Goal: Transaction & Acquisition: Purchase product/service

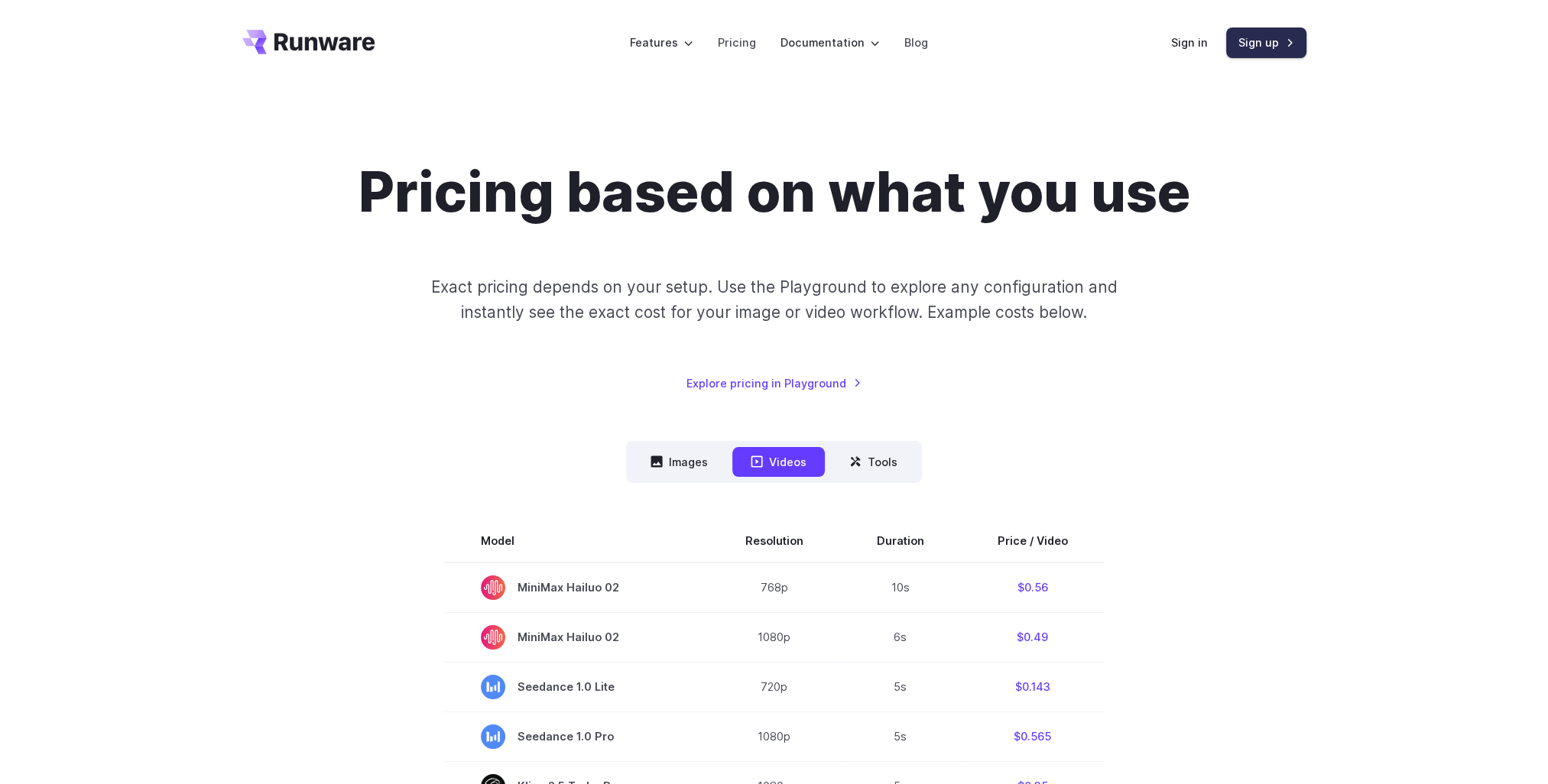
drag, startPoint x: 0, startPoint y: 0, endPoint x: 1260, endPoint y: 49, distance: 1261.0
click at [1260, 49] on link "Sign up" at bounding box center [1267, 42] width 81 height 30
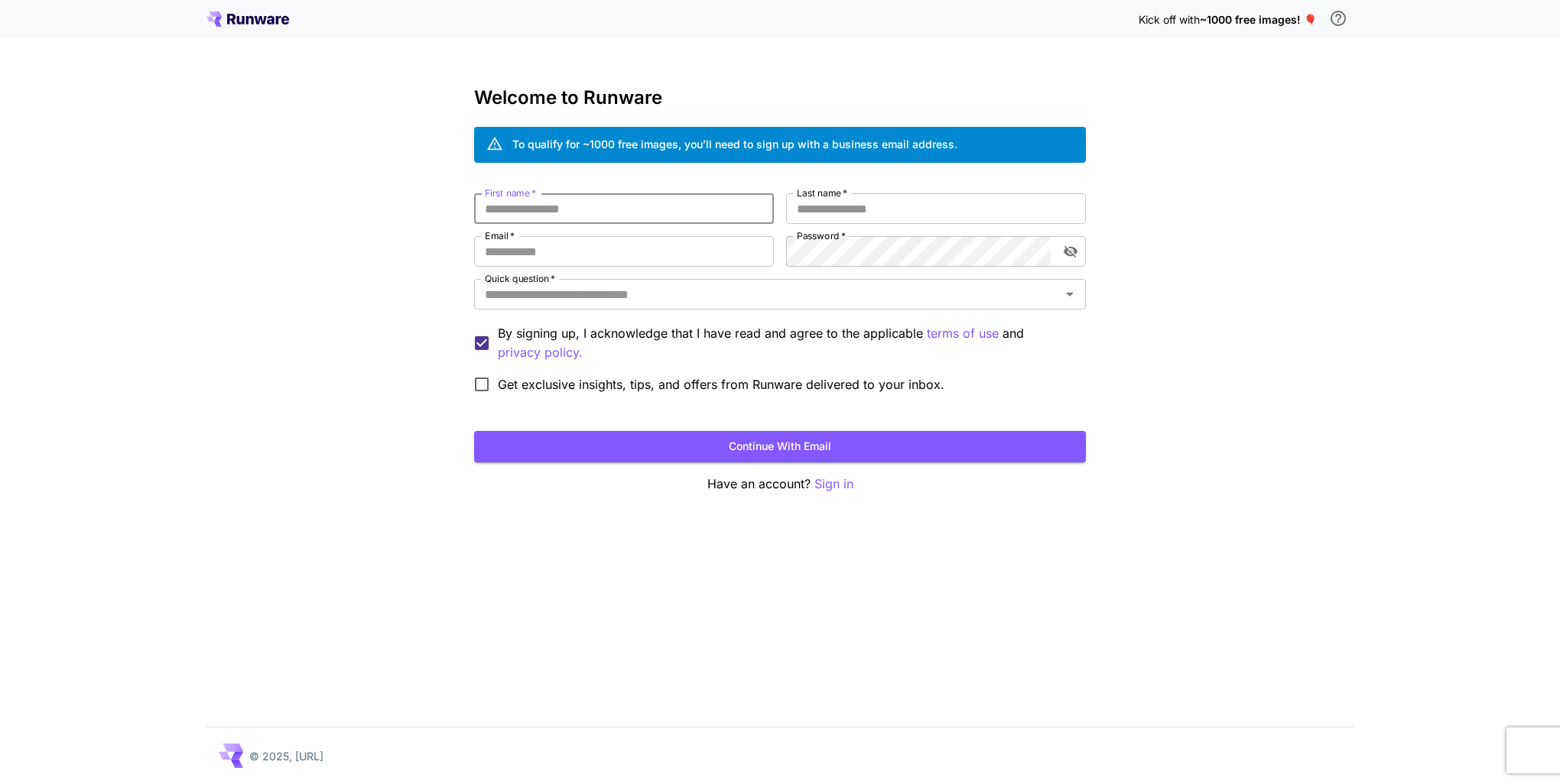
click at [529, 212] on input "First name   *" at bounding box center [623, 209] width 300 height 31
type input "****"
type input "***"
click at [542, 244] on input "Email   *" at bounding box center [623, 251] width 300 height 31
type input "**********"
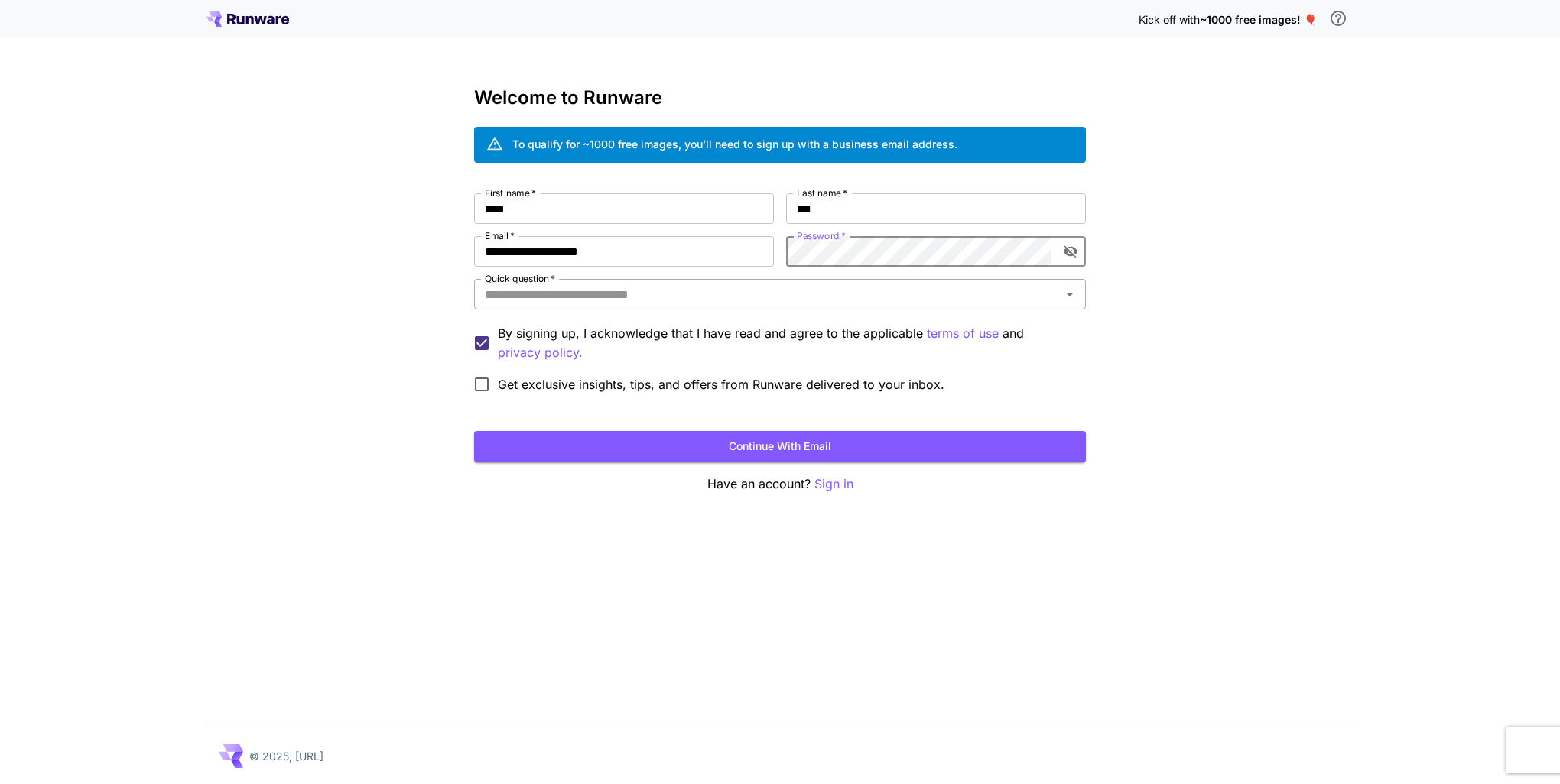
click at [781, 297] on input "Quick question   *" at bounding box center [767, 294] width 578 height 21
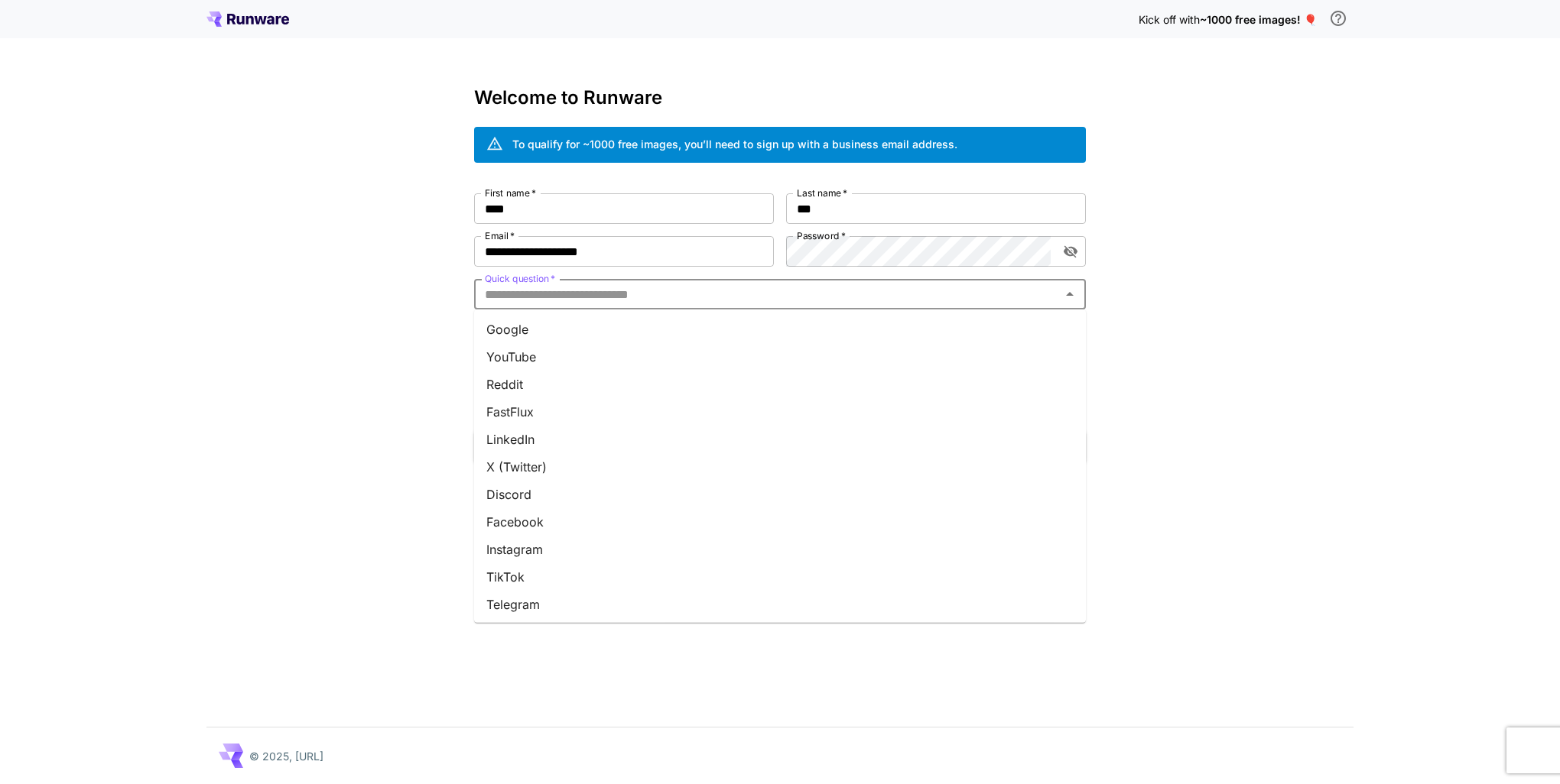
click at [633, 333] on li "Google" at bounding box center [780, 329] width 612 height 27
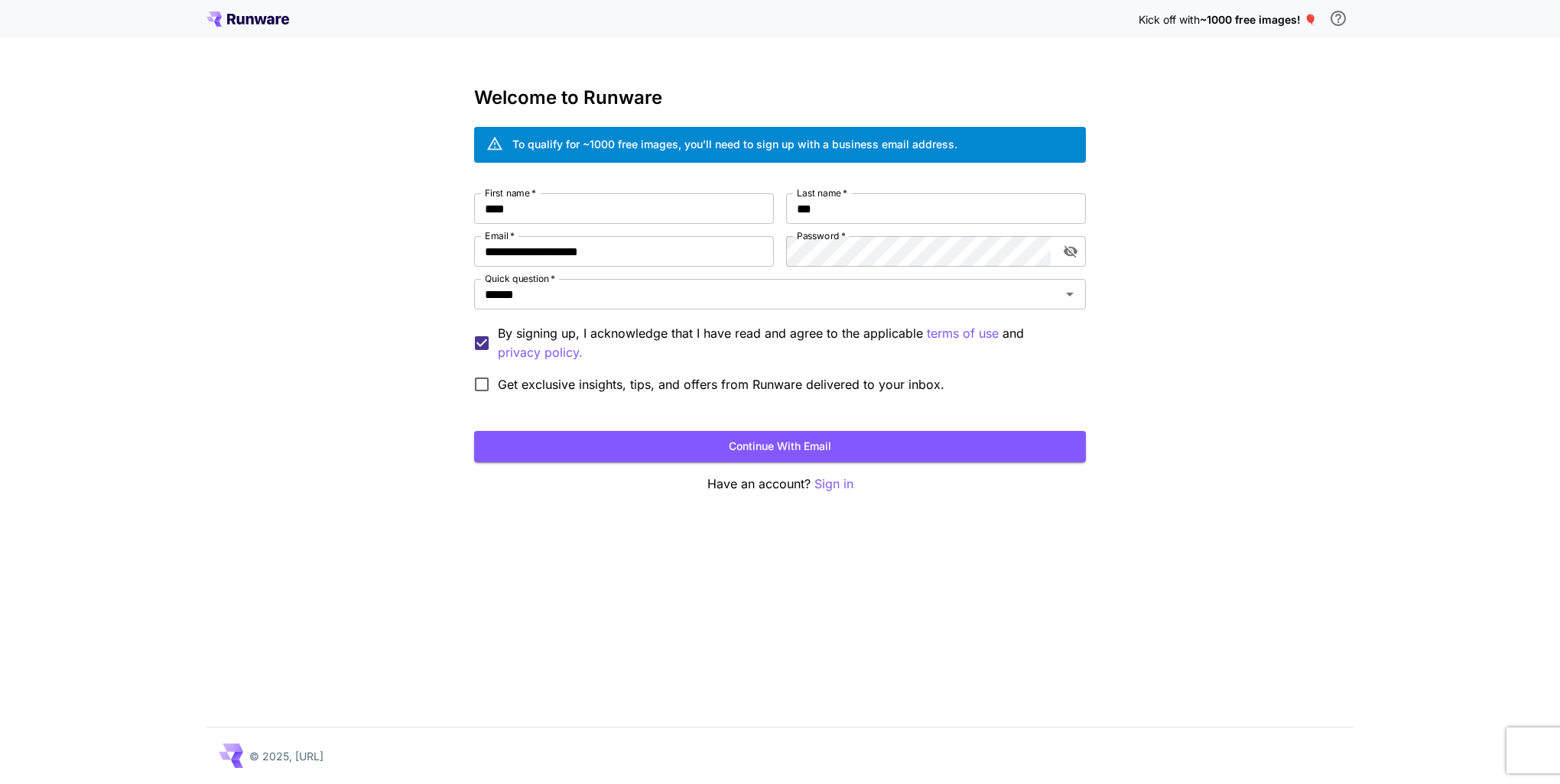
click at [316, 368] on div "**********" at bounding box center [780, 392] width 1560 height 784
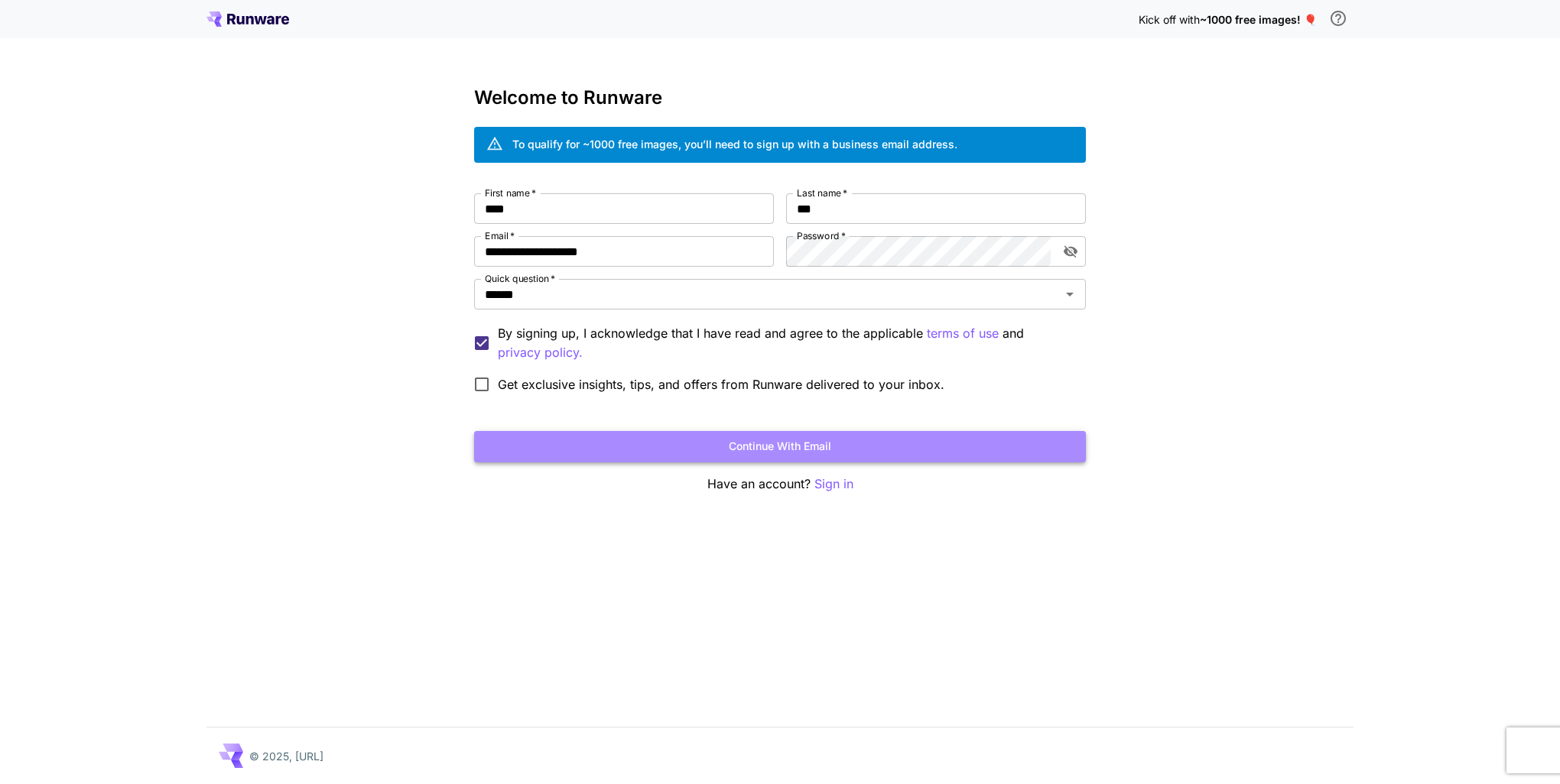
click at [824, 443] on button "Continue with email" at bounding box center [780, 446] width 612 height 31
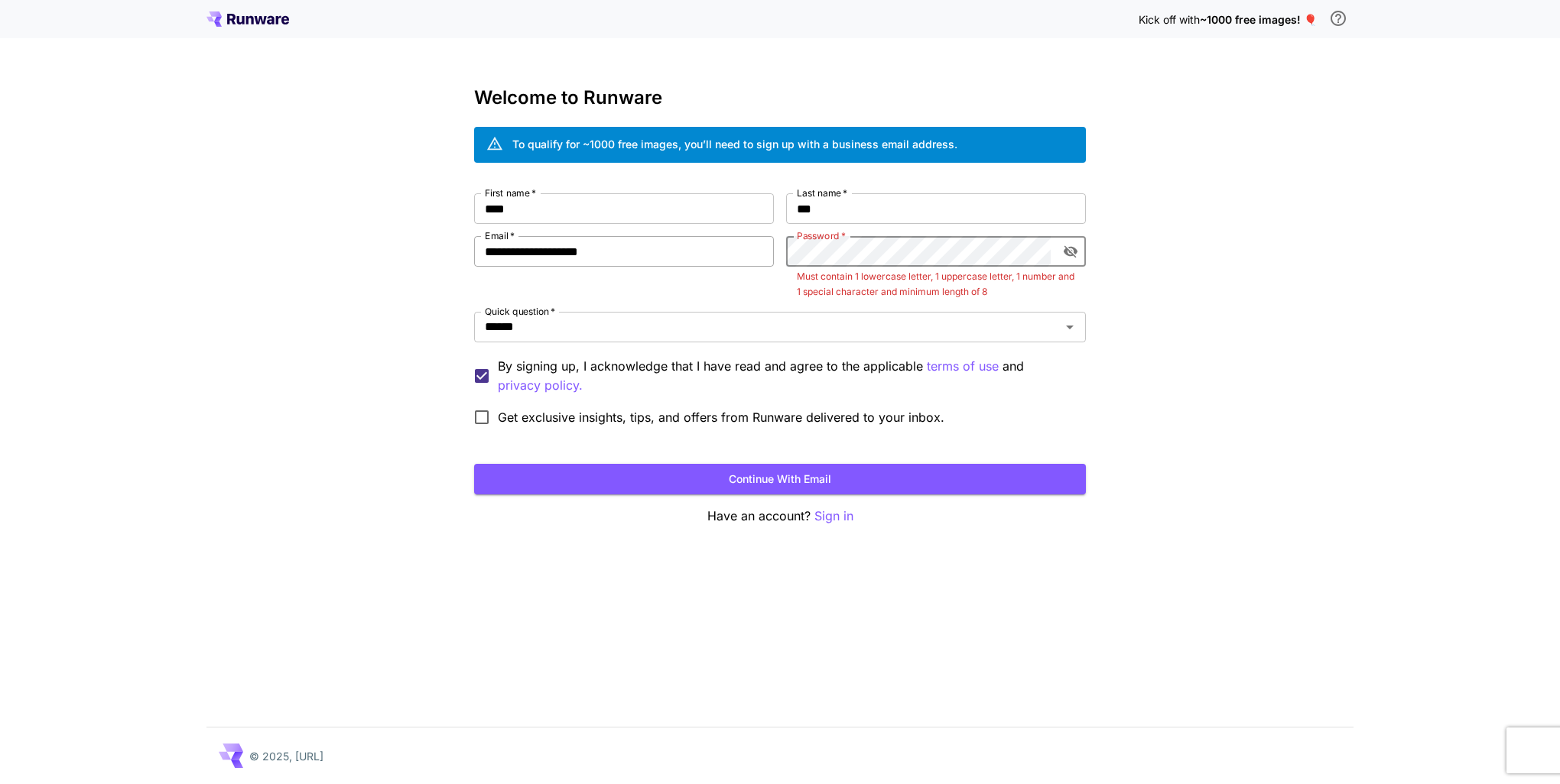
click at [713, 256] on div "**********" at bounding box center [780, 312] width 612 height 240
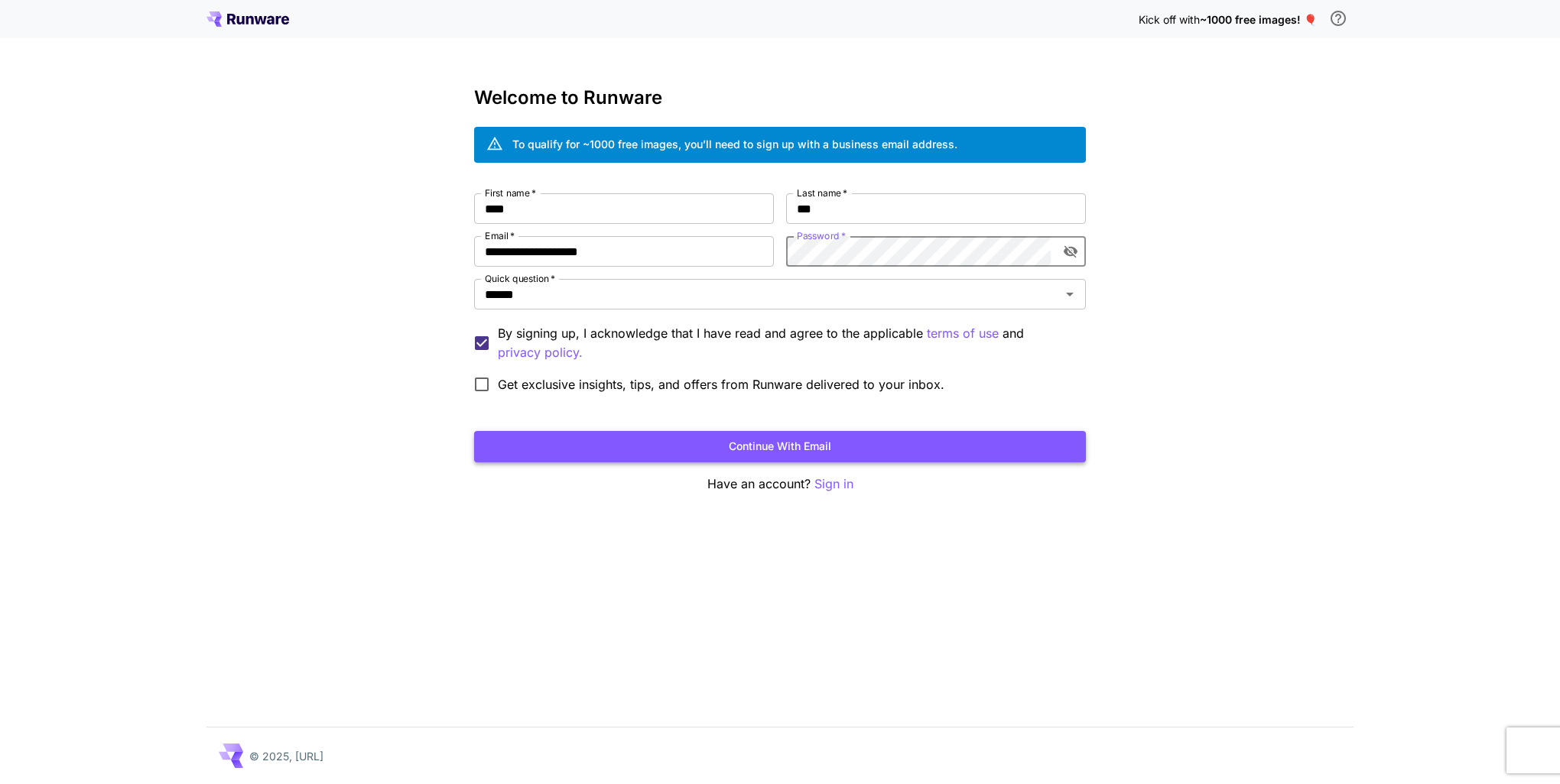
click at [704, 438] on button "Continue with email" at bounding box center [780, 446] width 612 height 31
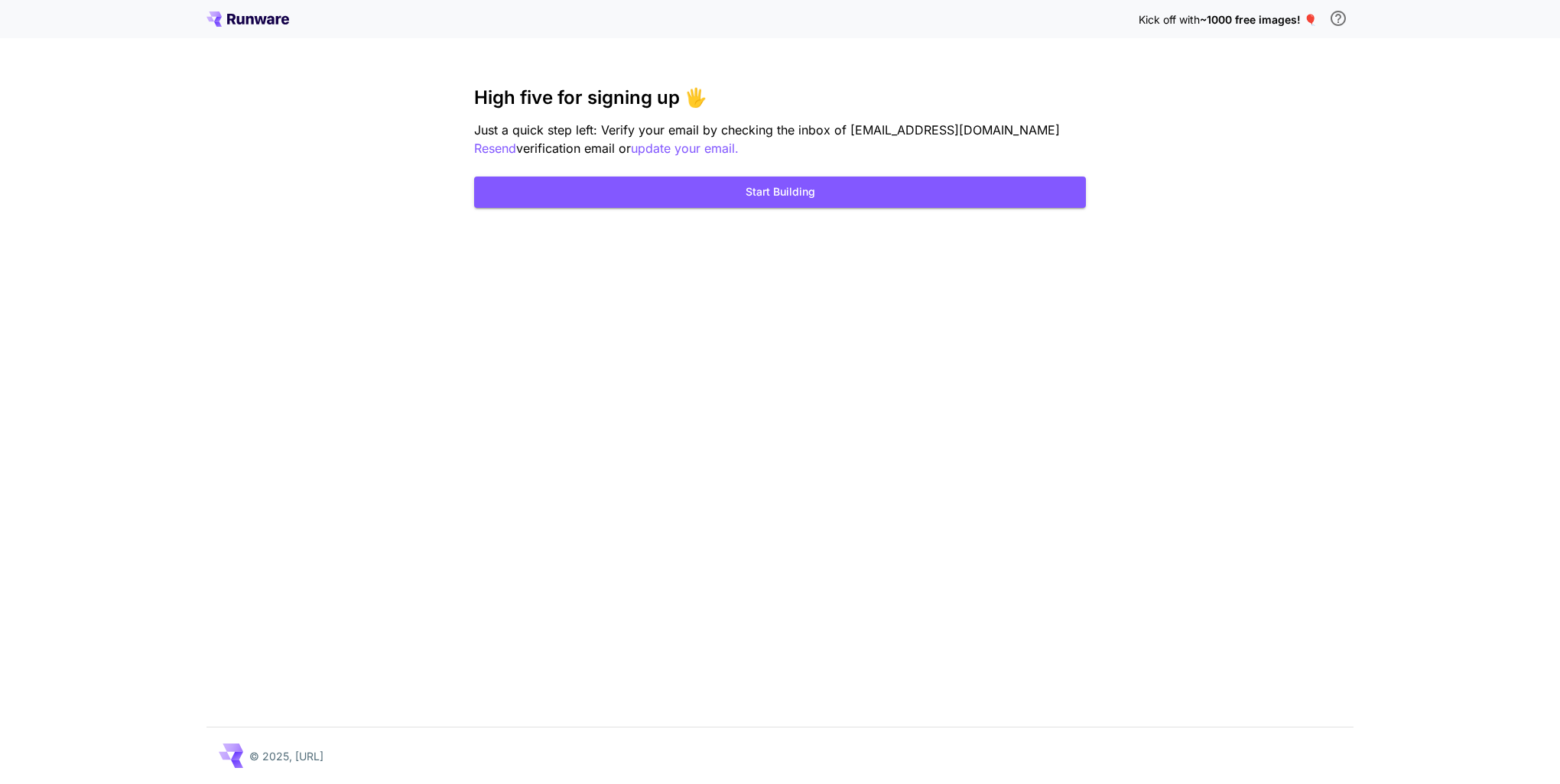
drag, startPoint x: 959, startPoint y: 319, endPoint x: 944, endPoint y: 309, distance: 18.0
click at [958, 319] on div "Kick off with ~1000 free images! 🎈 High five for signing up 🖐️ Just a quick ste…" at bounding box center [780, 392] width 1560 height 784
click at [767, 194] on button "Start Building" at bounding box center [780, 192] width 612 height 31
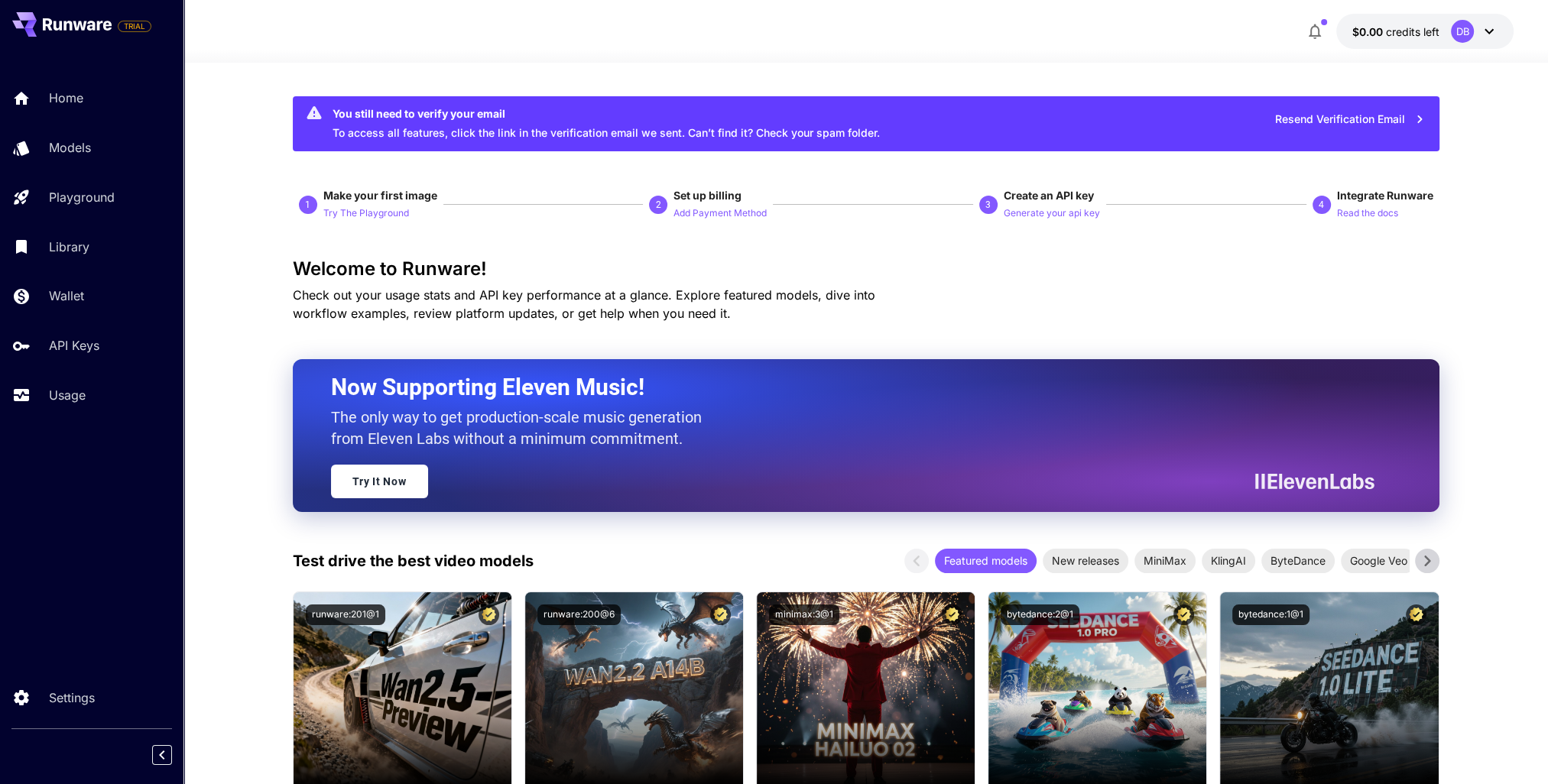
click at [1486, 31] on icon at bounding box center [1489, 31] width 18 height 18
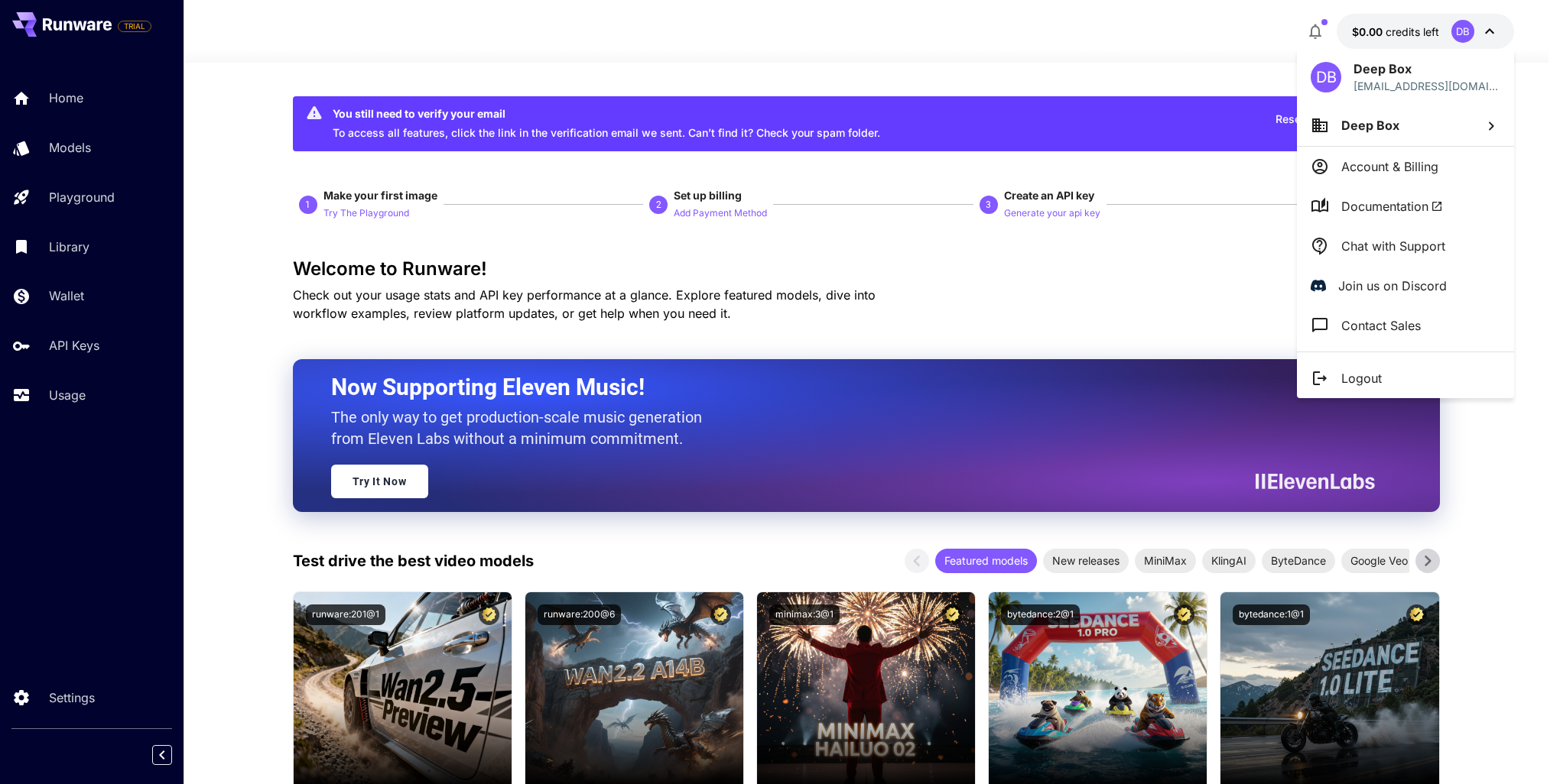
click at [758, 82] on div at bounding box center [780, 392] width 1560 height 784
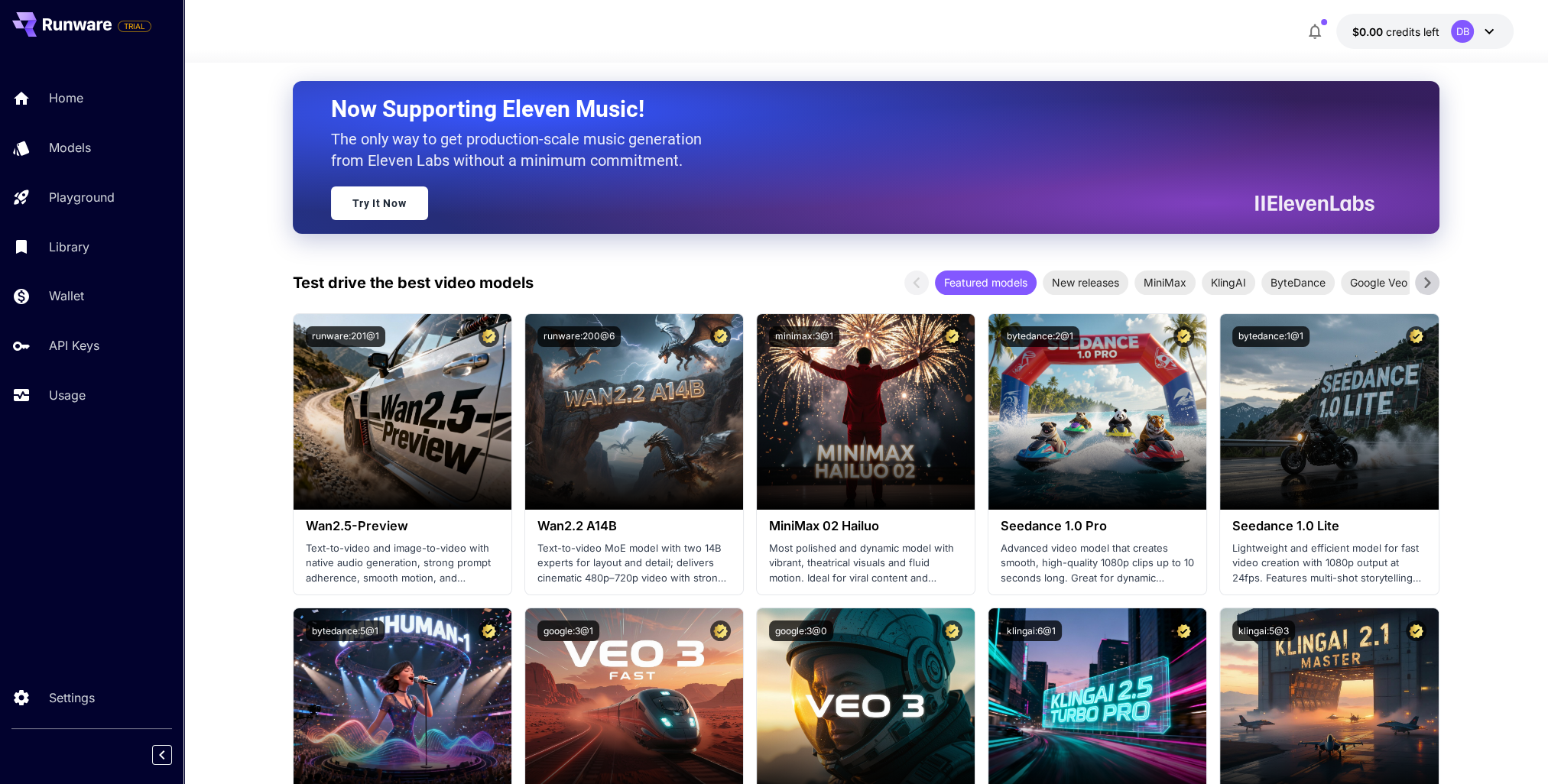
scroll to position [306, 0]
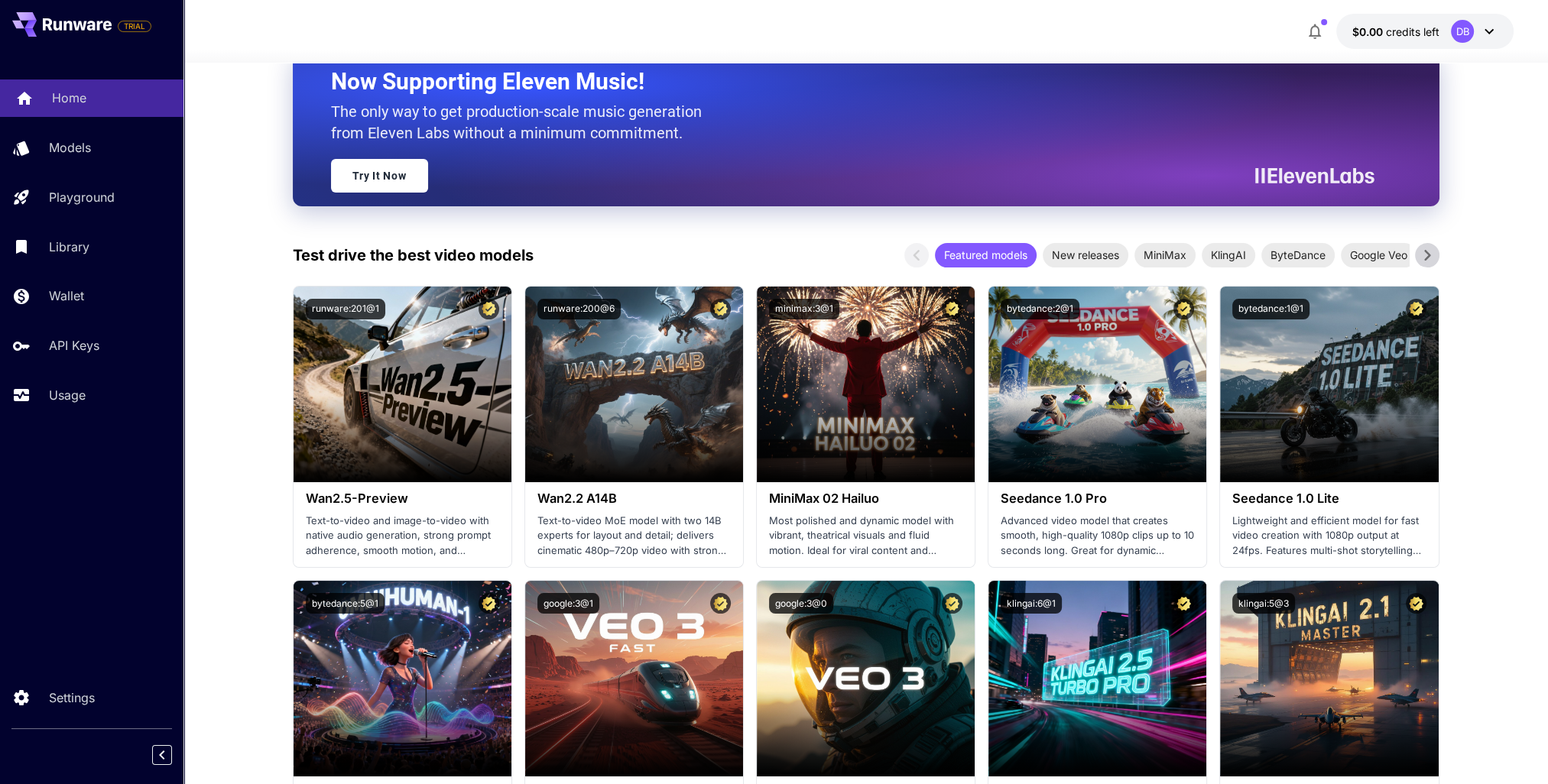
click at [75, 110] on link "Home" at bounding box center [91, 98] width 183 height 38
click at [85, 150] on p "Models" at bounding box center [73, 147] width 42 height 18
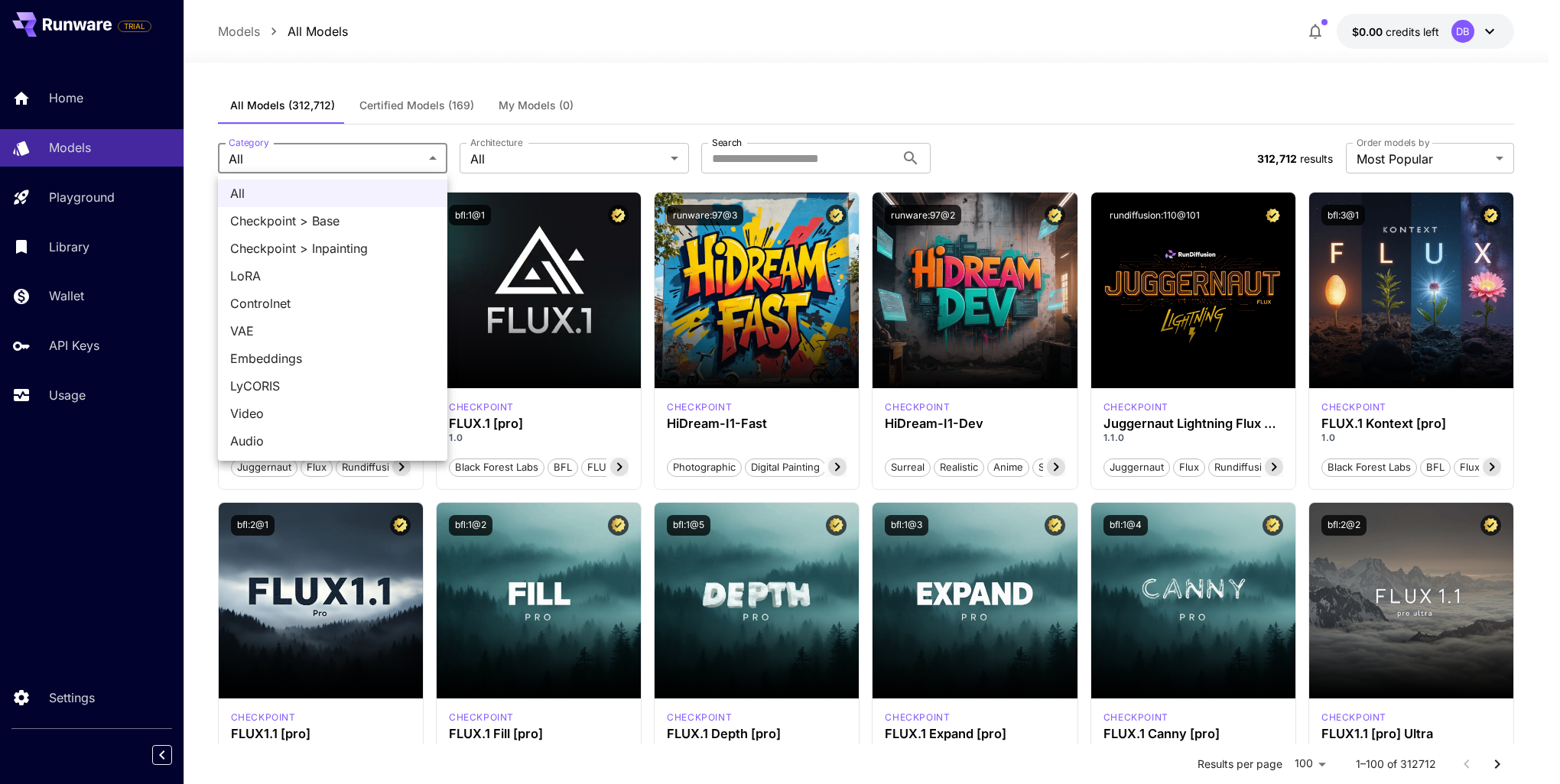
click at [204, 191] on div at bounding box center [780, 392] width 1560 height 784
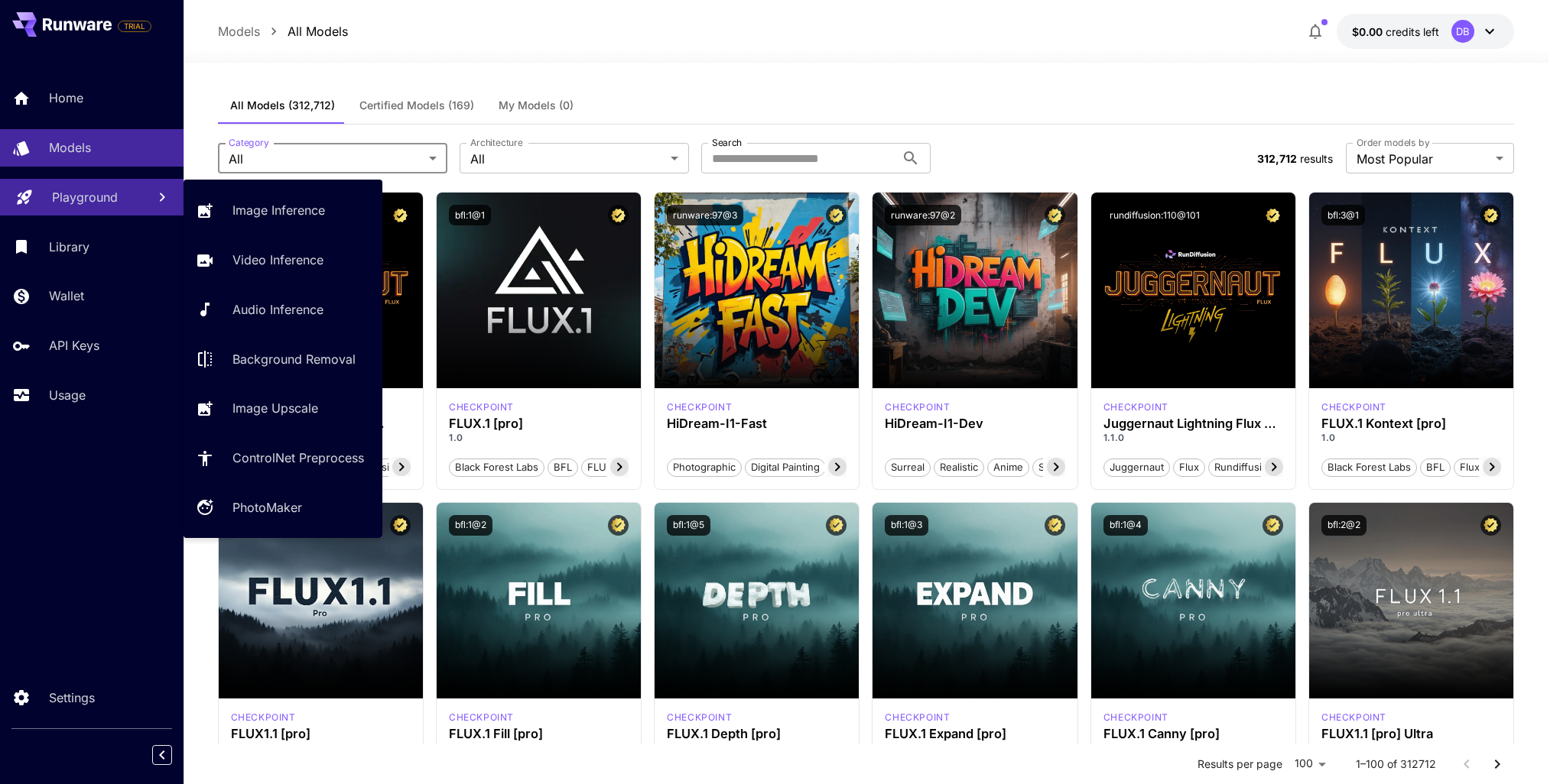
click at [103, 197] on p "Playground" at bounding box center [85, 197] width 66 height 18
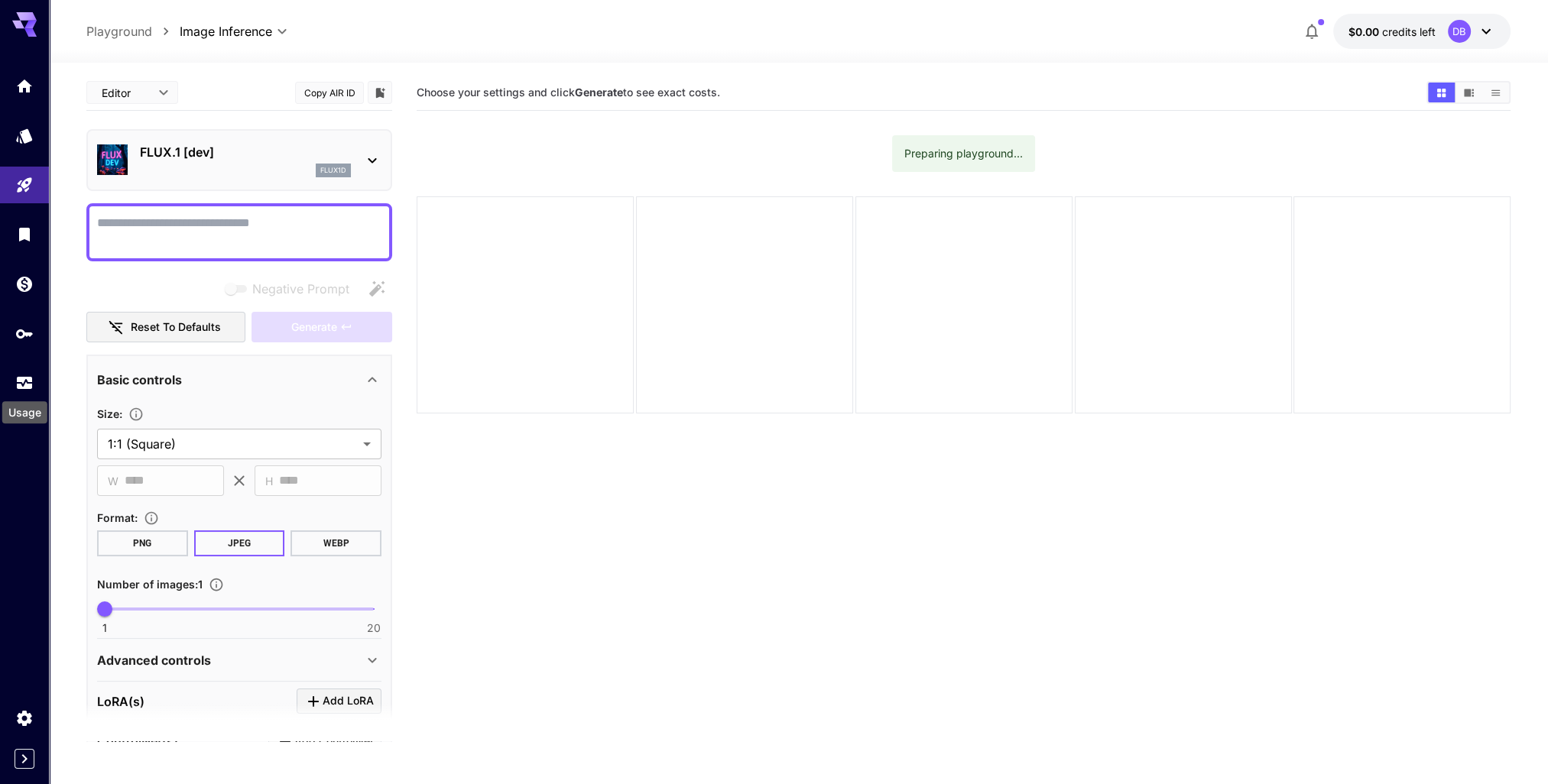
click at [23, 395] on div "Usage" at bounding box center [25, 408] width 49 height 34
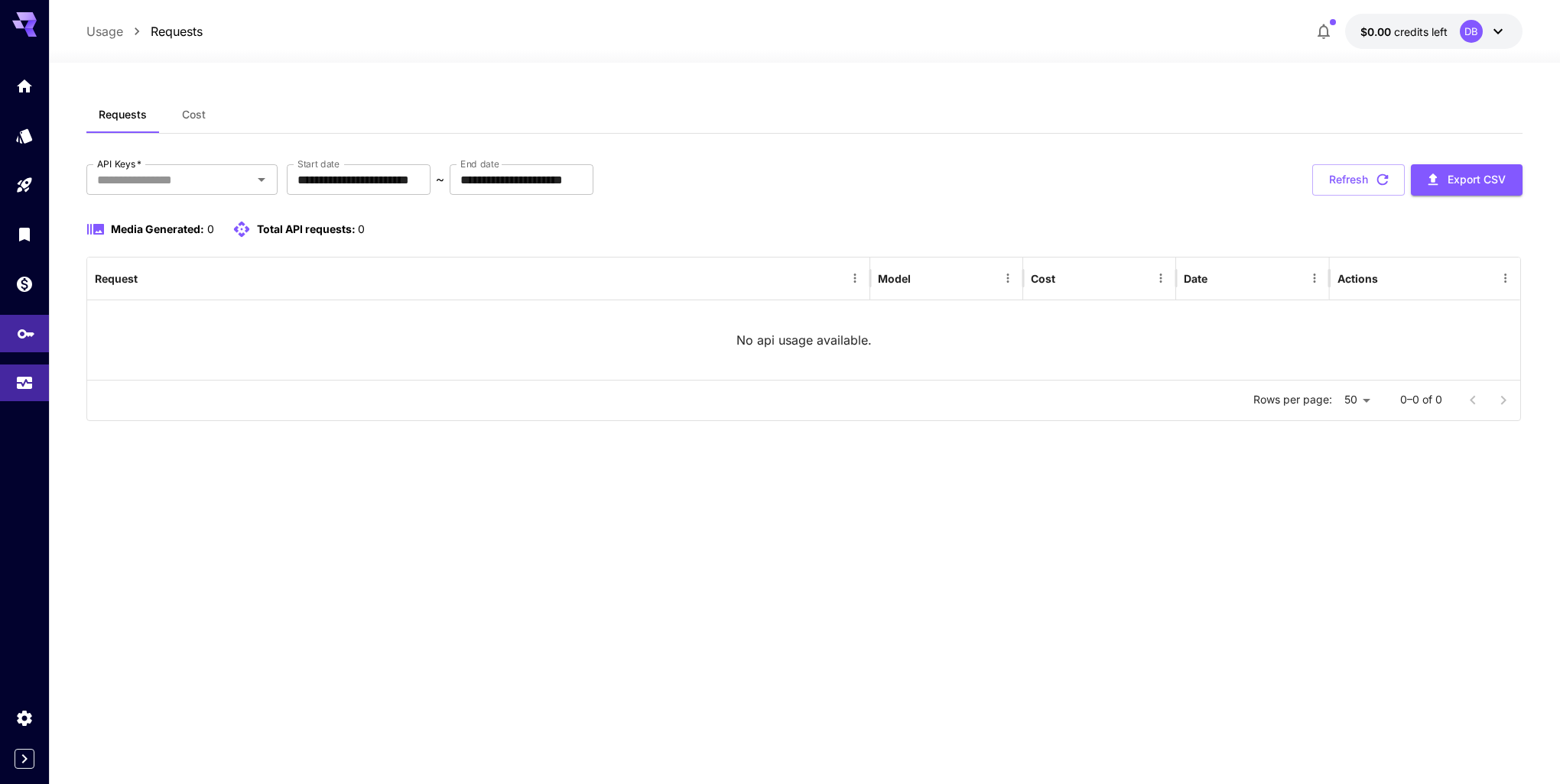
click at [13, 346] on link at bounding box center [24, 334] width 49 height 38
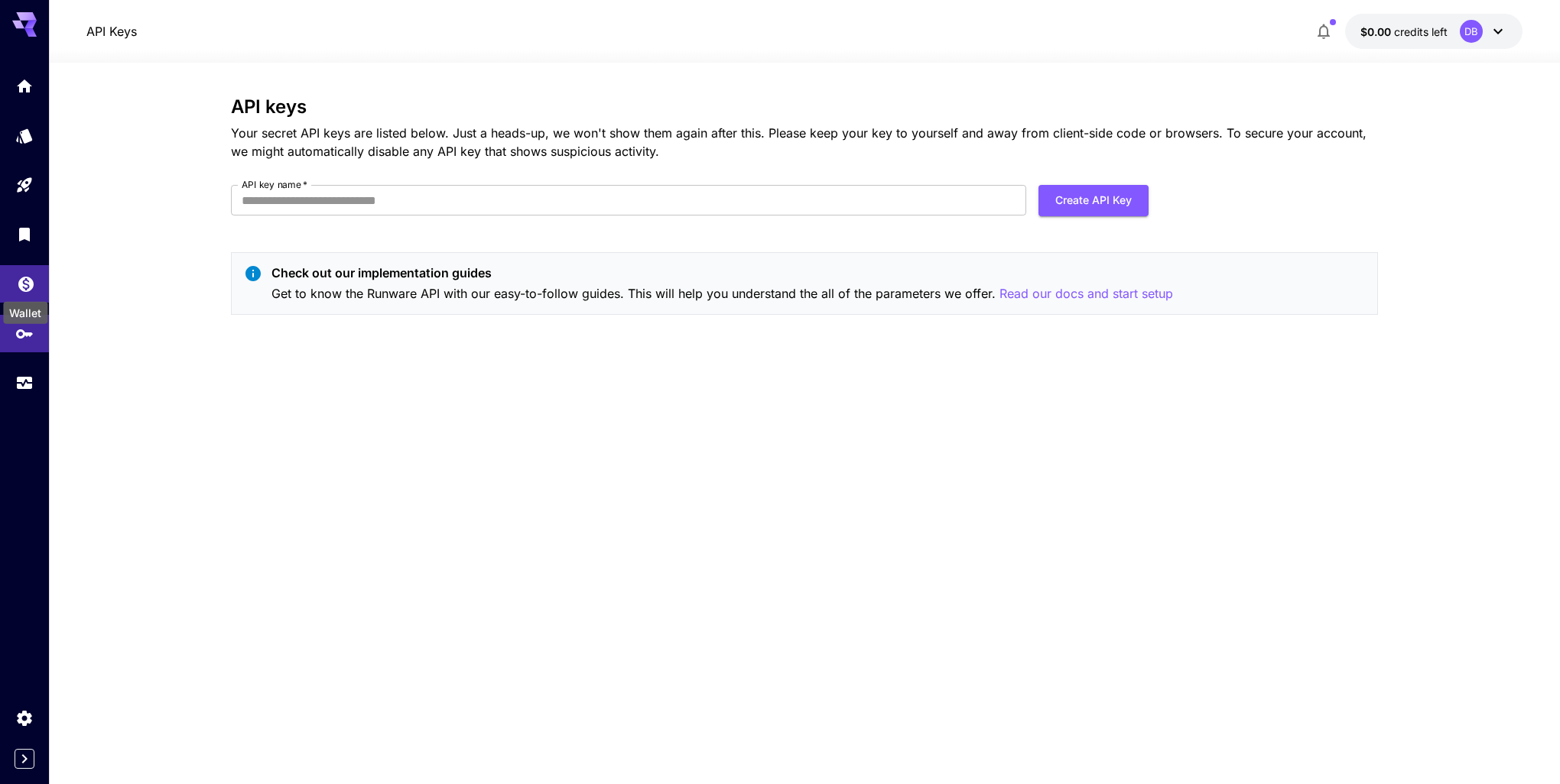
click at [31, 282] on icon "Wallet" at bounding box center [26, 279] width 16 height 16
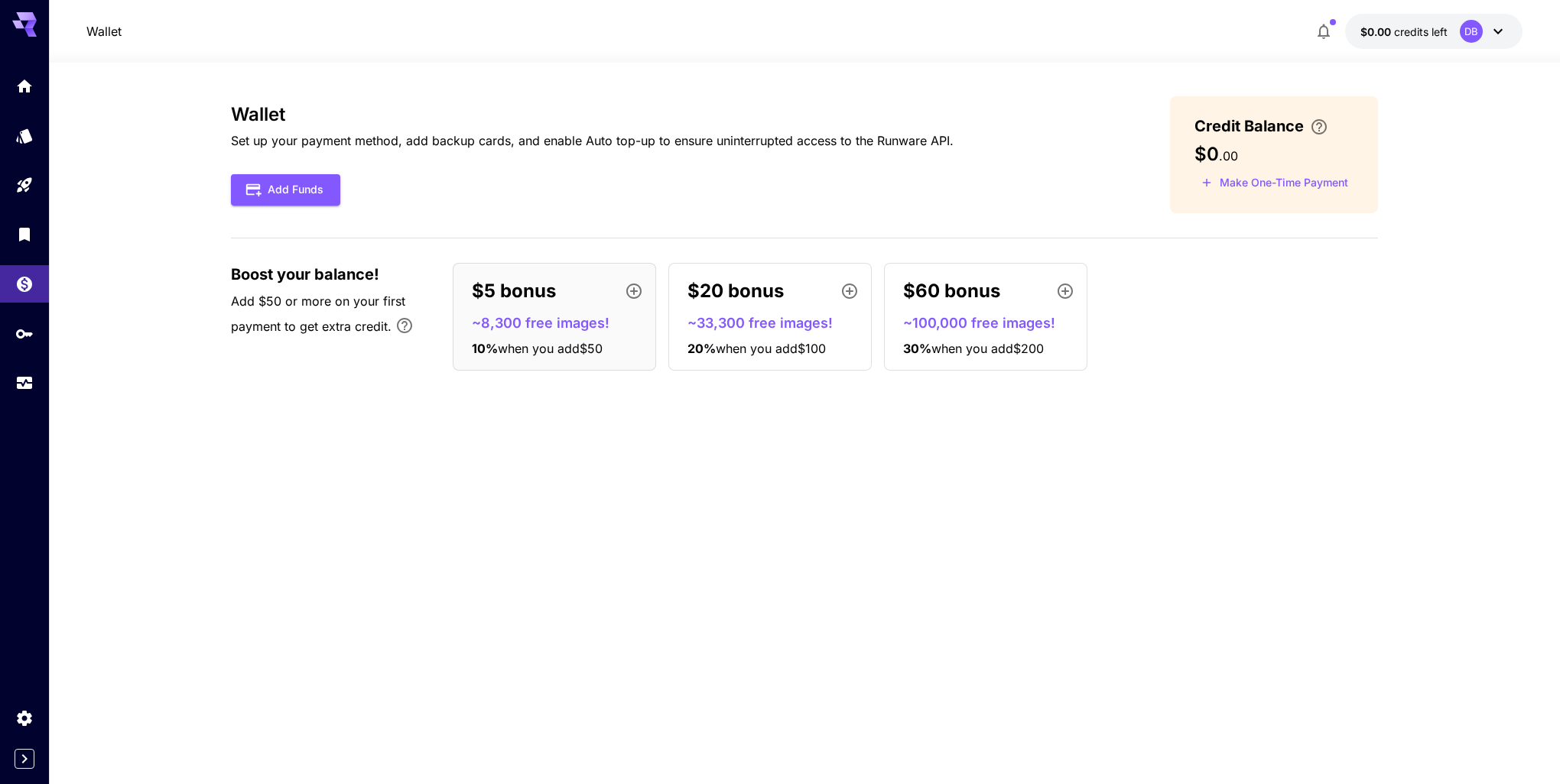
click at [595, 444] on div "Wallet Set up your payment method, add backup cards, and enable Auto top-up to …" at bounding box center [805, 423] width 1147 height 654
drag, startPoint x: 229, startPoint y: 278, endPoint x: 382, endPoint y: 321, distance: 158.9
click at [382, 321] on section "Wallet Set up your payment method, add backup cards, and enable Auto top-up to …" at bounding box center [804, 424] width 1511 height 722
click at [294, 375] on div "Wallet Set up your payment method, add backup cards, and enable Auto top-up to …" at bounding box center [805, 239] width 1147 height 286
drag, startPoint x: 290, startPoint y: 354, endPoint x: 257, endPoint y: 272, distance: 88.4
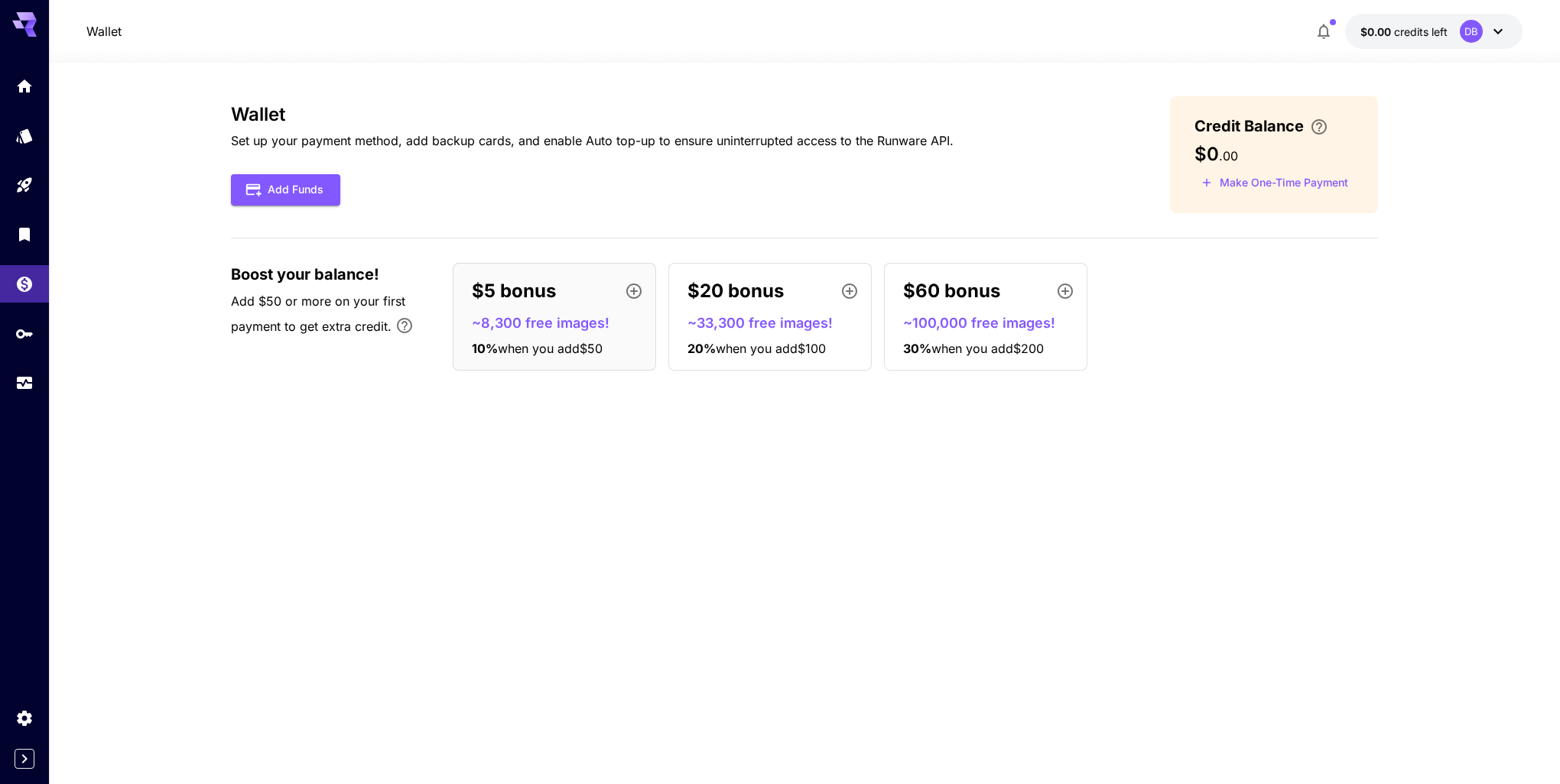
click at [290, 348] on div "Boost your balance! Add $50 or more on your first payment to get extra credit. …" at bounding box center [805, 316] width 1147 height 108
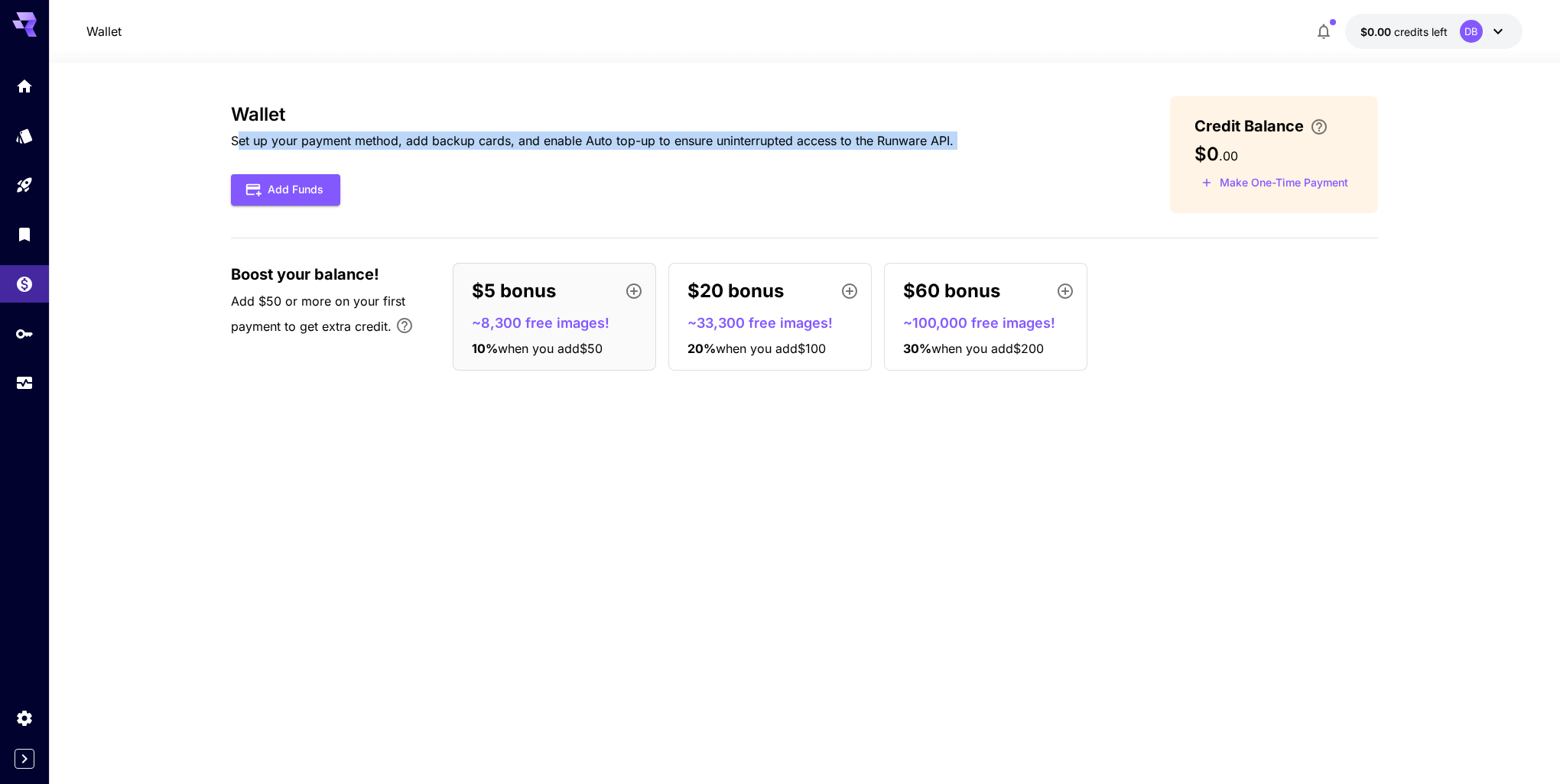
drag, startPoint x: 236, startPoint y: 139, endPoint x: 628, endPoint y: 151, distance: 392.2
click at [628, 151] on div "Wallet Set up your payment method, add backup cards, and enable Auto top-up to …" at bounding box center [592, 154] width 722 height 102
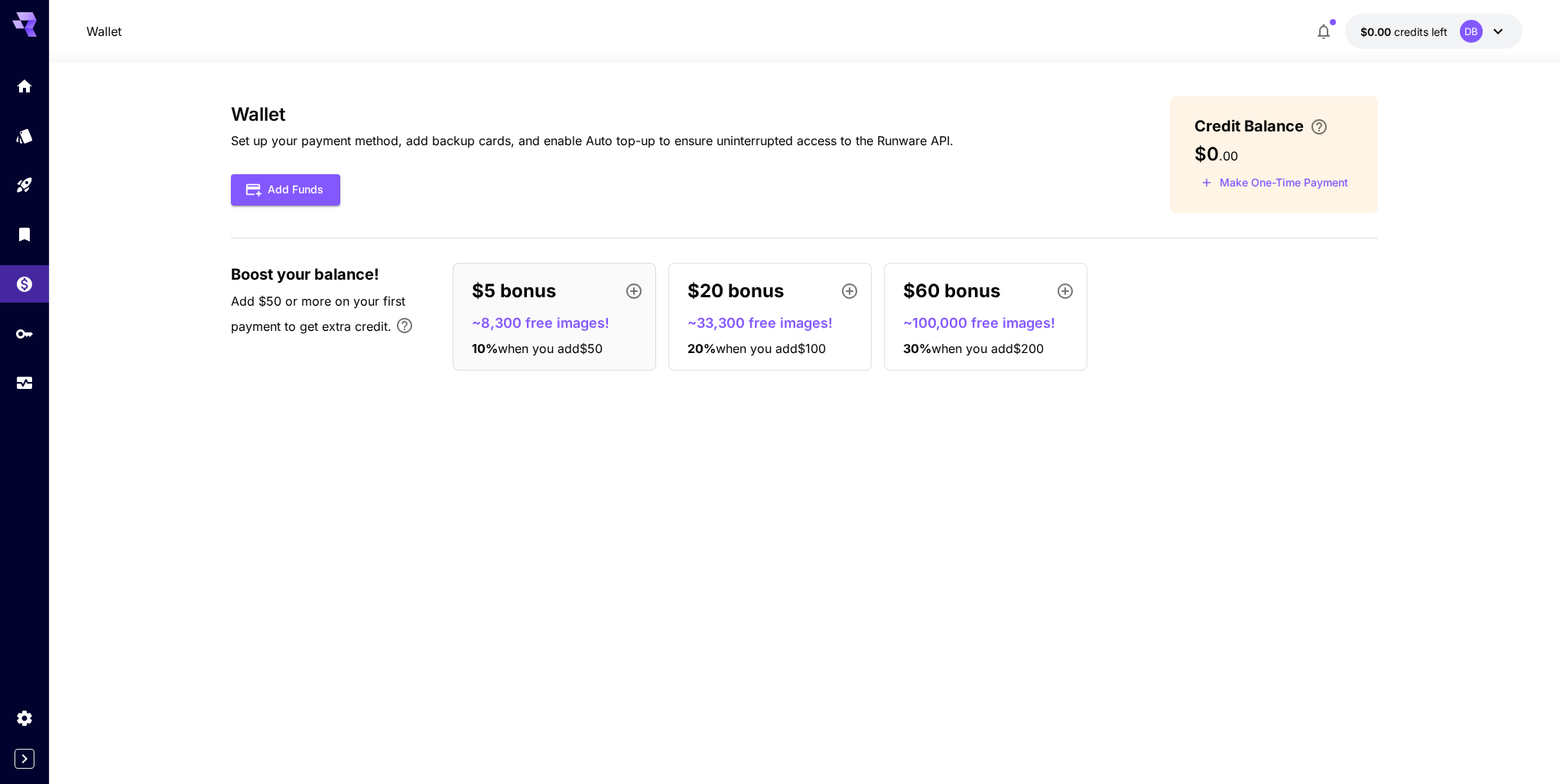
click at [682, 436] on div "Wallet Set up your payment method, add backup cards, and enable Auto top-up to …" at bounding box center [805, 423] width 1147 height 654
click at [690, 427] on div "Wallet Set up your payment method, add backup cards, and enable Auto top-up to …" at bounding box center [805, 423] width 1147 height 654
click at [1092, 427] on div "Wallet Set up your payment method, add backup cards, and enable Auto top-up to …" at bounding box center [805, 423] width 1147 height 654
click at [738, 444] on div "Wallet Set up your payment method, add backup cards, and enable Auto top-up to …" at bounding box center [805, 423] width 1147 height 654
click at [1274, 416] on div "Wallet Set up your payment method, add backup cards, and enable Auto top-up to …" at bounding box center [805, 423] width 1147 height 654
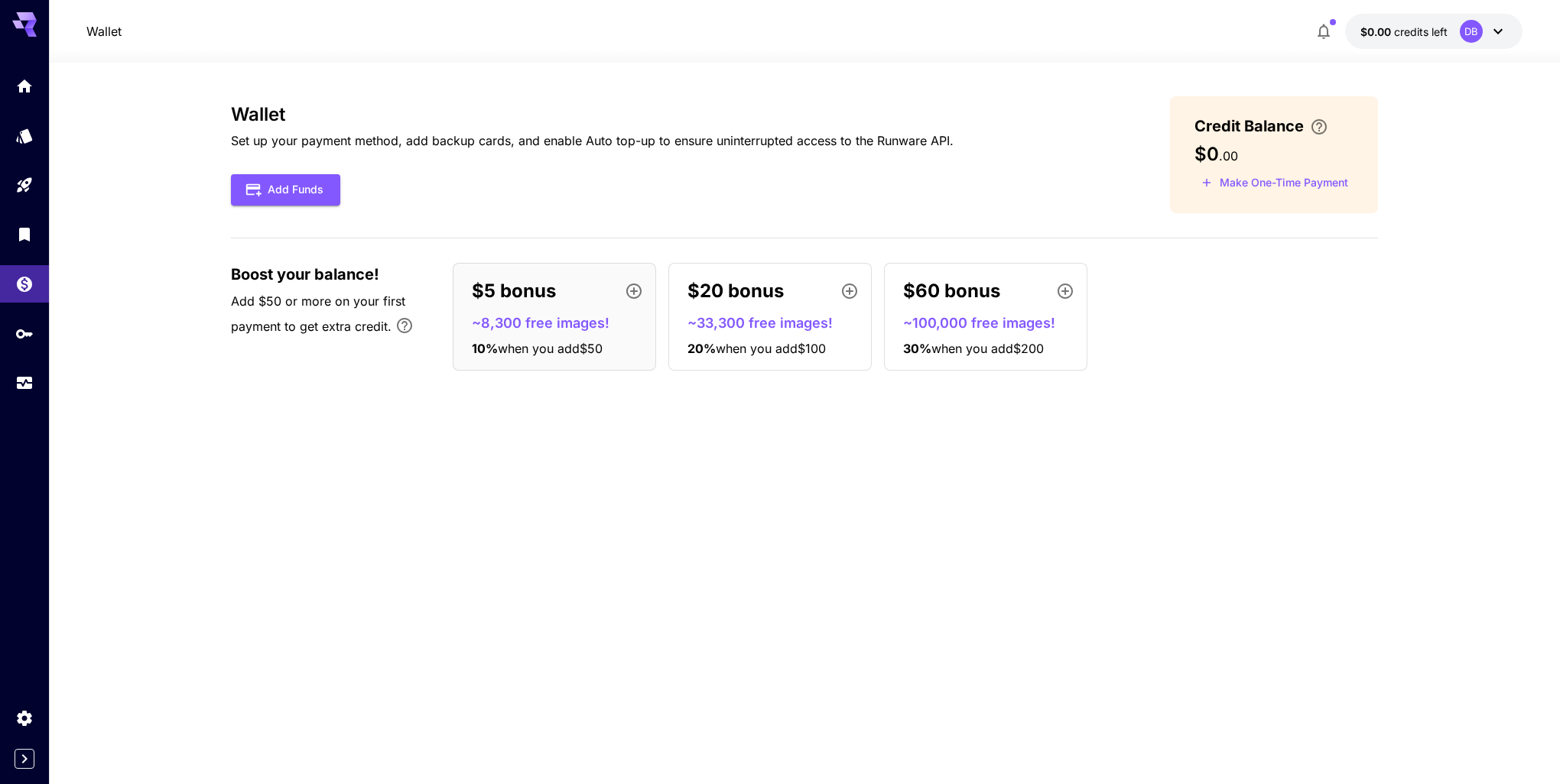
drag, startPoint x: 1250, startPoint y: 356, endPoint x: 1234, endPoint y: 315, distance: 44.0
click at [1250, 355] on div "$5 bonus ~8,300 free images! 10 % when you add $50 $20 bonus ~33,300 free image…" at bounding box center [914, 316] width 925 height 108
click at [463, 146] on p "Set up your payment method, add backup cards, and enable Auto top-up to ensure …" at bounding box center [592, 141] width 722 height 18
click at [290, 341] on p "Add $50 or more on your first payment to get extra credit." at bounding box center [334, 318] width 207 height 52
drag, startPoint x: 232, startPoint y: 298, endPoint x: 452, endPoint y: 408, distance: 246.0
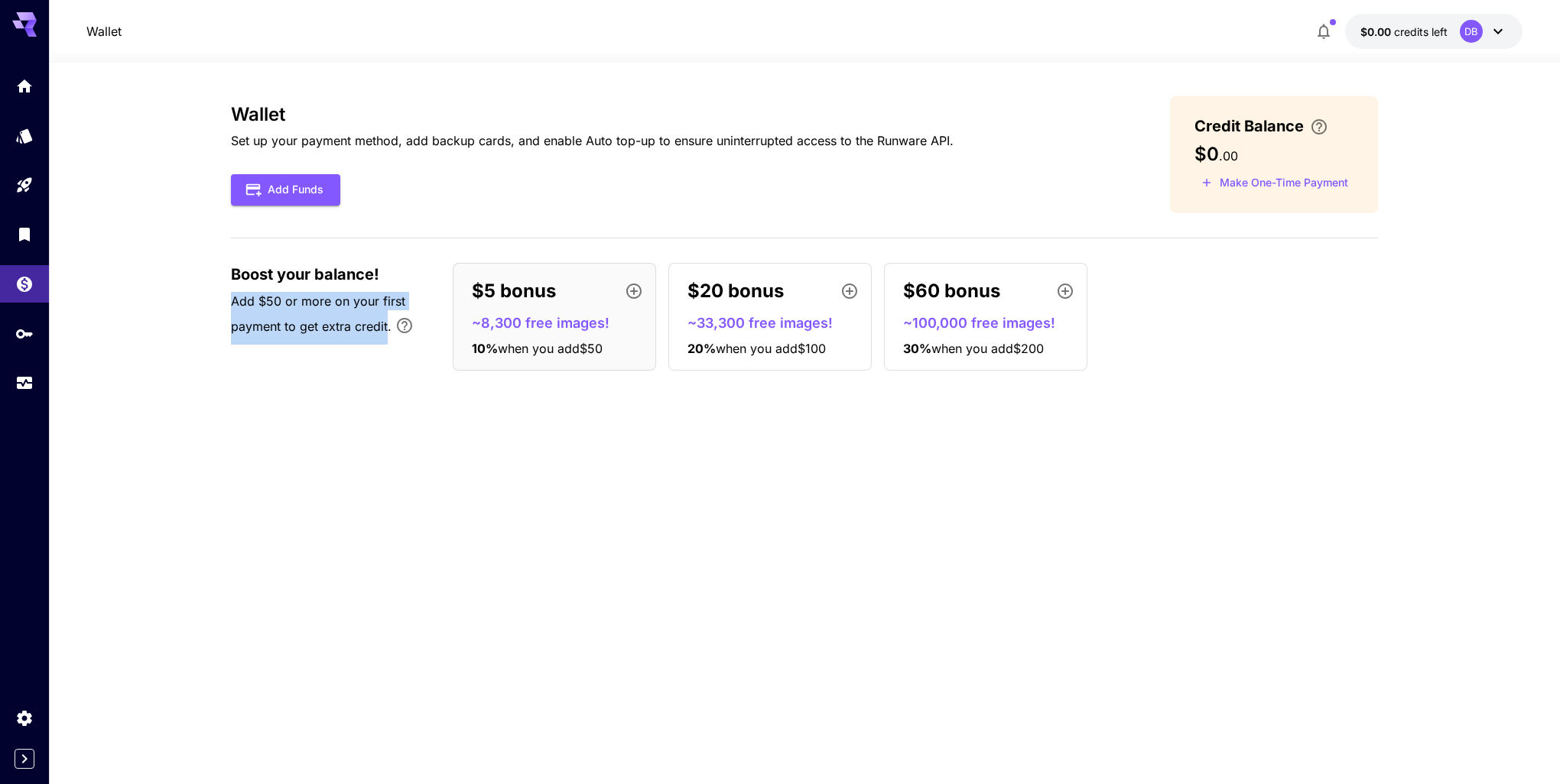
click at [404, 356] on section "Wallet Set up your payment method, add backup cards, and enable Auto top-up to …" at bounding box center [804, 424] width 1511 height 722
click at [636, 528] on div "Wallet Set up your payment method, add backup cards, and enable Auto top-up to …" at bounding box center [805, 423] width 1147 height 654
click at [794, 539] on div "Wallet Set up your payment method, add backup cards, and enable Auto top-up to …" at bounding box center [805, 423] width 1147 height 654
click at [1328, 27] on icon "button" at bounding box center [1323, 31] width 18 height 18
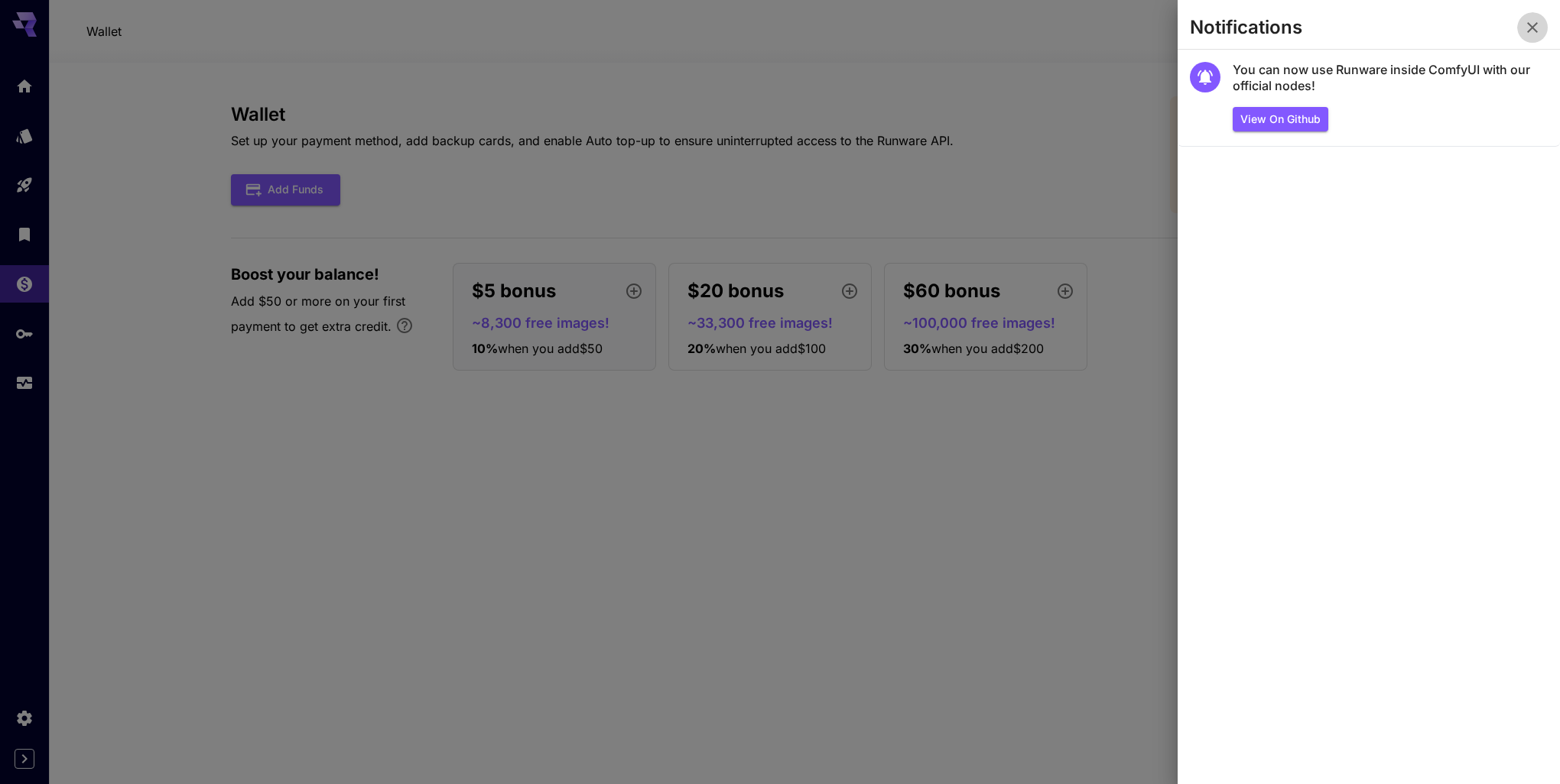
click at [1526, 29] on icon "button" at bounding box center [1532, 27] width 18 height 18
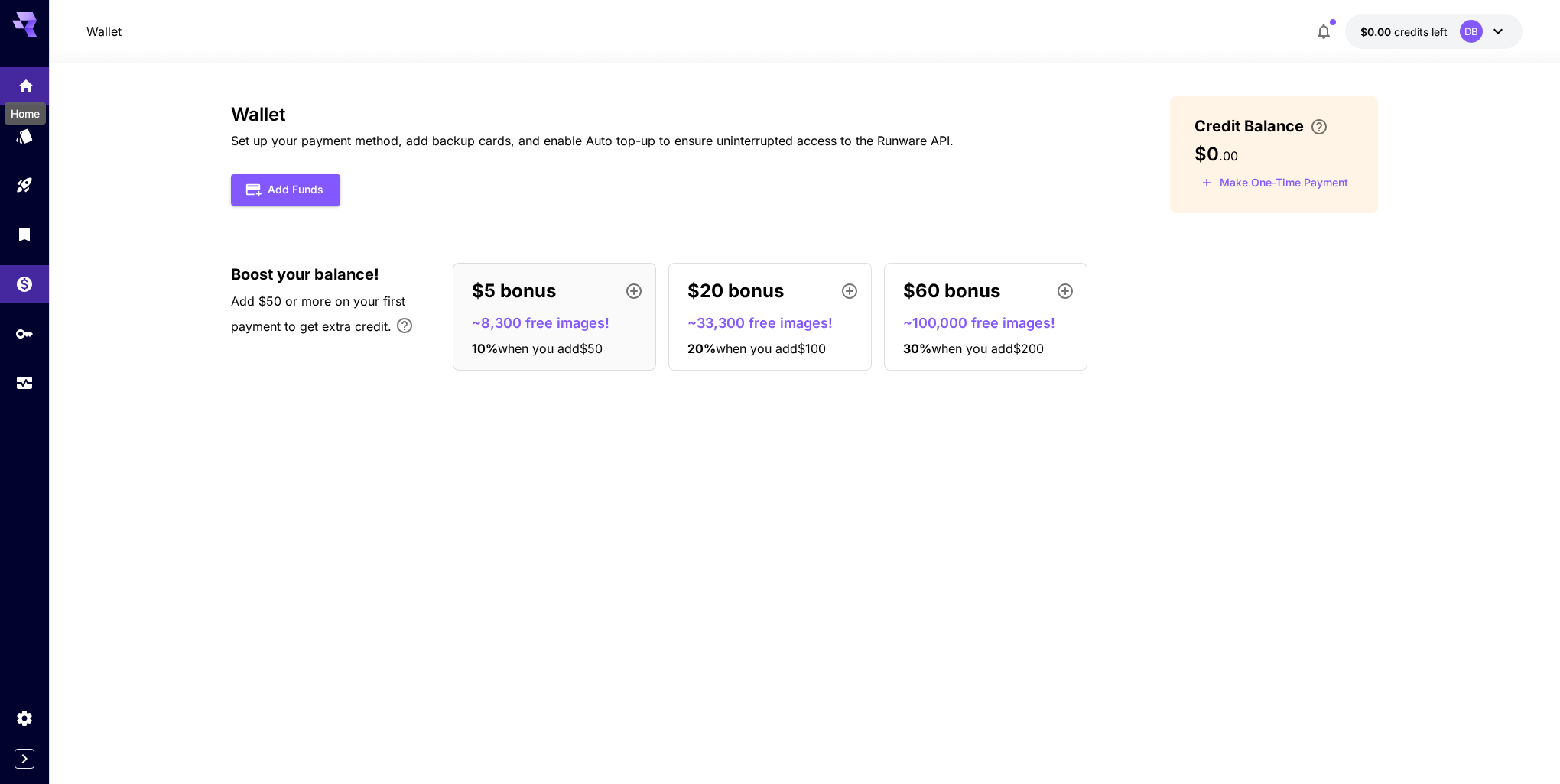
click at [21, 84] on icon "Home" at bounding box center [26, 81] width 16 height 13
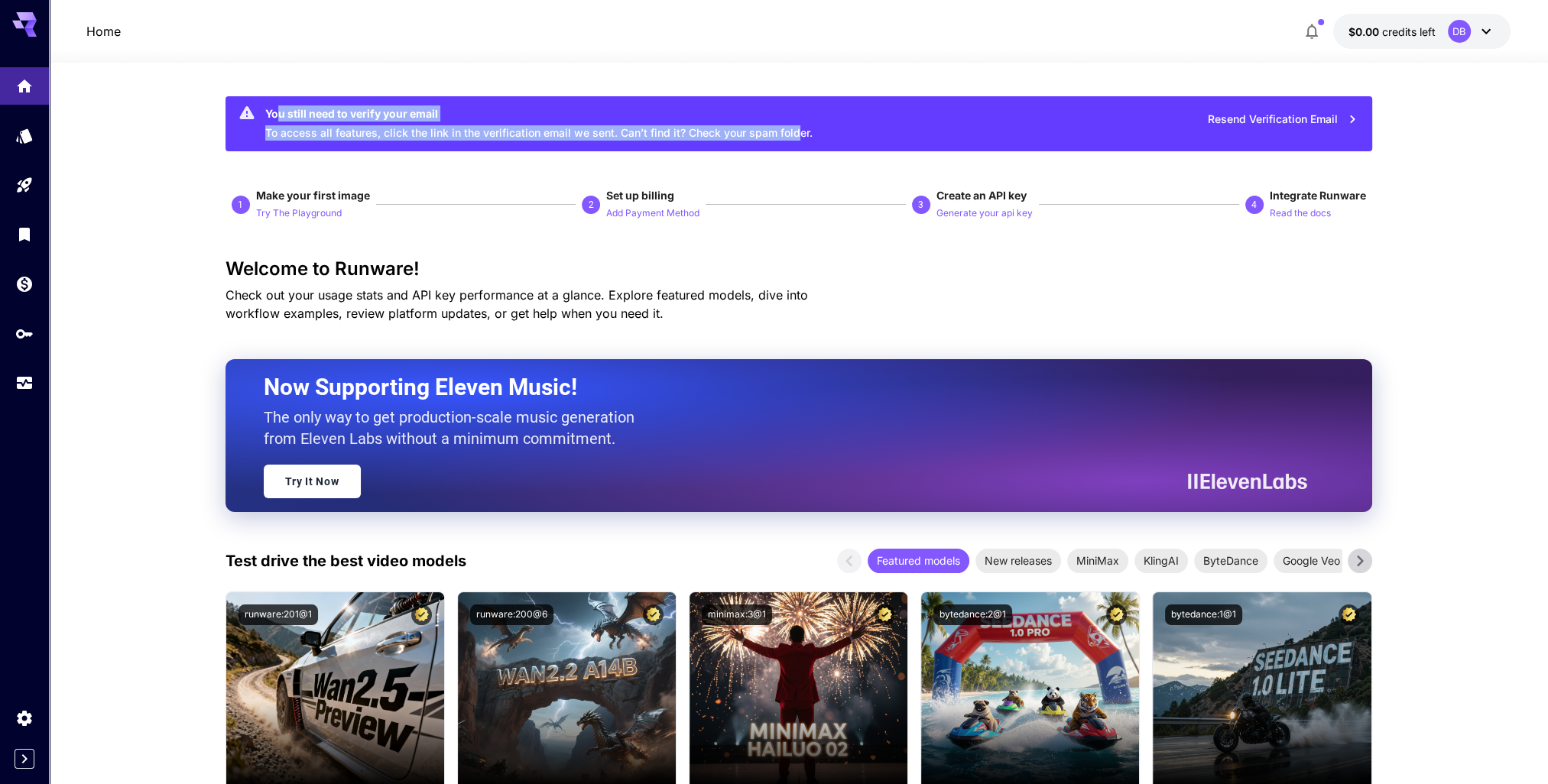
drag, startPoint x: 280, startPoint y: 118, endPoint x: 798, endPoint y: 139, distance: 518.4
click at [798, 139] on div "You still need to verify your email To access all features, click the link in t…" at bounding box center [539, 123] width 547 height 46
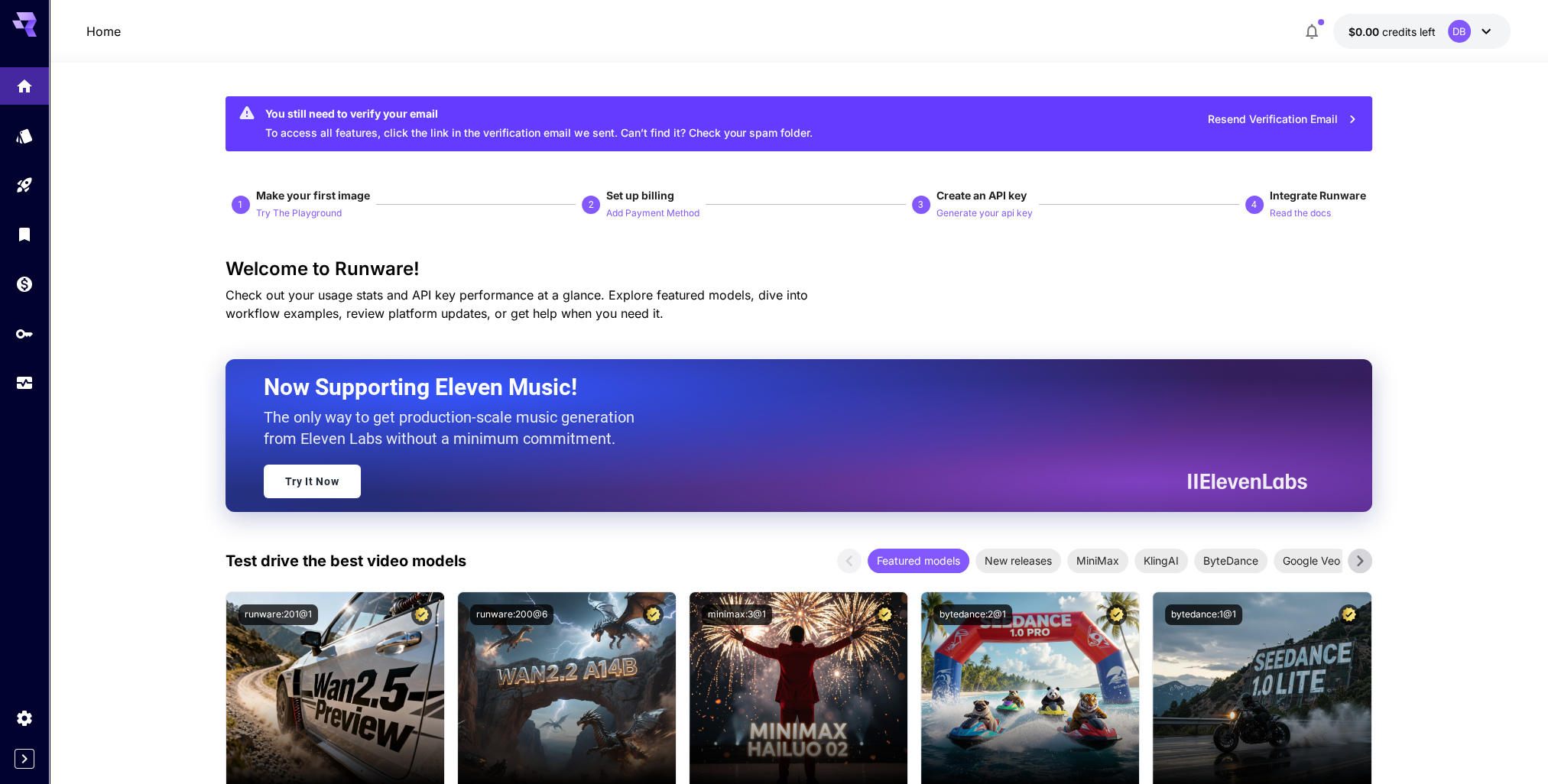
click at [798, 139] on div "You still need to verify your email To access all features, click the link in t…" at bounding box center [539, 123] width 547 height 46
click at [1317, 31] on icon "button" at bounding box center [1311, 31] width 18 height 18
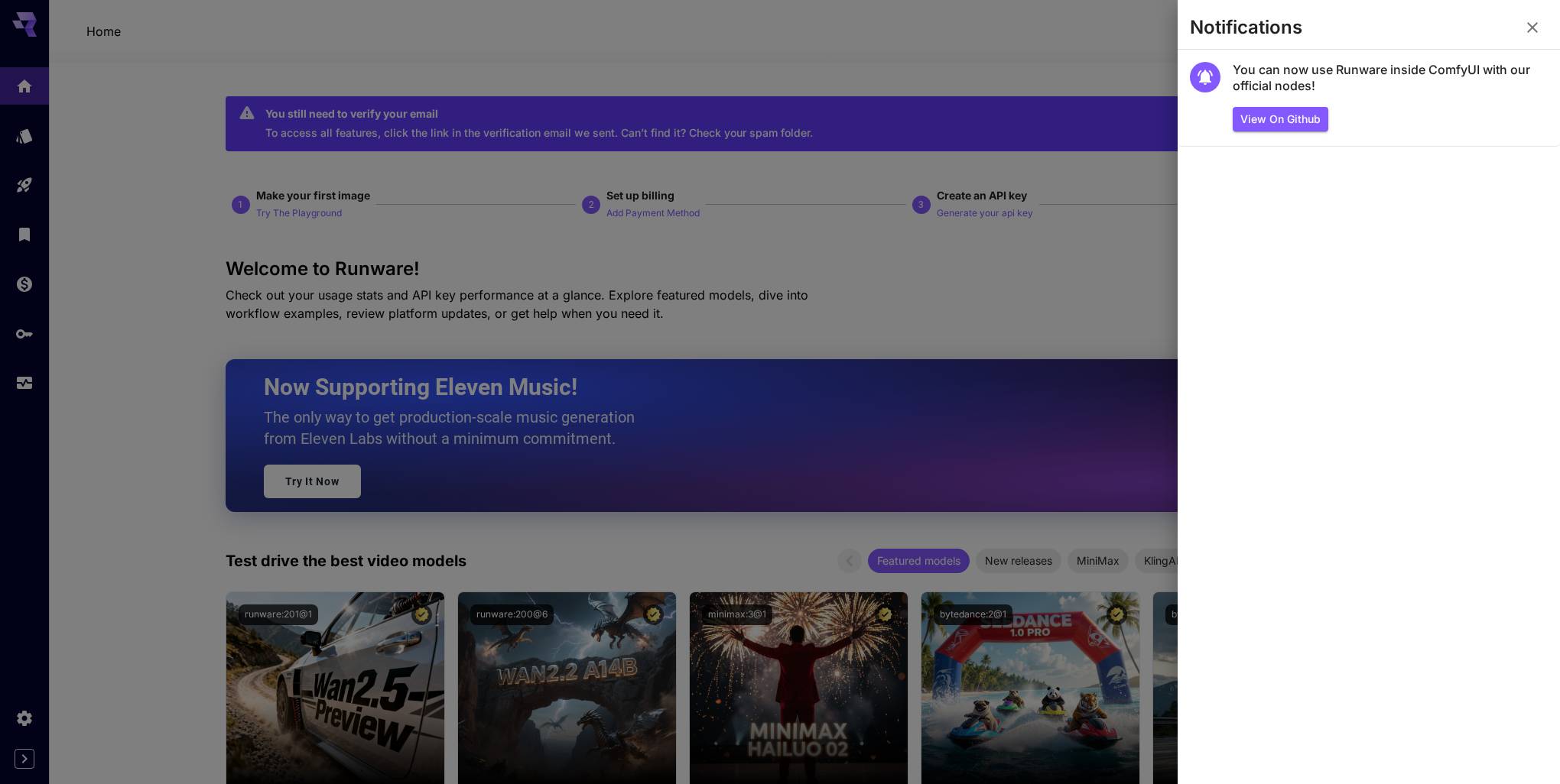
drag, startPoint x: 1525, startPoint y: 26, endPoint x: 1505, endPoint y: 31, distance: 20.6
click at [1525, 25] on icon "button" at bounding box center [1532, 27] width 18 height 18
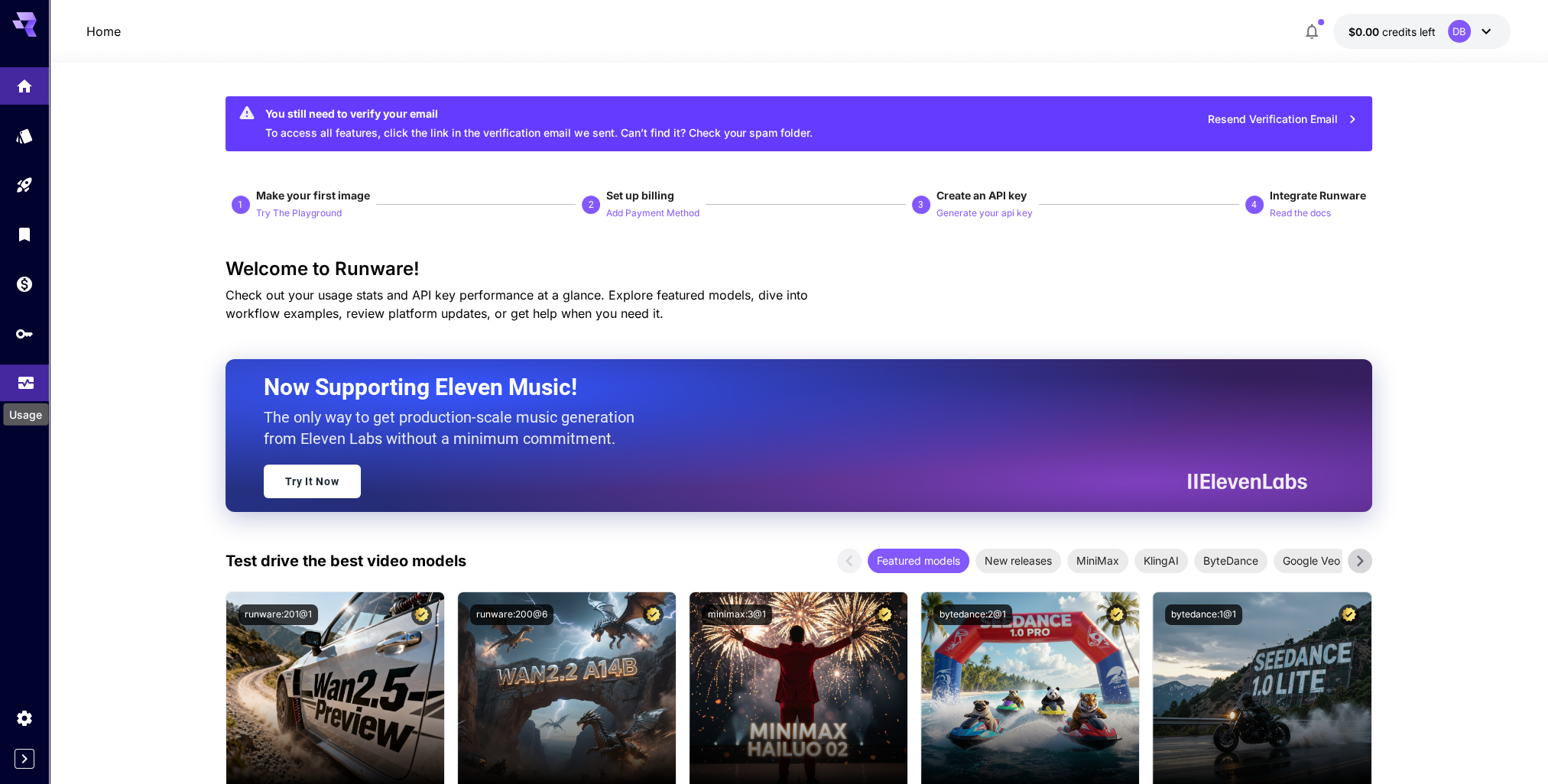
click at [27, 387] on icon "Usage" at bounding box center [25, 378] width 18 height 18
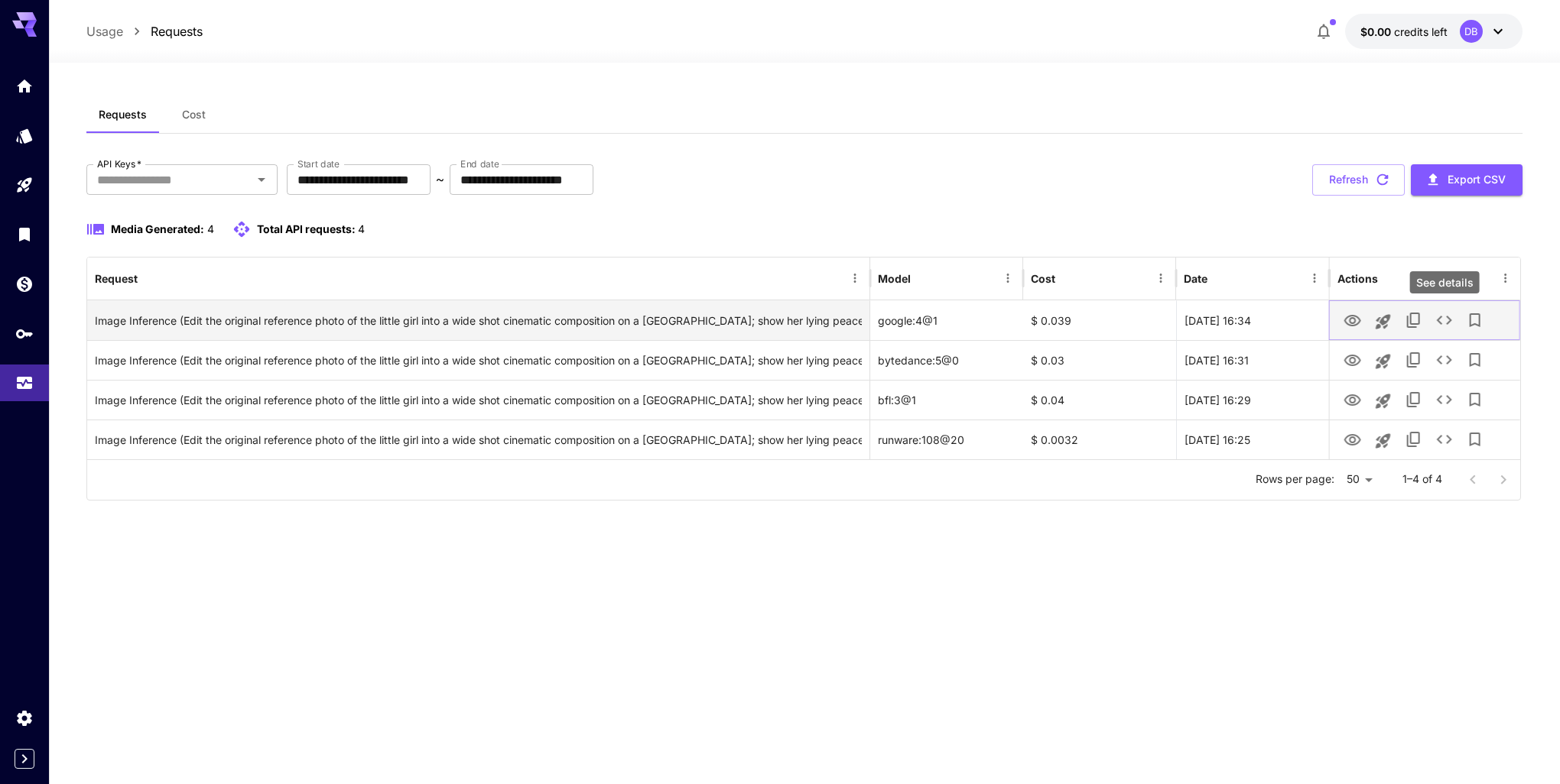
click at [1447, 323] on icon "See details" at bounding box center [1444, 320] width 18 height 18
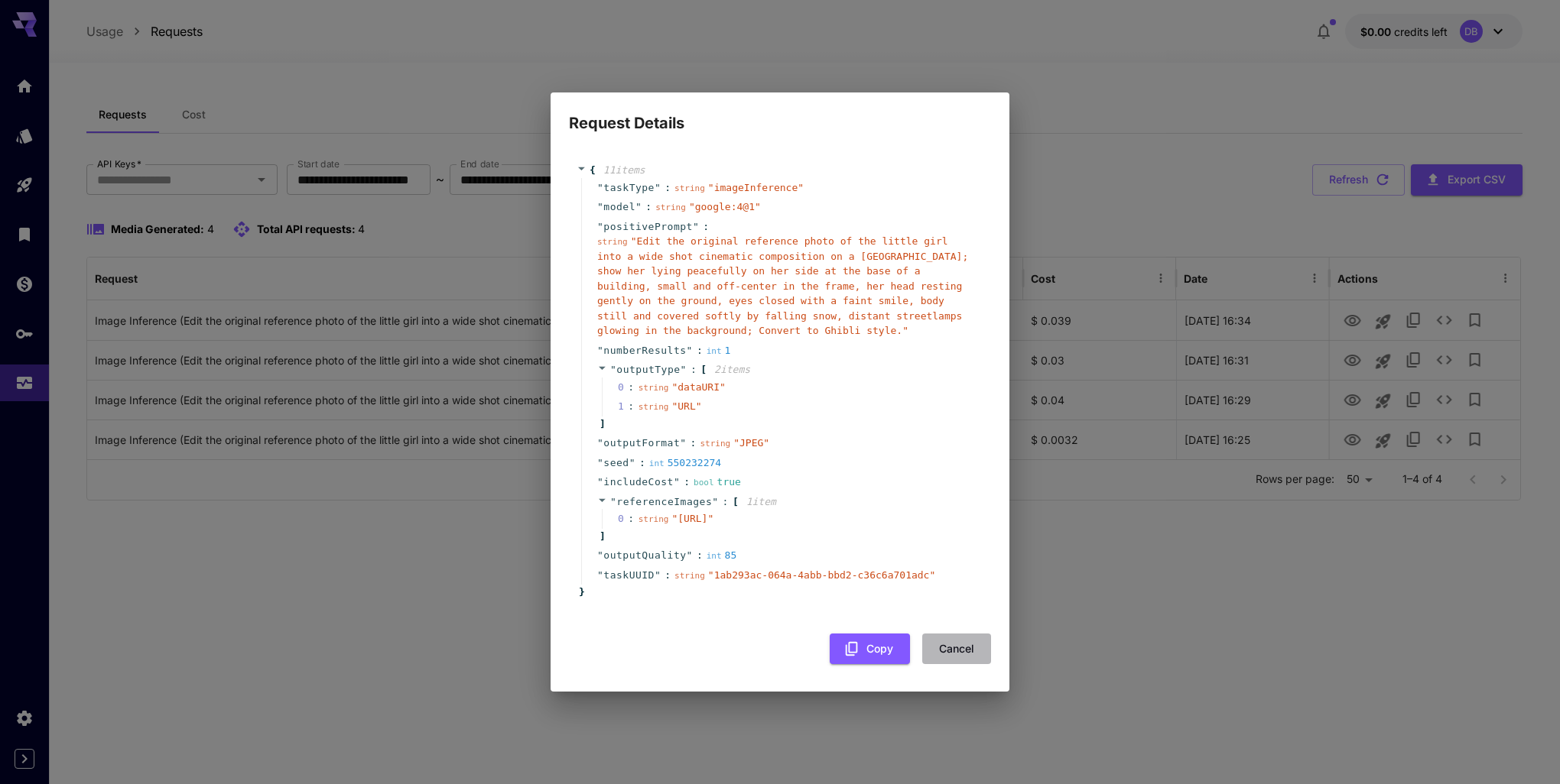
click at [956, 665] on button "Cancel" at bounding box center [956, 649] width 69 height 31
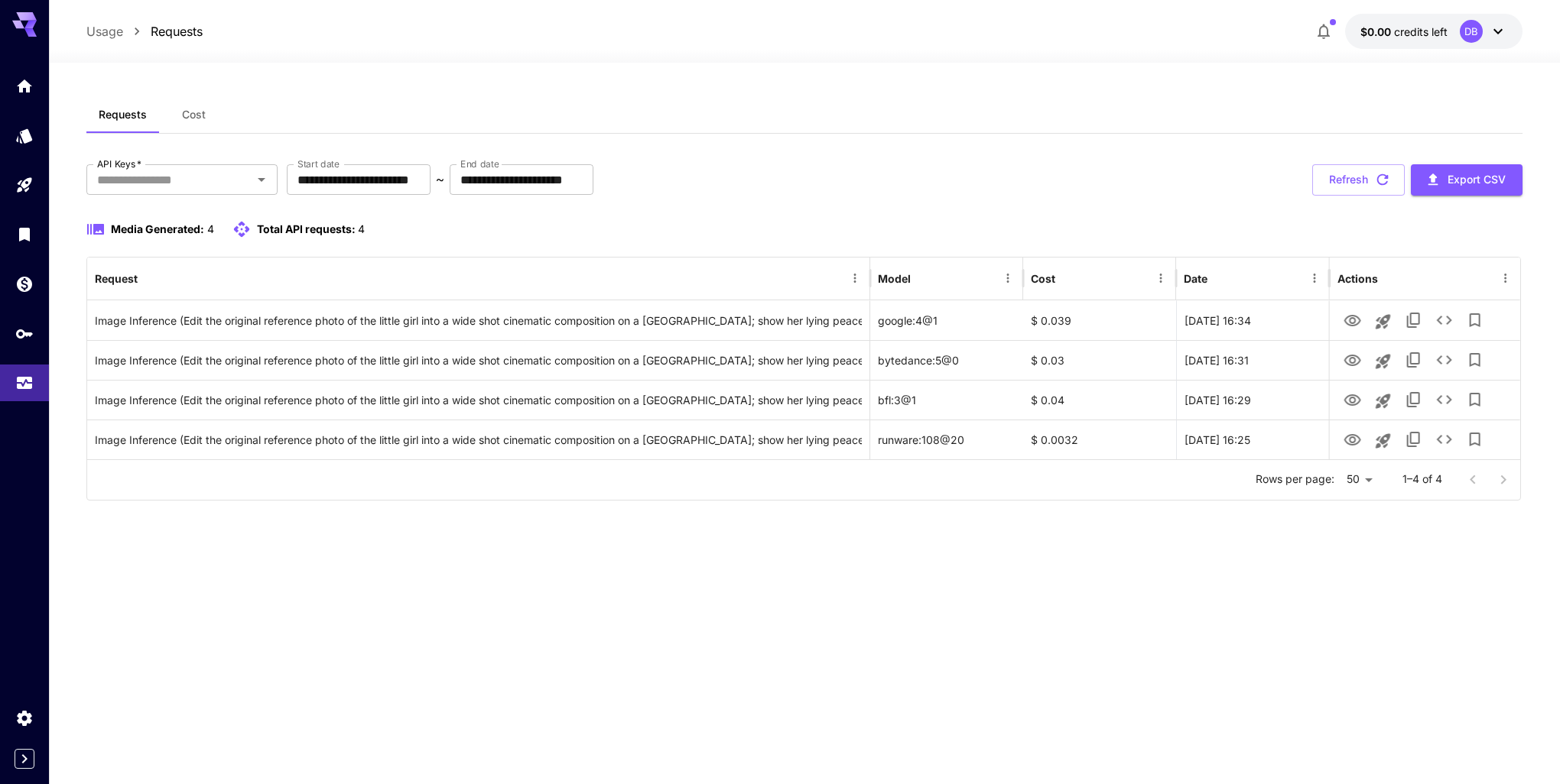
click at [493, 594] on div "**********" at bounding box center [804, 423] width 1436 height 654
click at [16, 395] on div "Usage" at bounding box center [25, 408] width 49 height 34
click at [25, 338] on icon "API Keys" at bounding box center [25, 328] width 18 height 18
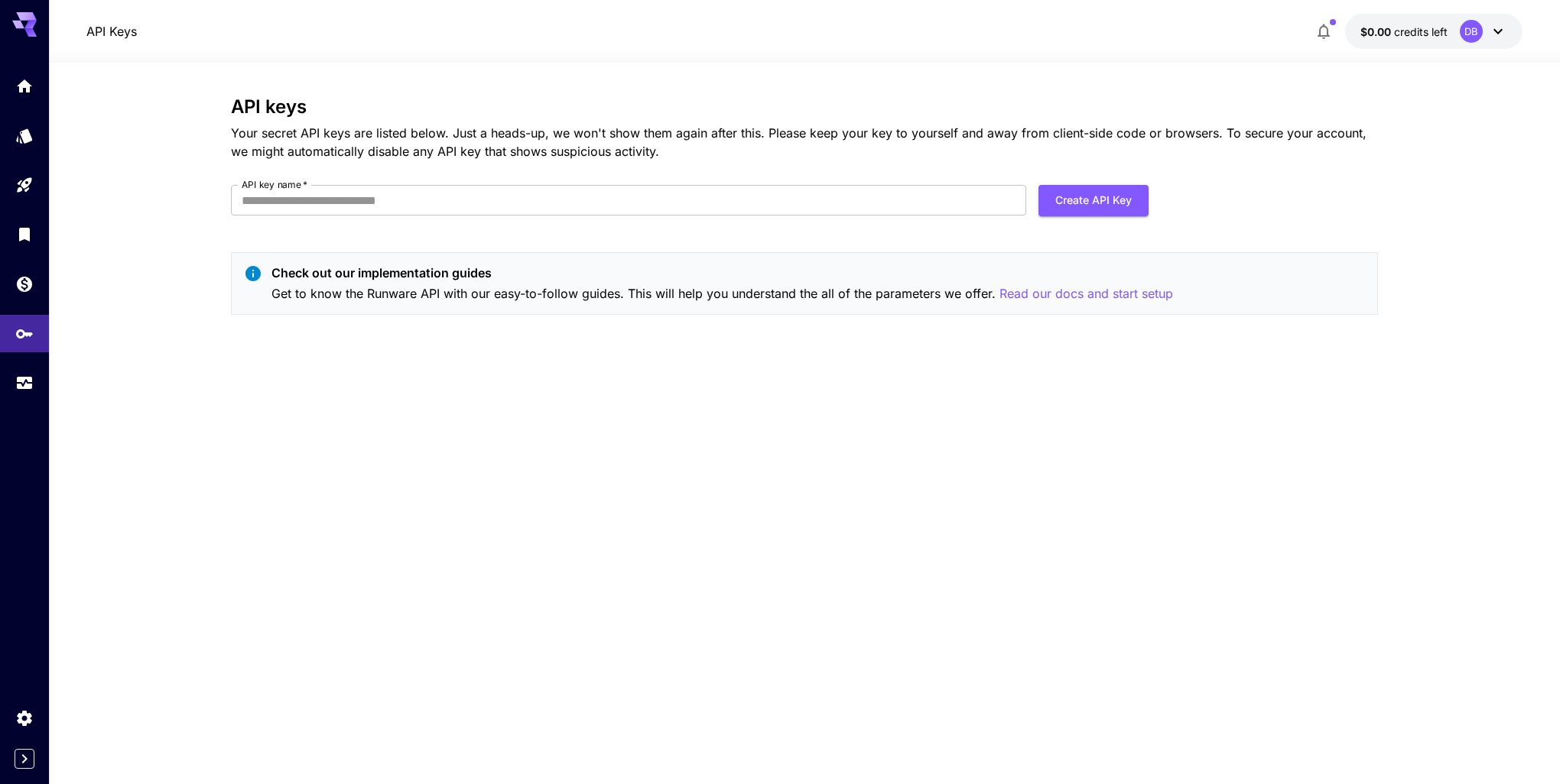
click at [459, 318] on div "API keys Your secret API keys are listed below. Just a heads-up, we won't show …" at bounding box center [805, 212] width 1147 height 231
click at [456, 301] on p "Get to know the Runware API with our easy-to-follow guides. This will help you …" at bounding box center [722, 294] width 902 height 19
click at [37, 298] on link at bounding box center [24, 283] width 49 height 38
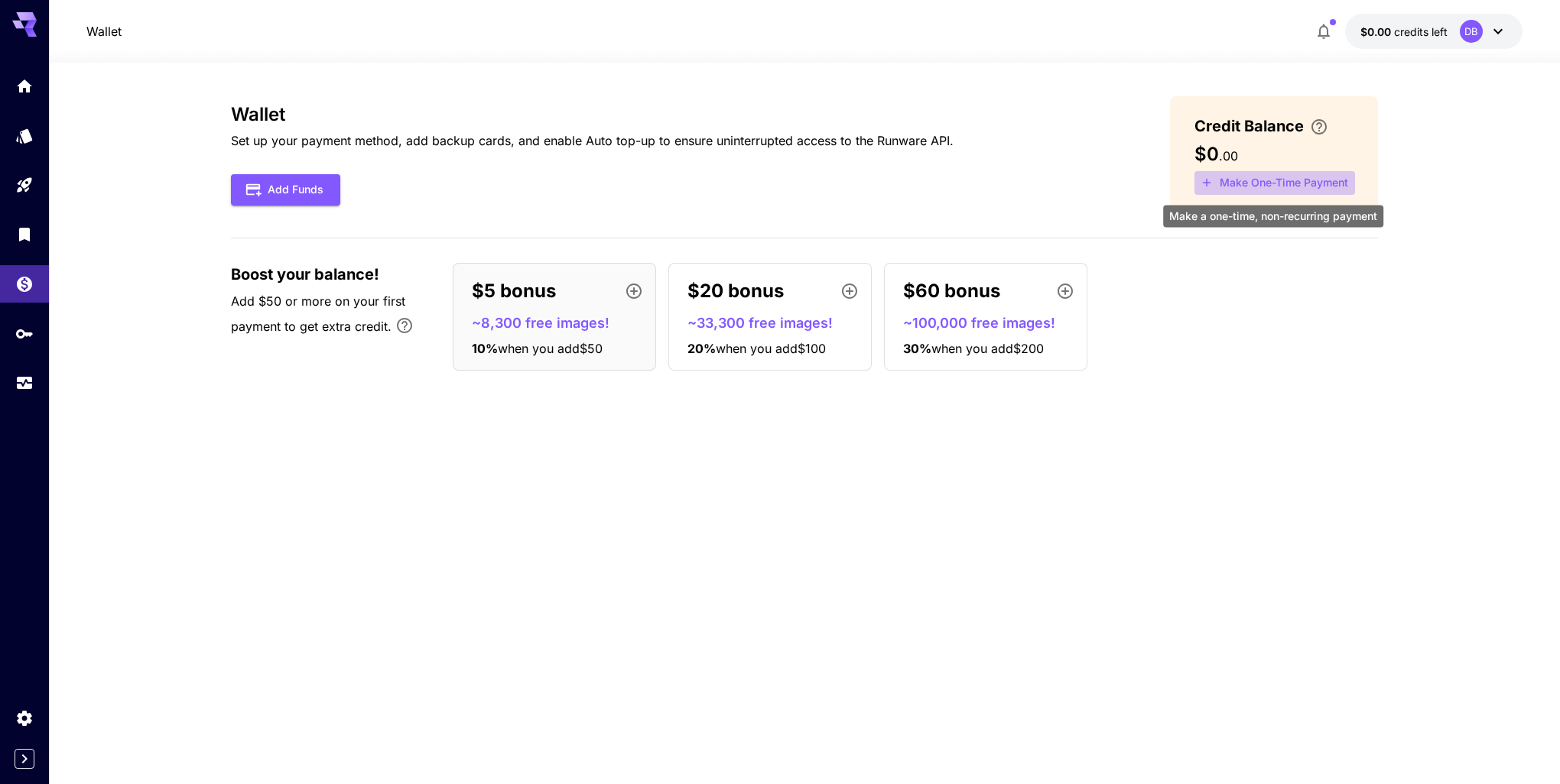
click at [1242, 181] on button "Make One-Time Payment" at bounding box center [1275, 182] width 160 height 23
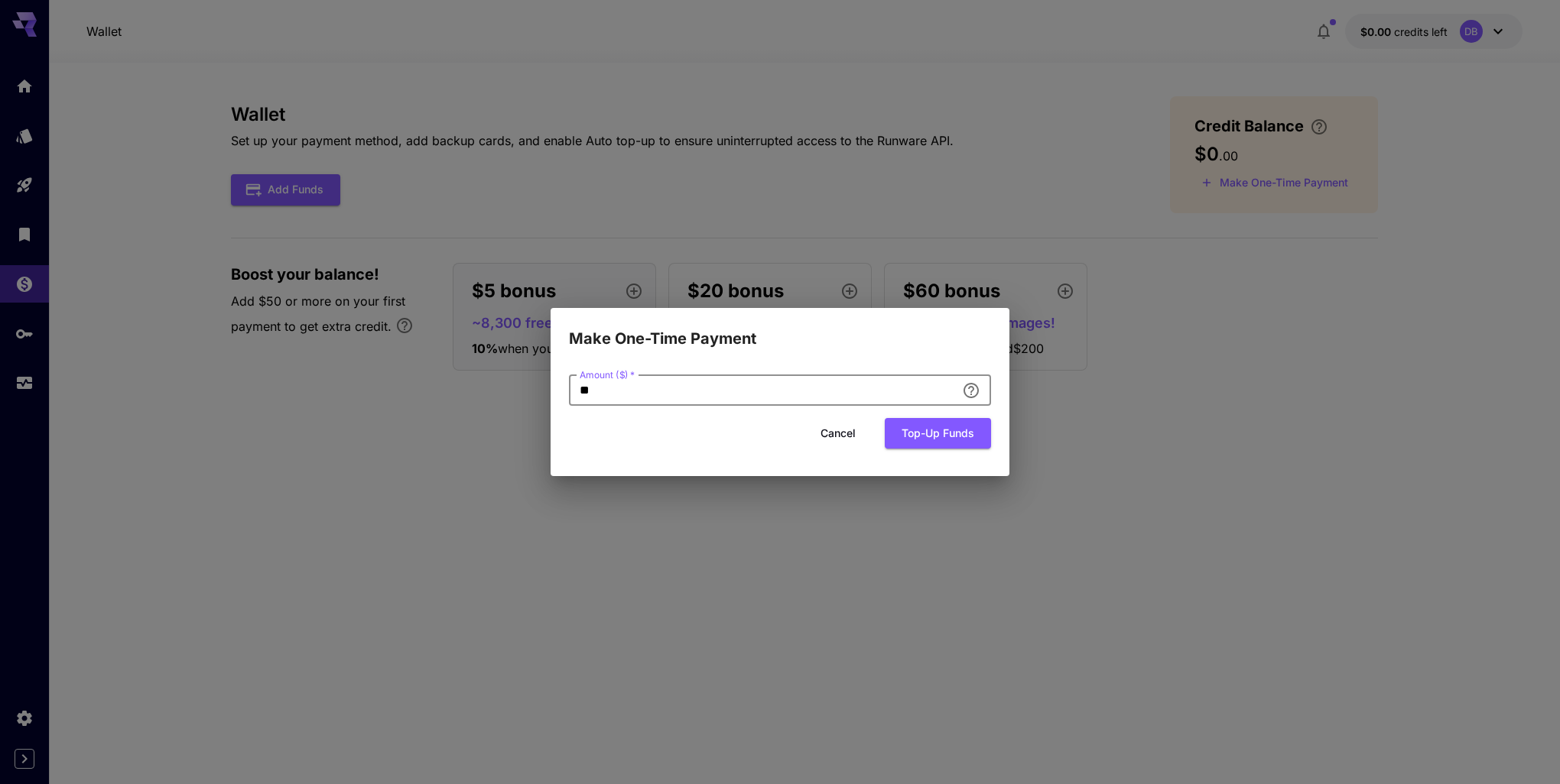
click at [635, 398] on input "**" at bounding box center [762, 391] width 387 height 31
drag, startPoint x: 604, startPoint y: 401, endPoint x: 582, endPoint y: 402, distance: 22.0
click at [582, 402] on input "**" at bounding box center [762, 391] width 387 height 31
click at [963, 391] on div "Add an amount to top up your credit balance." at bounding box center [971, 416] width 232 height 50
click at [735, 394] on input "**" at bounding box center [762, 391] width 387 height 31
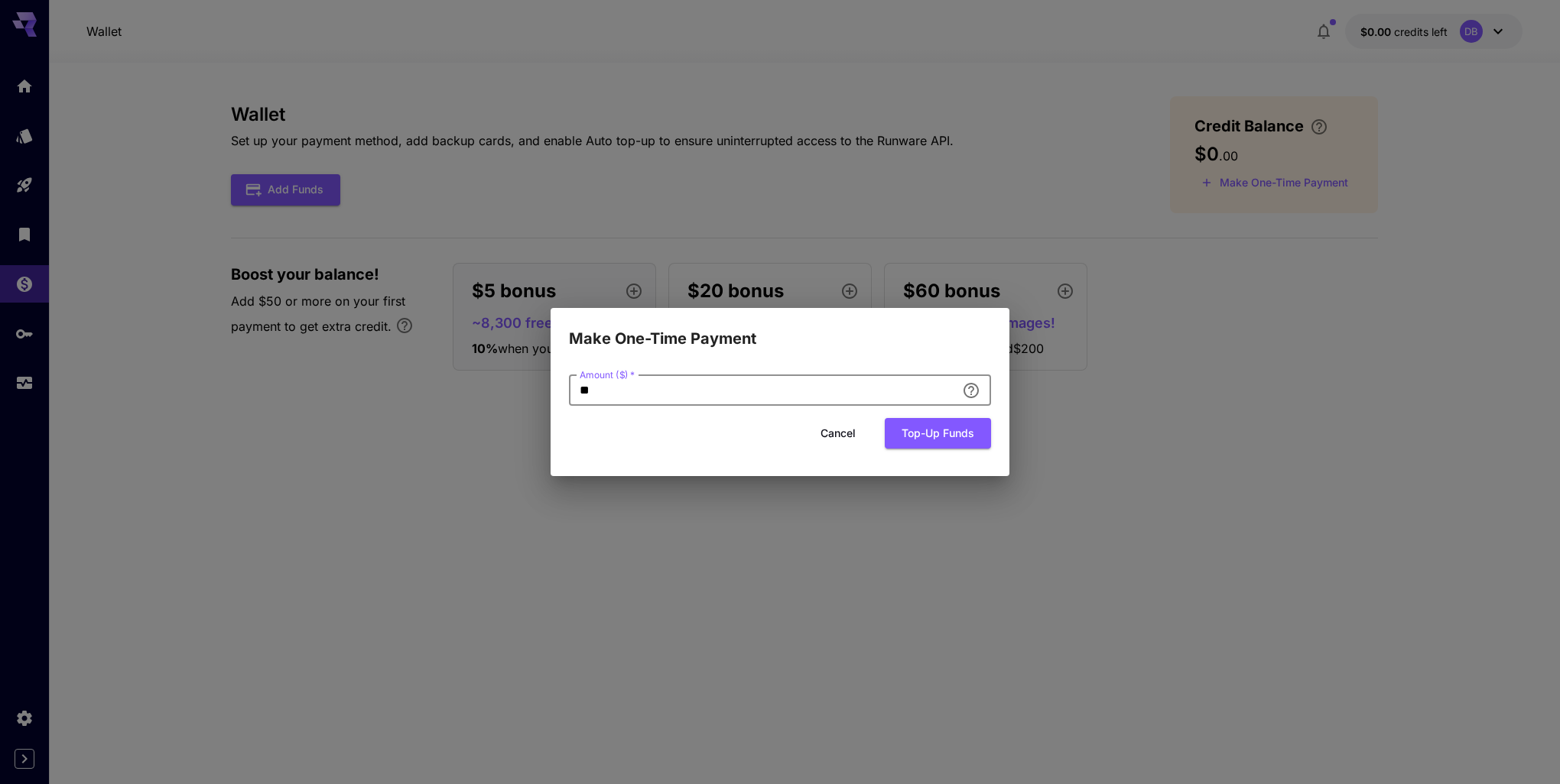
drag, startPoint x: 658, startPoint y: 396, endPoint x: 502, endPoint y: 391, distance: 156.1
click at [502, 391] on div "Make One-Time Payment Amount ($)   * ** Amount ($)   * Cancel Top-up funds" at bounding box center [780, 392] width 1560 height 784
type input "*"
click at [936, 436] on button "Top-up funds" at bounding box center [938, 434] width 107 height 31
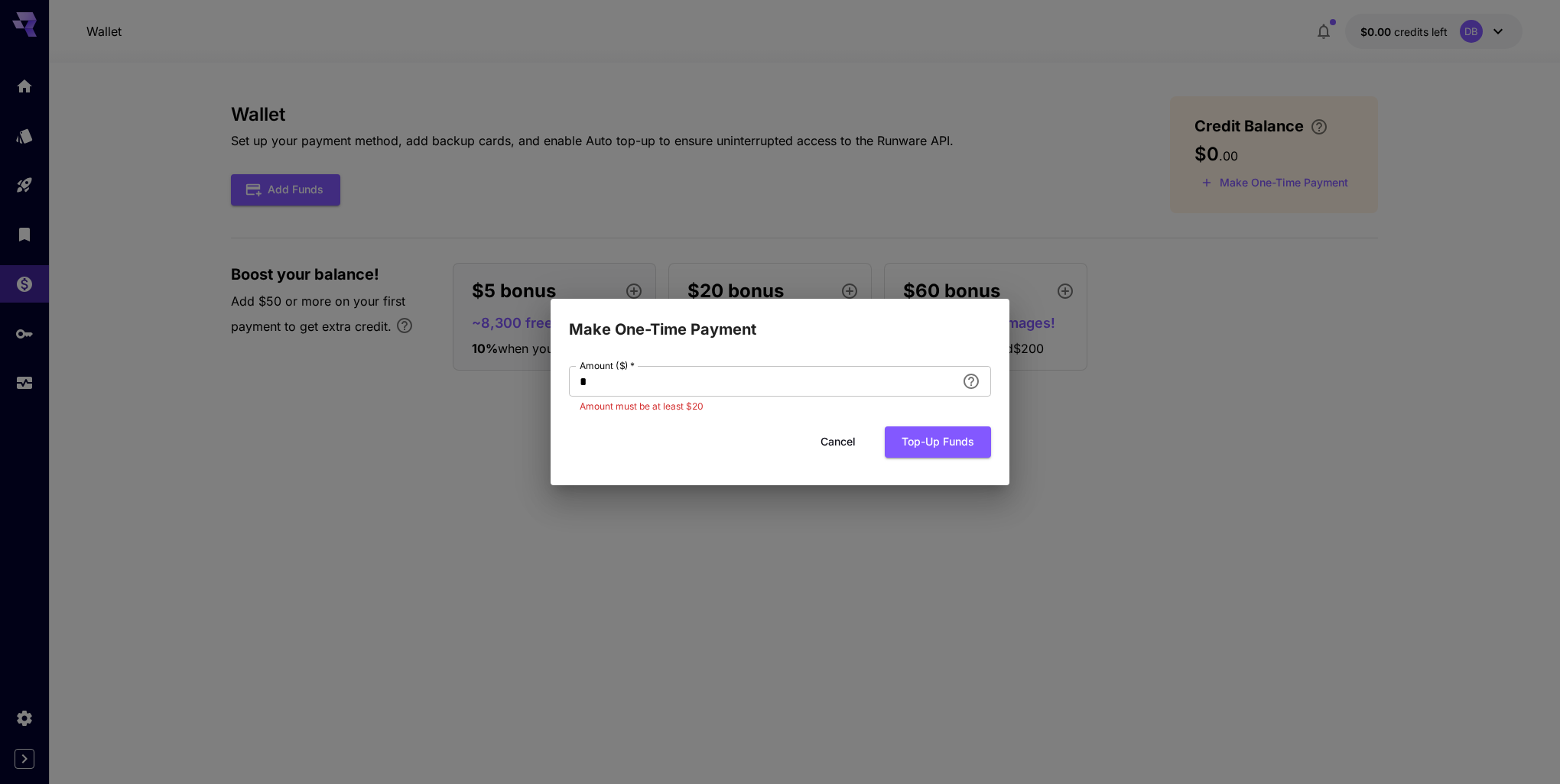
click at [712, 432] on div "Cancel Top-up funds" at bounding box center [780, 442] width 422 height 31
drag, startPoint x: 574, startPoint y: 376, endPoint x: 541, endPoint y: 371, distance: 33.4
click at [541, 371] on div "Make One-Time Payment Amount ($)   * * Amount ($)   * Amount must be at least $…" at bounding box center [780, 392] width 1560 height 784
drag, startPoint x: 648, startPoint y: 411, endPoint x: 728, endPoint y: 380, distance: 85.8
click at [650, 411] on p "Amount must be at least $20" at bounding box center [780, 407] width 401 height 16
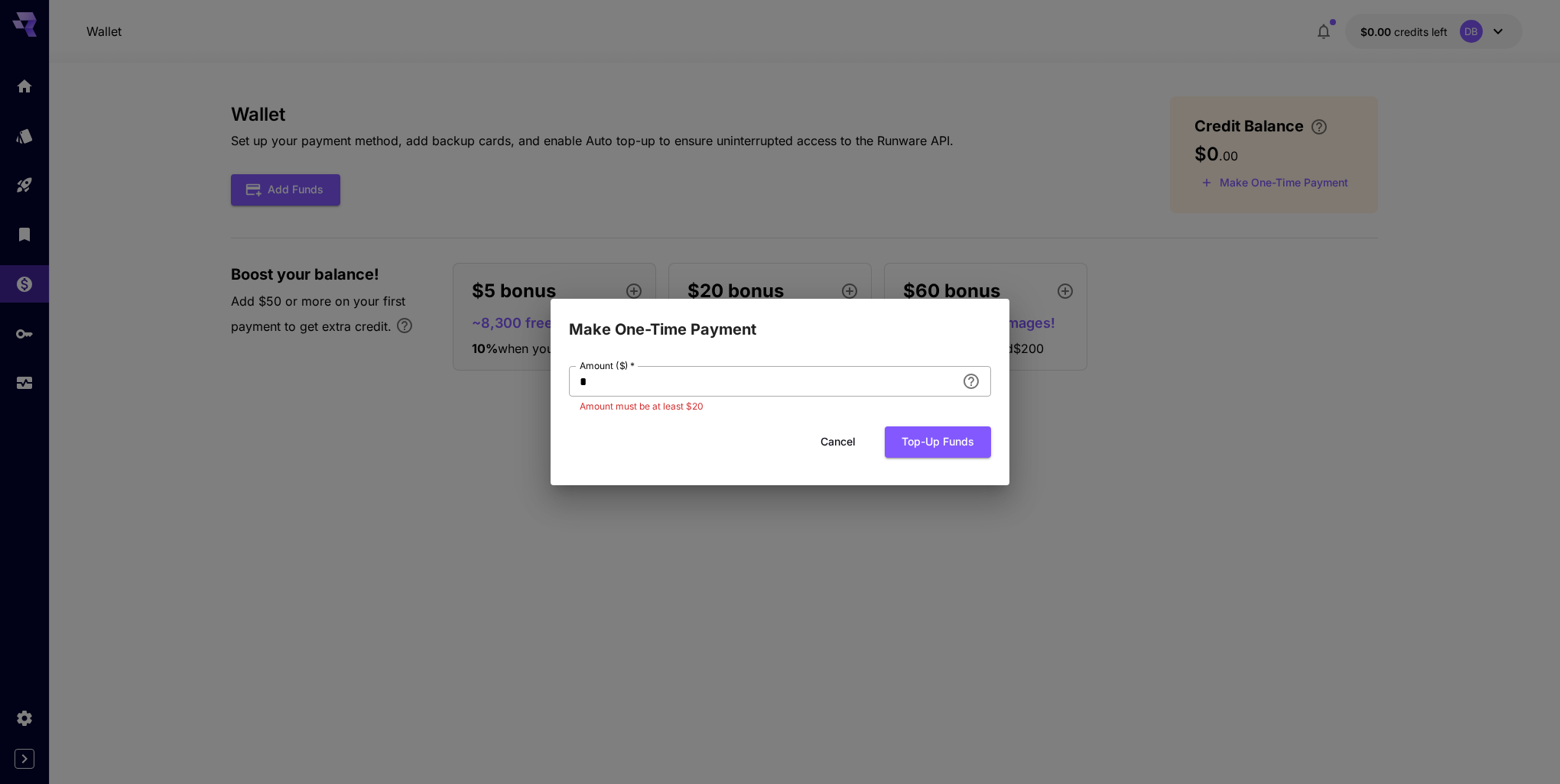
click at [835, 382] on input "*" at bounding box center [762, 381] width 387 height 31
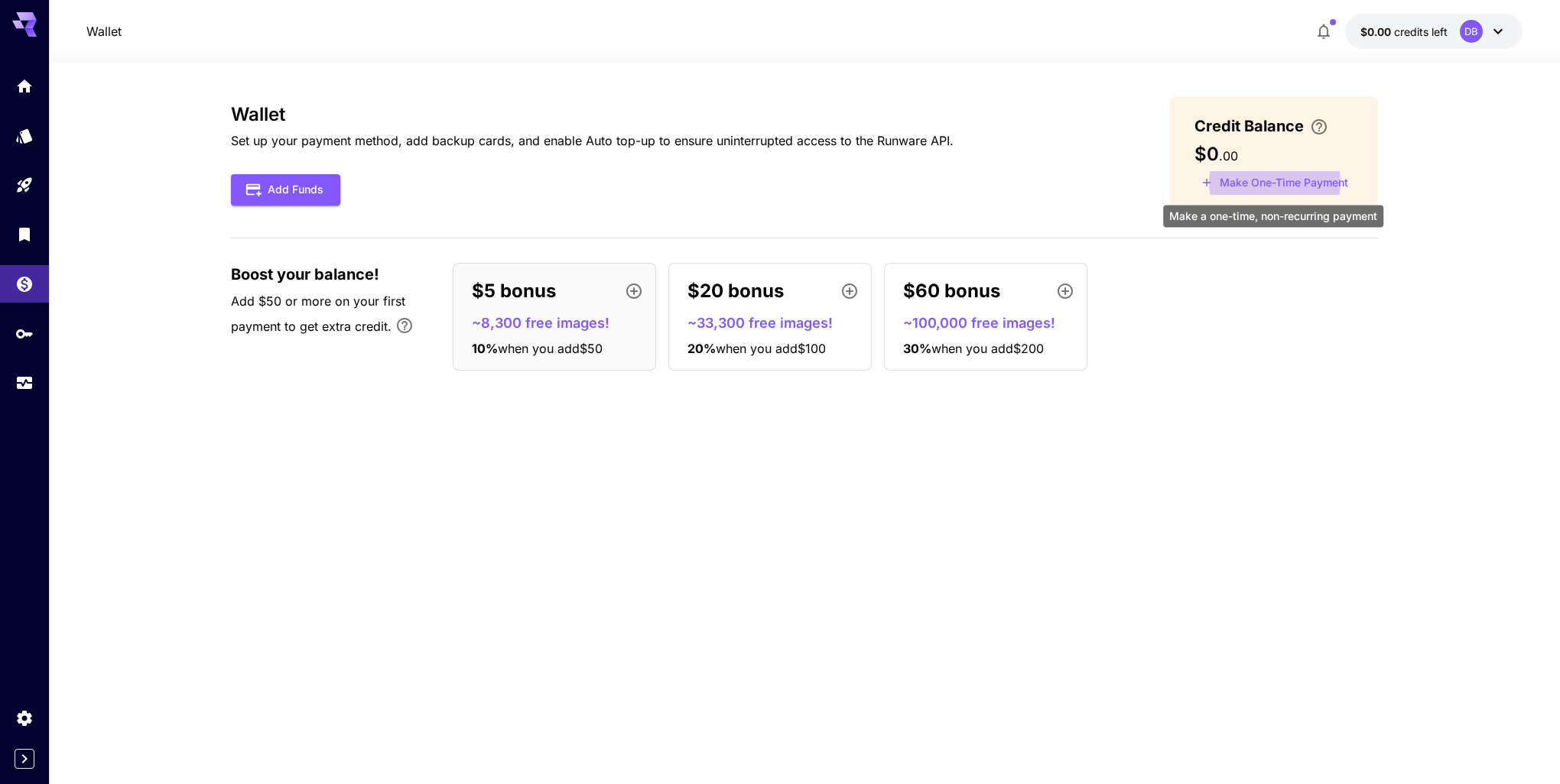
click at [553, 488] on div "Wallet Set up your payment method, add backup cards, and enable Auto top-up to …" at bounding box center [805, 423] width 1147 height 654
click at [663, 417] on div "Wallet Set up your payment method, add backup cards, and enable Auto top-up to …" at bounding box center [805, 423] width 1147 height 654
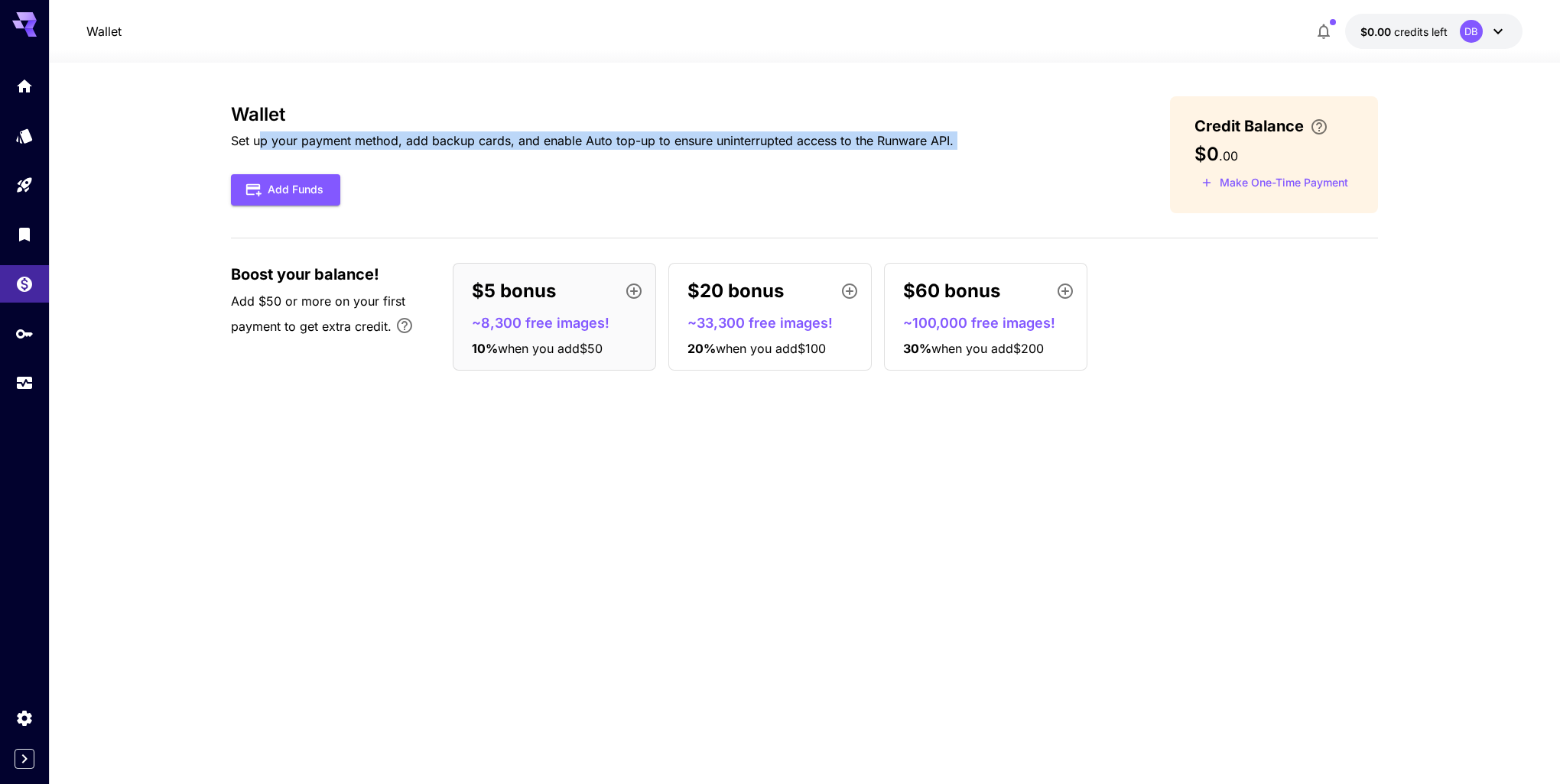
drag, startPoint x: 257, startPoint y: 139, endPoint x: 907, endPoint y: 149, distance: 650.1
click at [907, 149] on p "Set up your payment method, add backup cards, and enable Auto top-up to ensure …" at bounding box center [592, 141] width 722 height 18
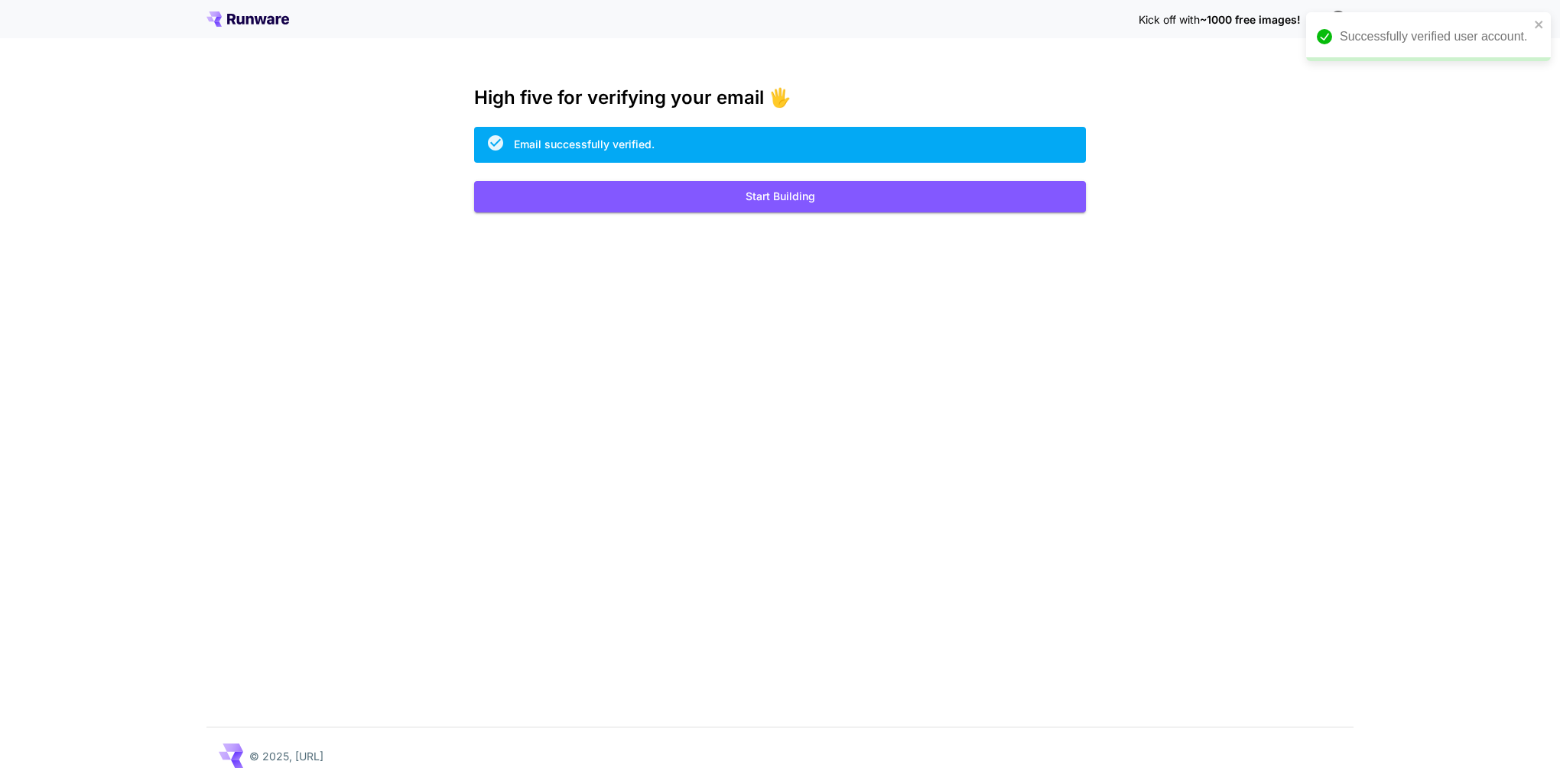
click at [329, 161] on div "Kick off with ~1000 free images! 🎈 High five for verifying your email 🖐️ Email …" at bounding box center [780, 392] width 1560 height 784
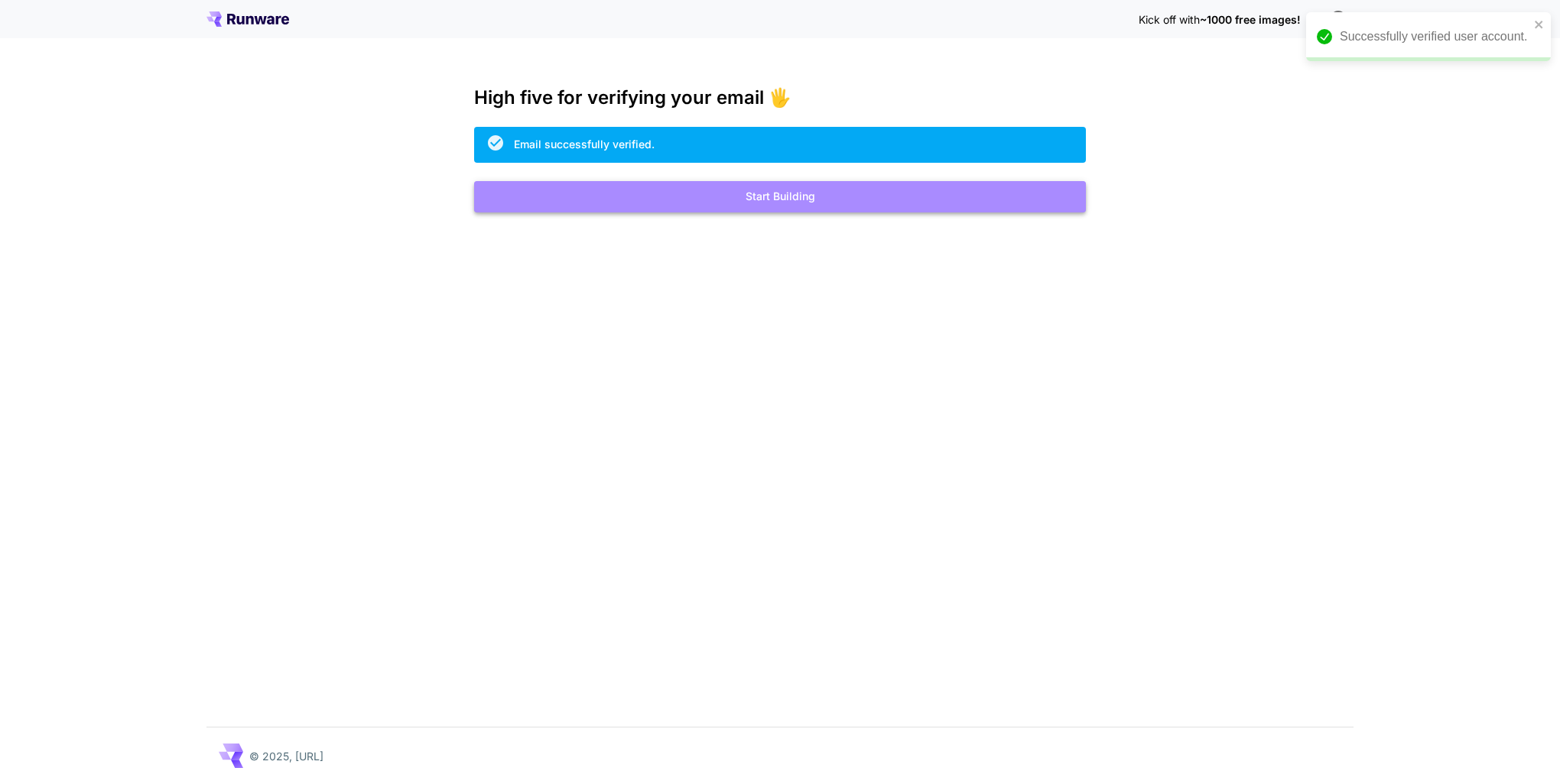
click at [714, 200] on button "Start Building" at bounding box center [780, 197] width 612 height 31
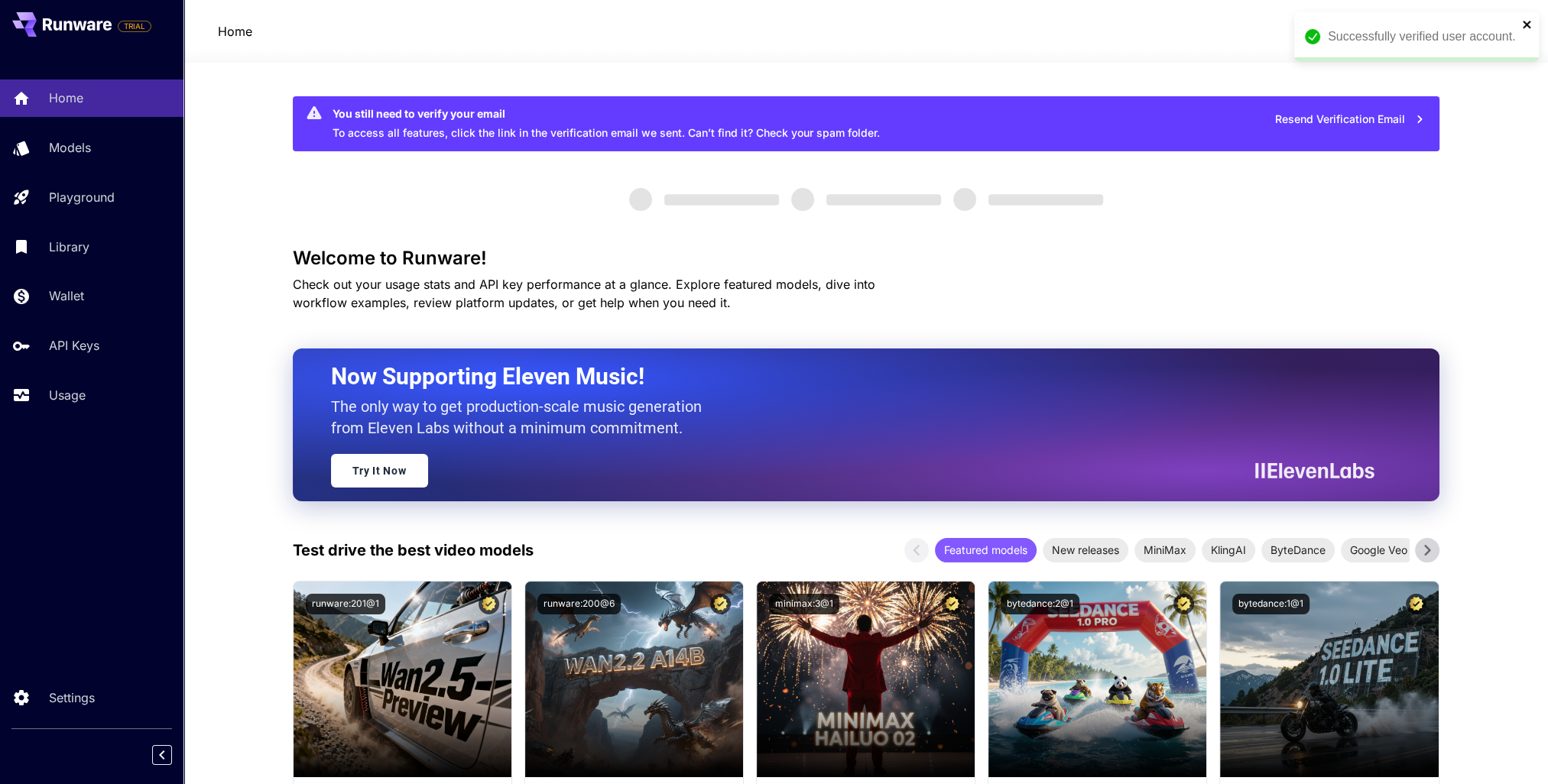
drag, startPoint x: 1528, startPoint y: 26, endPoint x: 1518, endPoint y: 50, distance: 26.0
click at [1527, 26] on icon "close" at bounding box center [1527, 24] width 8 height 8
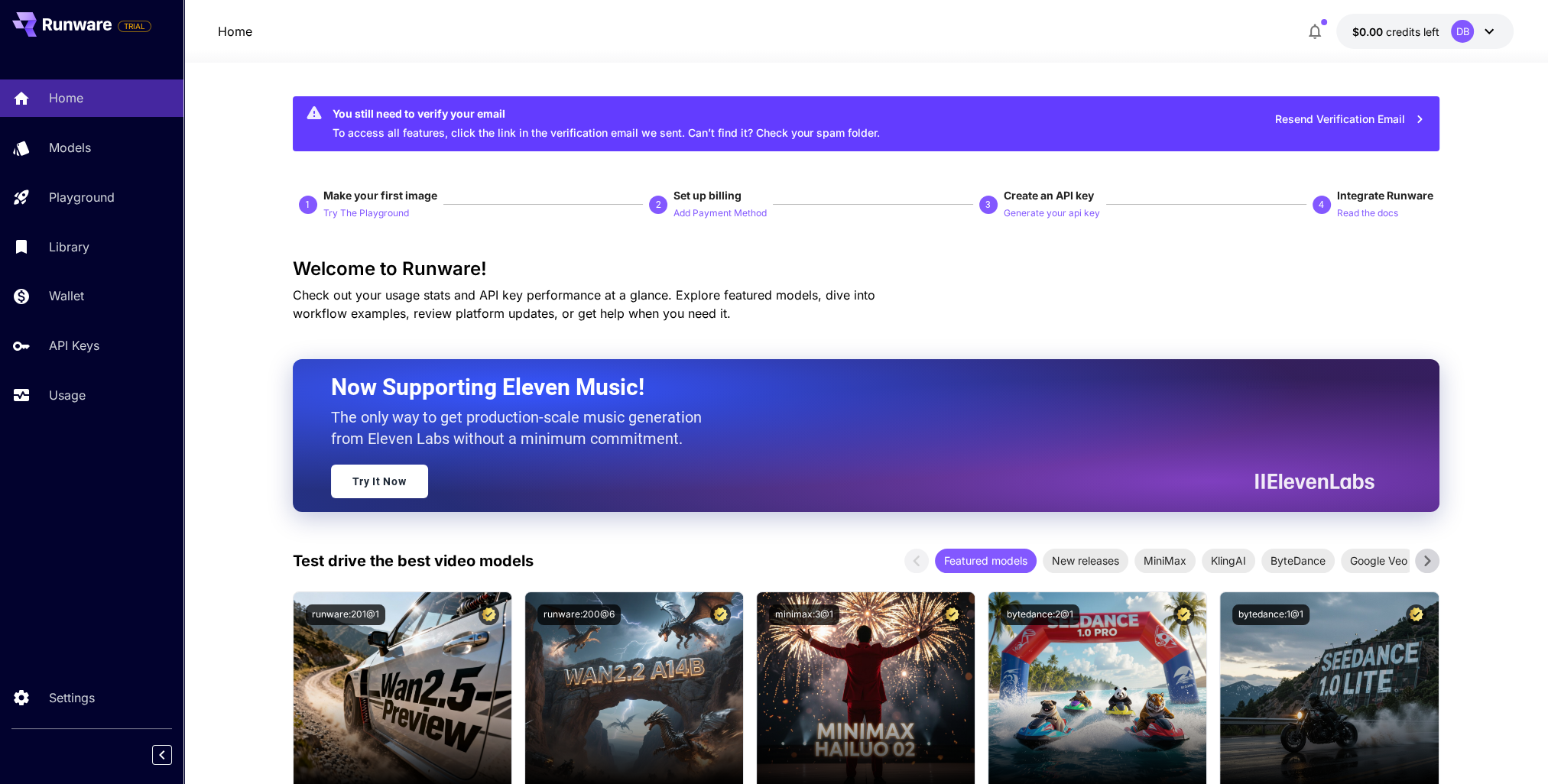
click at [1485, 29] on icon at bounding box center [1489, 32] width 9 height 6
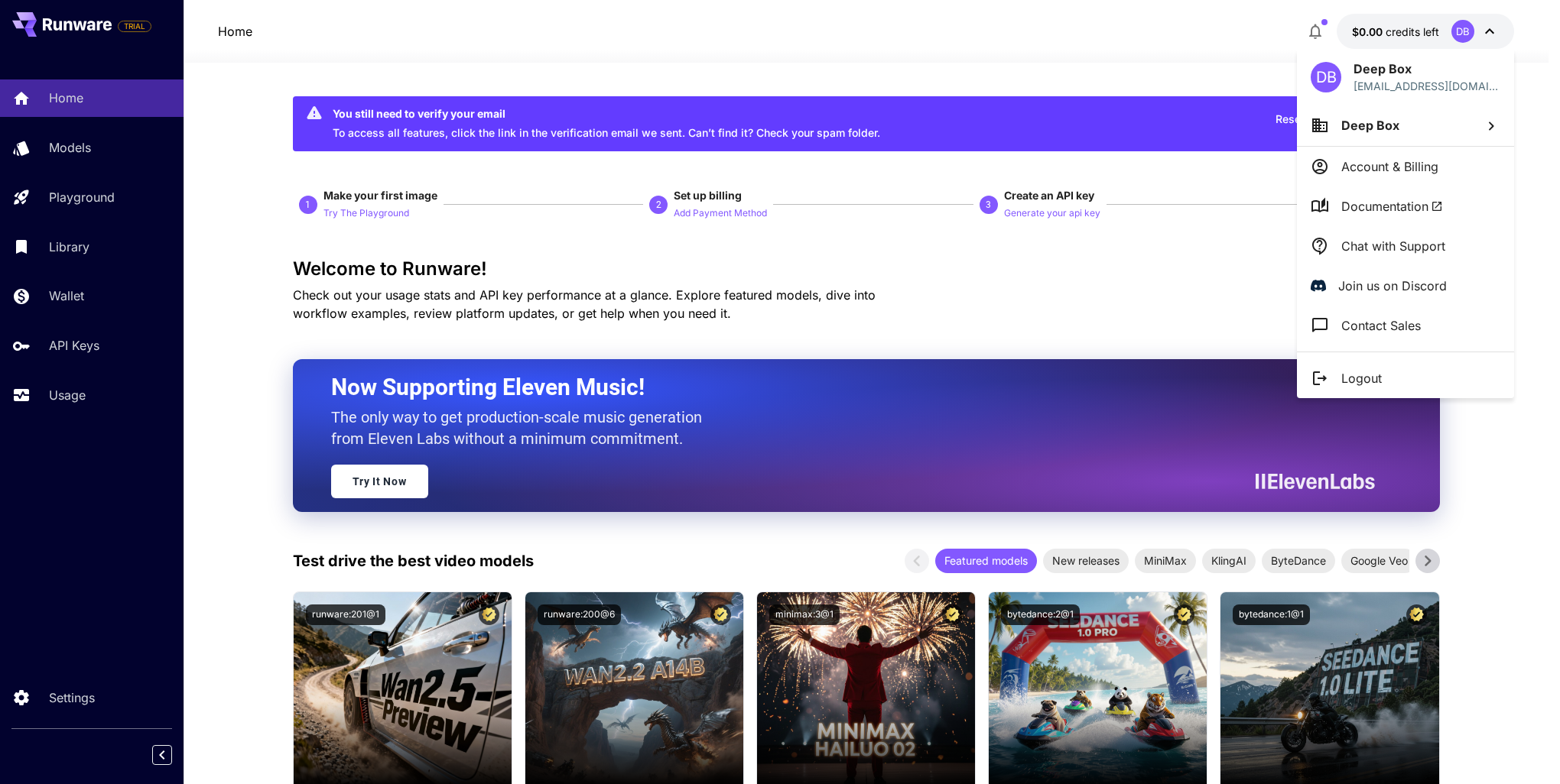
drag, startPoint x: 956, startPoint y: 43, endPoint x: 1150, endPoint y: 29, distance: 194.5
click at [957, 43] on div at bounding box center [780, 392] width 1560 height 784
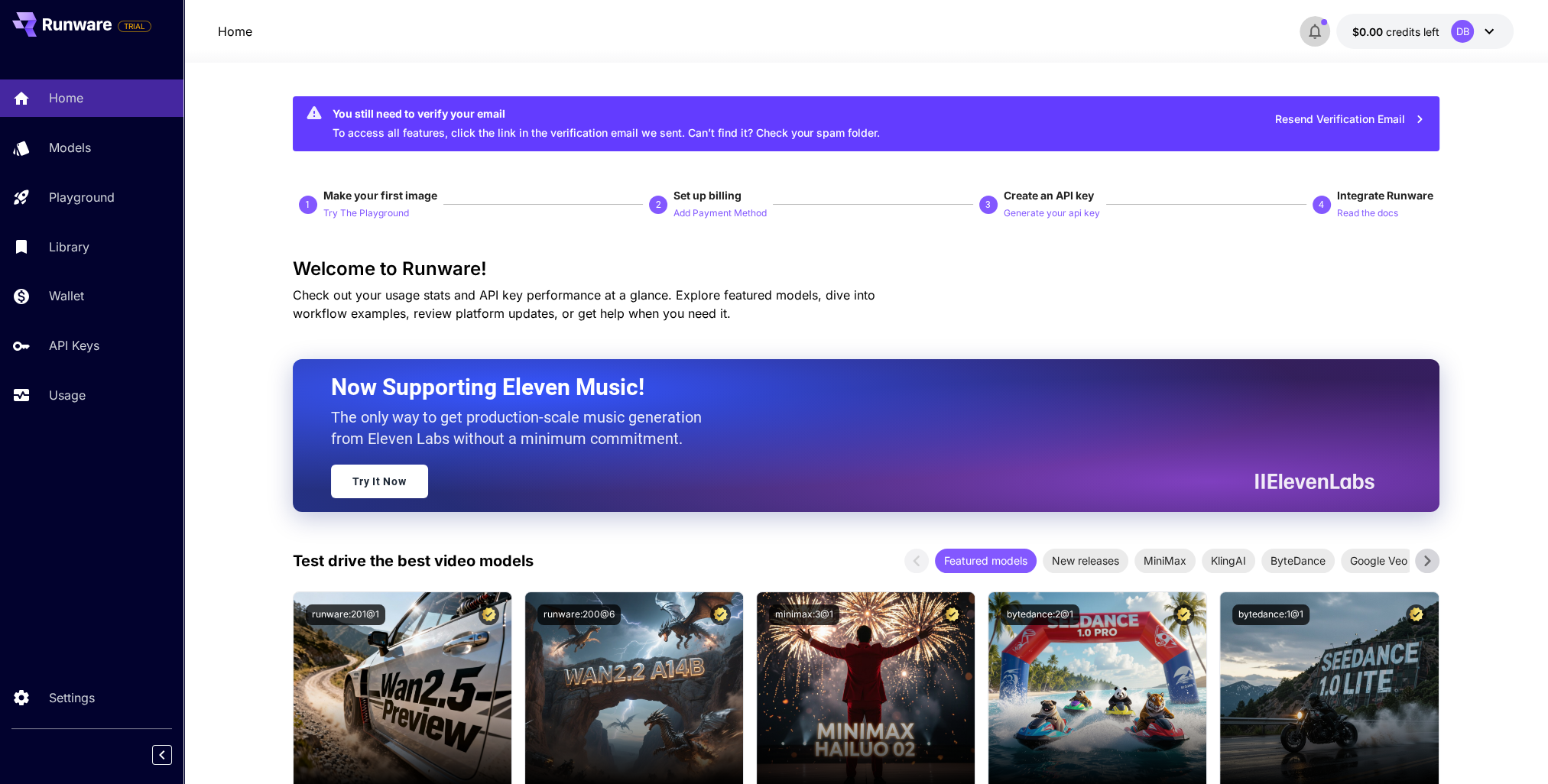
click at [1312, 35] on icon "button" at bounding box center [1315, 32] width 13 height 16
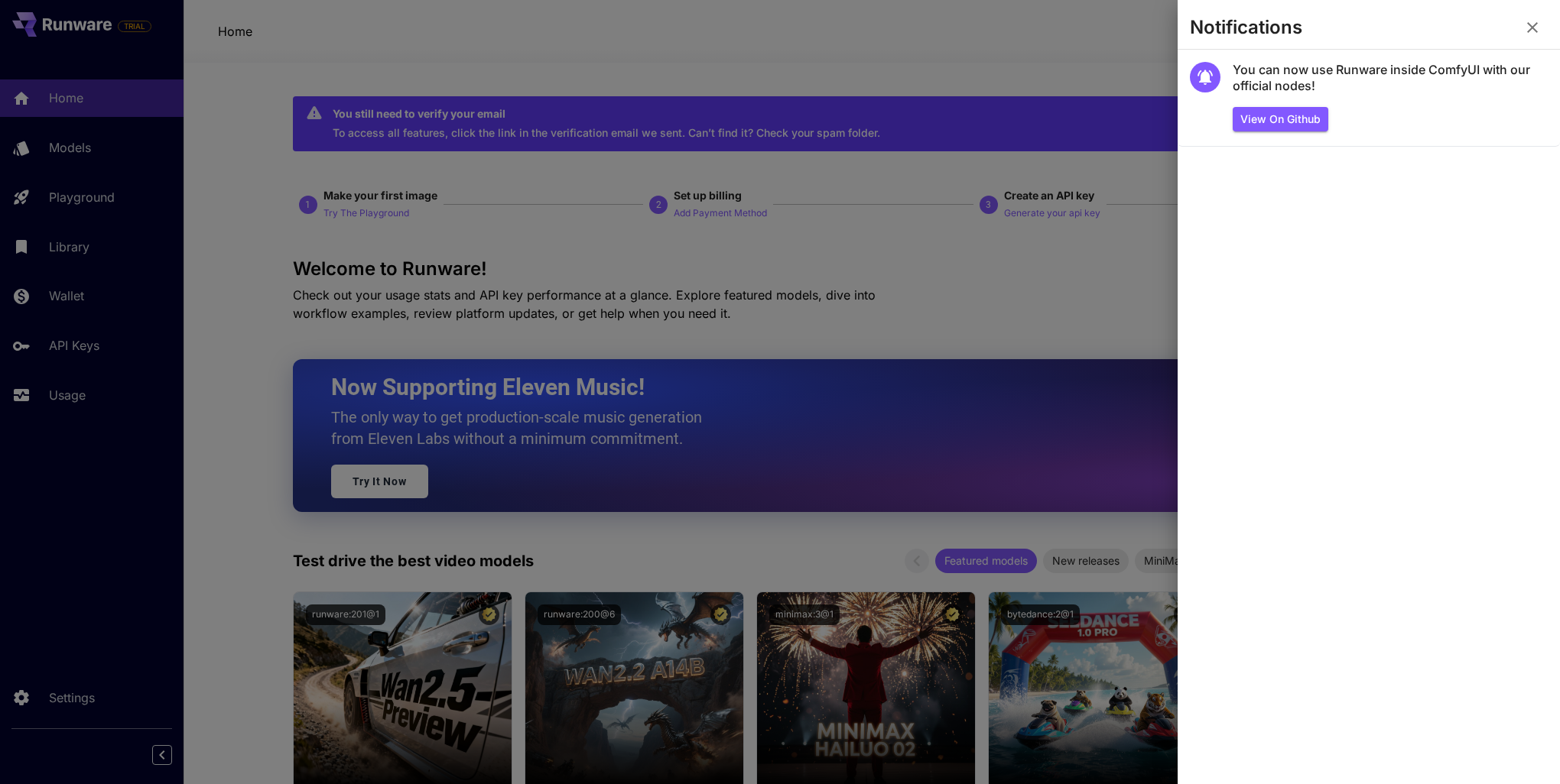
click at [1535, 26] on icon "button" at bounding box center [1532, 27] width 11 height 11
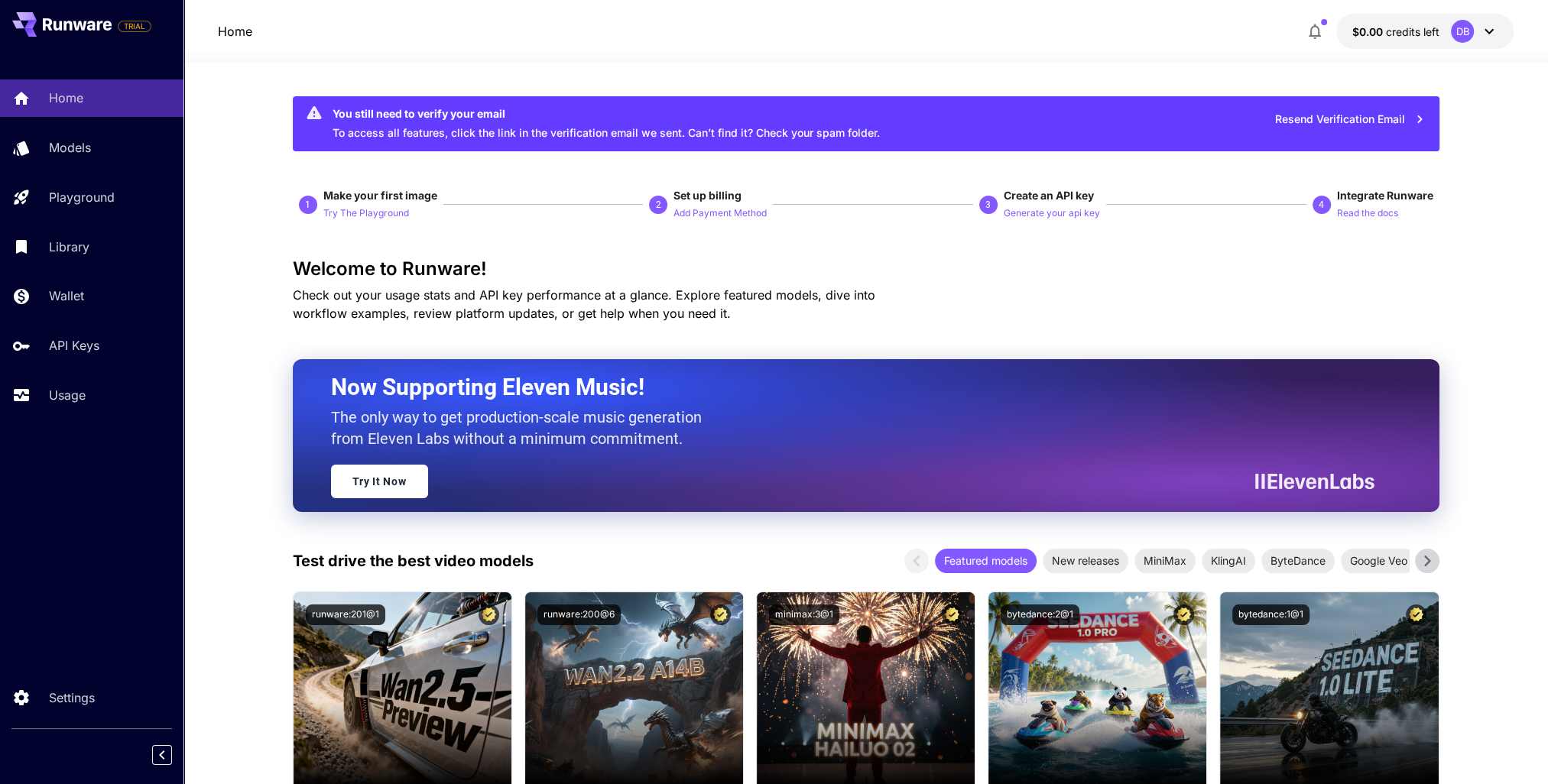
click at [1424, 30] on span "credits left" at bounding box center [1411, 31] width 53 height 13
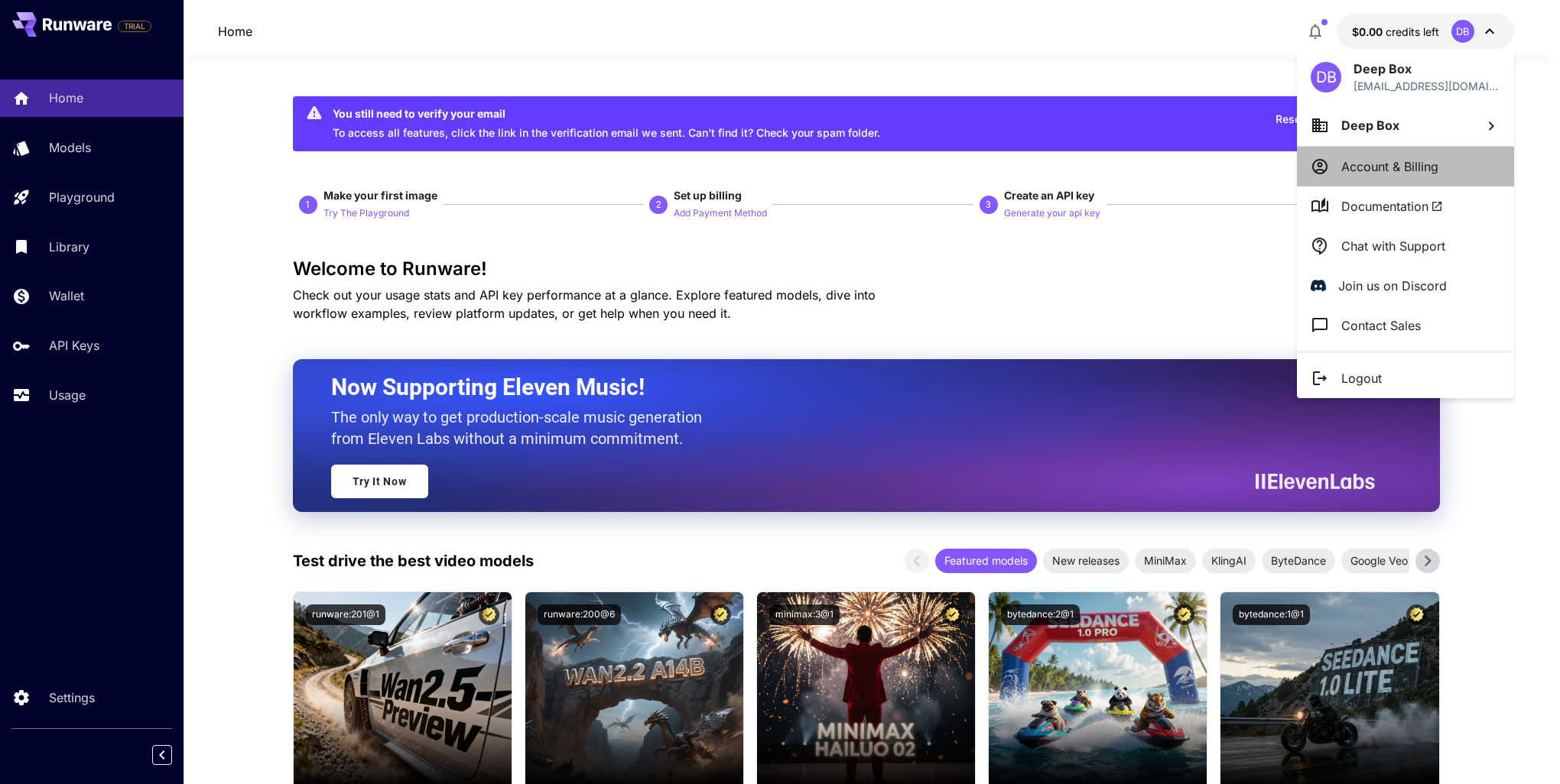
click at [1387, 166] on p "Account & Billing" at bounding box center [1390, 166] width 97 height 18
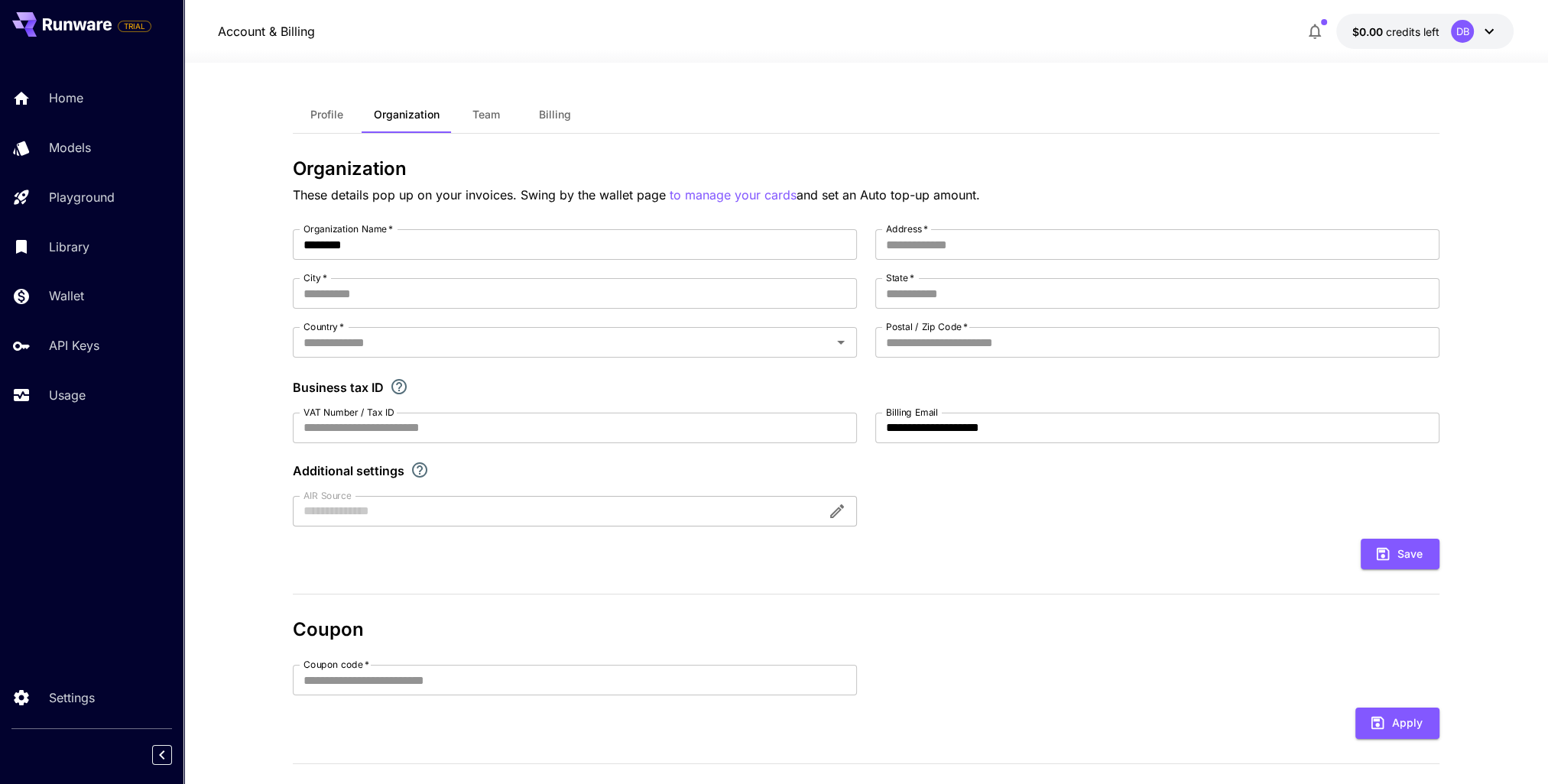
click at [336, 120] on button "Profile" at bounding box center [327, 114] width 69 height 37
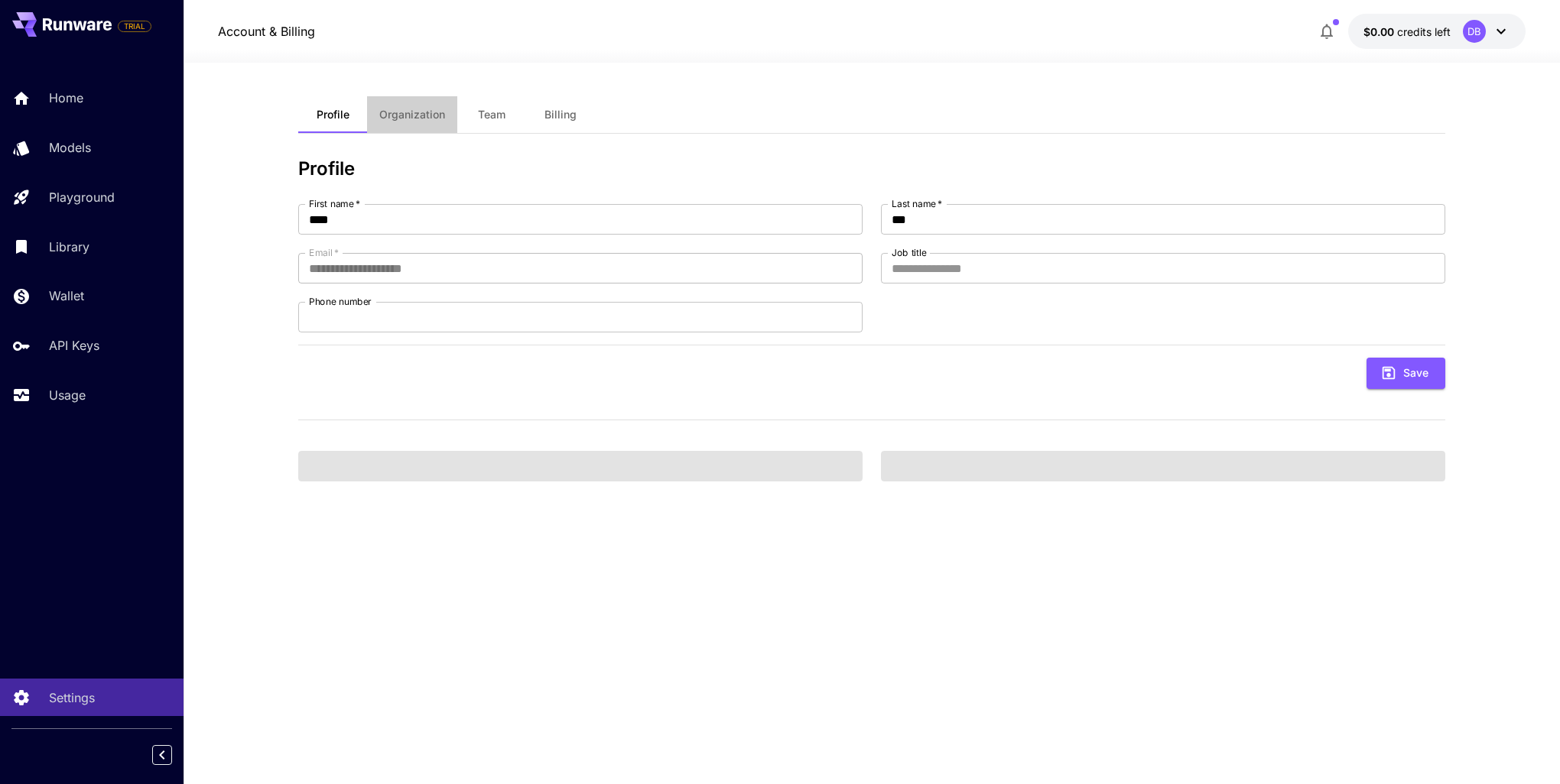
click at [404, 117] on span "Organization" at bounding box center [413, 114] width 66 height 14
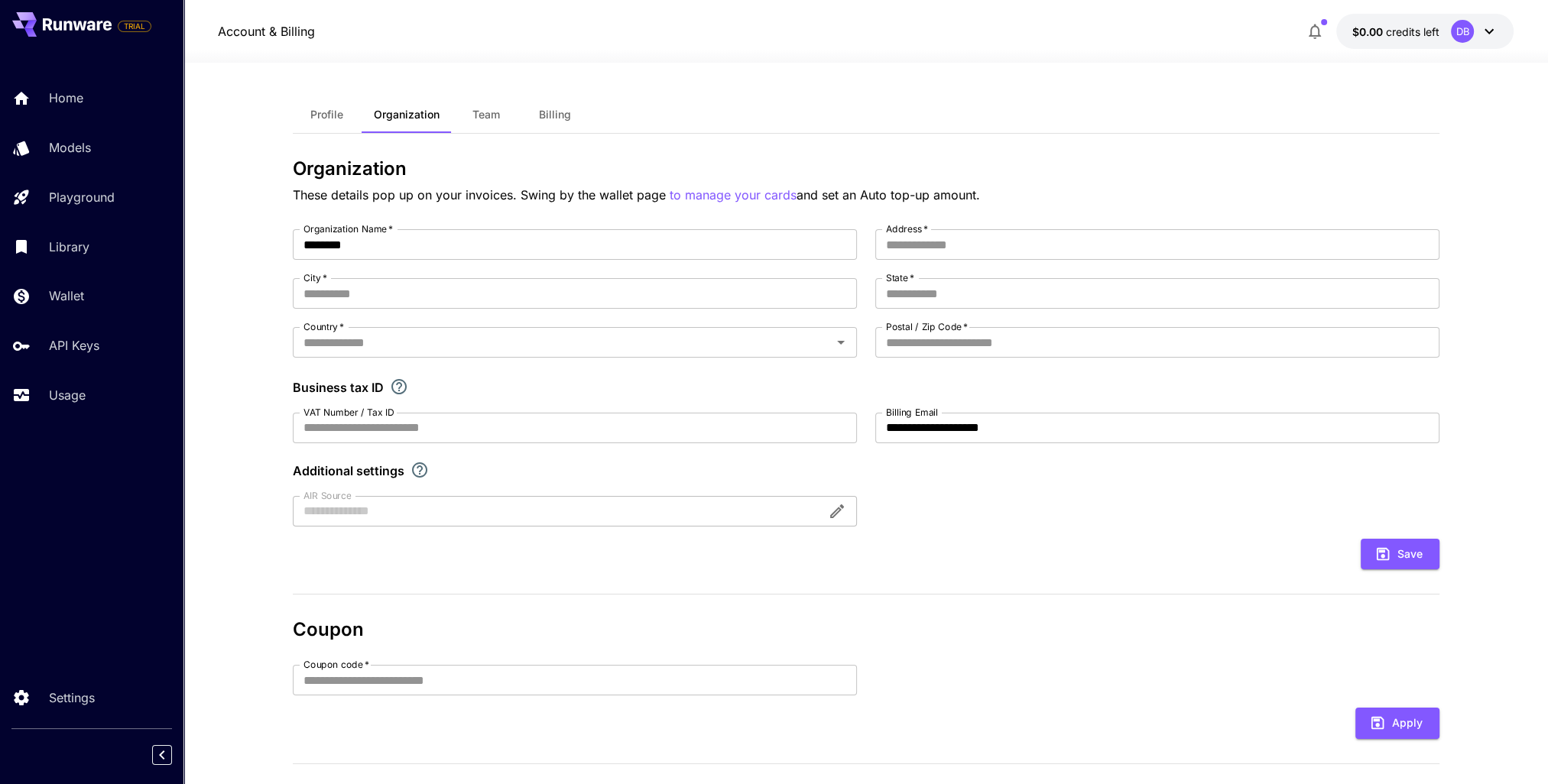
click at [482, 117] on span "Team" at bounding box center [486, 114] width 27 height 14
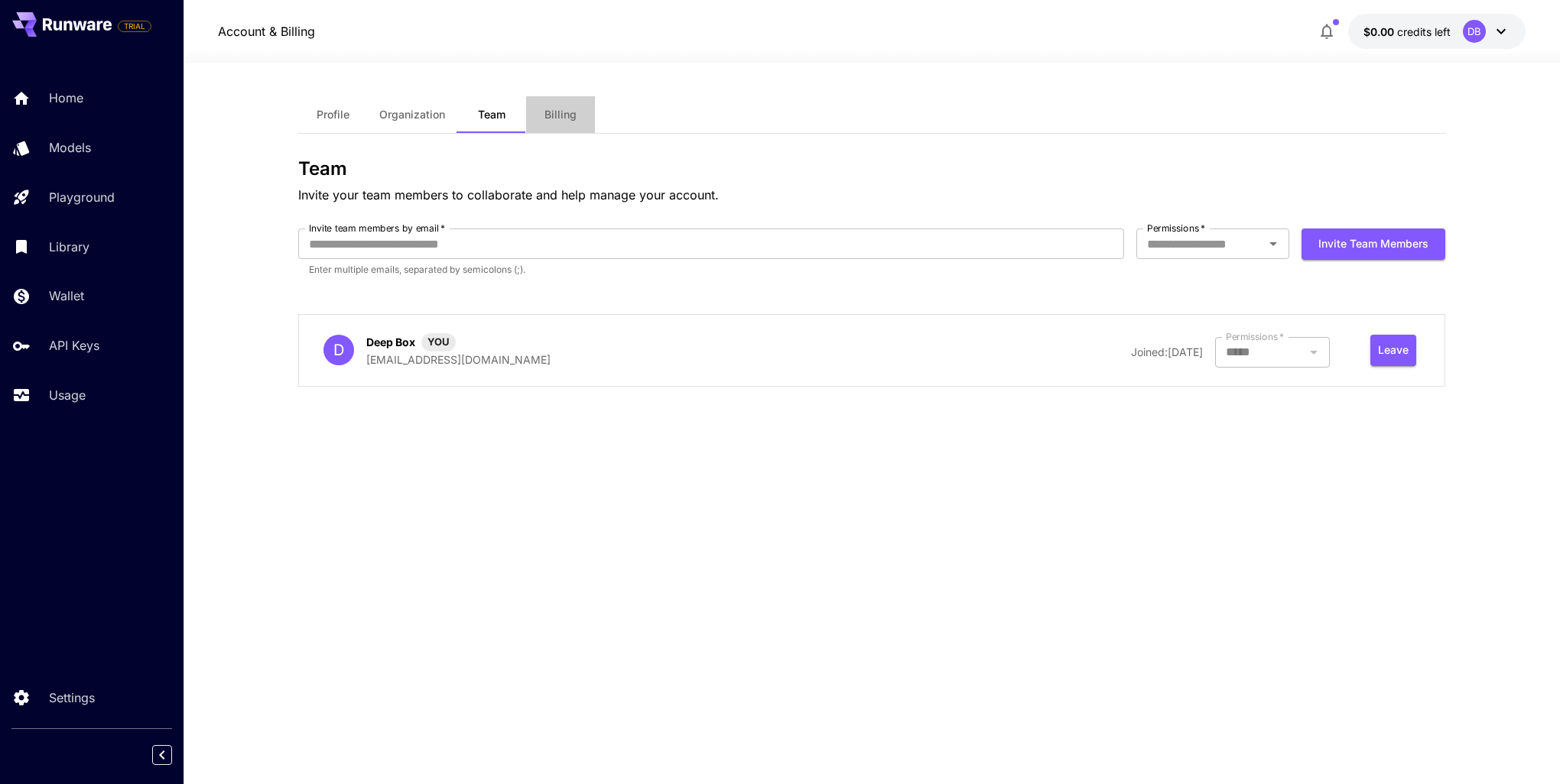
click at [549, 114] on span "Billing" at bounding box center [560, 114] width 32 height 14
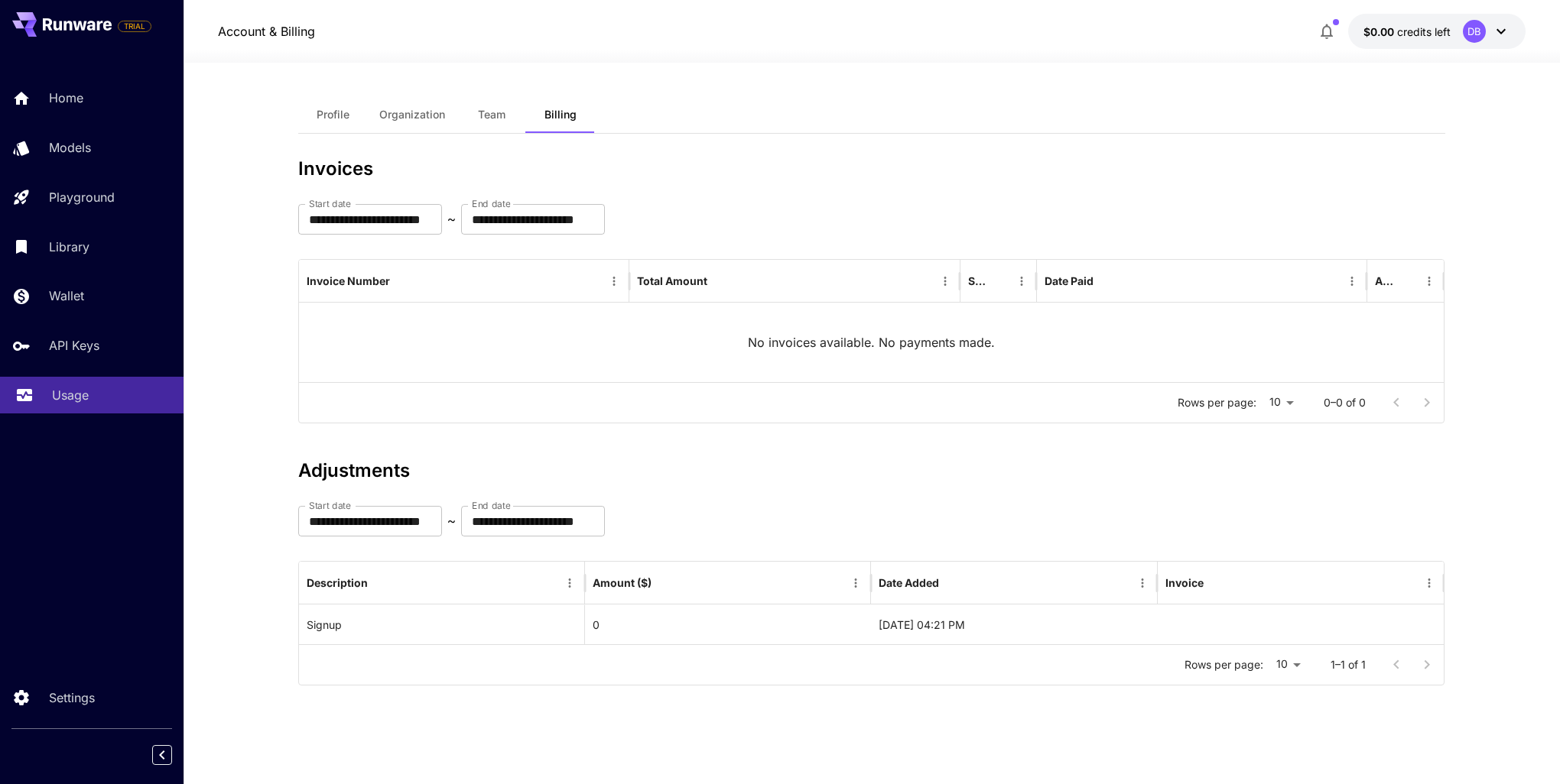
click at [81, 414] on link "Usage" at bounding box center [91, 395] width 183 height 38
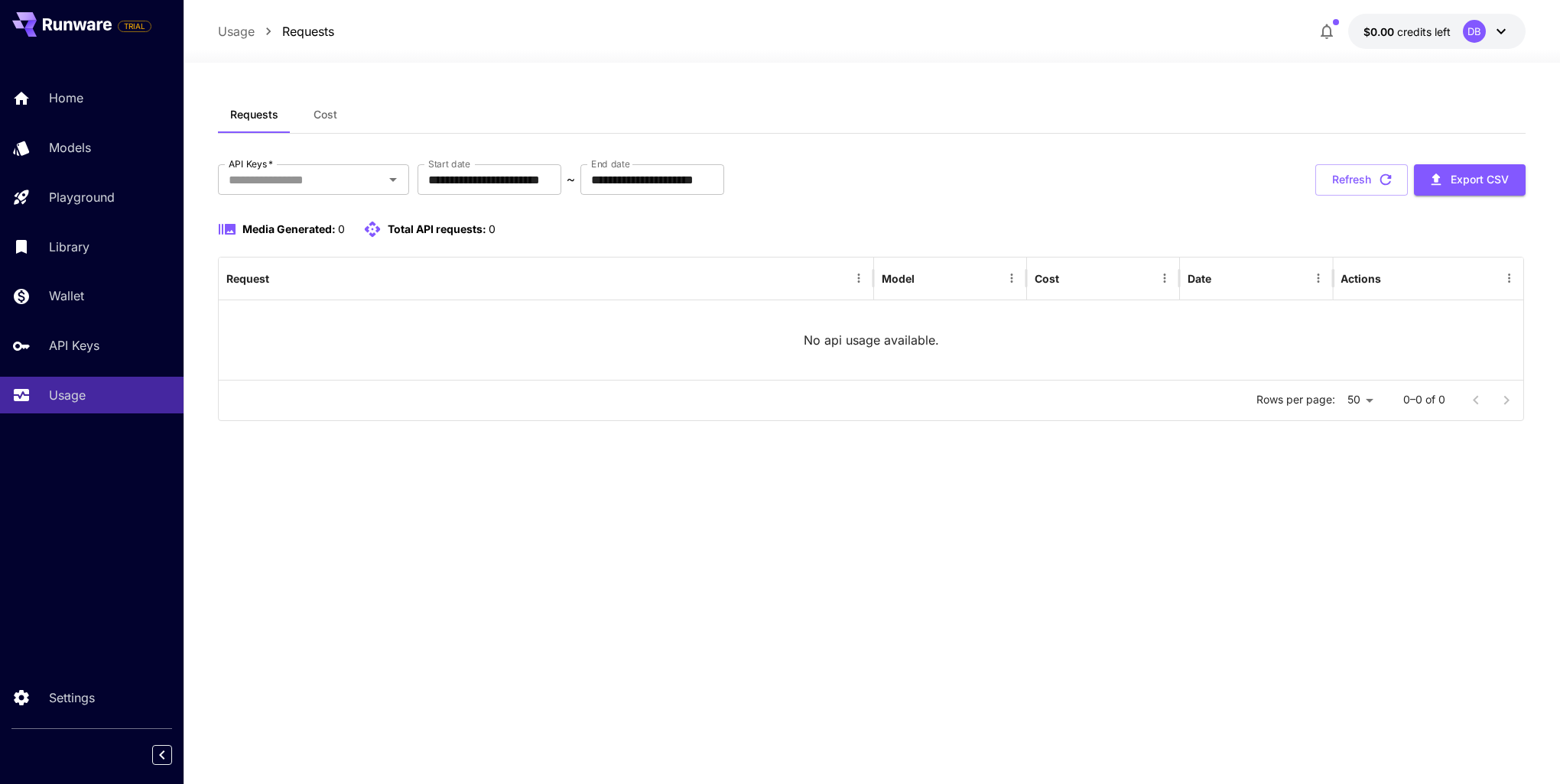
click at [316, 120] on button "Cost" at bounding box center [324, 114] width 69 height 37
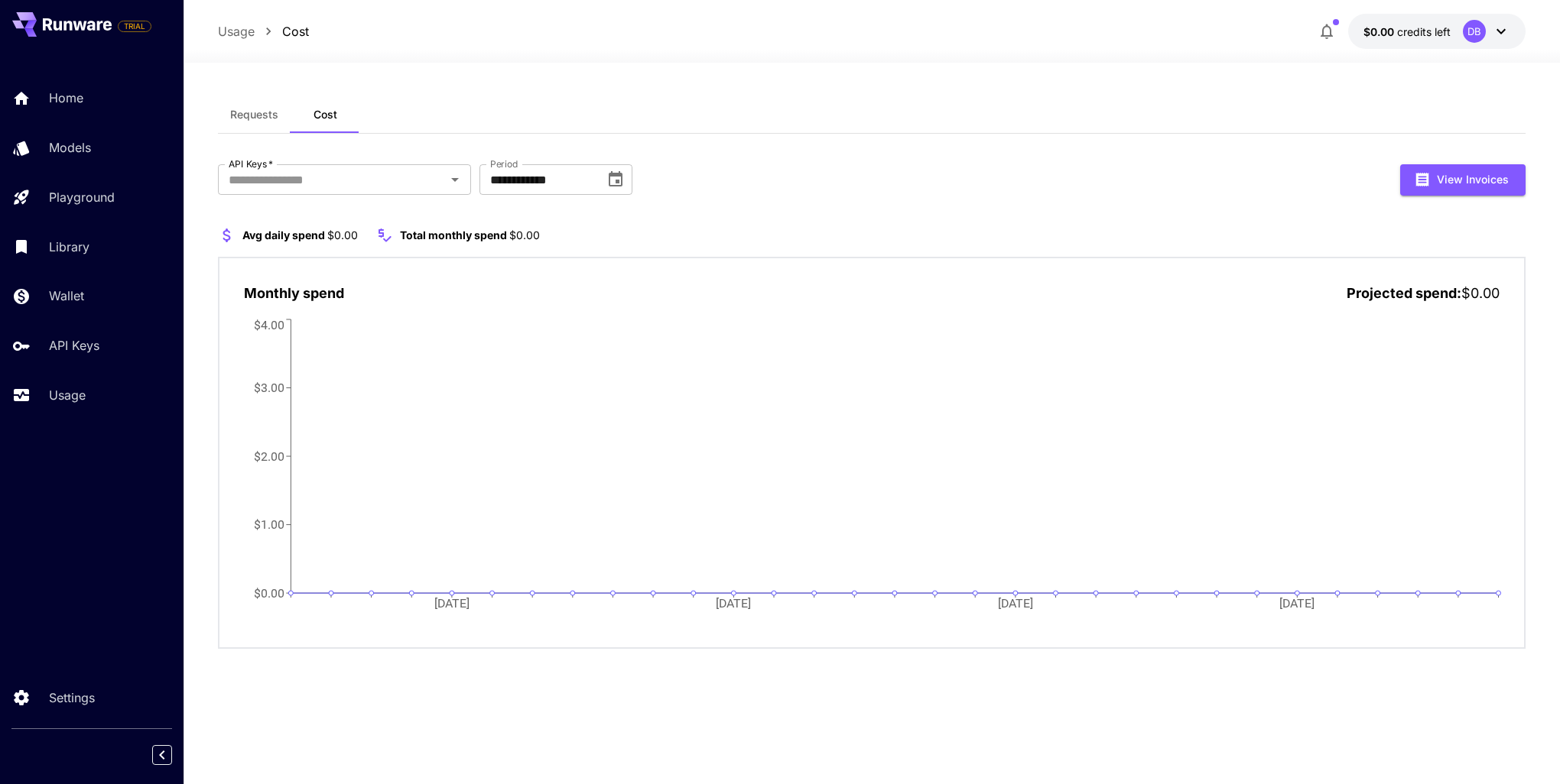
click at [261, 120] on span "Requests" at bounding box center [254, 114] width 49 height 14
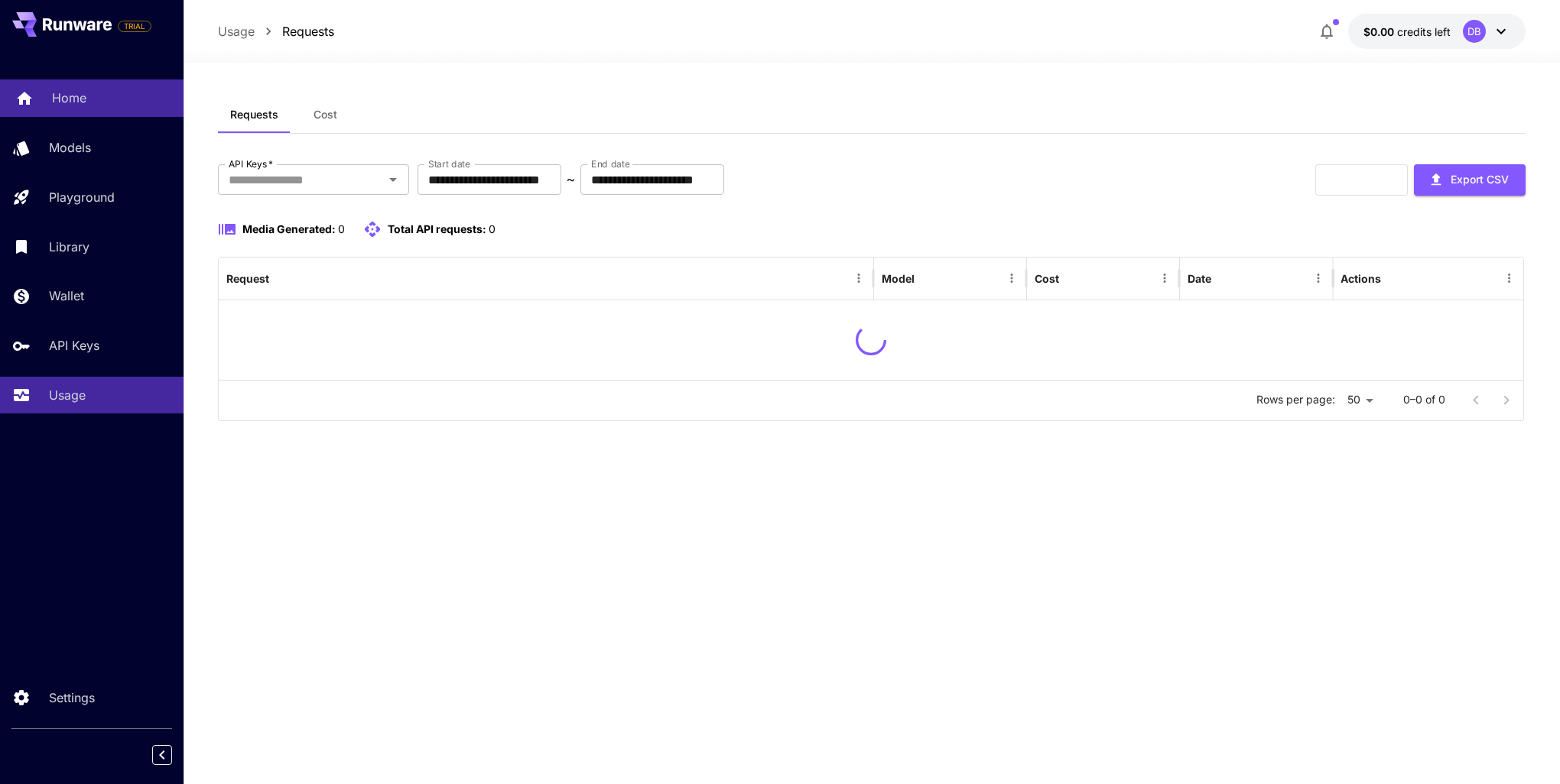
click at [115, 102] on div "Home" at bounding box center [112, 97] width 119 height 18
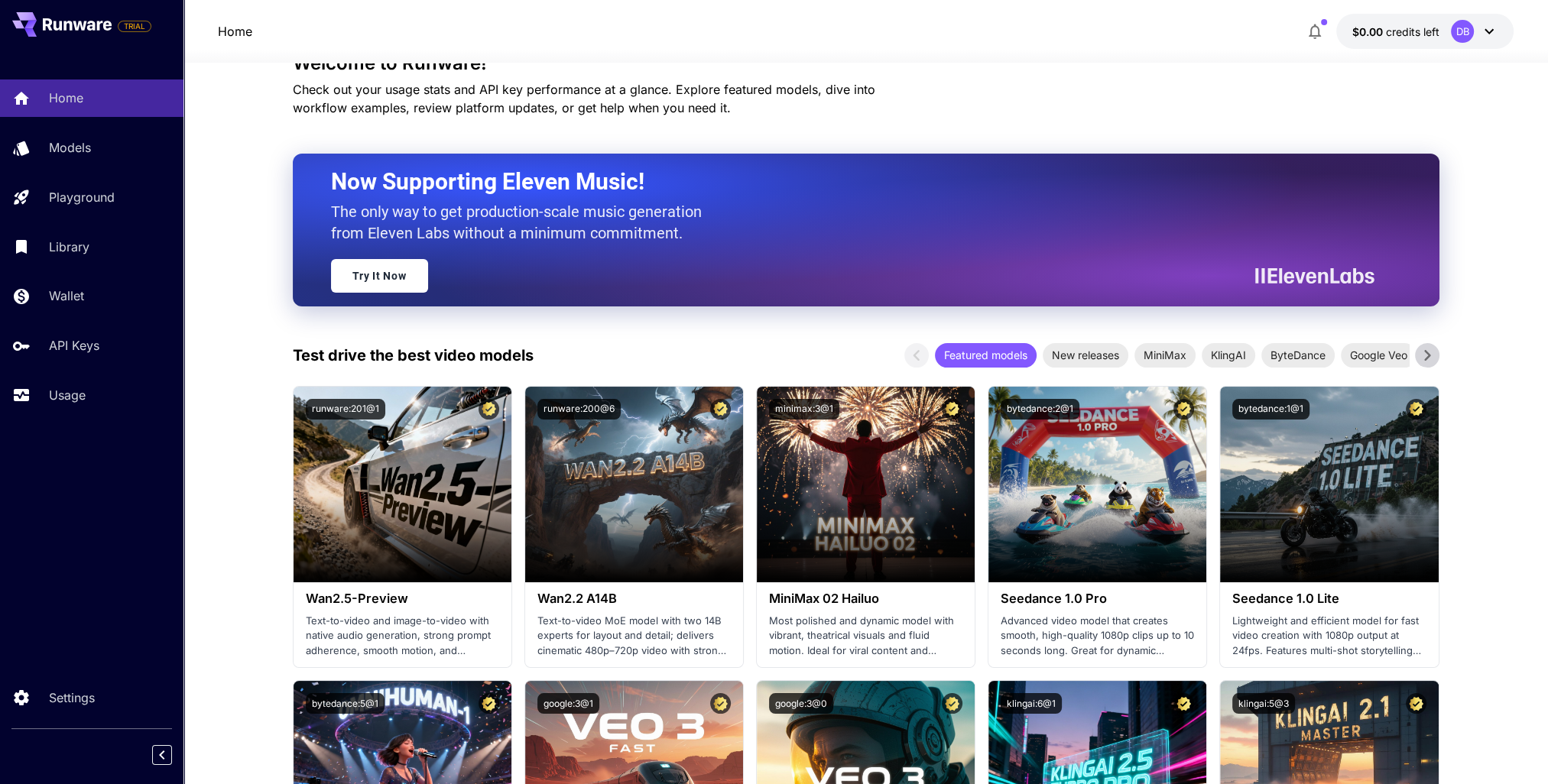
scroll to position [77, 0]
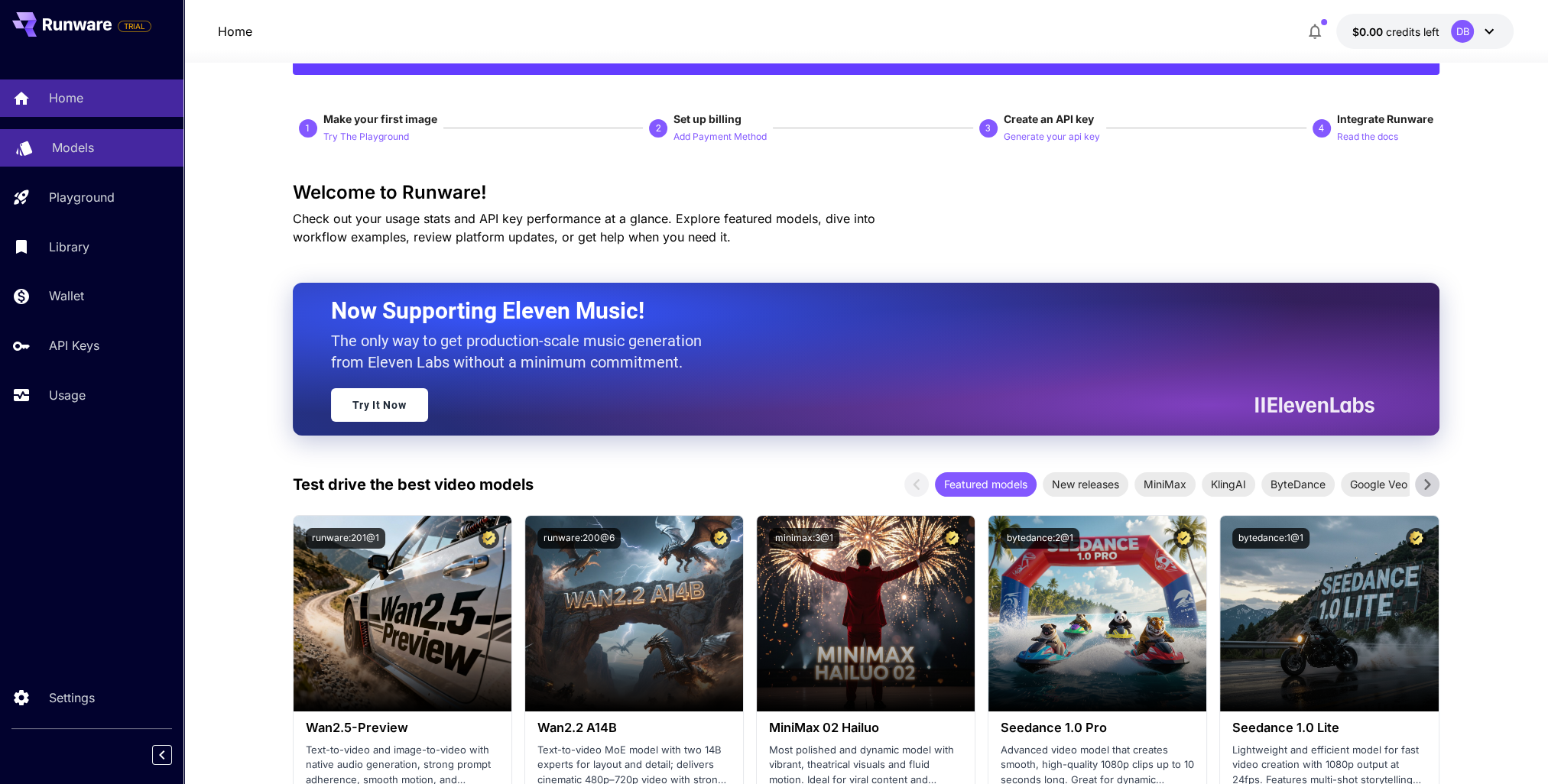
click at [114, 148] on div "Models" at bounding box center [112, 147] width 119 height 18
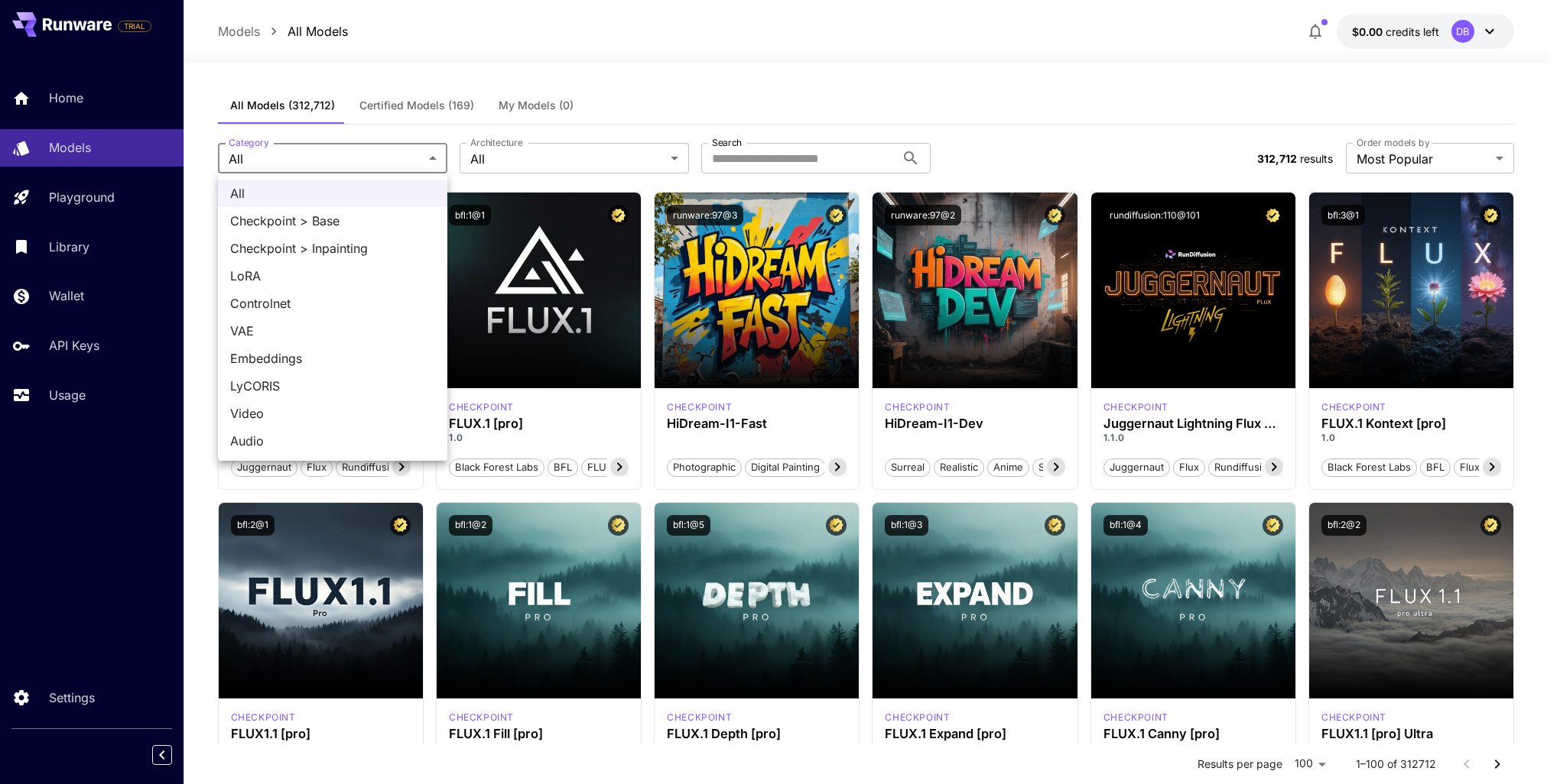
click at [364, 160] on div at bounding box center [780, 392] width 1560 height 784
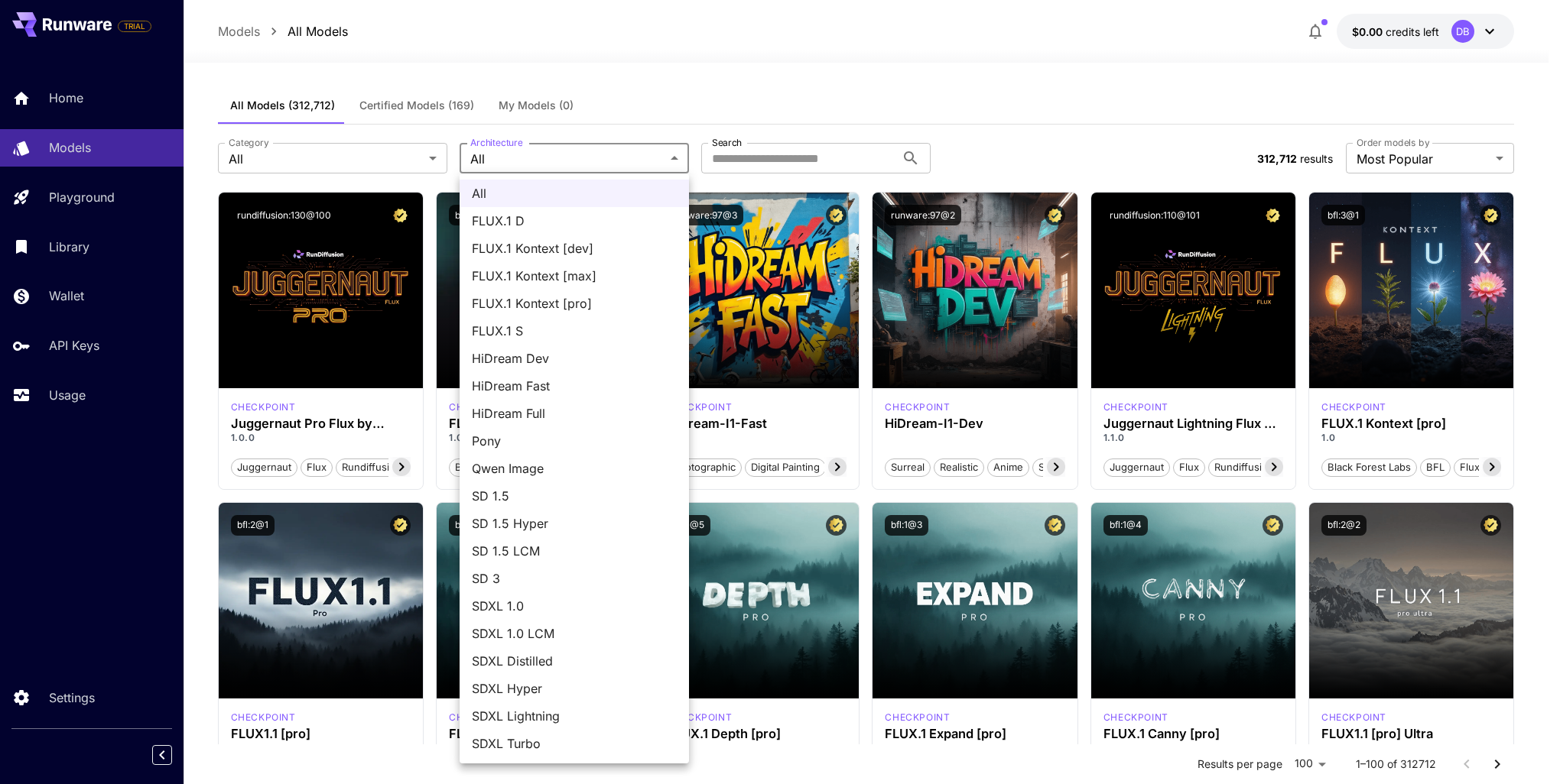
click at [554, 475] on span "Qwen Image" at bounding box center [574, 468] width 205 height 18
type input "**********"
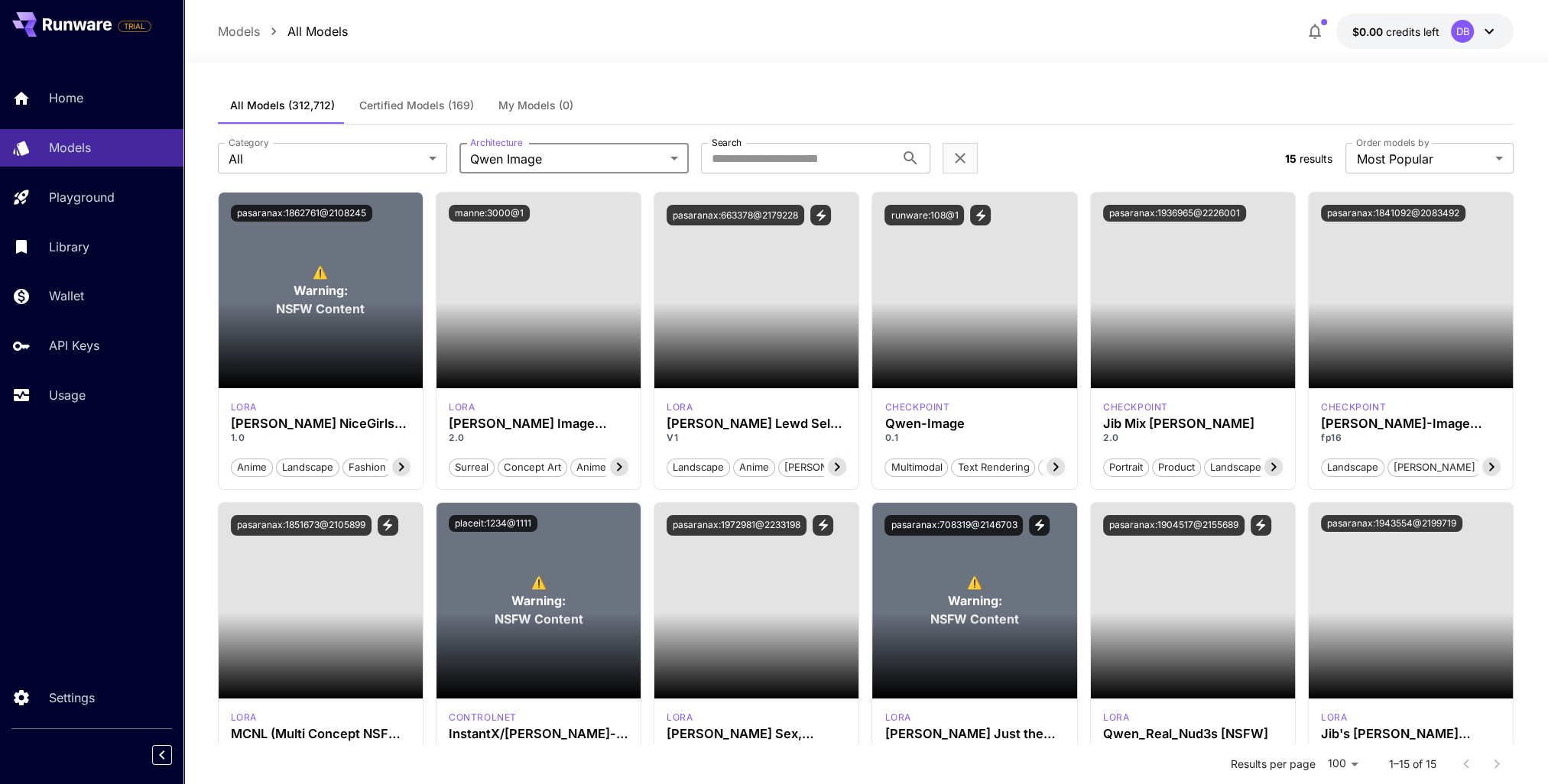
click at [193, 387] on section "**********" at bounding box center [866, 630] width 1365 height 1133
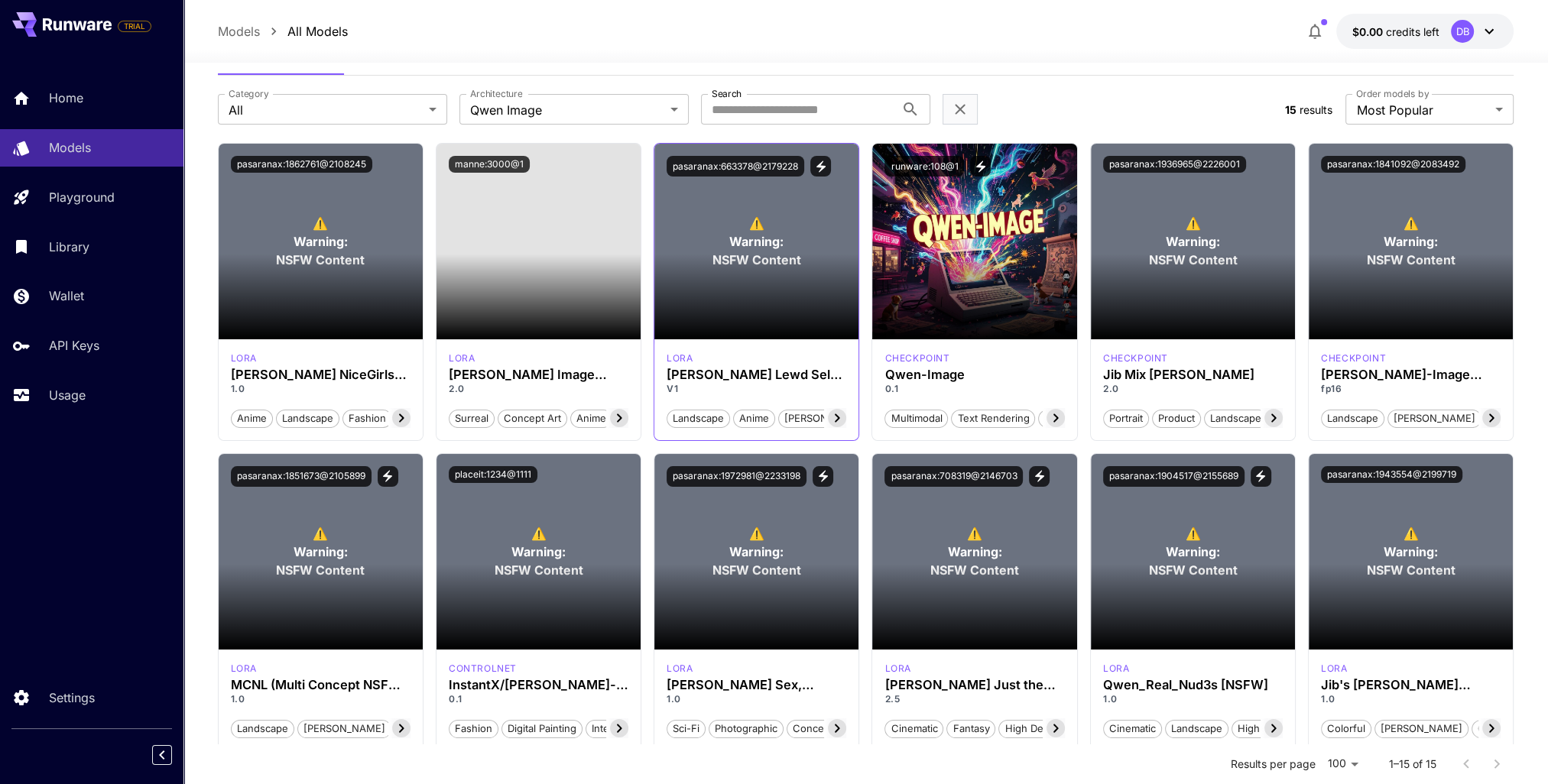
scroll to position [77, 0]
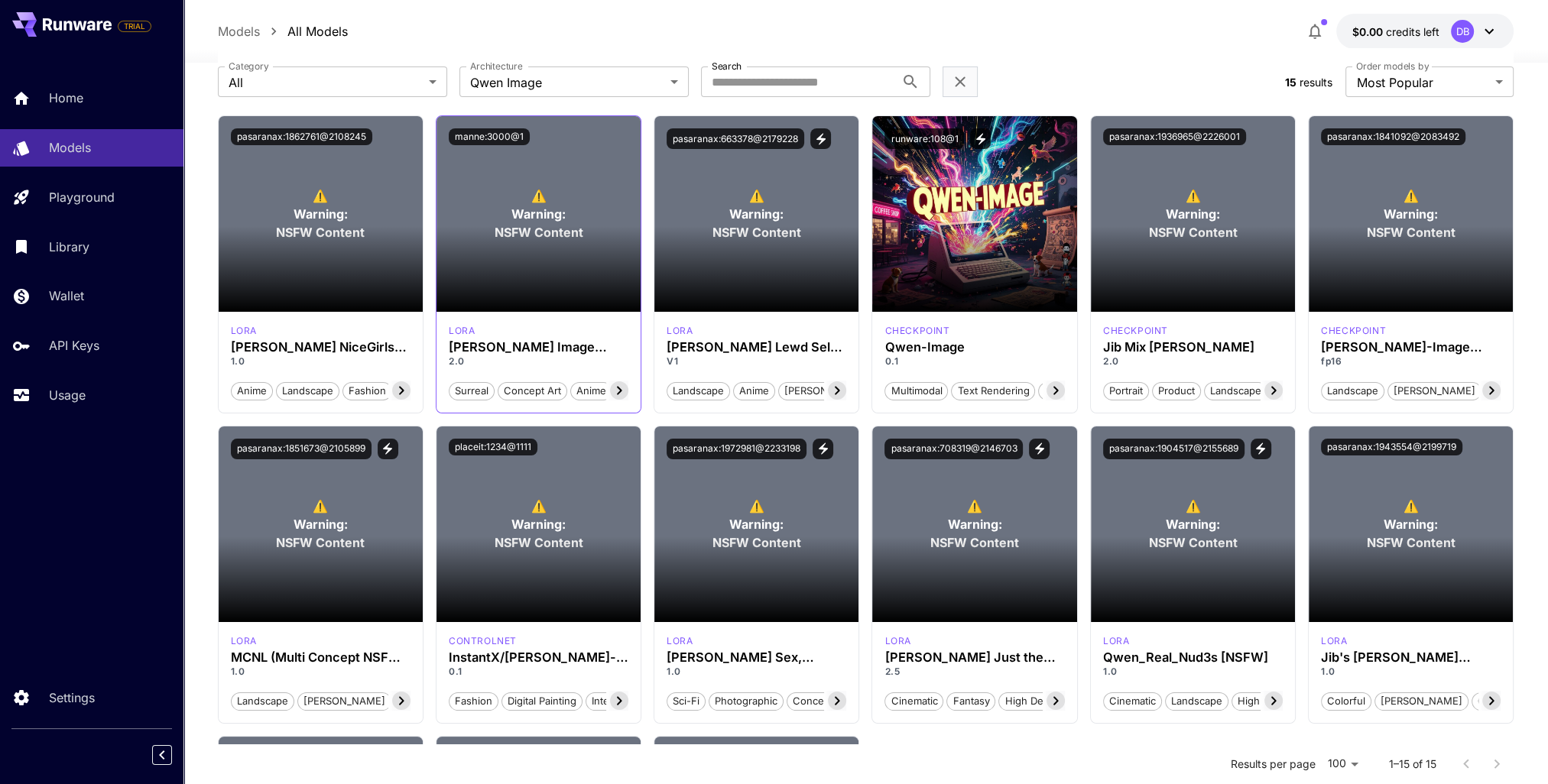
click at [544, 236] on section at bounding box center [539, 269] width 204 height 85
click at [474, 136] on button "manne:3000@1" at bounding box center [489, 136] width 82 height 16
click at [535, 235] on section at bounding box center [539, 269] width 204 height 85
click at [526, 215] on span "Warning:" at bounding box center [539, 213] width 54 height 18
click at [611, 389] on icon at bounding box center [619, 390] width 18 height 18
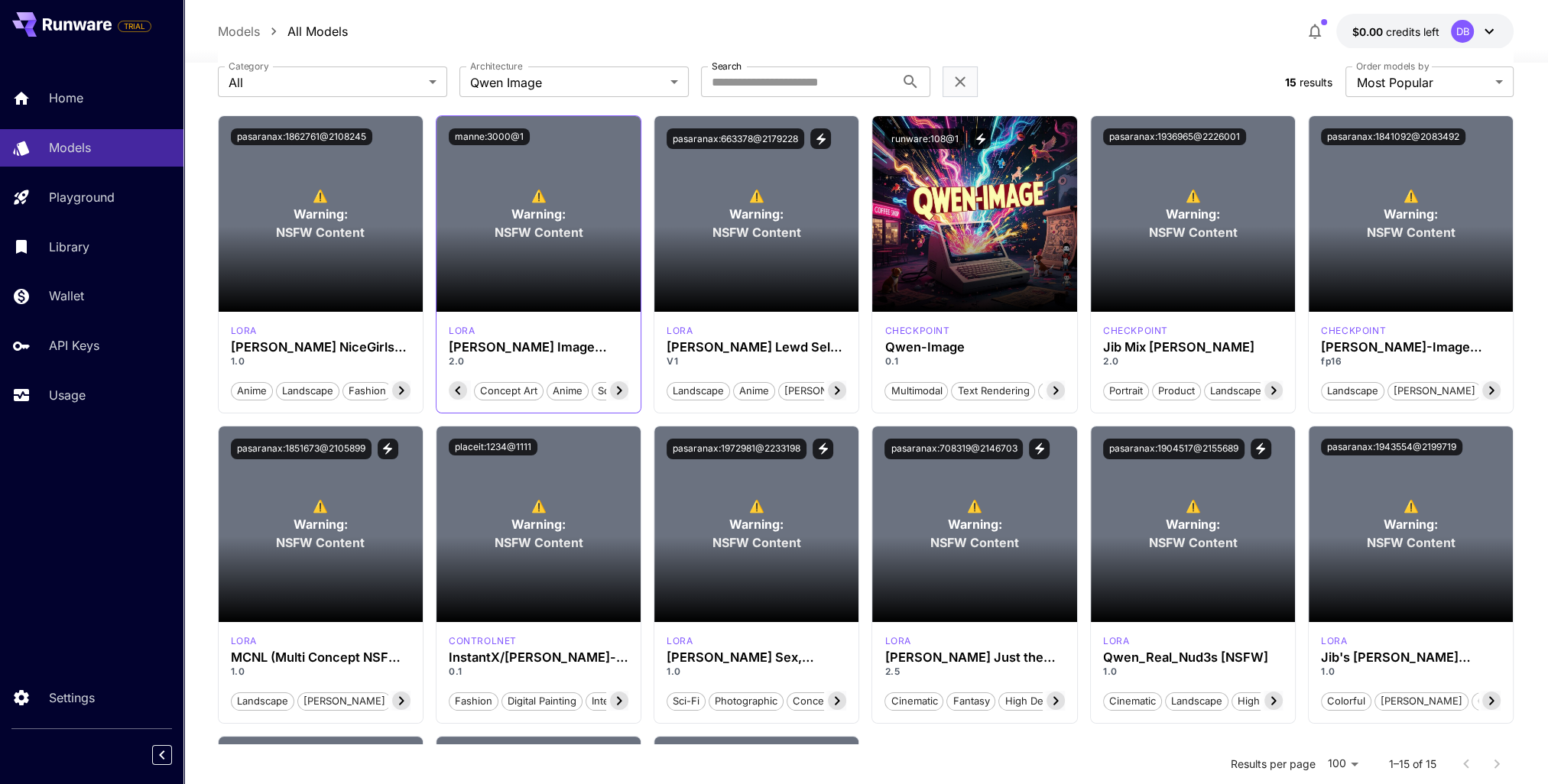
click at [618, 387] on icon at bounding box center [620, 391] width 6 height 9
click at [554, 264] on section at bounding box center [539, 269] width 204 height 85
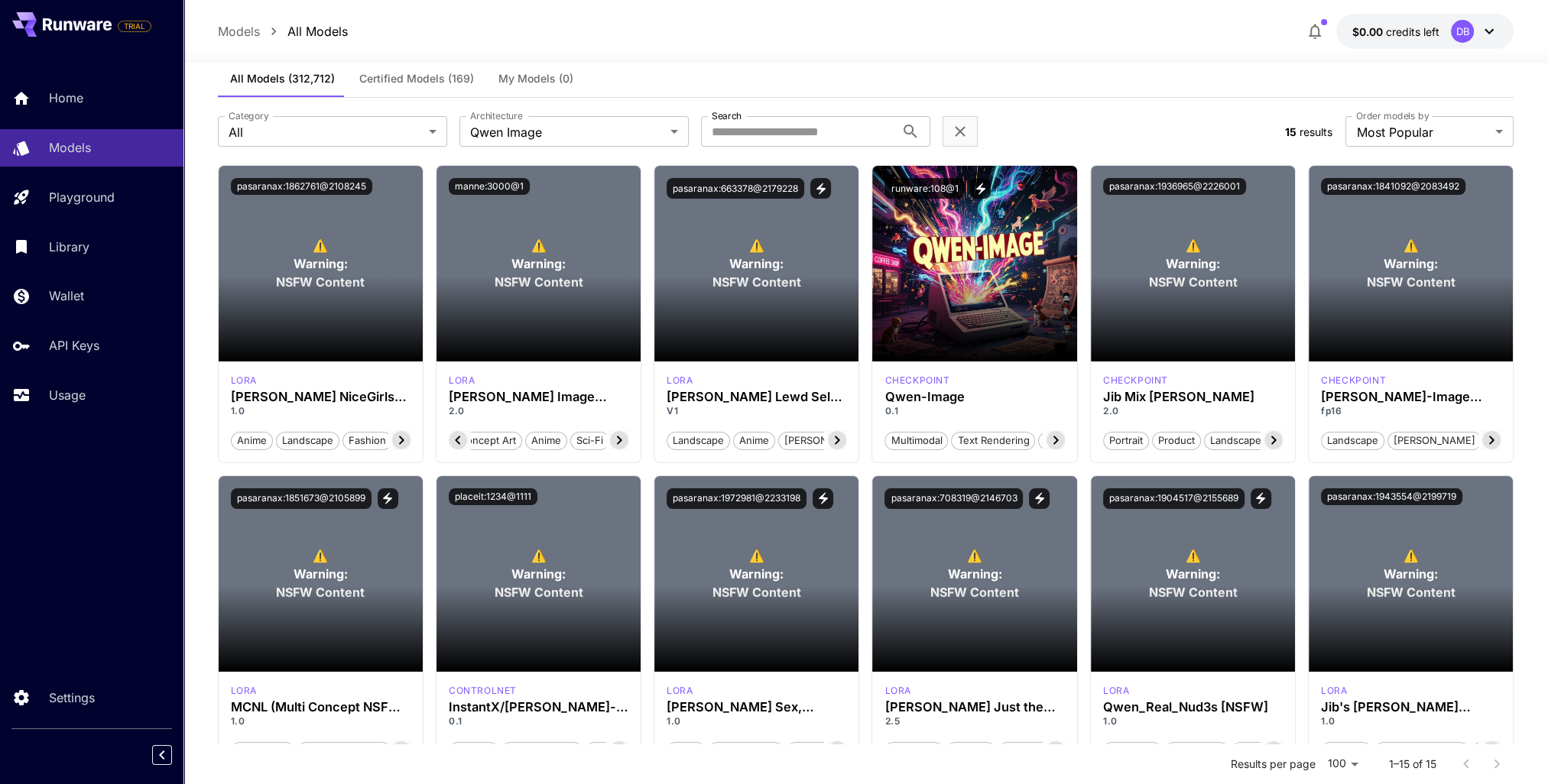
scroll to position [0, 0]
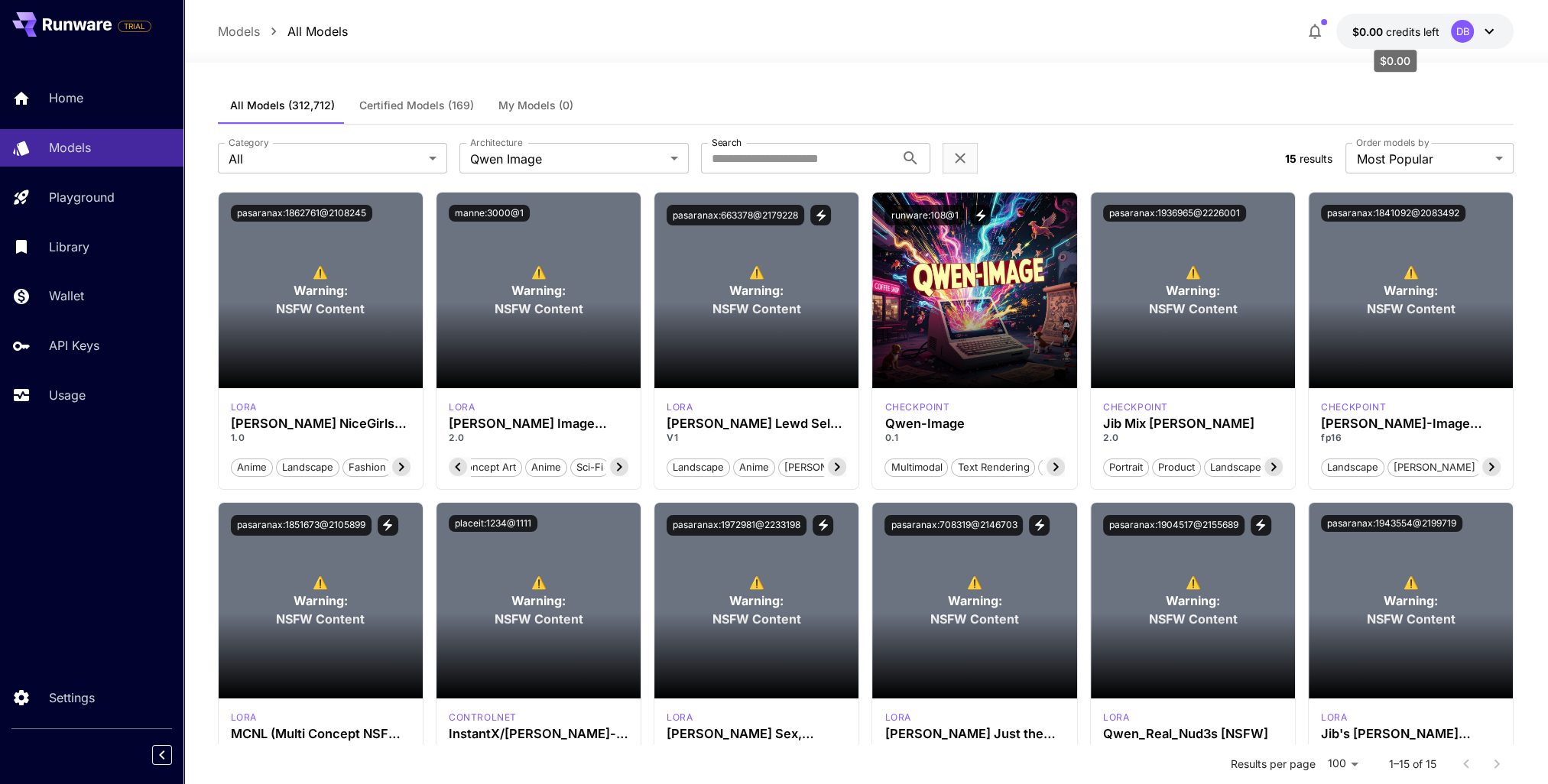
click at [1428, 35] on span "credits left" at bounding box center [1411, 31] width 53 height 13
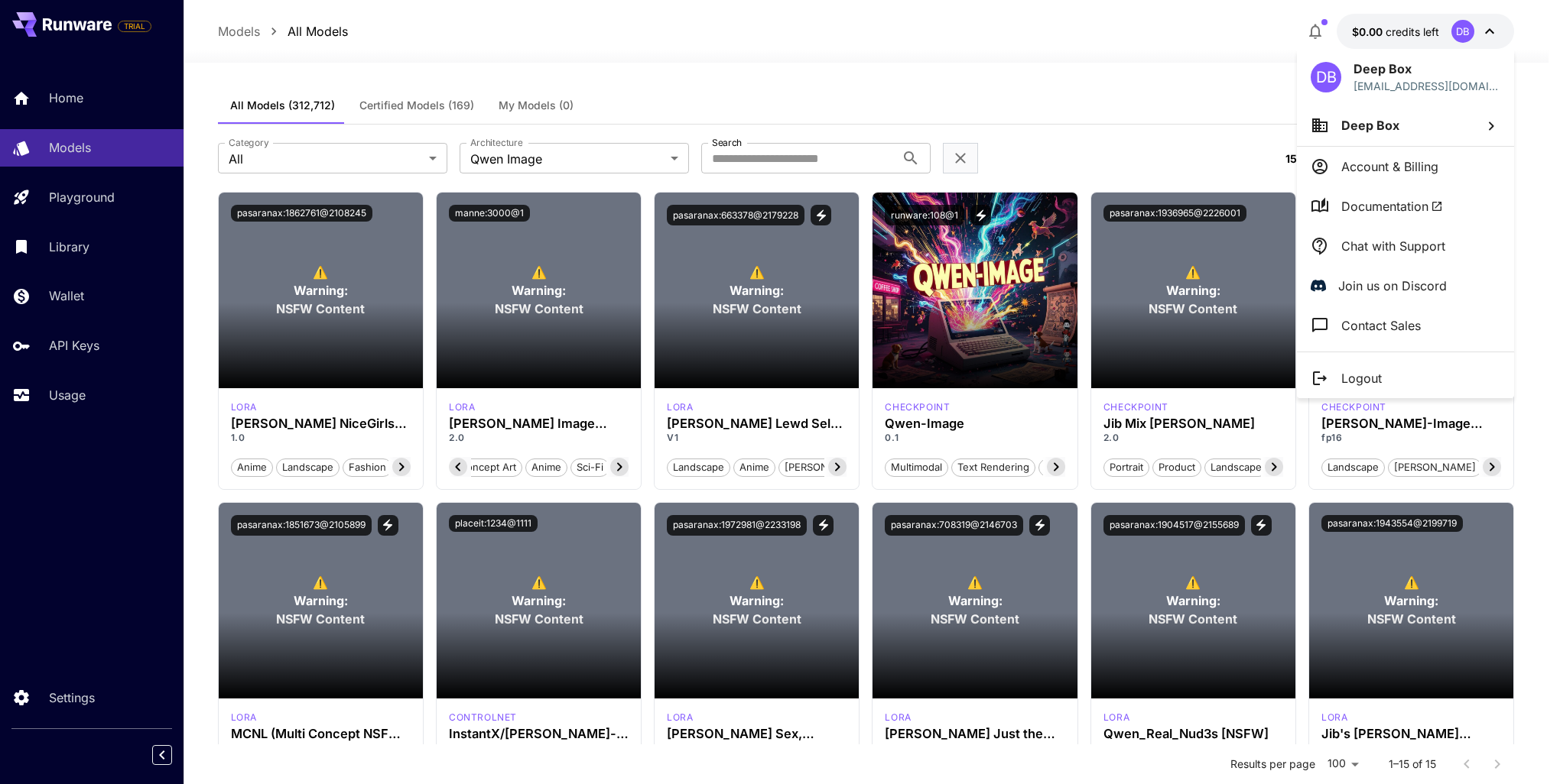
click at [1190, 91] on div at bounding box center [780, 392] width 1560 height 784
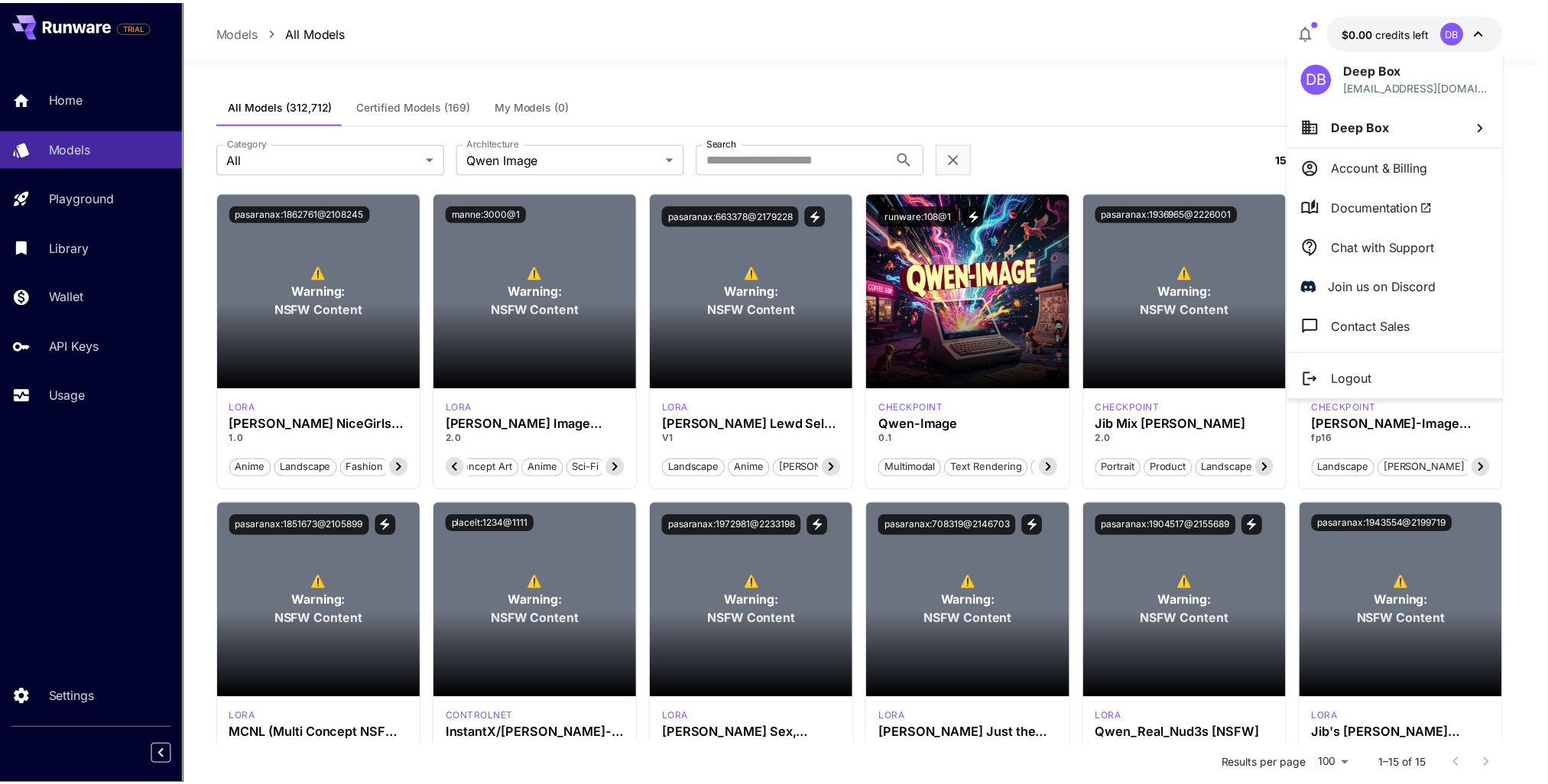
scroll to position [0, 67]
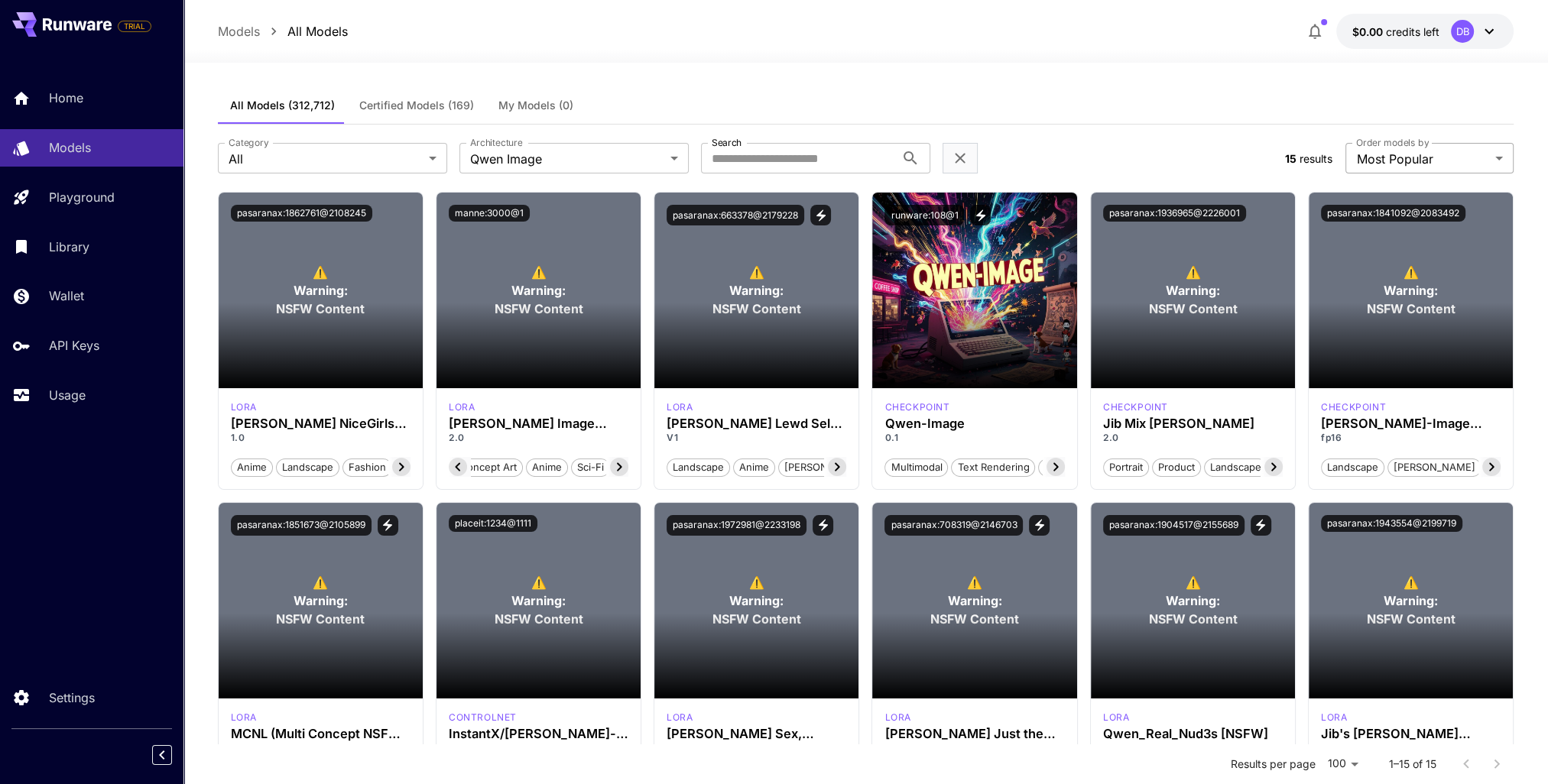
click at [1411, 160] on body "**********" at bounding box center [774, 598] width 1548 height 1196
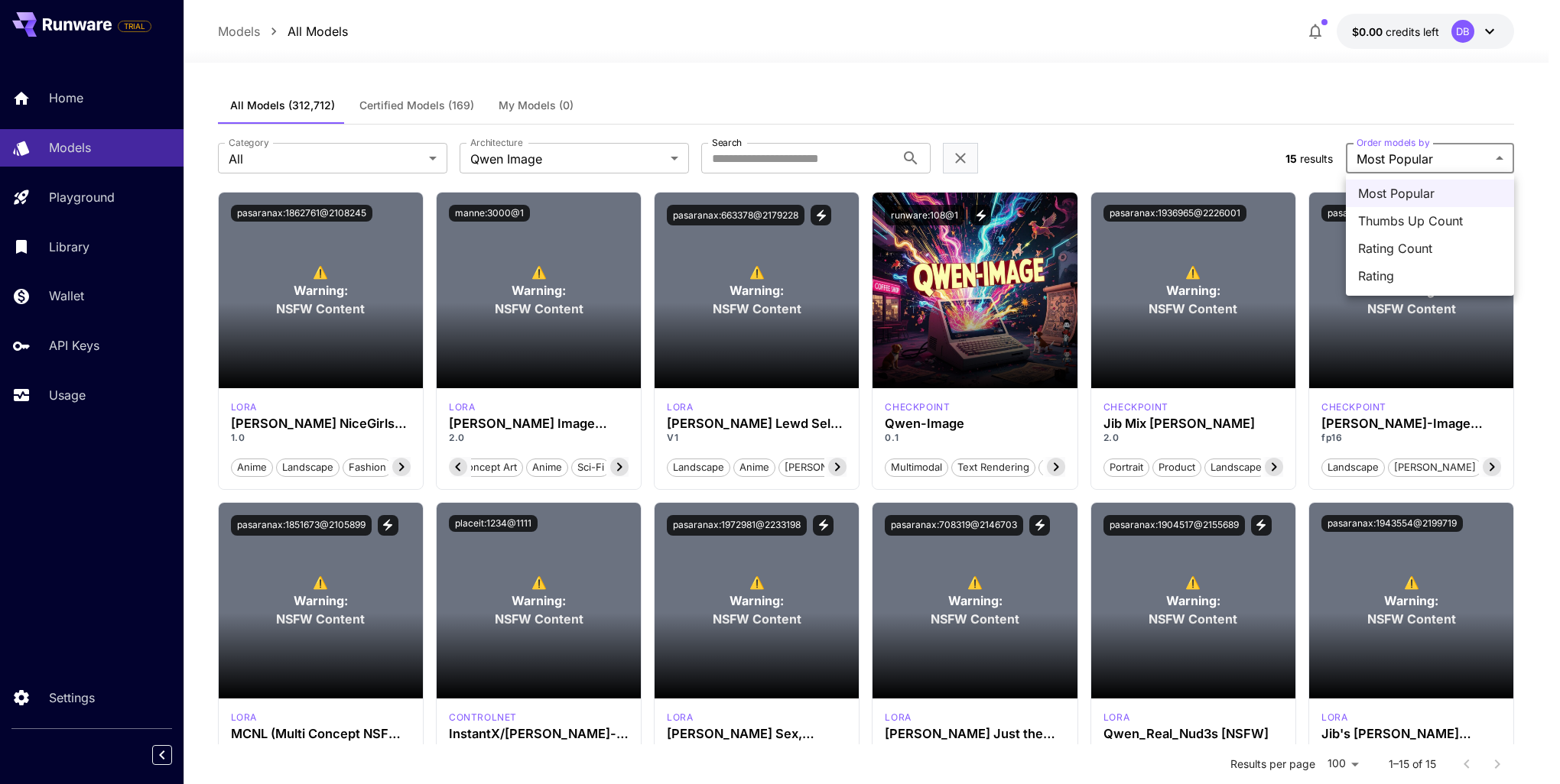
click at [1411, 160] on div at bounding box center [780, 392] width 1560 height 784
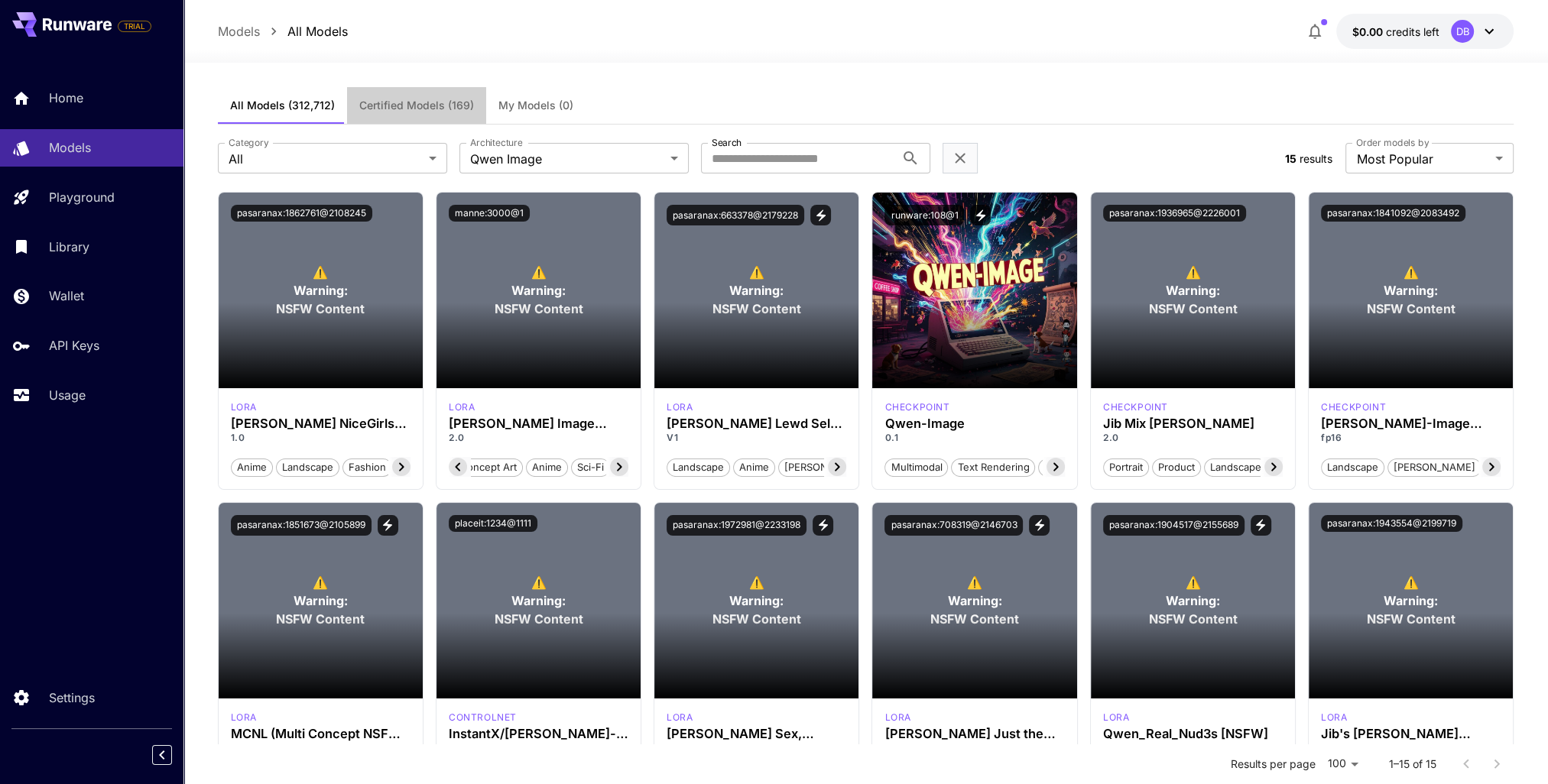
click at [416, 110] on span "Certified Models (169)" at bounding box center [416, 106] width 115 height 14
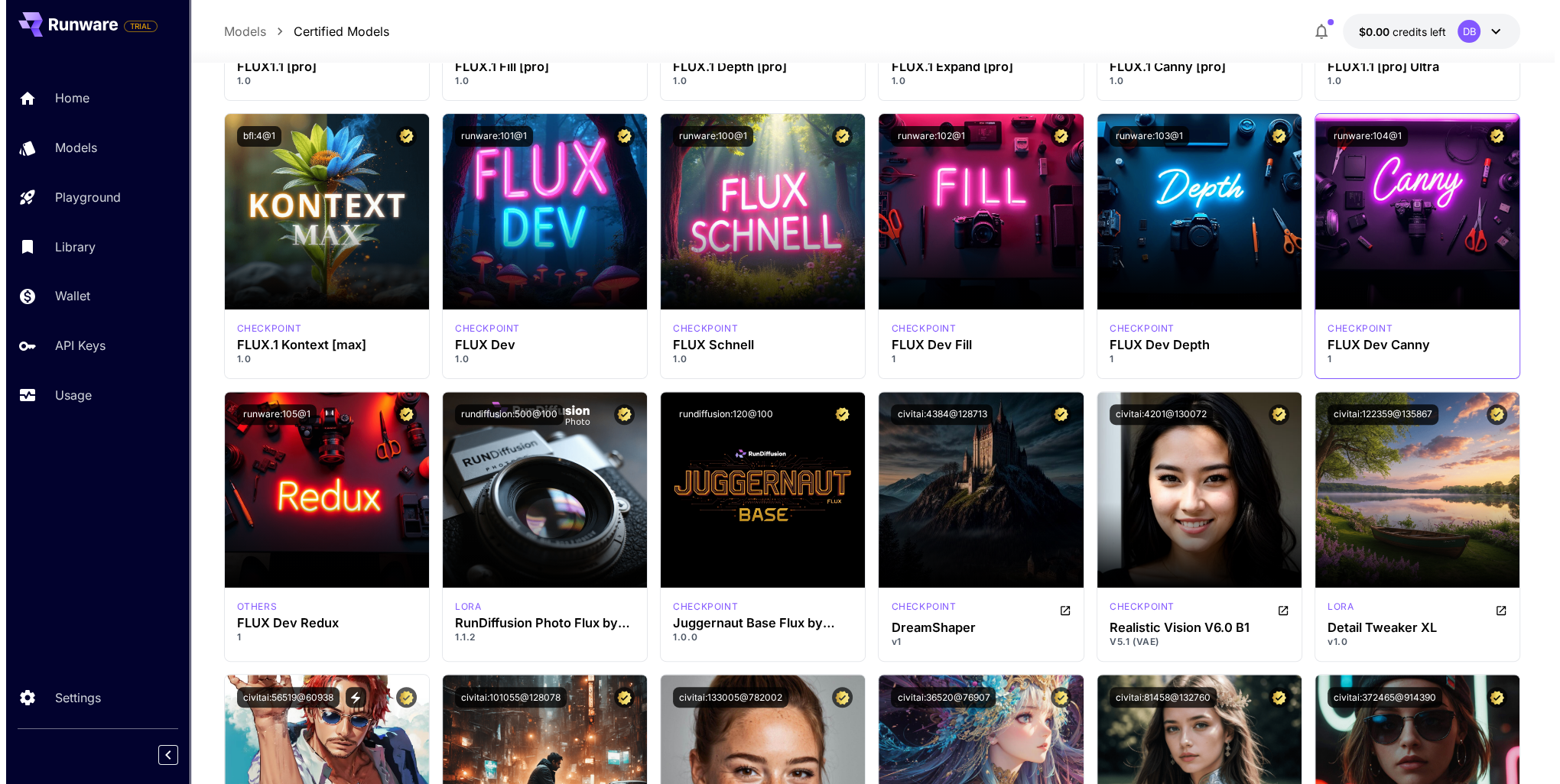
scroll to position [611, 0]
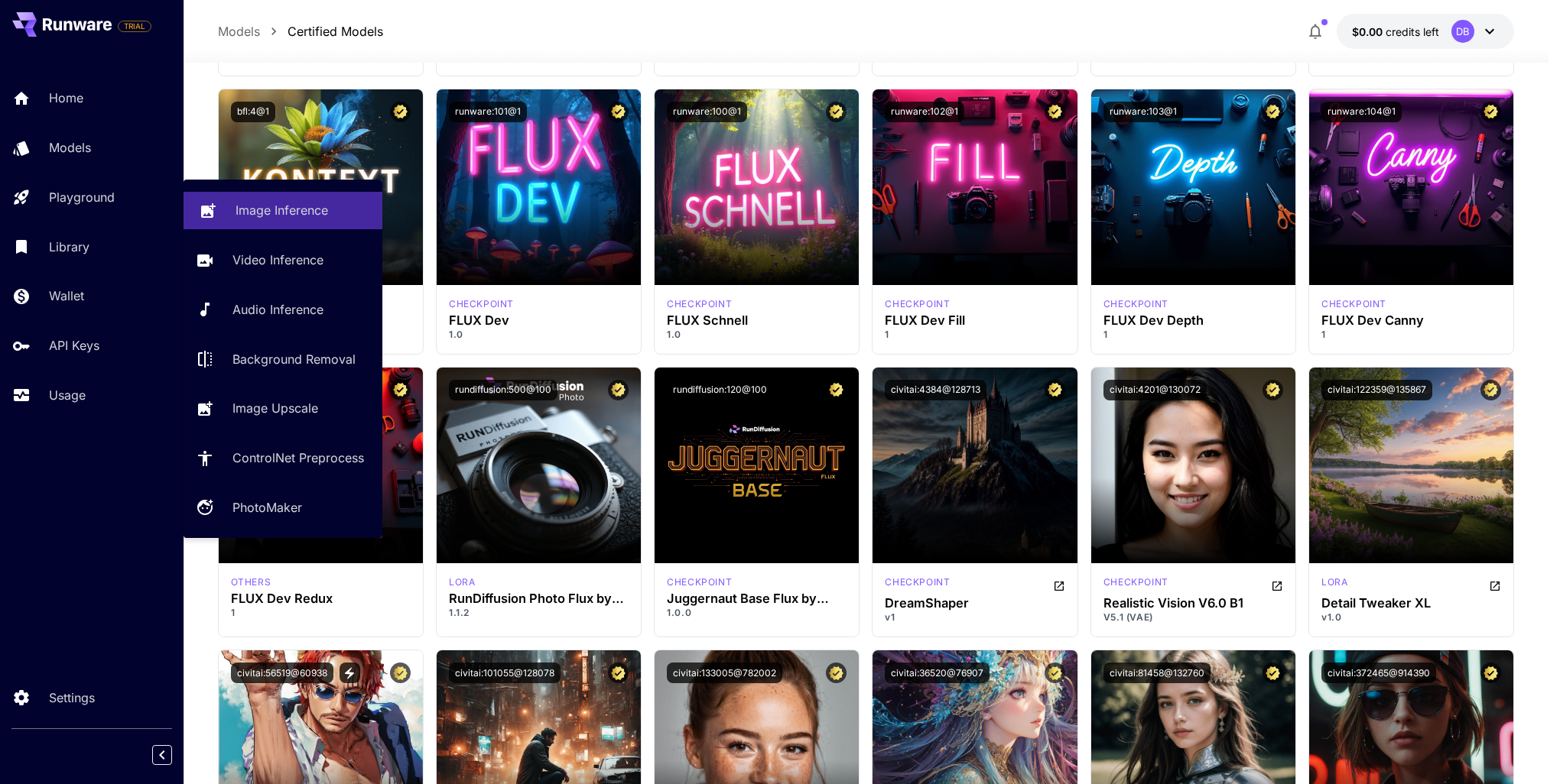
click at [324, 222] on link "Image Inference" at bounding box center [282, 211] width 199 height 38
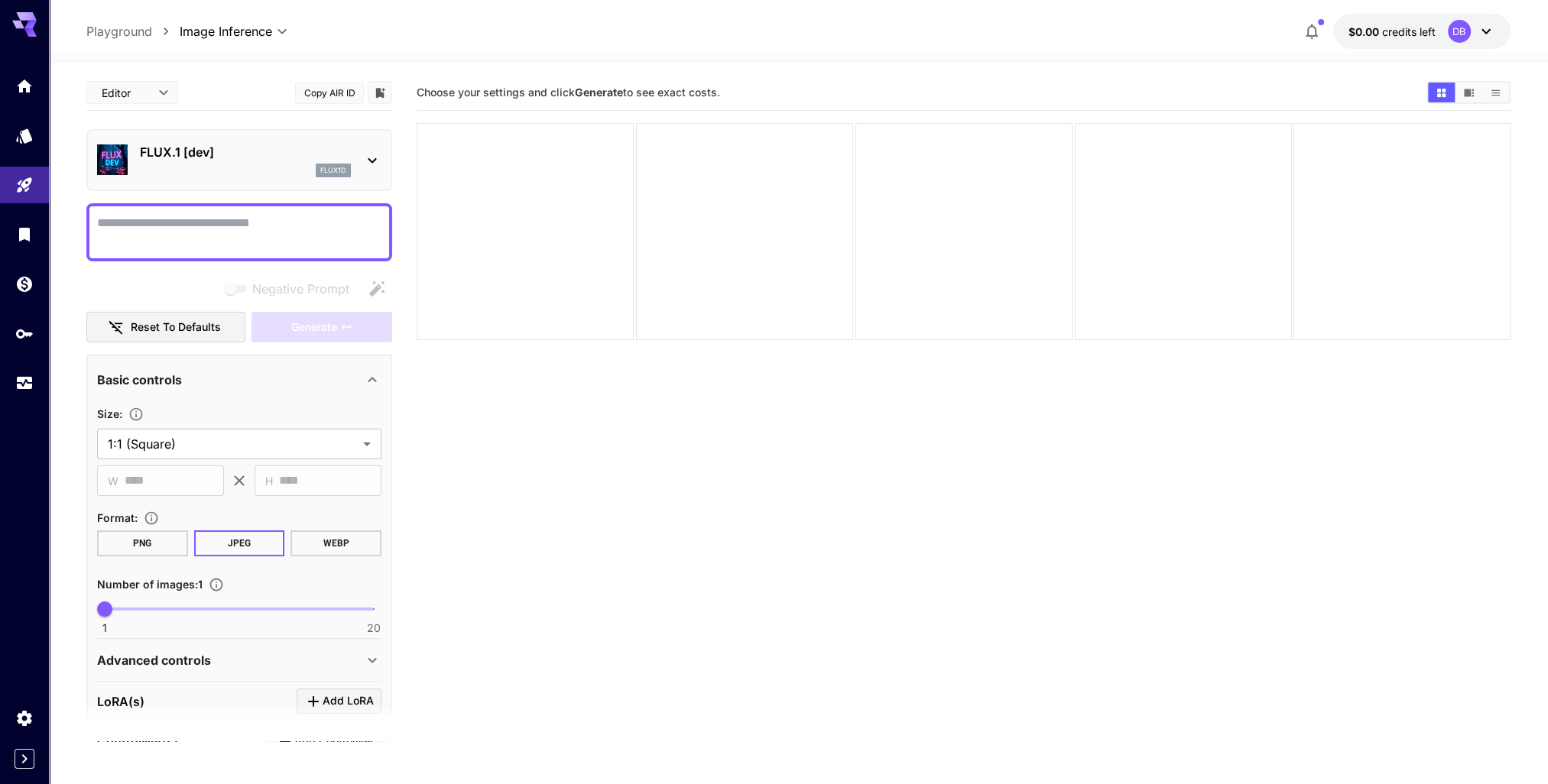
click at [372, 164] on icon at bounding box center [372, 160] width 18 height 18
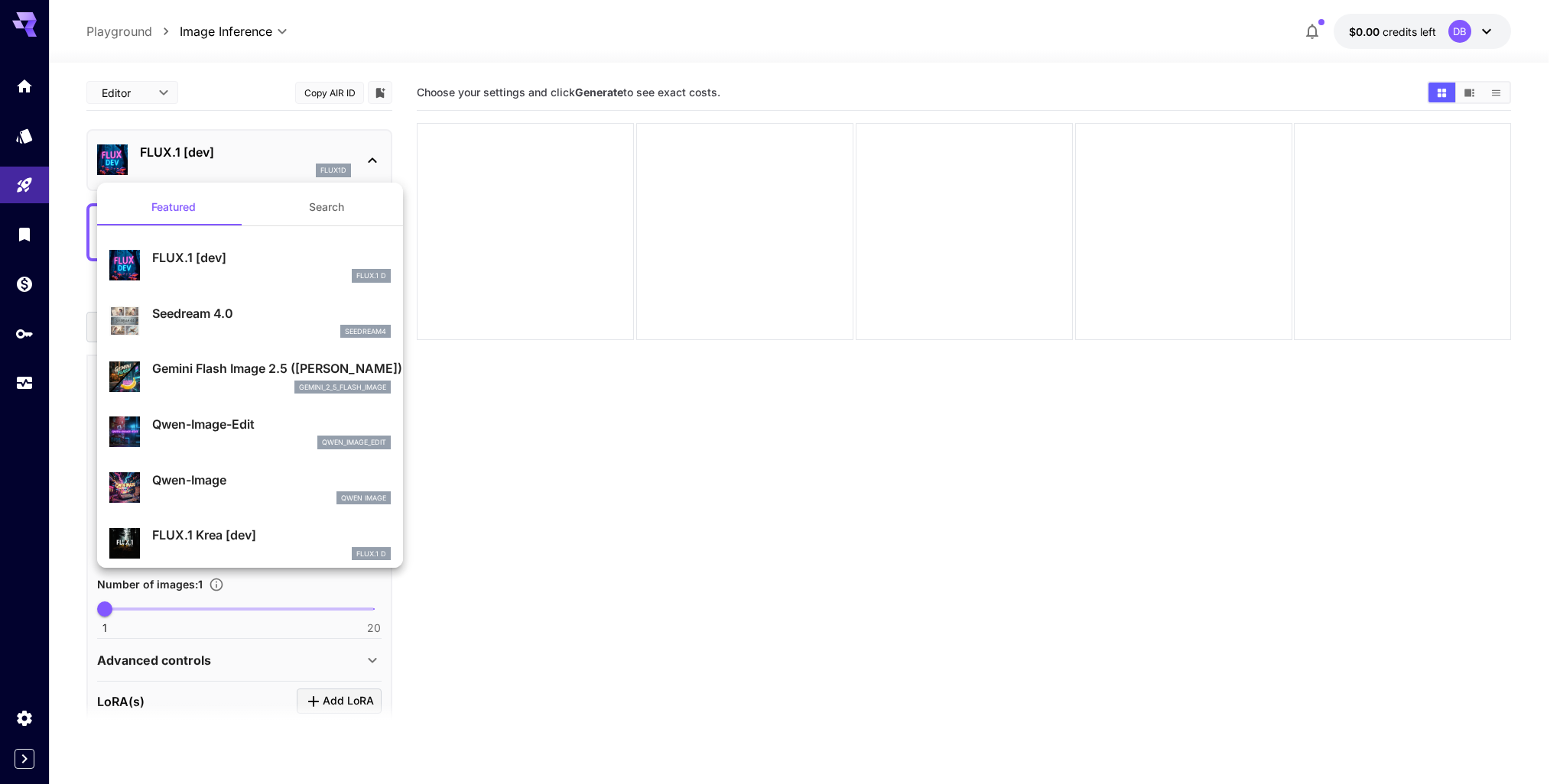
click at [224, 308] on p "Seedream 4.0" at bounding box center [272, 313] width 239 height 18
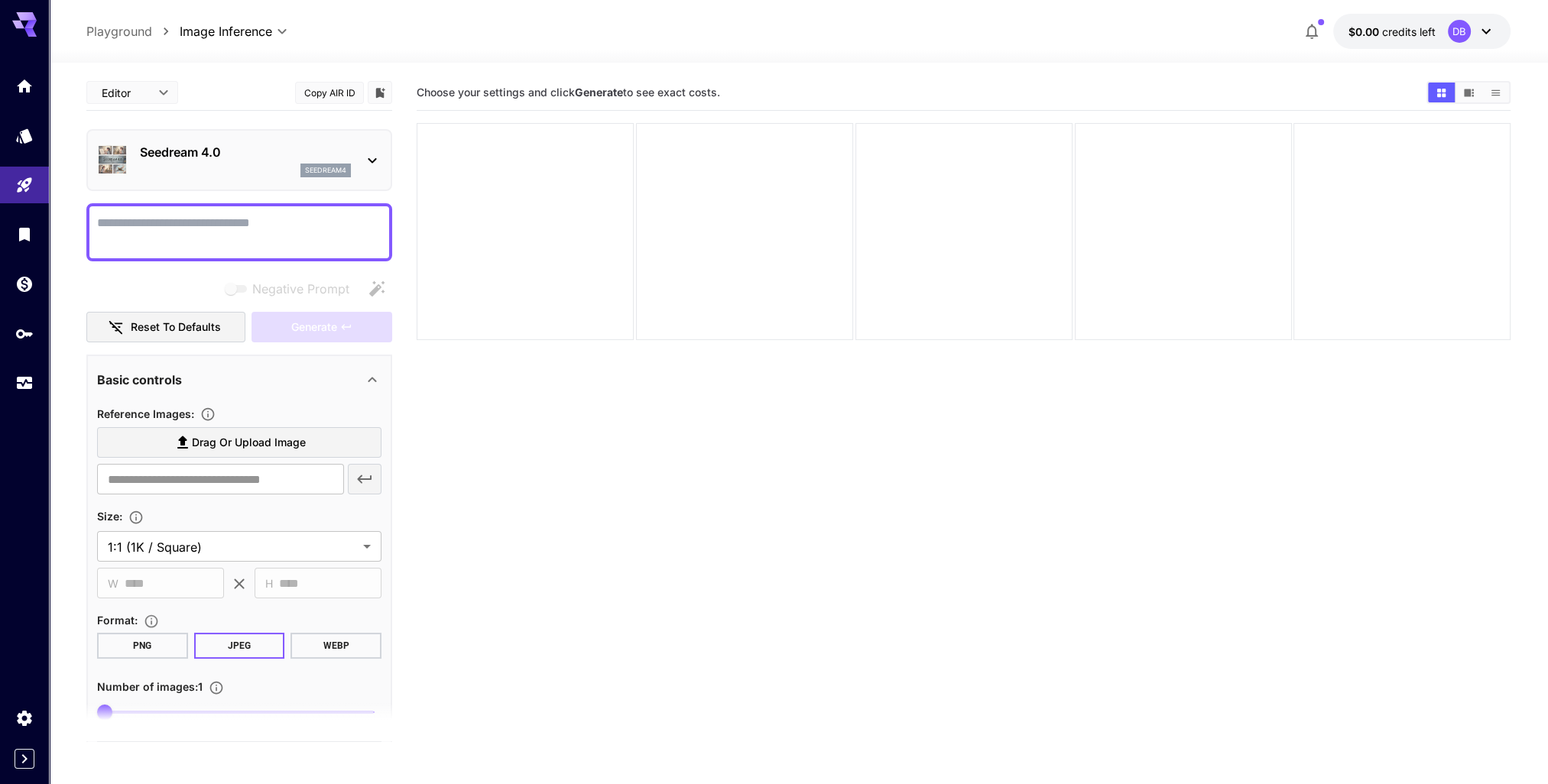
click at [373, 154] on icon at bounding box center [372, 160] width 18 height 18
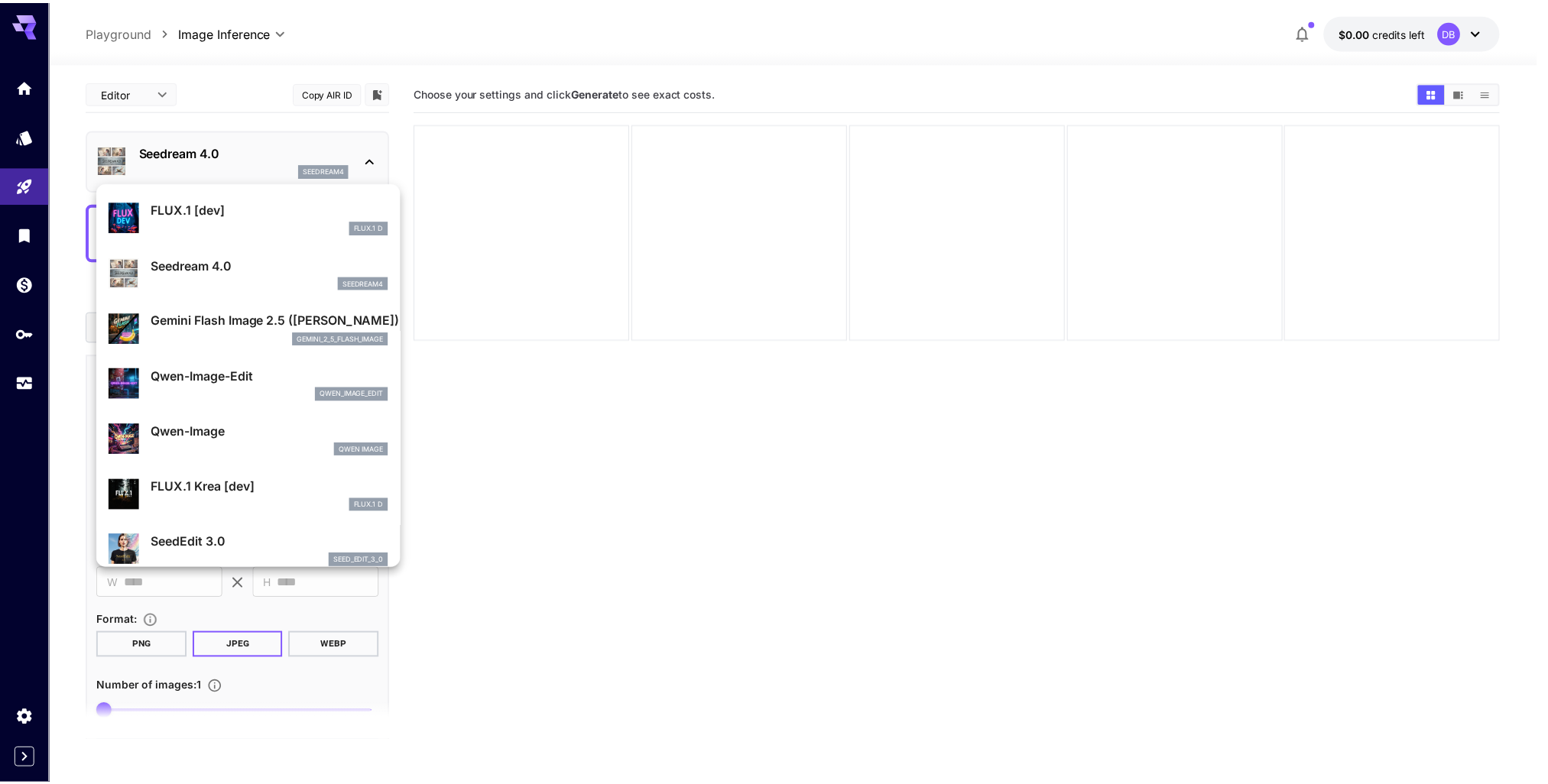
scroll to position [77, 0]
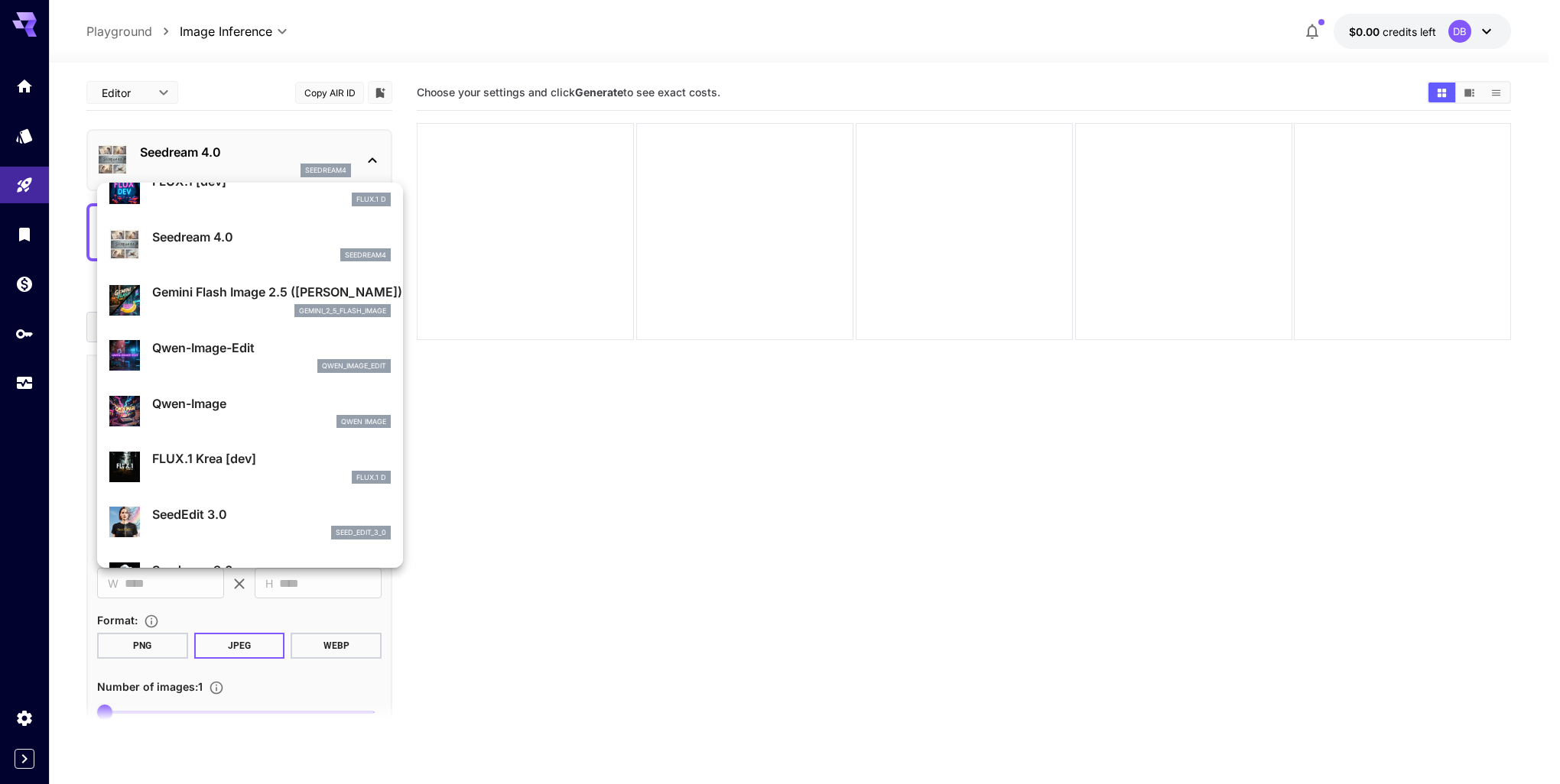
click at [248, 355] on p "Qwen-Image-Edit" at bounding box center [272, 347] width 239 height 18
type input "**********"
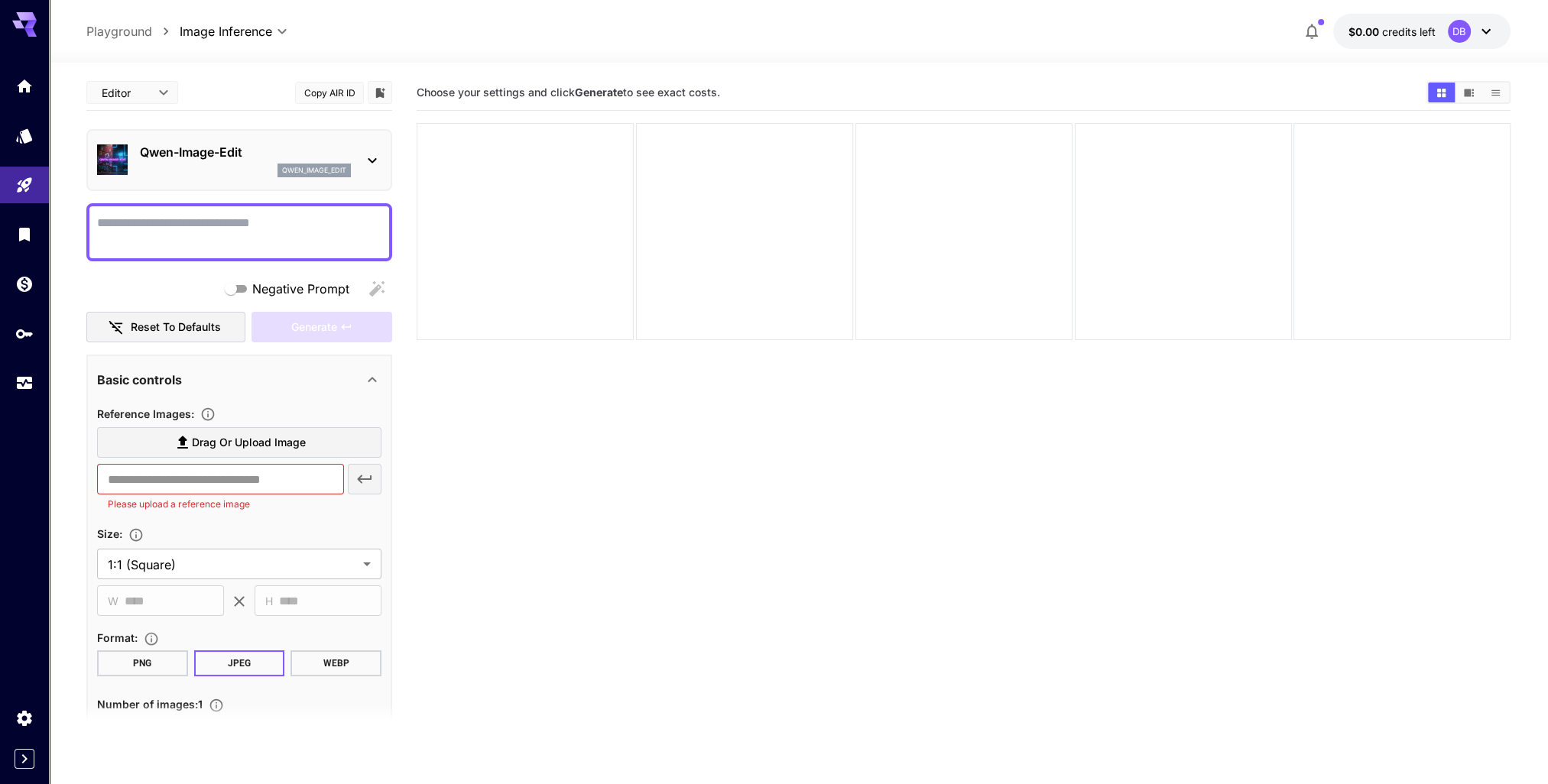
click at [571, 477] on section "Choose your settings and click Generate to see exact costs." at bounding box center [963, 467] width 1094 height 784
click at [179, 244] on textarea "Negative Prompt" at bounding box center [239, 233] width 284 height 37
click at [575, 553] on section "Choose your settings and click Generate to see exact costs." at bounding box center [963, 467] width 1094 height 784
click at [235, 219] on textarea "Negative Prompt" at bounding box center [239, 233] width 284 height 37
paste textarea "**********"
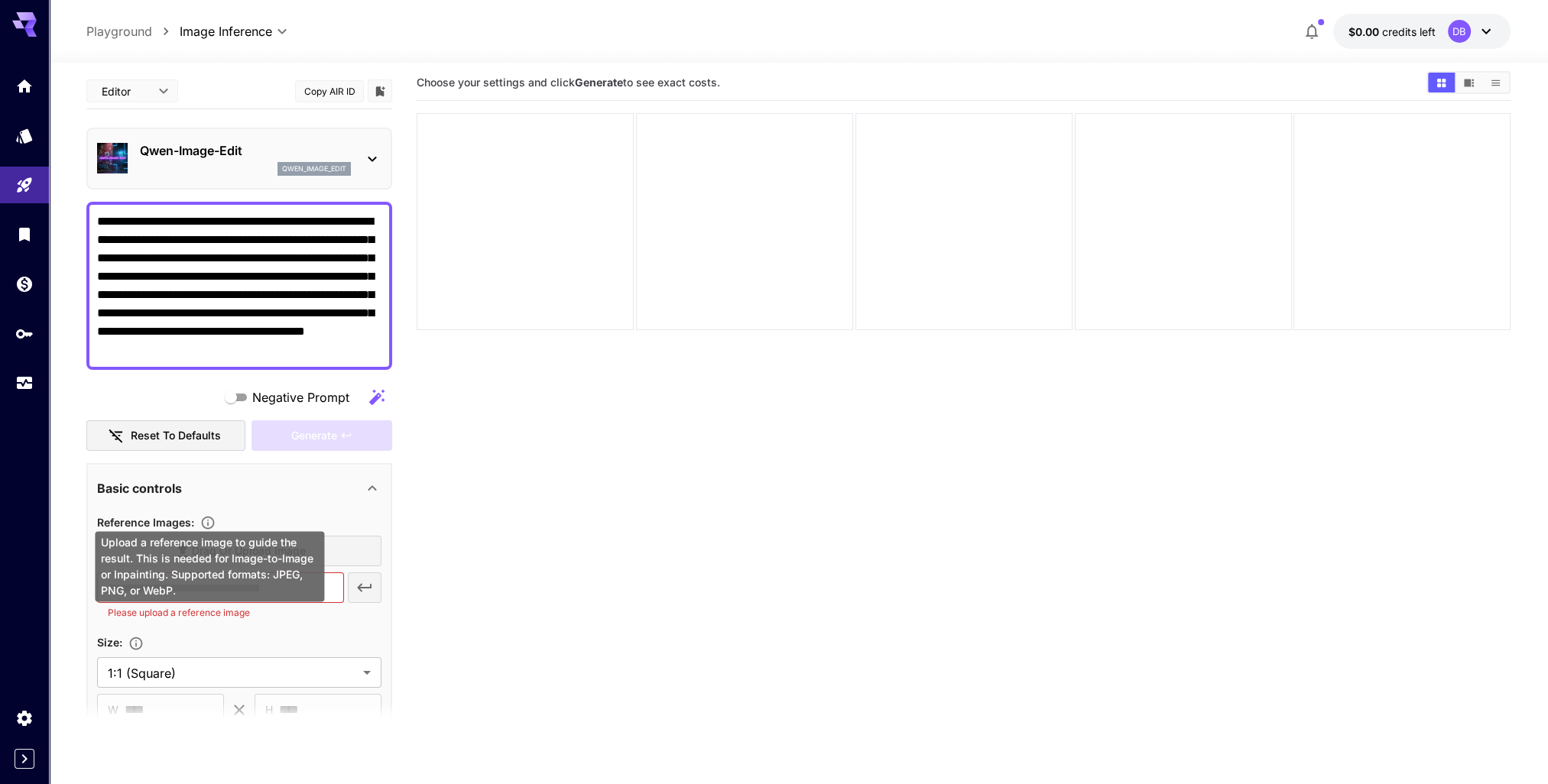
scroll to position [77, 0]
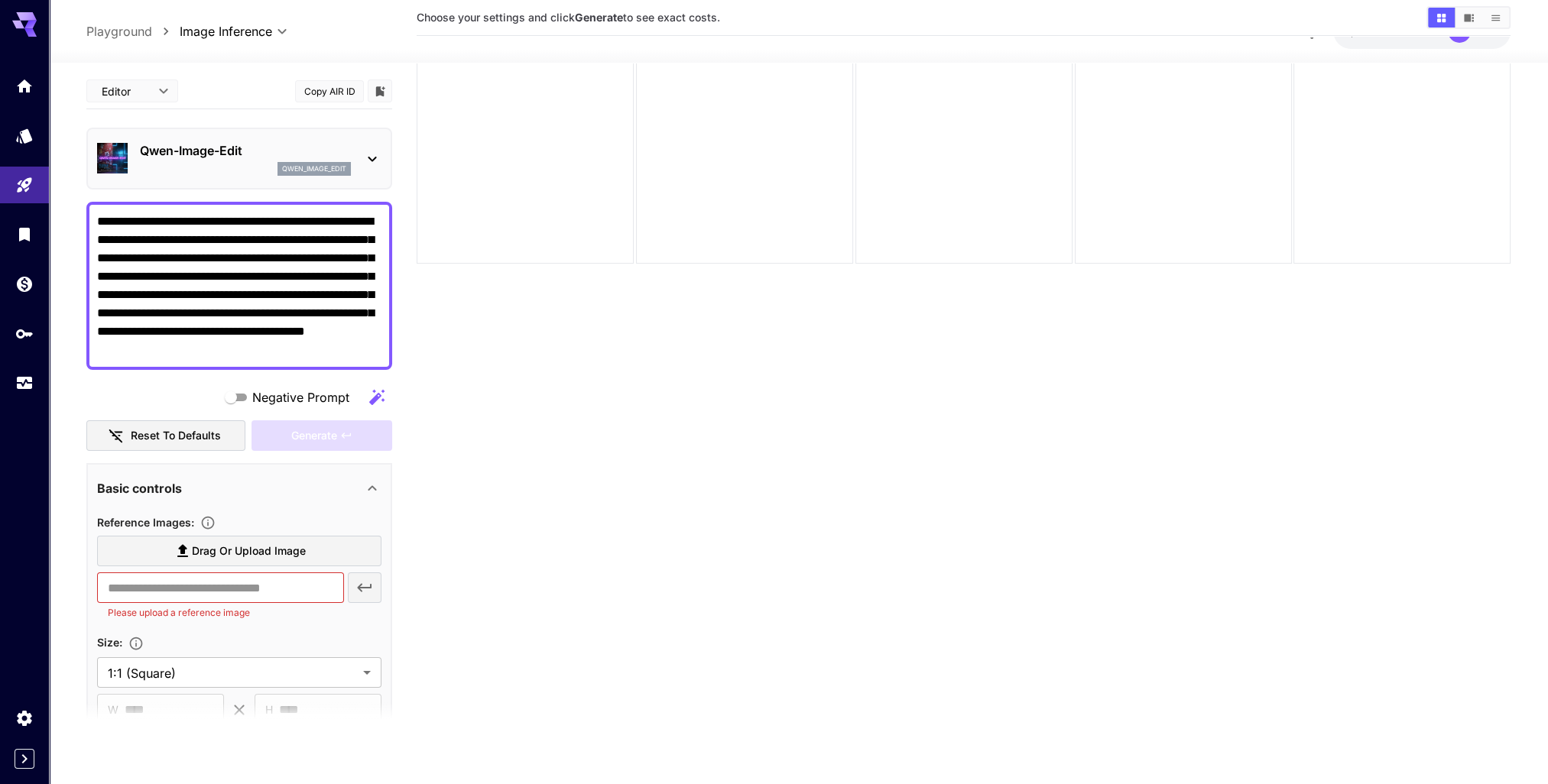
type textarea "**********"
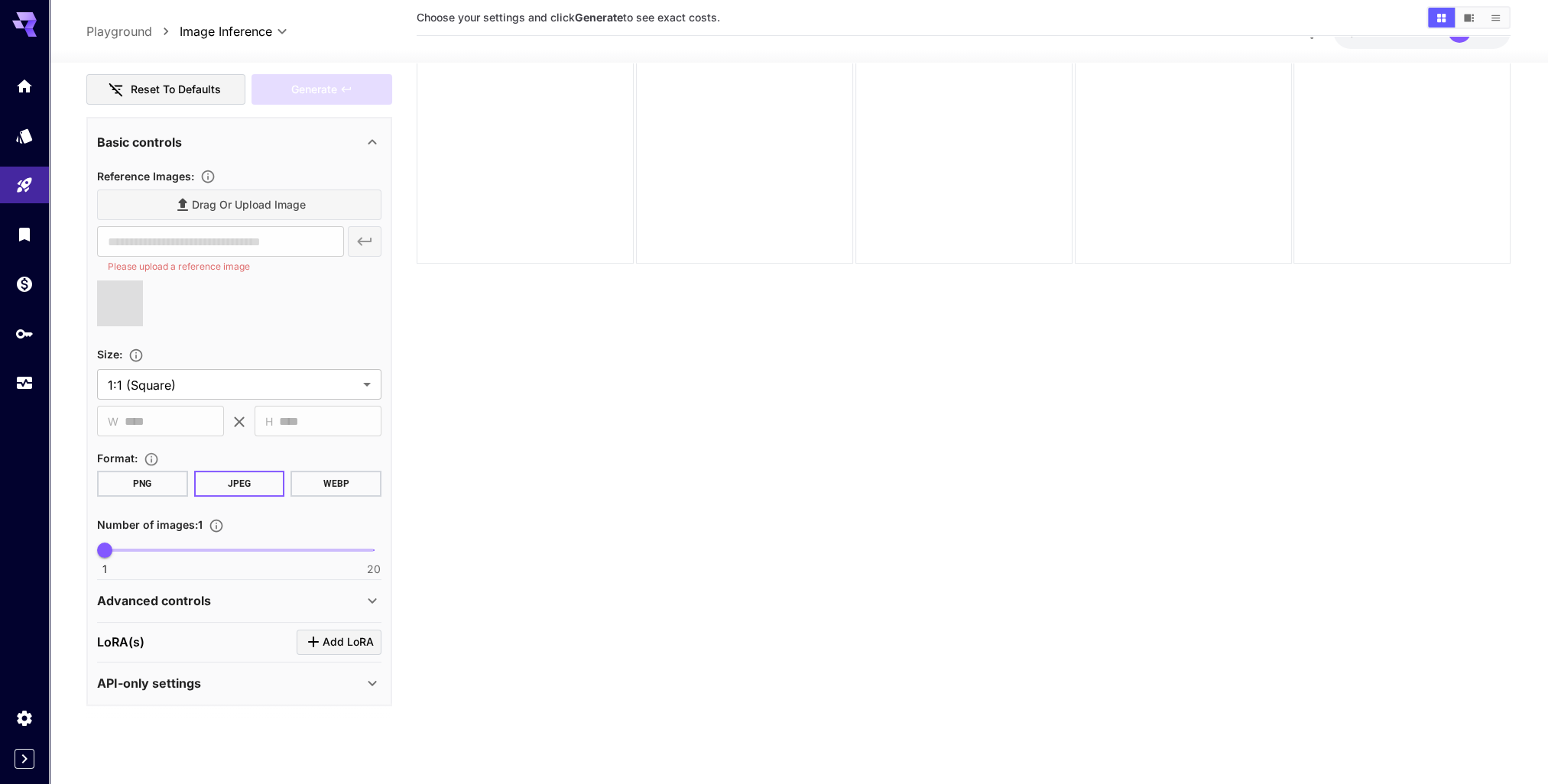
type input "**********"
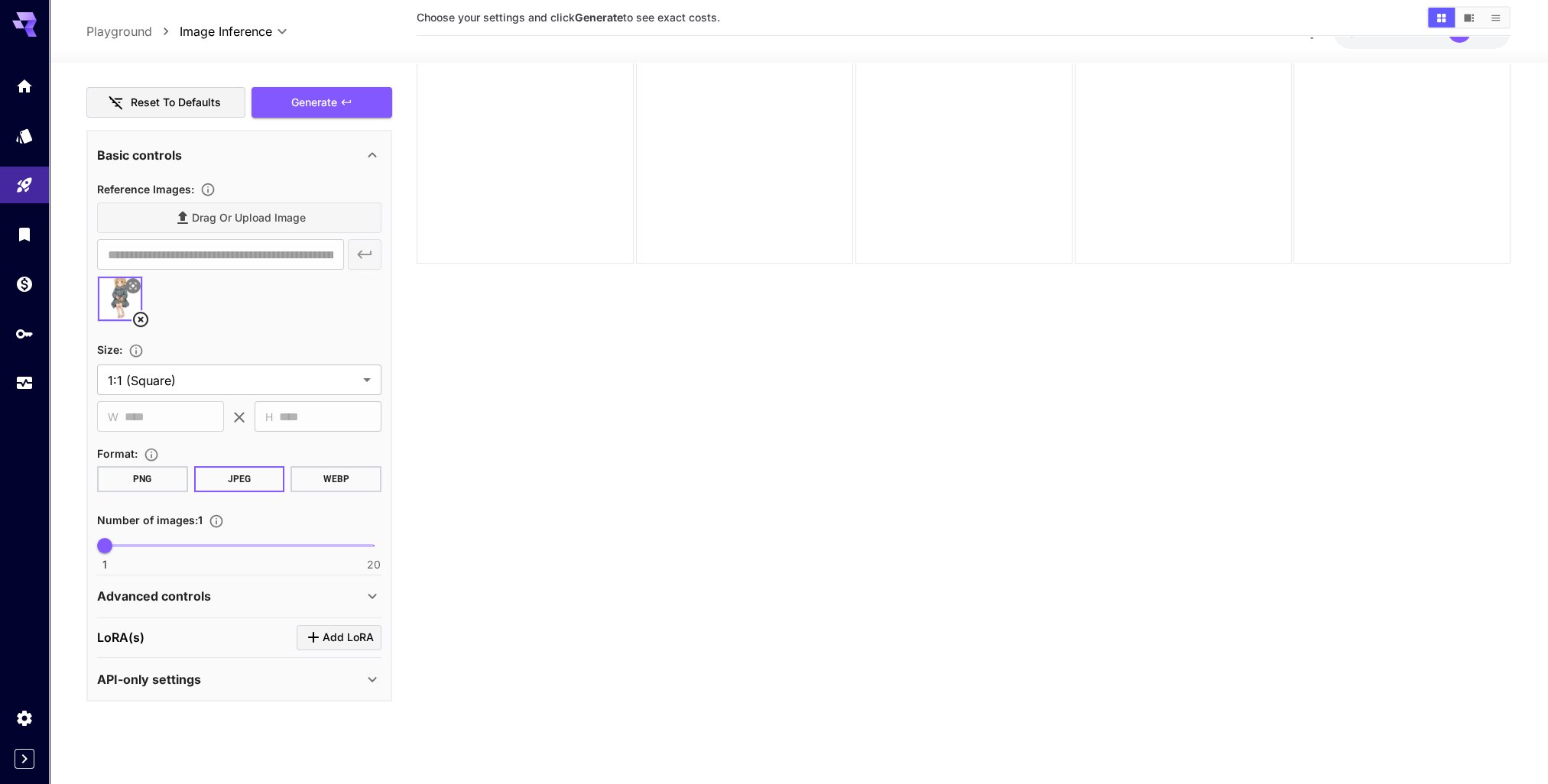
scroll to position [329, 0]
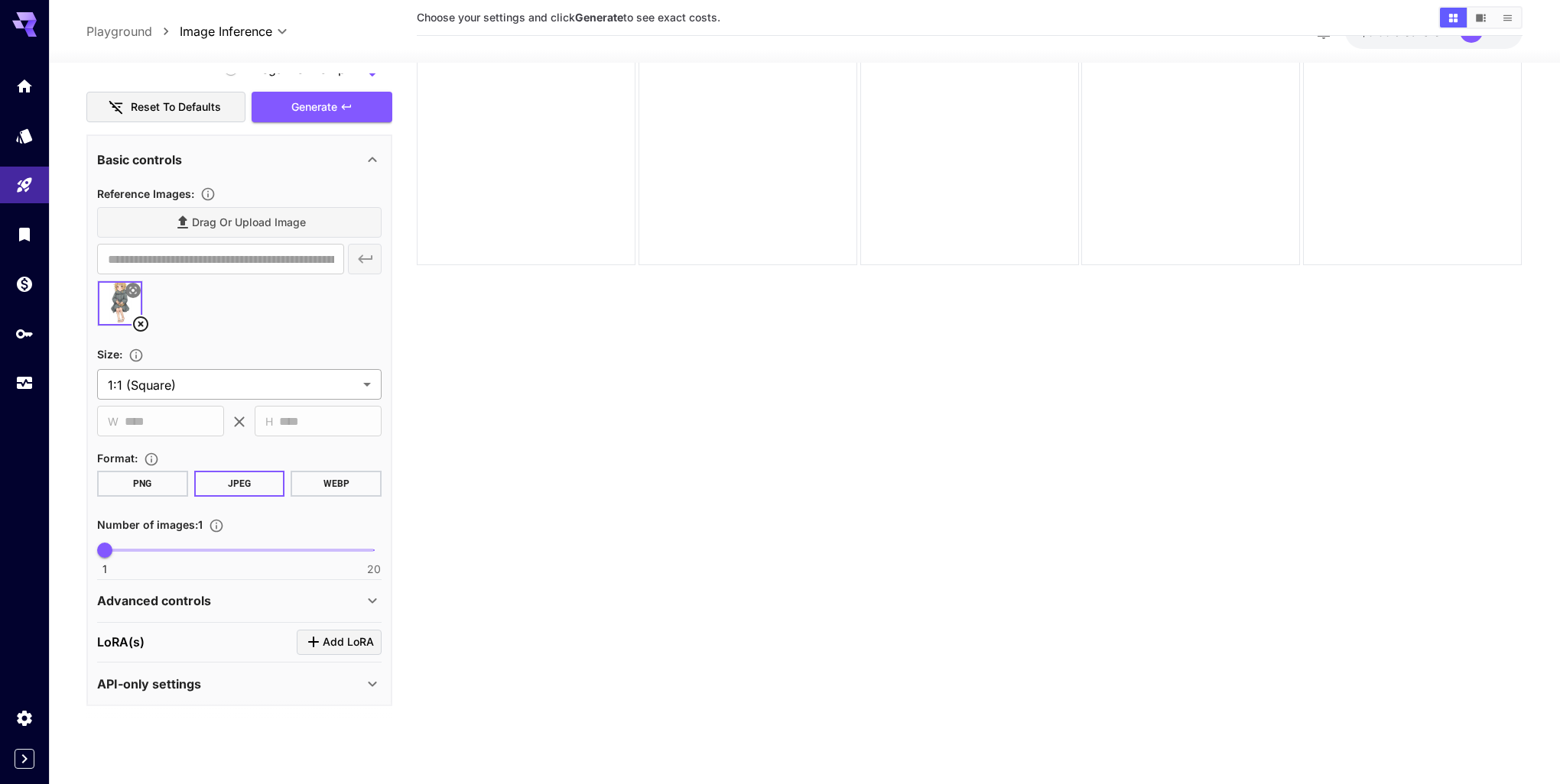
click at [290, 387] on body "**********" at bounding box center [780, 376] width 1560 height 905
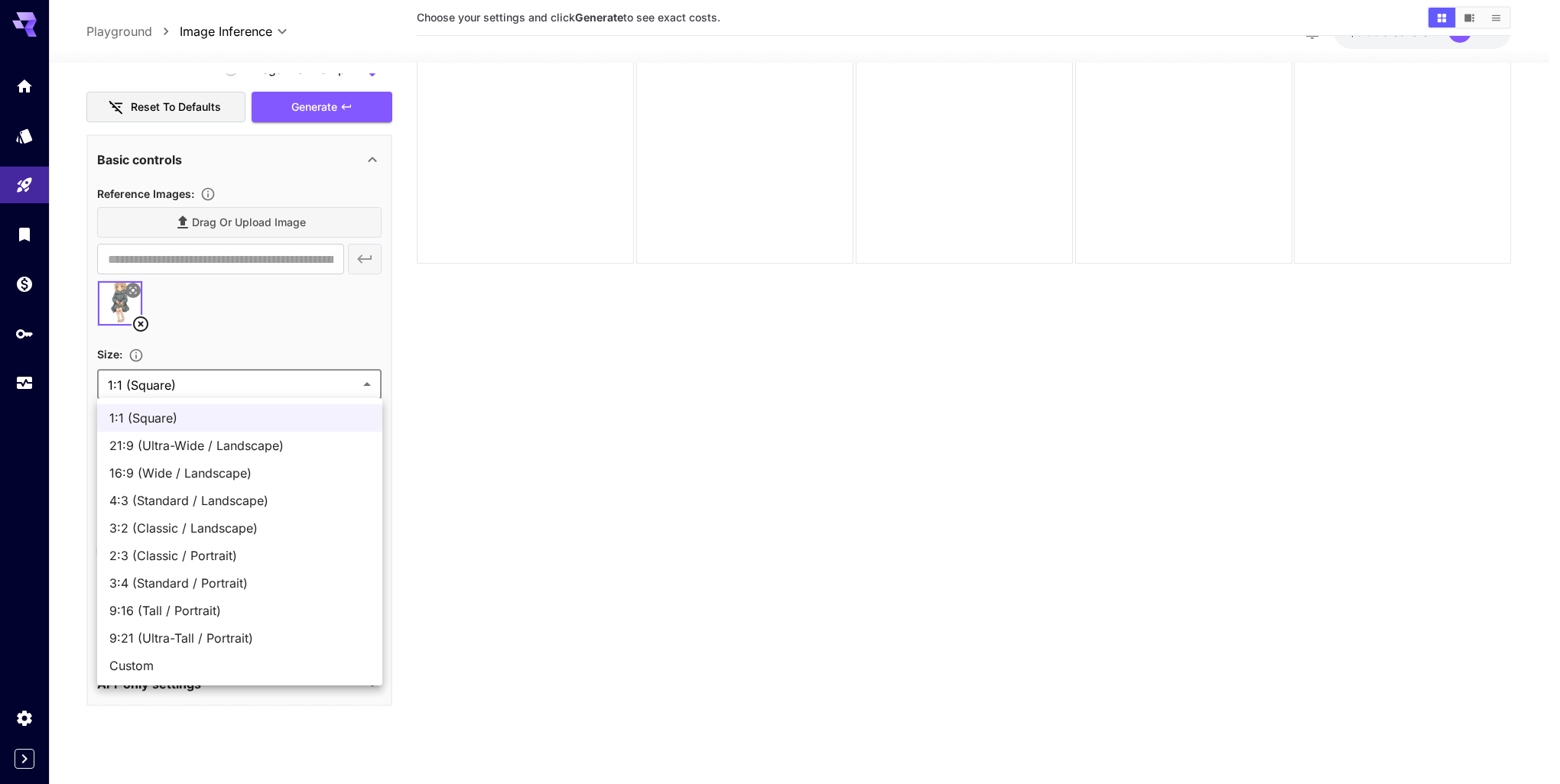
click at [252, 442] on span "21:9 (Ultra-Wide / Landscape)" at bounding box center [240, 445] width 261 height 18
type input "**********"
type input "****"
type input "***"
click at [288, 380] on body "**********" at bounding box center [780, 376] width 1560 height 905
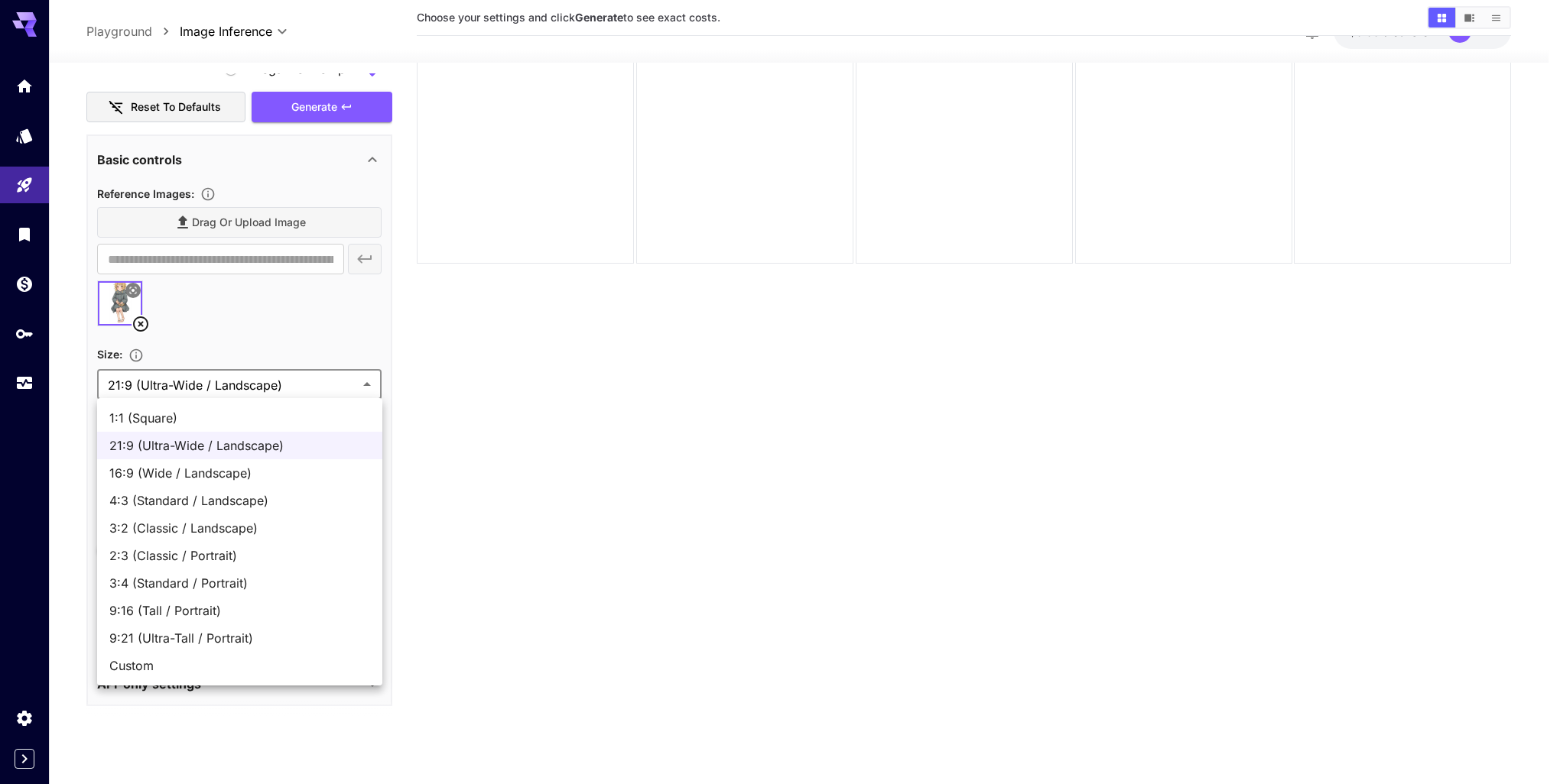
click at [215, 477] on span "16:9 (Wide / Landscape)" at bounding box center [240, 473] width 261 height 18
type input "**********"
type input "****"
type input "***"
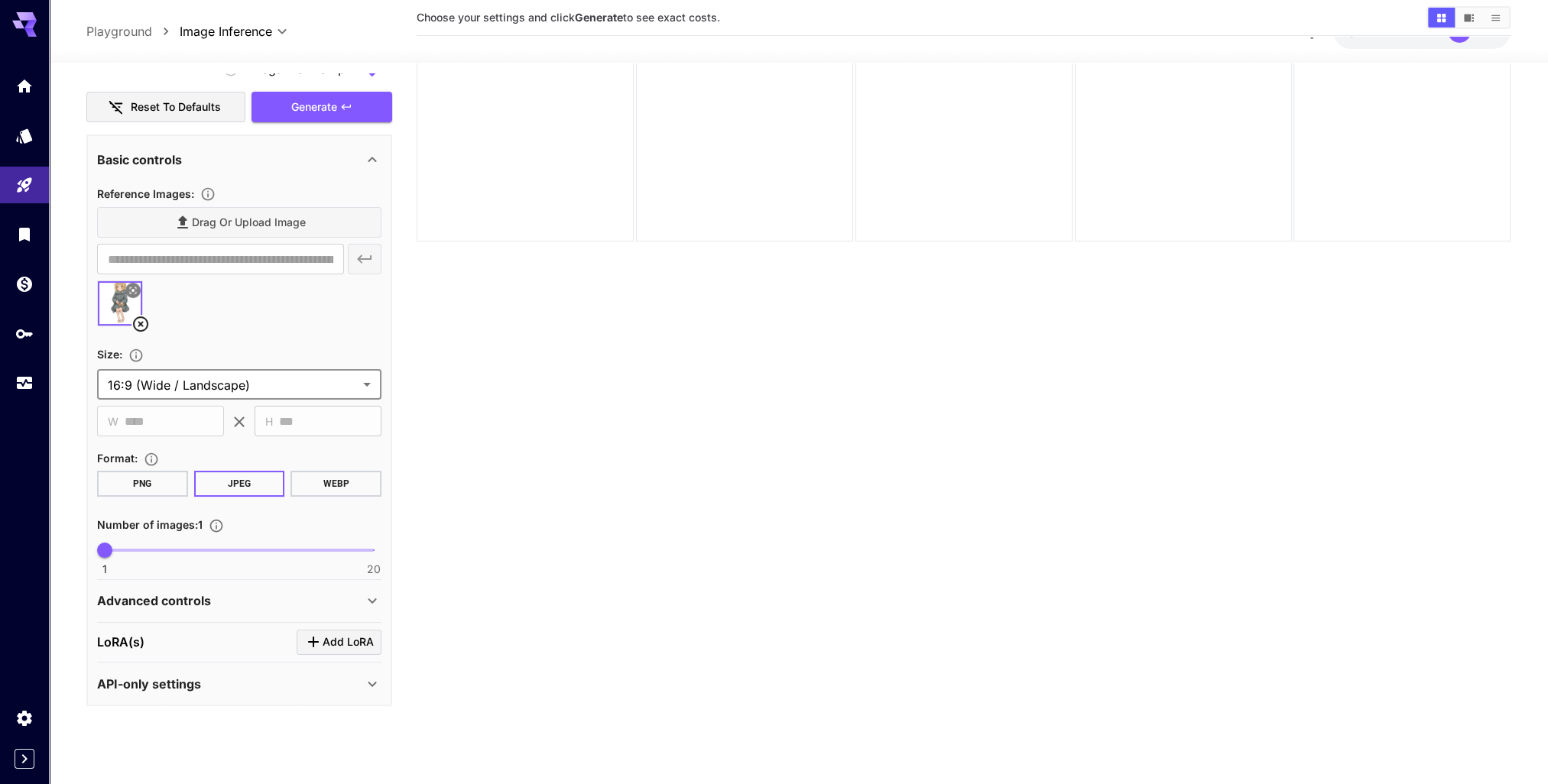
scroll to position [120, 0]
drag, startPoint x: 250, startPoint y: 420, endPoint x: 164, endPoint y: 417, distance: 86.1
click at [250, 420] on div "​ W **** ​ ​ H *** ​" at bounding box center [239, 420] width 284 height 31
click at [313, 383] on body "**********" at bounding box center [774, 332] width 1548 height 905
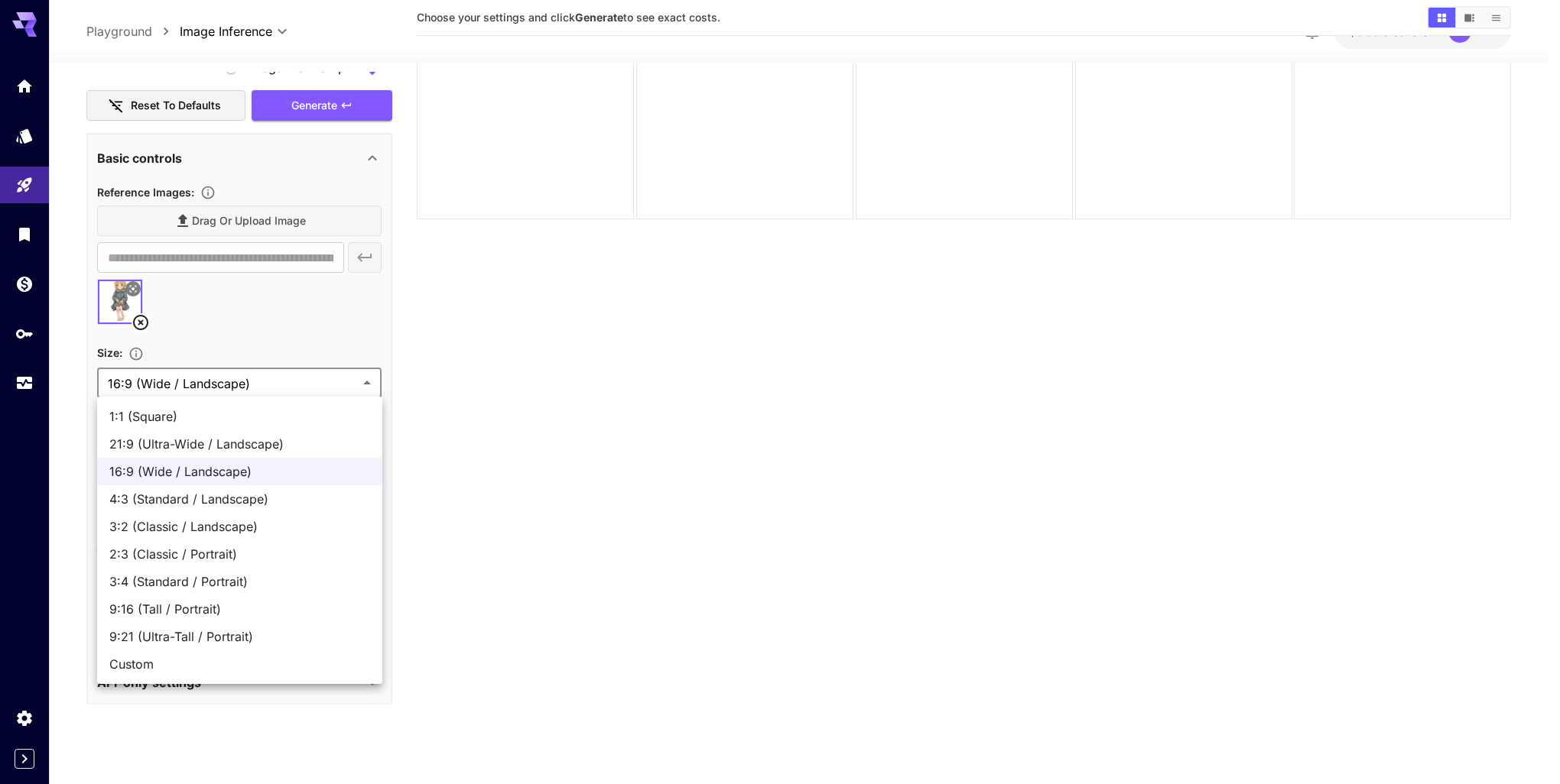
click at [190, 660] on span "Custom" at bounding box center [240, 664] width 261 height 18
click at [275, 383] on body "**********" at bounding box center [780, 332] width 1560 height 905
click at [202, 420] on span "1:1 (Square)" at bounding box center [240, 416] width 261 height 18
type input "**********"
type input "****"
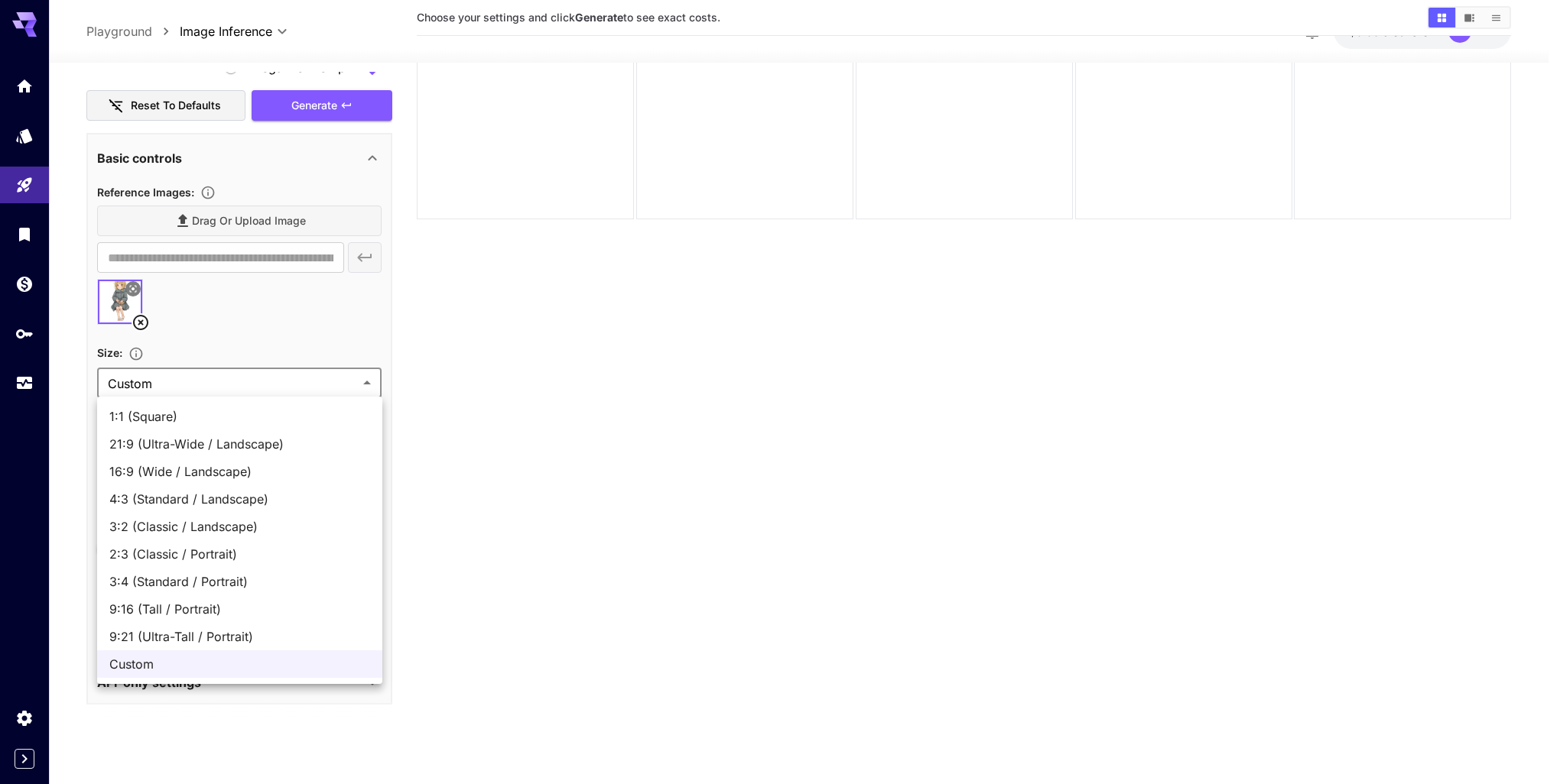
type input "****"
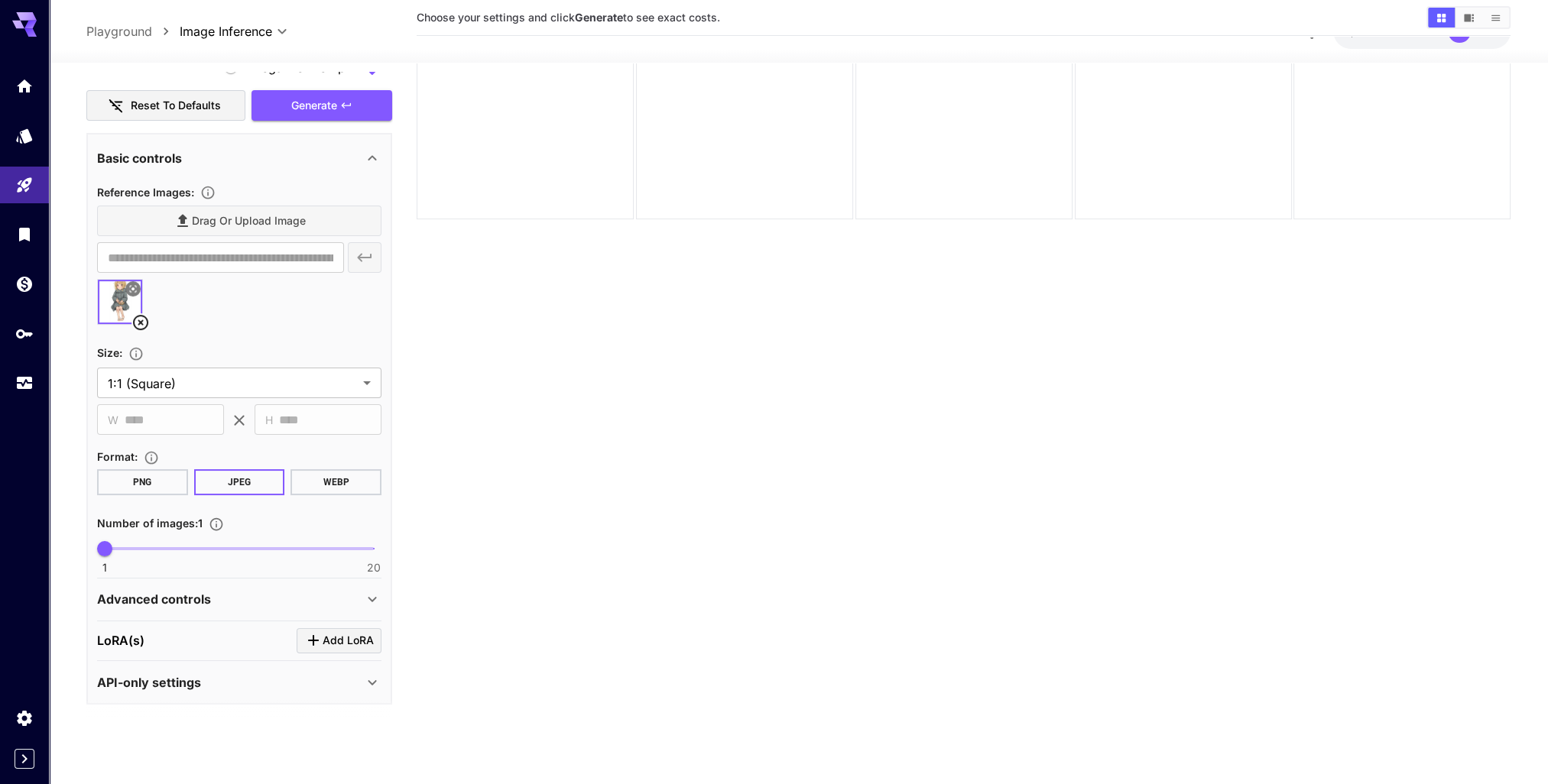
click at [511, 434] on section "Choose your settings and click Generate to see exact costs." at bounding box center [963, 346] width 1094 height 784
click at [356, 599] on div "Advanced controls" at bounding box center [230, 599] width 266 height 18
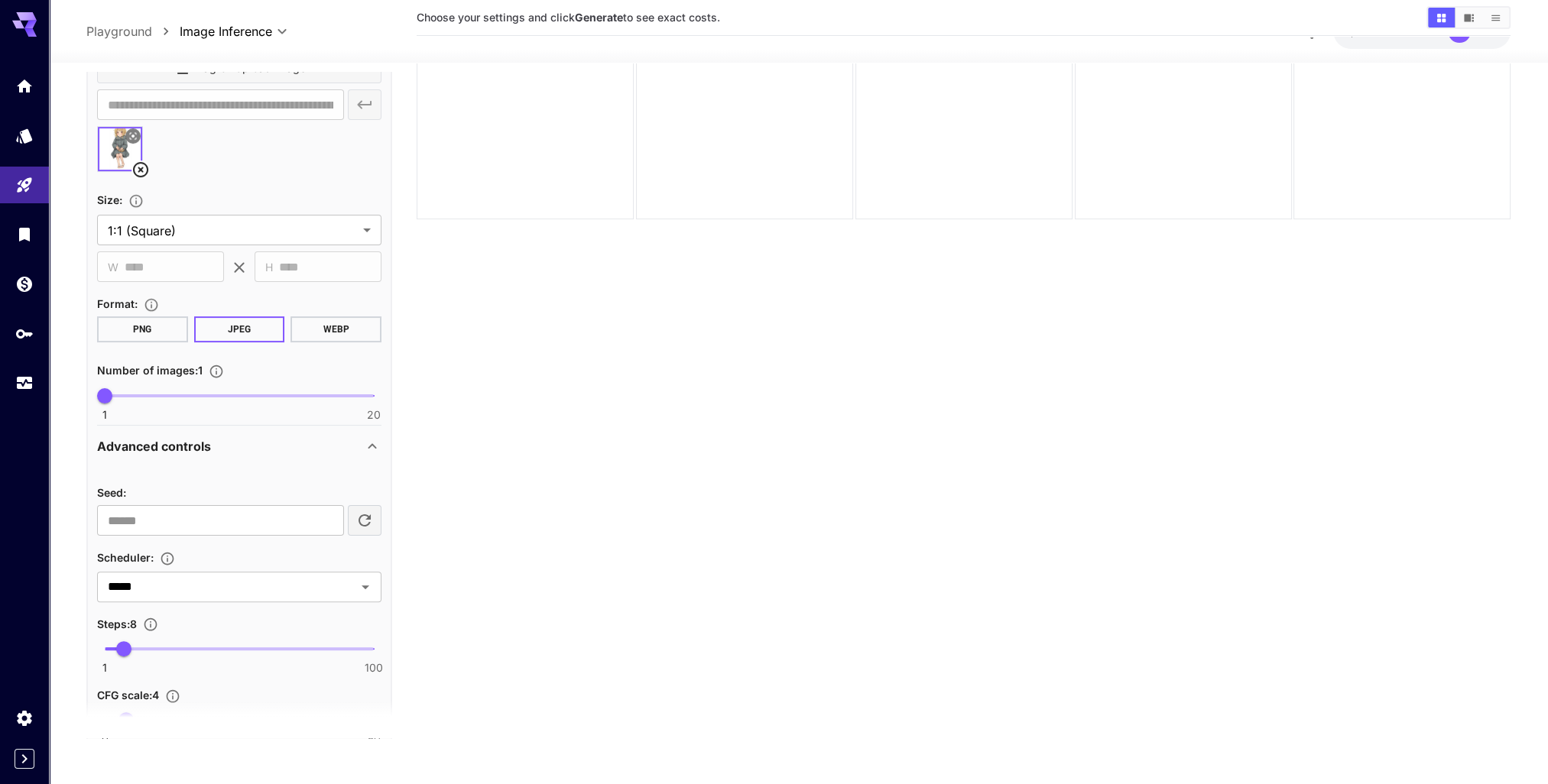
scroll to position [620, 0]
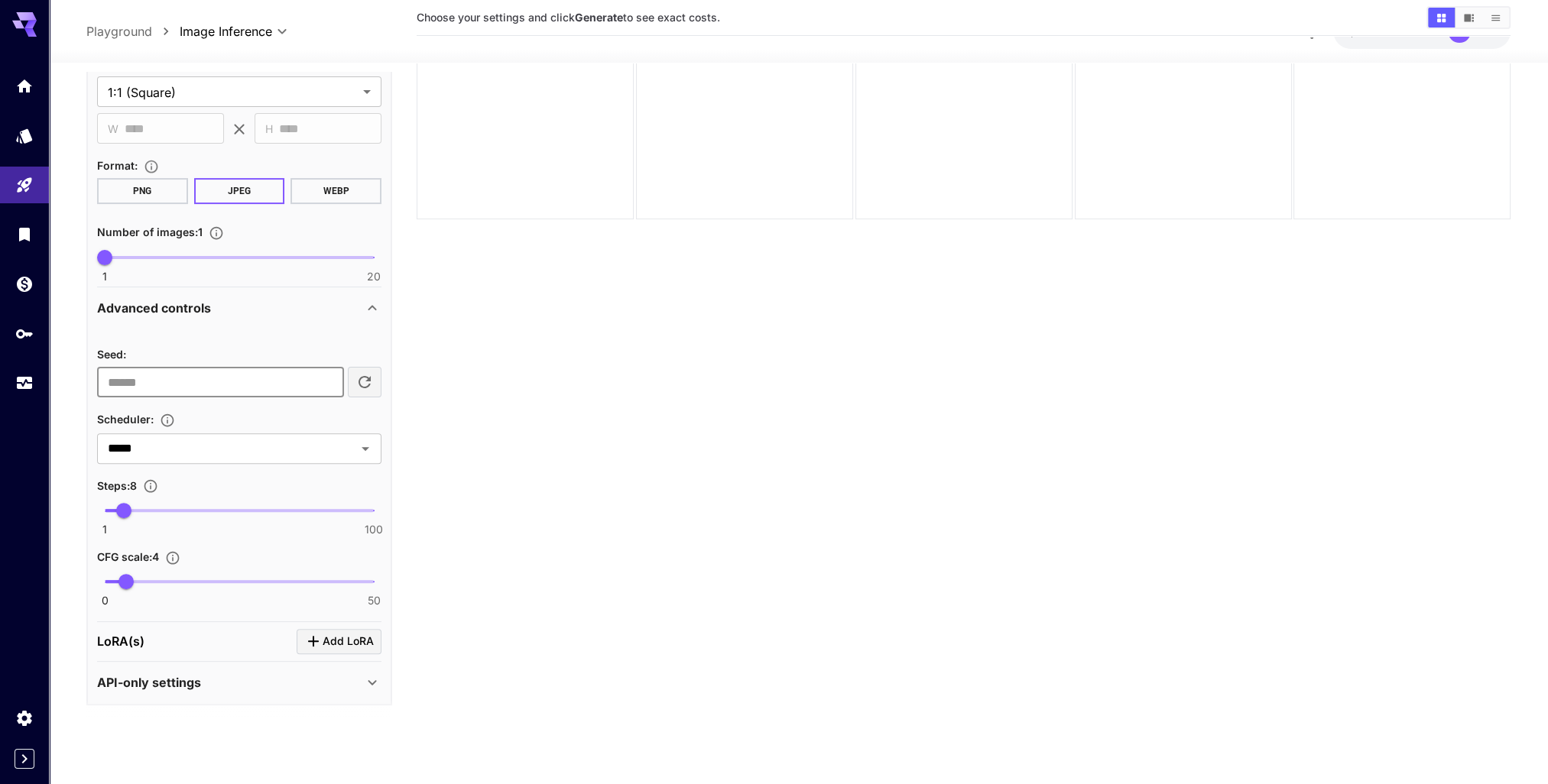
click at [165, 385] on input "number" at bounding box center [220, 382] width 247 height 31
type input "*"
click at [468, 423] on section "Choose your settings and click Generate to see exact costs." at bounding box center [963, 346] width 1094 height 784
click at [362, 682] on div "API-only settings" at bounding box center [230, 682] width 266 height 18
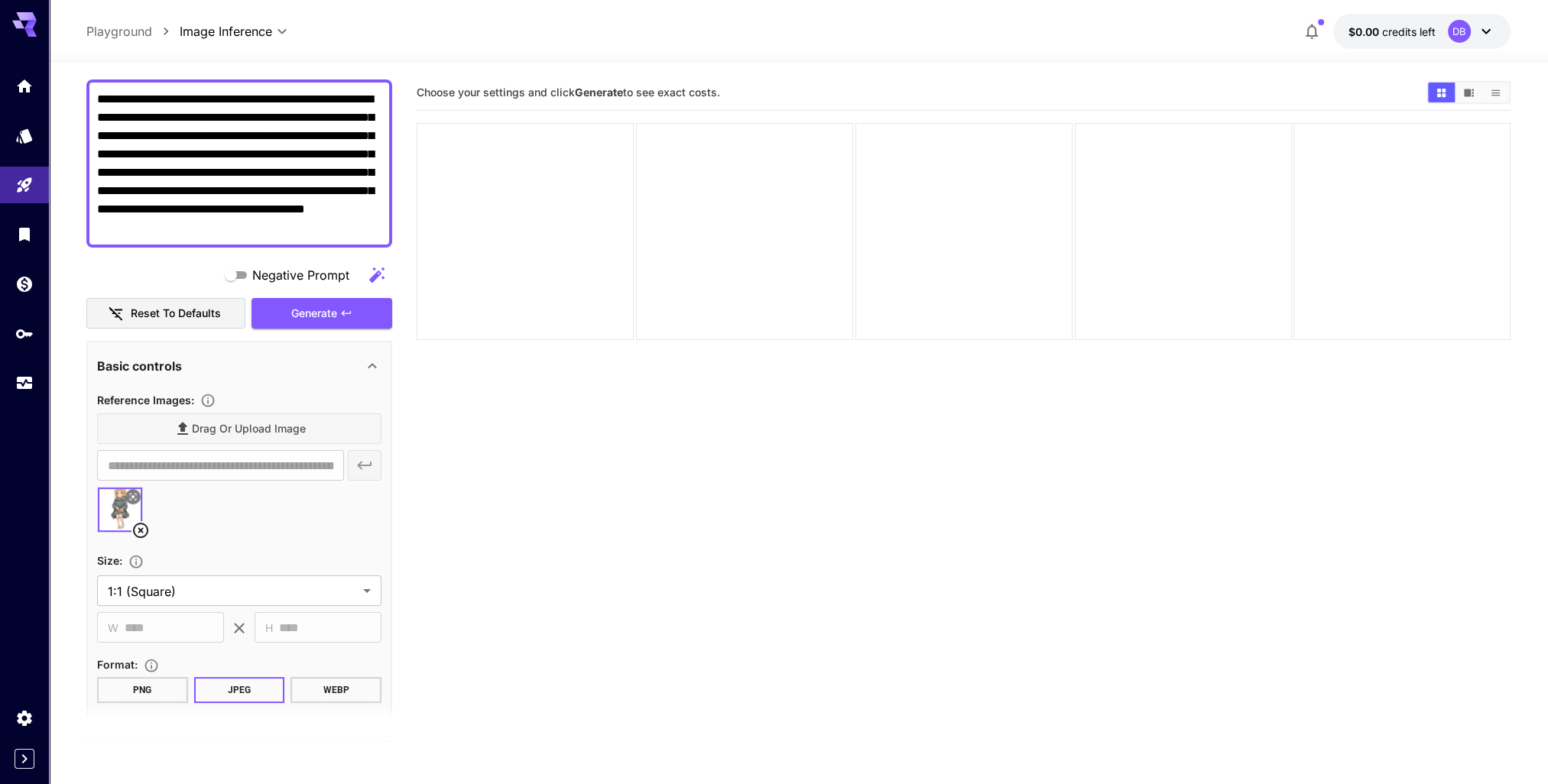
scroll to position [0, 0]
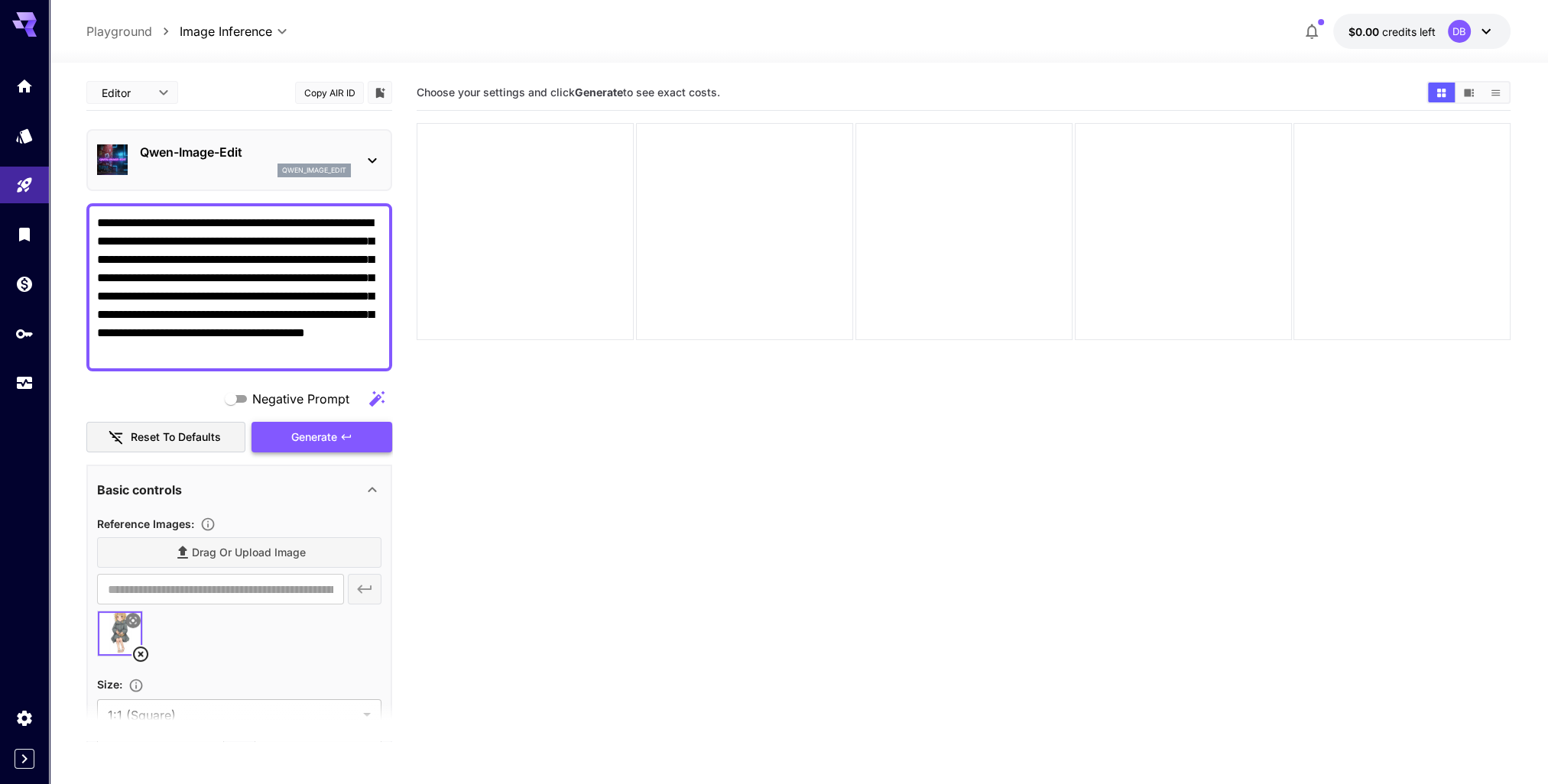
click at [324, 438] on span "Generate" at bounding box center [313, 438] width 46 height 19
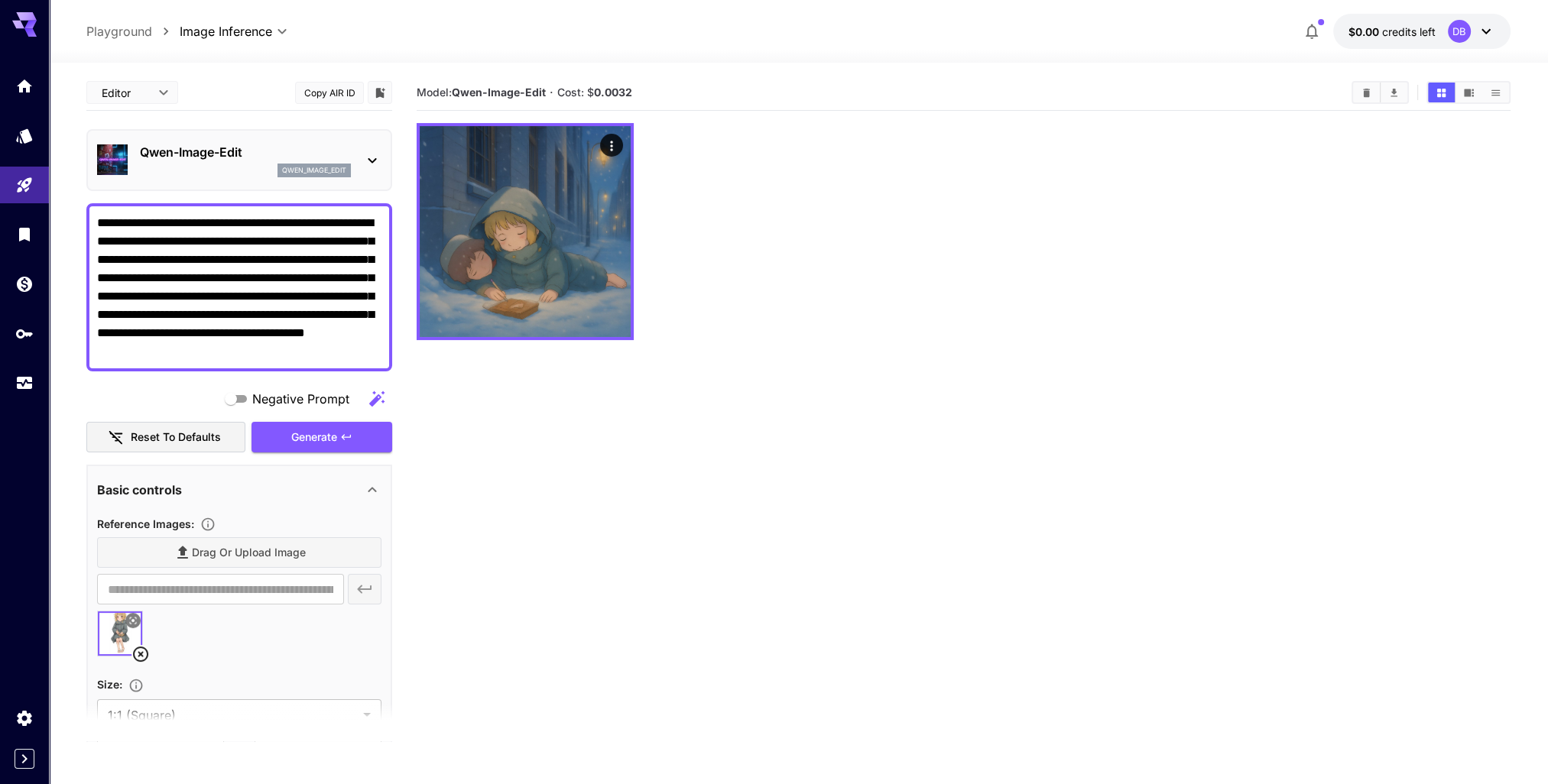
click at [589, 466] on section "Model: [PERSON_NAME]-Image-Edit · Cost: $ 0.0032" at bounding box center [963, 467] width 1094 height 784
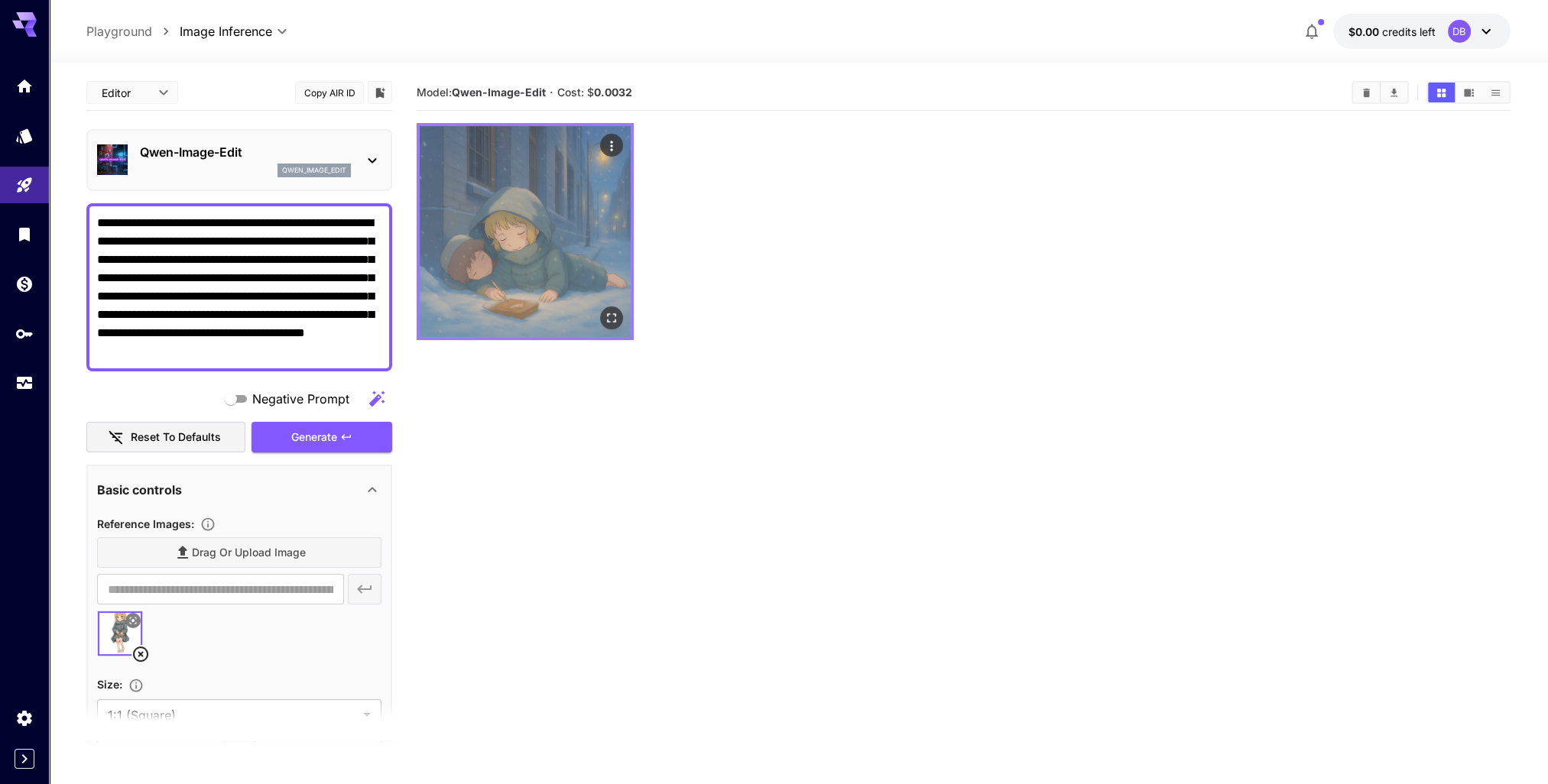
click at [524, 236] on img at bounding box center [524, 231] width 211 height 211
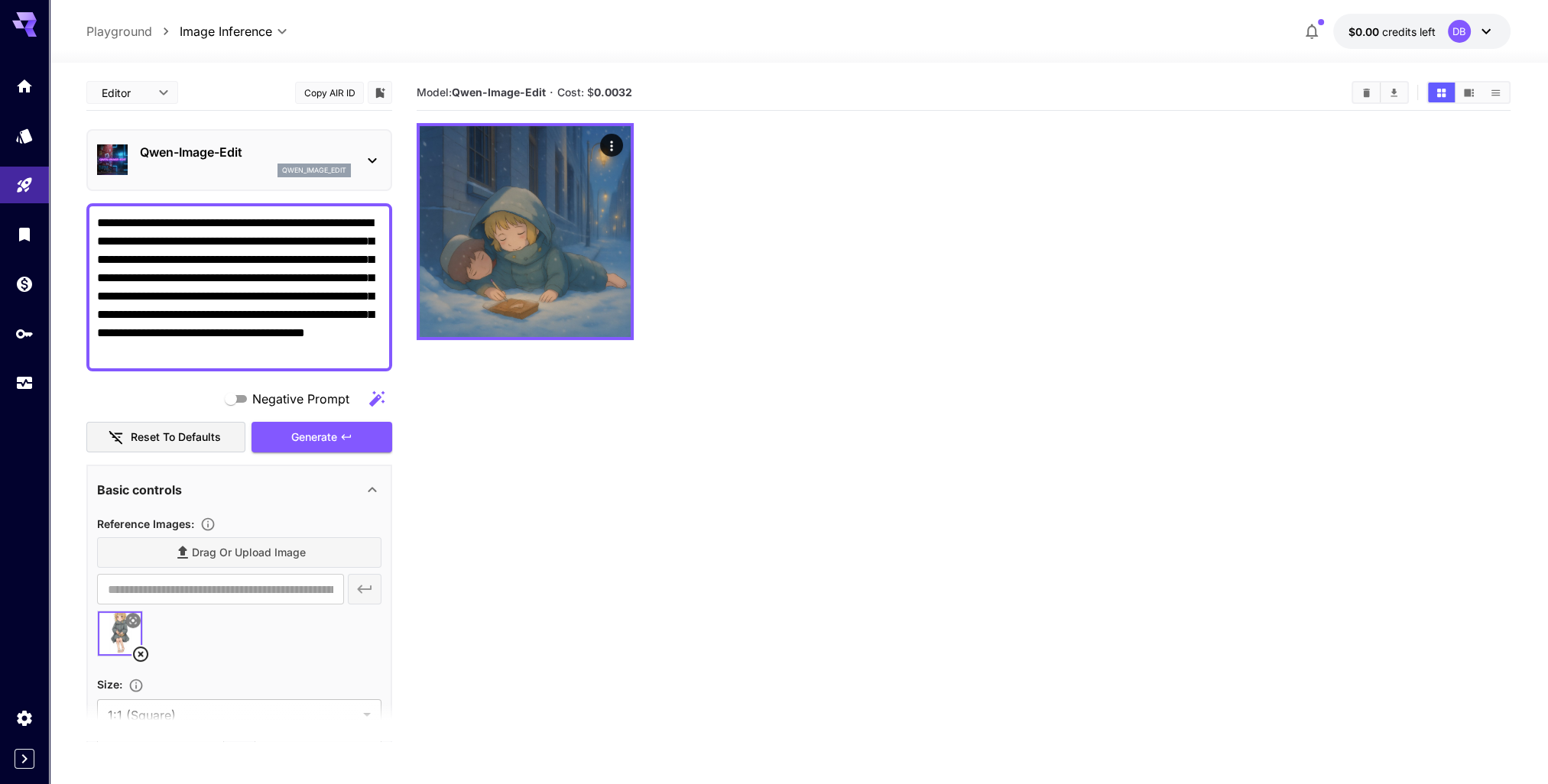
click at [633, 436] on section "Model: [PERSON_NAME]-Image-Edit · Cost: $ 0.0032" at bounding box center [963, 467] width 1094 height 784
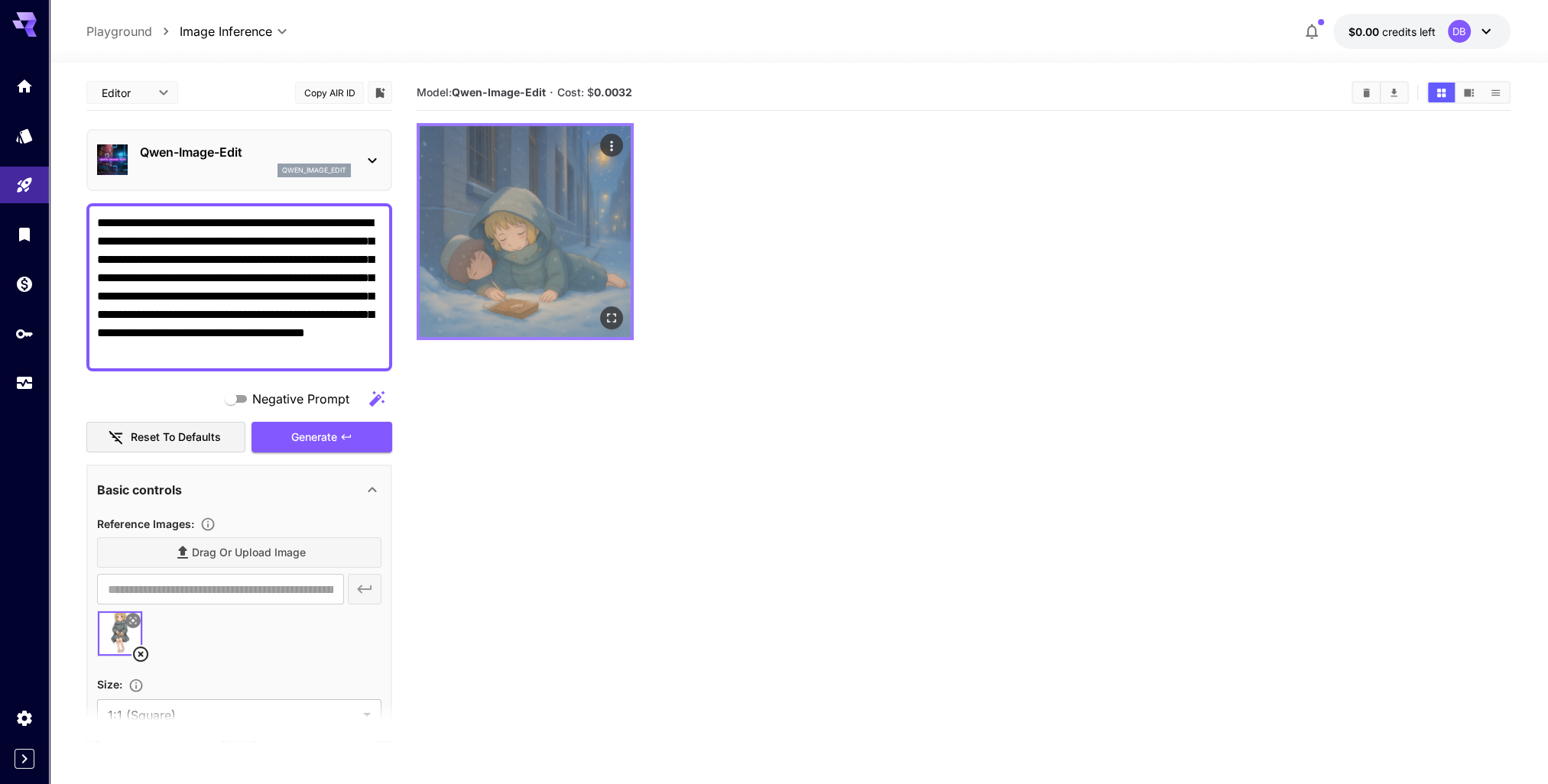
click at [614, 316] on icon "Open in fullscreen" at bounding box center [611, 318] width 16 height 16
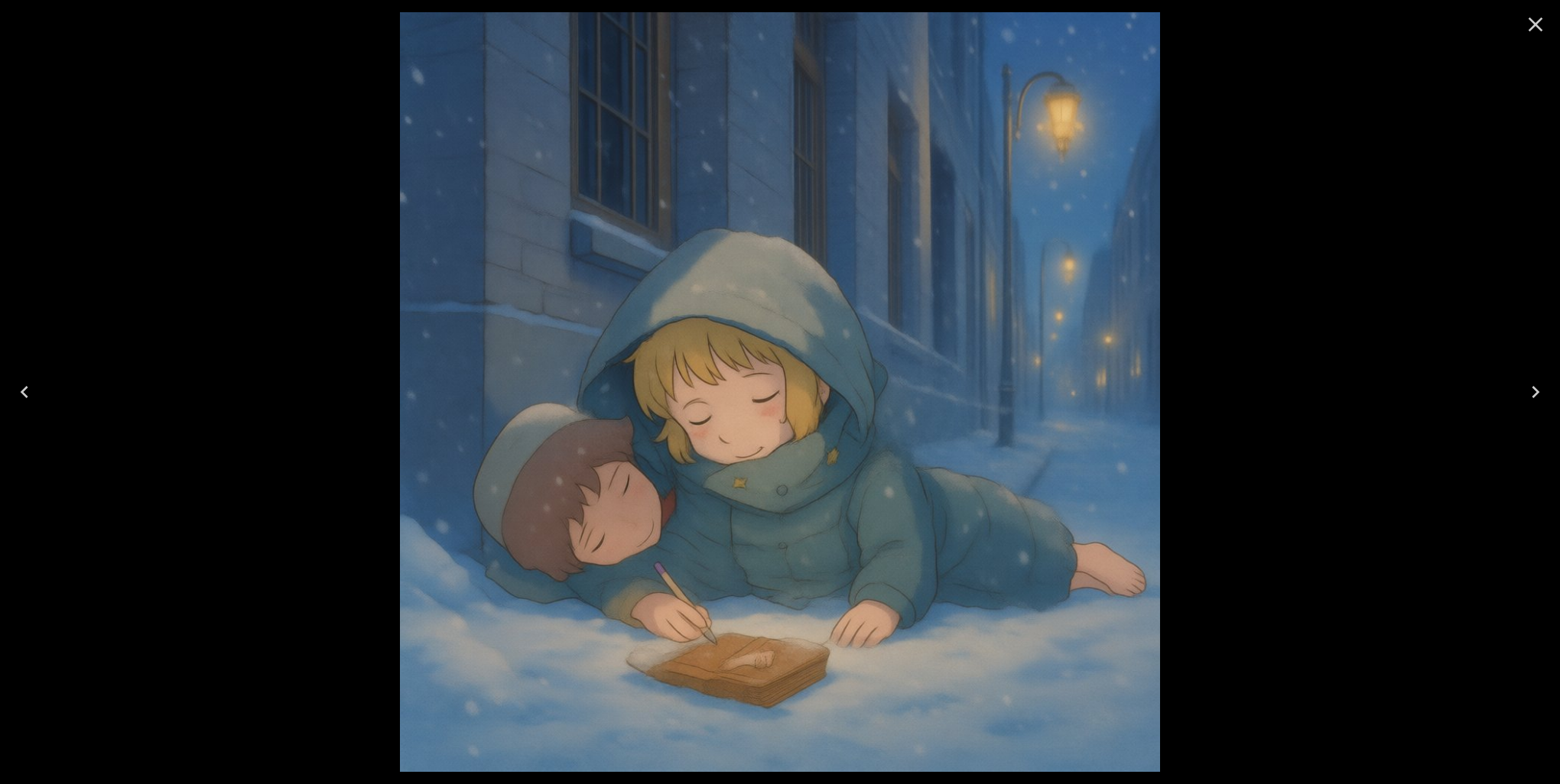
click at [1385, 42] on div at bounding box center [780, 392] width 1560 height 784
click at [1535, 23] on icon "Close" at bounding box center [1536, 24] width 15 height 15
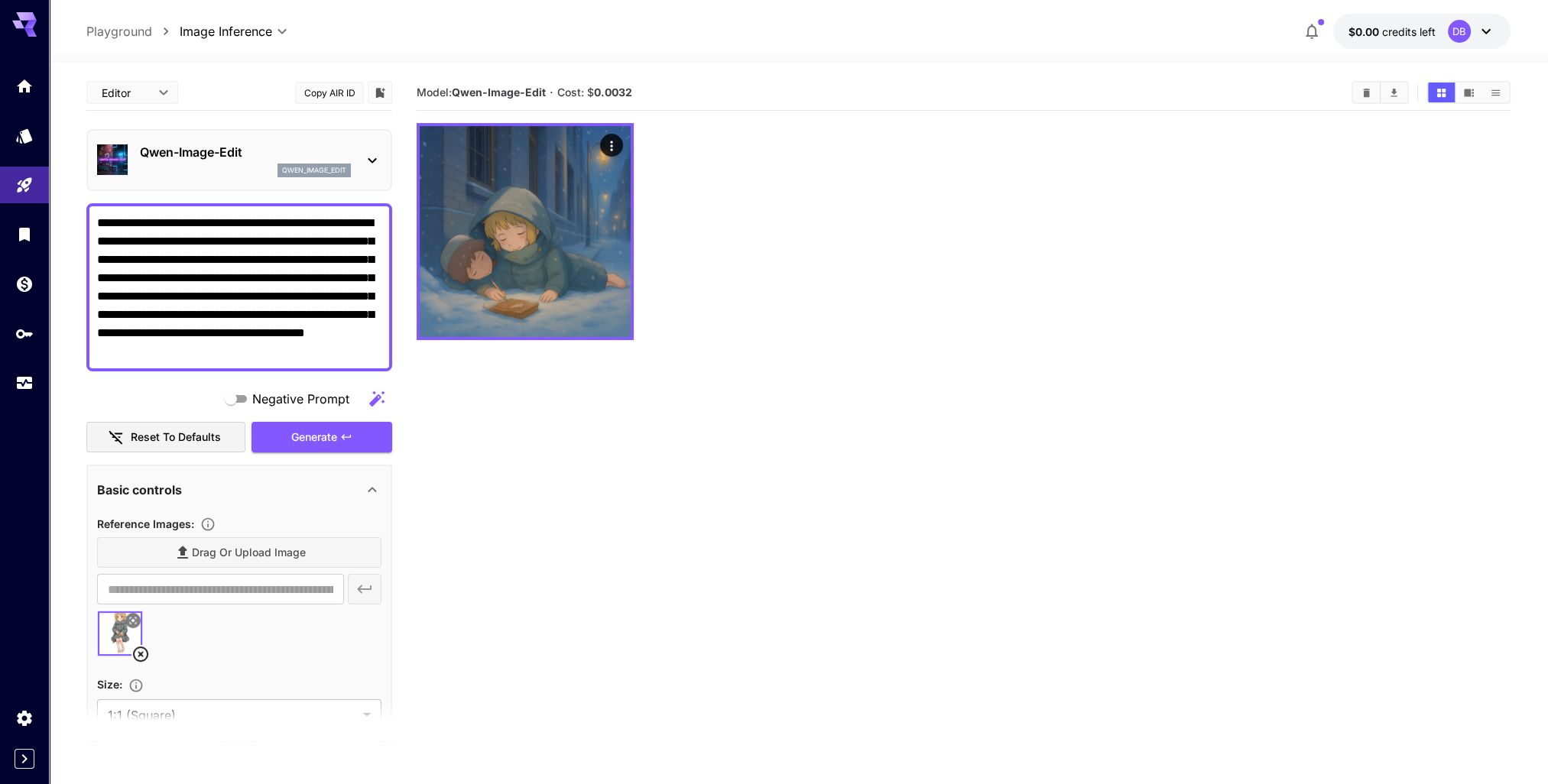
click at [364, 34] on div "**********" at bounding box center [799, 31] width 1425 height 35
click at [26, 95] on link at bounding box center [24, 85] width 49 height 38
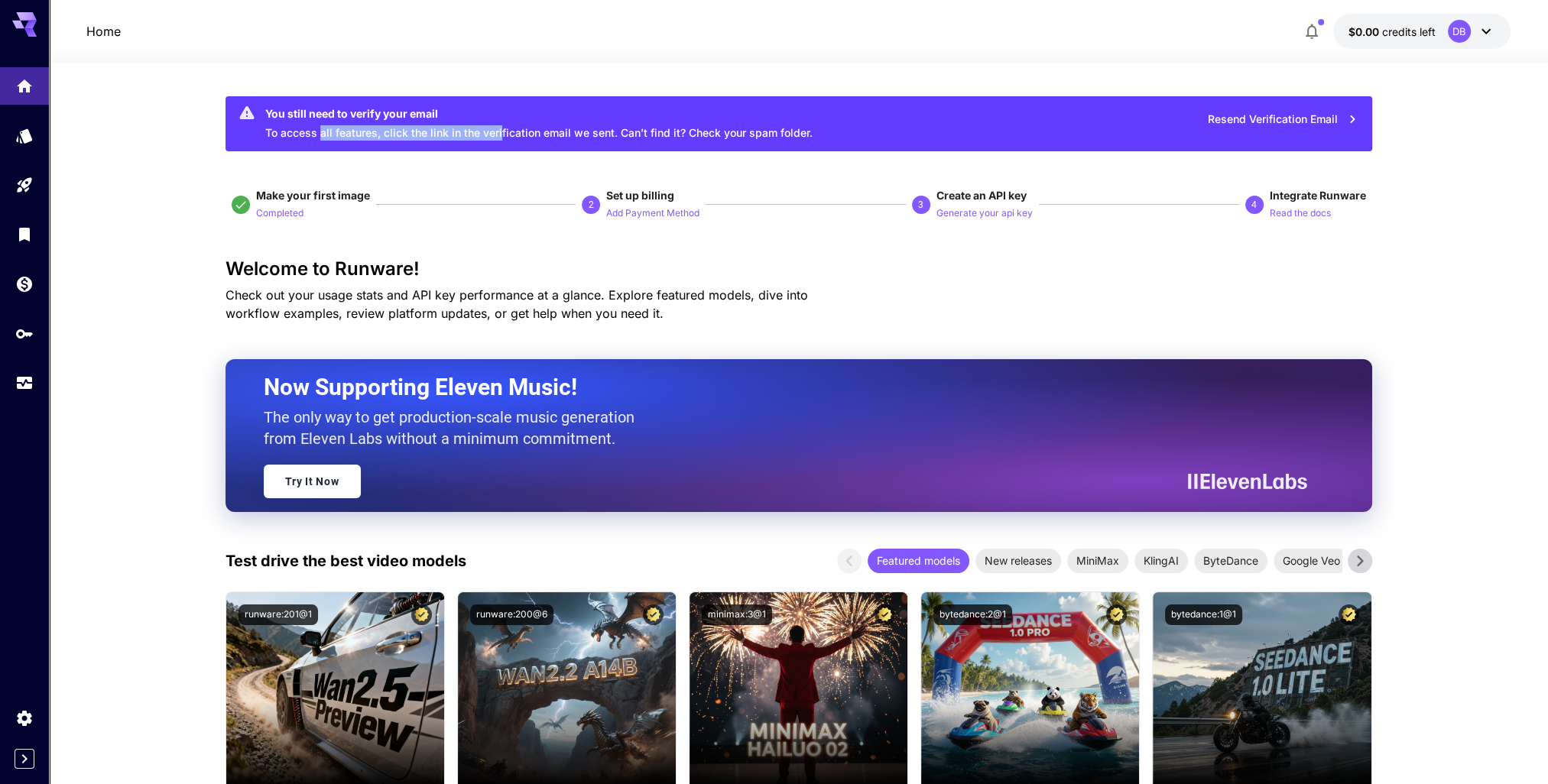
drag, startPoint x: 334, startPoint y: 134, endPoint x: 499, endPoint y: 137, distance: 165.0
click at [499, 137] on div "You still need to verify your email To access all features, click the link in t…" at bounding box center [539, 123] width 547 height 46
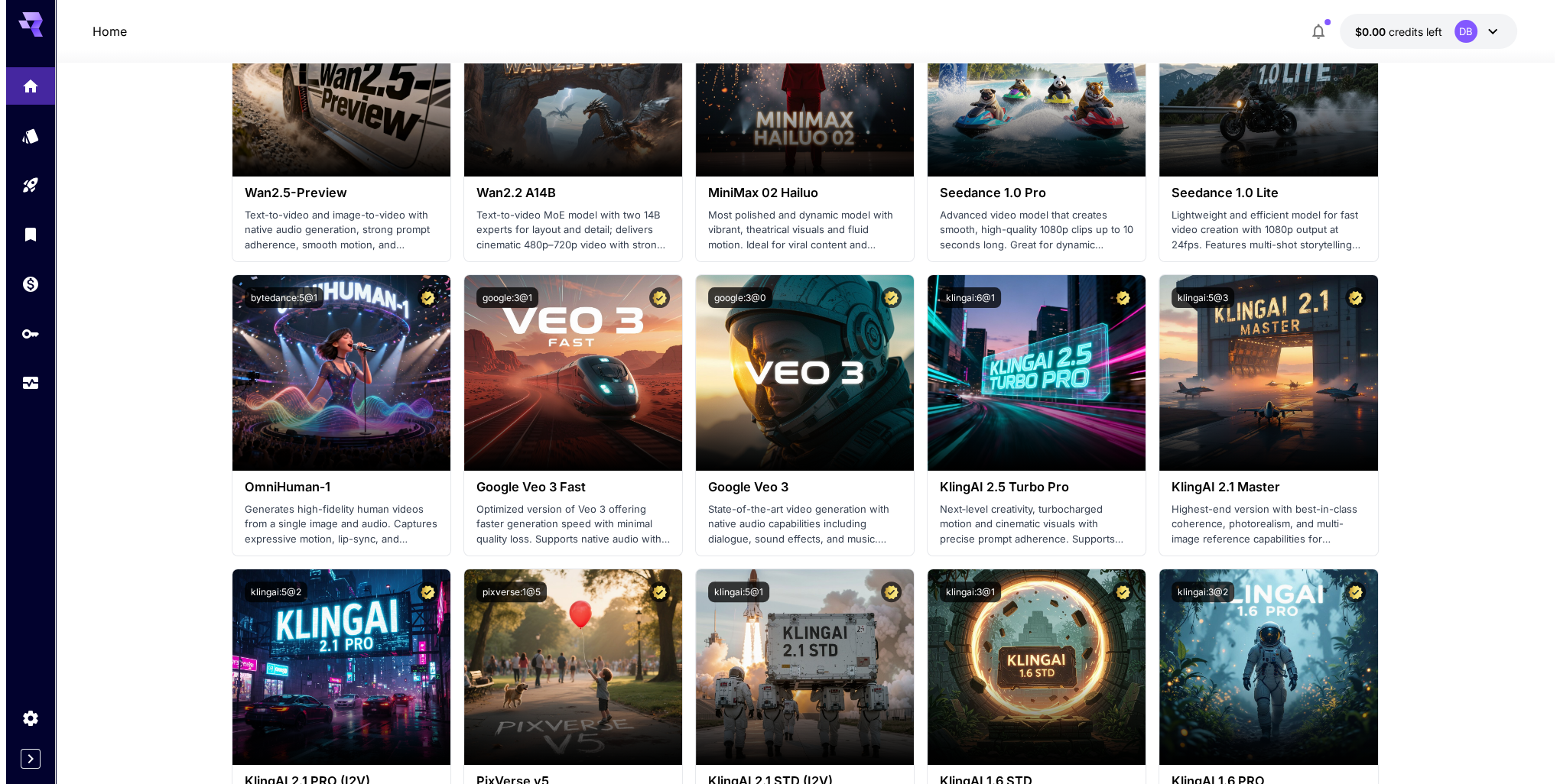
scroll to position [917, 0]
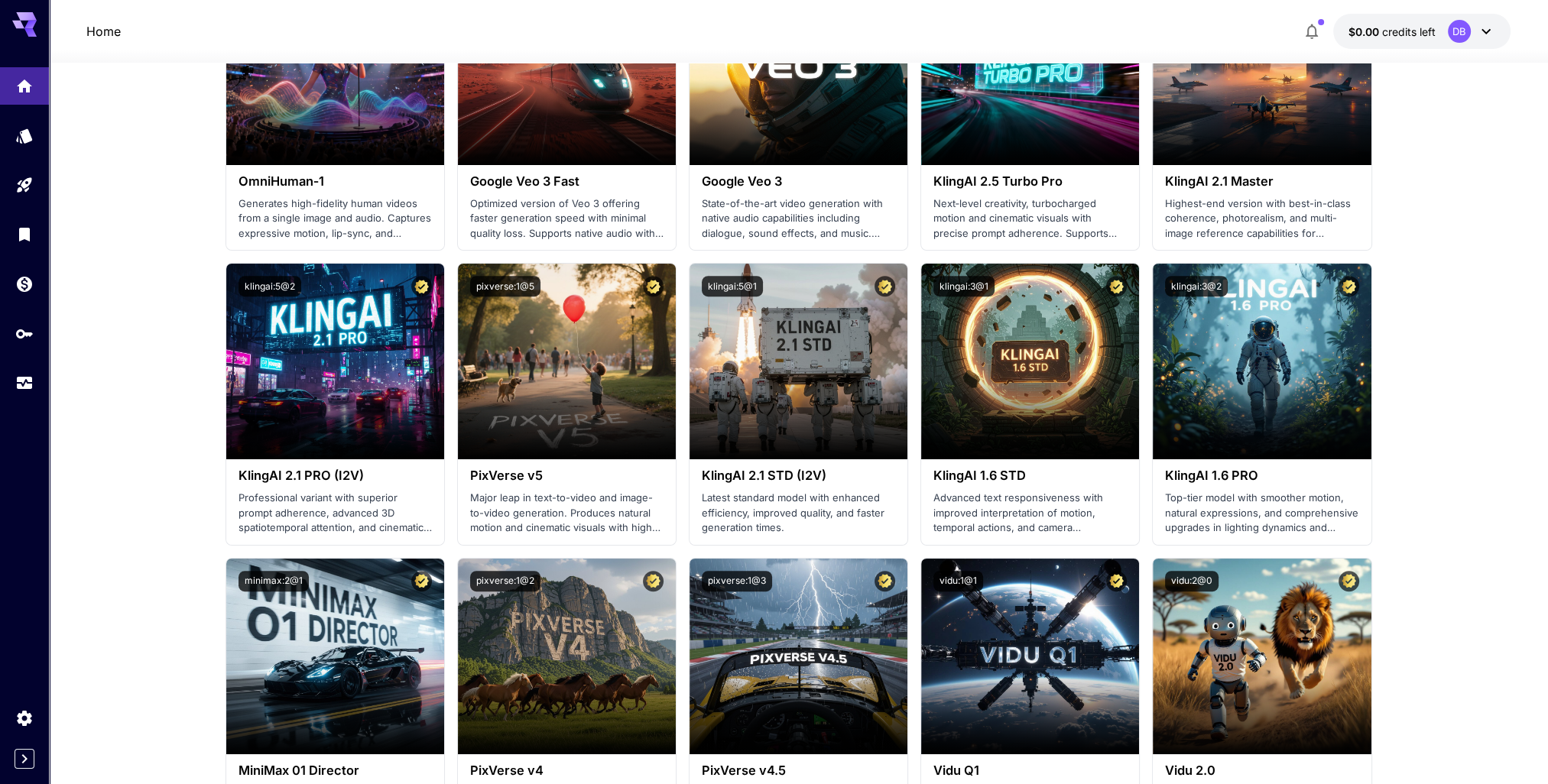
click at [1457, 35] on div "DB" at bounding box center [1460, 31] width 23 height 23
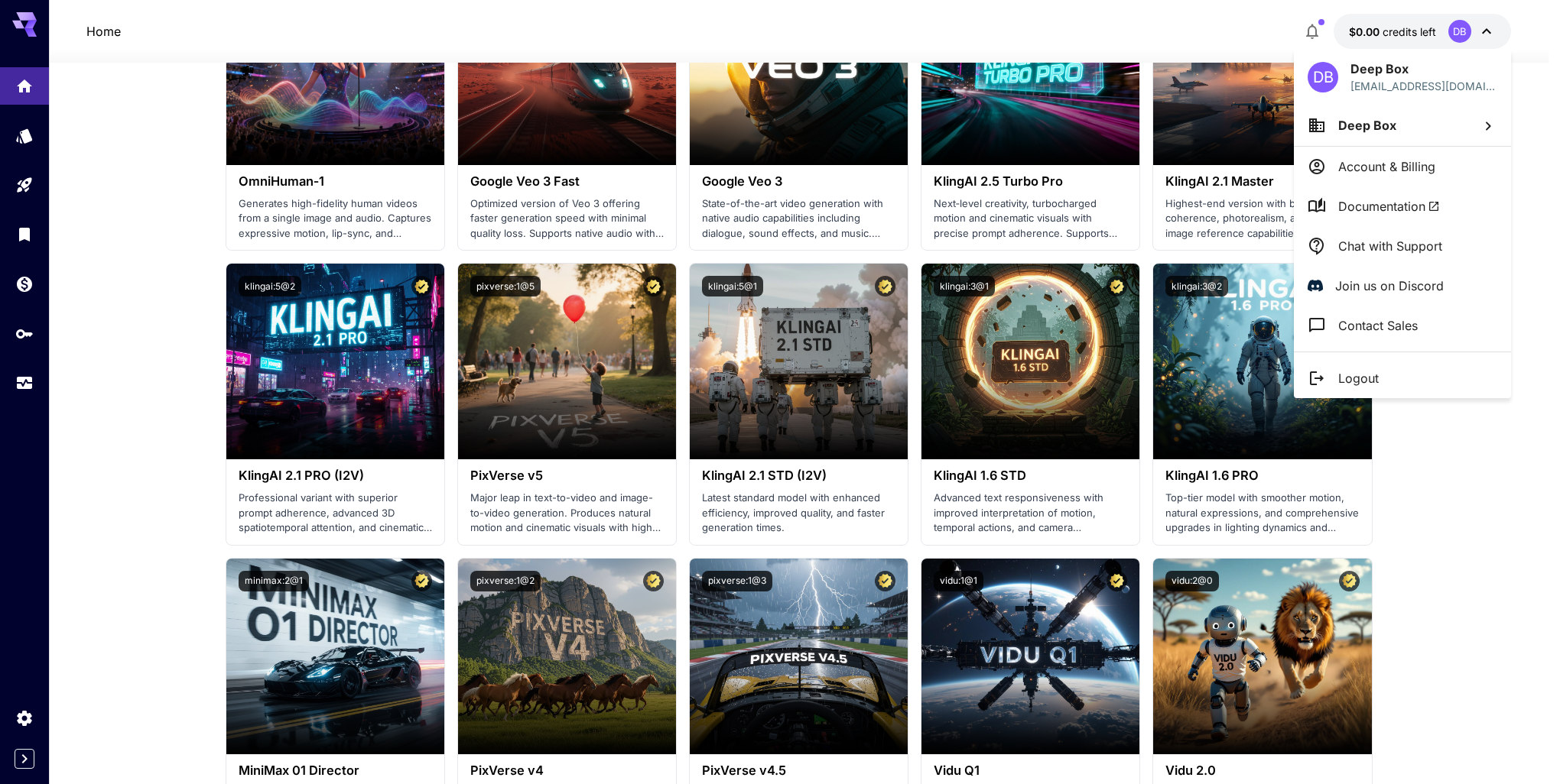
click at [1328, 75] on div "DB" at bounding box center [1323, 78] width 31 height 31
click at [1409, 120] on li "Deep Box" at bounding box center [1403, 125] width 217 height 42
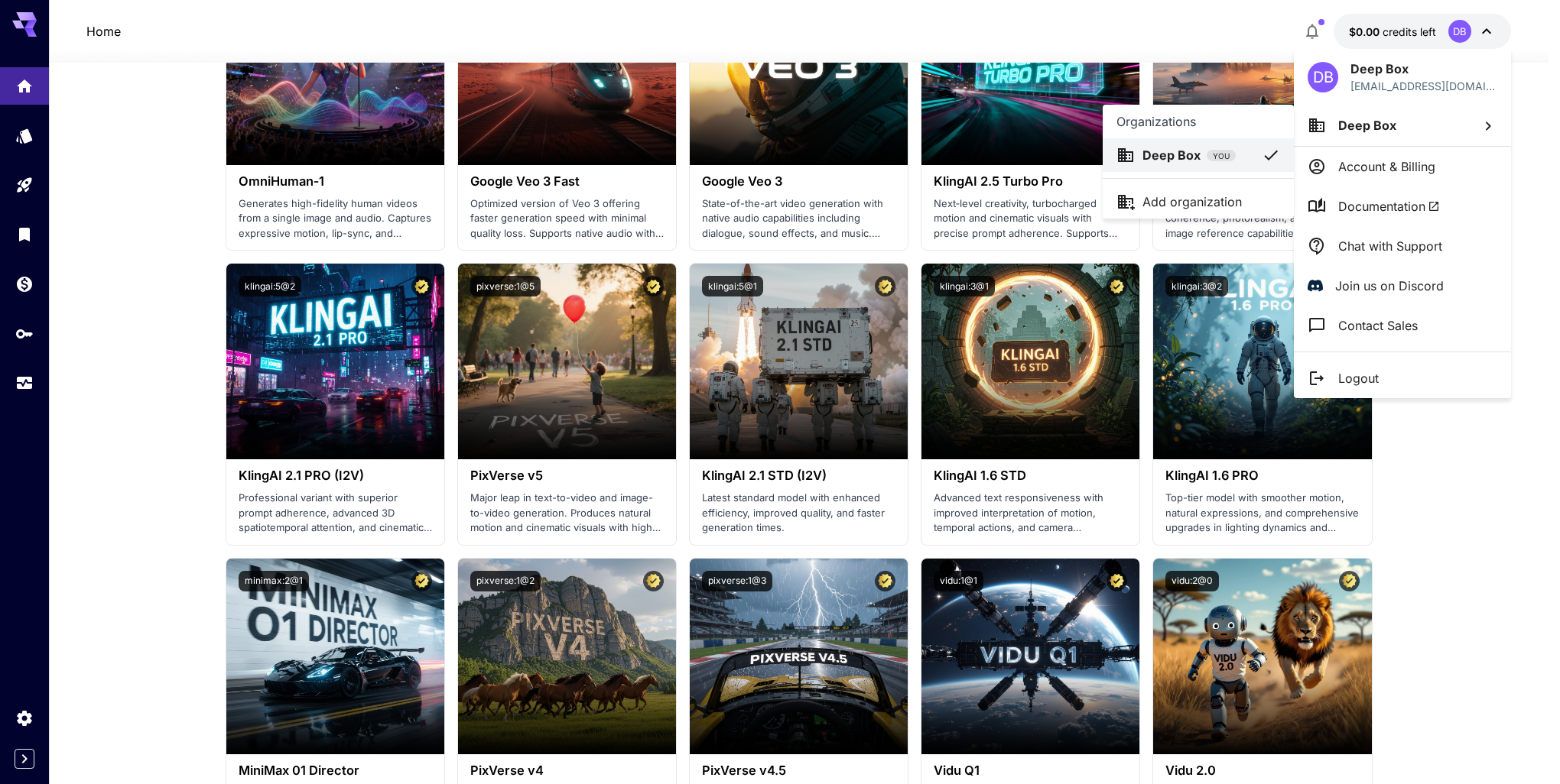
click at [1384, 170] on div at bounding box center [780, 392] width 1560 height 784
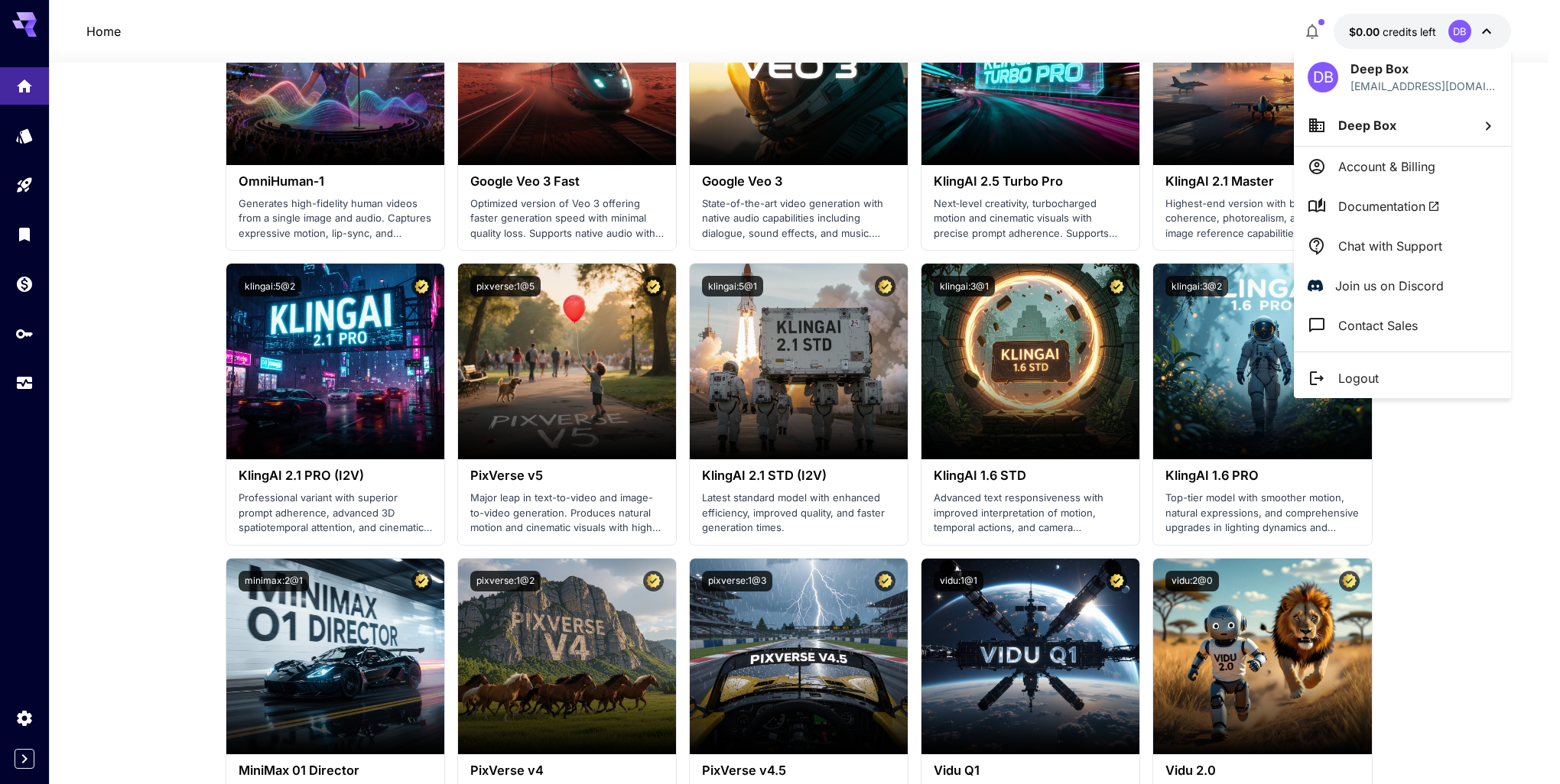
click at [1384, 170] on p "Account & Billing" at bounding box center [1387, 166] width 97 height 18
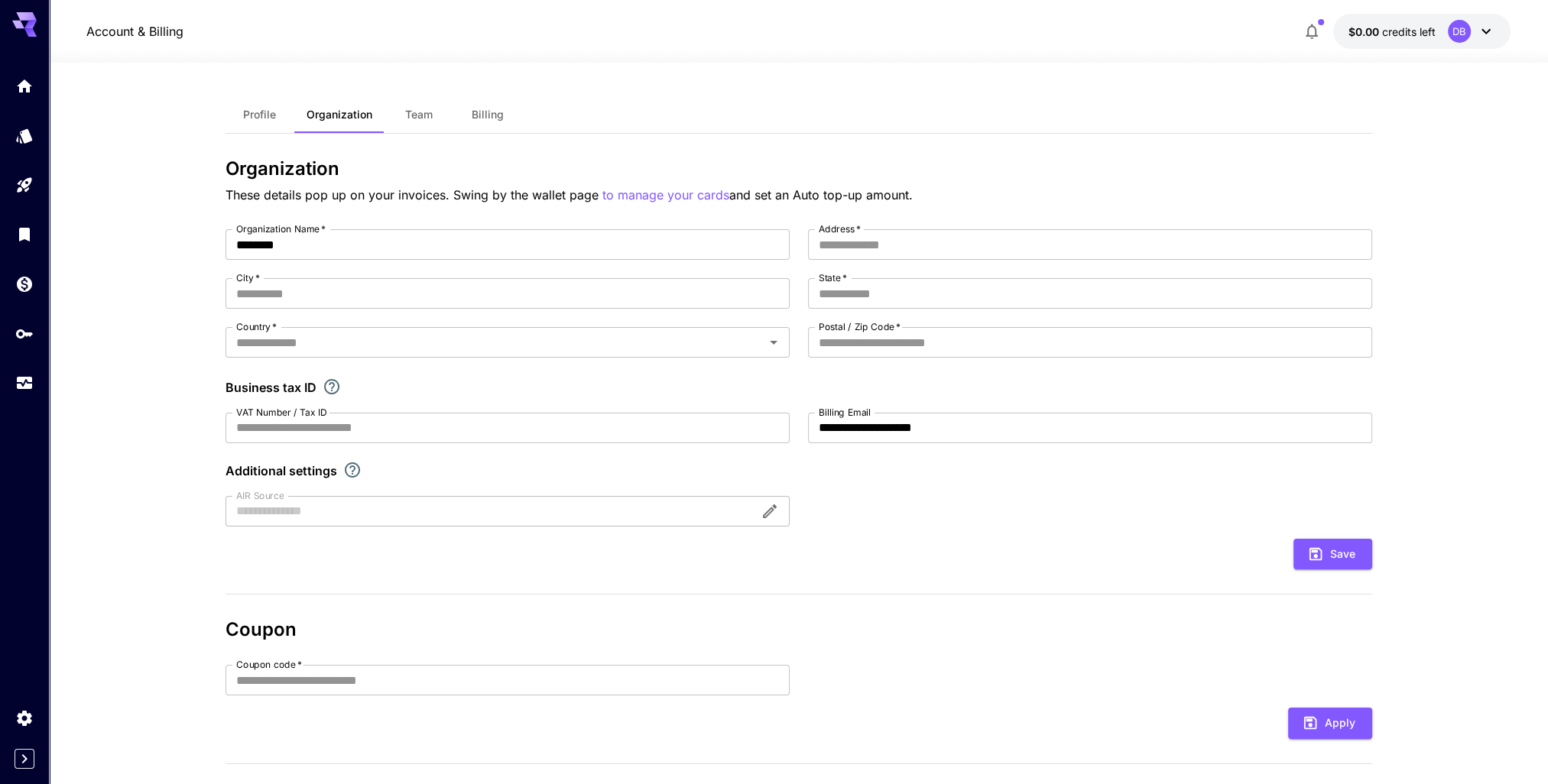
click at [479, 112] on span "Billing" at bounding box center [487, 114] width 32 height 14
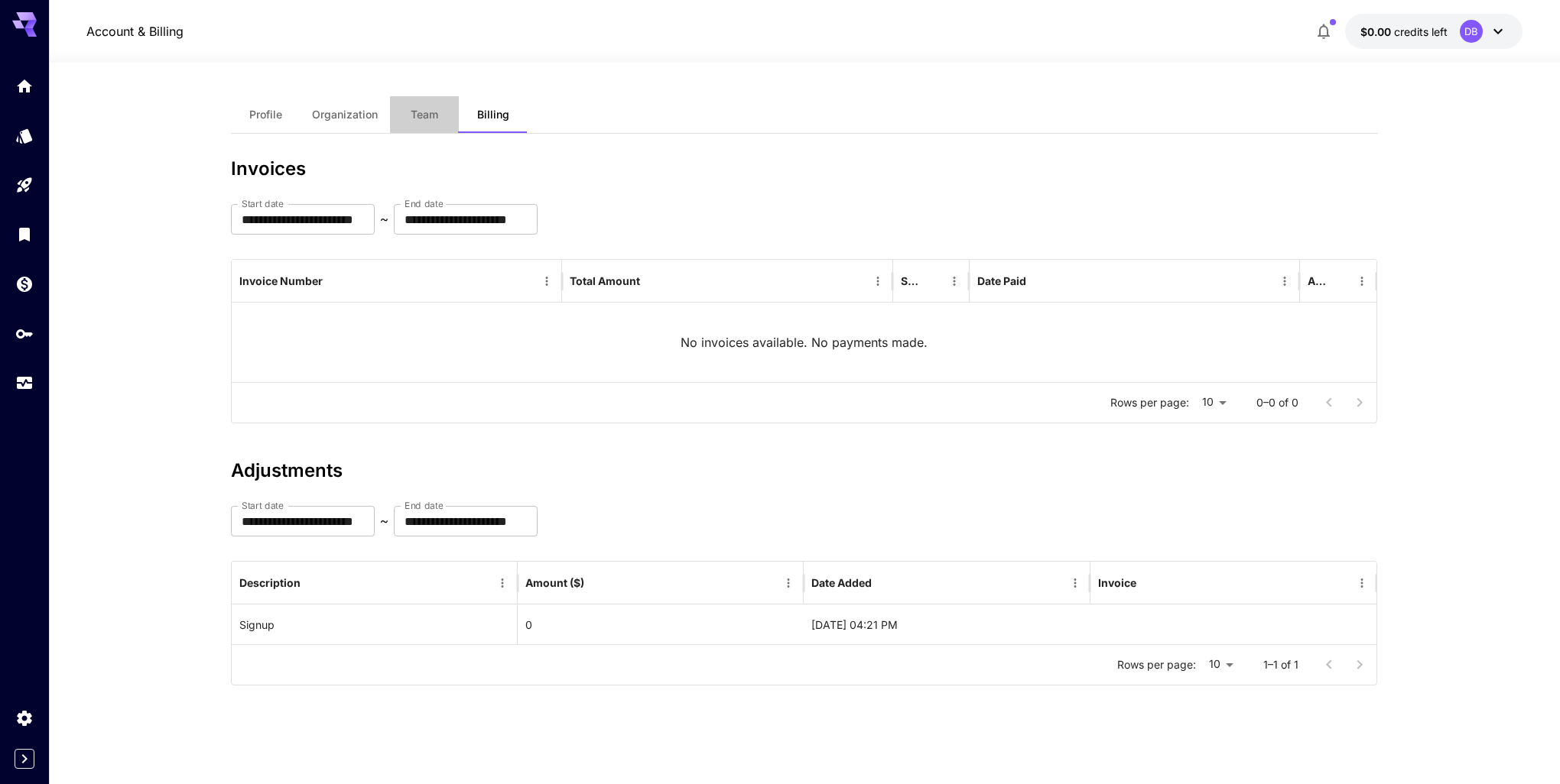
click at [408, 114] on button "Team" at bounding box center [424, 114] width 69 height 37
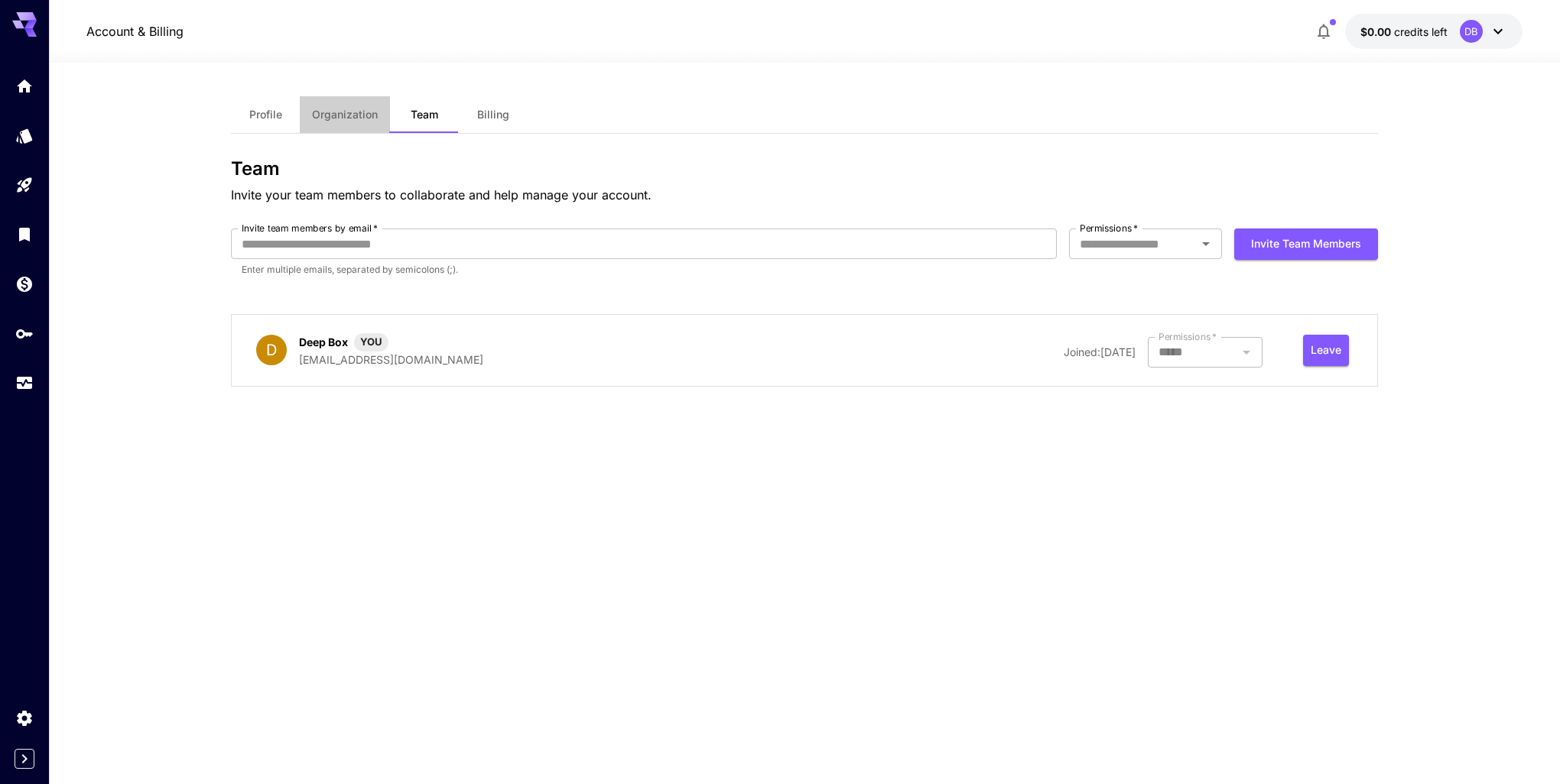
click at [360, 118] on span "Organization" at bounding box center [345, 114] width 66 height 14
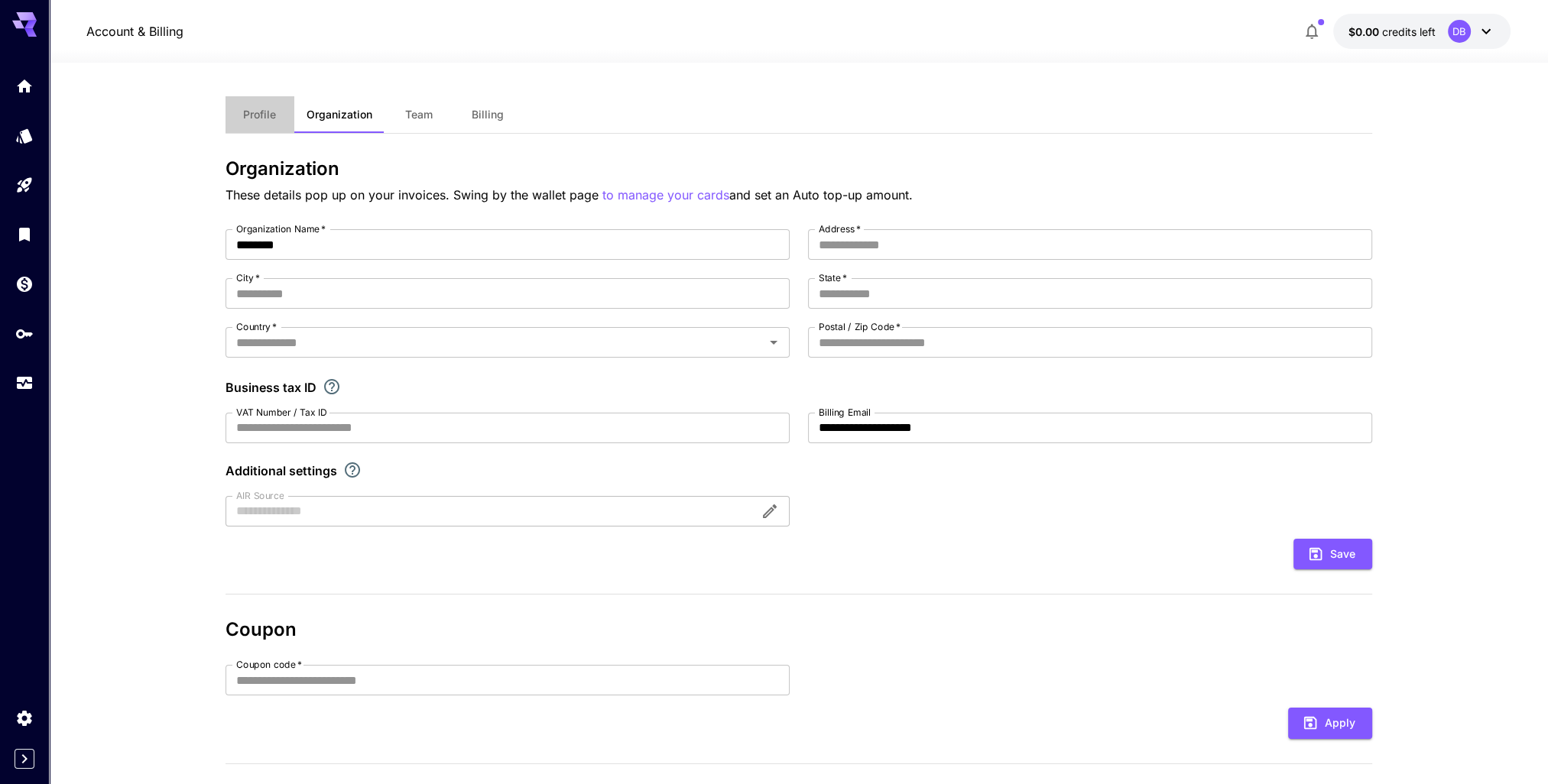
click at [269, 121] on button "Profile" at bounding box center [259, 114] width 69 height 37
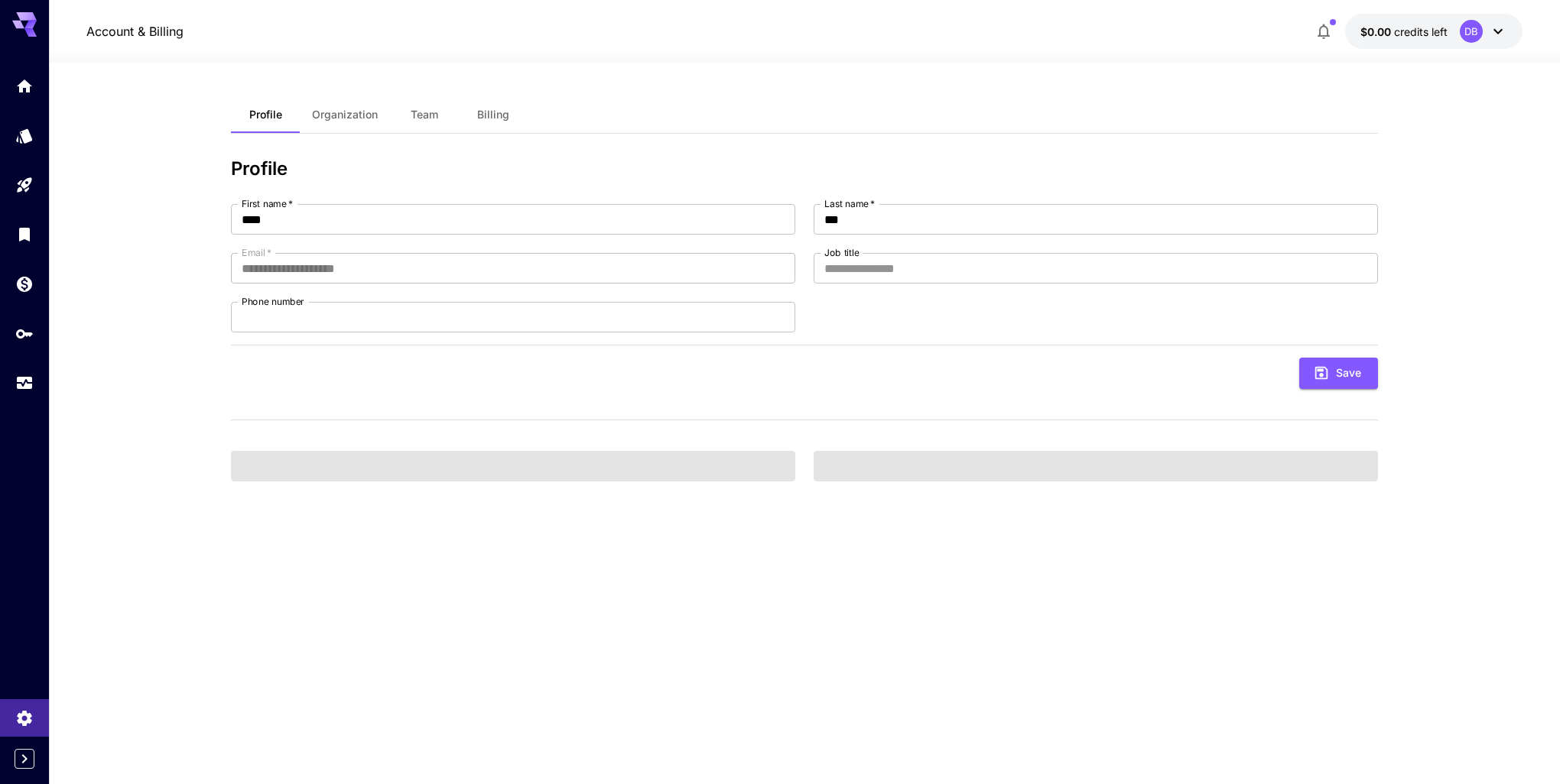
drag, startPoint x: 153, startPoint y: 164, endPoint x: 132, endPoint y: 159, distance: 21.6
click at [152, 164] on section "**********" at bounding box center [804, 424] width 1511 height 722
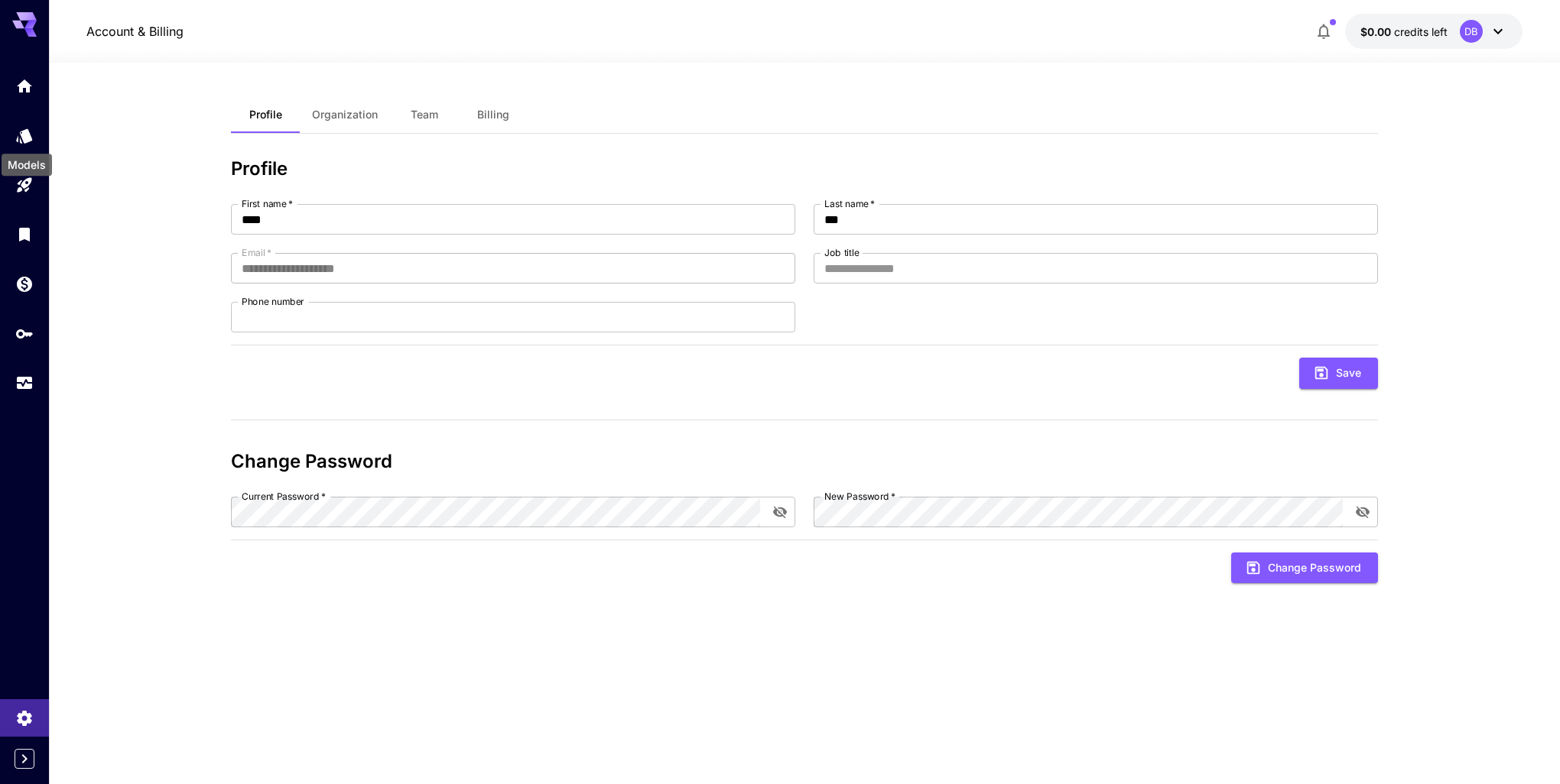
click at [26, 143] on div "Models" at bounding box center [26, 159] width 53 height 34
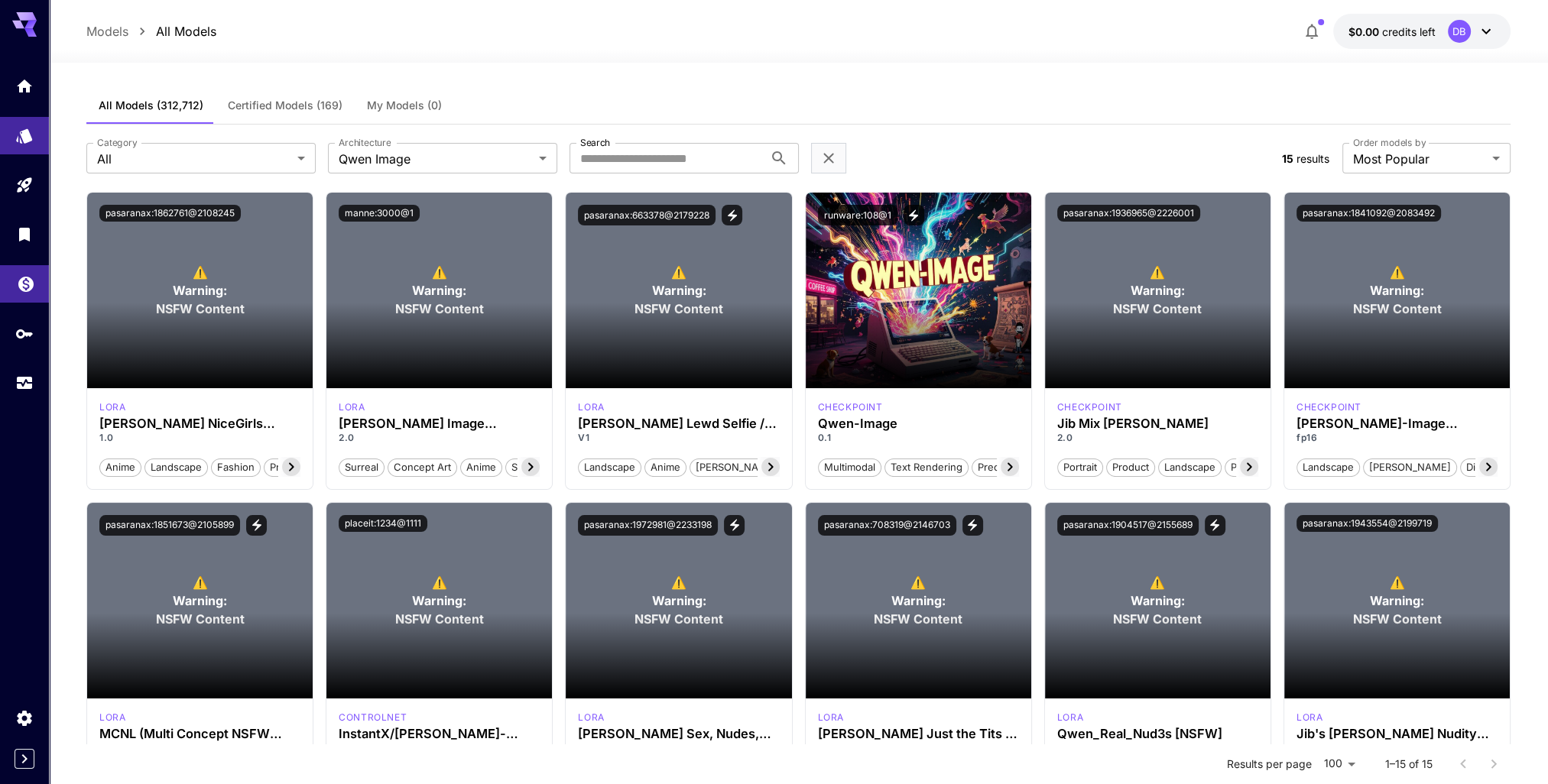
click at [22, 282] on icon "Wallet" at bounding box center [26, 279] width 16 height 16
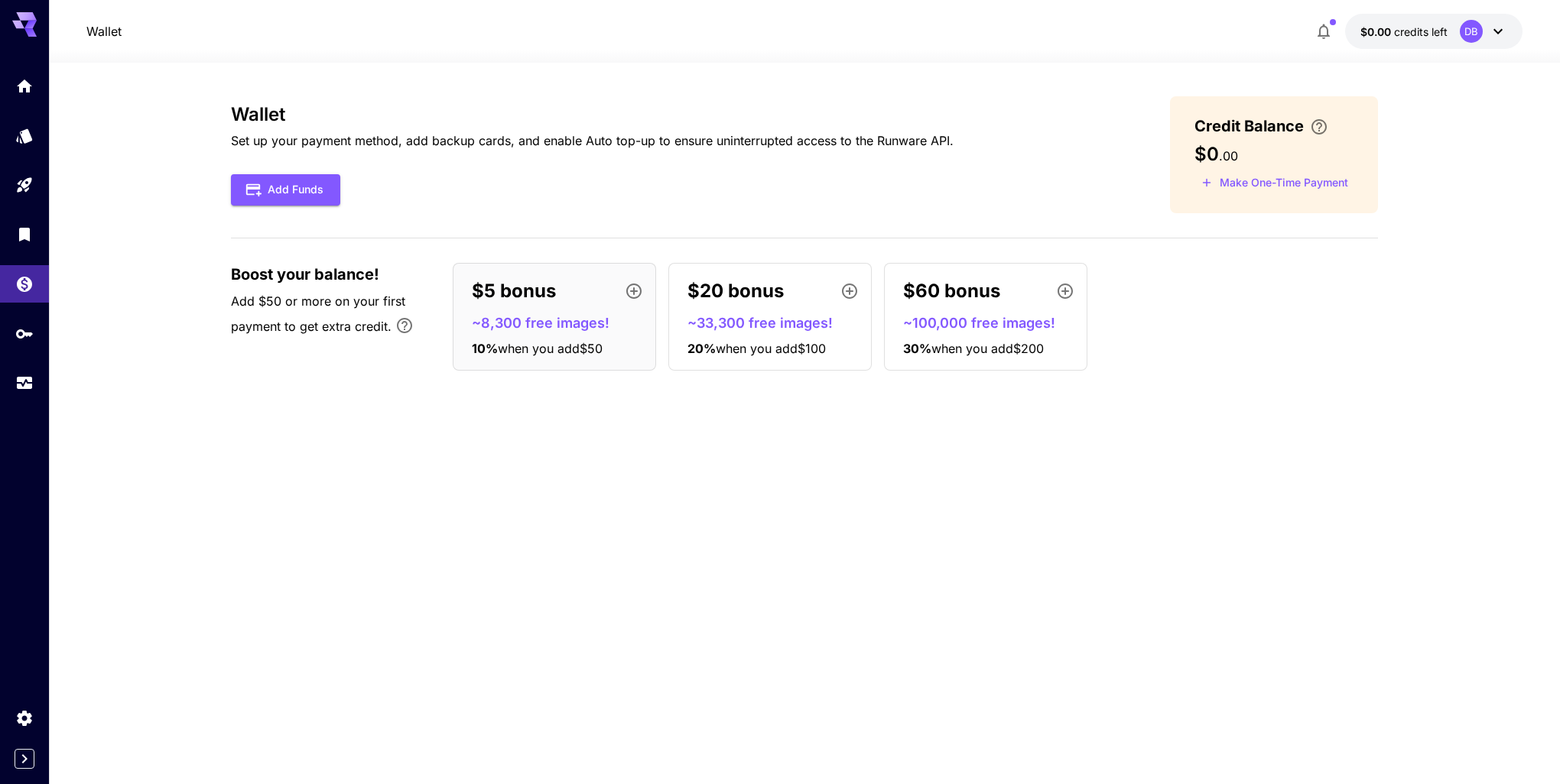
click at [644, 449] on div "Wallet Set up your payment method, add backup cards, and enable Auto top-up to …" at bounding box center [805, 423] width 1147 height 654
click at [27, 338] on icon "API Keys" at bounding box center [25, 328] width 18 height 18
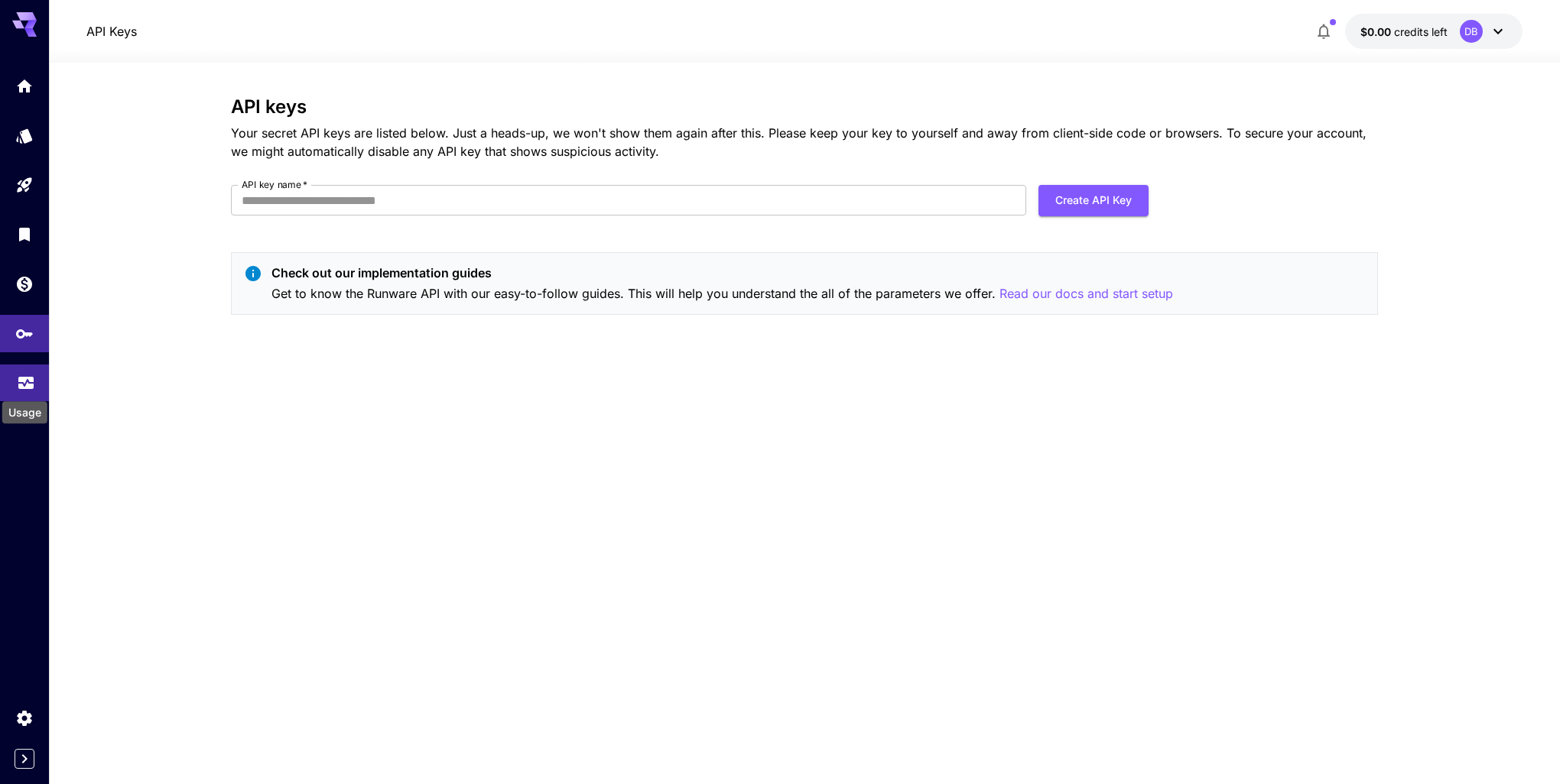
click at [23, 389] on icon "Usage" at bounding box center [25, 379] width 18 height 18
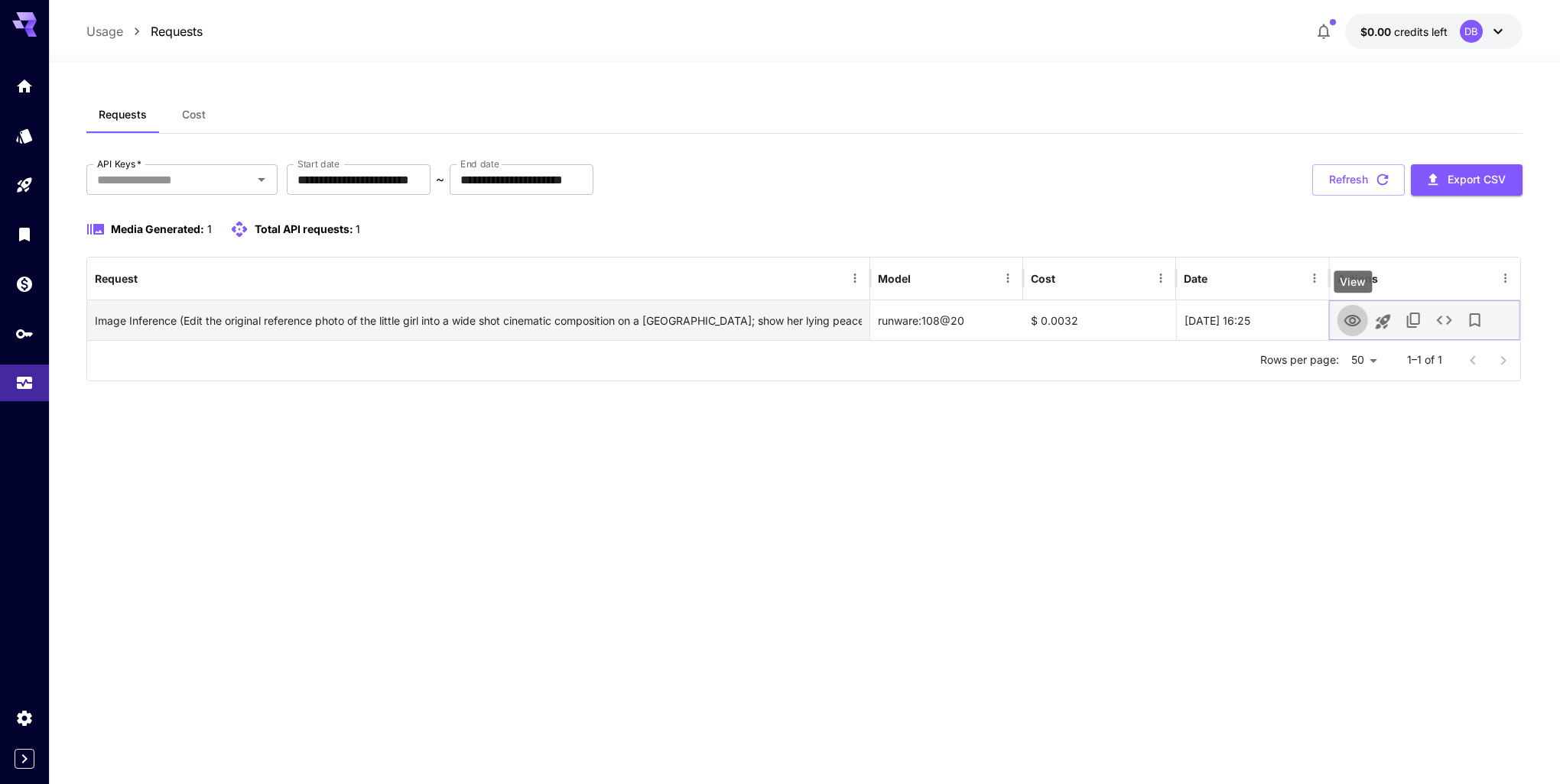
click at [1351, 320] on icon "View" at bounding box center [1352, 320] width 18 height 18
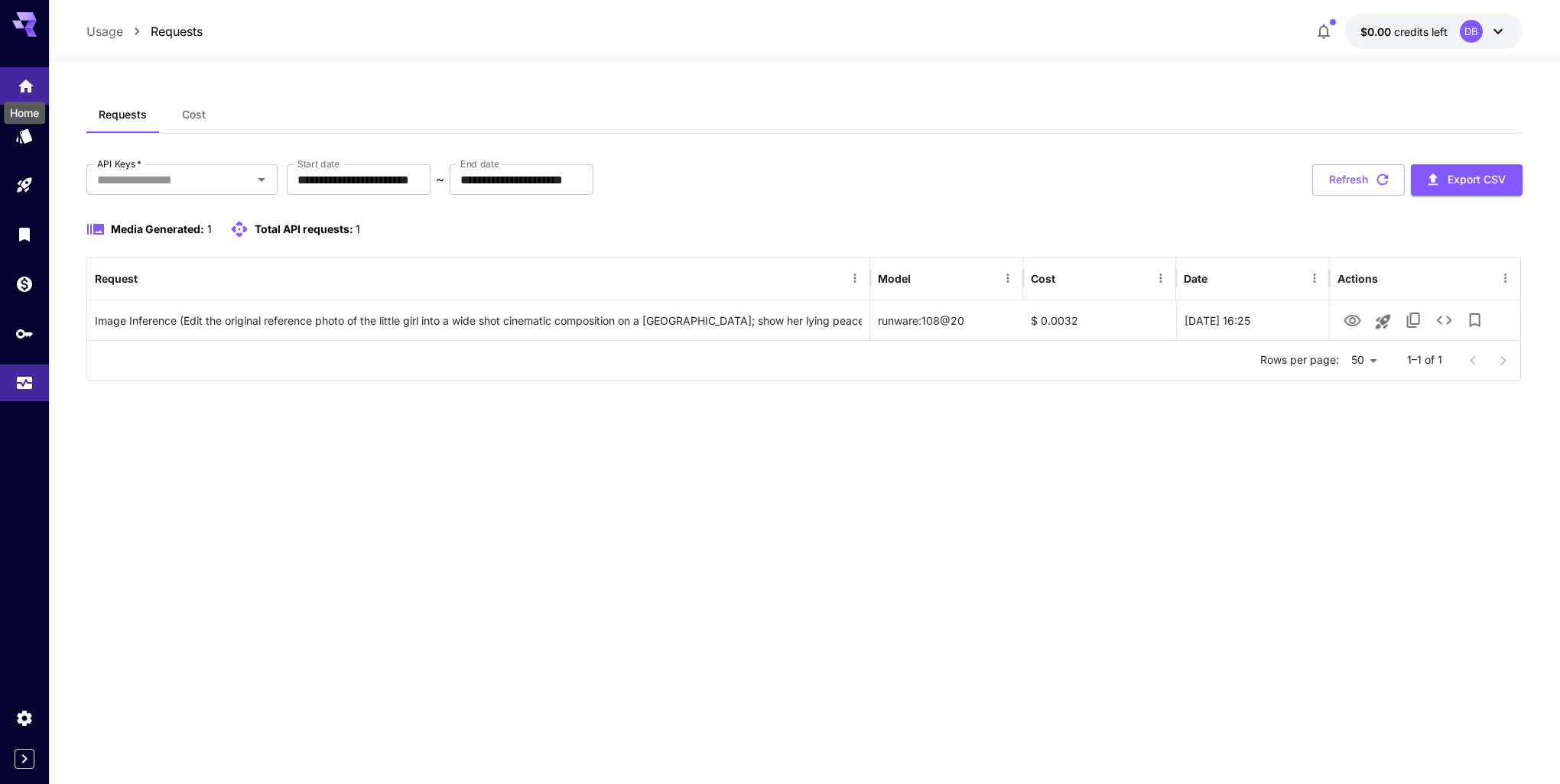
drag, startPoint x: 18, startPoint y: 84, endPoint x: 27, endPoint y: 87, distance: 9.5
click at [18, 84] on icon "Home" at bounding box center [25, 82] width 18 height 18
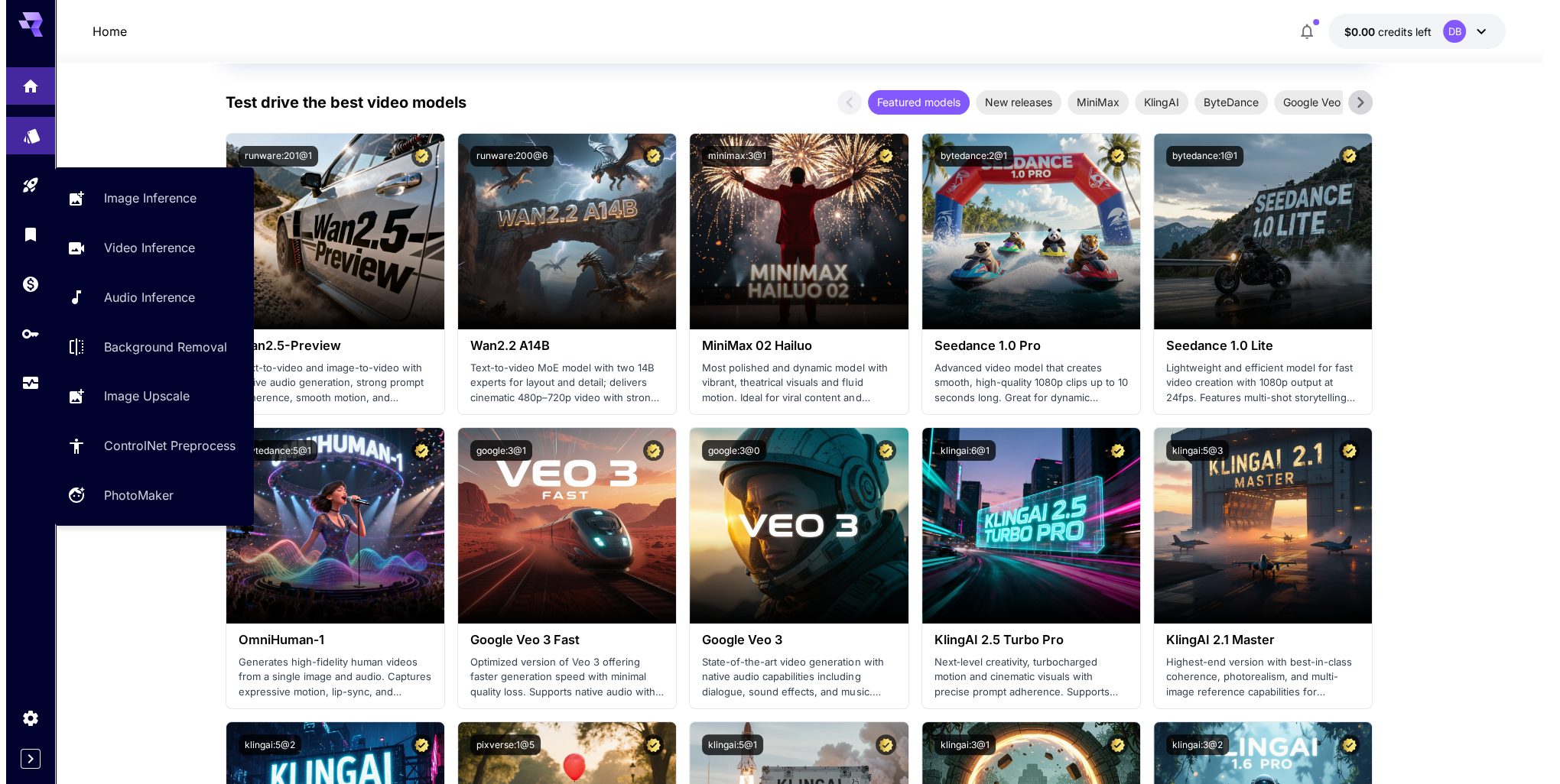
scroll to position [382, 0]
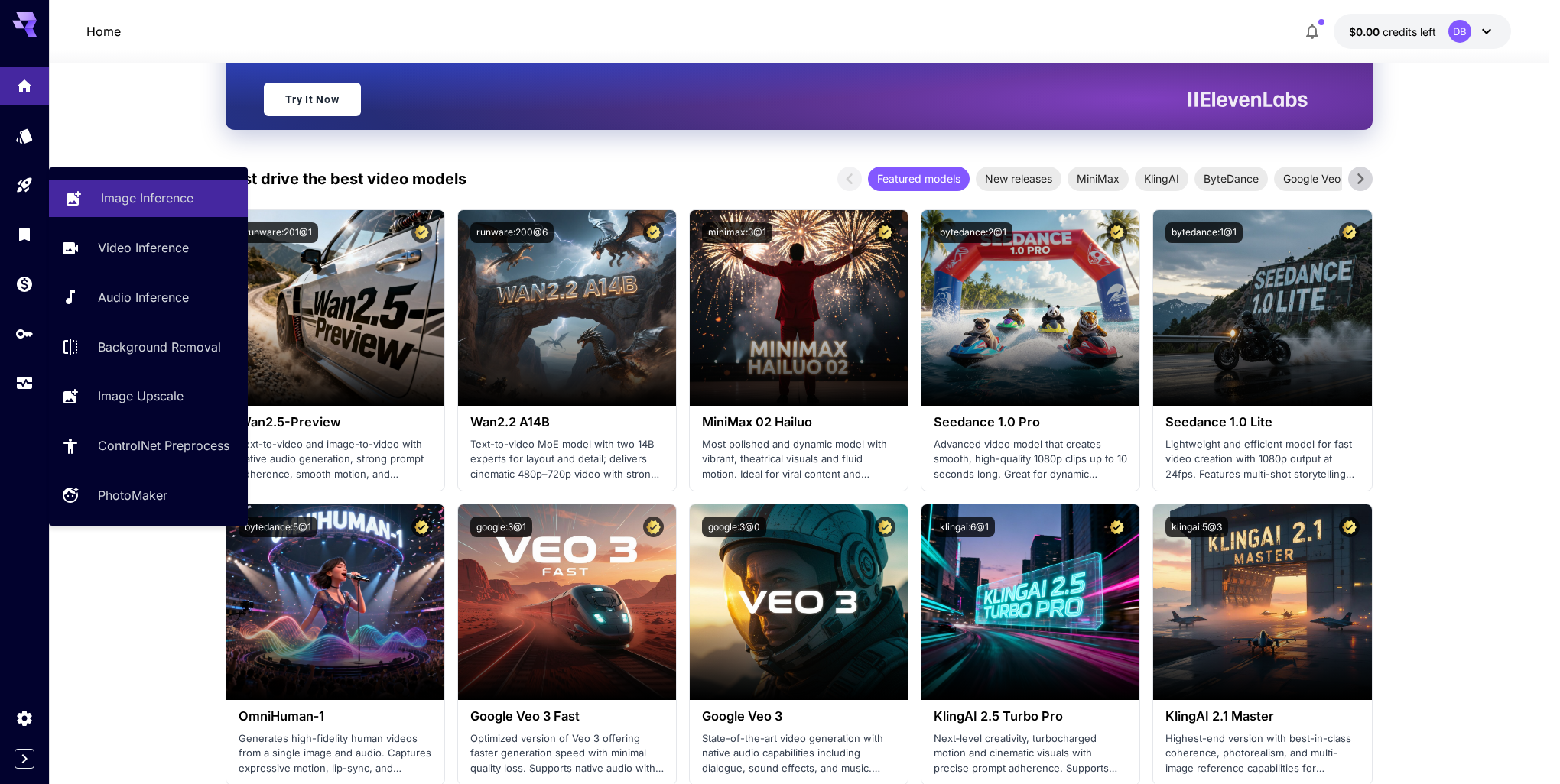
click at [130, 195] on p "Image Inference" at bounding box center [147, 198] width 92 height 18
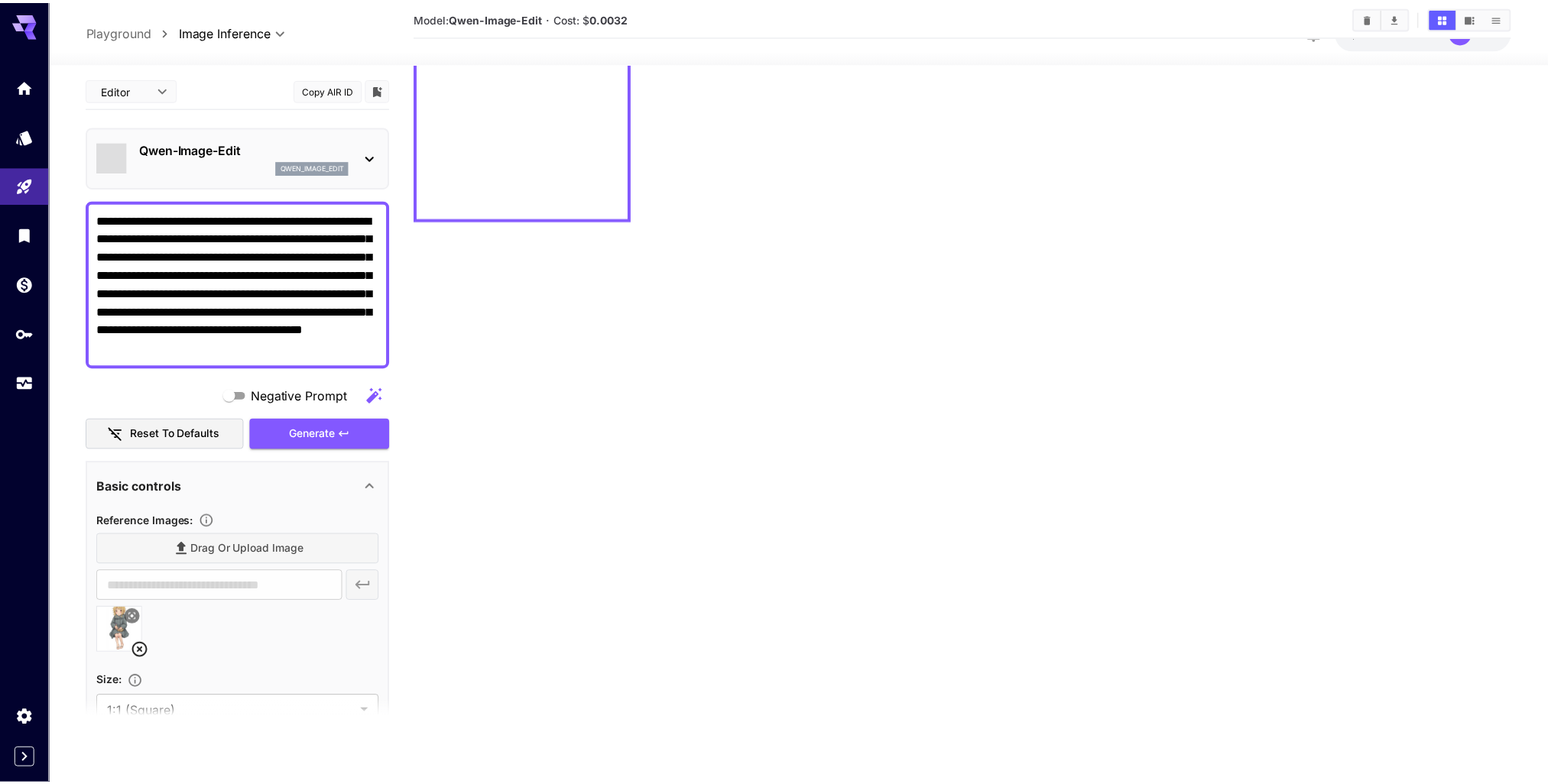
scroll to position [120, 0]
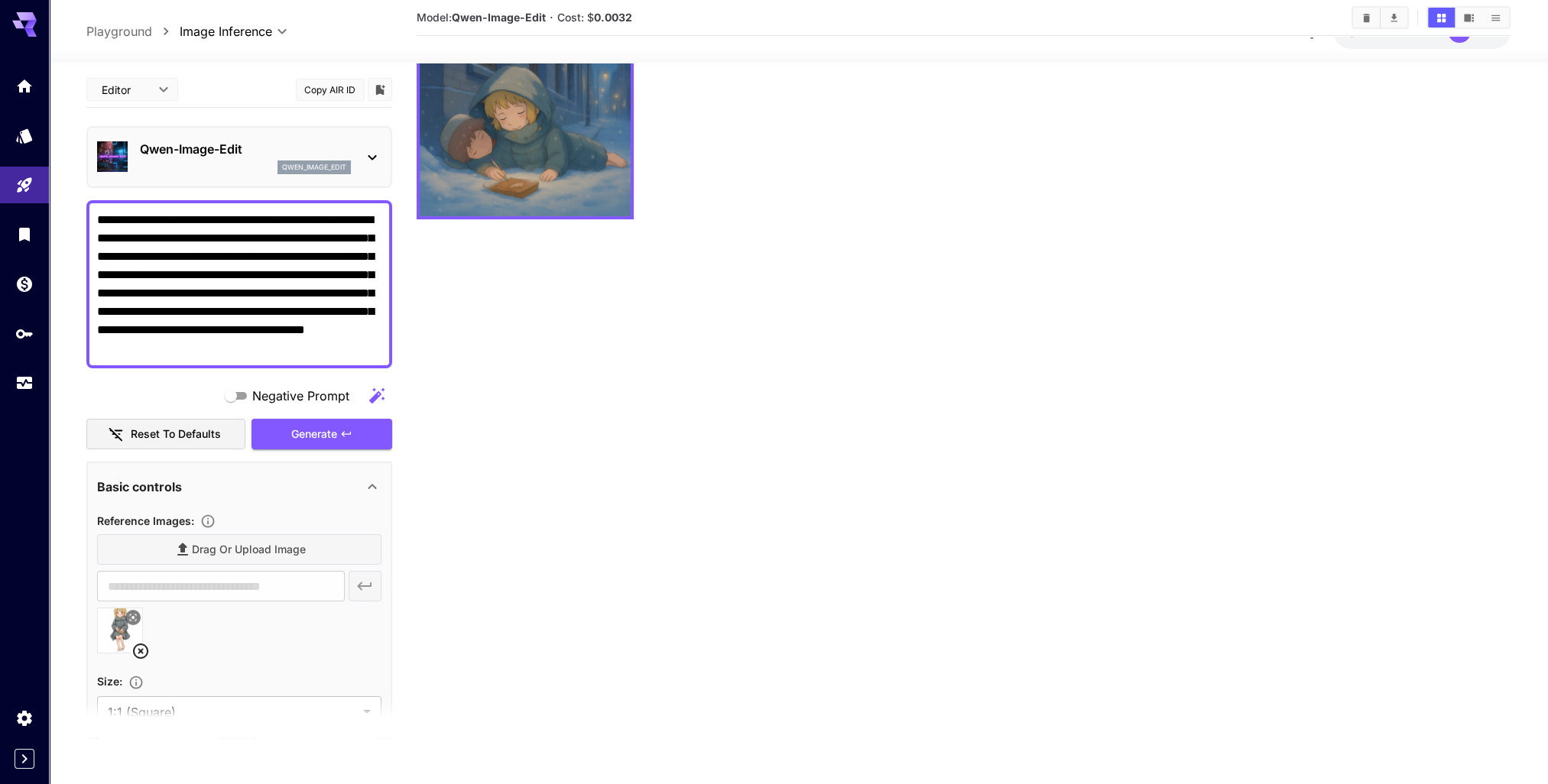
click at [717, 341] on section "Model: [PERSON_NAME]-Image-Edit · Cost: $ 0.0032" at bounding box center [963, 346] width 1094 height 784
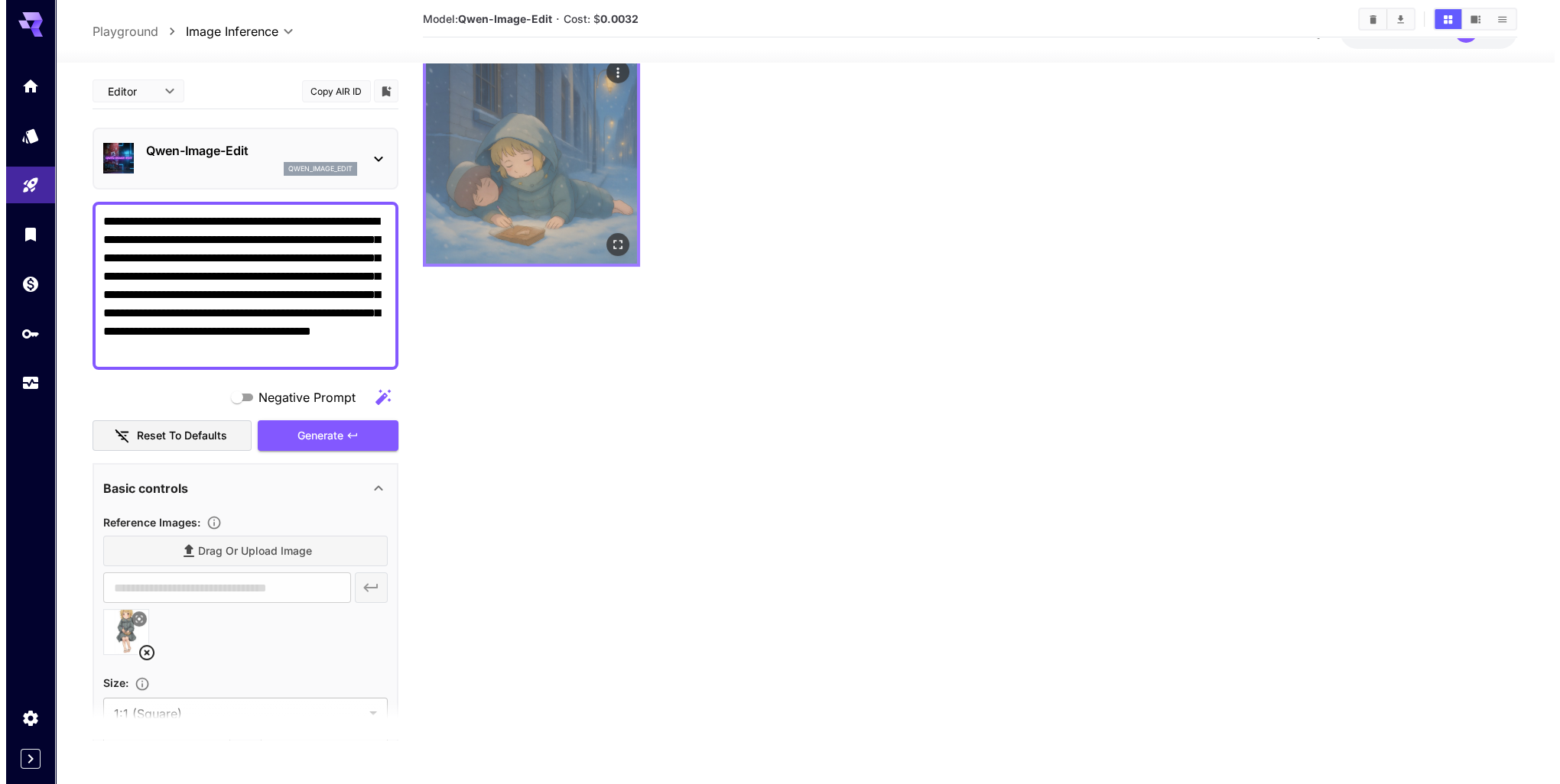
scroll to position [0, 0]
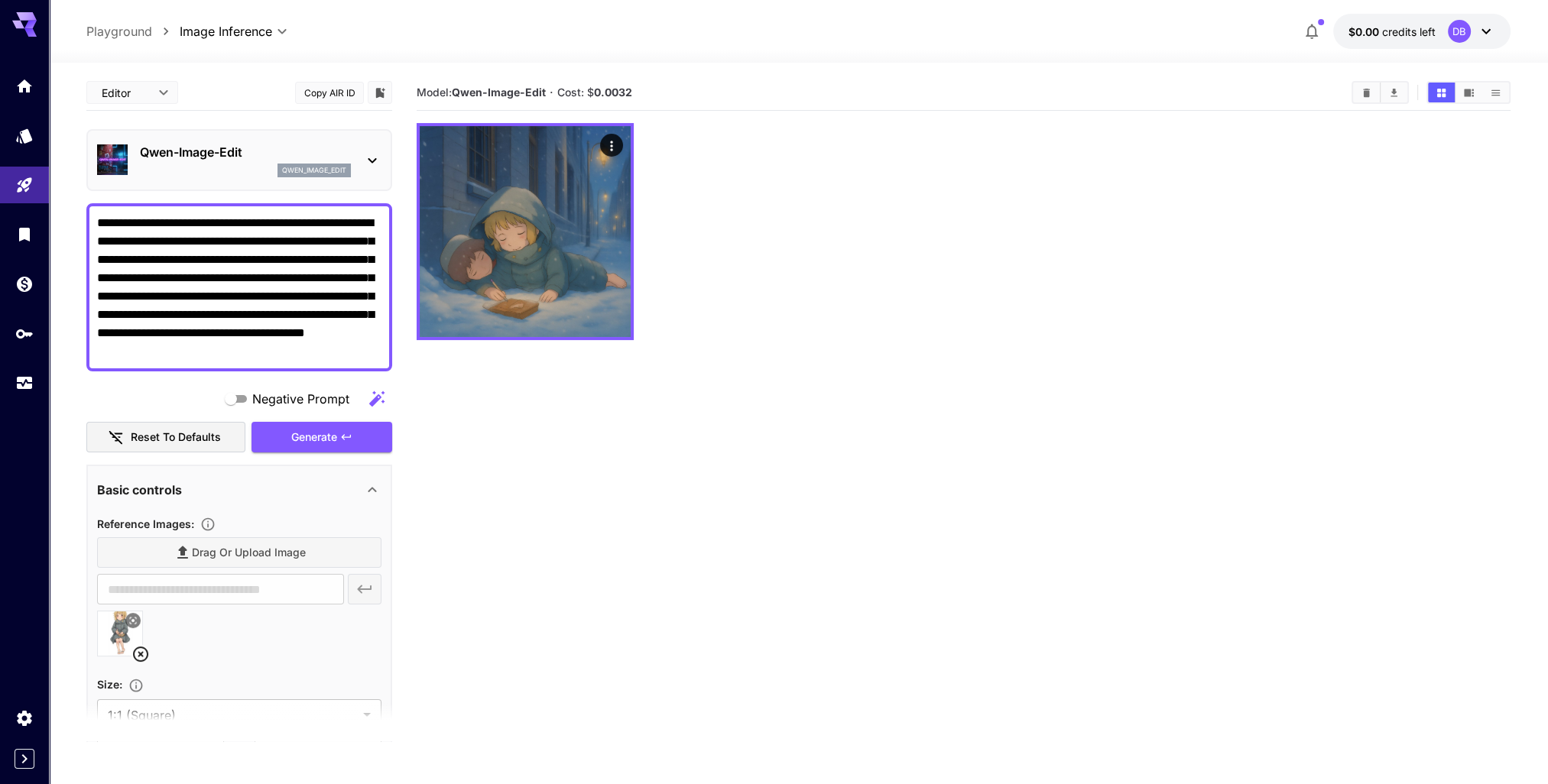
click at [361, 157] on div "Qwen-Image-Edit qwen_image_edit" at bounding box center [239, 160] width 284 height 47
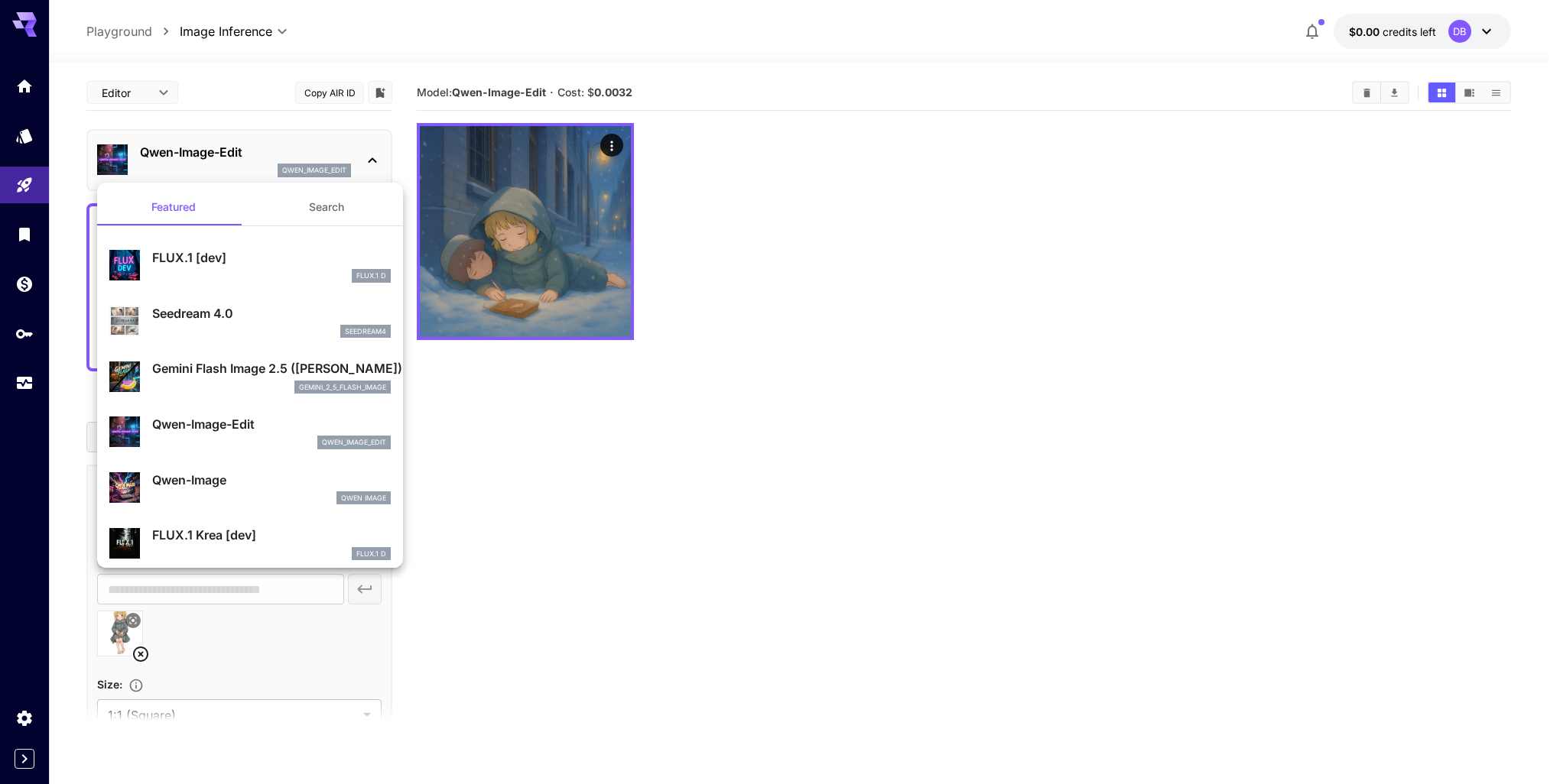
drag, startPoint x: 518, startPoint y: 448, endPoint x: 505, endPoint y: 441, distance: 14.8
click at [515, 446] on div at bounding box center [780, 392] width 1560 height 784
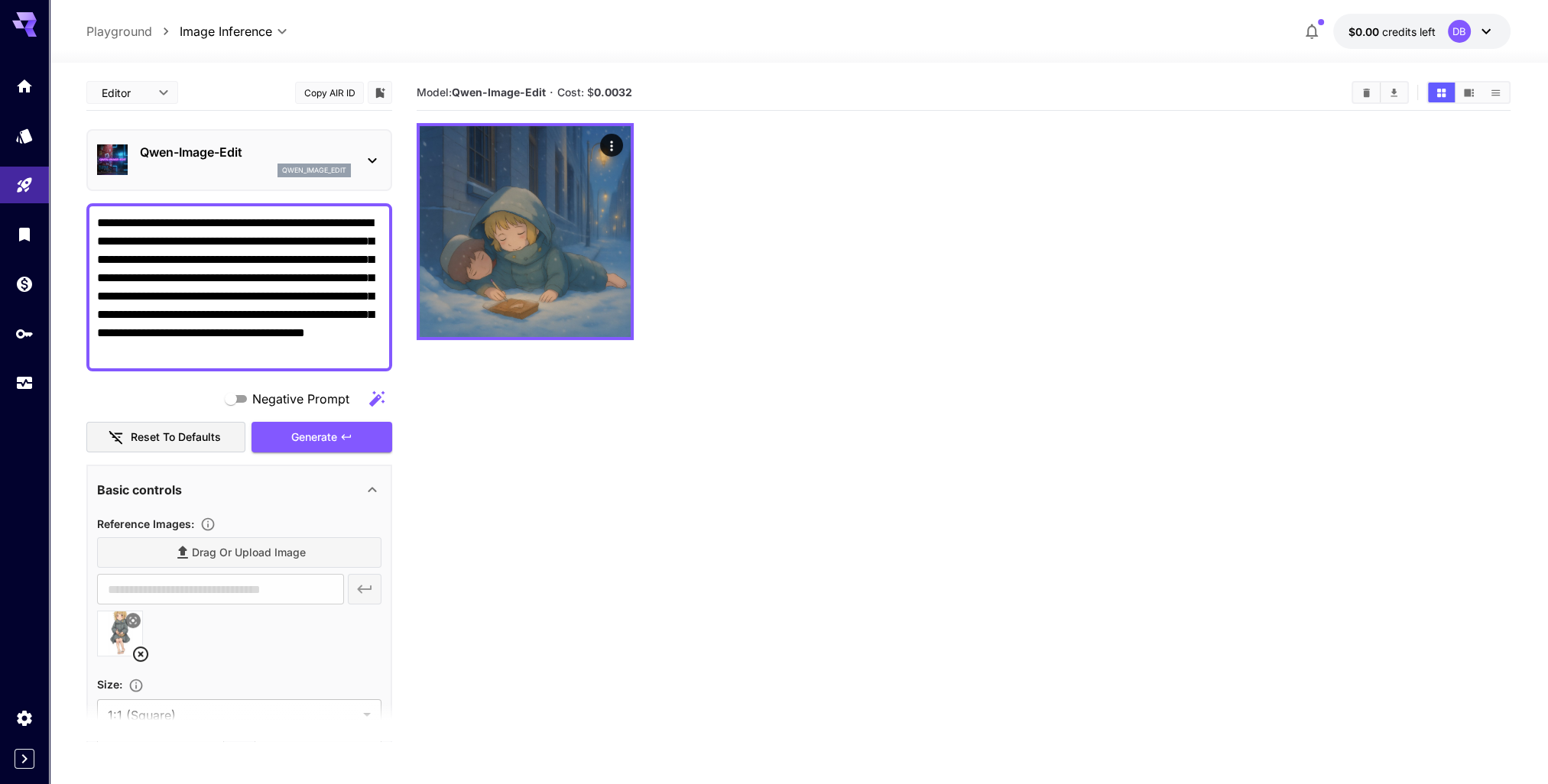
click at [211, 297] on textarea "**********" at bounding box center [239, 287] width 284 height 147
click at [368, 154] on icon at bounding box center [372, 160] width 18 height 18
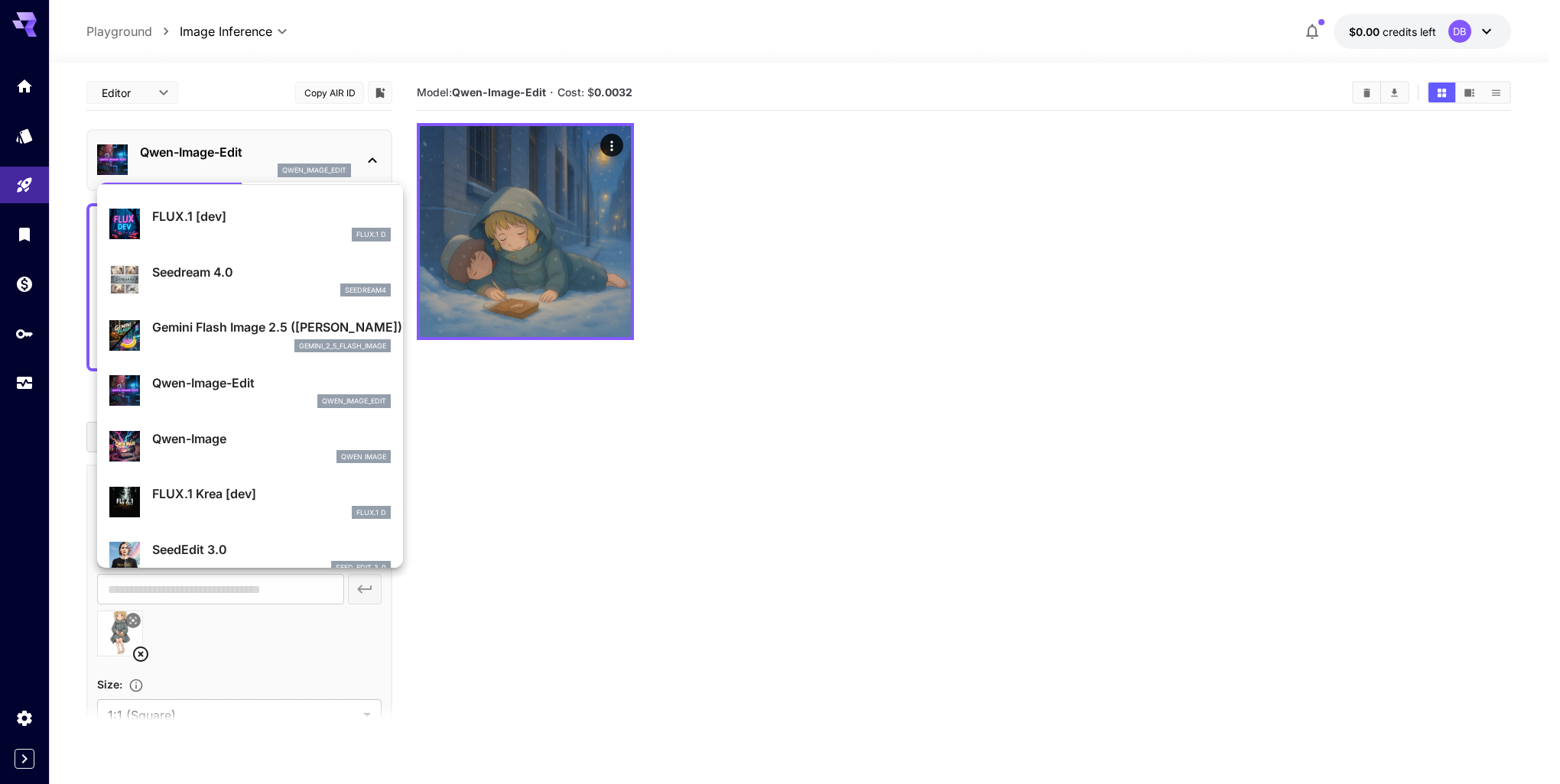
scroll to position [77, 0]
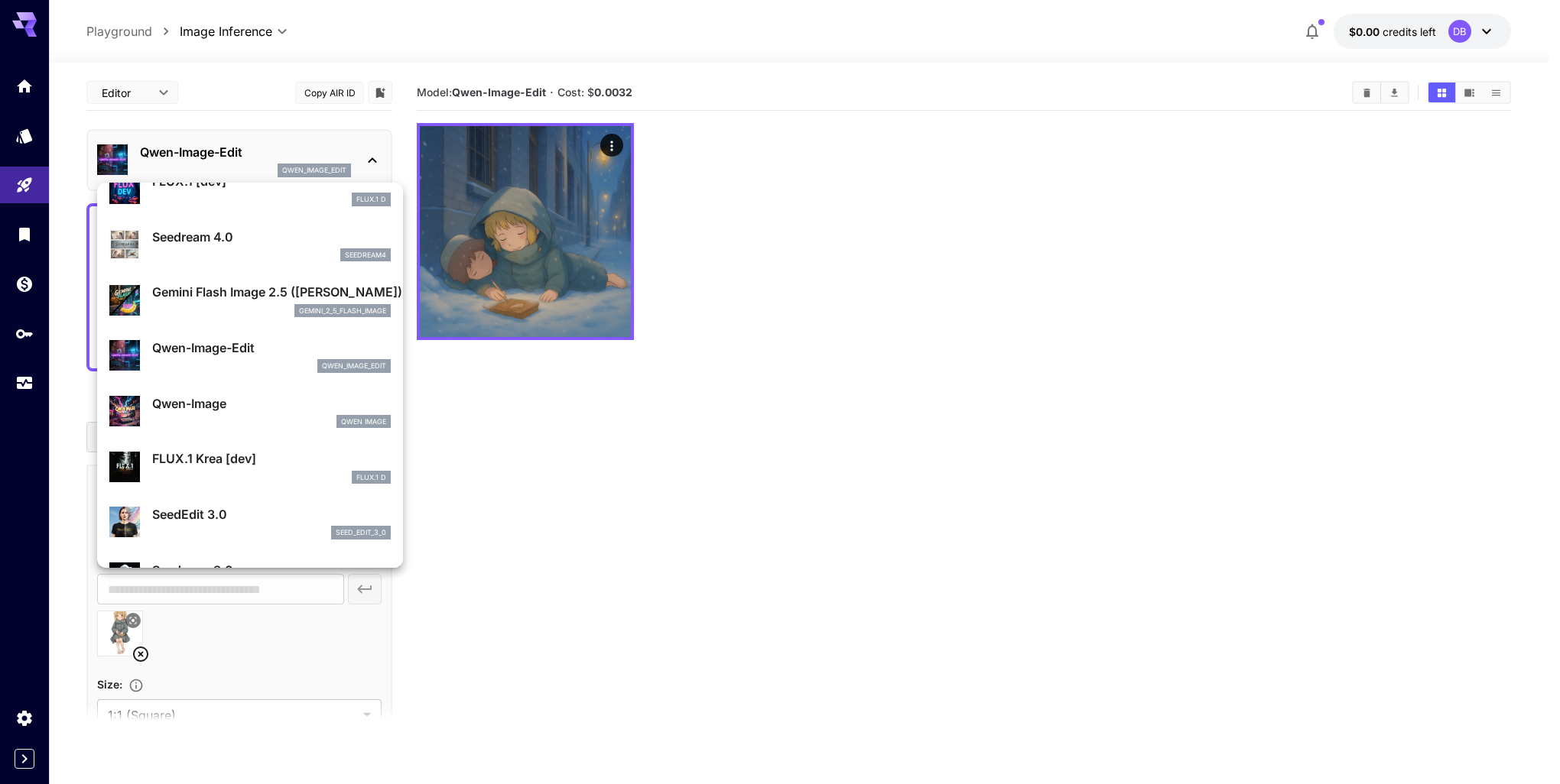
click at [492, 419] on div at bounding box center [780, 392] width 1560 height 784
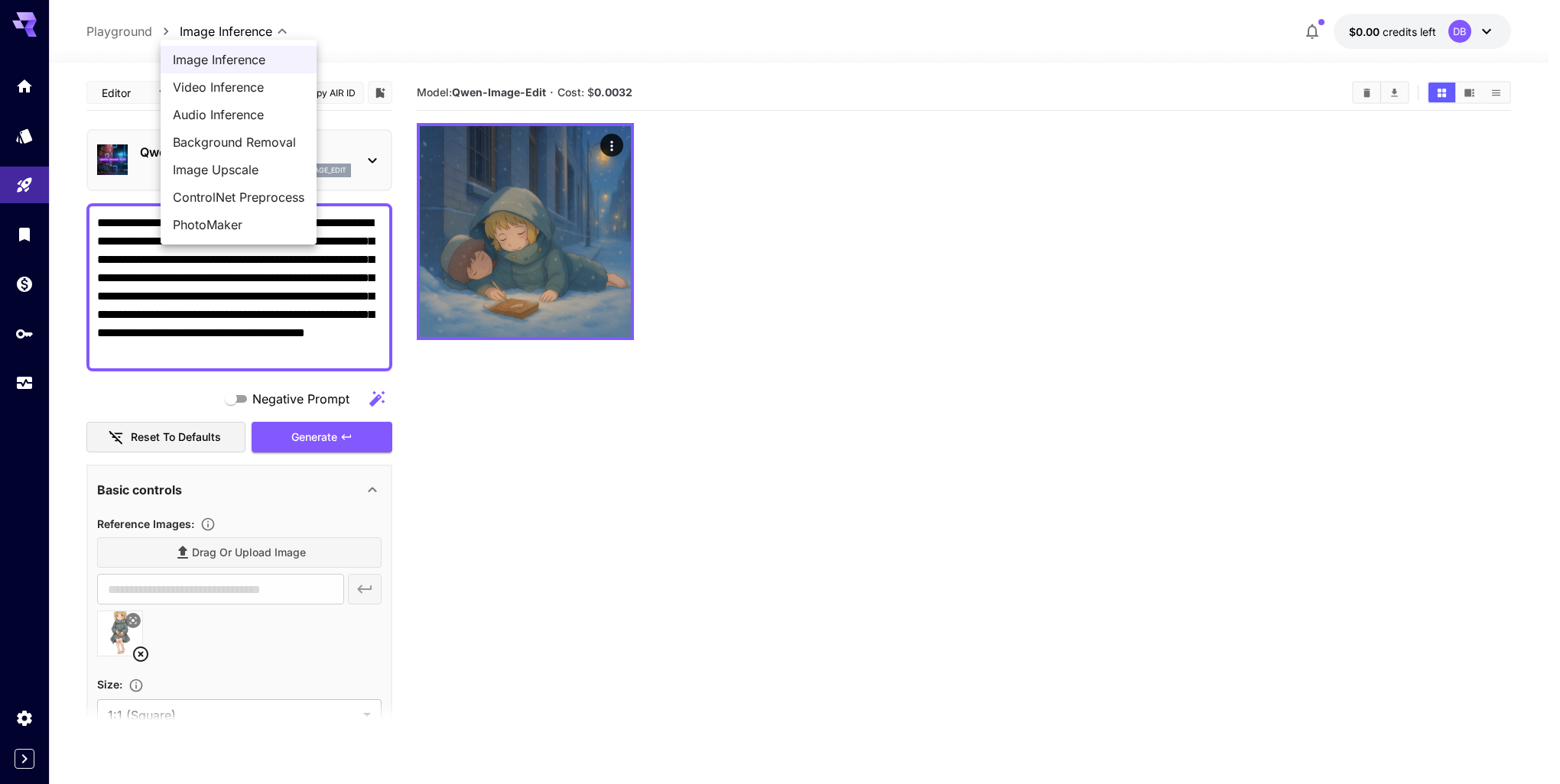
click at [289, 31] on body "**********" at bounding box center [780, 452] width 1560 height 905
click at [499, 420] on div at bounding box center [780, 392] width 1560 height 784
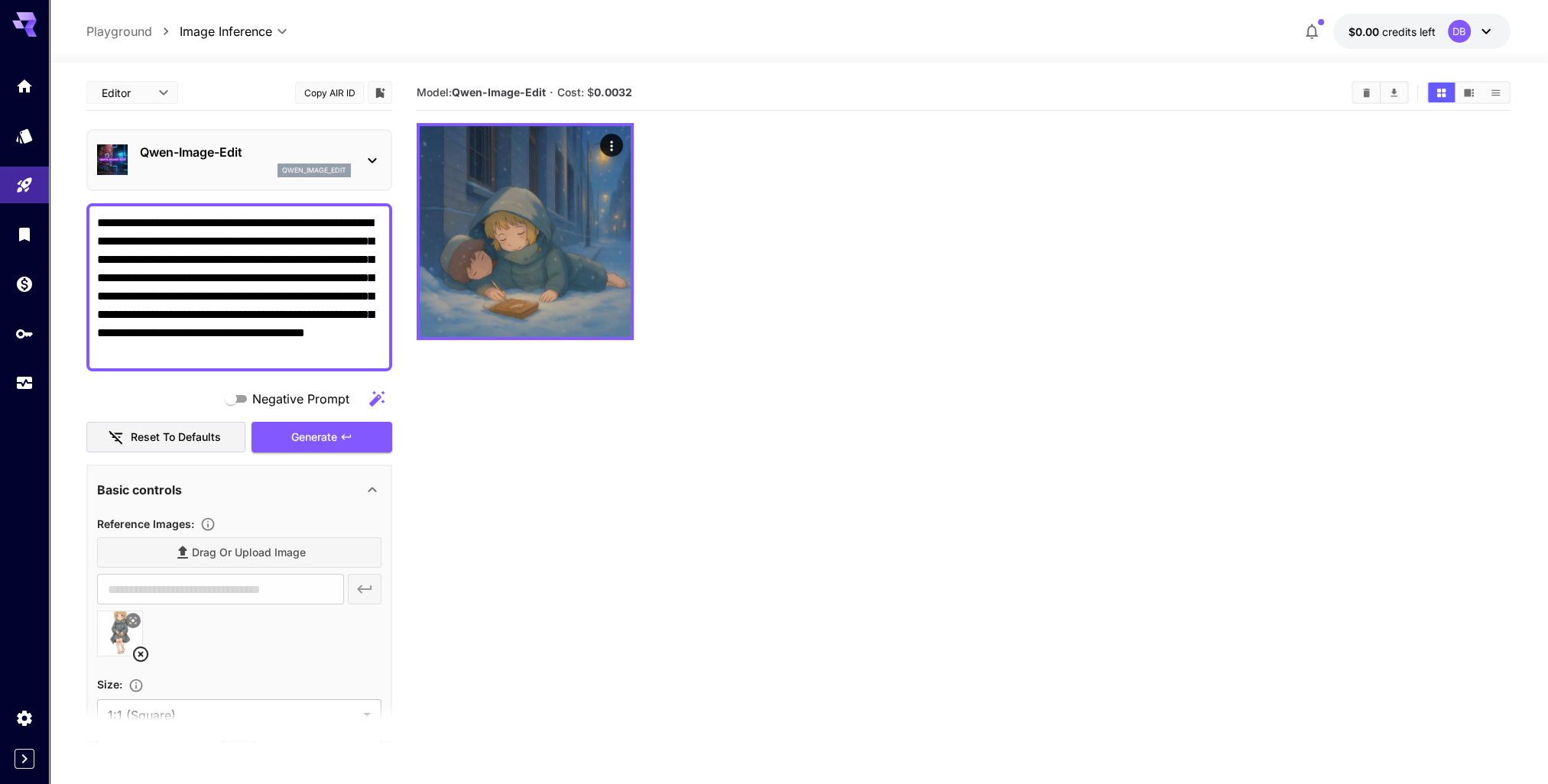
click at [370, 165] on icon at bounding box center [372, 160] width 18 height 18
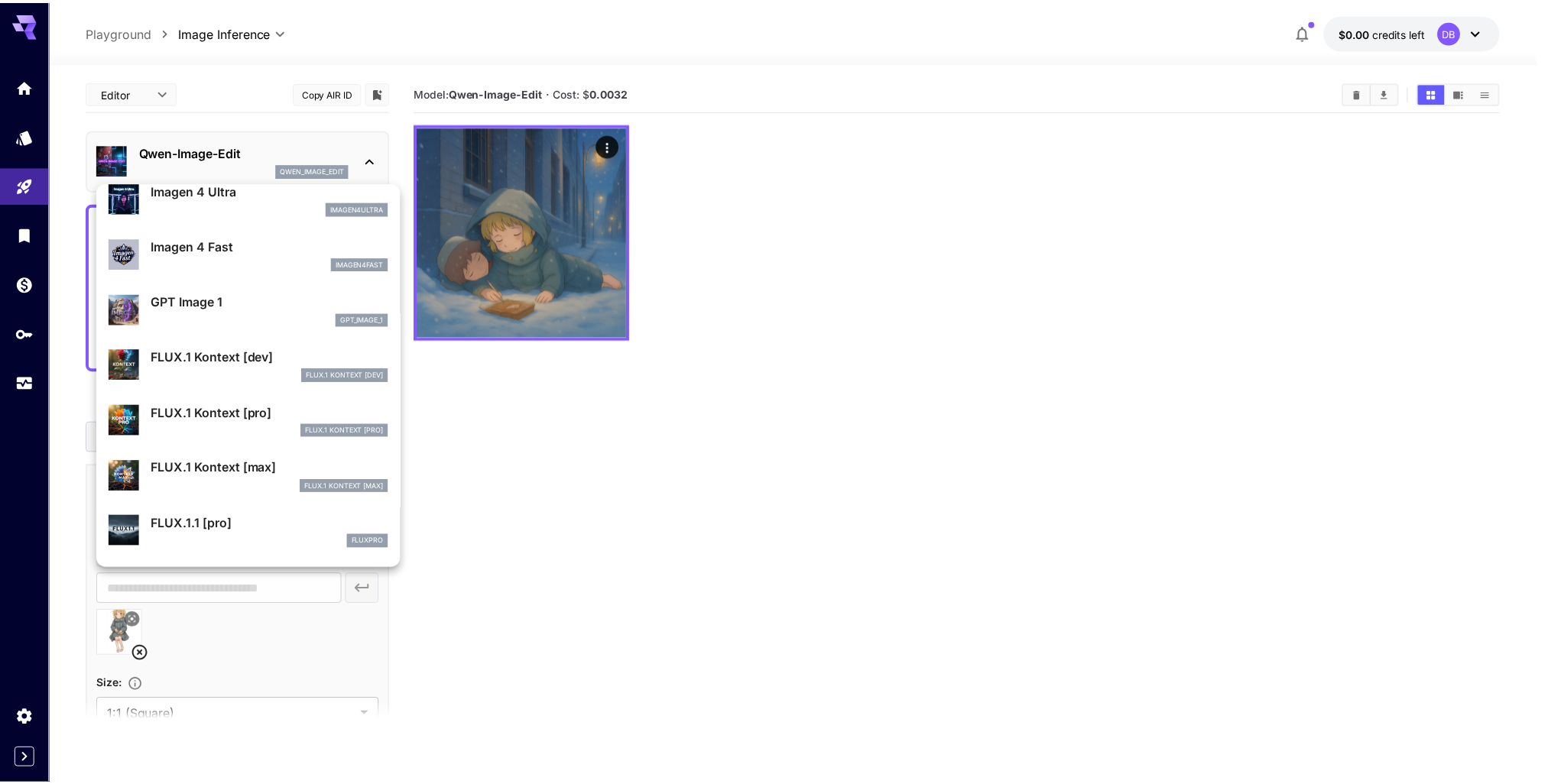
scroll to position [856, 0]
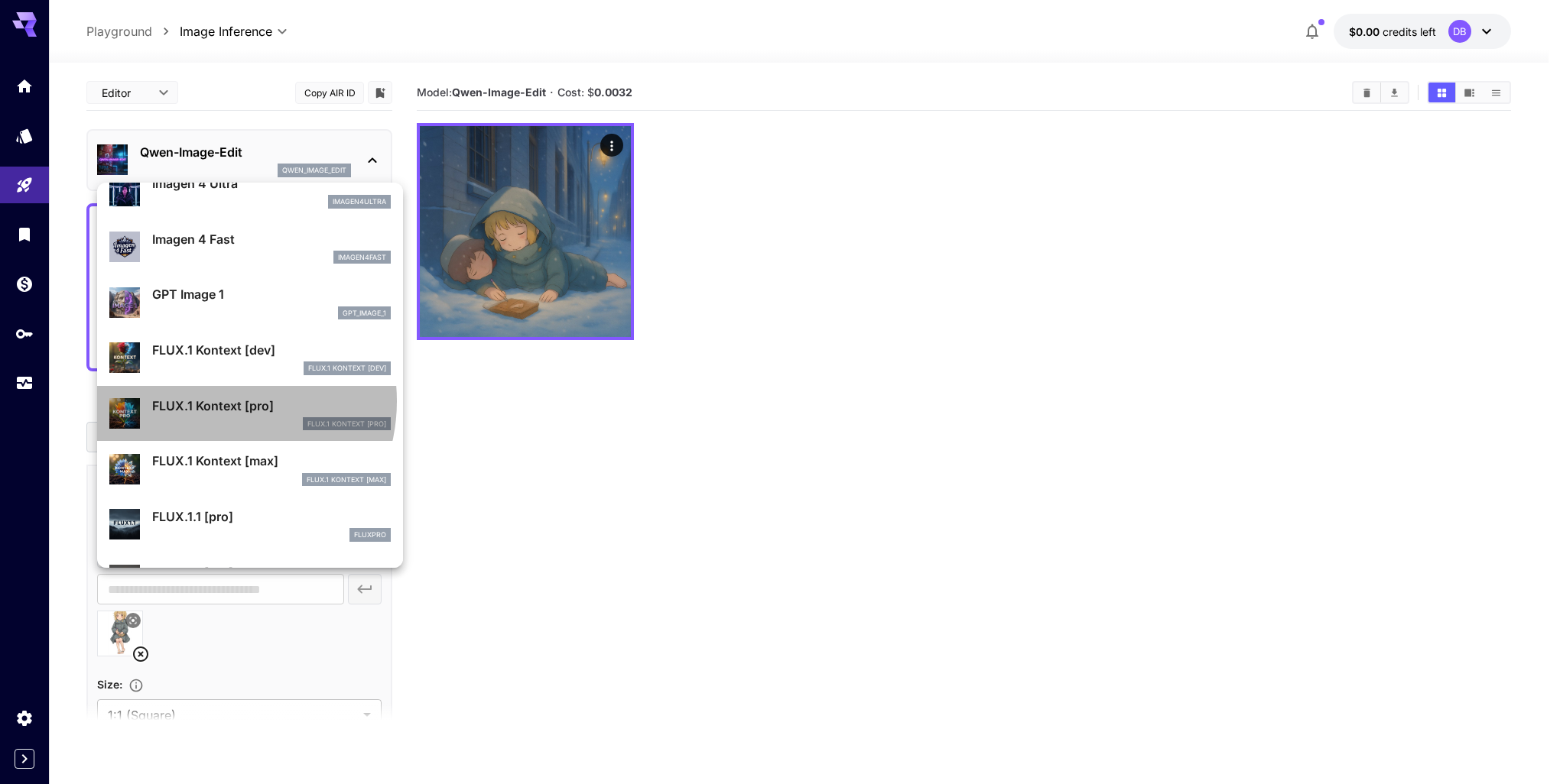
click at [212, 401] on p "FLUX.1 Kontext [pro]" at bounding box center [272, 406] width 239 height 18
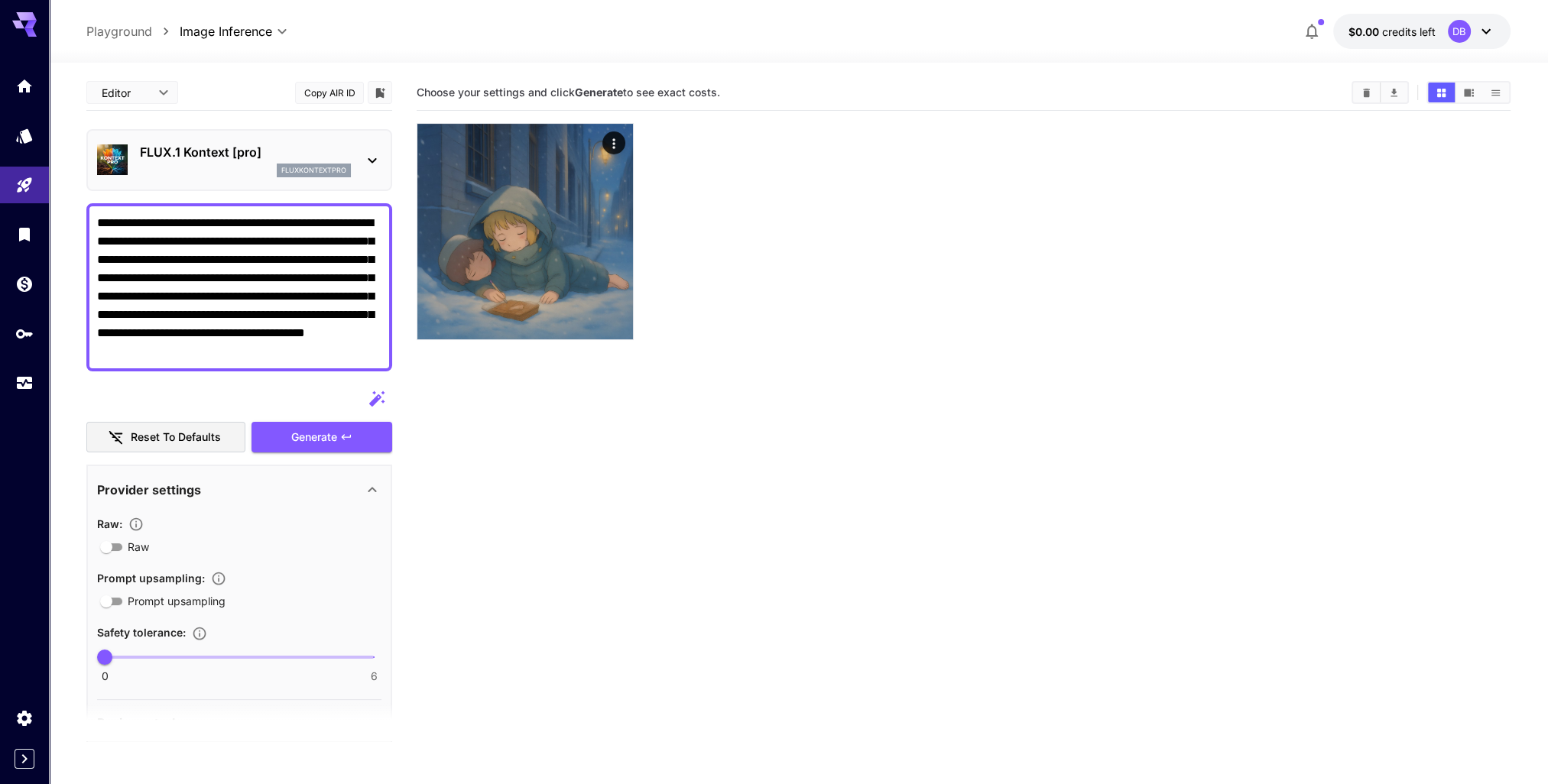
click at [631, 442] on section "Choose your settings and click Generate to see exact costs." at bounding box center [963, 467] width 1094 height 784
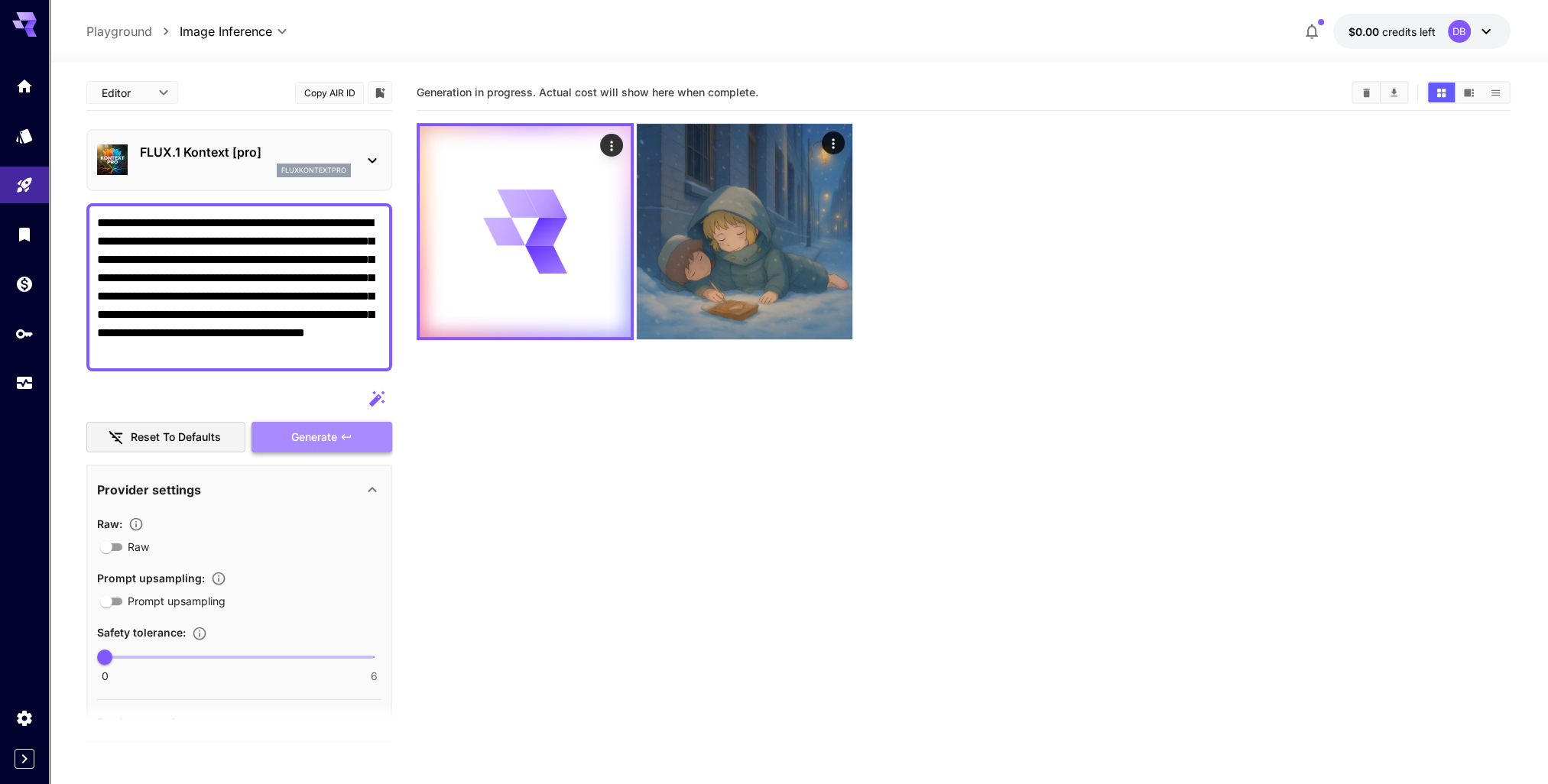
click at [322, 437] on span "Generate" at bounding box center [313, 438] width 46 height 19
click at [640, 451] on section "Generation in progress. Actual cost will show here when complete." at bounding box center [963, 467] width 1094 height 784
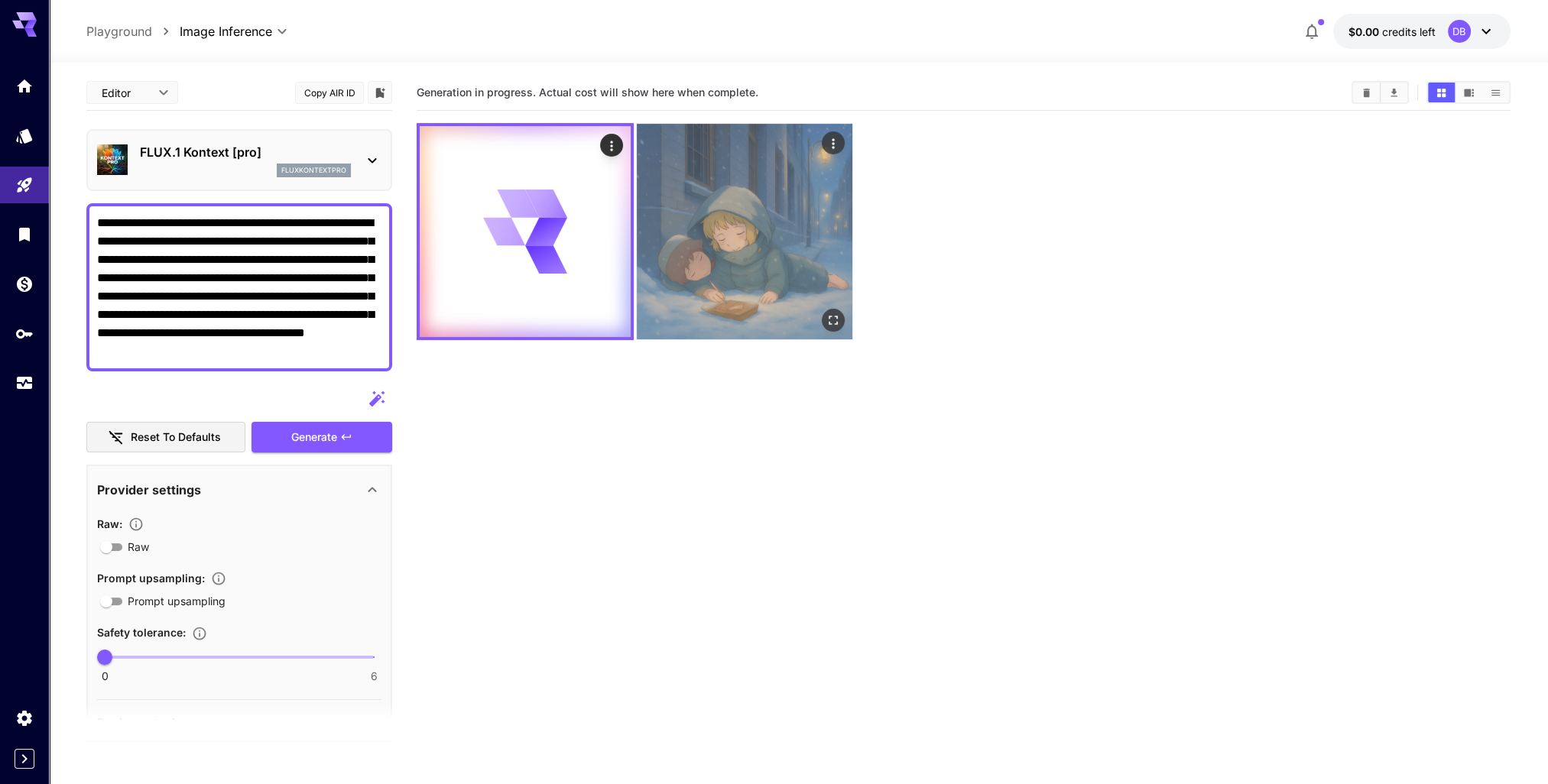
click at [832, 146] on icon "Actions" at bounding box center [833, 144] width 16 height 16
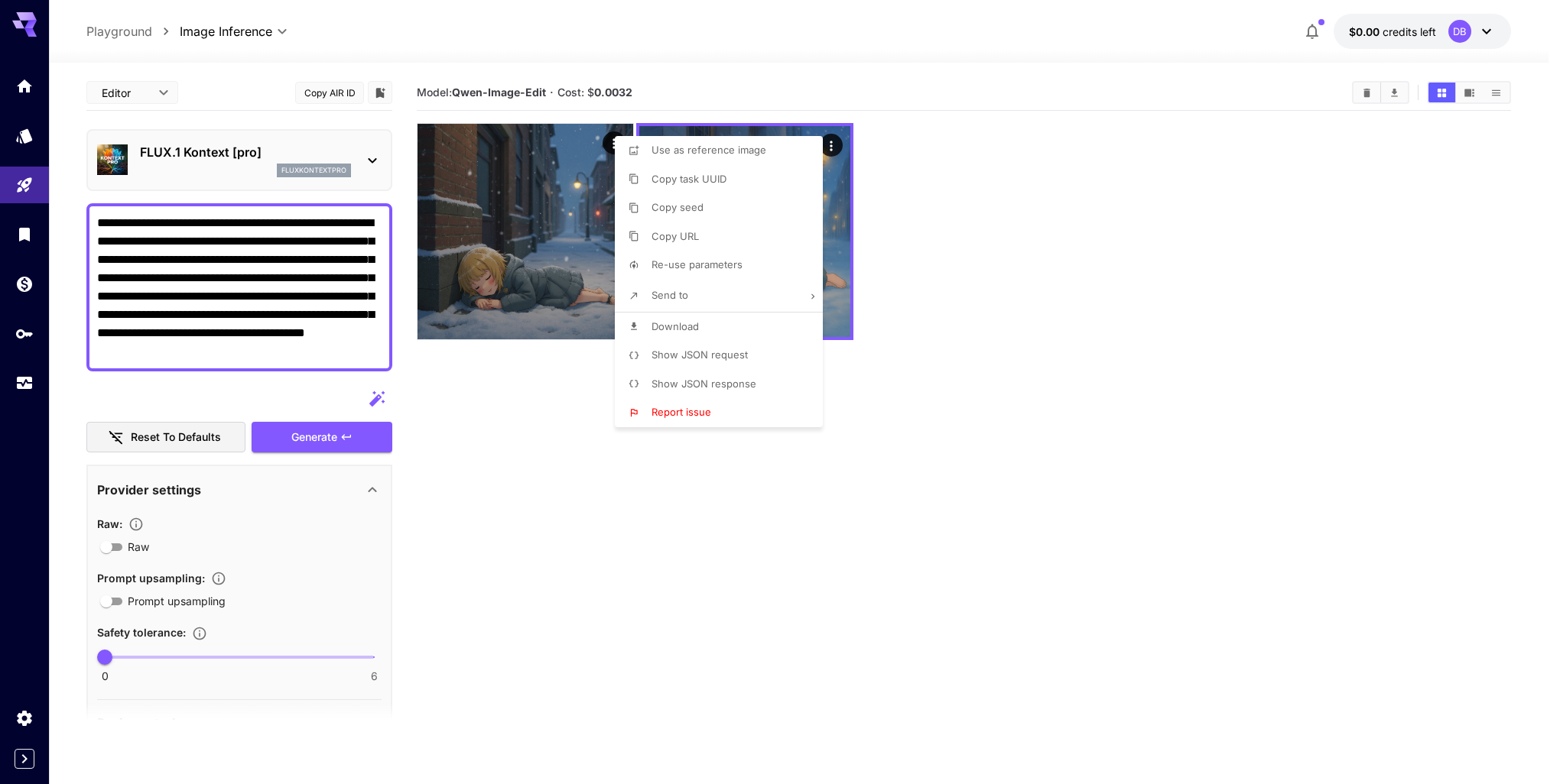
drag, startPoint x: 1061, startPoint y: 418, endPoint x: 1002, endPoint y: 439, distance: 62.6
click at [1061, 419] on div at bounding box center [780, 392] width 1560 height 784
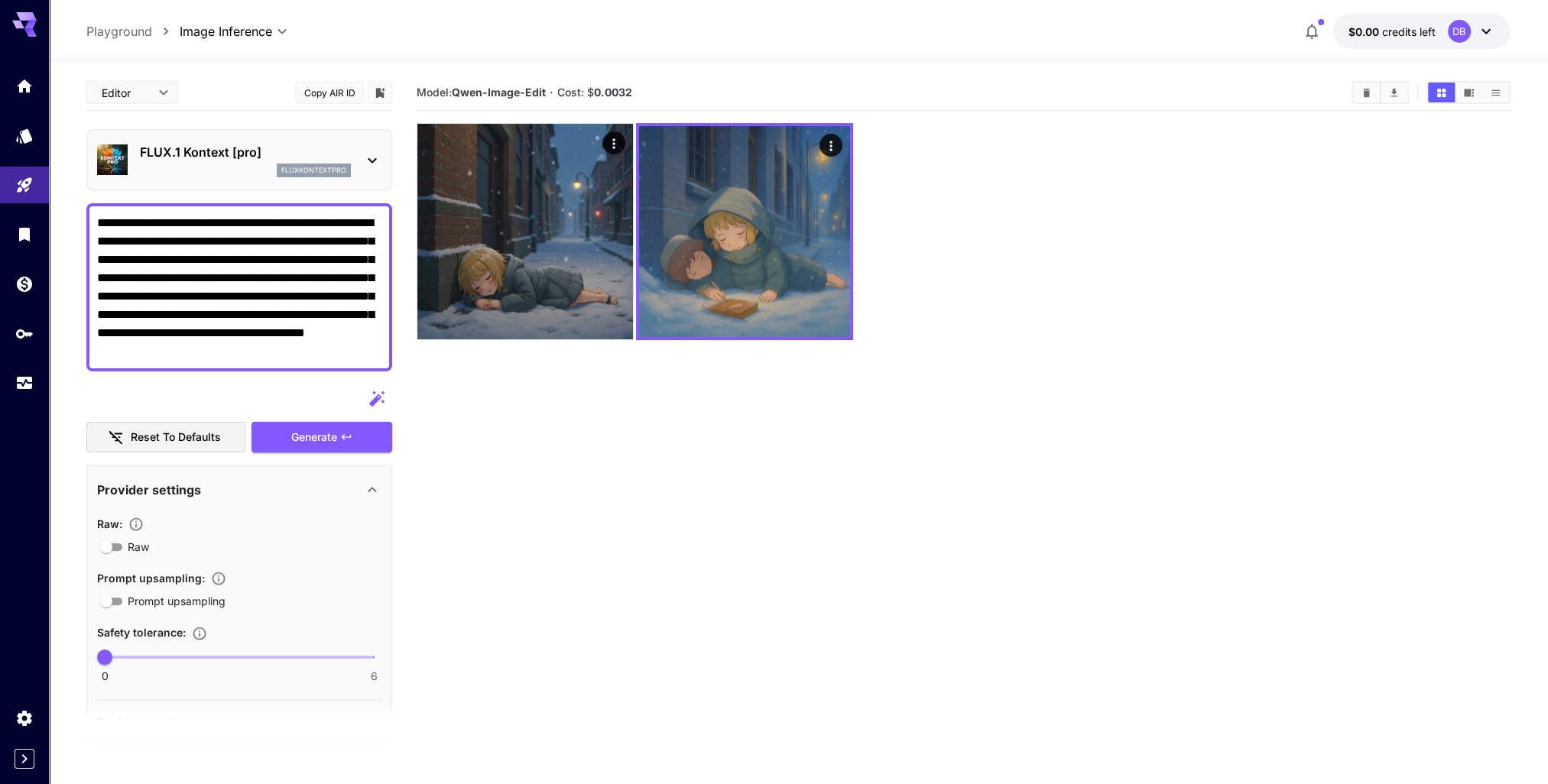
drag, startPoint x: 974, startPoint y: 453, endPoint x: 936, endPoint y: 450, distance: 38.1
click at [973, 452] on section "Model: [PERSON_NAME]-Image-Edit · Cost: $ 0.0032" at bounding box center [963, 467] width 1094 height 784
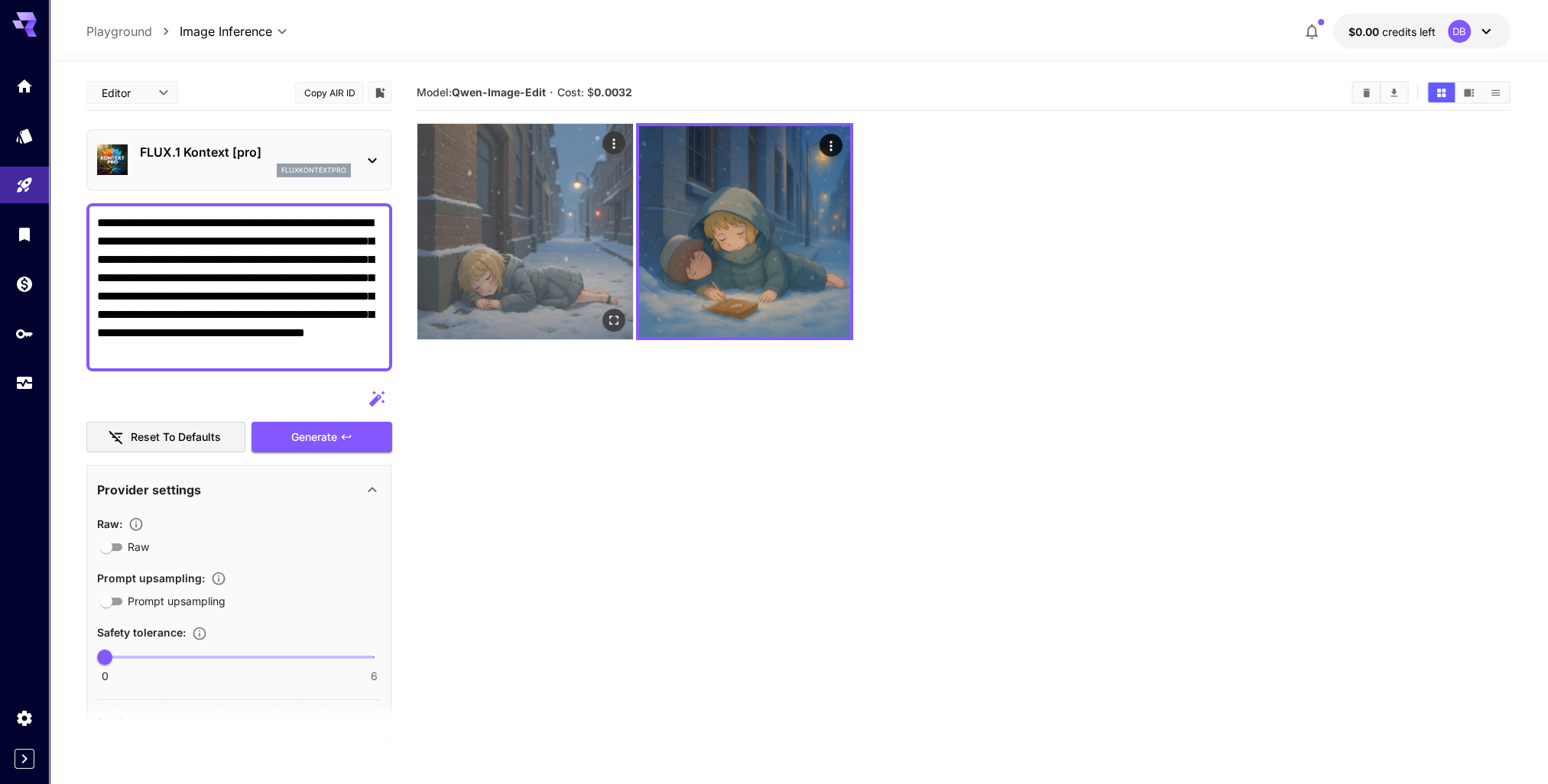
click at [544, 241] on img at bounding box center [525, 232] width 215 height 215
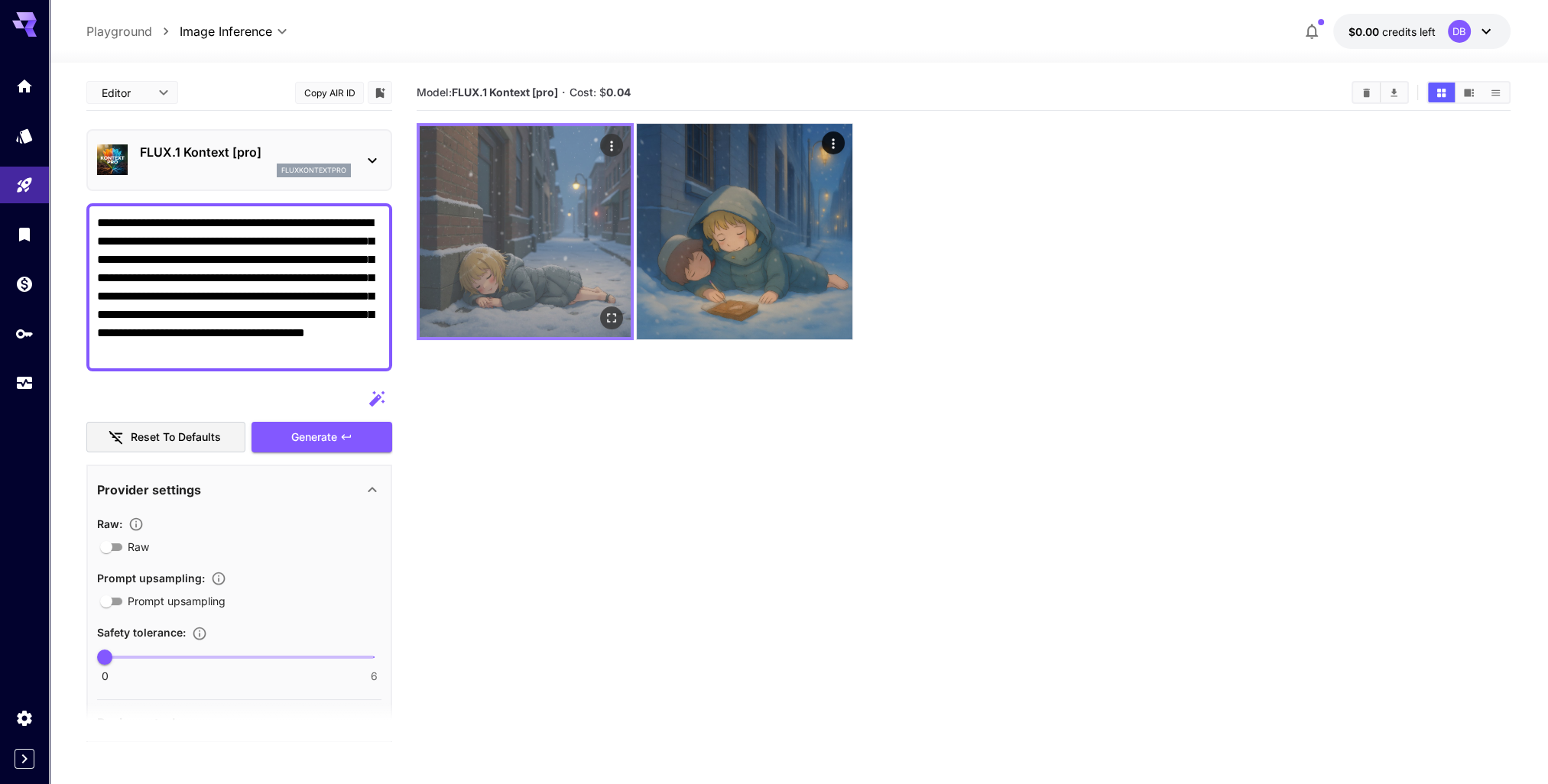
click at [561, 225] on img at bounding box center [524, 231] width 211 height 211
click at [614, 137] on div "Actions" at bounding box center [611, 145] width 16 height 18
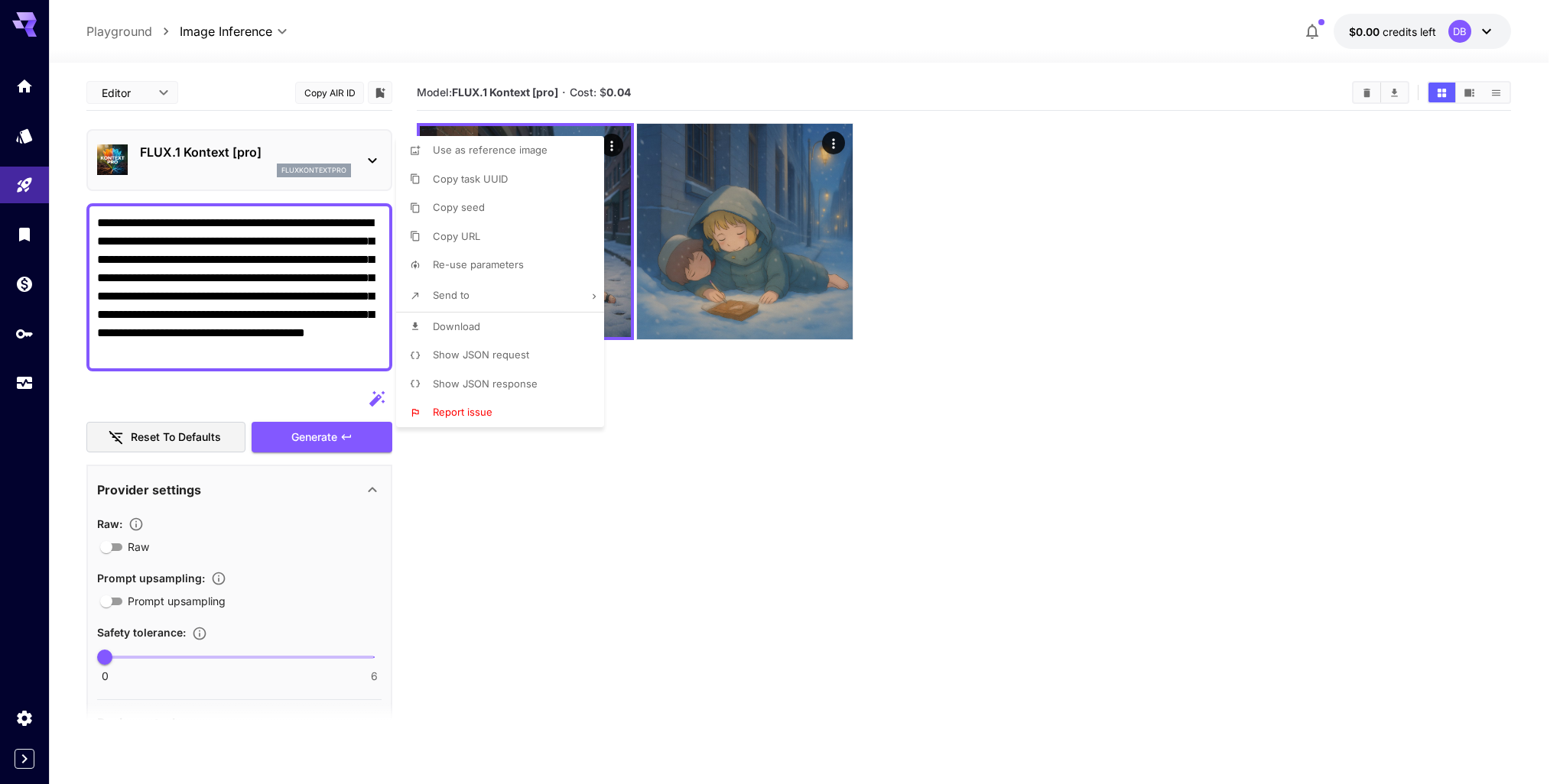
drag, startPoint x: 715, startPoint y: 506, endPoint x: 714, endPoint y: 494, distance: 12.0
click at [715, 500] on div at bounding box center [780, 392] width 1560 height 784
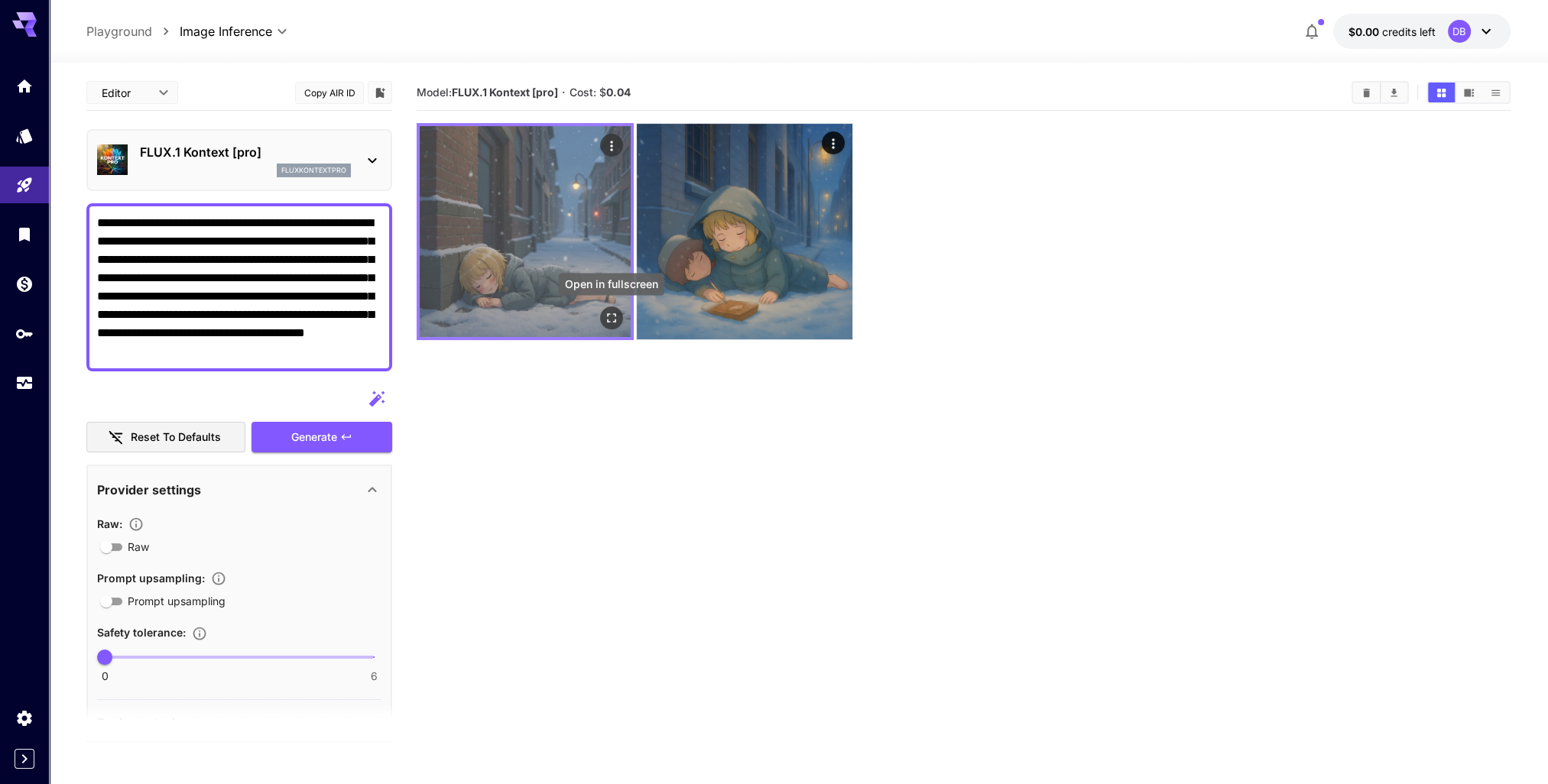
click at [609, 319] on icon "Open in fullscreen" at bounding box center [611, 318] width 16 height 16
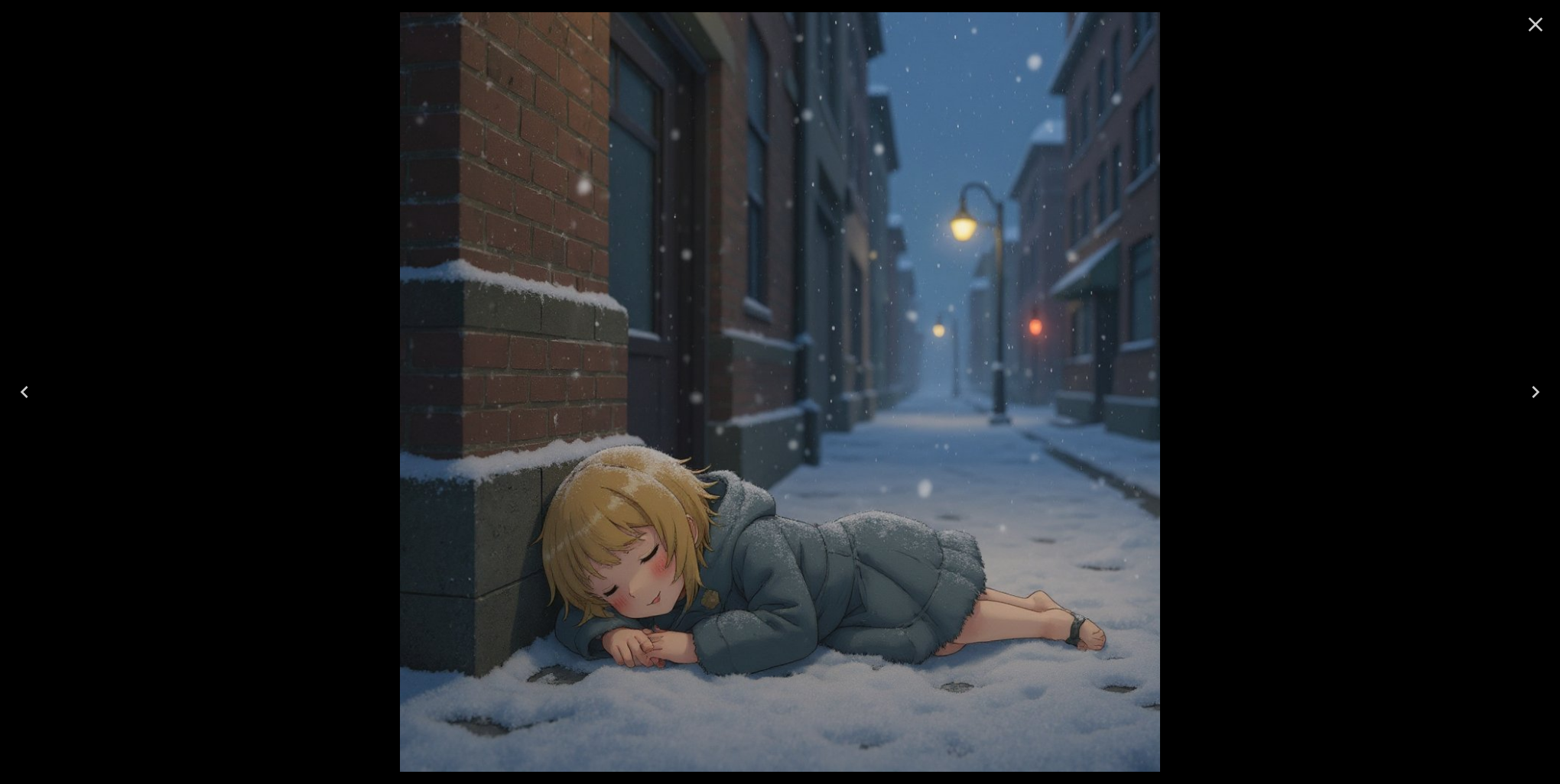
click at [1422, 134] on div at bounding box center [780, 392] width 1560 height 784
click at [1530, 24] on icon "Close" at bounding box center [1535, 24] width 24 height 24
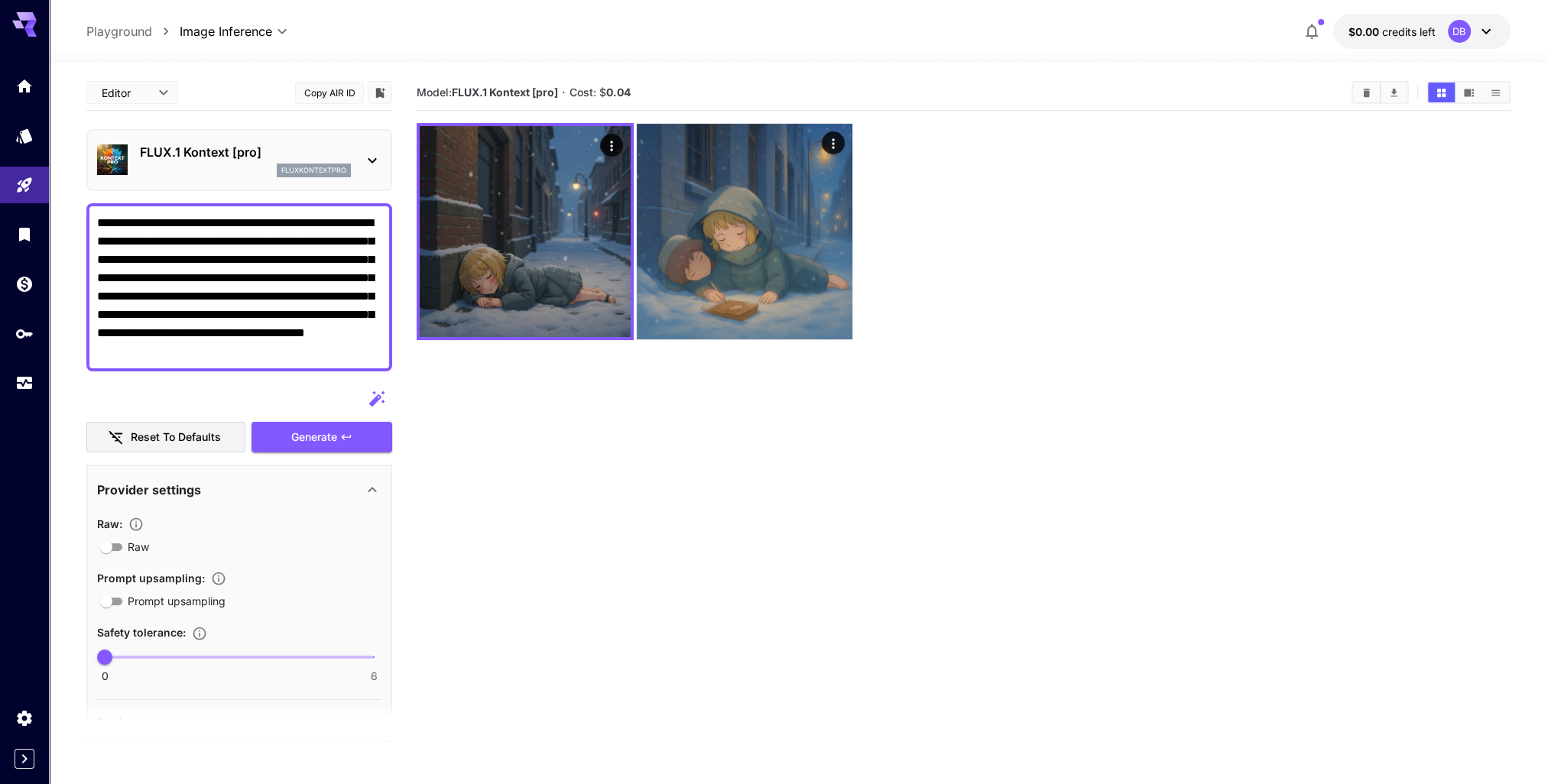
click at [290, 158] on p "FLUX.1 Kontext [pro]" at bounding box center [245, 151] width 211 height 18
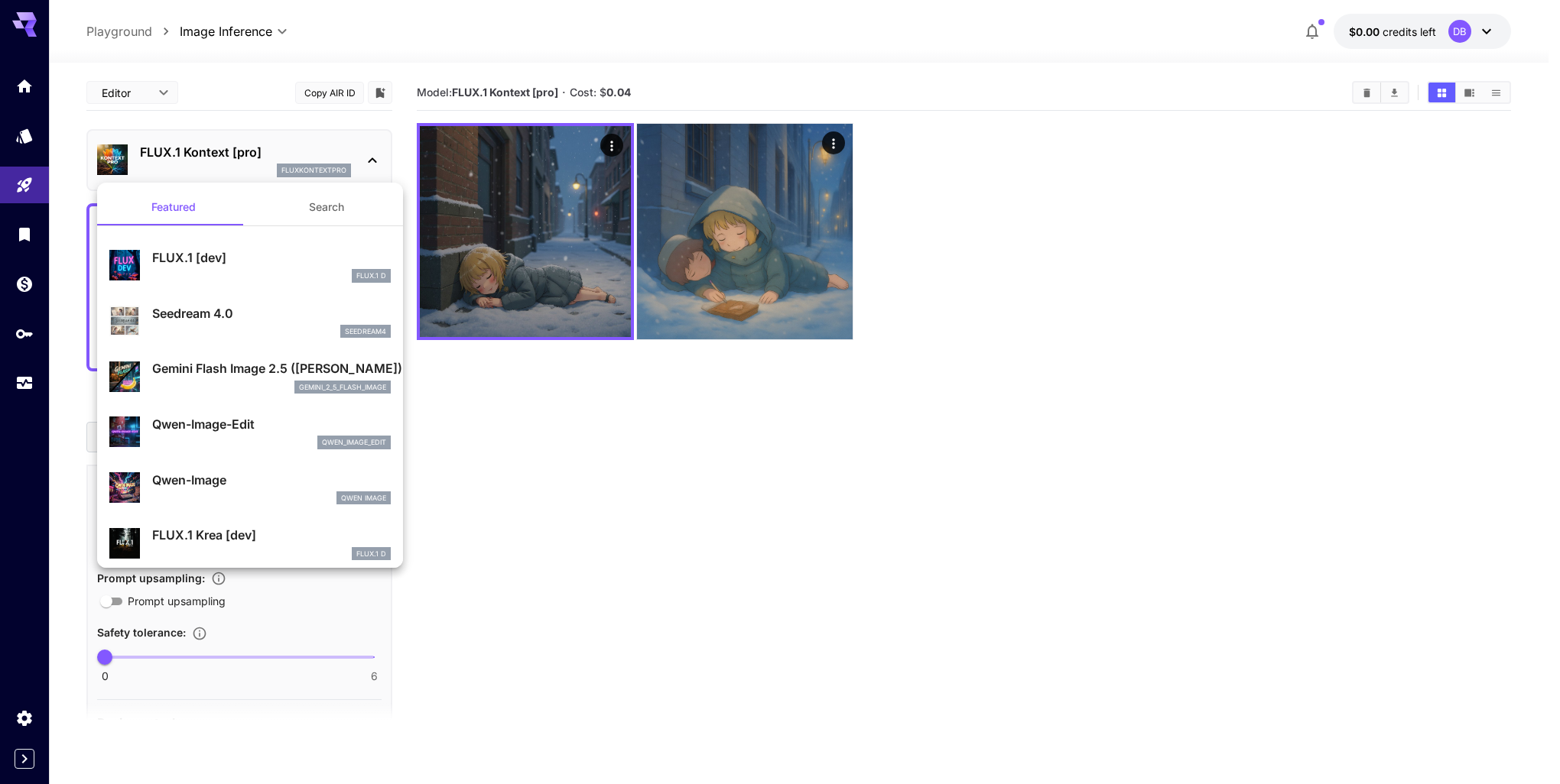
click at [228, 326] on div "seedream4" at bounding box center [272, 332] width 239 height 14
type input "**********"
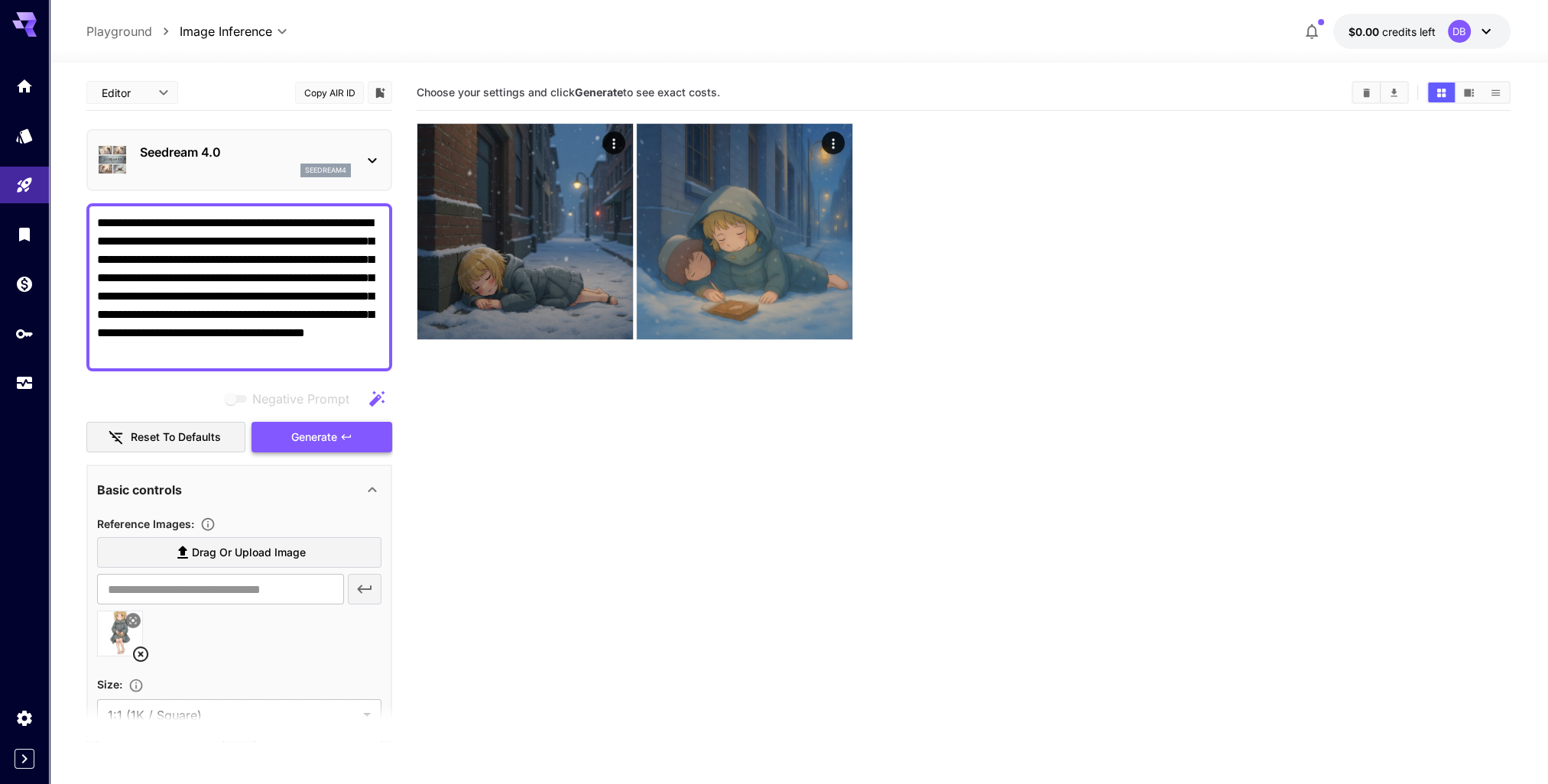
click at [336, 434] on span "Generate" at bounding box center [313, 438] width 46 height 19
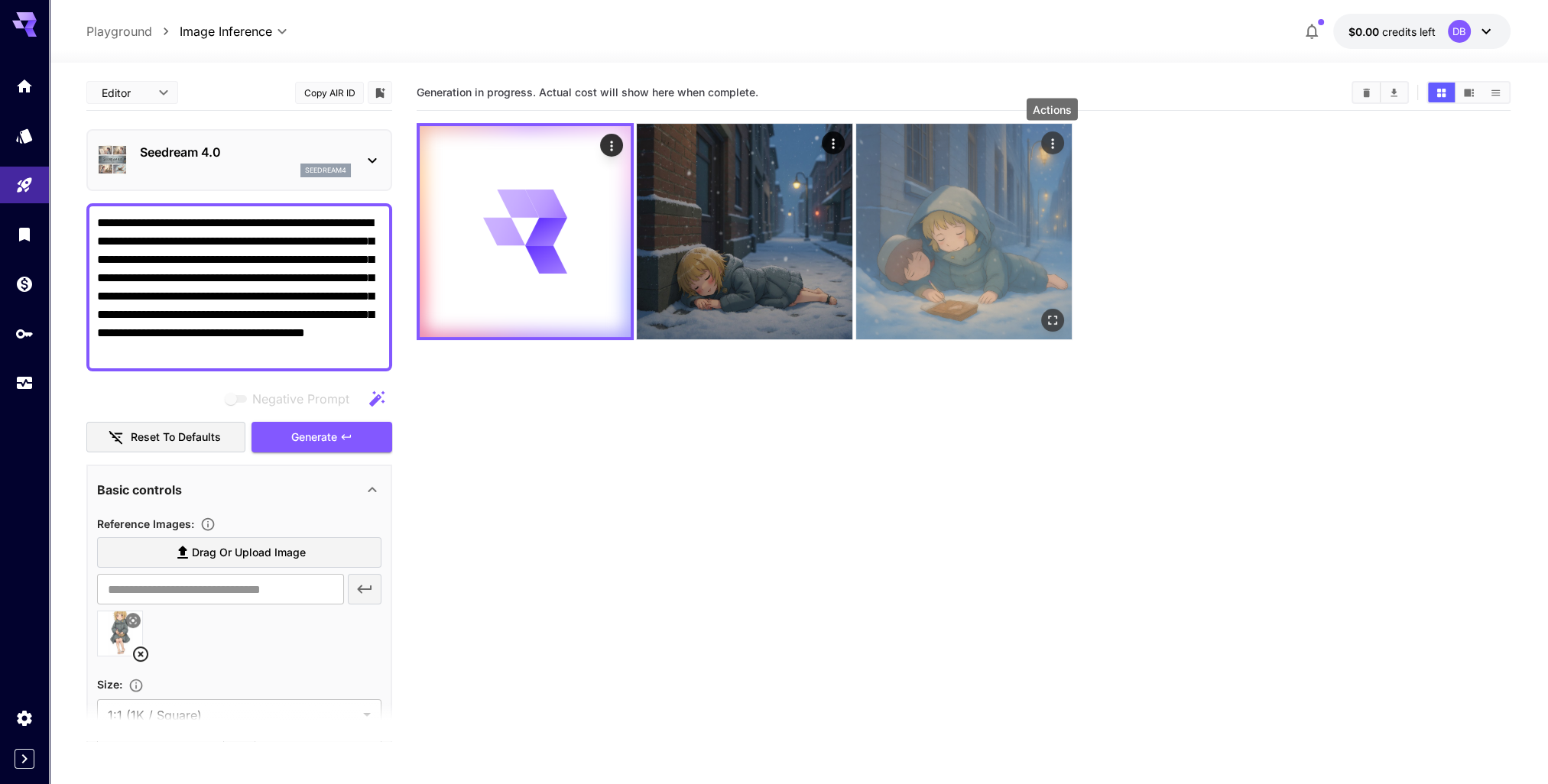
click at [1050, 141] on icon "Actions" at bounding box center [1052, 144] width 16 height 16
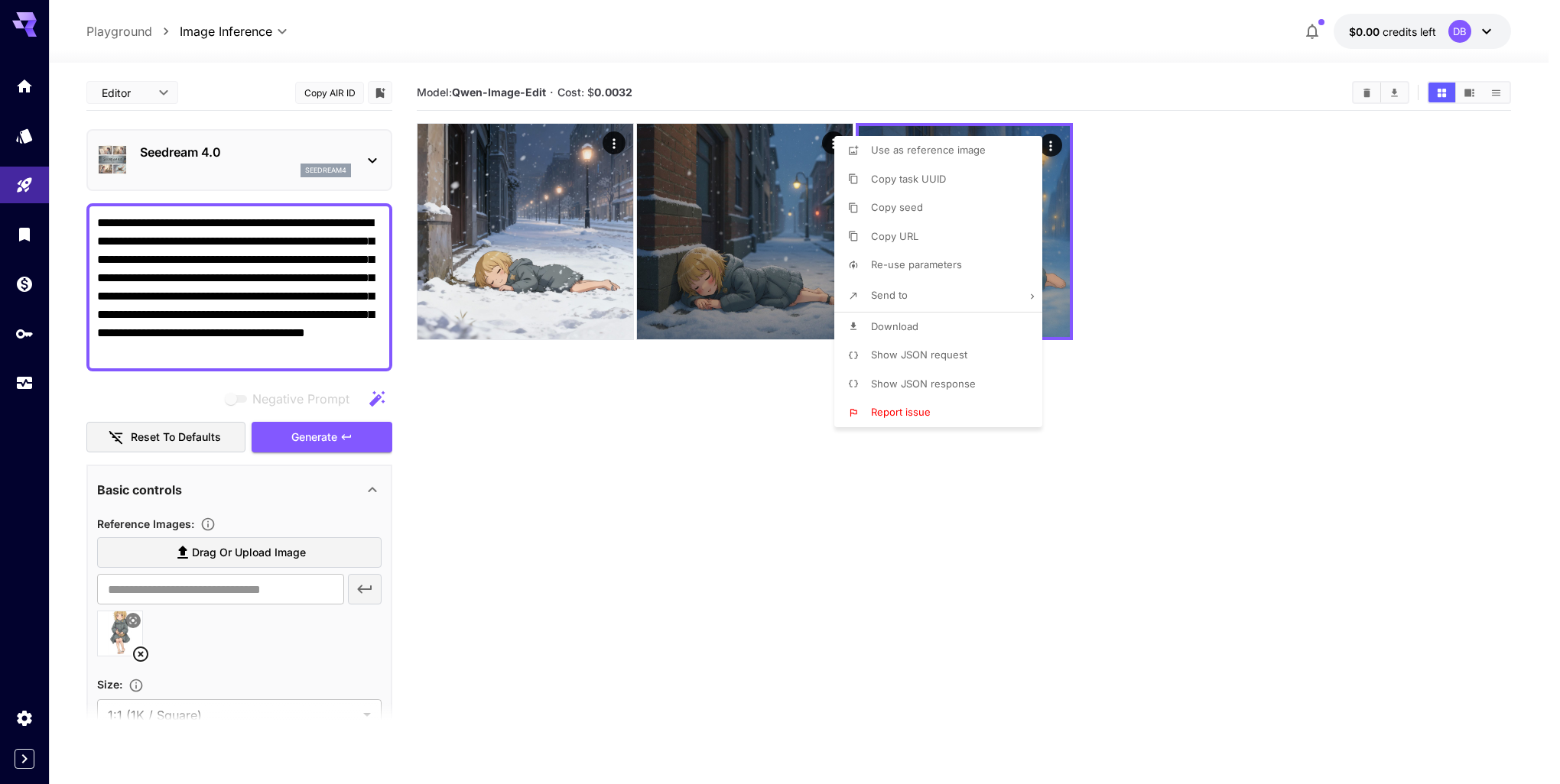
click at [676, 402] on div at bounding box center [780, 392] width 1560 height 784
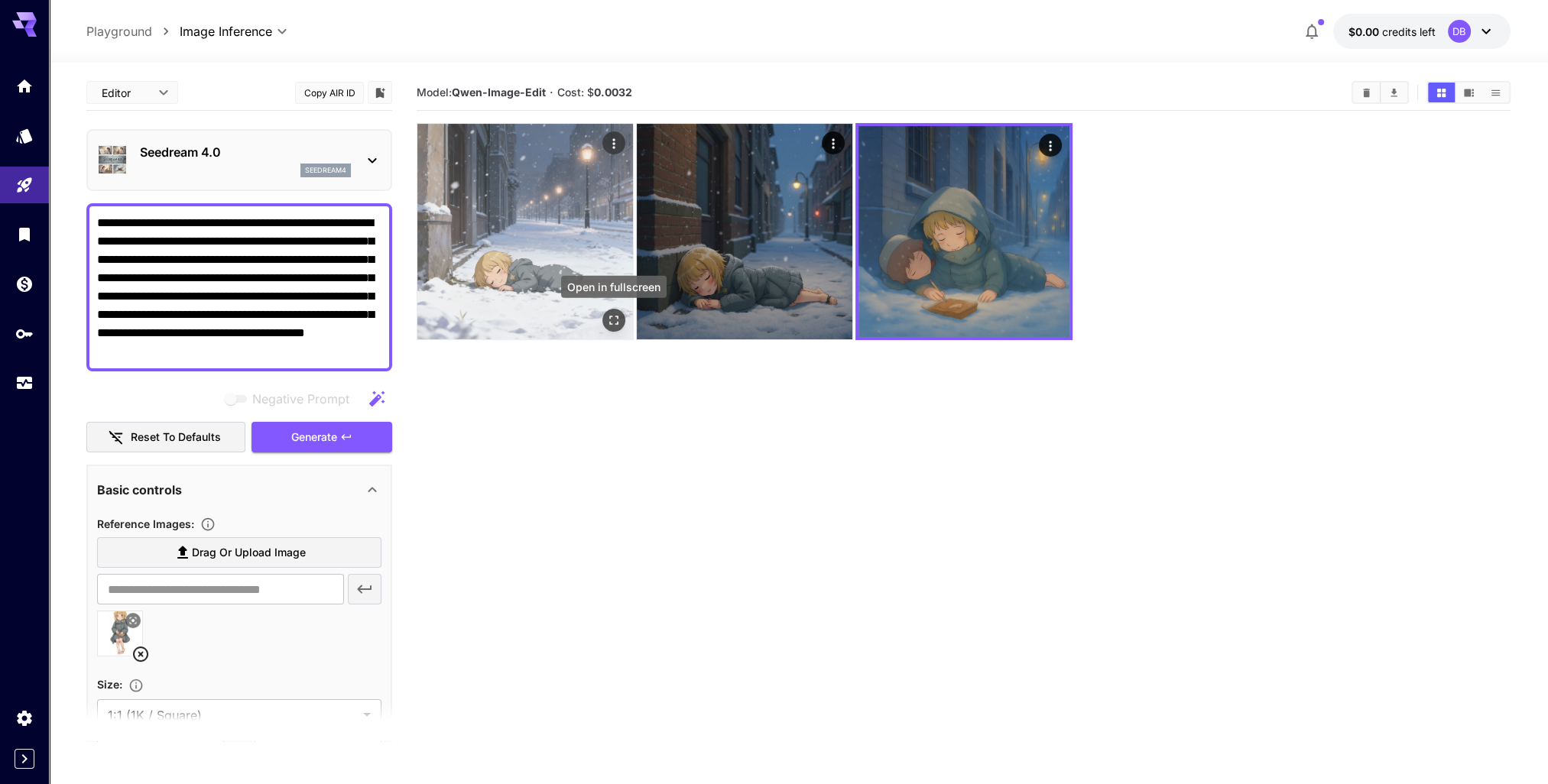
click at [616, 316] on icon "Open in fullscreen" at bounding box center [614, 320] width 16 height 16
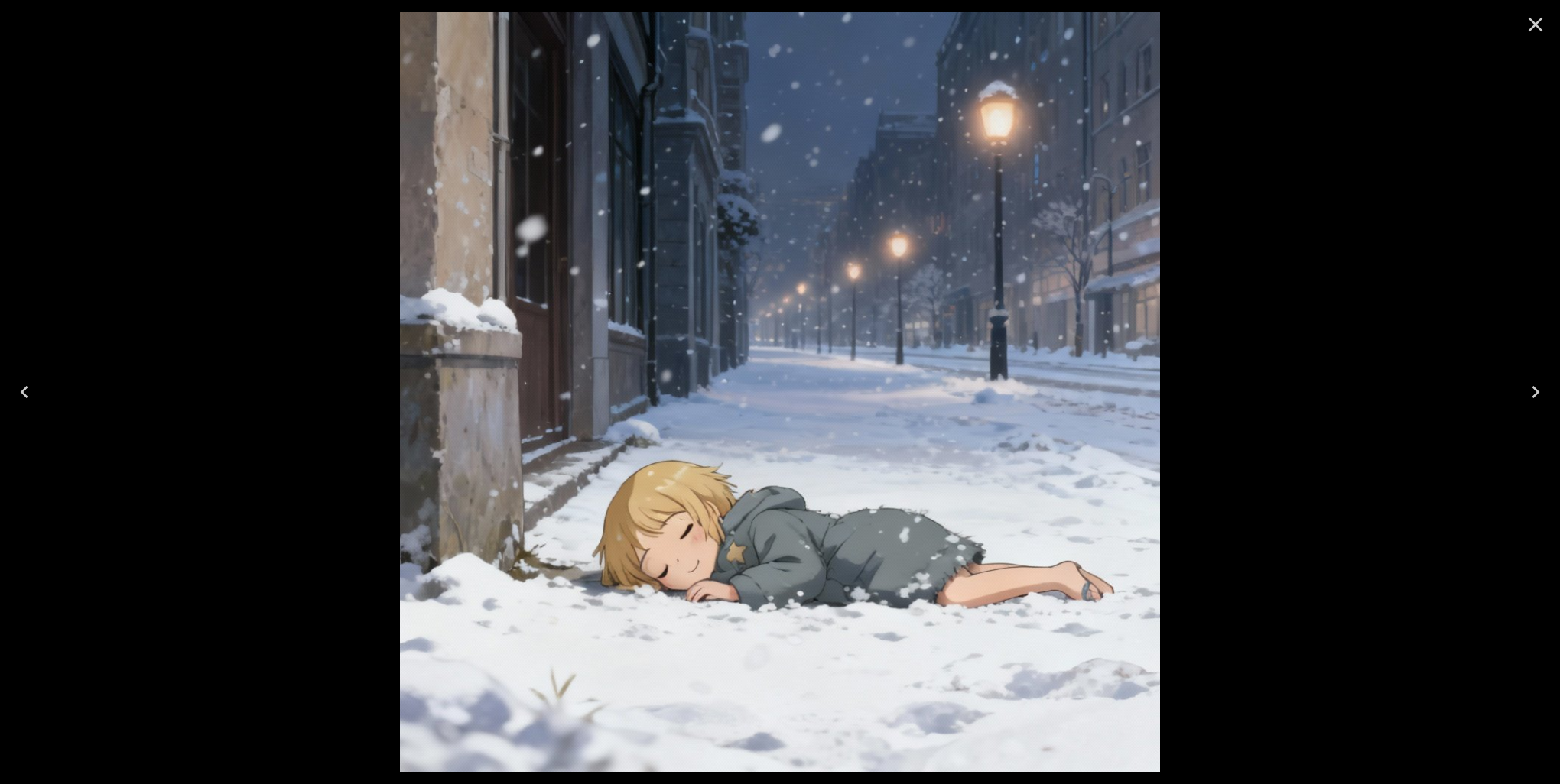
click at [1527, 392] on icon "Next" at bounding box center [1535, 392] width 24 height 24
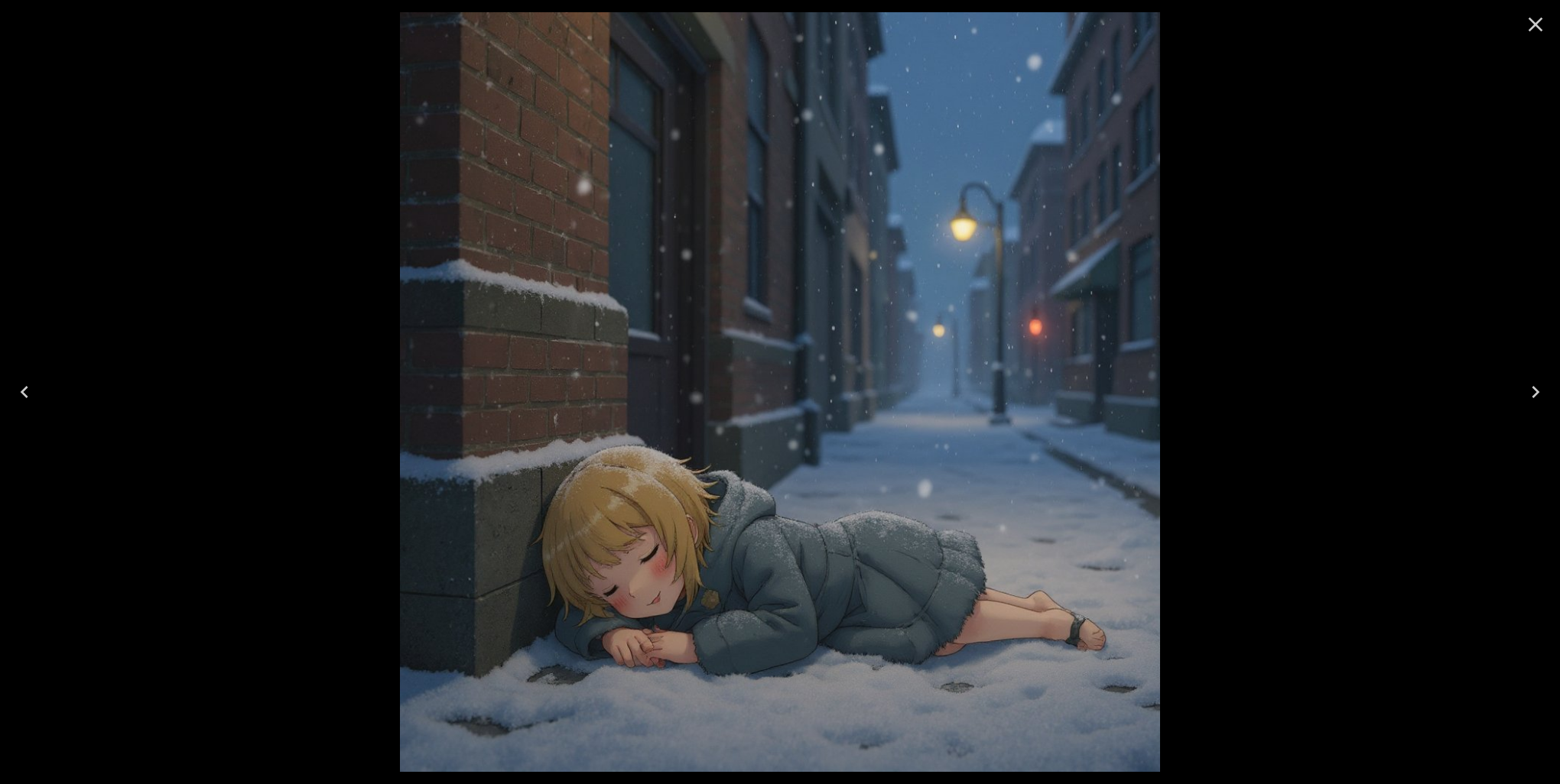
click at [1525, 392] on icon "Next" at bounding box center [1535, 392] width 24 height 24
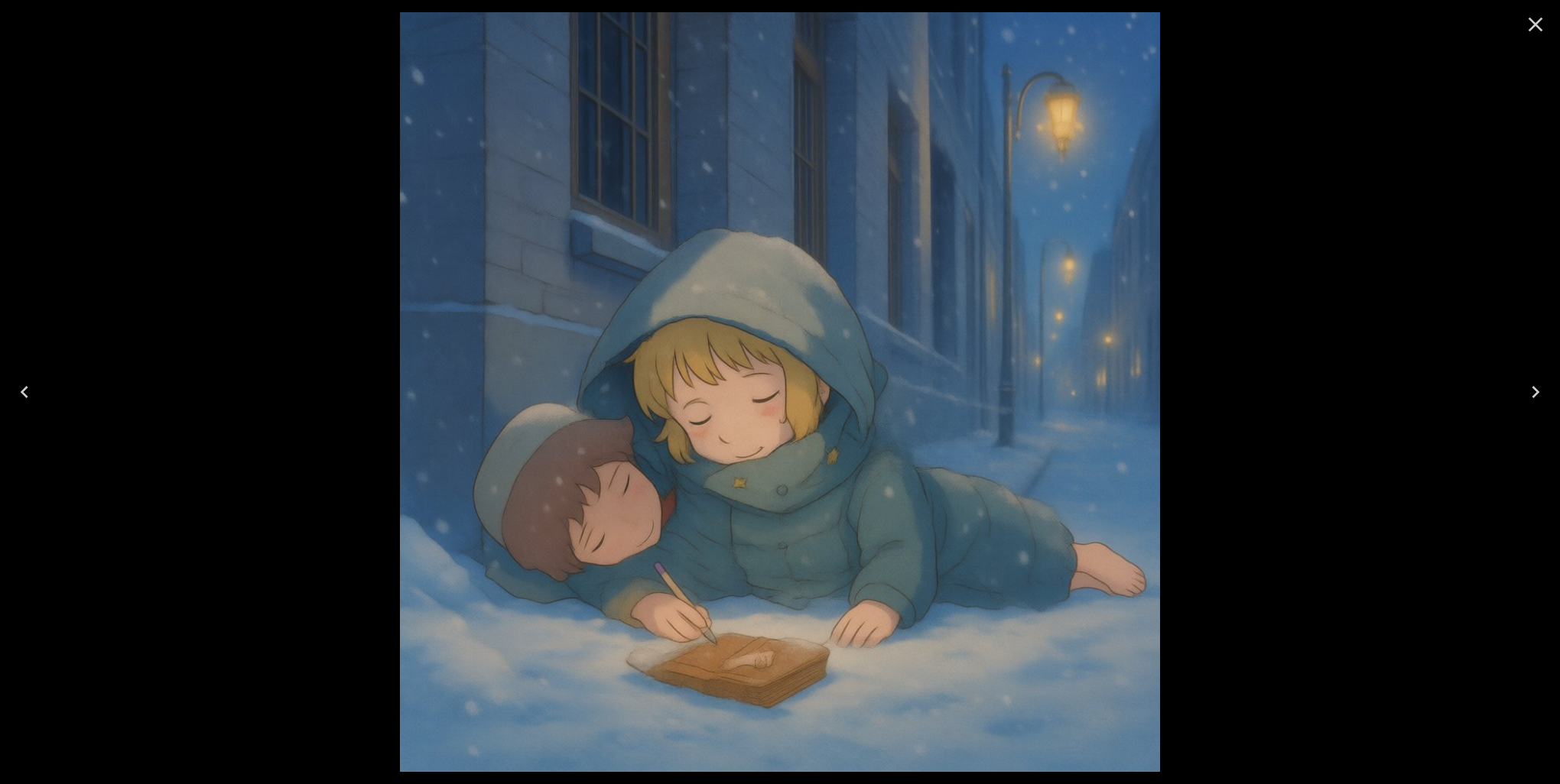
click at [22, 393] on icon "Previous" at bounding box center [24, 392] width 8 height 13
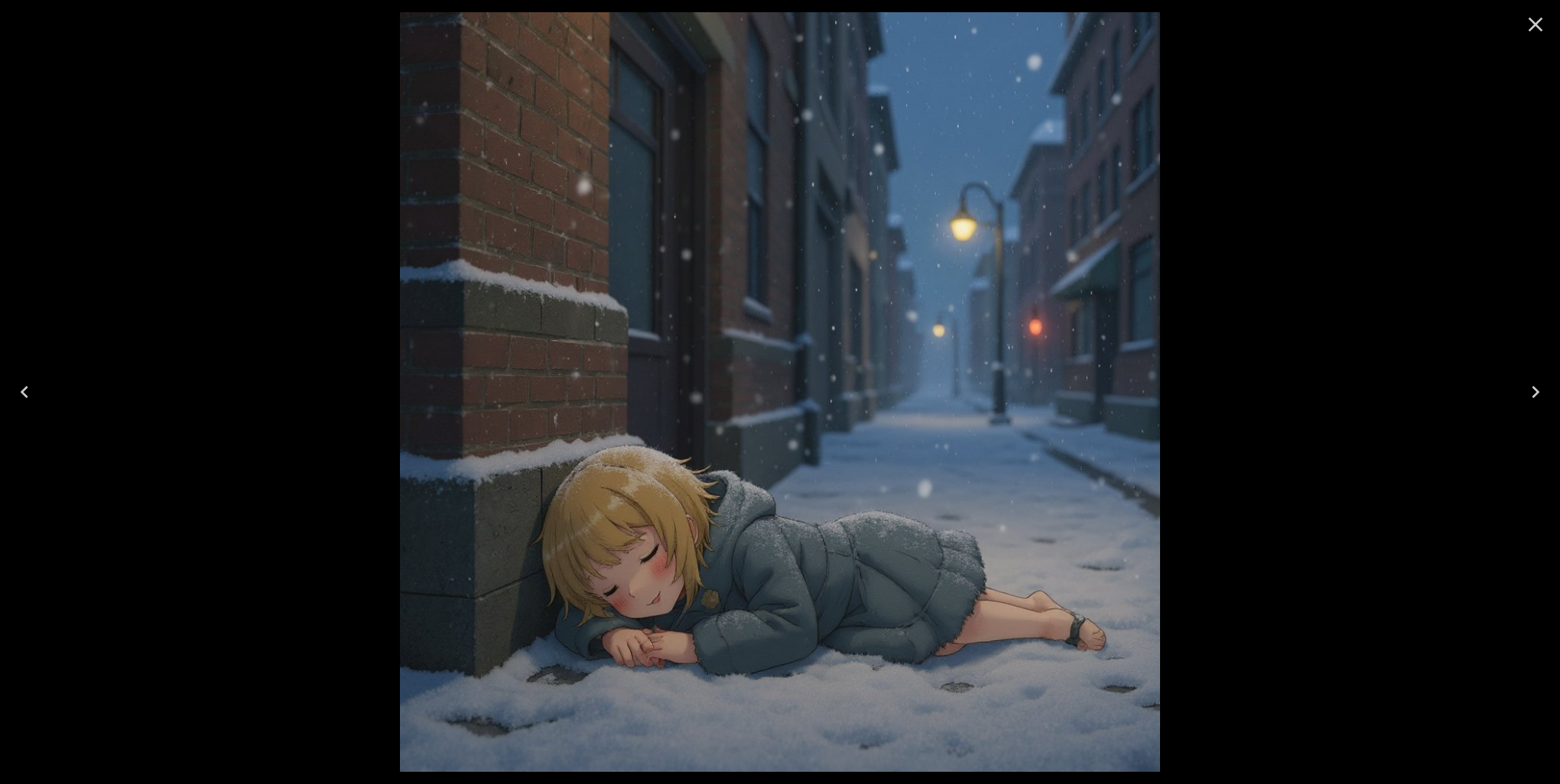
click at [22, 392] on icon "Previous" at bounding box center [24, 392] width 8 height 13
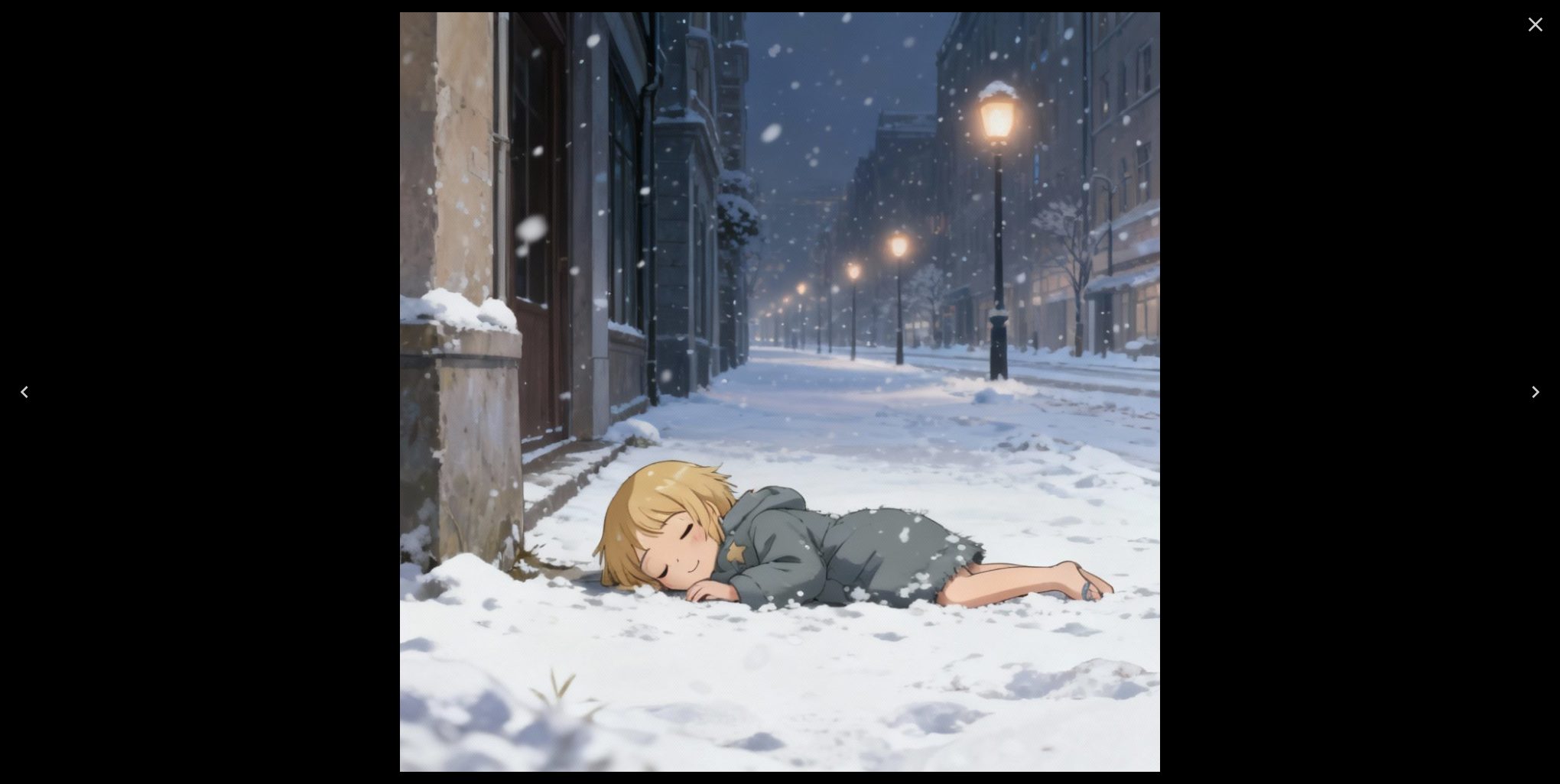
click at [1532, 387] on icon "Next" at bounding box center [1535, 392] width 24 height 24
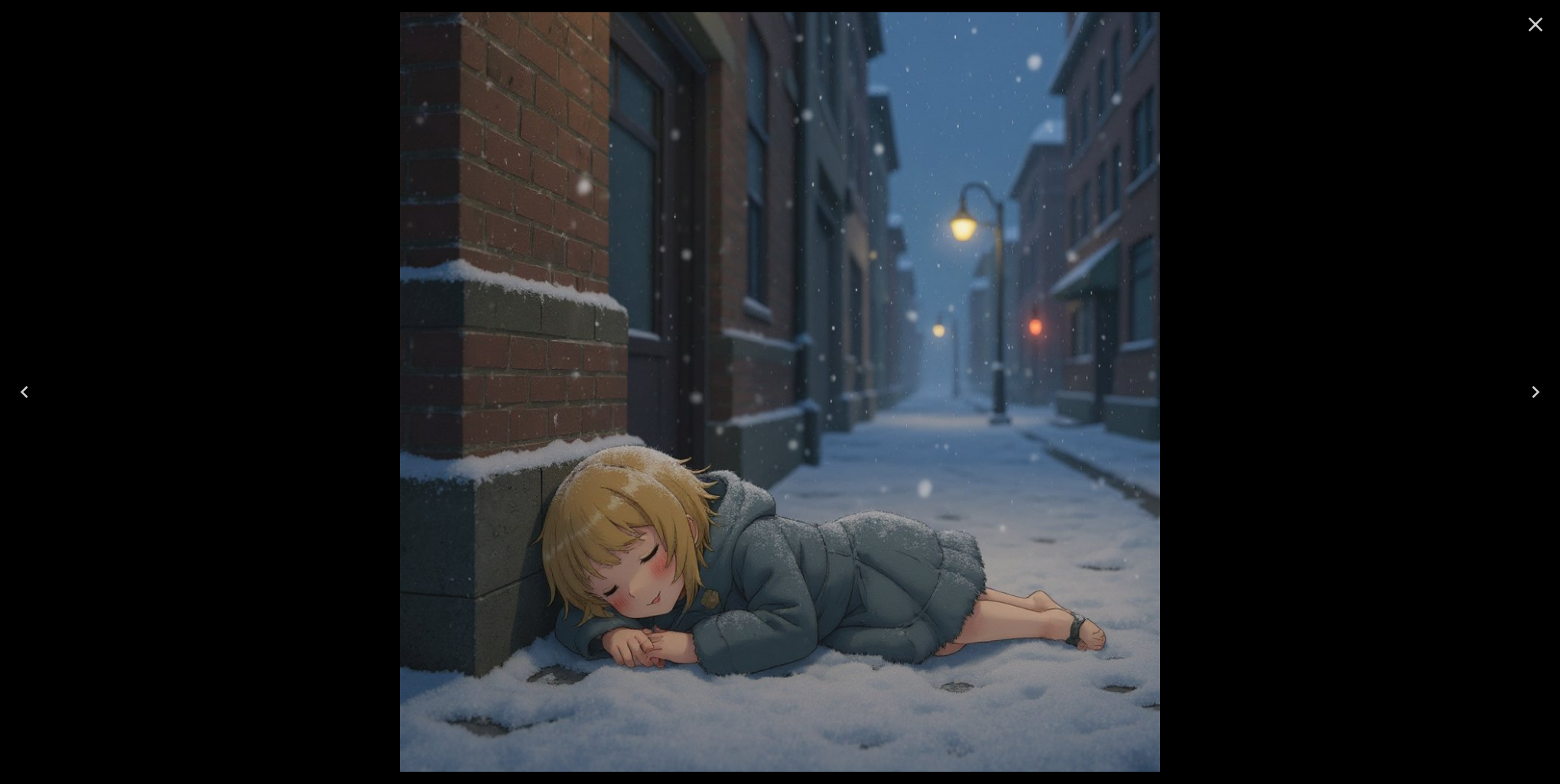
click at [24, 395] on icon "Previous" at bounding box center [24, 392] width 8 height 13
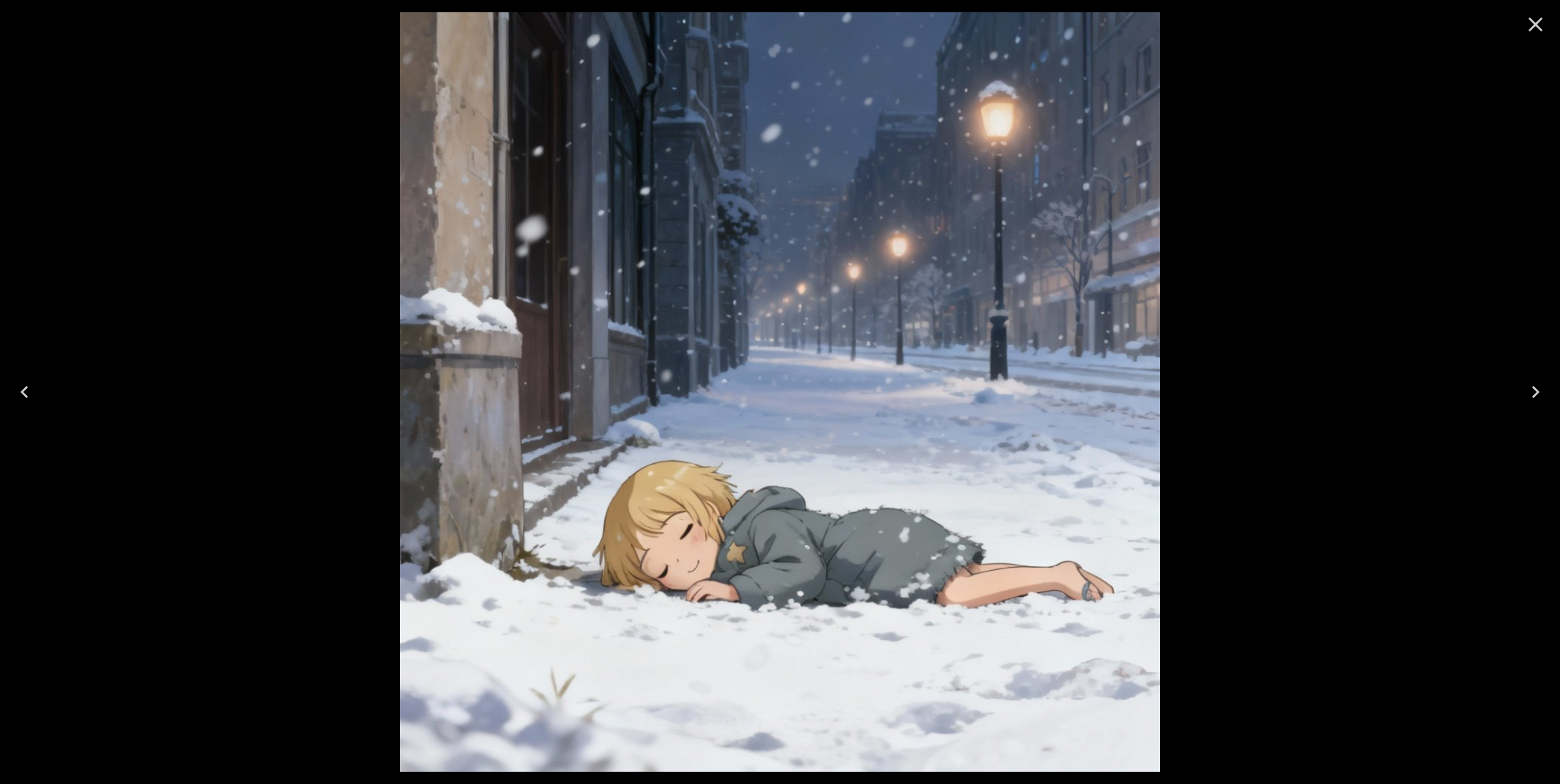
click at [1539, 396] on icon "Next" at bounding box center [1535, 392] width 24 height 24
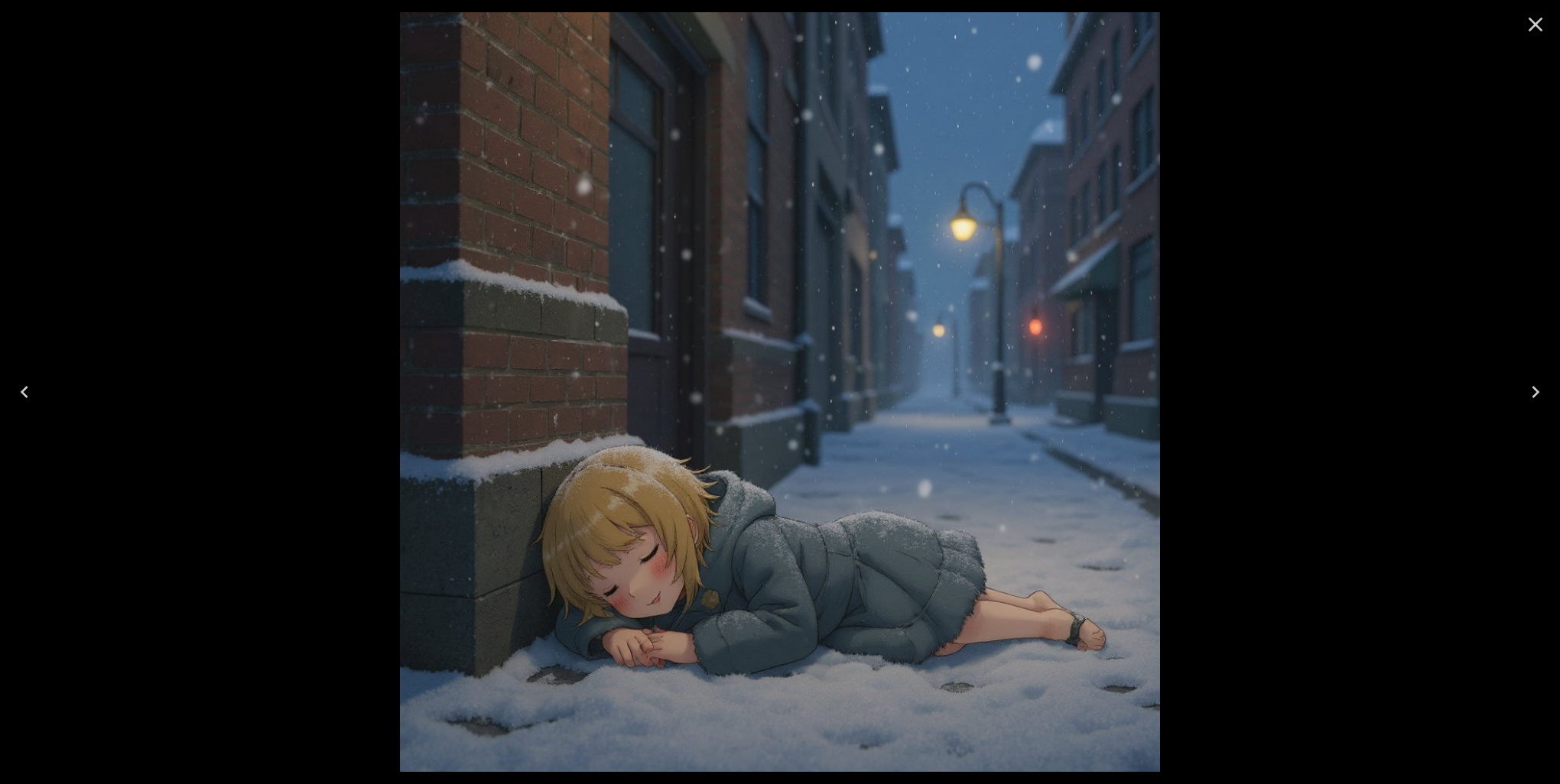
click at [22, 384] on icon "Previous" at bounding box center [24, 392] width 24 height 24
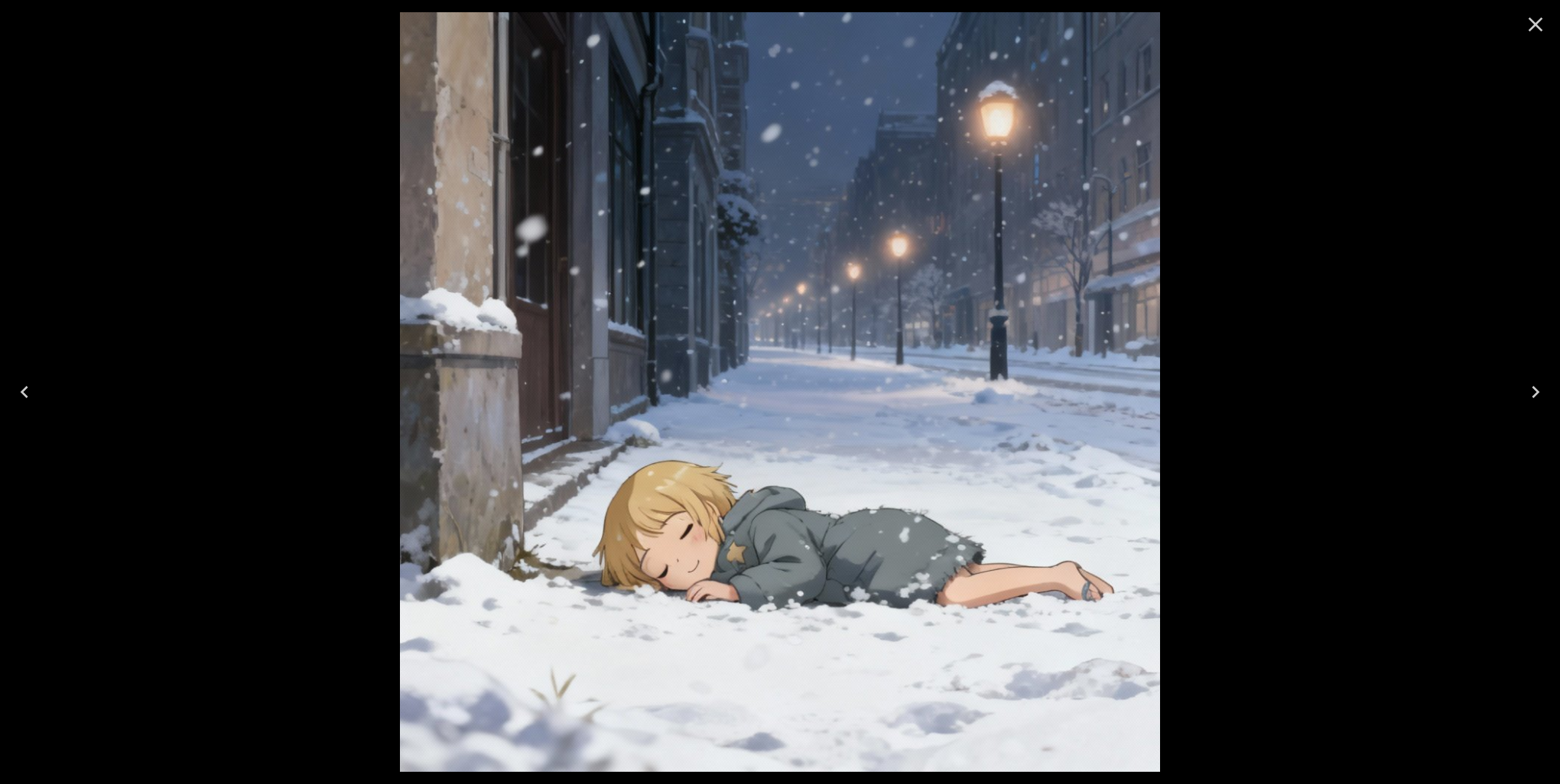
click at [1533, 26] on icon "Close" at bounding box center [1536, 24] width 15 height 15
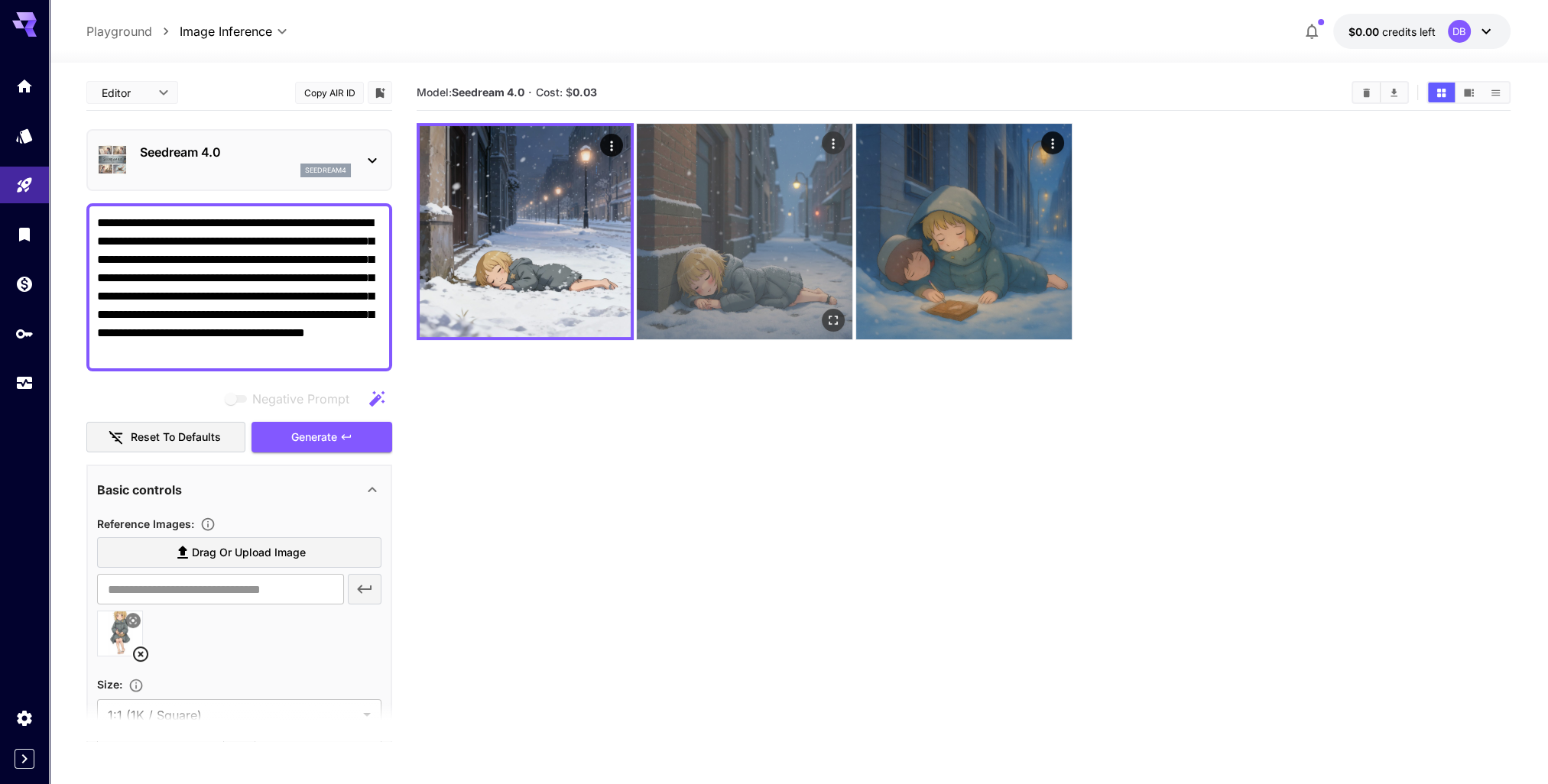
click at [774, 164] on img at bounding box center [744, 232] width 215 height 215
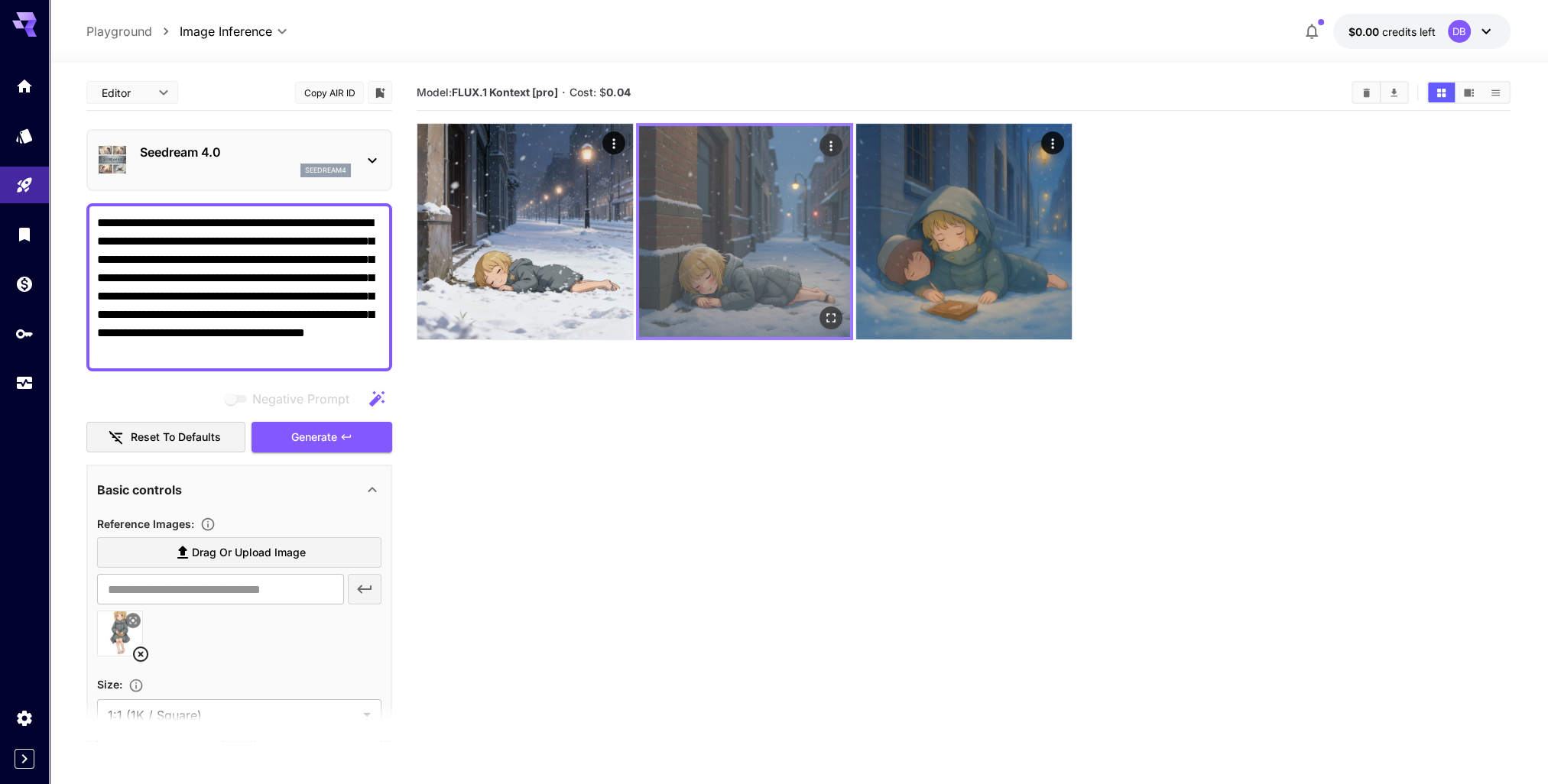
click at [774, 176] on img at bounding box center [744, 231] width 211 height 211
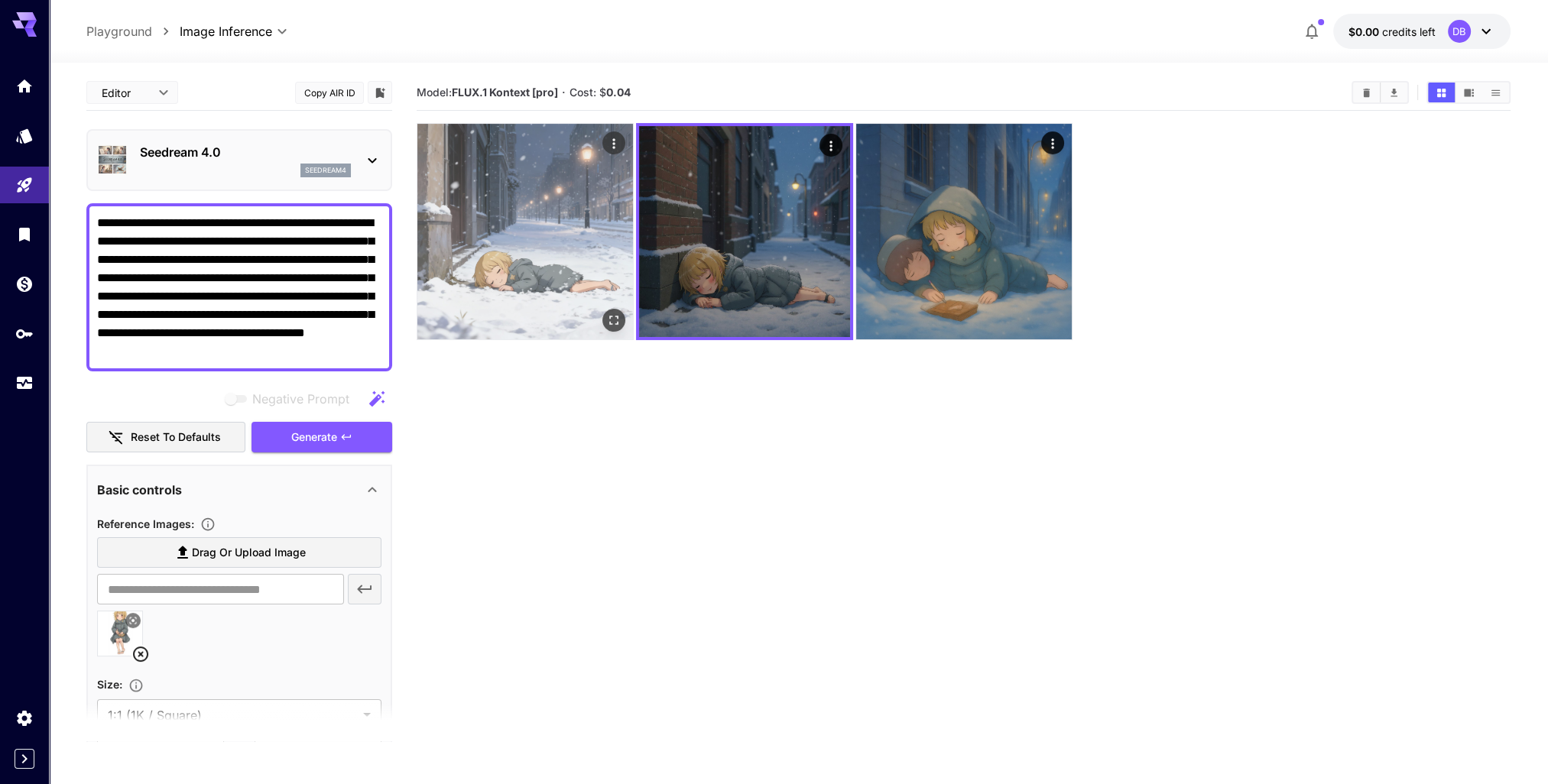
click at [528, 200] on img at bounding box center [525, 232] width 215 height 215
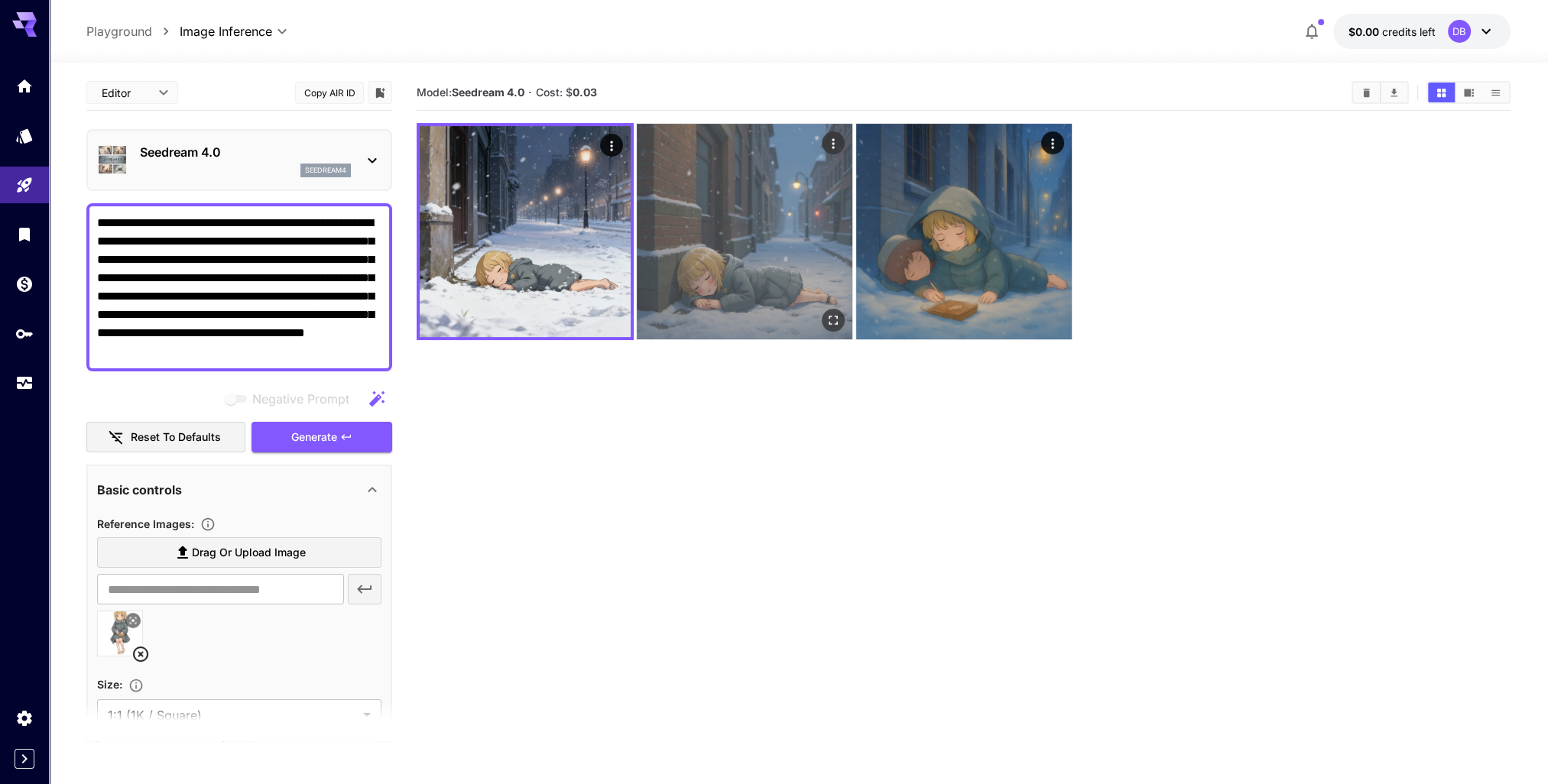
click at [770, 204] on img at bounding box center [744, 232] width 215 height 215
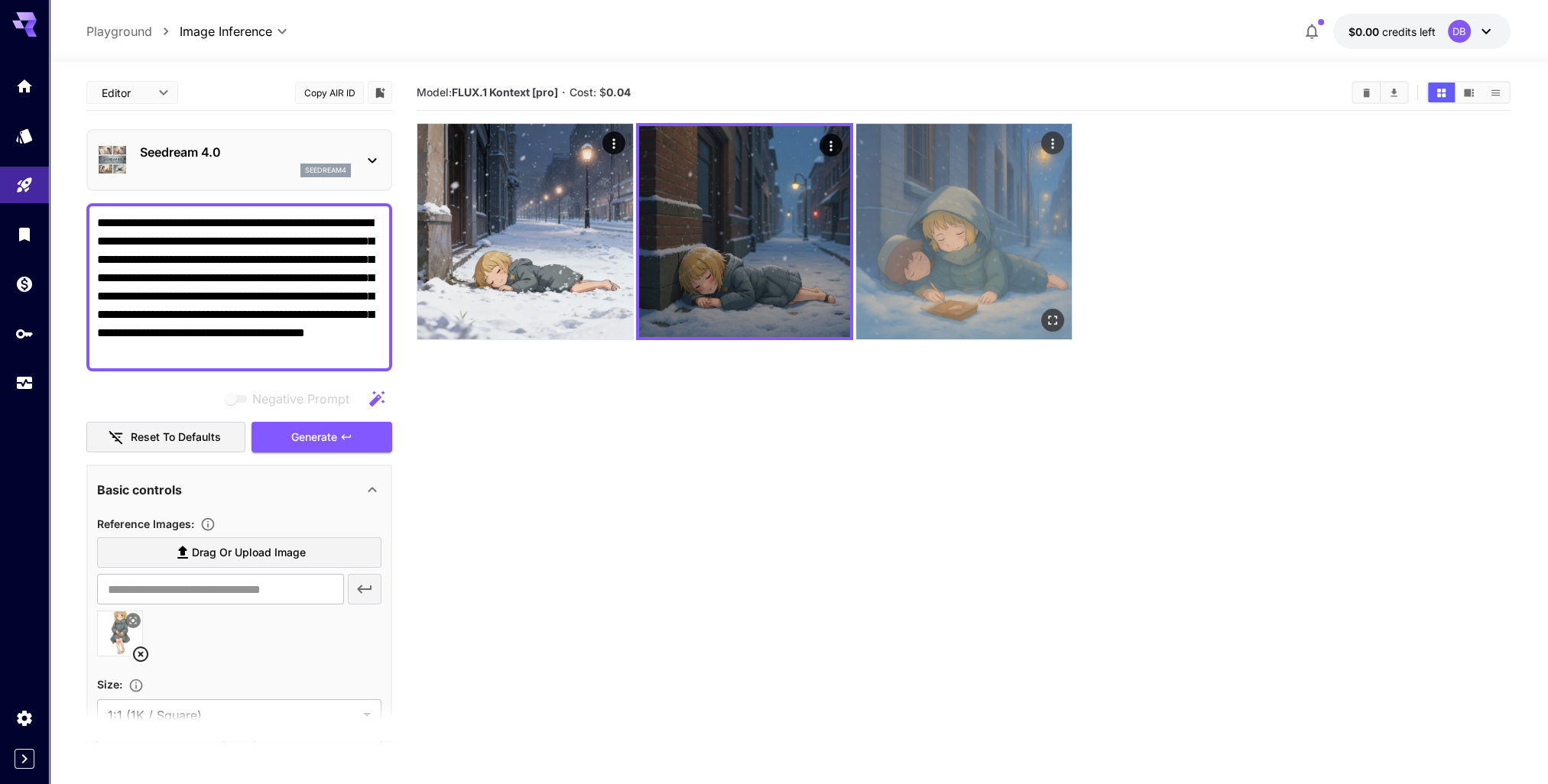
click at [968, 207] on img at bounding box center [964, 232] width 215 height 215
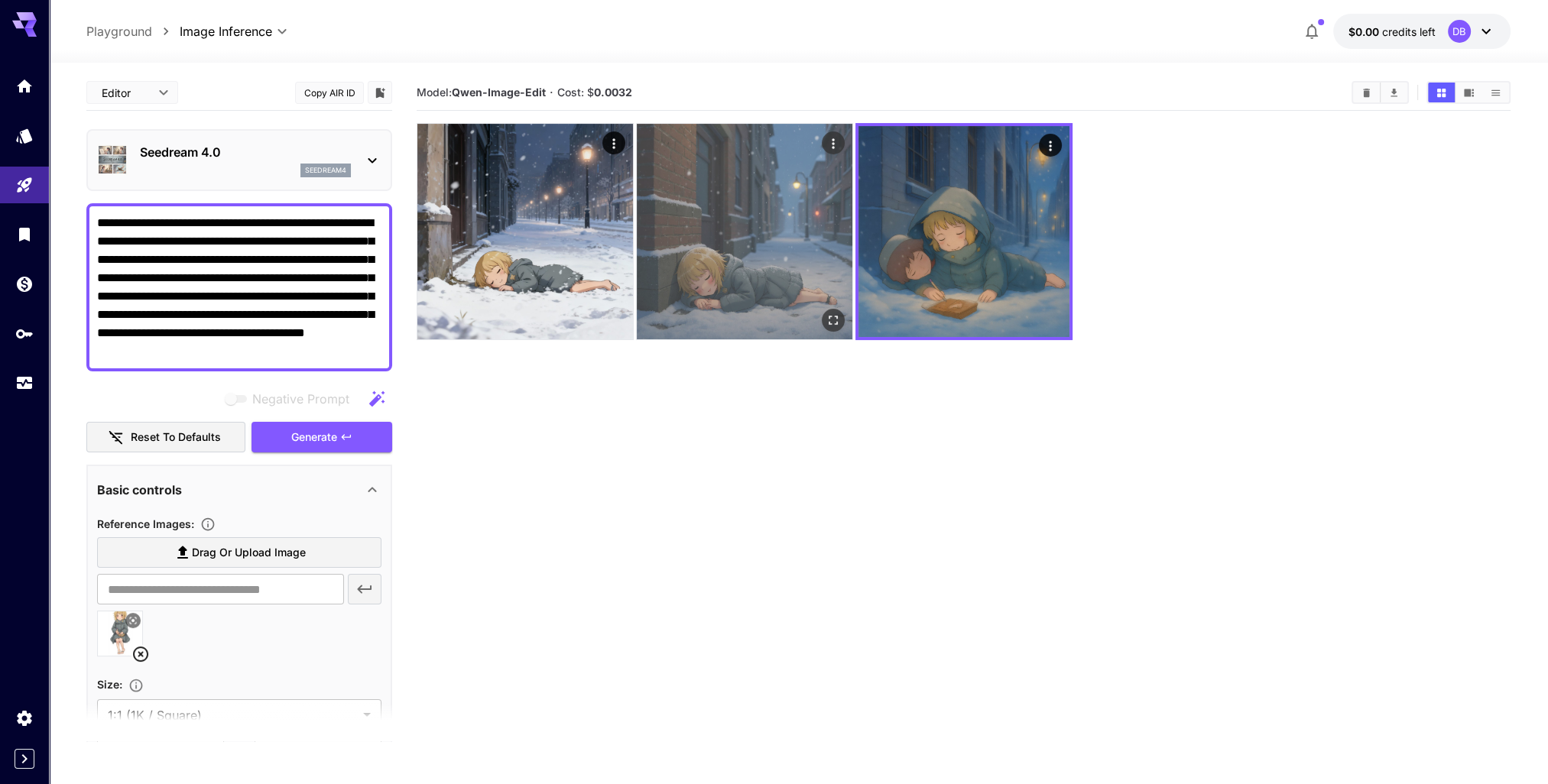
click at [732, 211] on img at bounding box center [744, 232] width 215 height 215
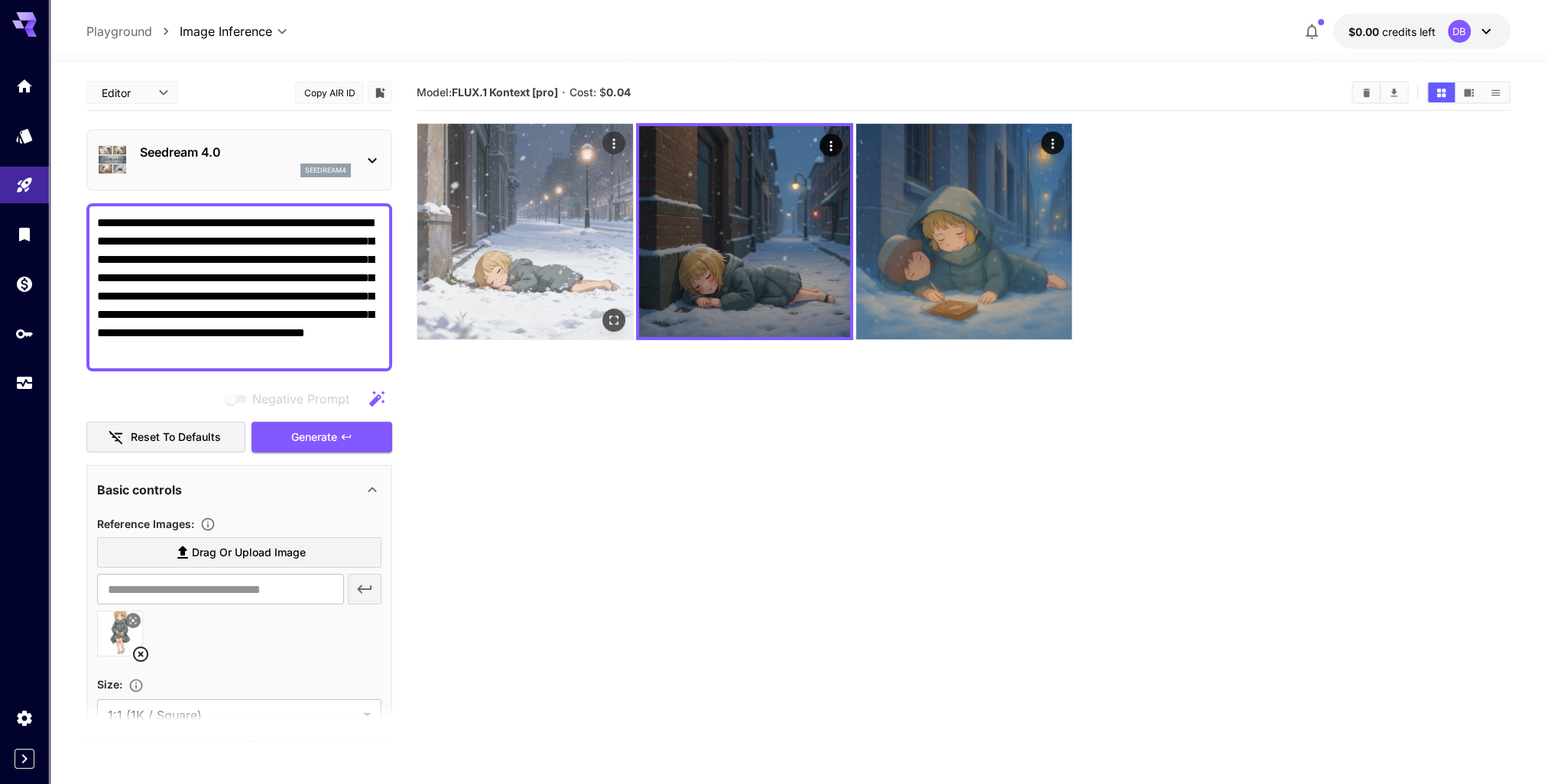
click at [496, 208] on img at bounding box center [525, 232] width 215 height 215
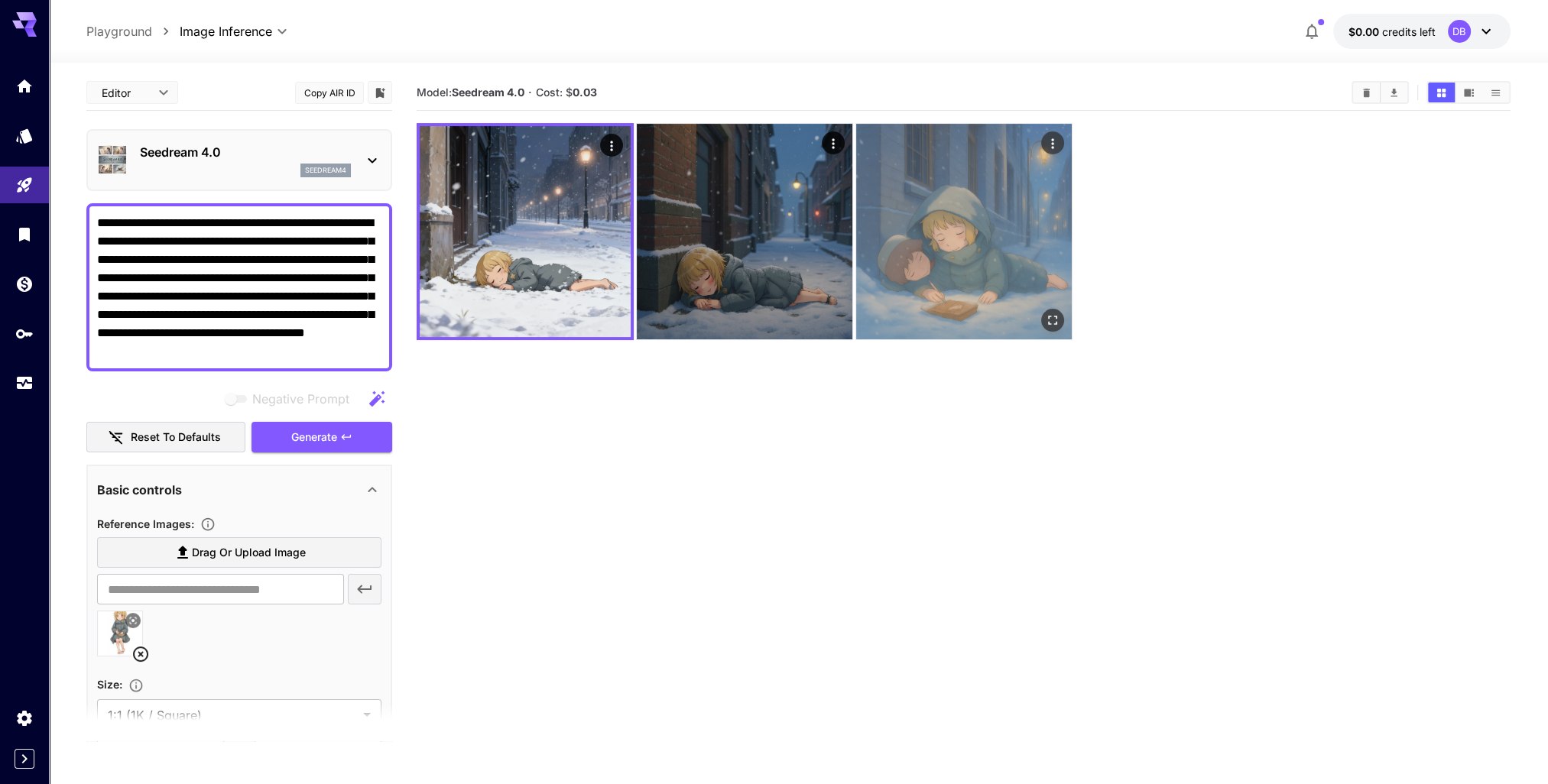
click at [958, 212] on img at bounding box center [964, 232] width 215 height 215
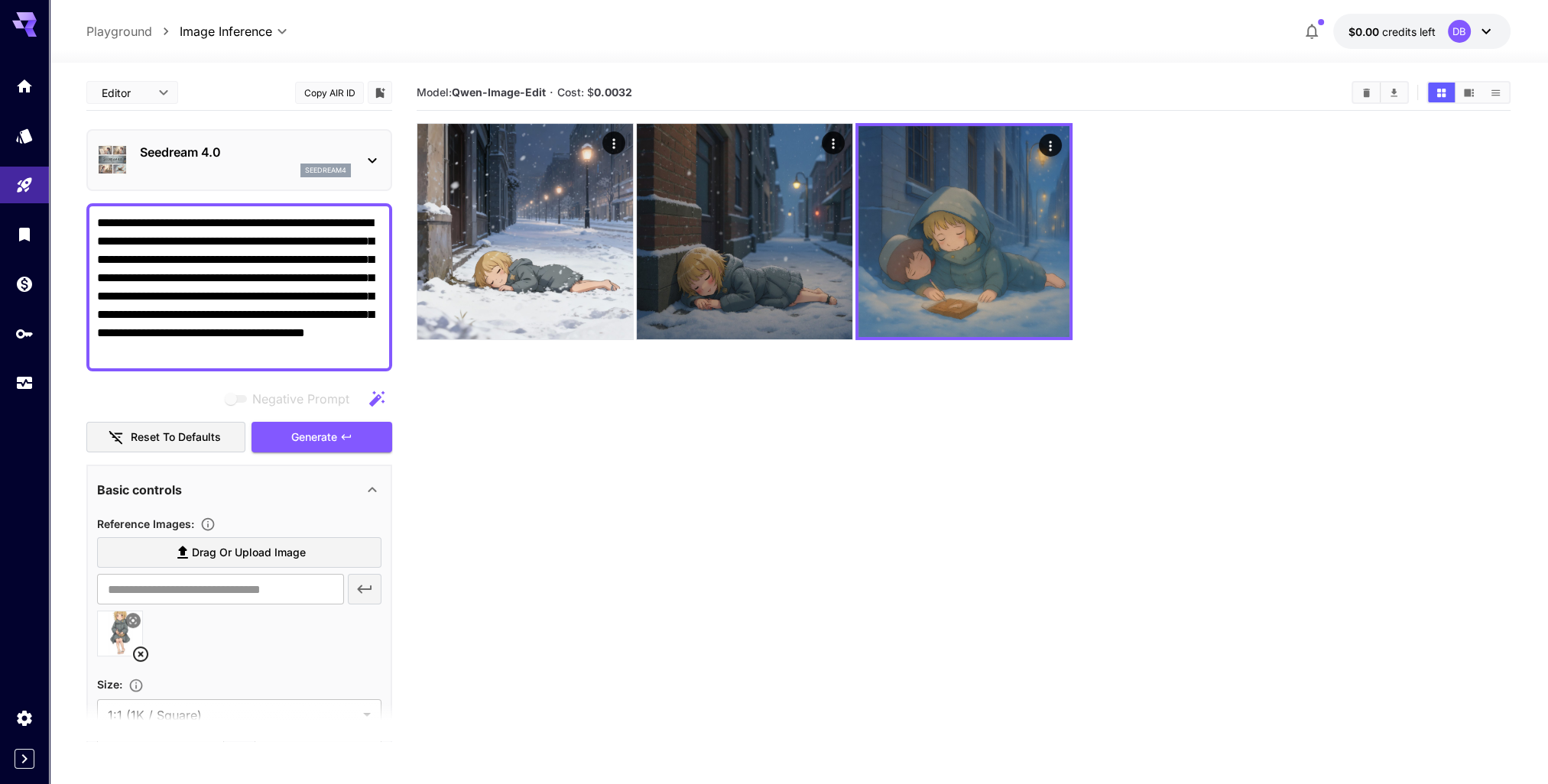
click at [997, 406] on section "Model: [PERSON_NAME]-Image-Edit · Cost: $ 0.0032" at bounding box center [963, 467] width 1094 height 784
click at [370, 159] on icon at bounding box center [372, 161] width 9 height 6
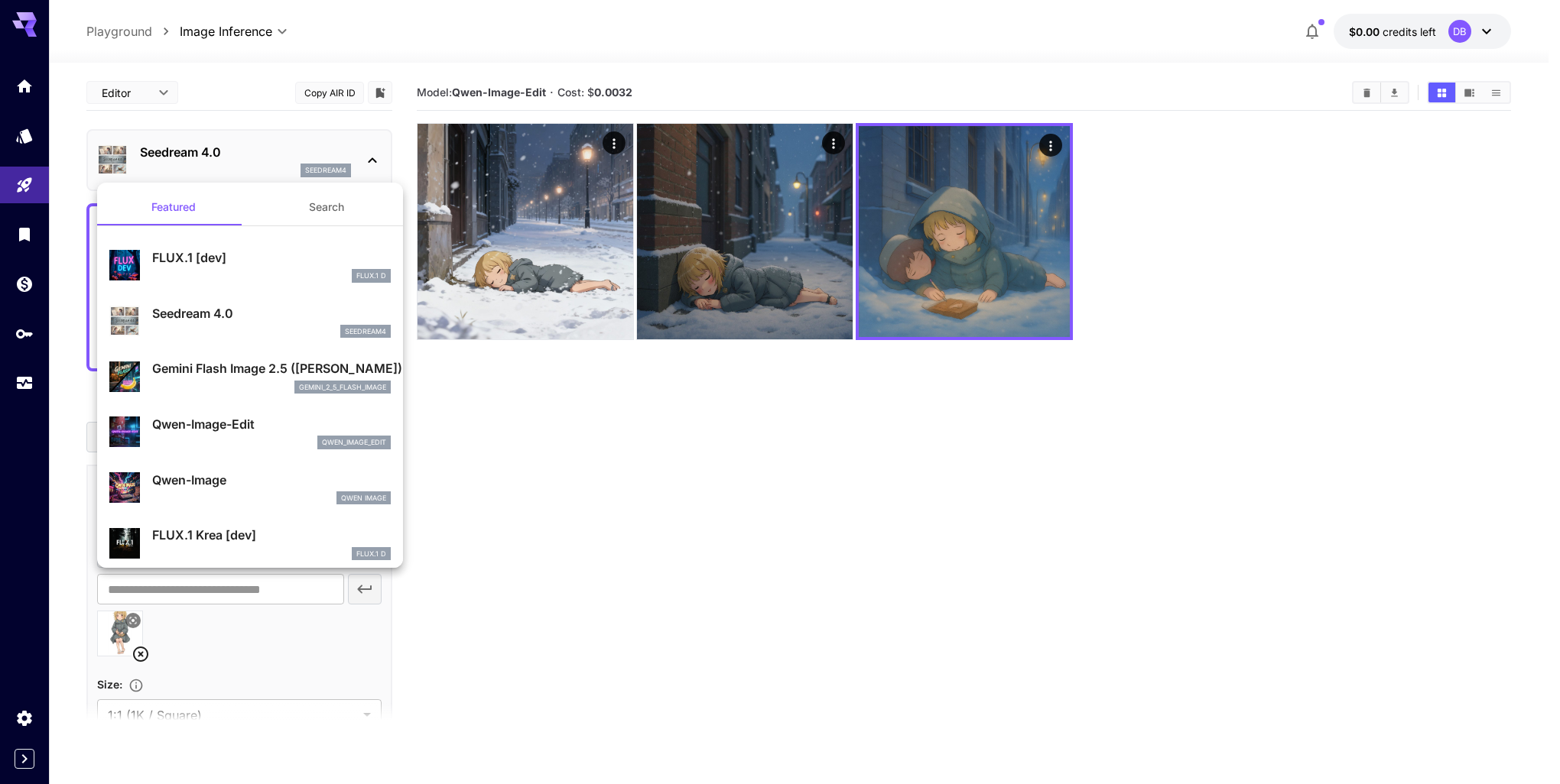
click at [200, 375] on p "Gemini Flash Image 2.5 ([PERSON_NAME])" at bounding box center [272, 368] width 239 height 18
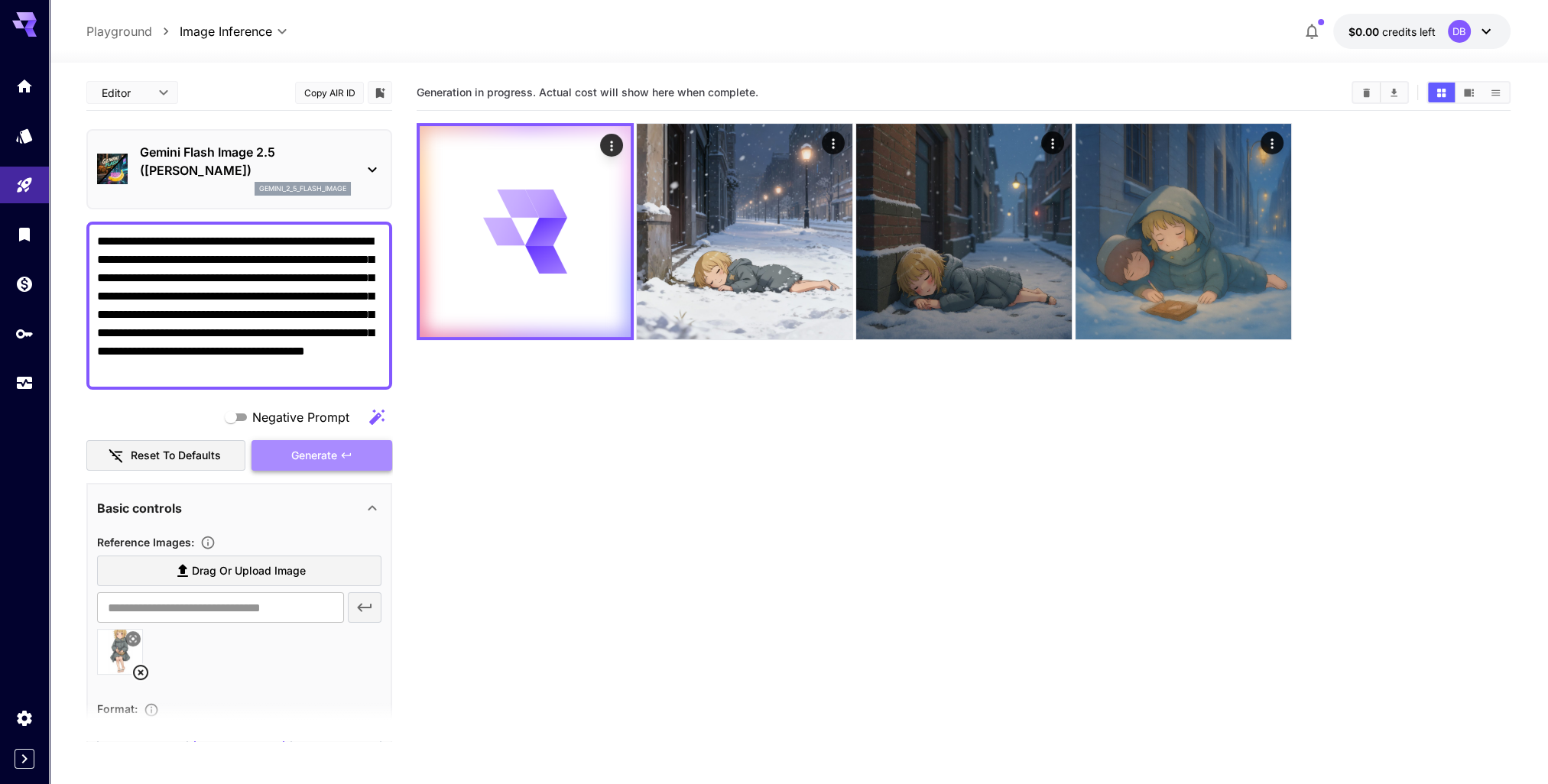
click at [301, 450] on span "Generate" at bounding box center [313, 456] width 46 height 19
click at [366, 172] on icon at bounding box center [372, 169] width 18 height 18
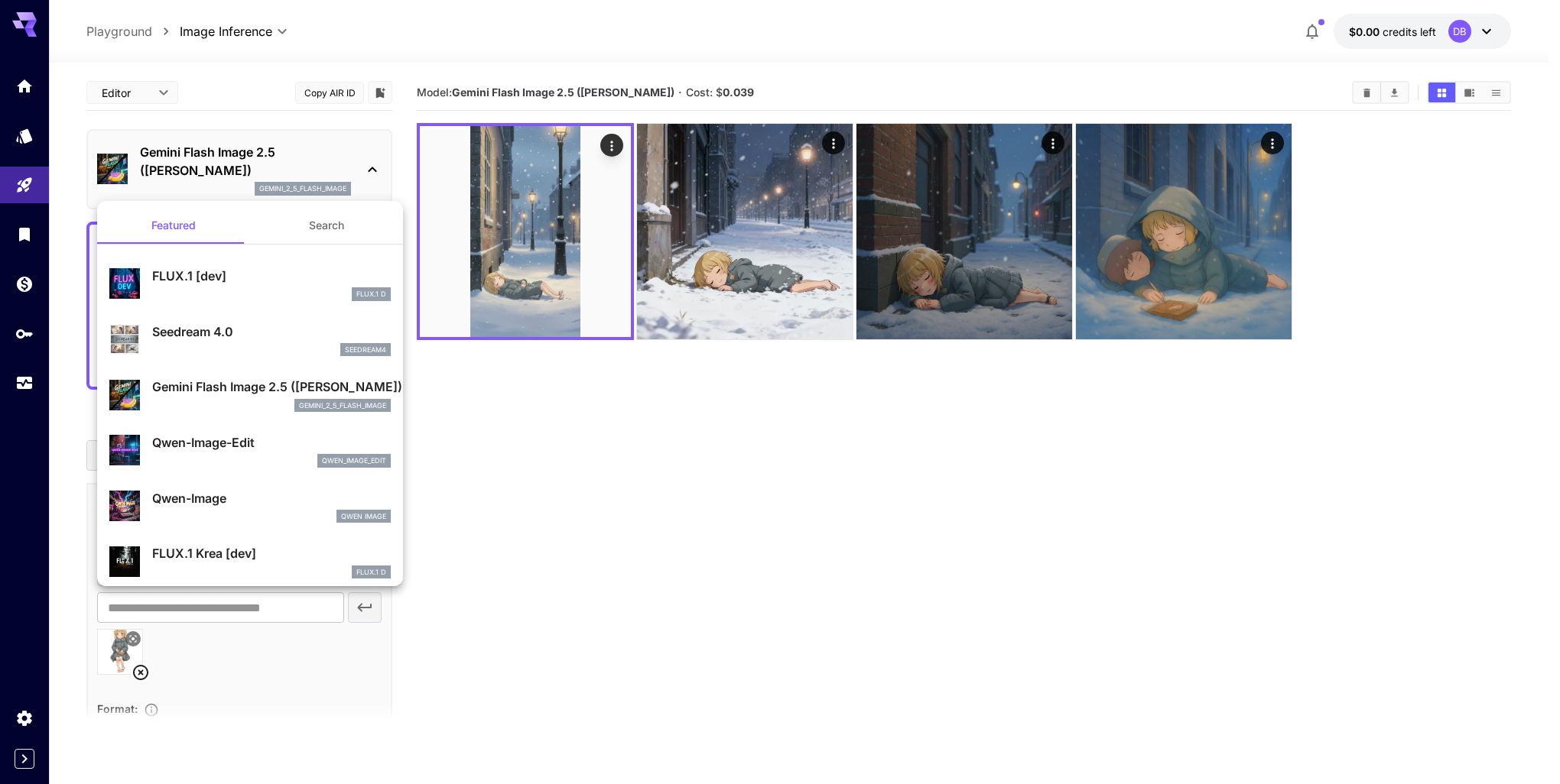
click at [592, 478] on div at bounding box center [780, 392] width 1560 height 784
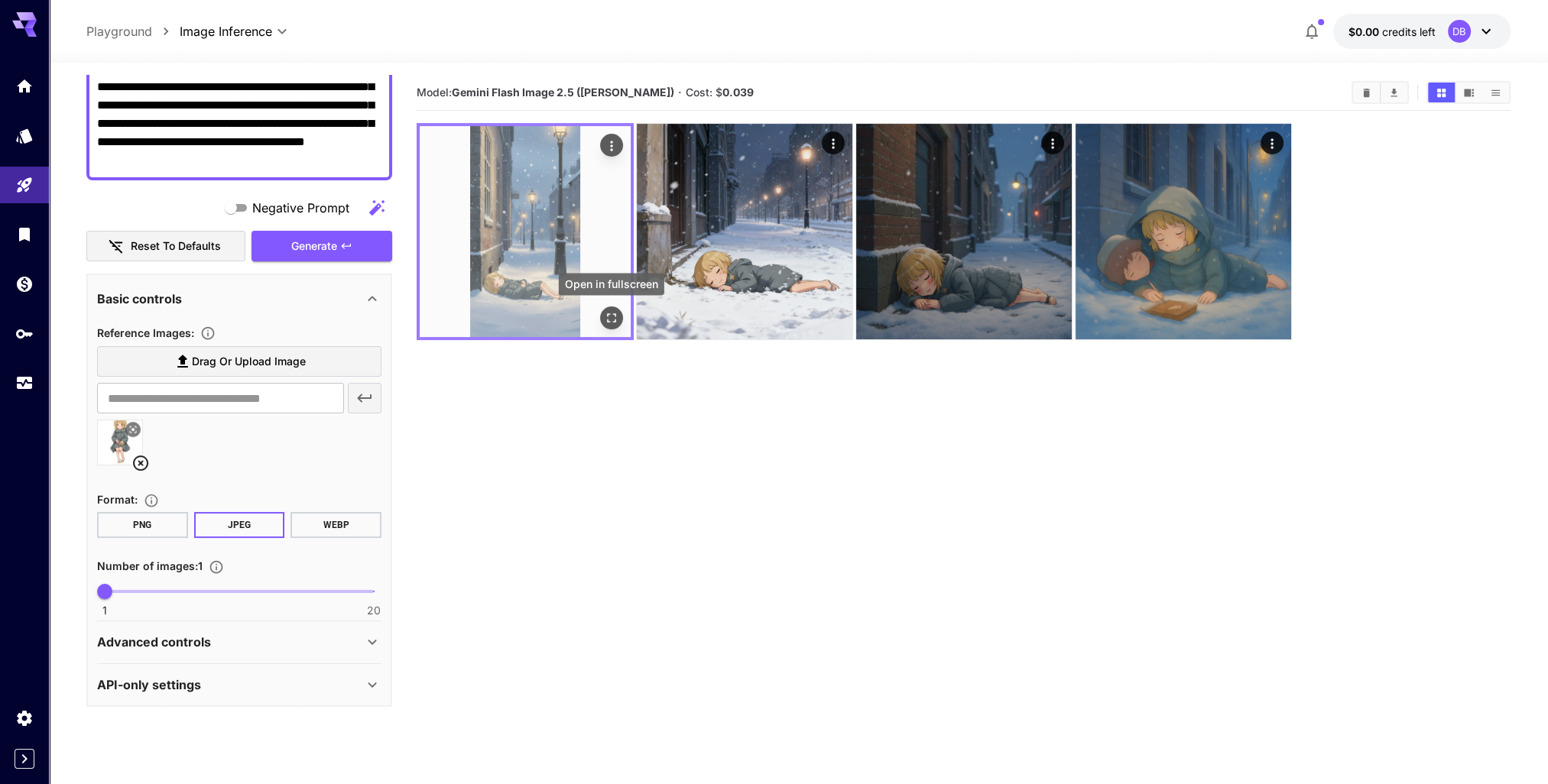
click at [611, 322] on icon "Open in fullscreen" at bounding box center [611, 318] width 16 height 16
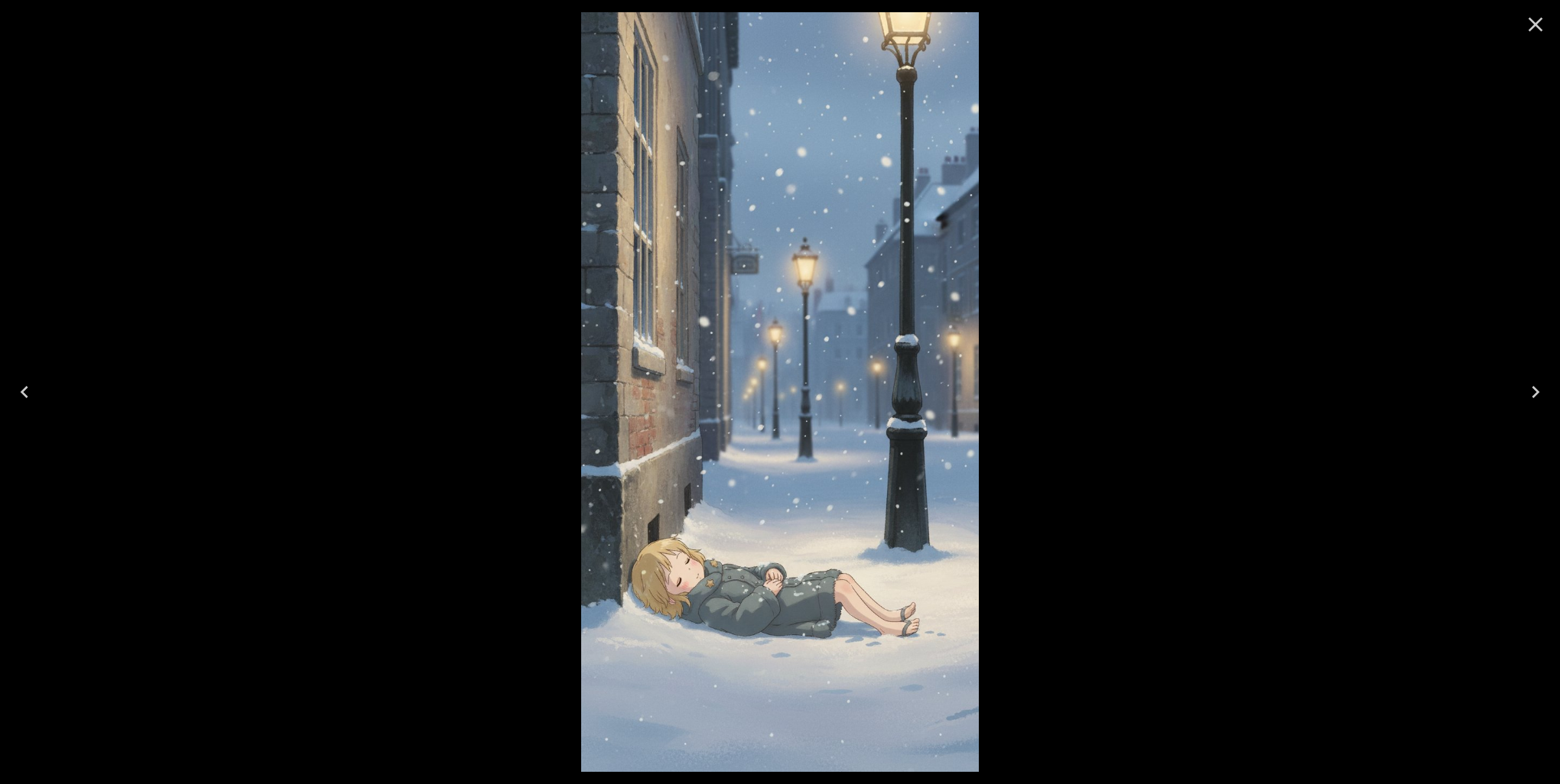
click at [1534, 398] on icon "Next" at bounding box center [1535, 392] width 24 height 24
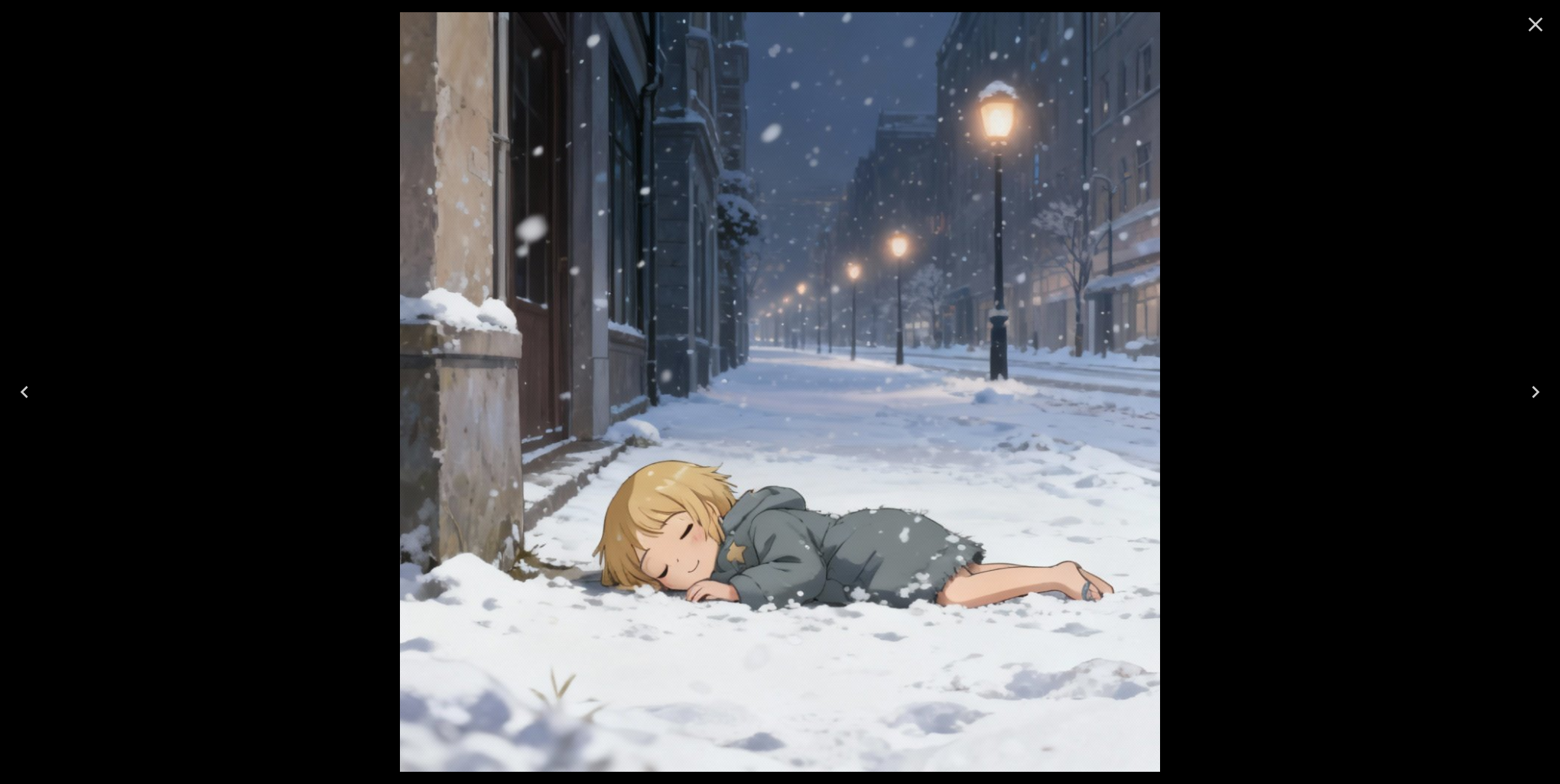
click at [23, 396] on icon "Previous" at bounding box center [24, 392] width 24 height 24
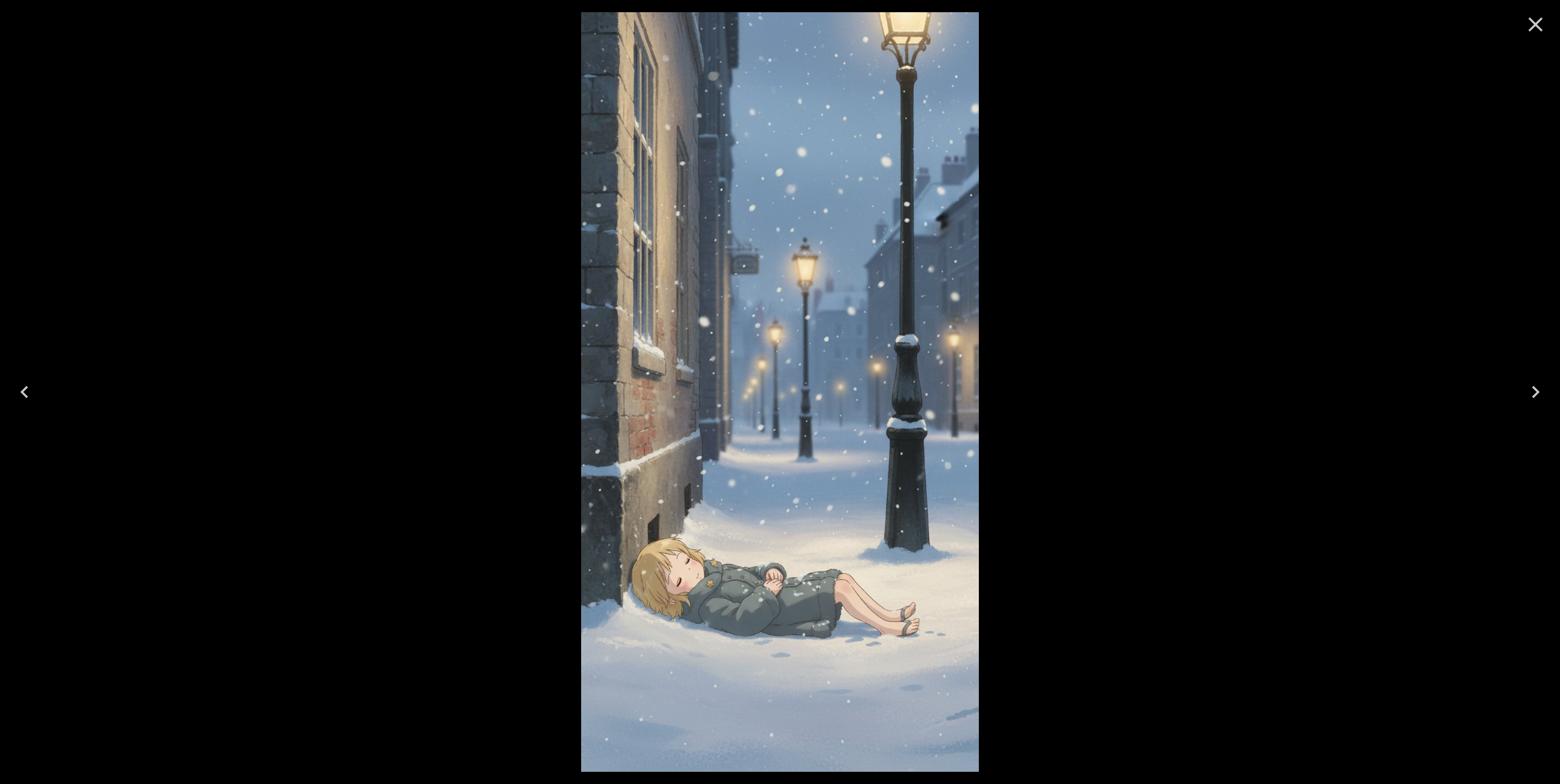
click at [1532, 389] on icon "Next" at bounding box center [1535, 392] width 24 height 24
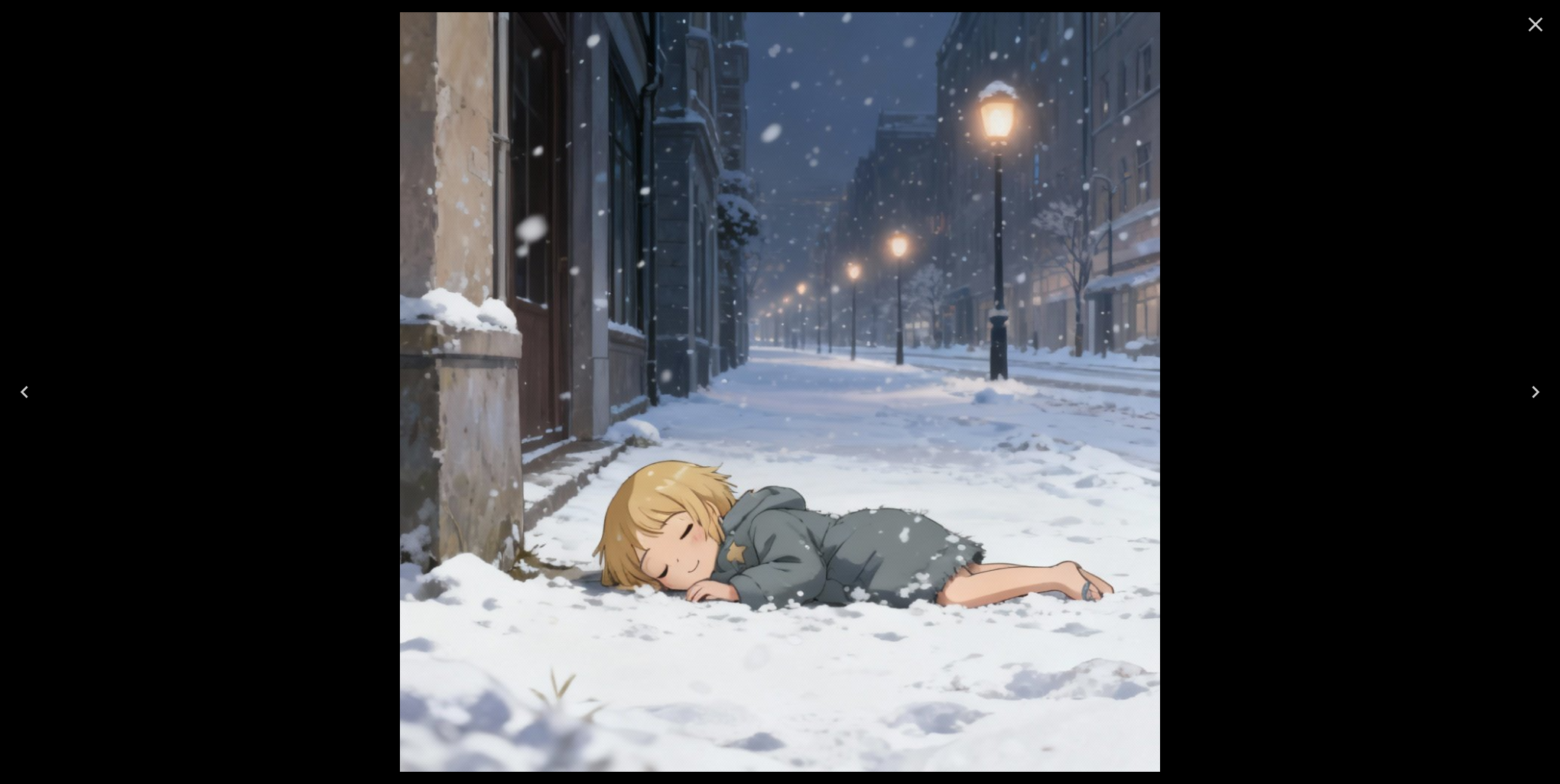
click at [1532, 389] on icon "Next" at bounding box center [1535, 392] width 24 height 24
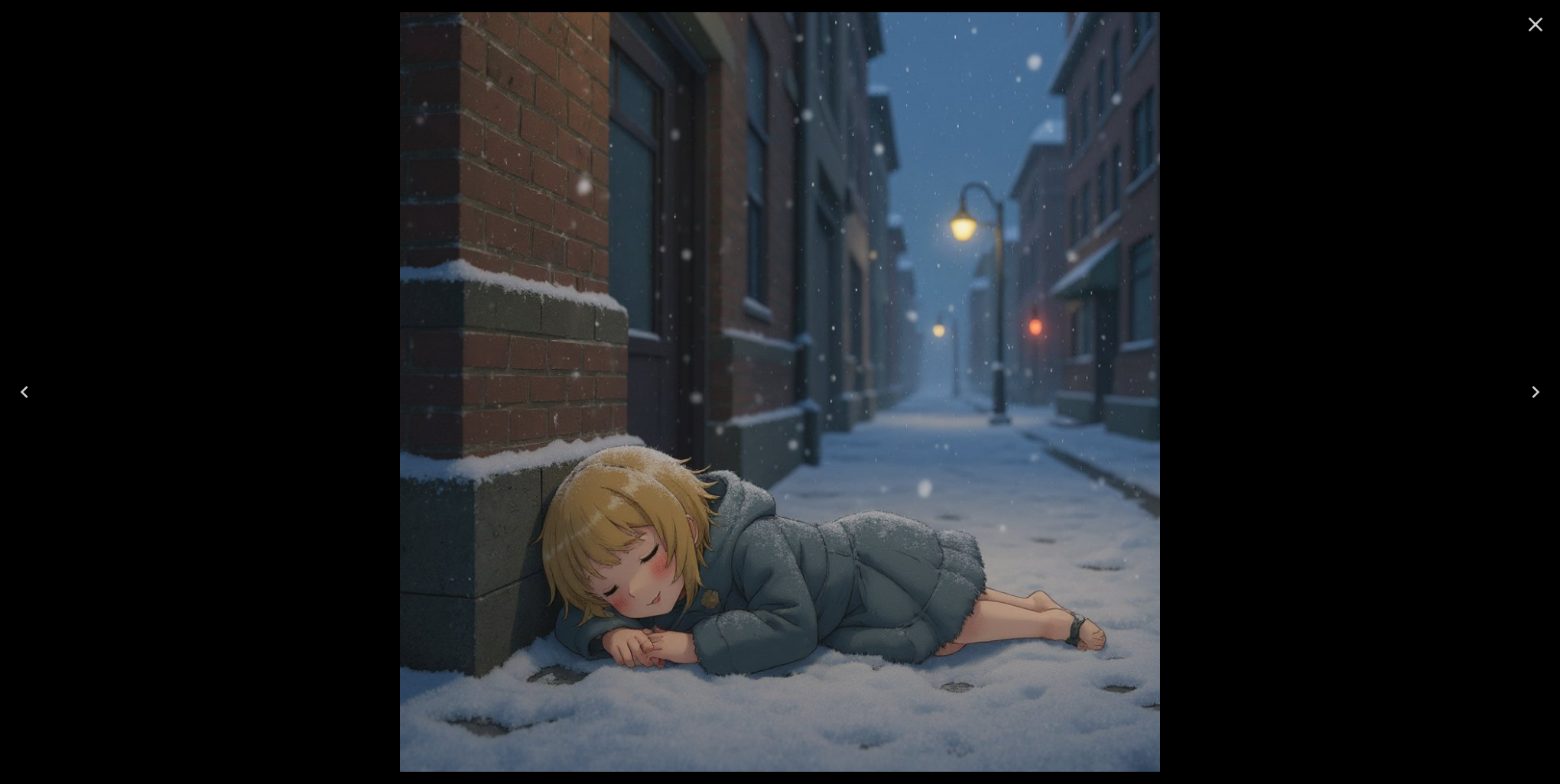
click at [1532, 389] on icon "Next" at bounding box center [1535, 392] width 24 height 24
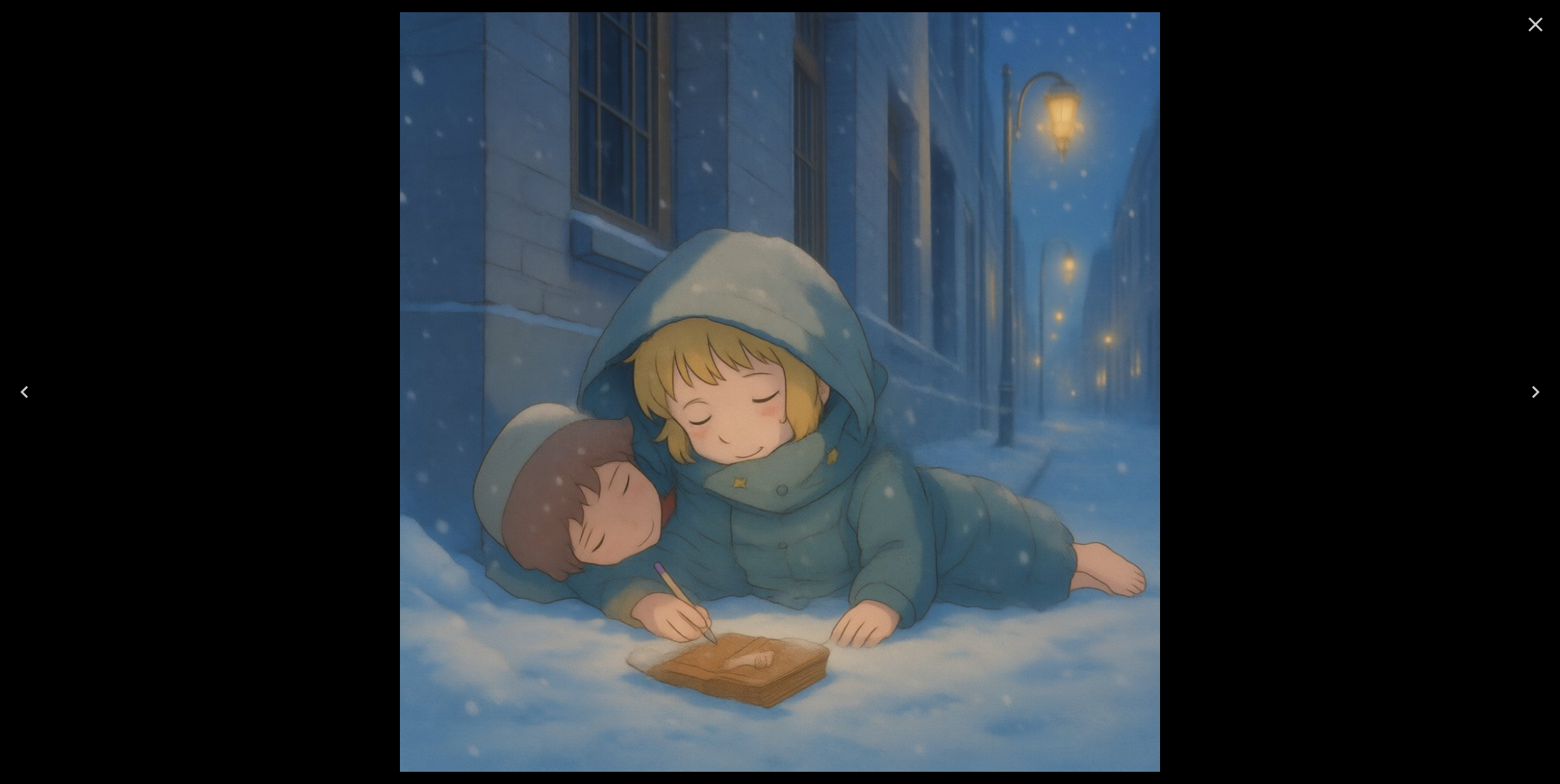
click at [1532, 389] on icon "Next" at bounding box center [1535, 392] width 24 height 24
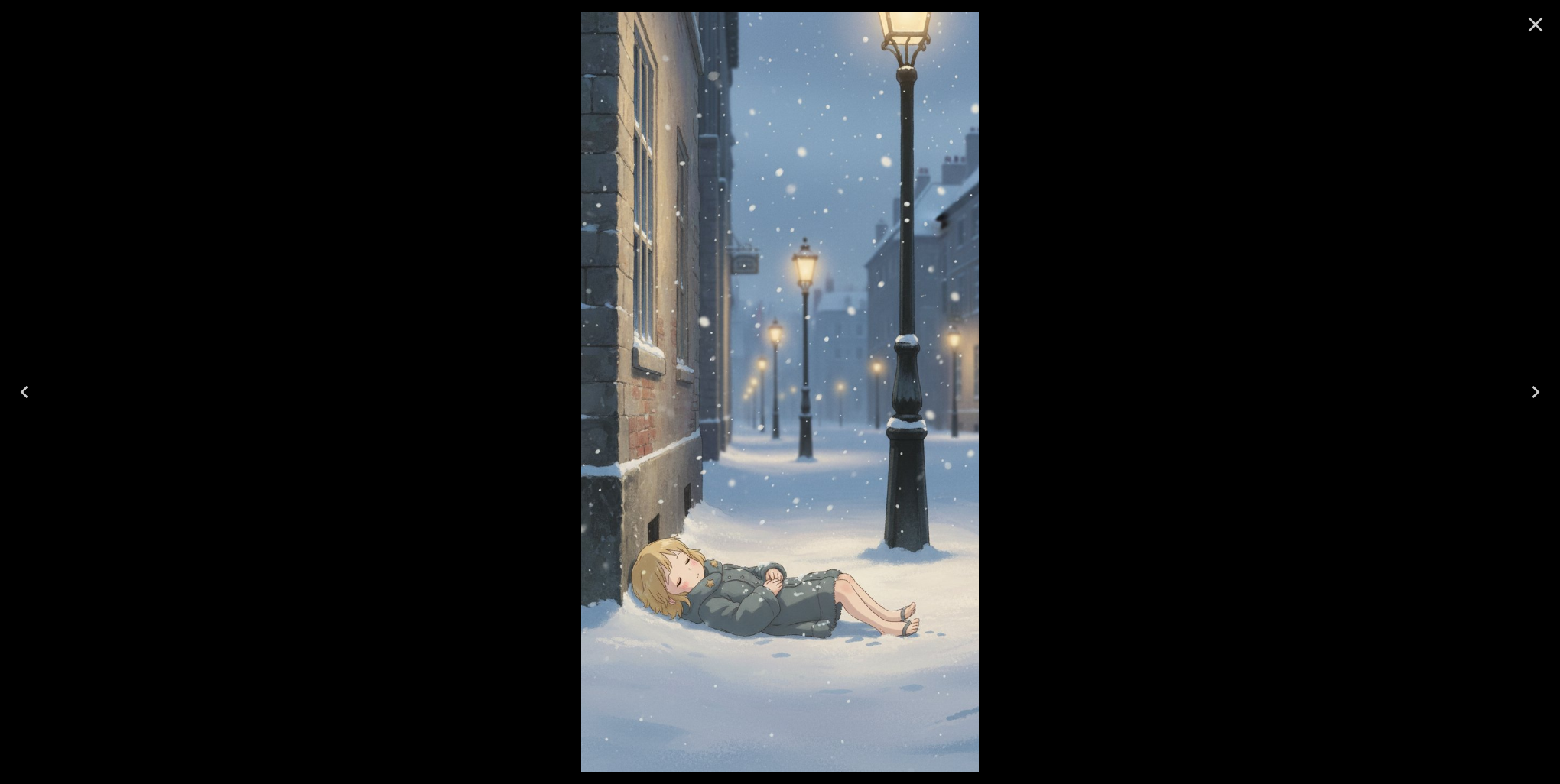
click at [1531, 389] on icon "Next" at bounding box center [1535, 392] width 24 height 24
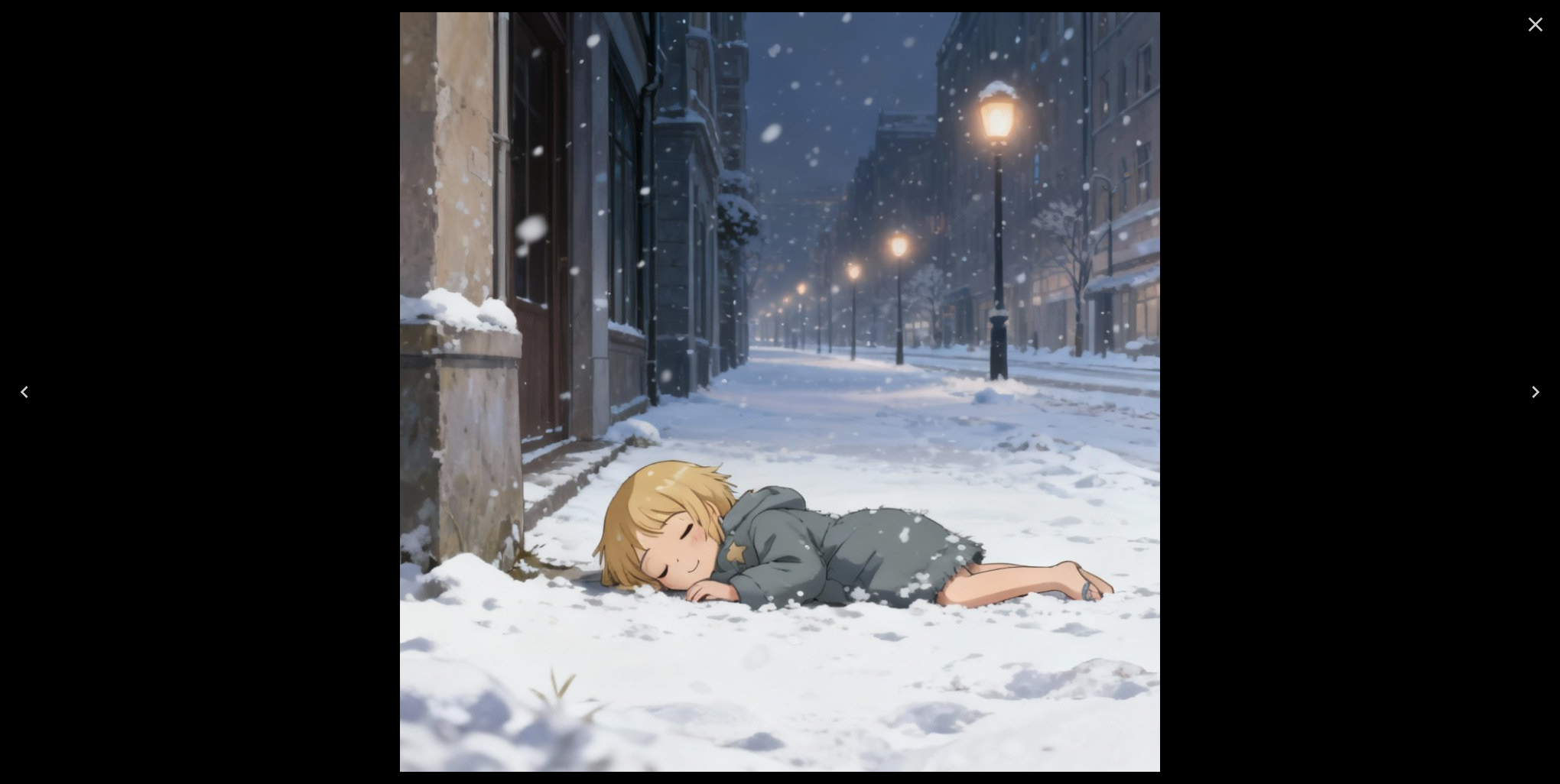
click at [1531, 389] on icon "Next" at bounding box center [1535, 392] width 24 height 24
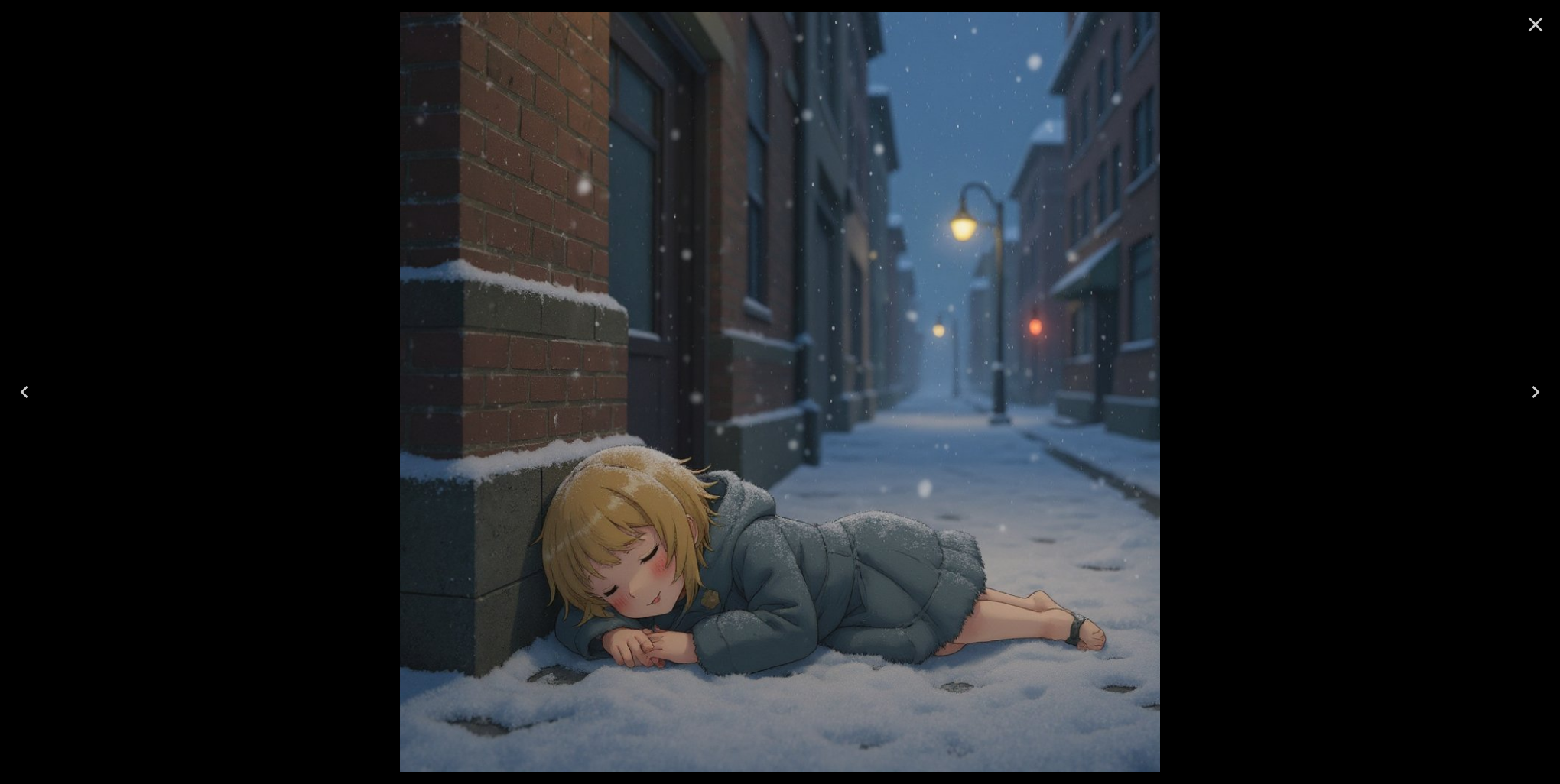
click at [1531, 389] on icon "Next" at bounding box center [1535, 392] width 24 height 24
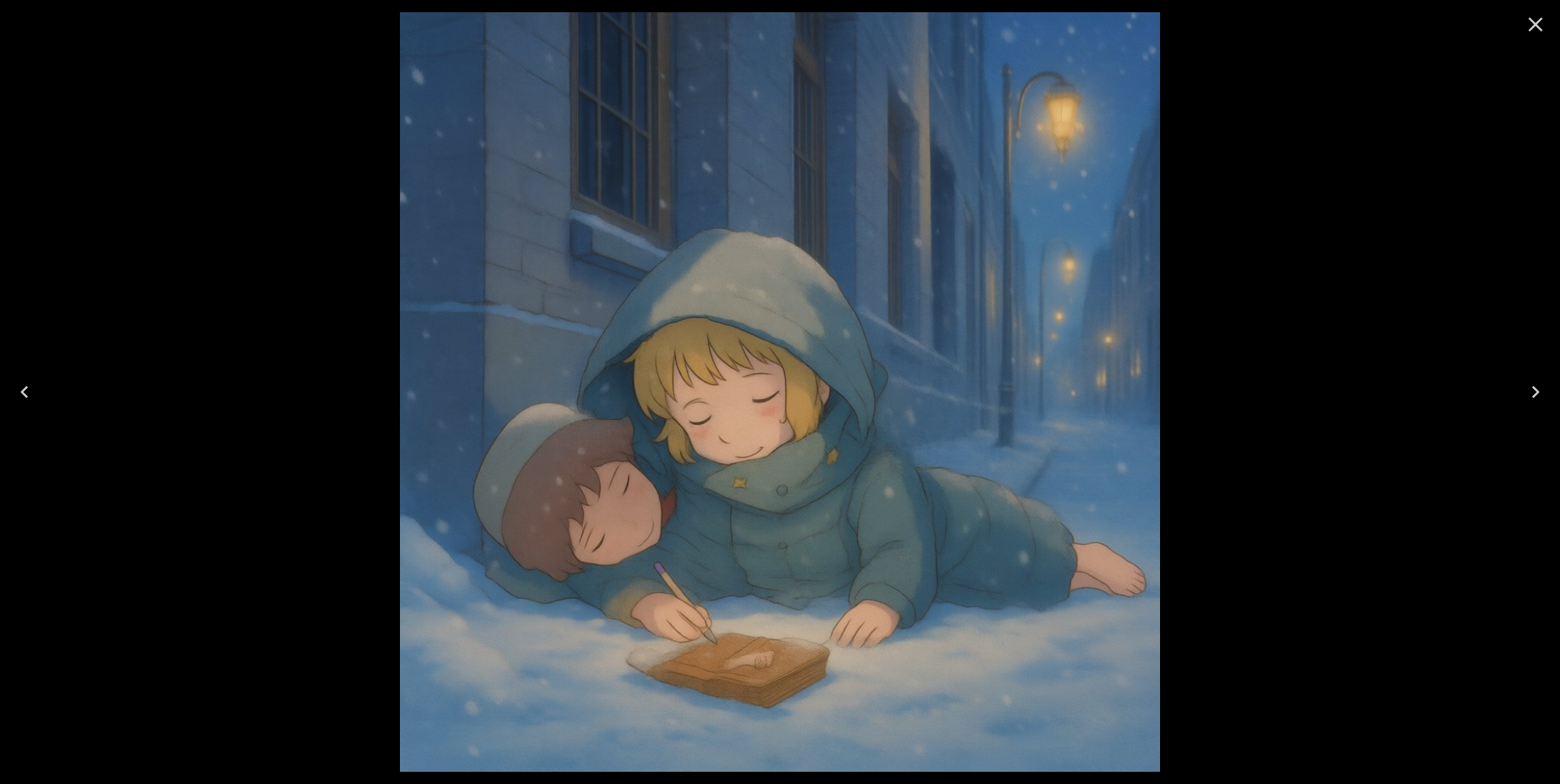
click at [17, 390] on icon "Previous" at bounding box center [24, 392] width 24 height 24
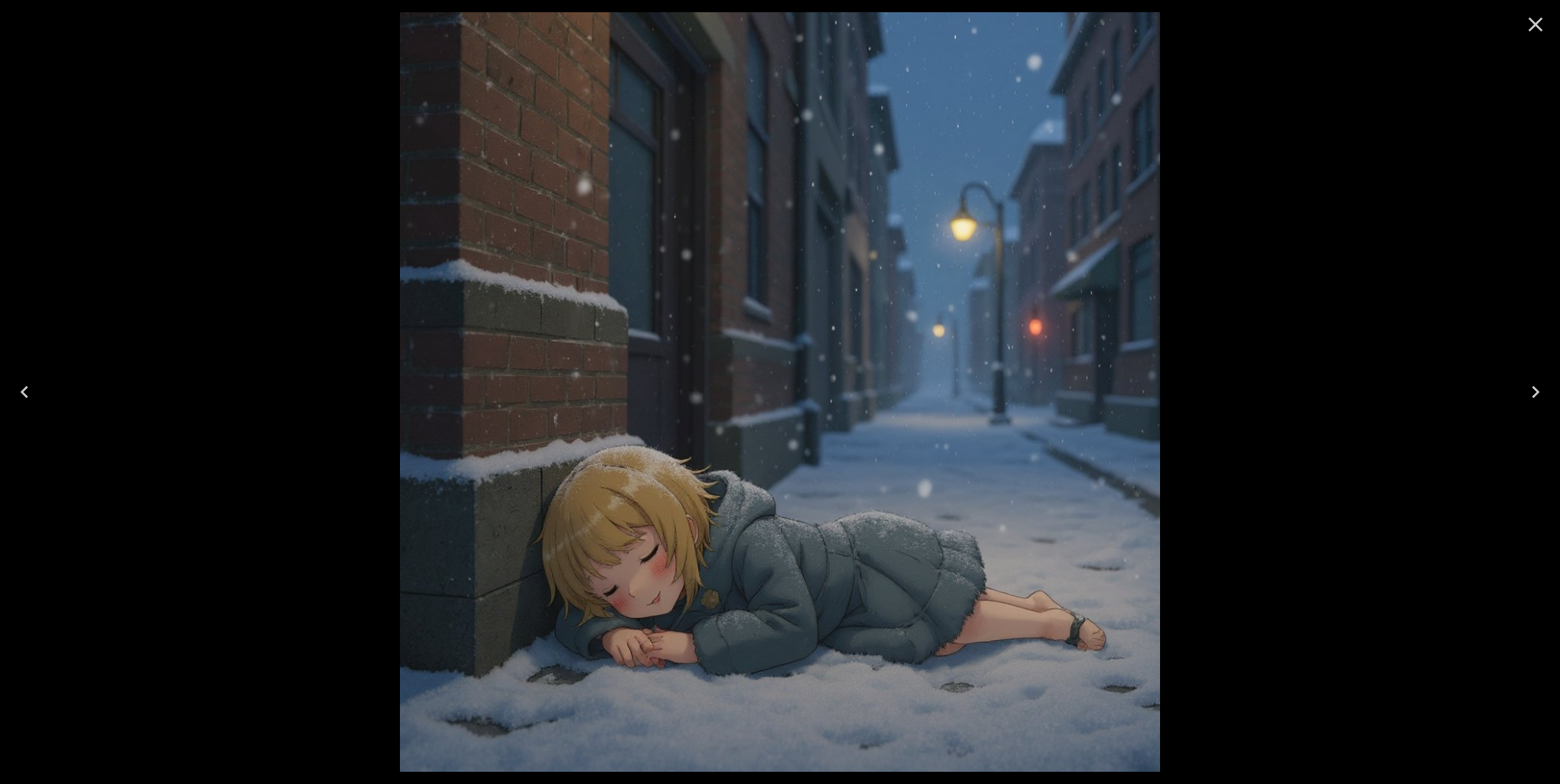
click at [17, 390] on icon "Previous" at bounding box center [24, 392] width 24 height 24
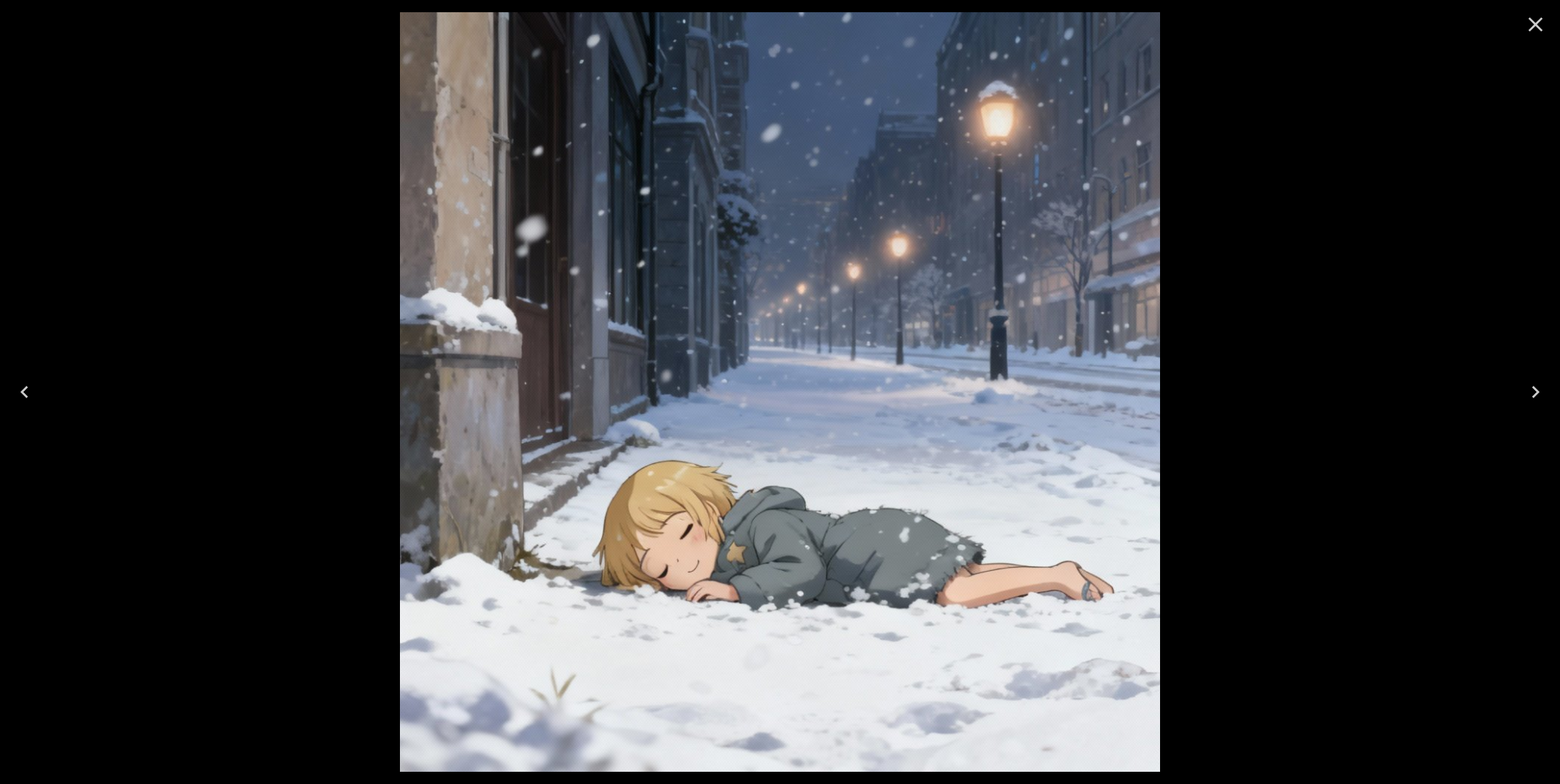
click at [1535, 390] on icon "Next" at bounding box center [1536, 392] width 8 height 13
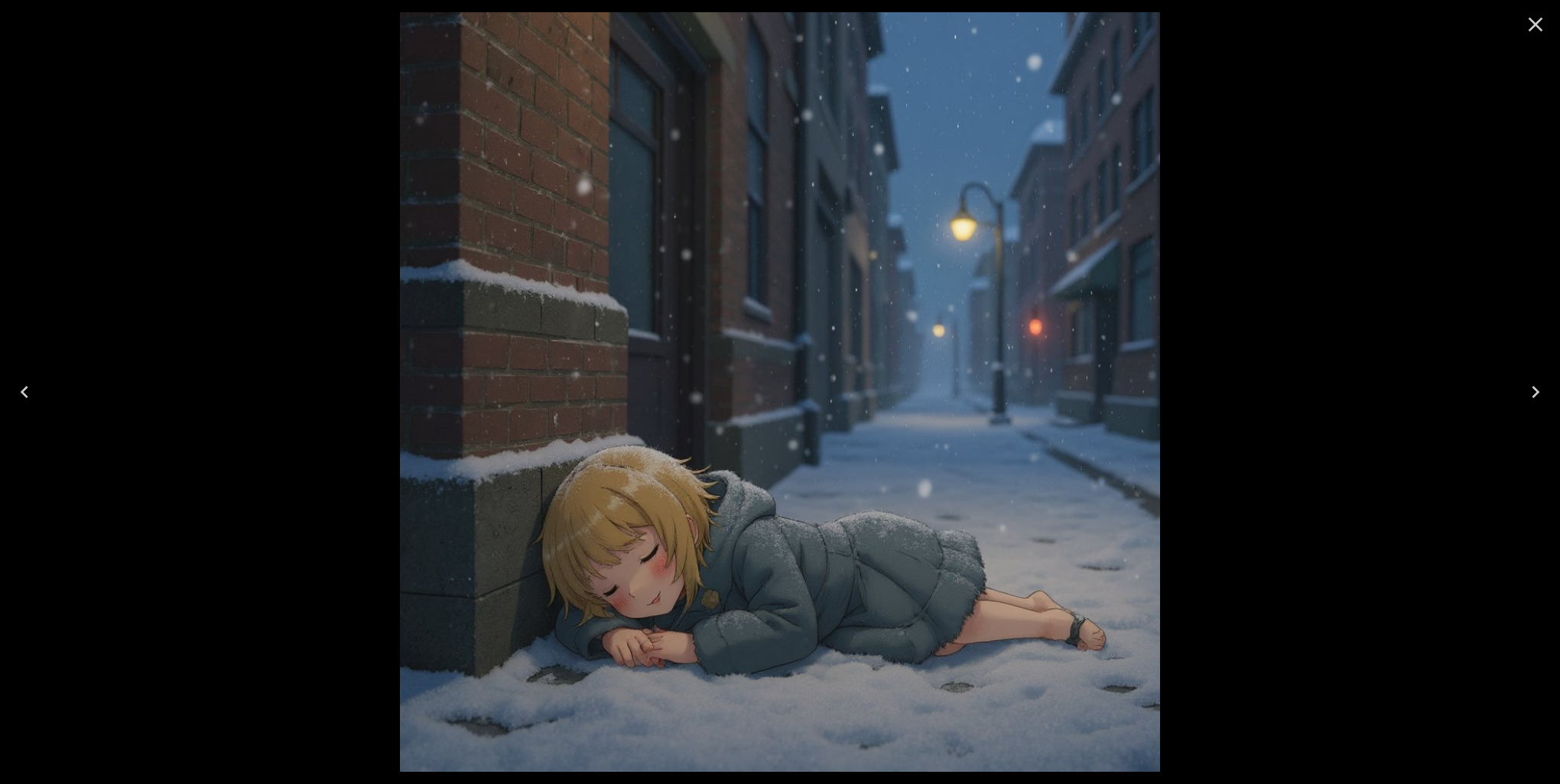
click at [1535, 390] on icon "Next" at bounding box center [1536, 392] width 8 height 13
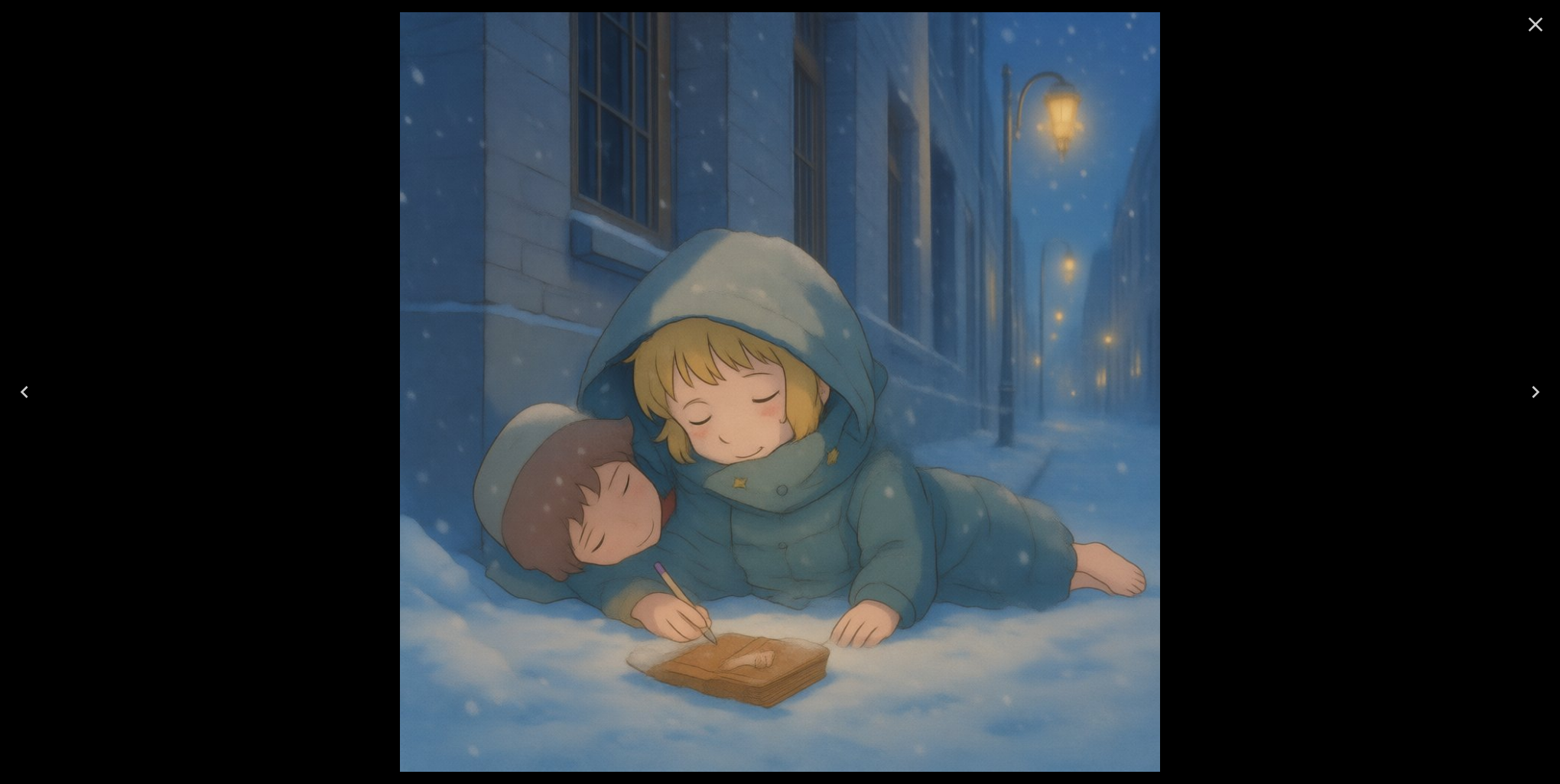
click at [1534, 23] on icon "Close" at bounding box center [1536, 24] width 15 height 15
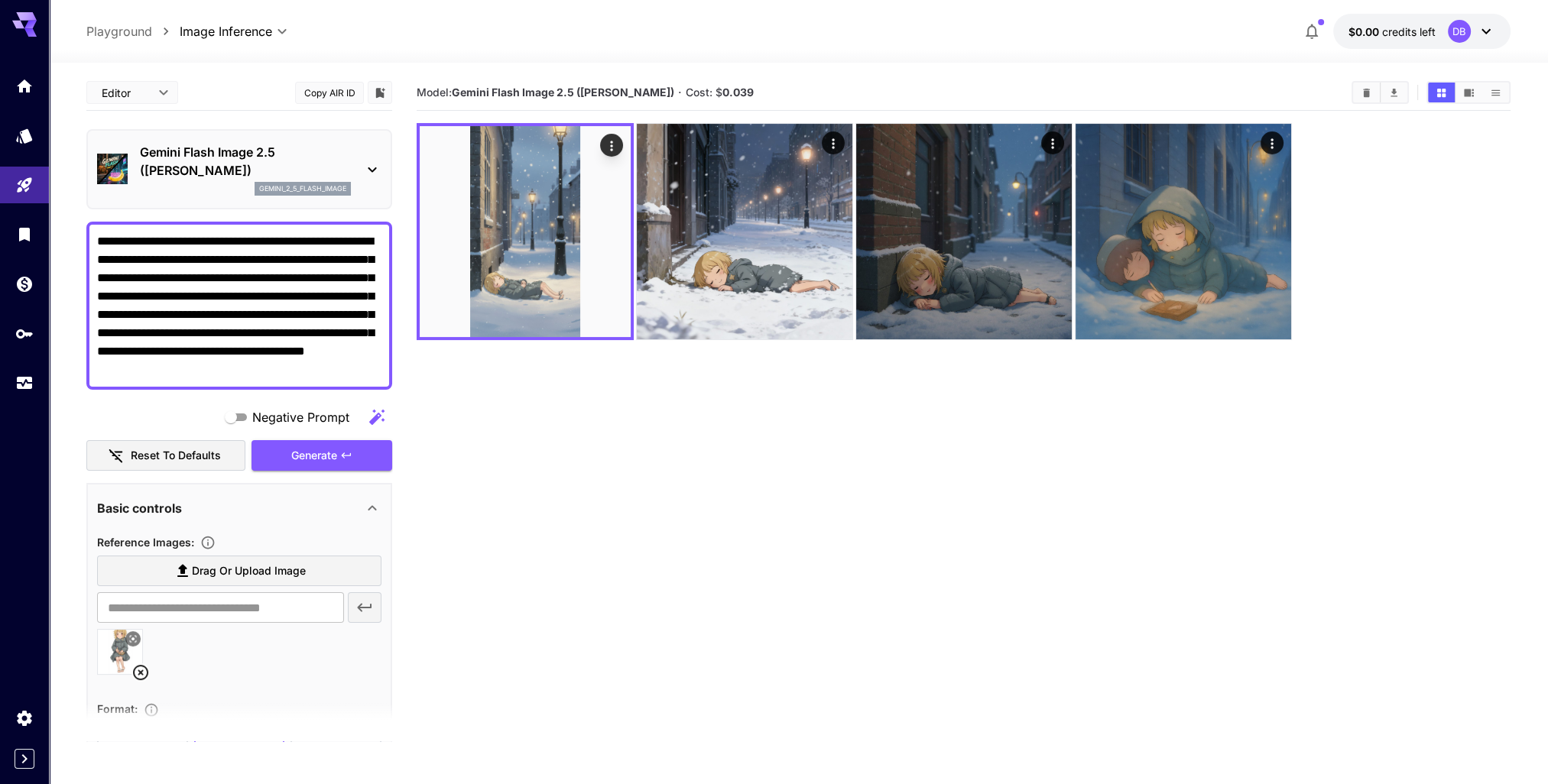
click at [358, 174] on div "Gemini Flash Image 2.5 ([PERSON_NAME]) gemini_2_5_flash_image" at bounding box center [239, 169] width 284 height 65
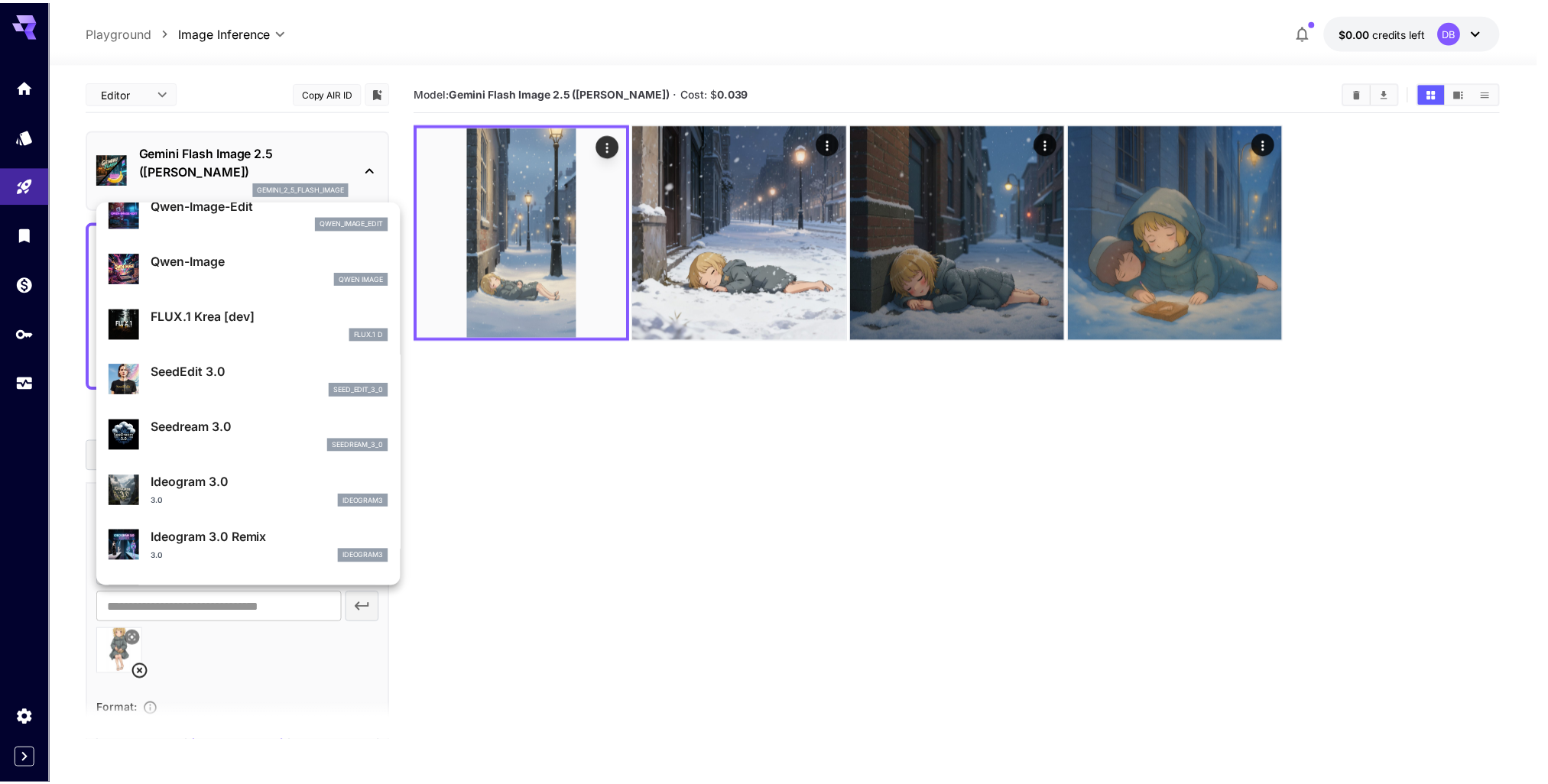
scroll to position [306, 0]
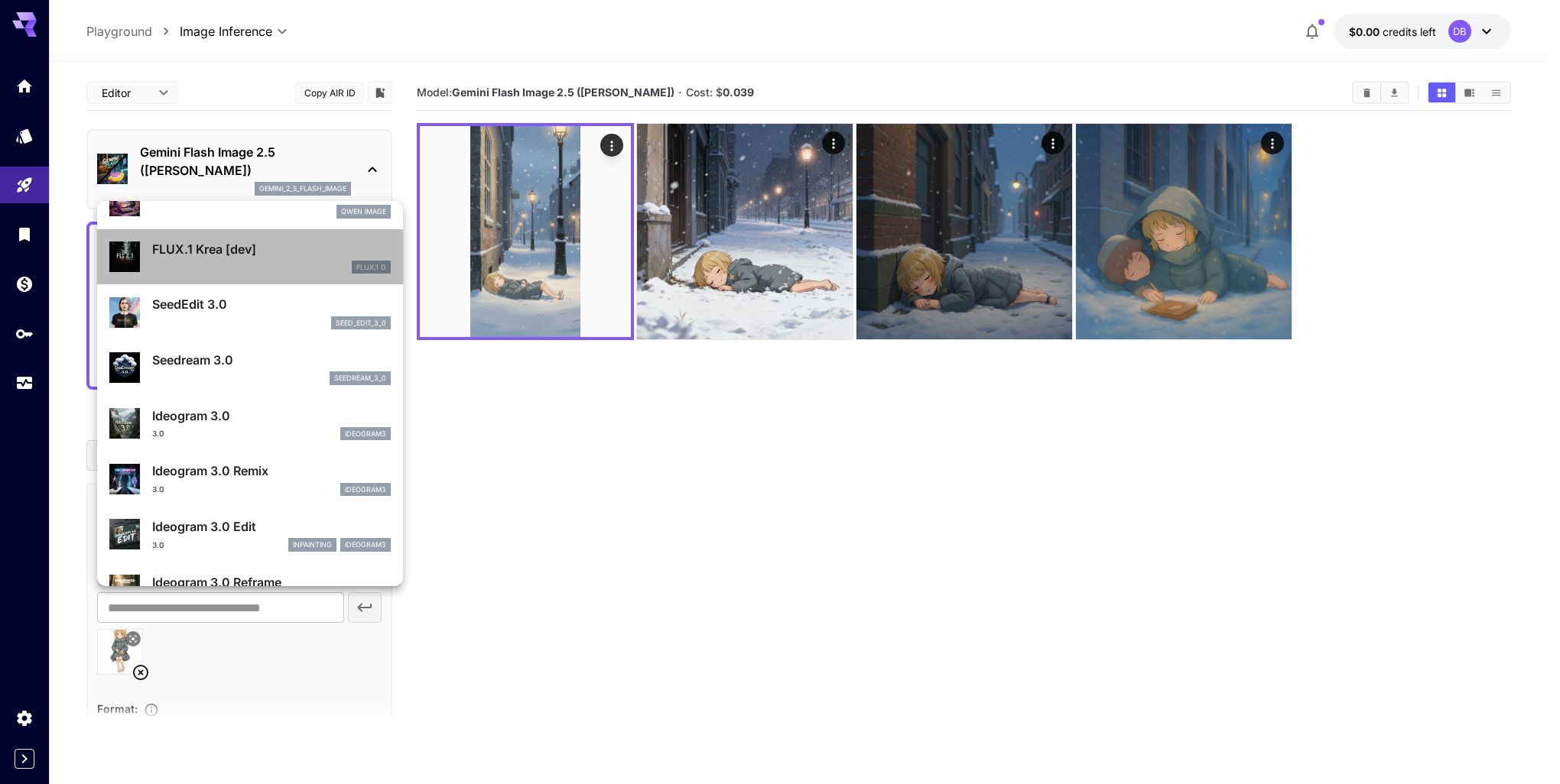
click at [263, 271] on div "FLUX.1 D" at bounding box center [272, 268] width 239 height 14
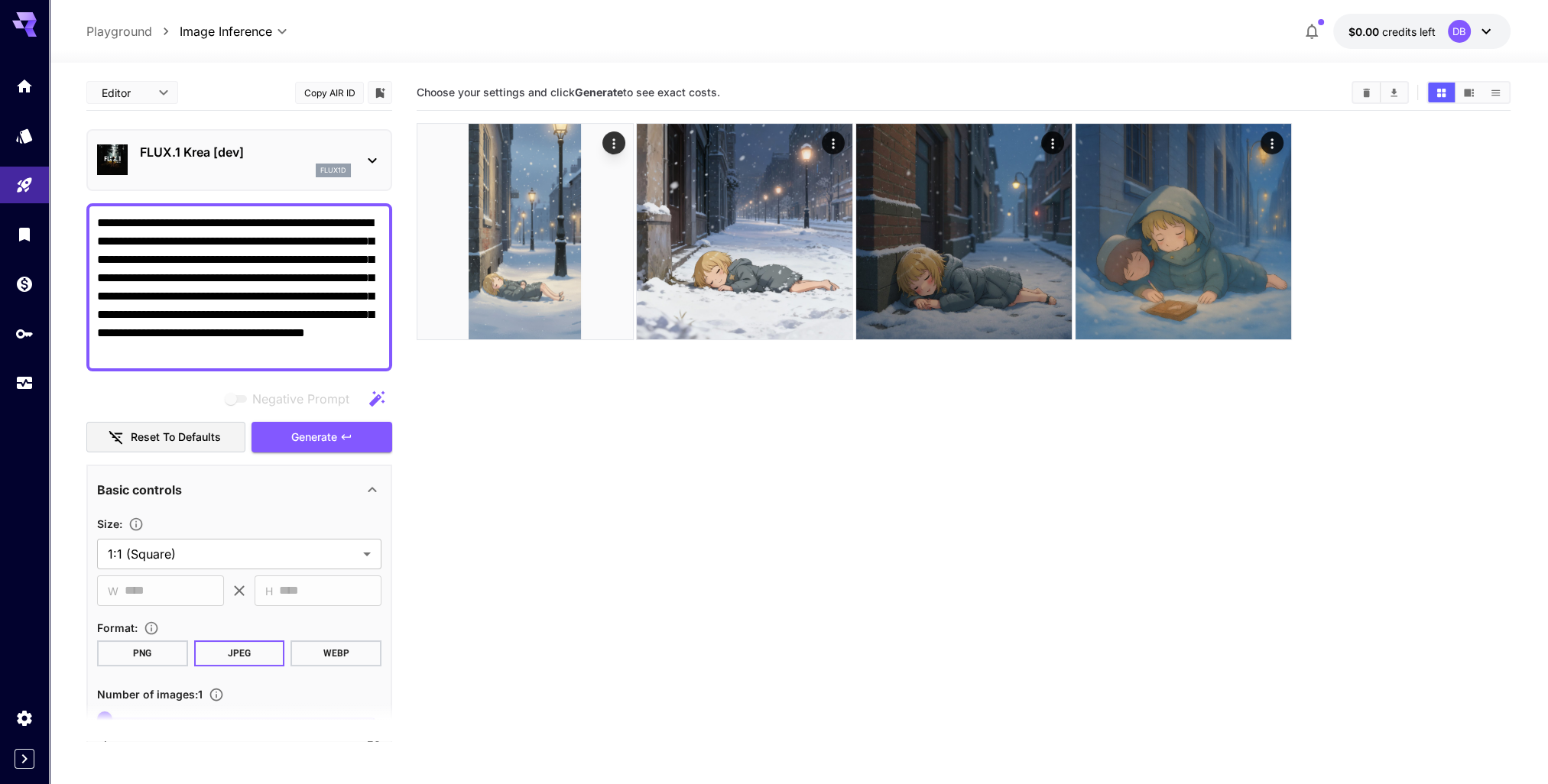
click at [355, 153] on div "FLUX.1 Krea [dev] flux1d" at bounding box center [239, 160] width 284 height 47
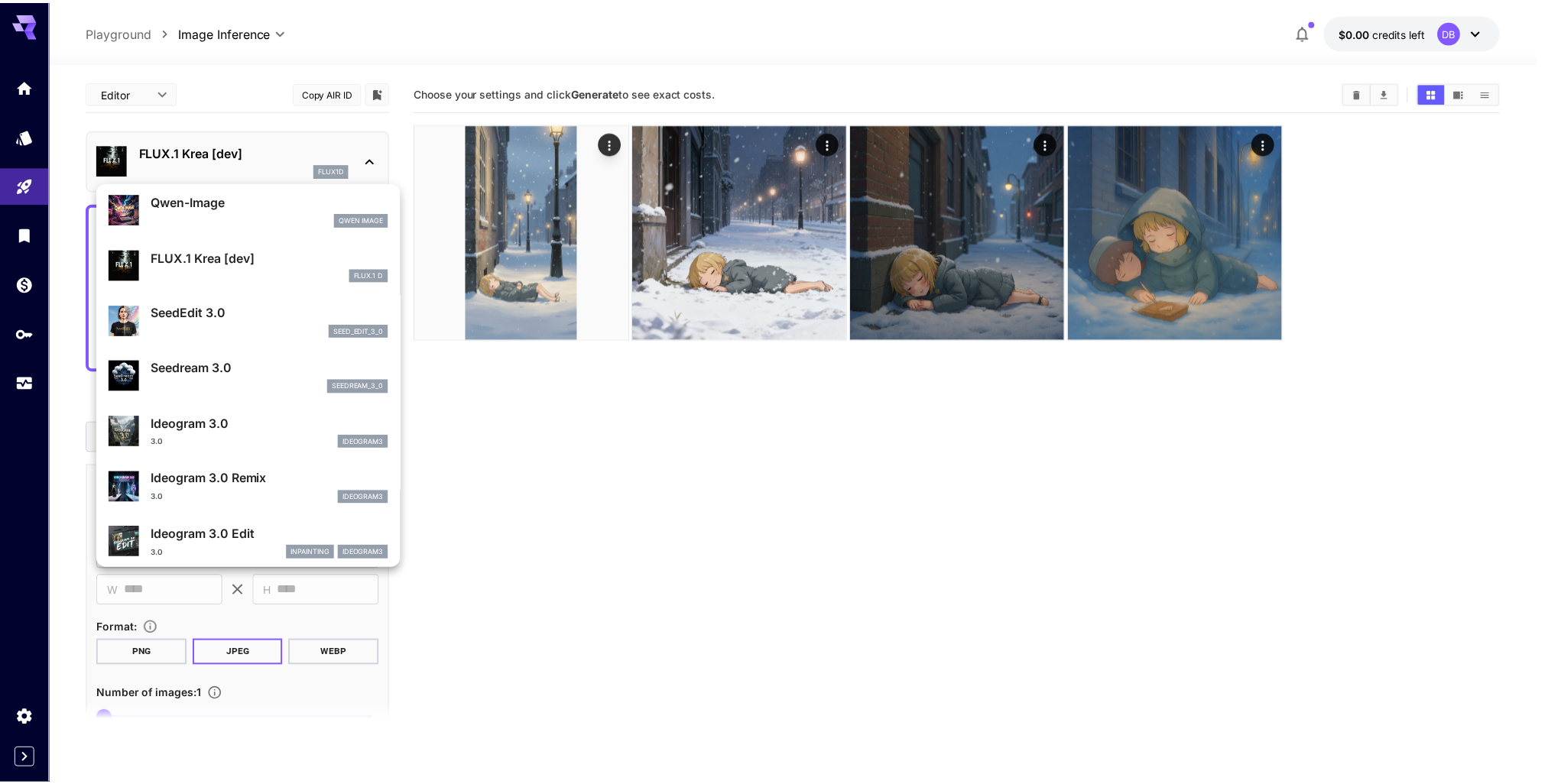
scroll to position [306, 0]
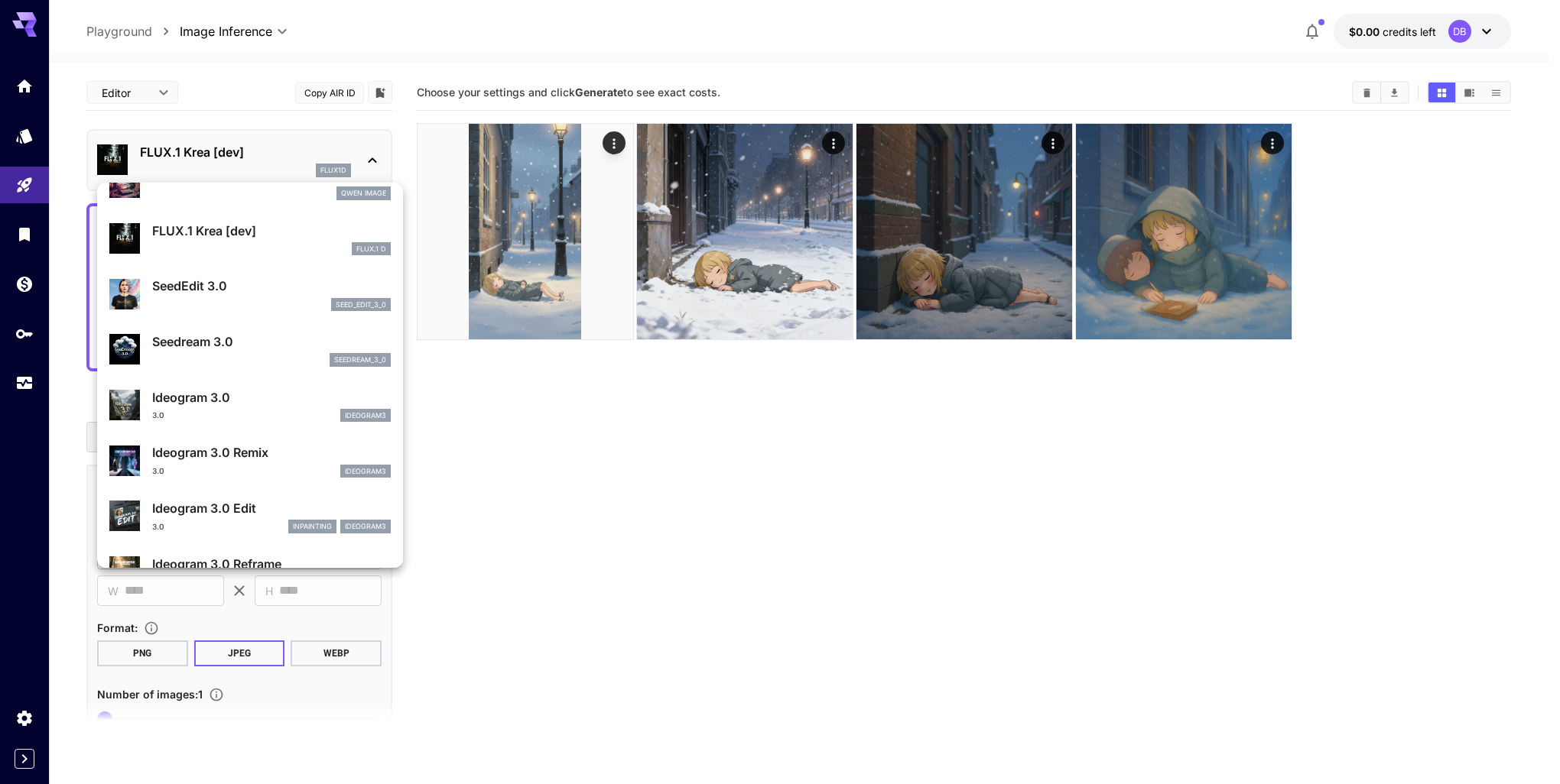
click at [259, 296] on div "SeedEdit 3.0 seed_edit_3_0" at bounding box center [272, 293] width 239 height 34
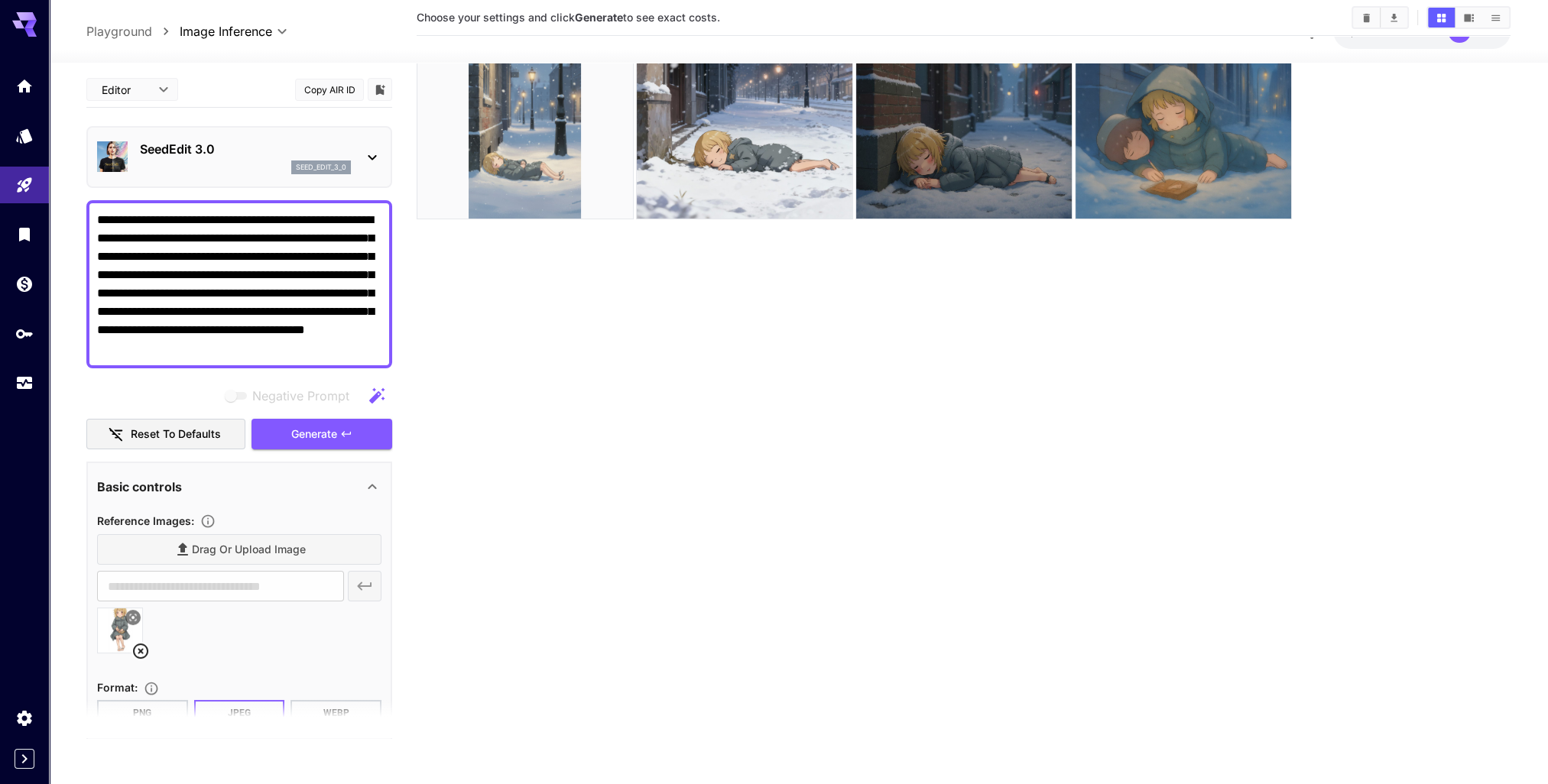
click at [362, 175] on div "SeedEdit 3.0 seed_edit_3_0" at bounding box center [239, 157] width 284 height 47
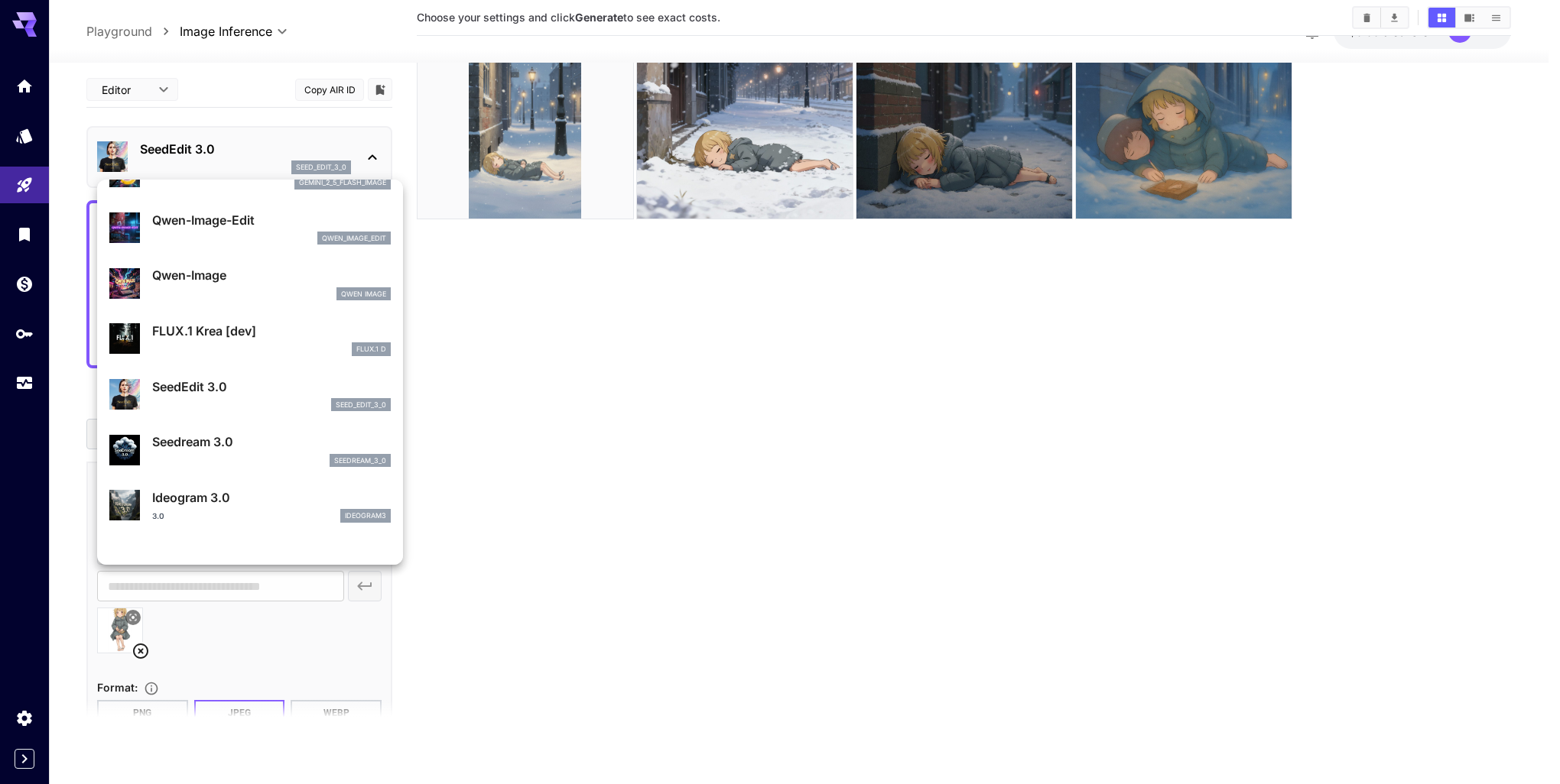
scroll to position [166, 0]
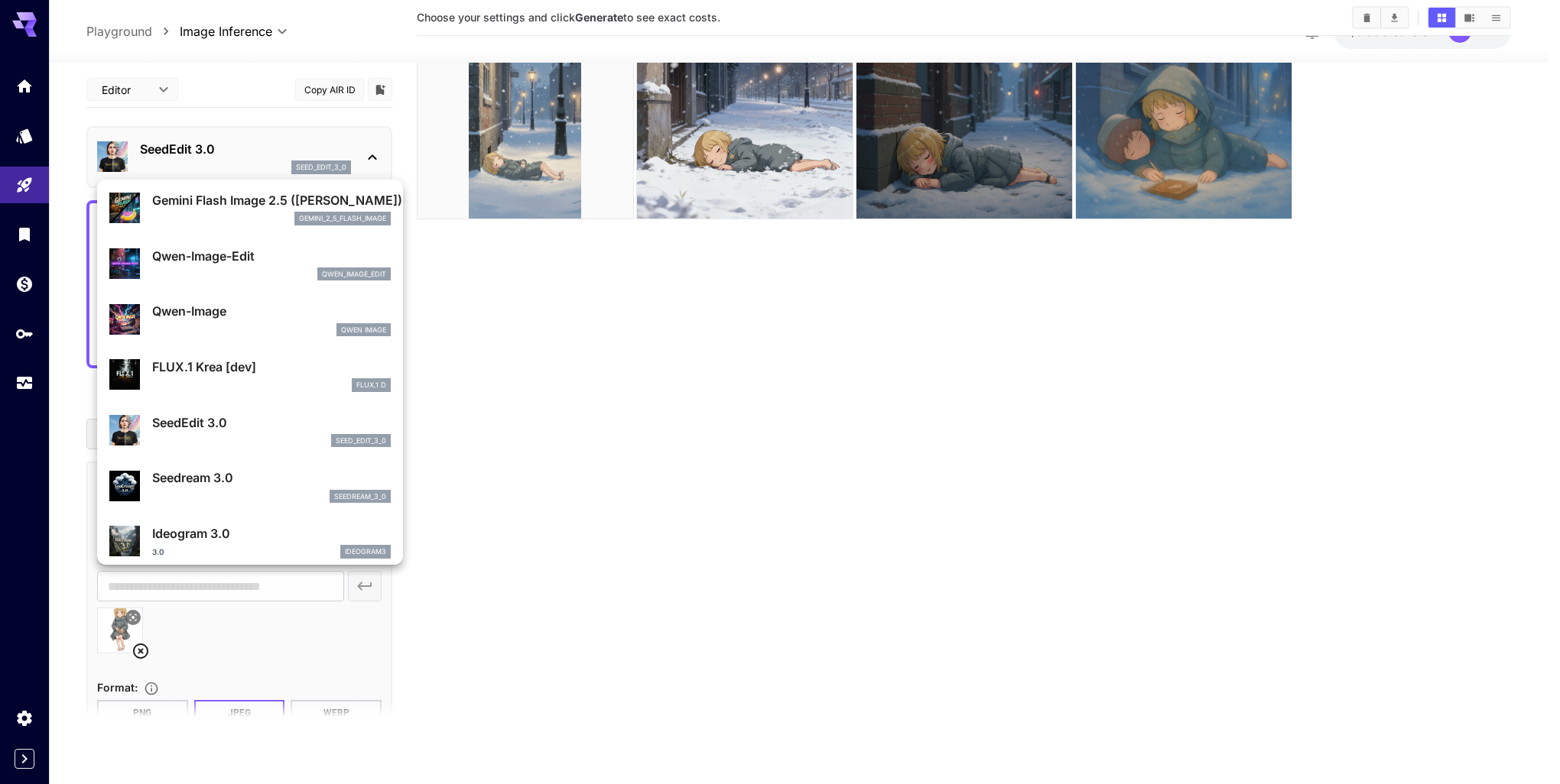
click at [242, 268] on div "qwen_image_edit" at bounding box center [272, 275] width 239 height 14
type input "*"
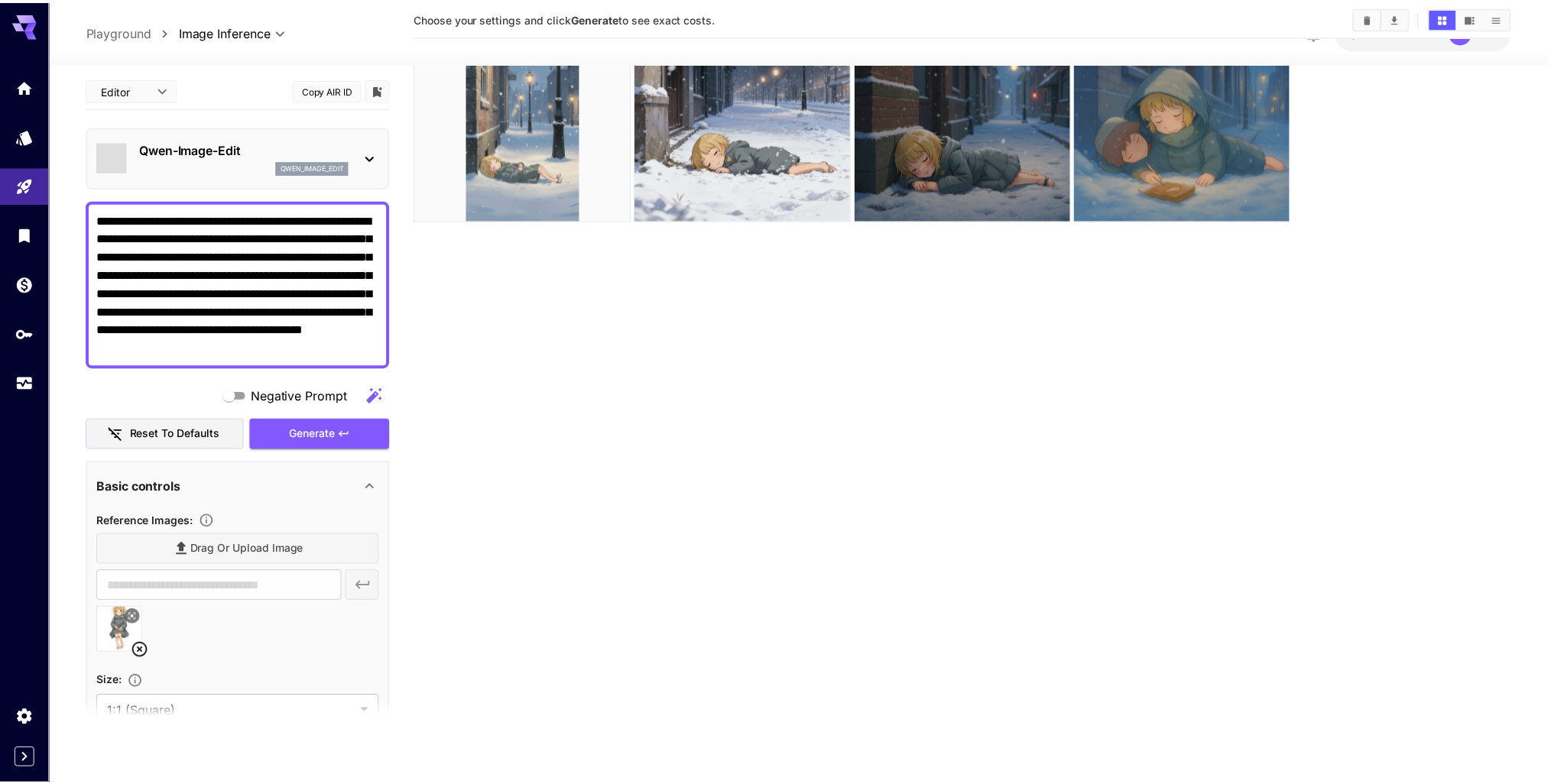
scroll to position [167, 0]
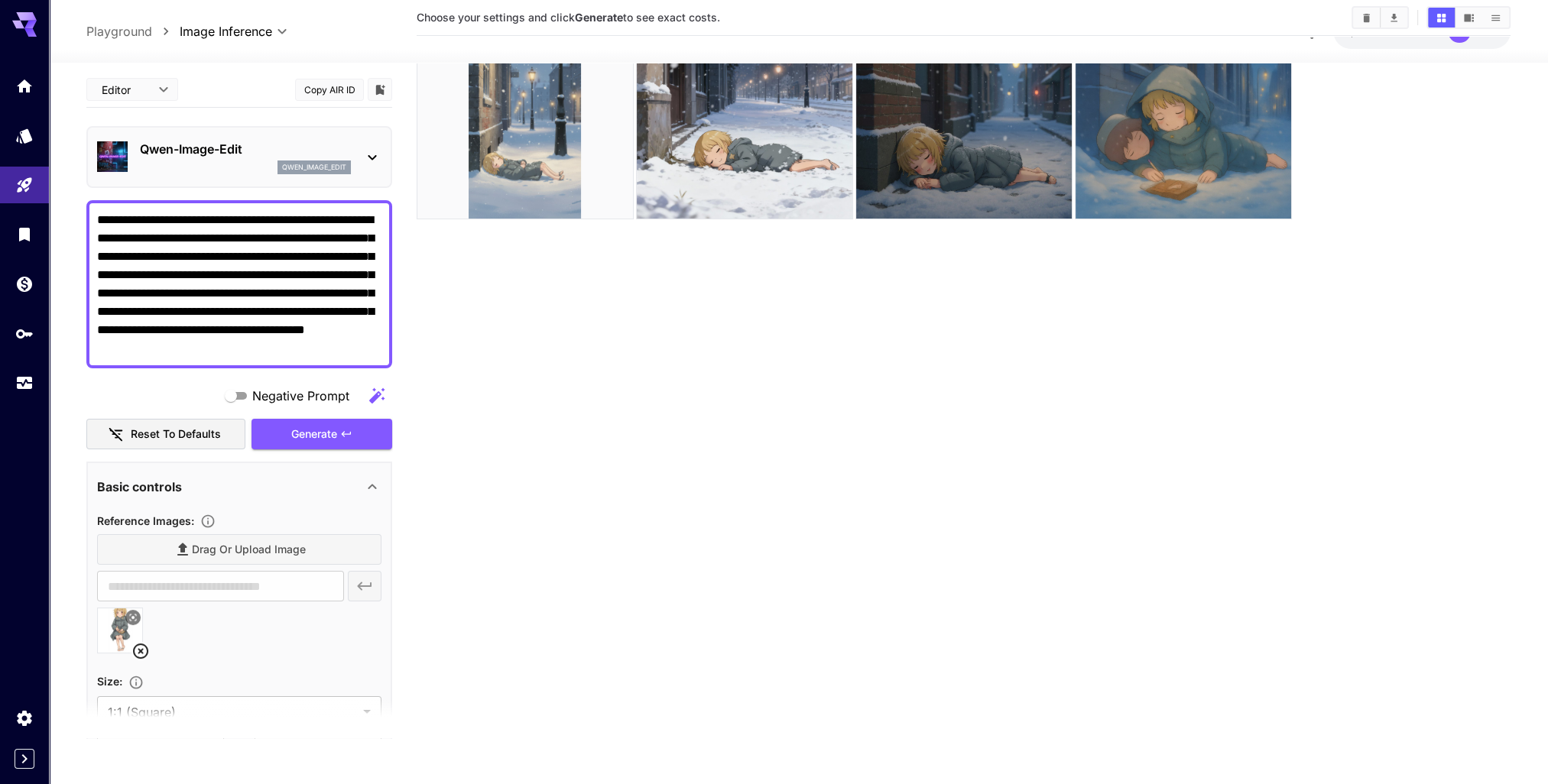
click at [613, 395] on section "Choose your settings and click Generate to see exact costs." at bounding box center [963, 346] width 1094 height 784
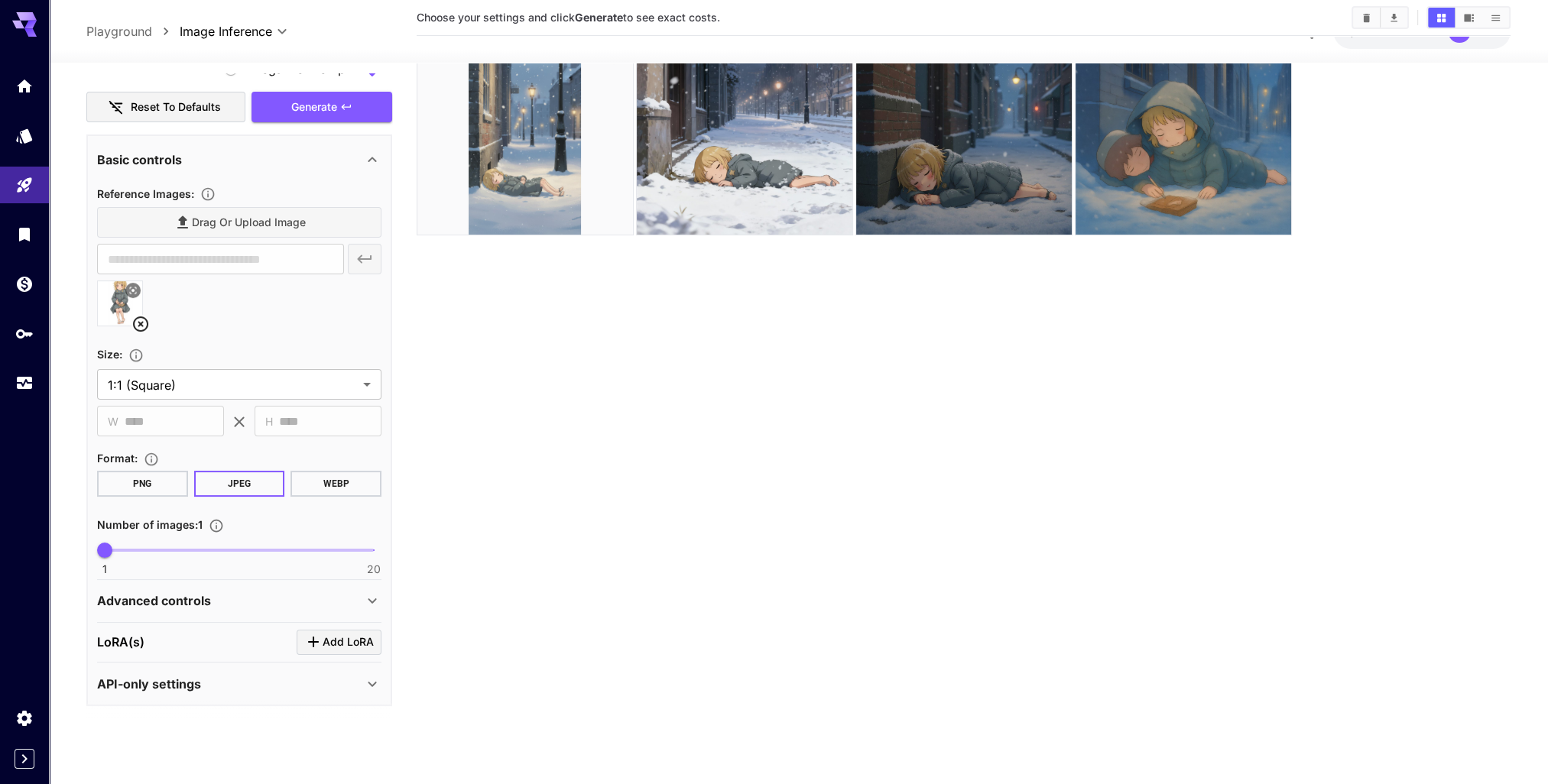
scroll to position [120, 0]
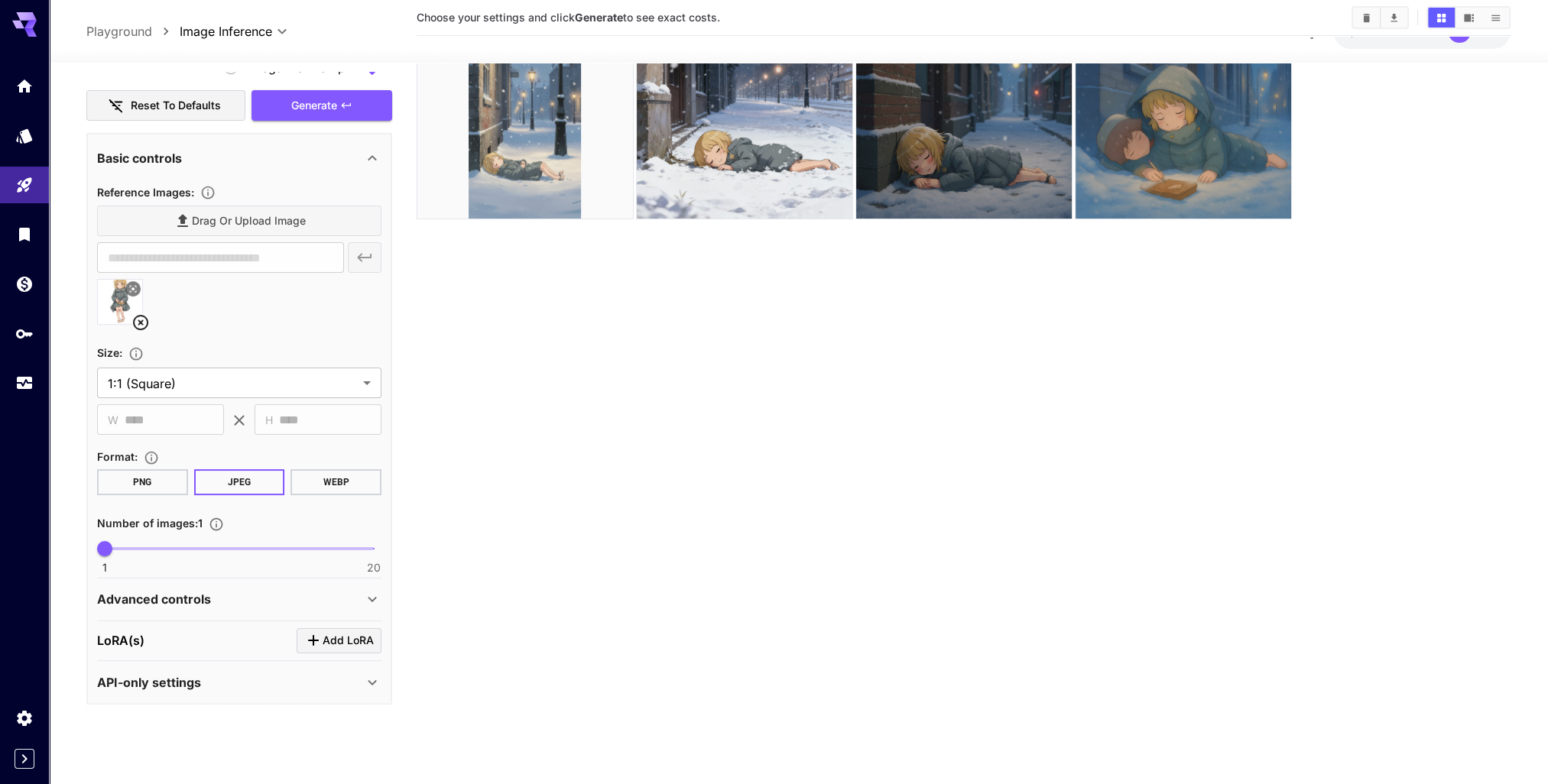
click at [374, 590] on icon at bounding box center [372, 599] width 18 height 18
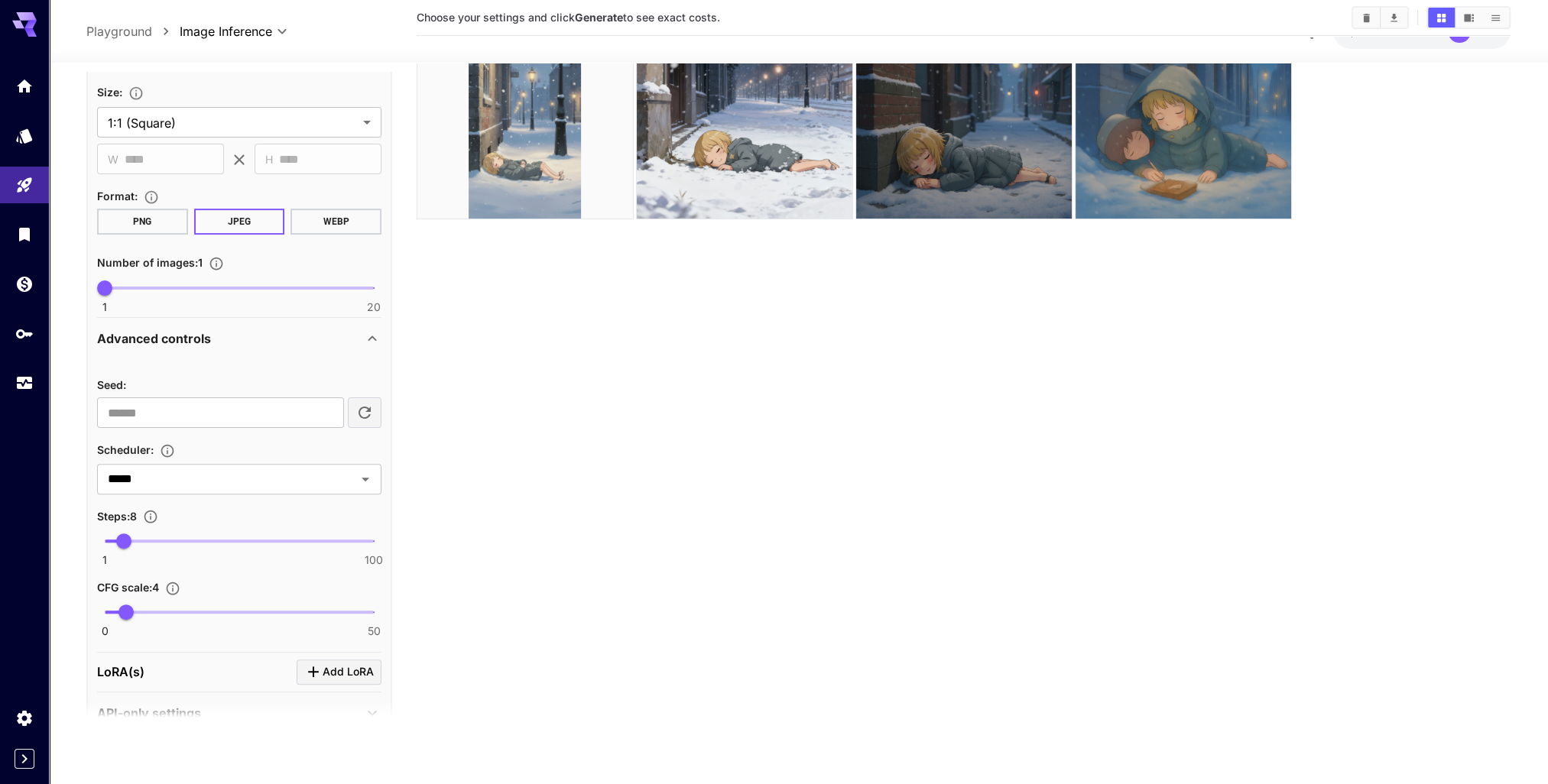
scroll to position [620, 0]
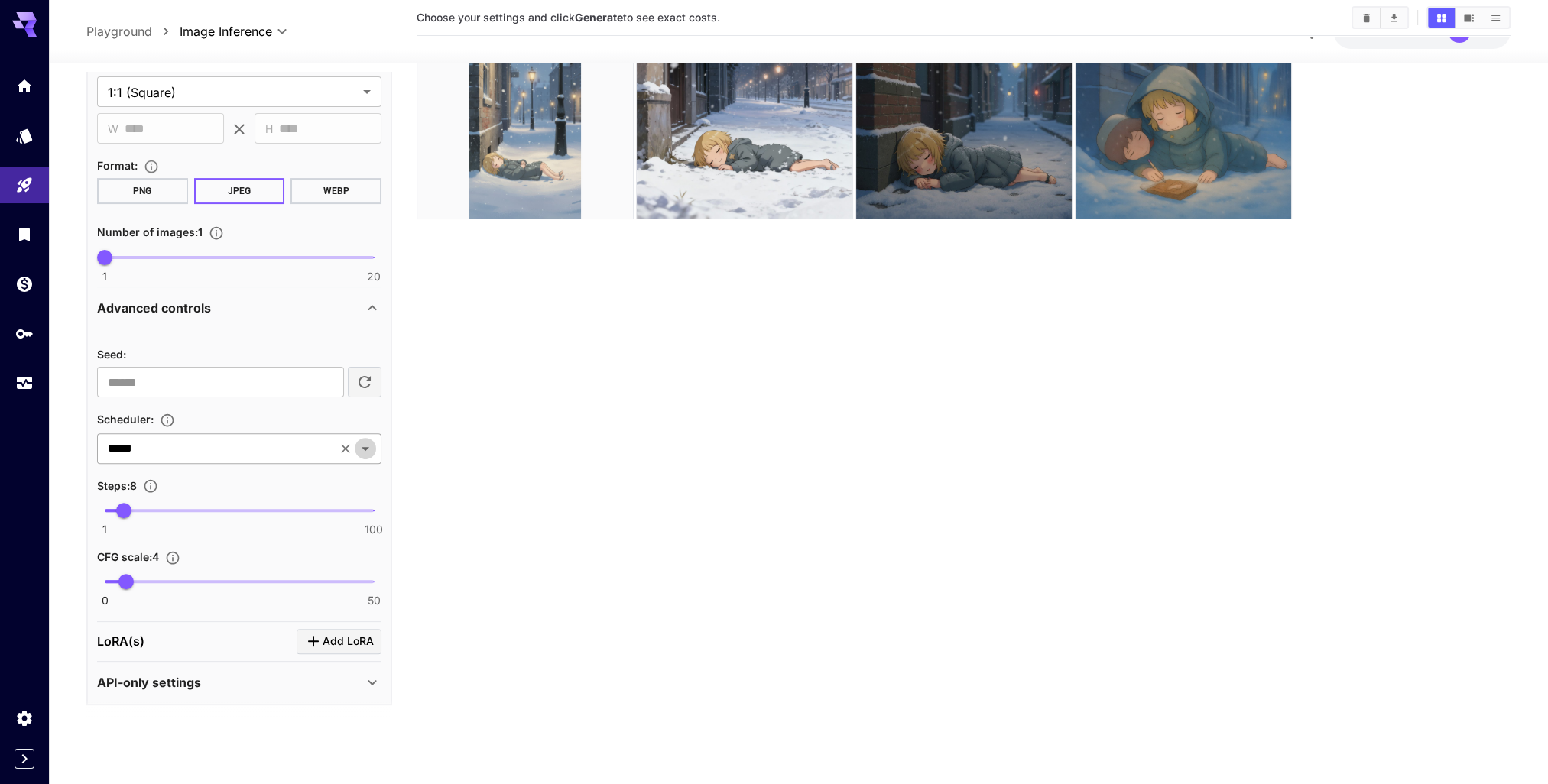
click at [368, 451] on icon "Open" at bounding box center [365, 448] width 18 height 18
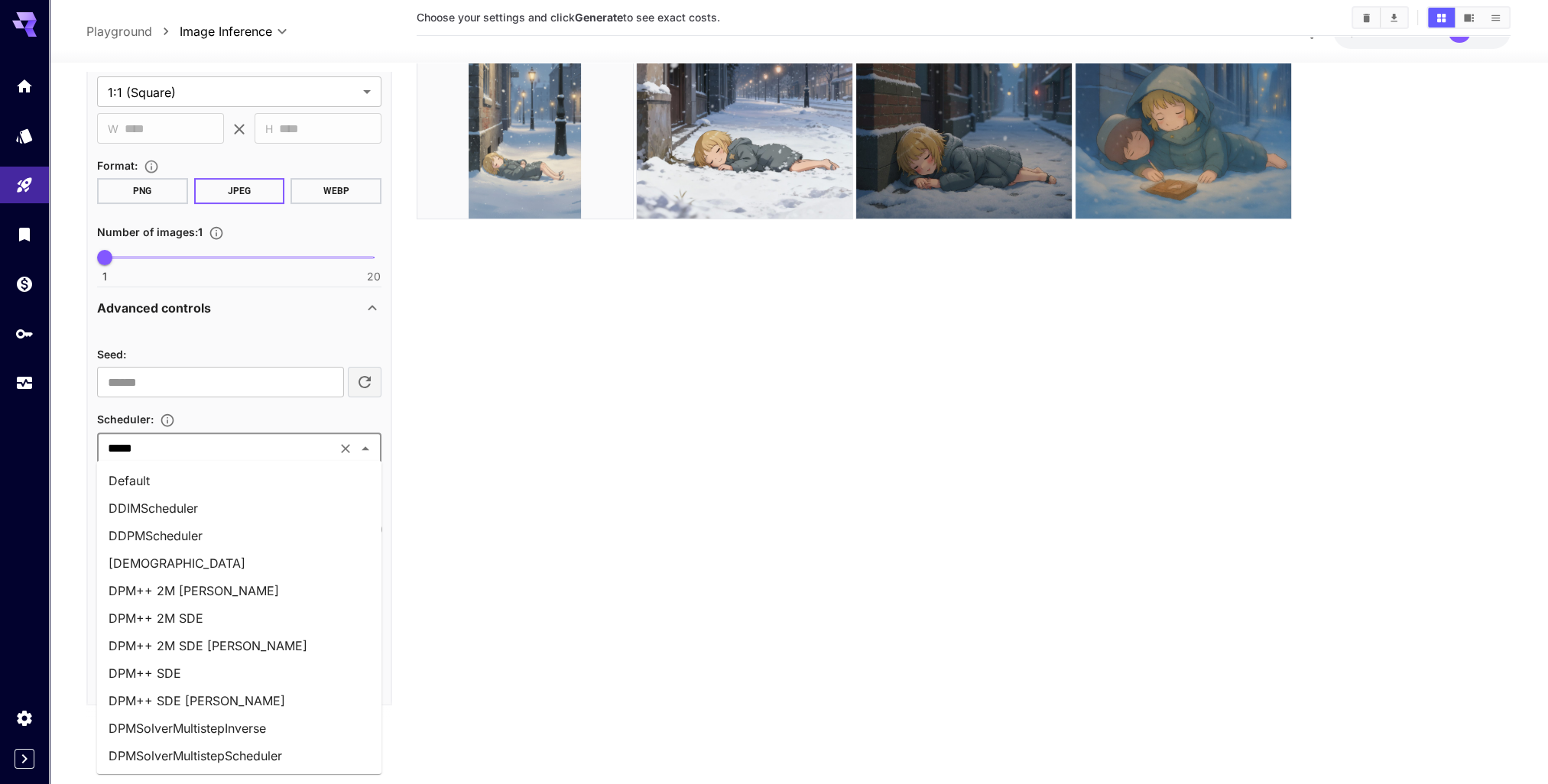
scroll to position [489, 0]
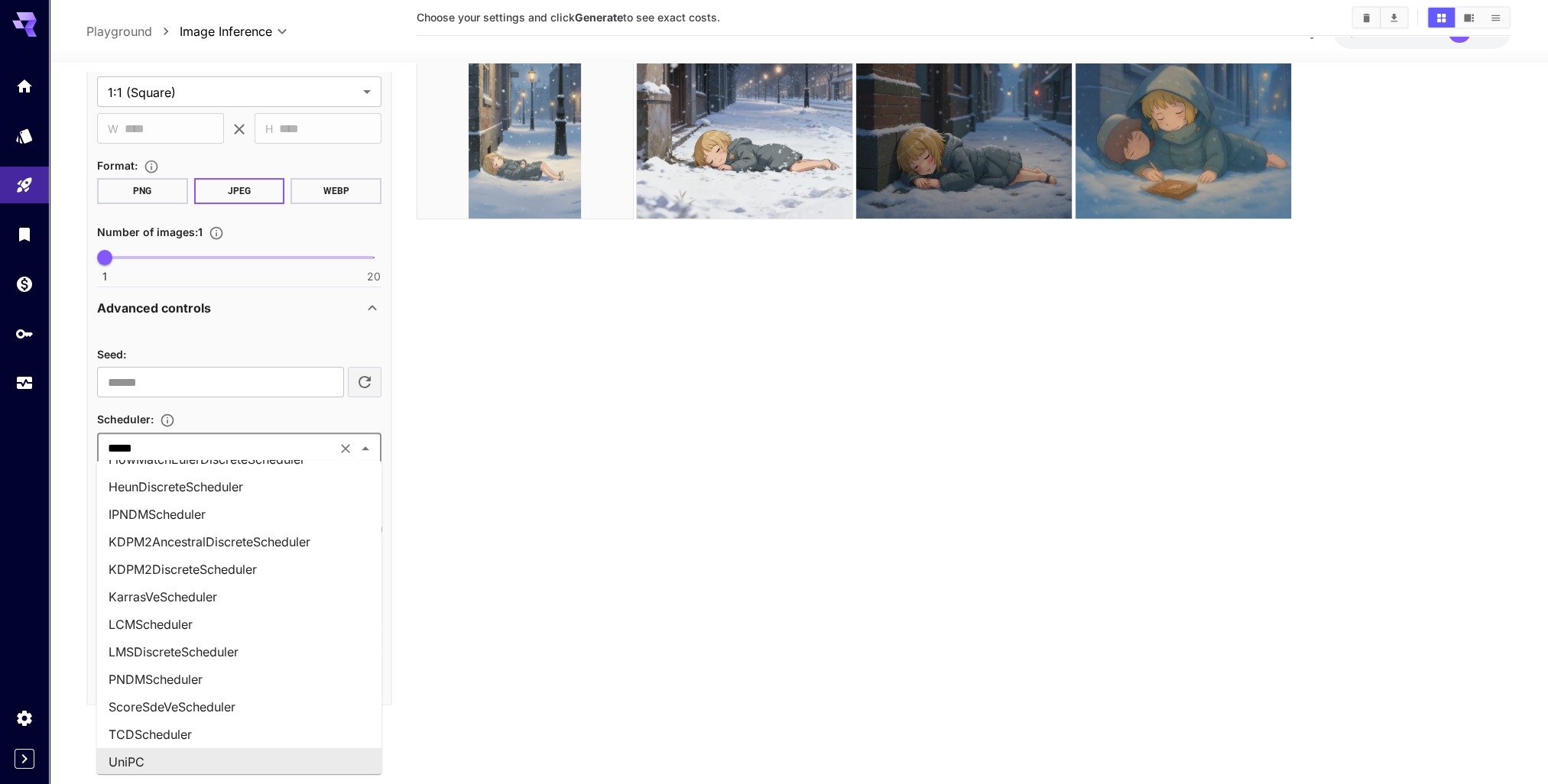
click at [539, 461] on section "Choose your settings and click Generate to see exact costs." at bounding box center [963, 346] width 1094 height 784
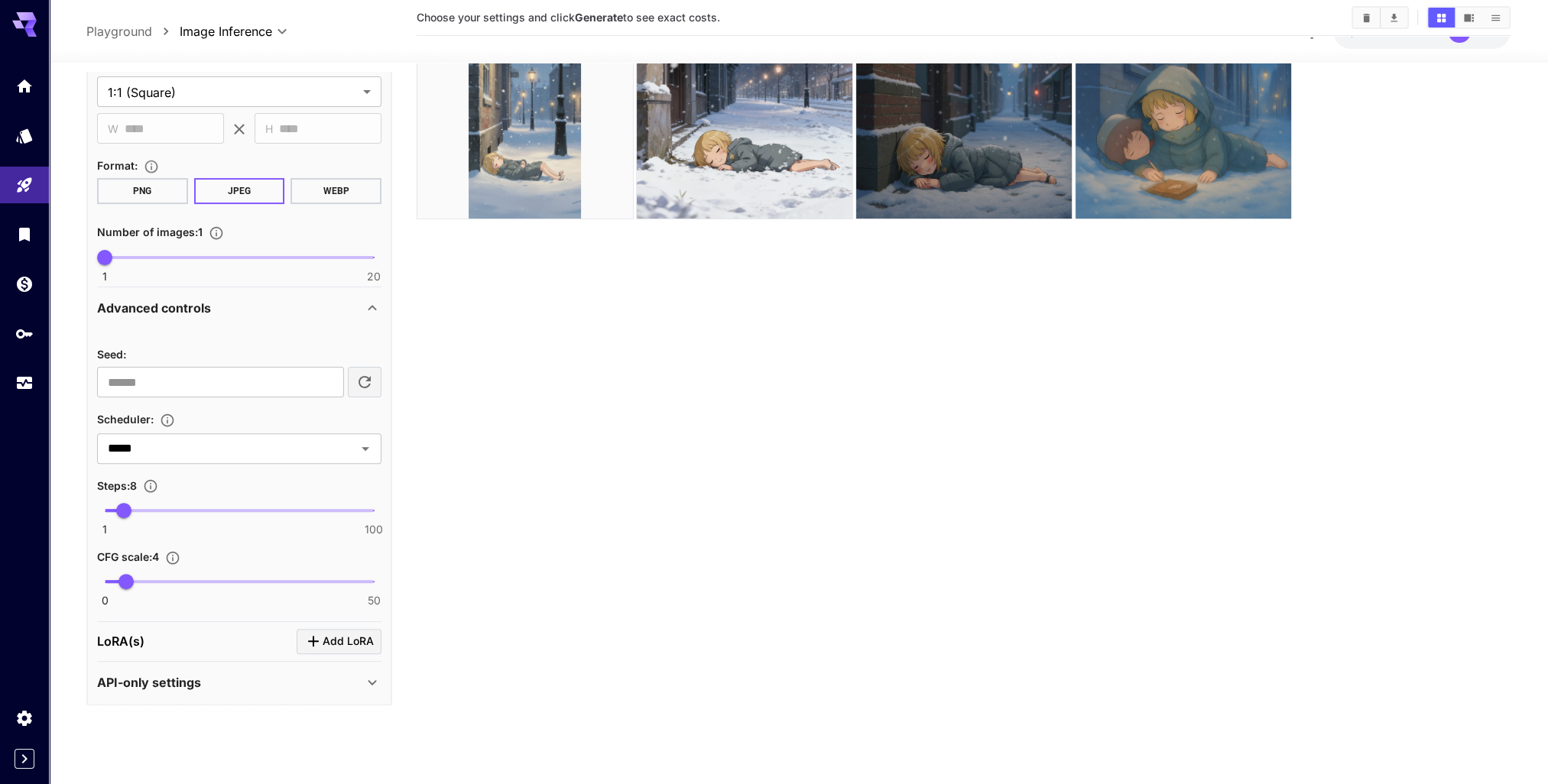
click at [628, 534] on section "Choose your settings and click Generate to see exact costs." at bounding box center [963, 346] width 1094 height 784
click at [368, 380] on icon "button" at bounding box center [364, 381] width 18 height 18
type input "**********"
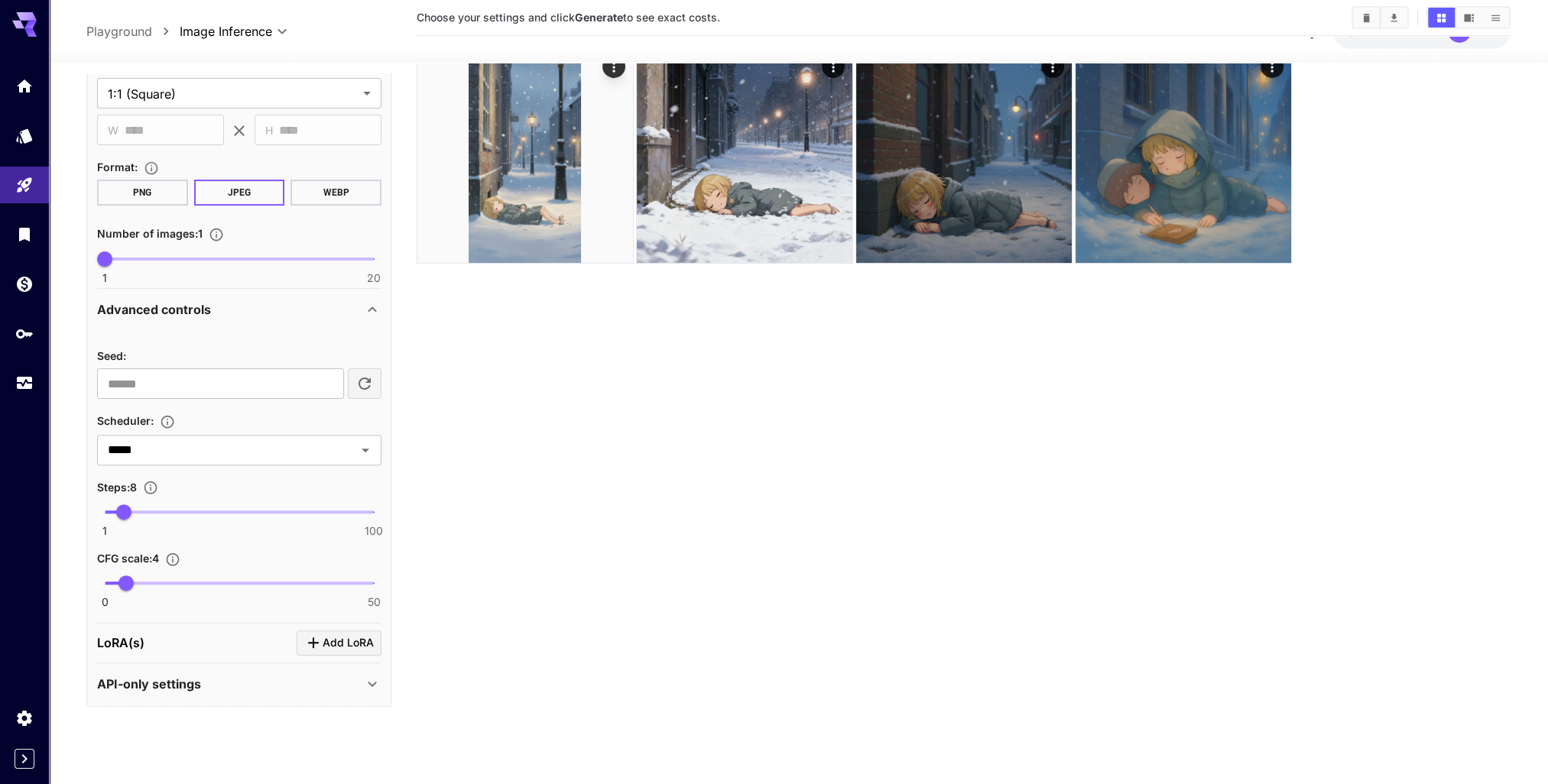
scroll to position [120, 0]
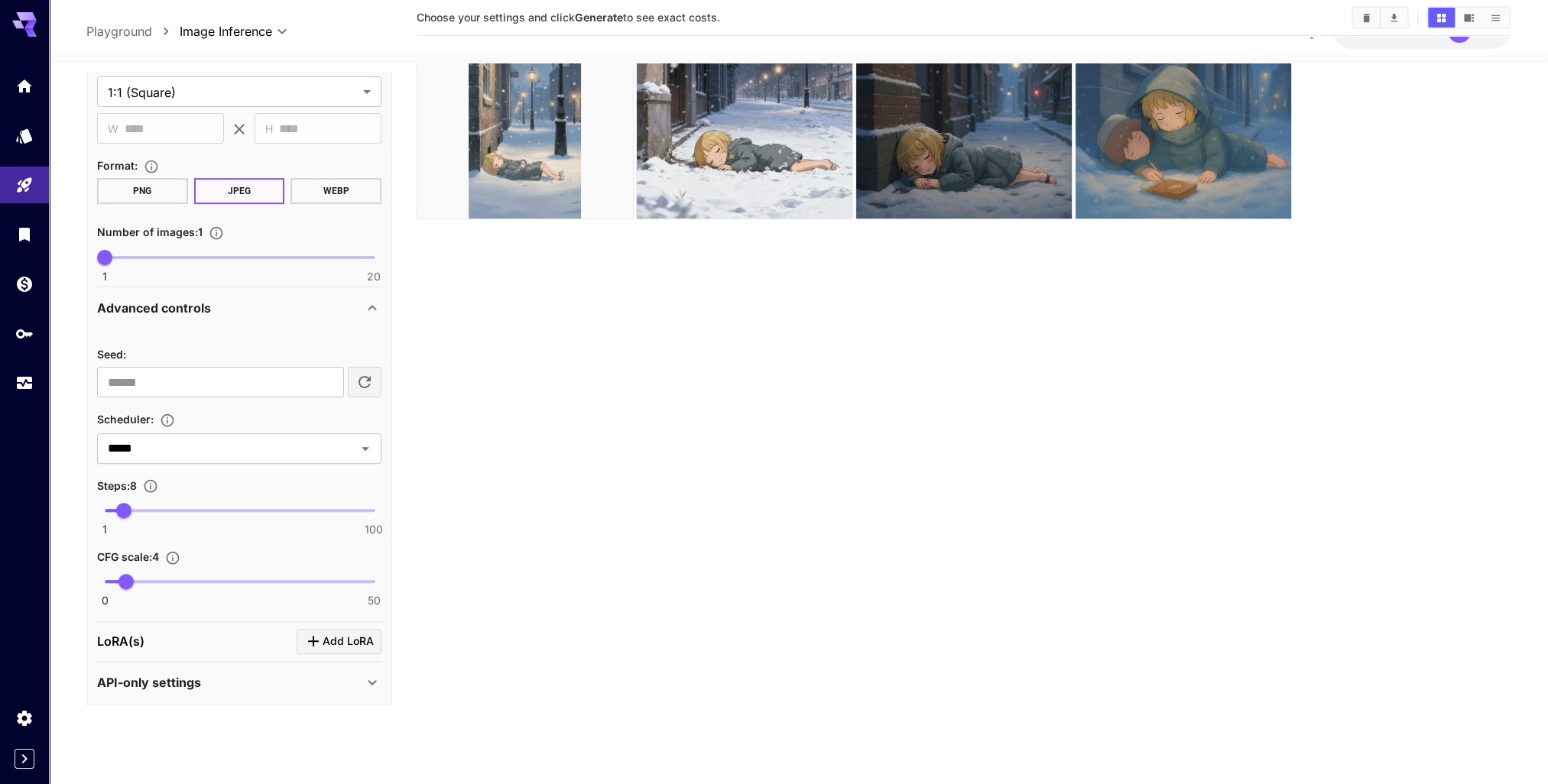
click at [369, 686] on icon at bounding box center [372, 682] width 18 height 18
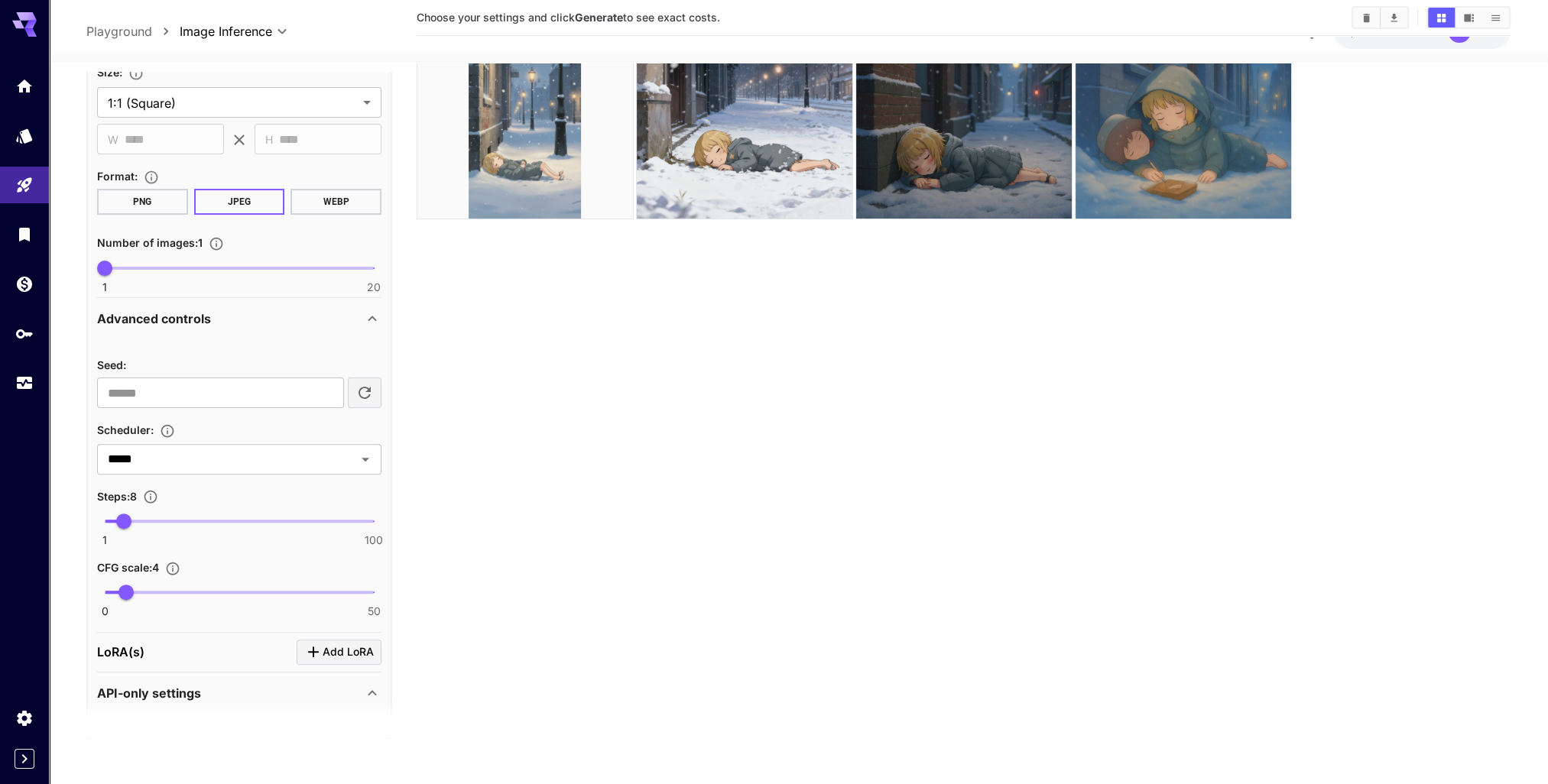
scroll to position [727, 0]
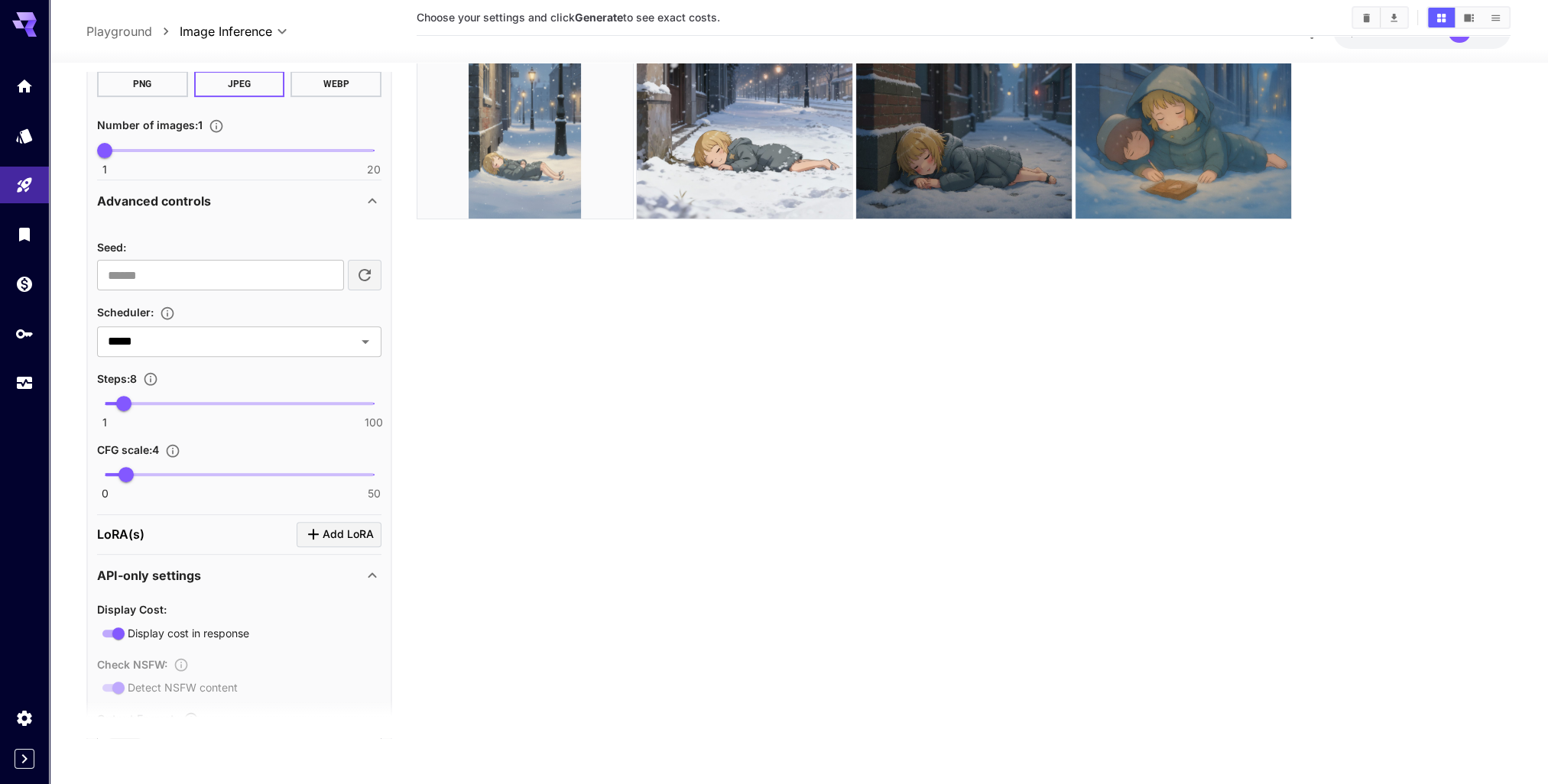
click at [557, 406] on section "Choose your settings and click Generate to see exact costs." at bounding box center [963, 346] width 1094 height 784
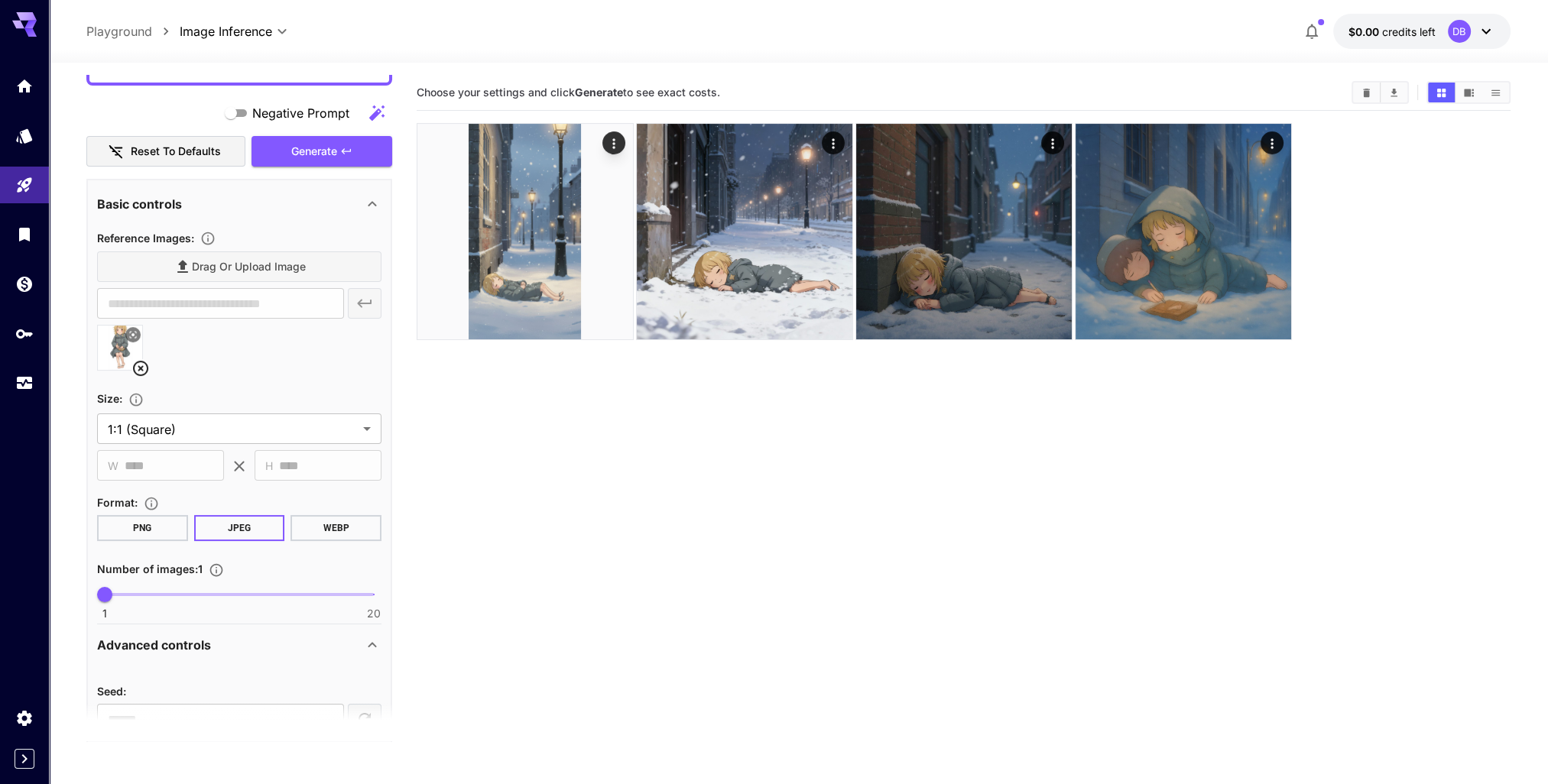
scroll to position [192, 0]
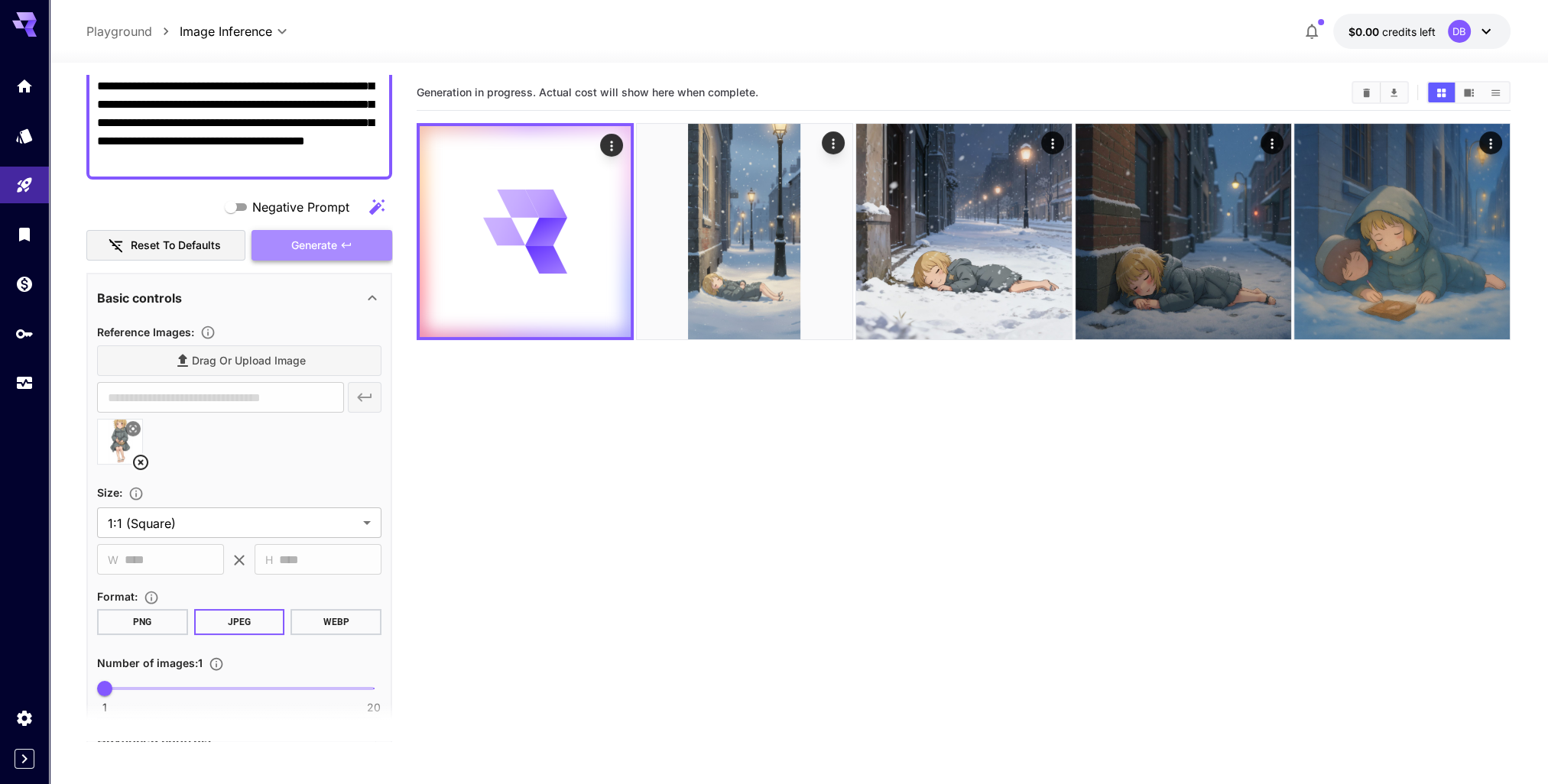
click at [330, 244] on span "Generate" at bounding box center [313, 245] width 46 height 19
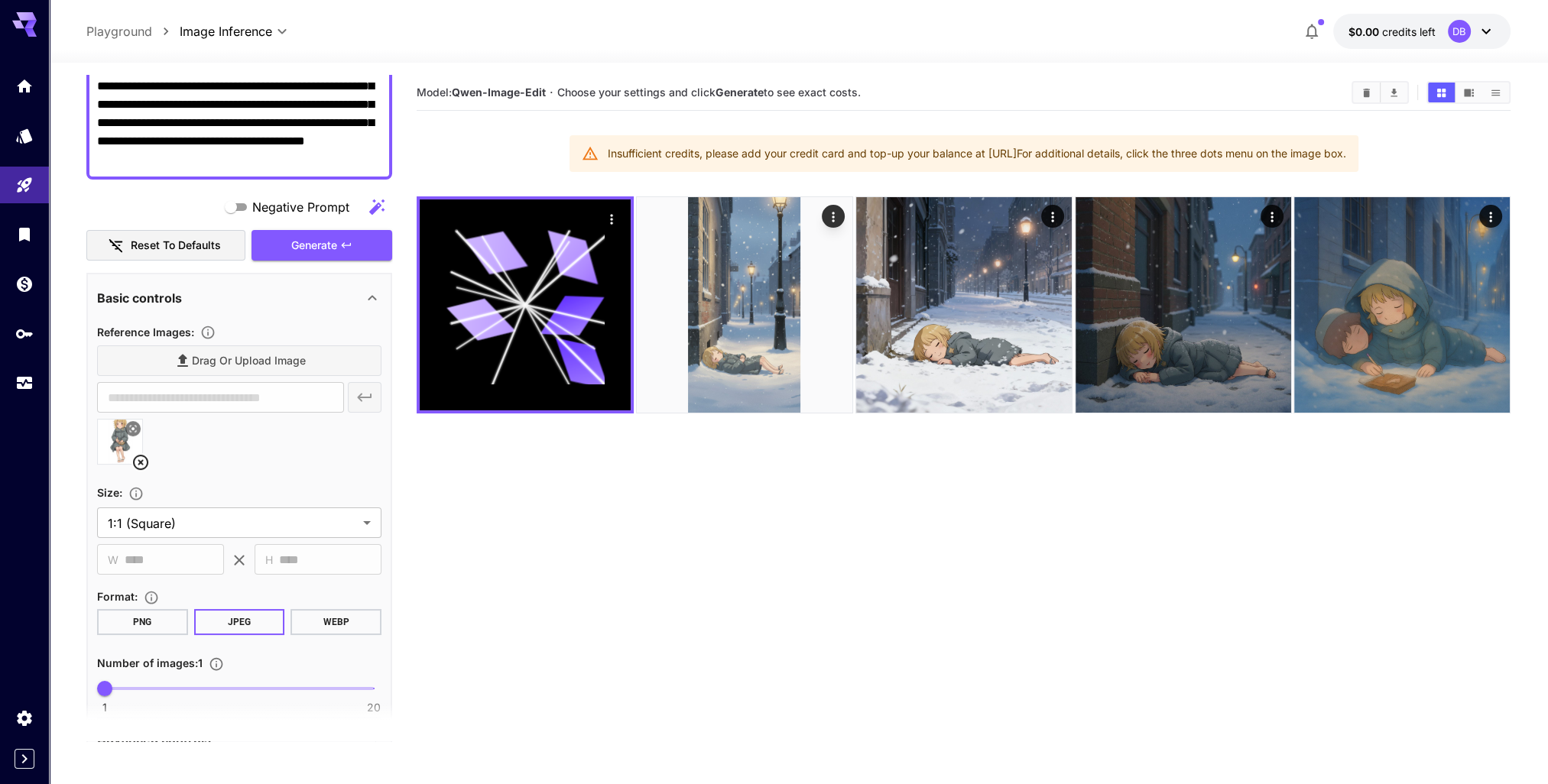
drag, startPoint x: 554, startPoint y: 155, endPoint x: 1044, endPoint y: 156, distance: 490.0
click at [1044, 156] on div "Insufficient credits, please add your credit card and top-up your balance at [U…" at bounding box center [976, 153] width 739 height 27
drag, startPoint x: 1104, startPoint y: 160, endPoint x: 1115, endPoint y: 159, distance: 11.0
click at [1105, 160] on div "Insufficient credits, please add your credit card and top-up your balance at [U…" at bounding box center [976, 153] width 739 height 27
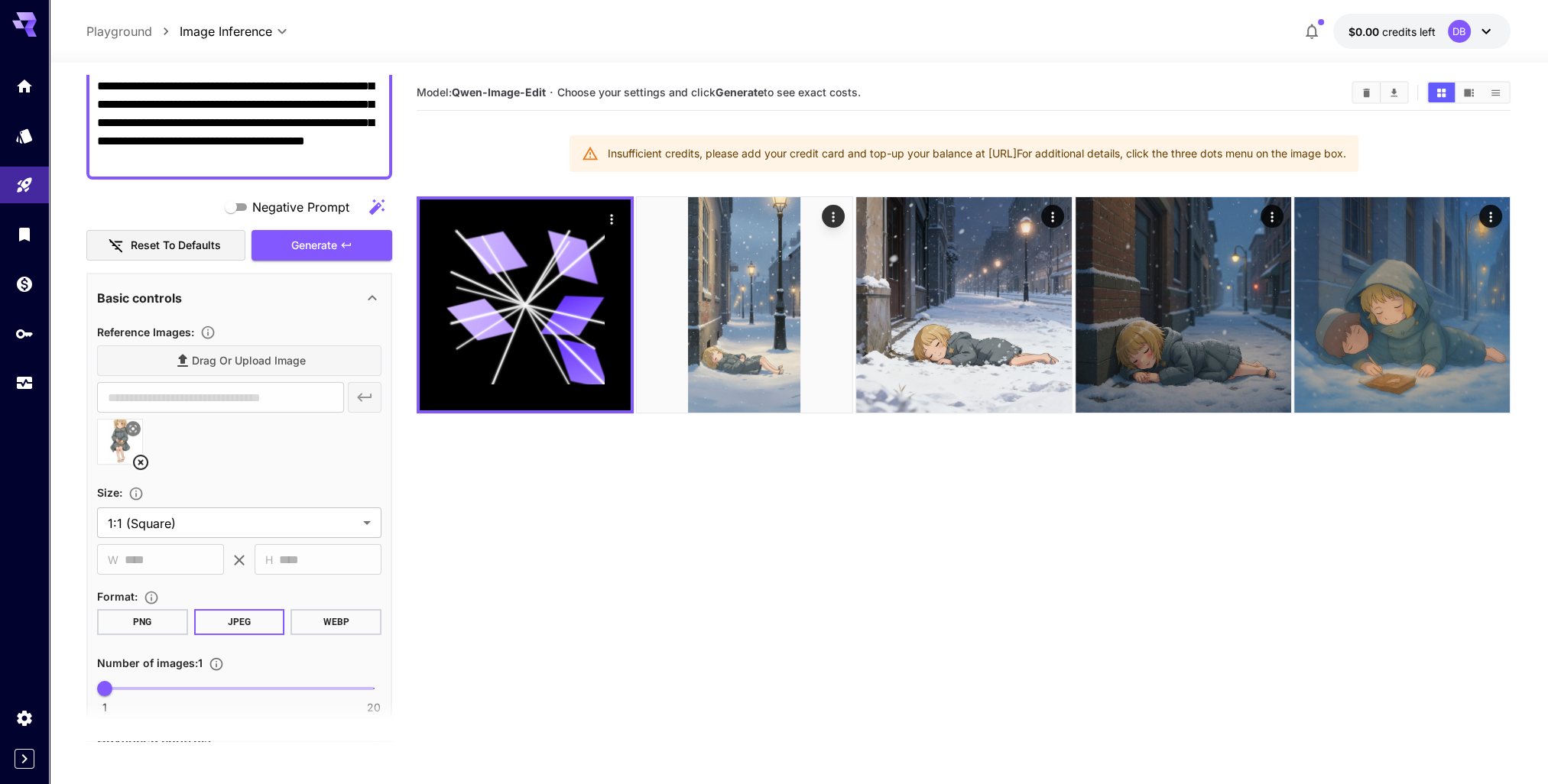
click at [1115, 159] on div "Insufficient credits, please add your credit card and top-up your balance at [U…" at bounding box center [976, 153] width 739 height 27
drag, startPoint x: 809, startPoint y: 153, endPoint x: 716, endPoint y: 167, distance: 94.0
click at [808, 153] on div "Insufficient credits, please add your credit card and top-up your balance at [U…" at bounding box center [976, 153] width 739 height 27
click at [897, 544] on section "Model: [PERSON_NAME]-Image-Edit · Choose your settings and click Generate to se…" at bounding box center [963, 467] width 1094 height 784
click at [1251, 503] on section "Model: [PERSON_NAME]-Image-Edit · Choose your settings and click Generate to se…" at bounding box center [963, 467] width 1094 height 784
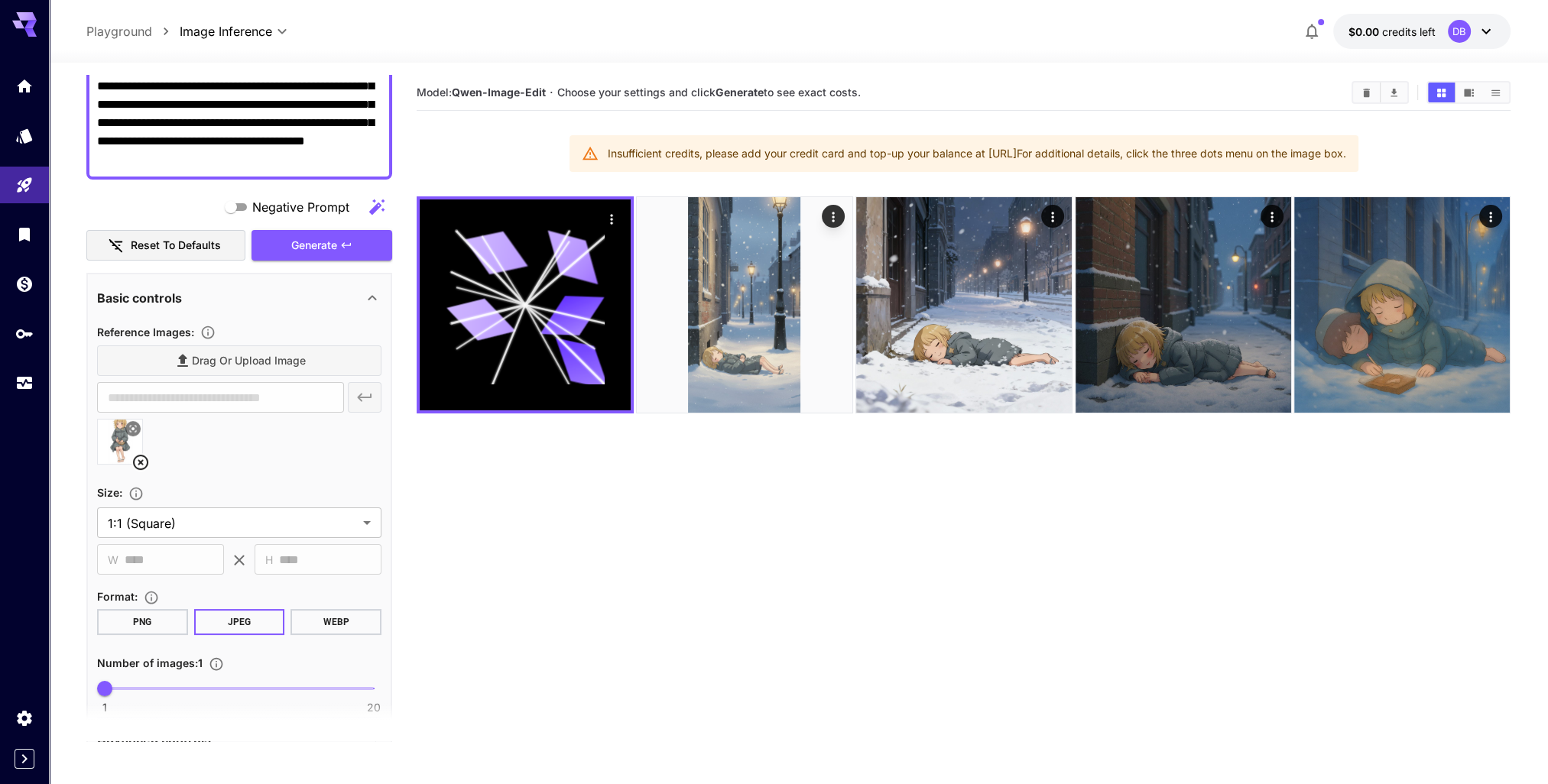
click at [1440, 31] on button "$0.00 credits left DB" at bounding box center [1422, 31] width 178 height 35
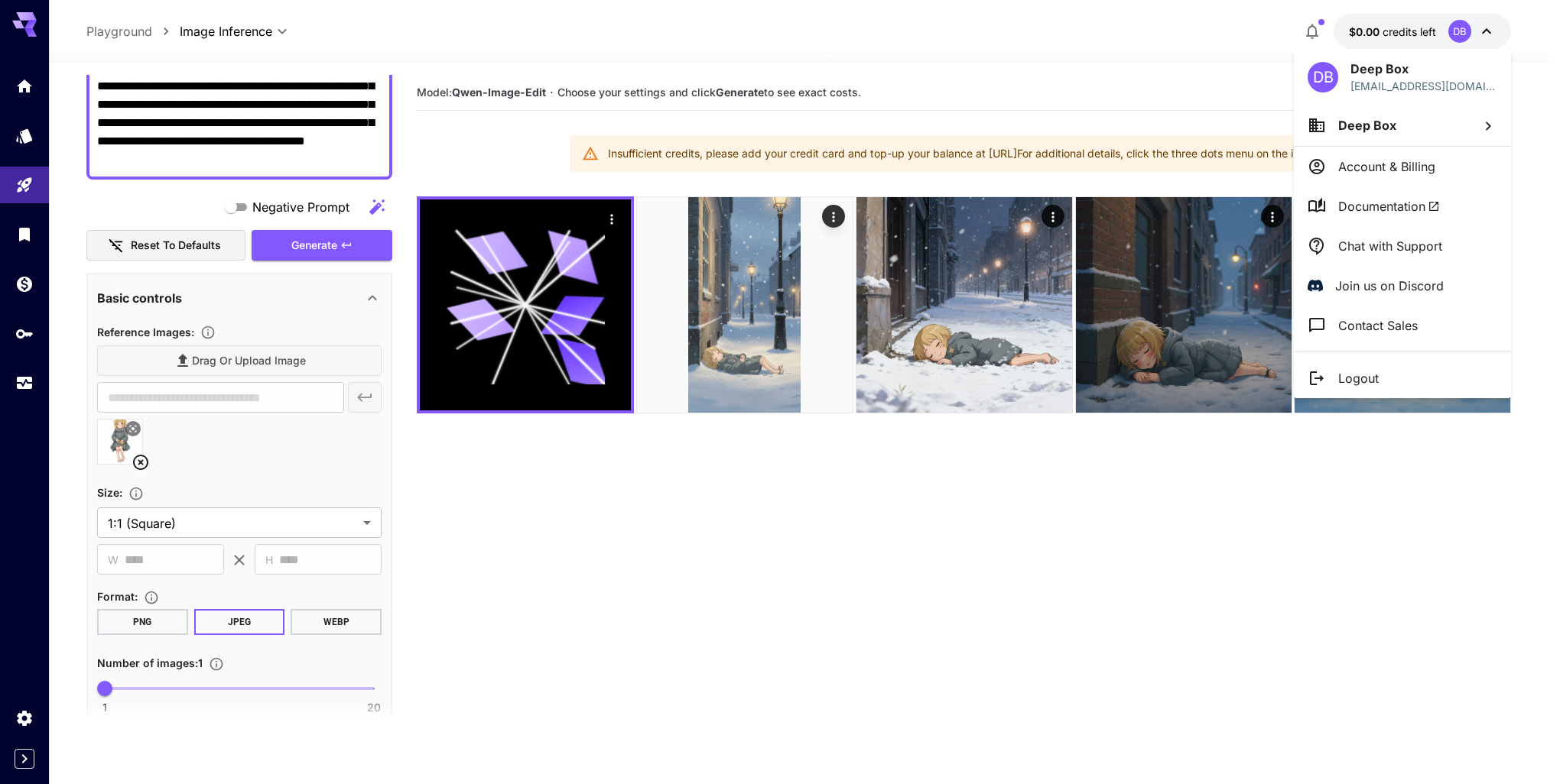
drag, startPoint x: 975, startPoint y: 557, endPoint x: 1006, endPoint y: 425, distance: 135.6
click at [975, 554] on div at bounding box center [780, 392] width 1560 height 784
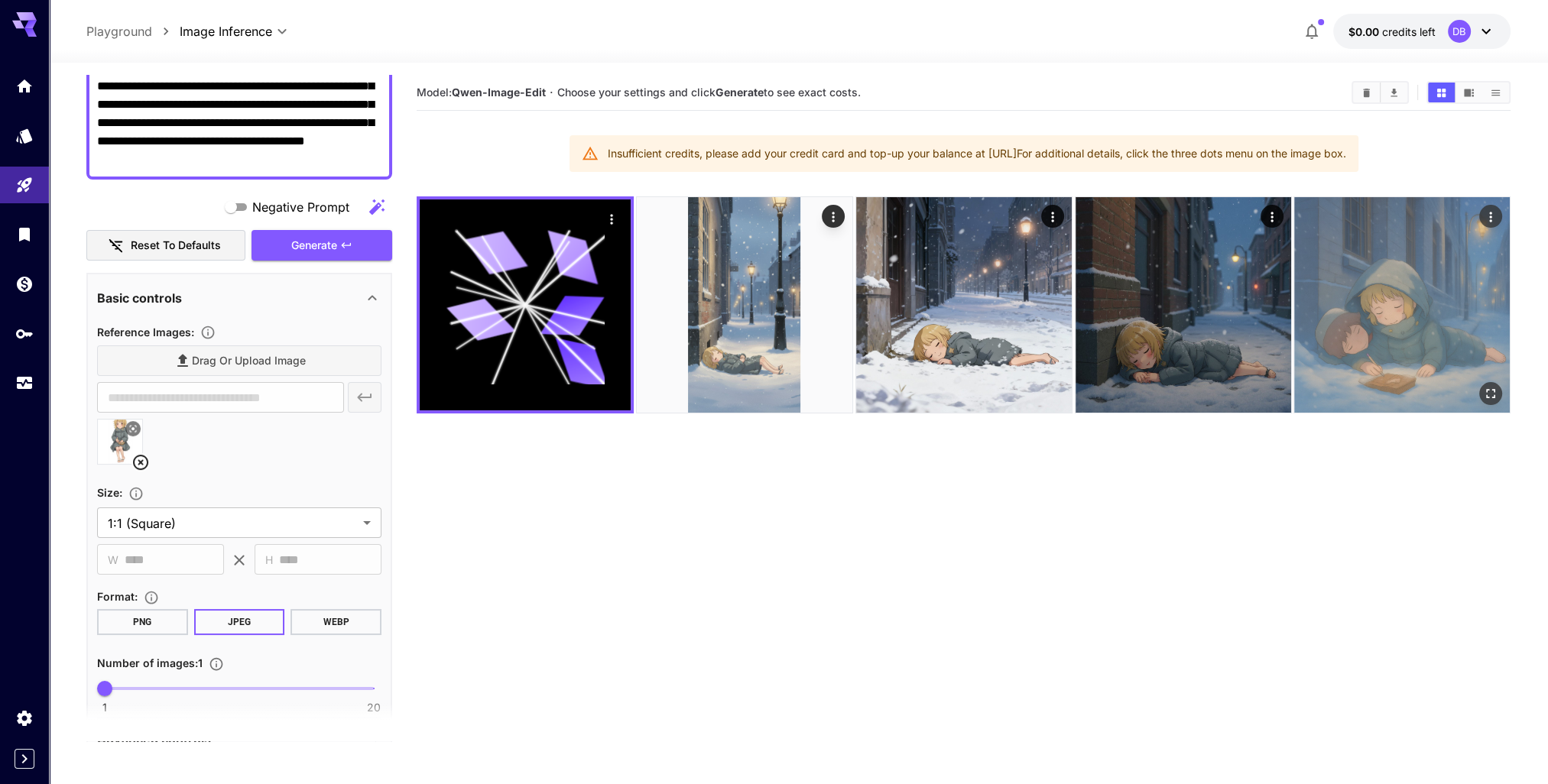
click at [1424, 305] on img at bounding box center [1402, 305] width 215 height 215
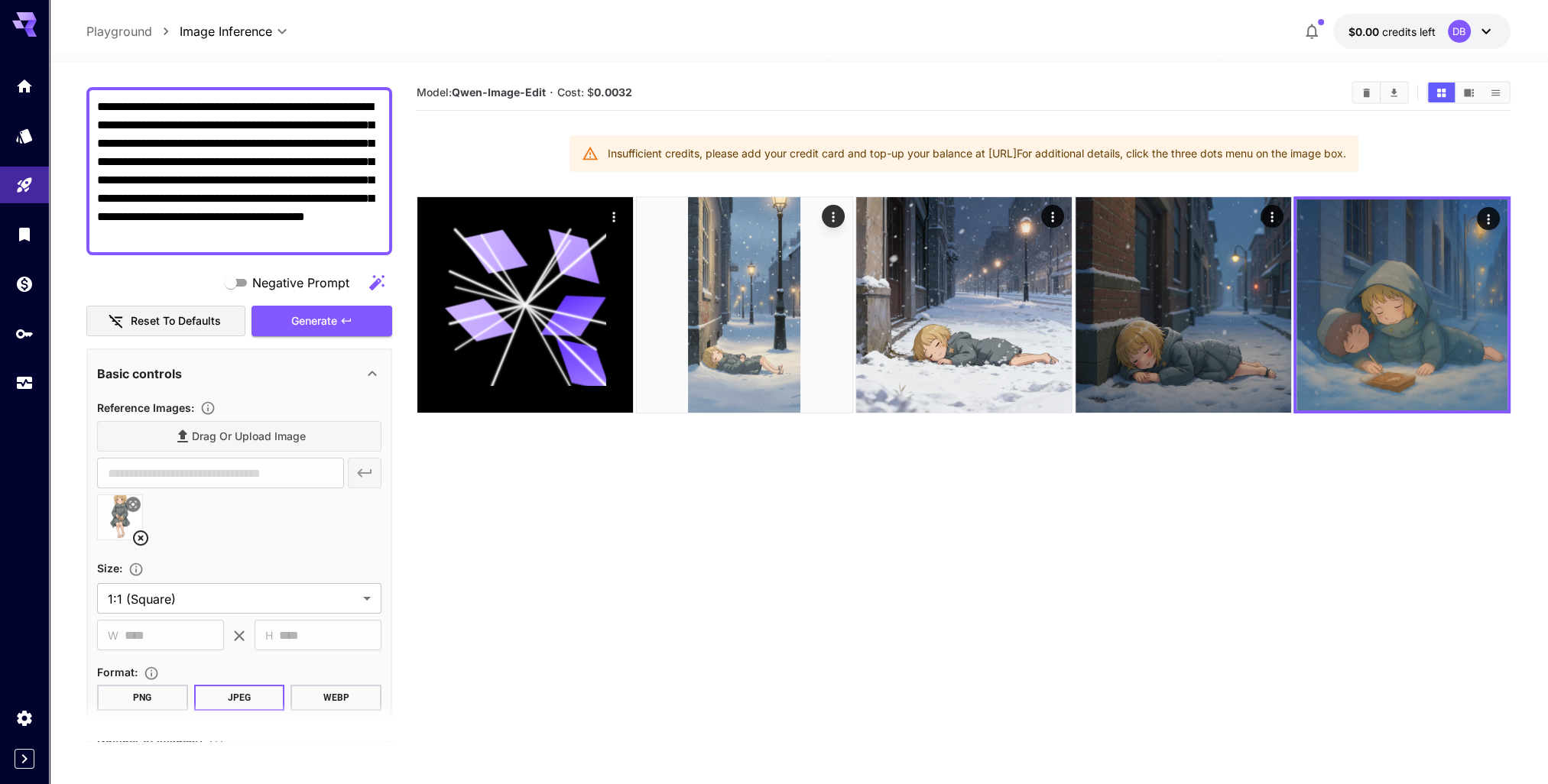
scroll to position [193, 0]
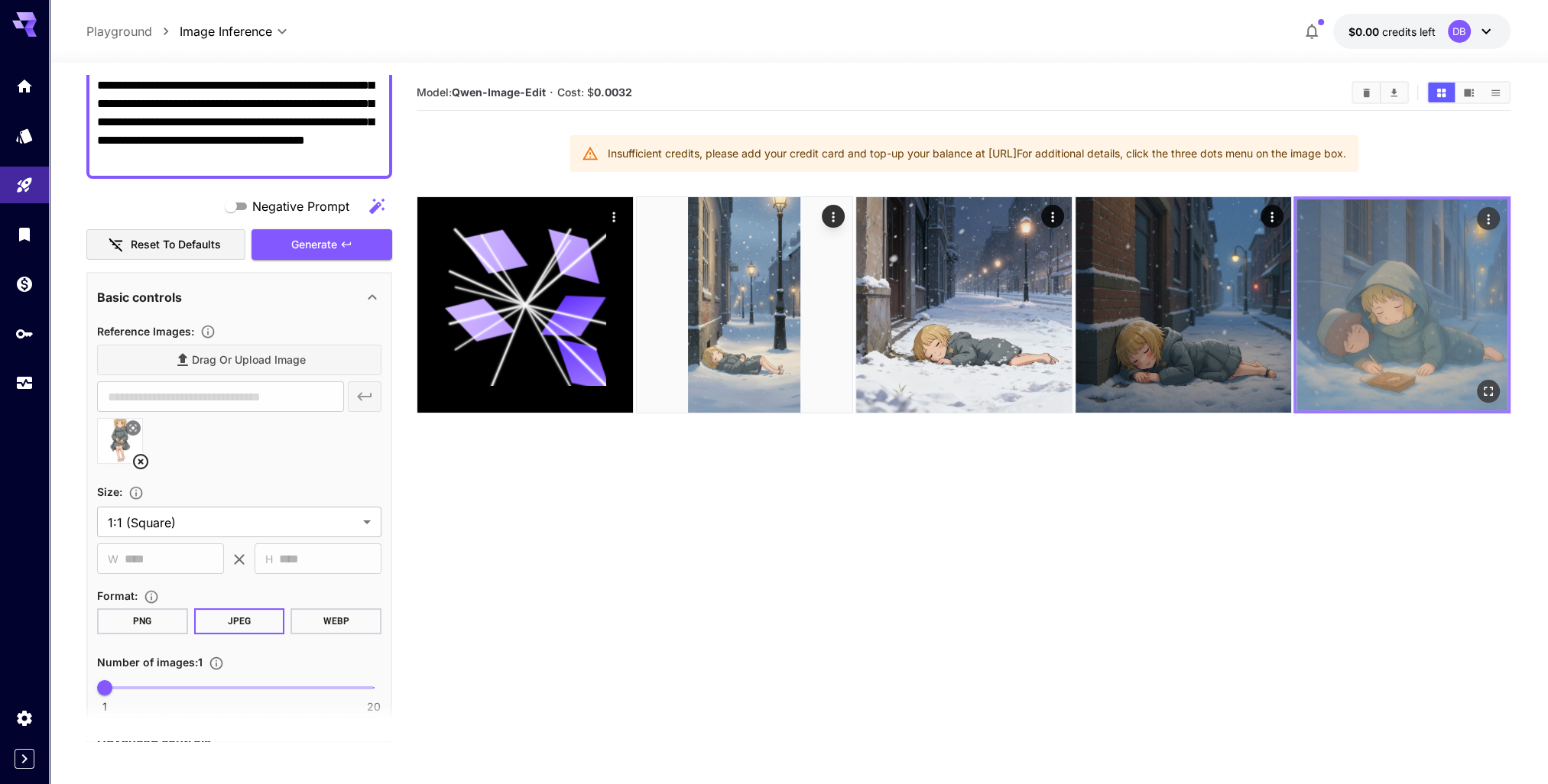
click at [1398, 301] on img at bounding box center [1401, 305] width 211 height 211
click at [1486, 385] on icon "Open in fullscreen" at bounding box center [1489, 391] width 16 height 16
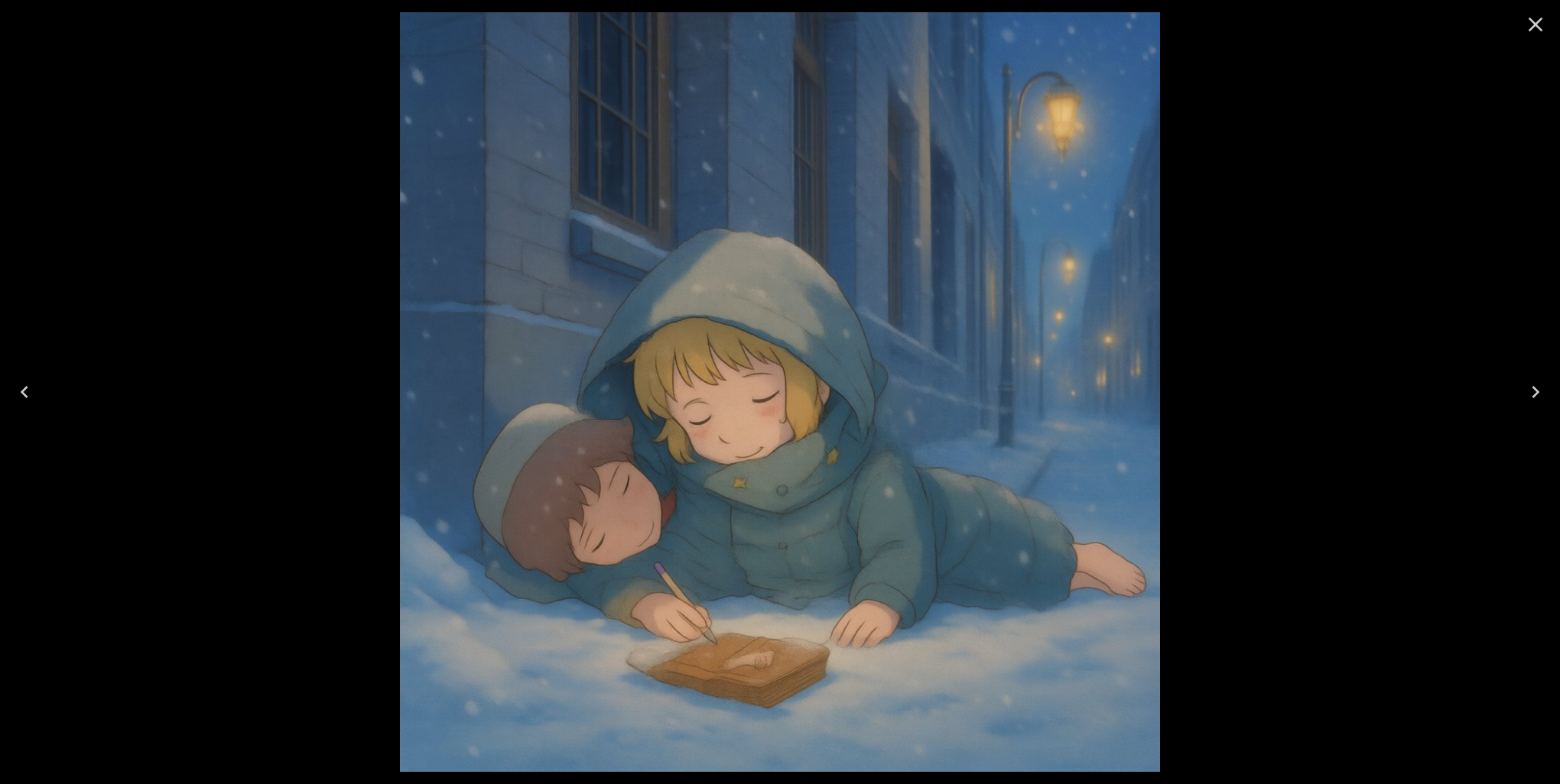
click at [1544, 18] on icon "Close" at bounding box center [1535, 24] width 24 height 24
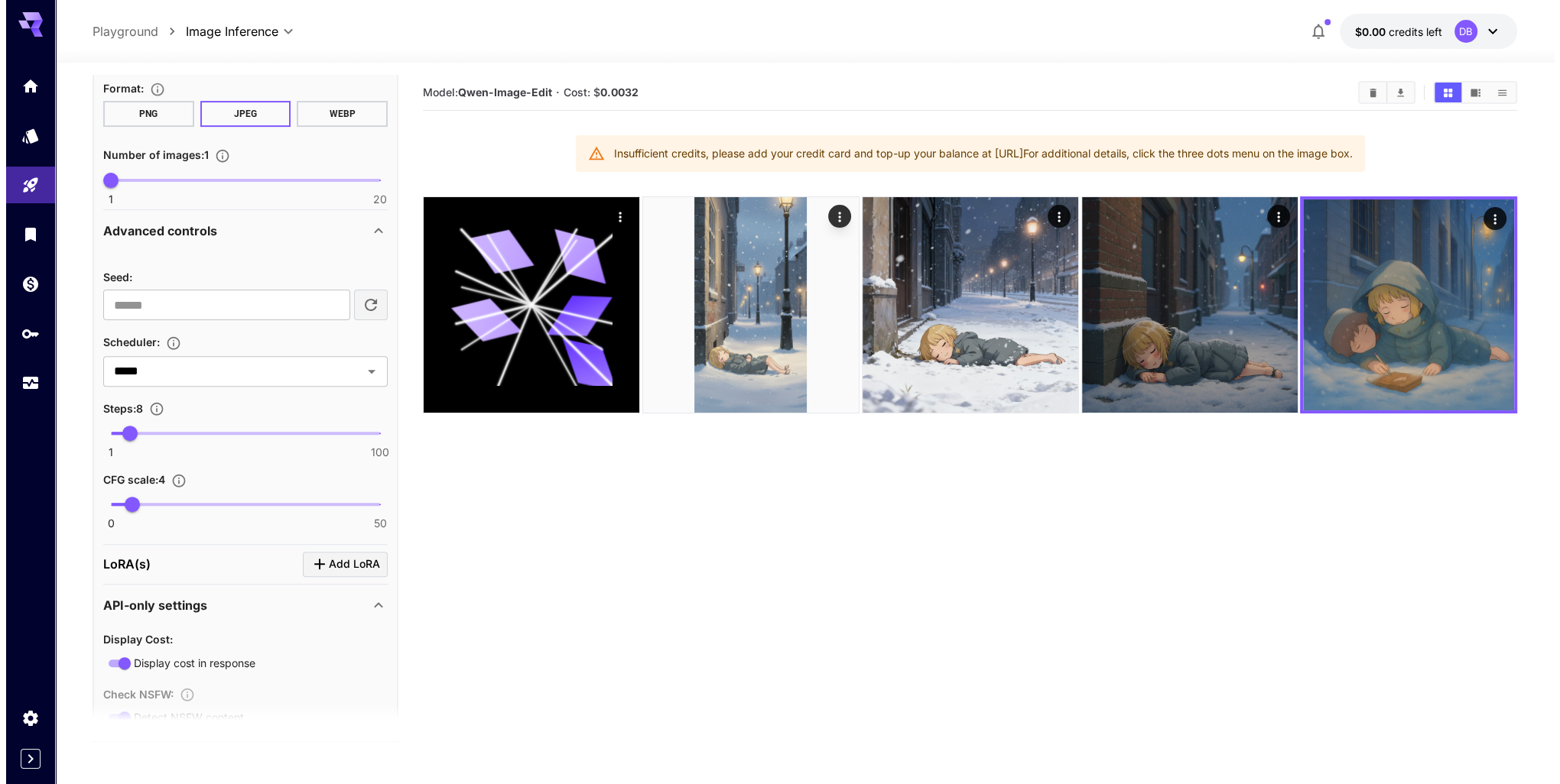
scroll to position [728, 0]
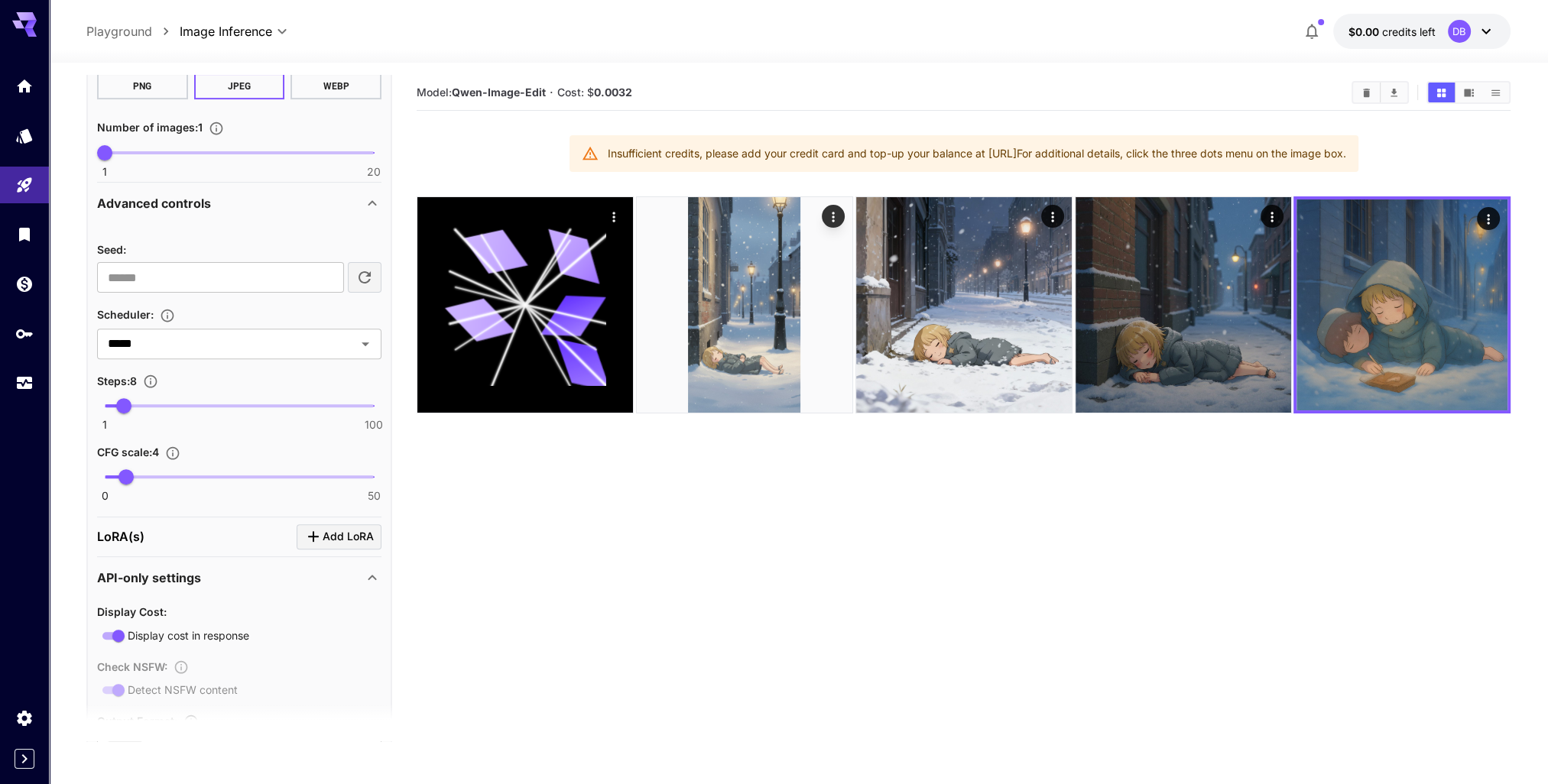
click at [612, 568] on section "Model: [PERSON_NAME]-Image-Edit · Cost: $ 0.0032 Insufficient credits, please a…" at bounding box center [963, 467] width 1094 height 784
click at [974, 564] on section "Model: [PERSON_NAME]-Image-Edit · Cost: $ 0.0032 Insufficient credits, please a…" at bounding box center [963, 467] width 1094 height 784
click at [1268, 512] on section "Model: [PERSON_NAME]-Image-Edit · Cost: $ 0.0032 Insufficient credits, please a…" at bounding box center [963, 467] width 1094 height 784
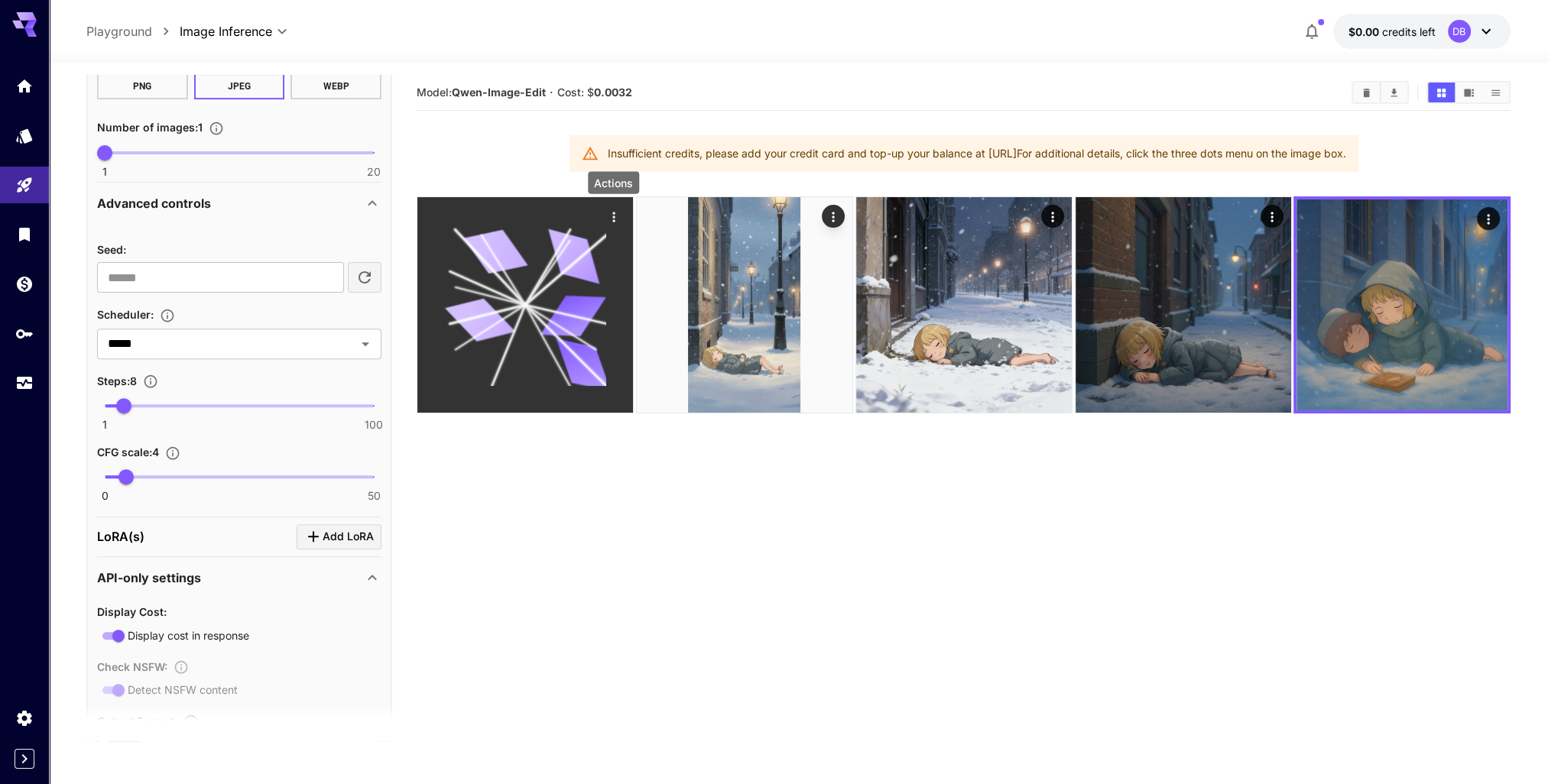
click at [614, 214] on icon "Actions" at bounding box center [614, 217] width 16 height 16
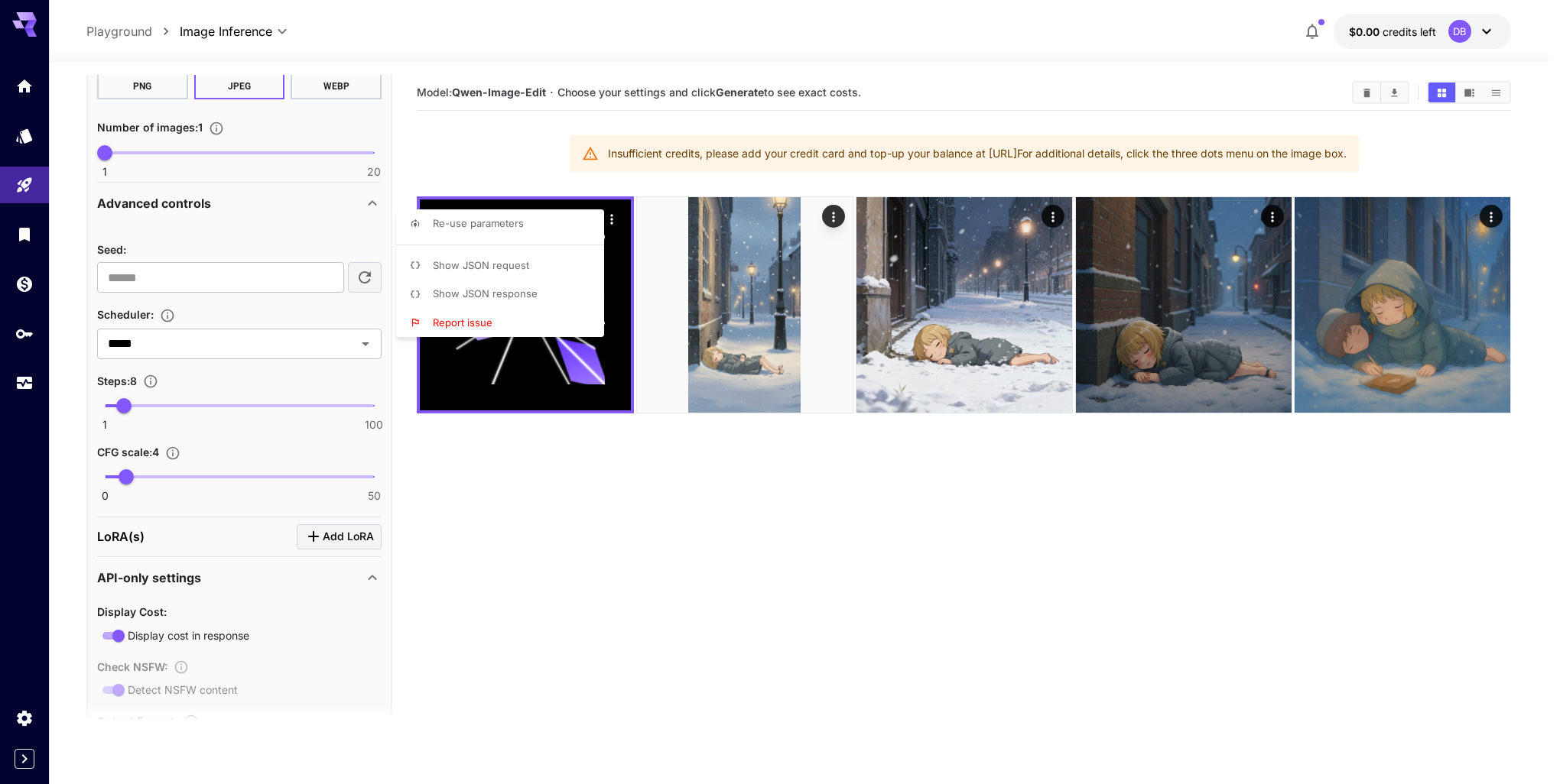
drag, startPoint x: 731, startPoint y: 484, endPoint x: 749, endPoint y: 460, distance: 30.0
click at [731, 484] on div at bounding box center [780, 392] width 1560 height 784
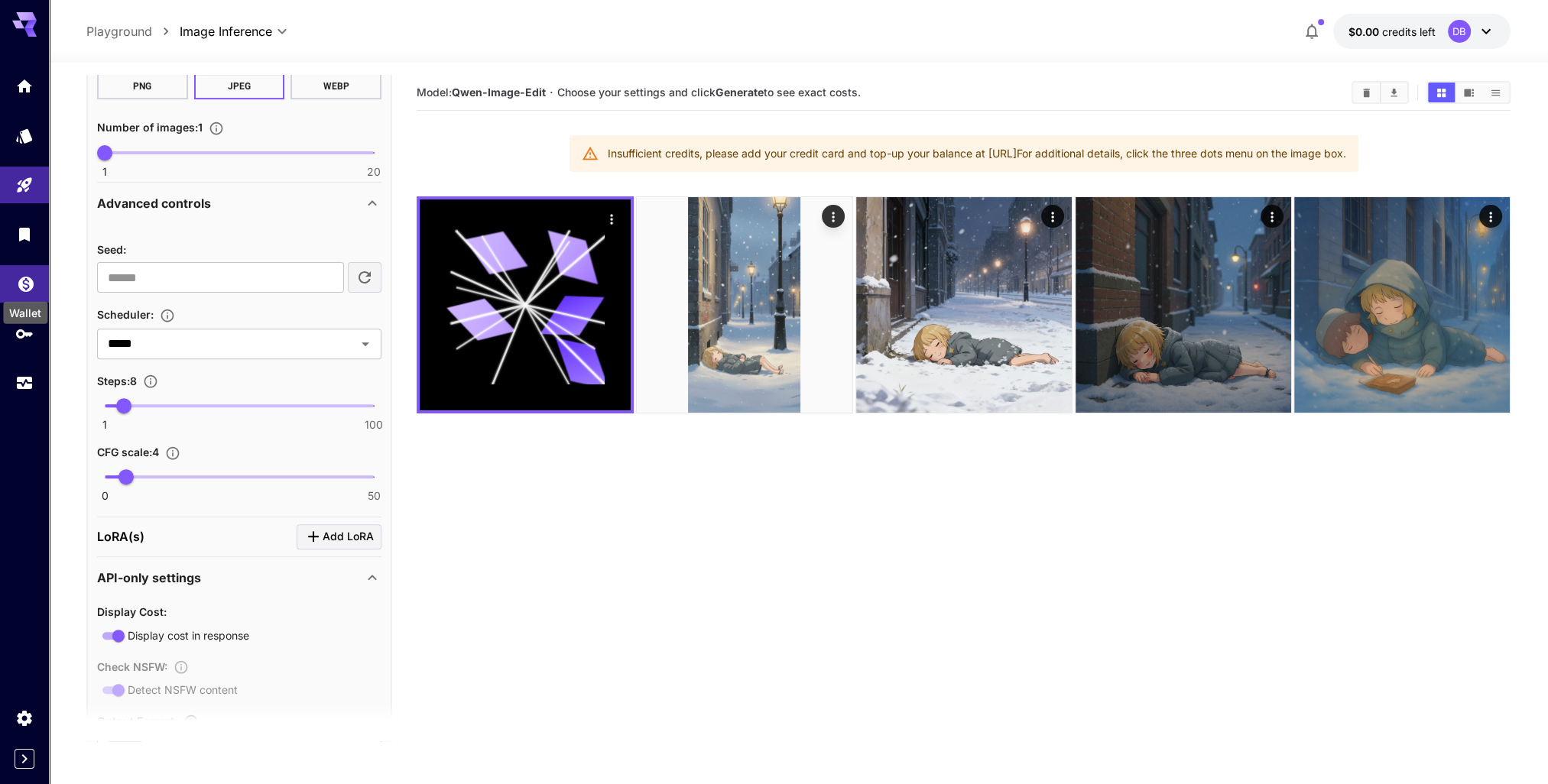
click at [23, 291] on div "Wallet" at bounding box center [25, 308] width 48 height 34
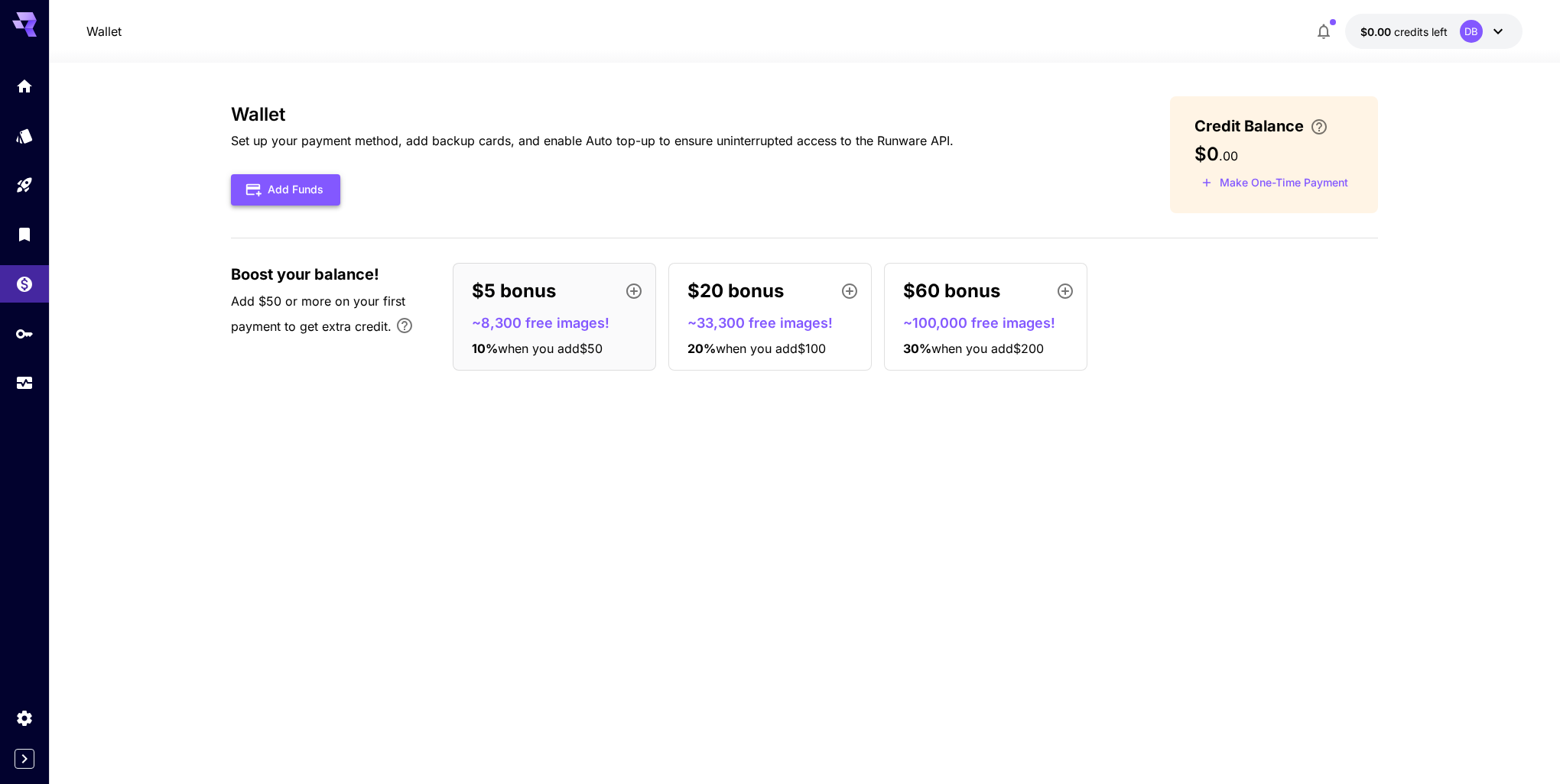
click at [277, 191] on button "Add Funds" at bounding box center [285, 190] width 110 height 31
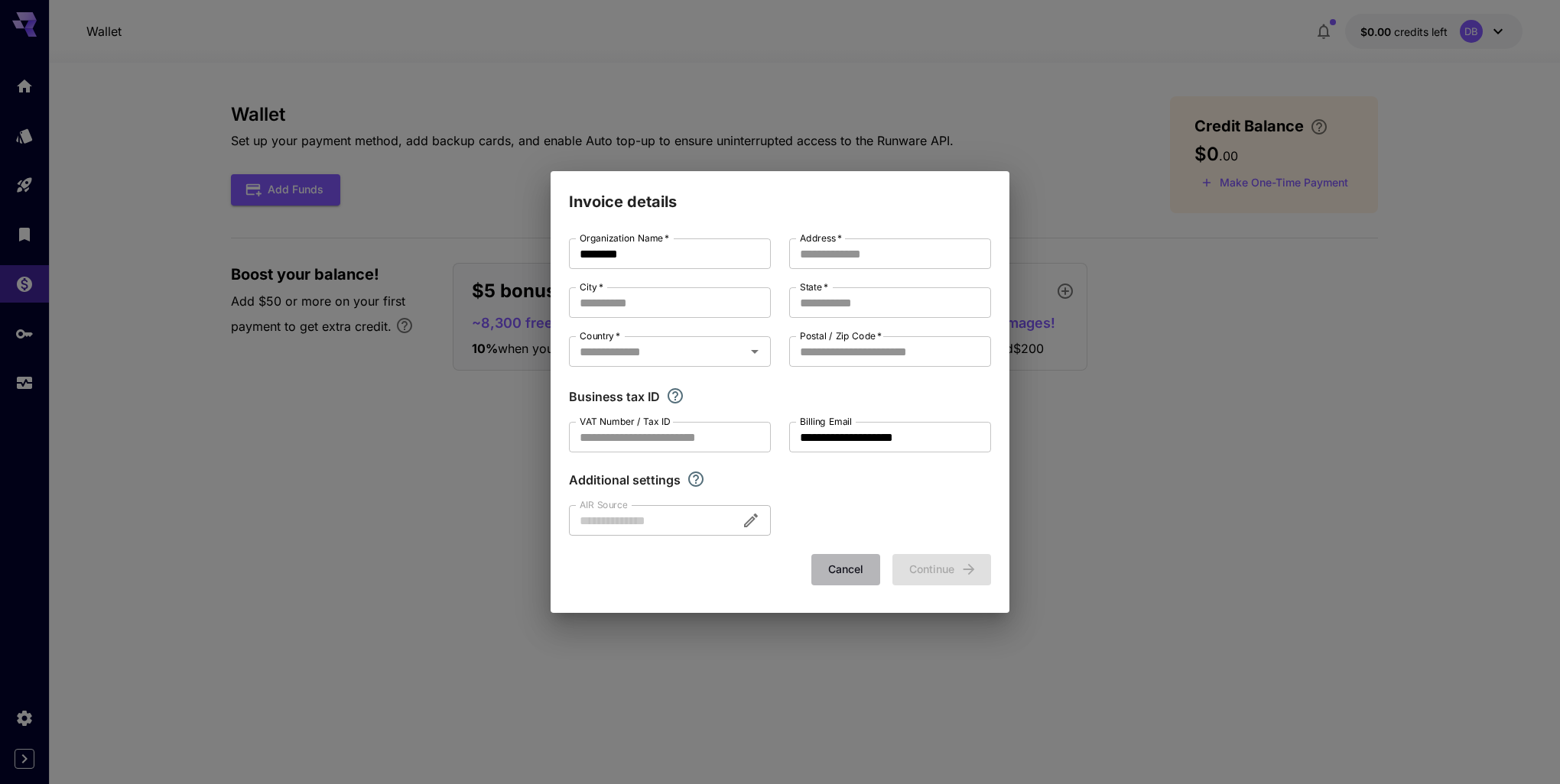
drag, startPoint x: 838, startPoint y: 571, endPoint x: 1109, endPoint y: 301, distance: 382.5
click at [838, 570] on button "Cancel" at bounding box center [846, 570] width 69 height 31
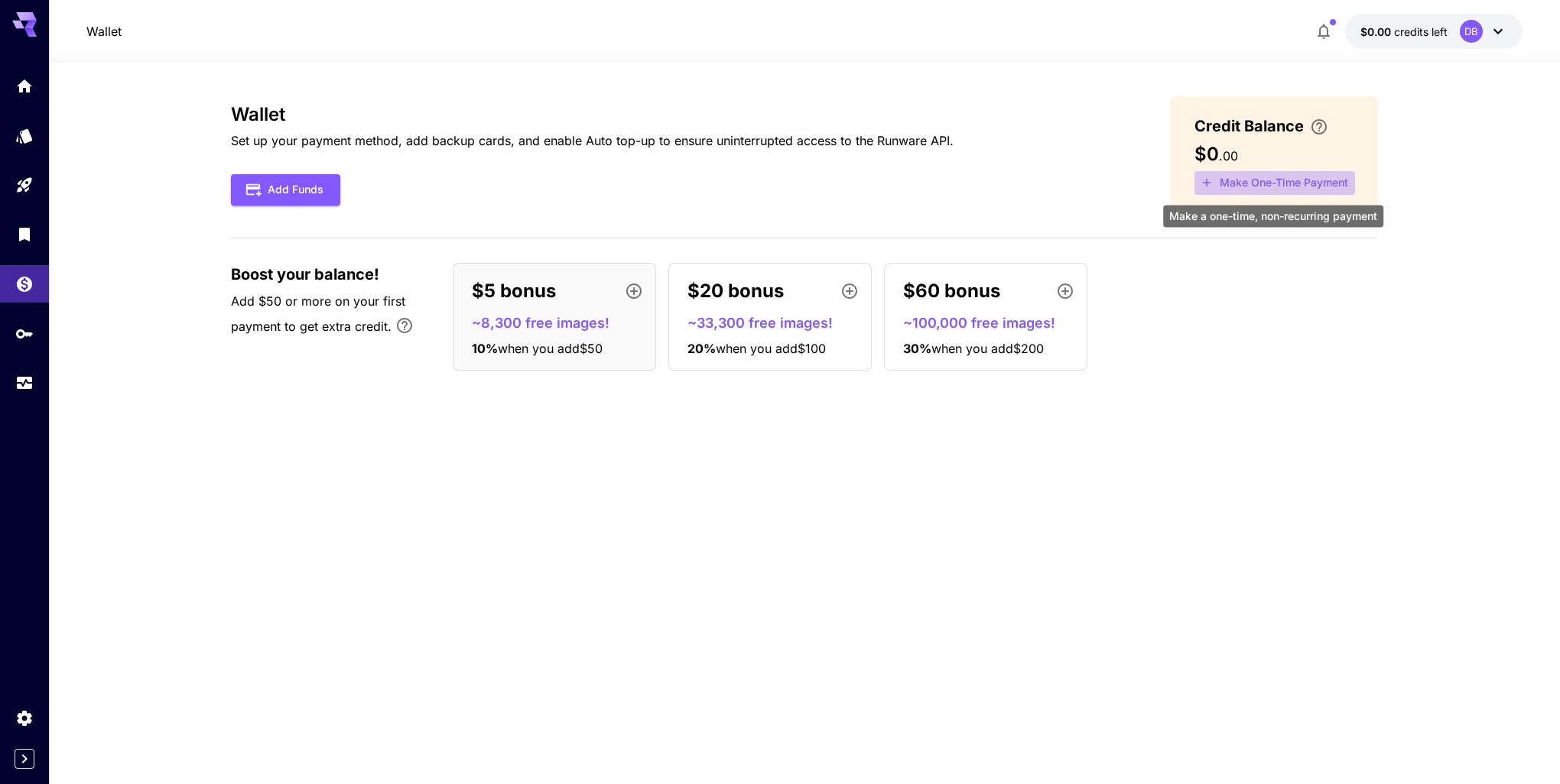
click at [1253, 184] on button "Make One-Time Payment" at bounding box center [1275, 182] width 160 height 23
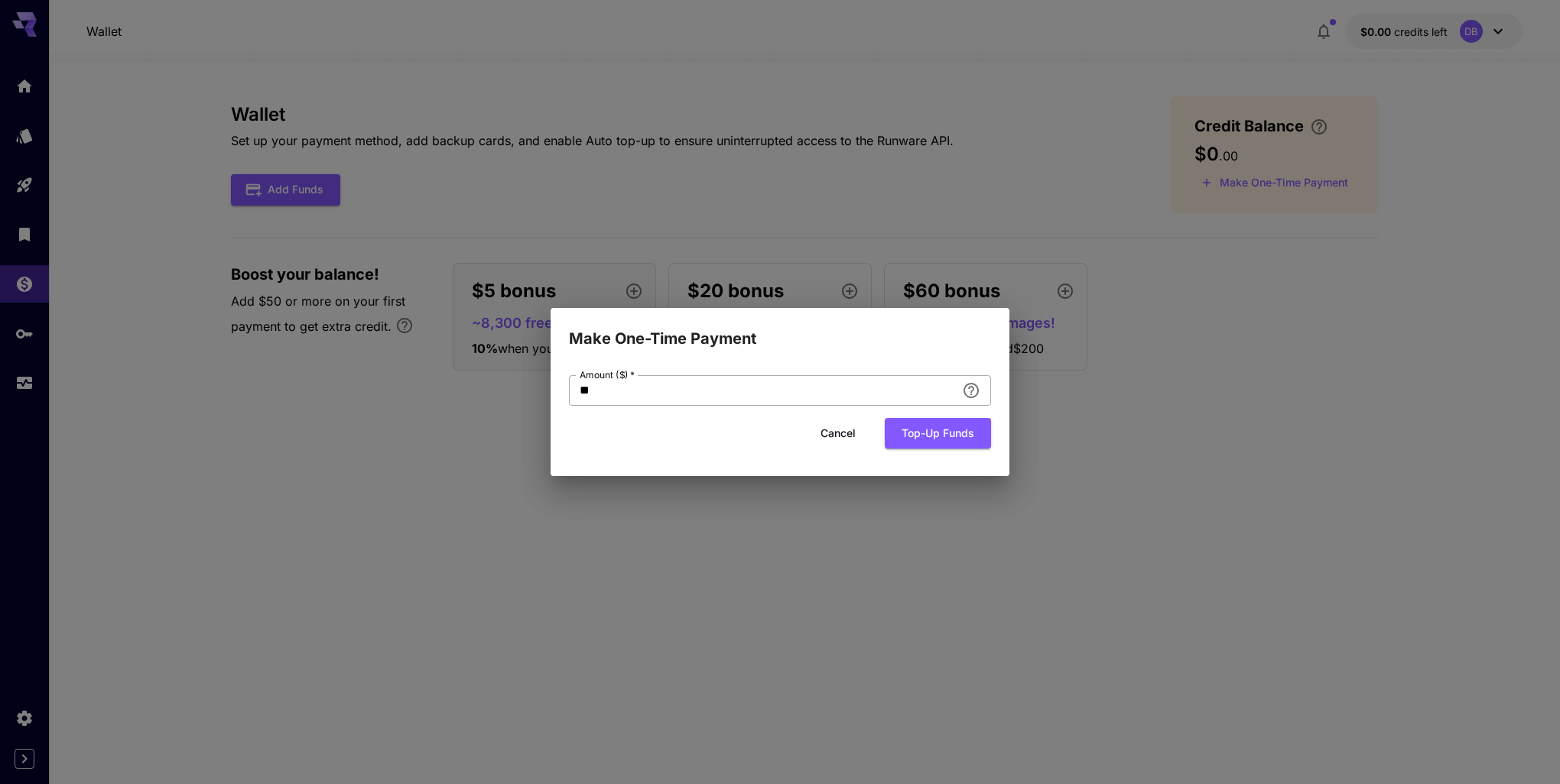
click at [971, 390] on icon "Add an amount to top up your credit balance." at bounding box center [971, 390] width 18 height 18
click at [780, 390] on input "**" at bounding box center [762, 391] width 387 height 31
drag, startPoint x: 570, startPoint y: 388, endPoint x: 548, endPoint y: 387, distance: 22.0
click at [548, 387] on div "Make One-Time Payment Amount ($)   * ** Amount ($)   * Cancel Top-up funds" at bounding box center [780, 392] width 1560 height 784
type input "*"
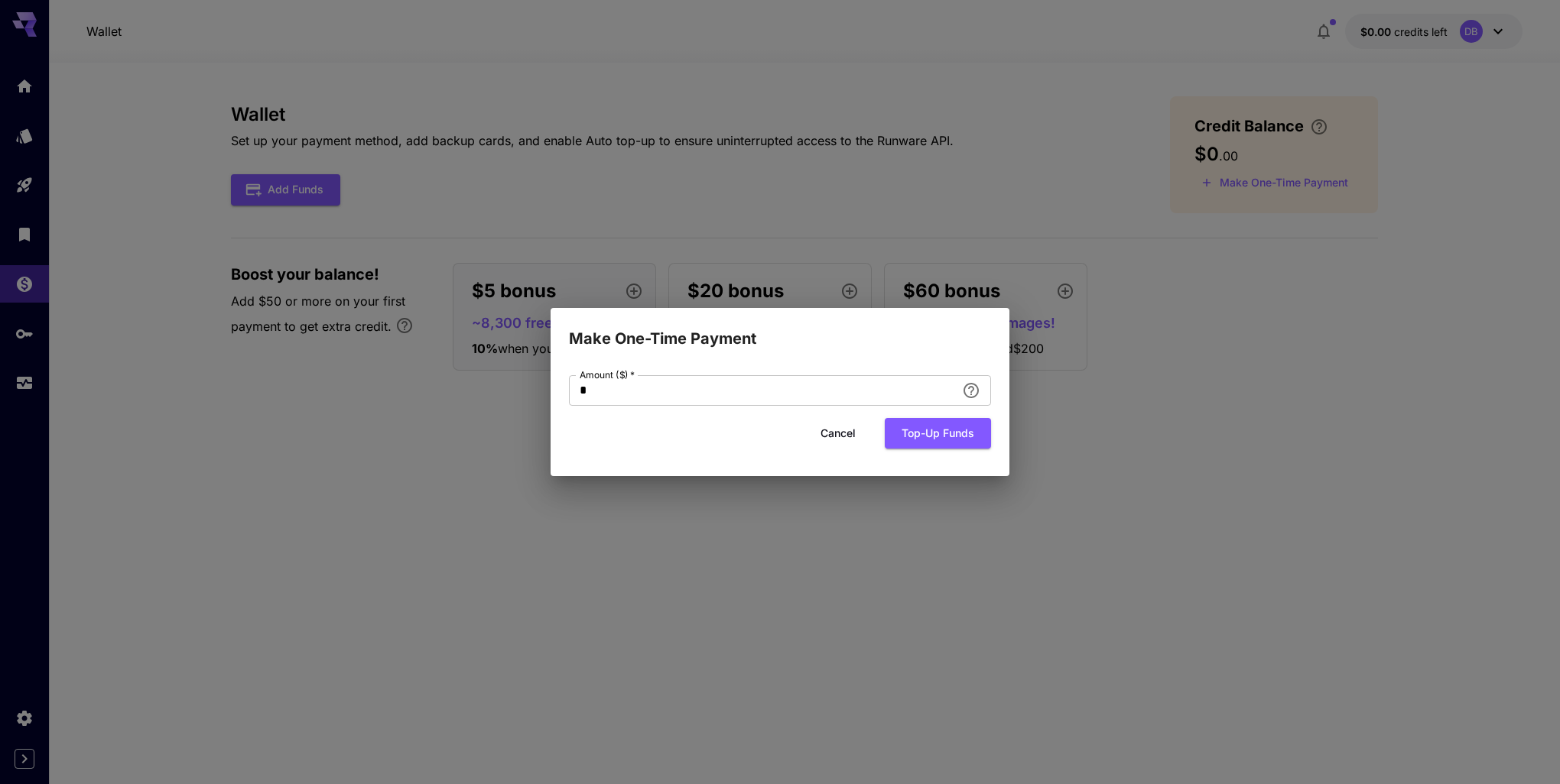
click at [699, 430] on div "Cancel Top-up funds" at bounding box center [780, 434] width 422 height 31
click at [844, 390] on input "*" at bounding box center [762, 391] width 387 height 31
click at [930, 436] on button "Top-up funds" at bounding box center [938, 434] width 107 height 31
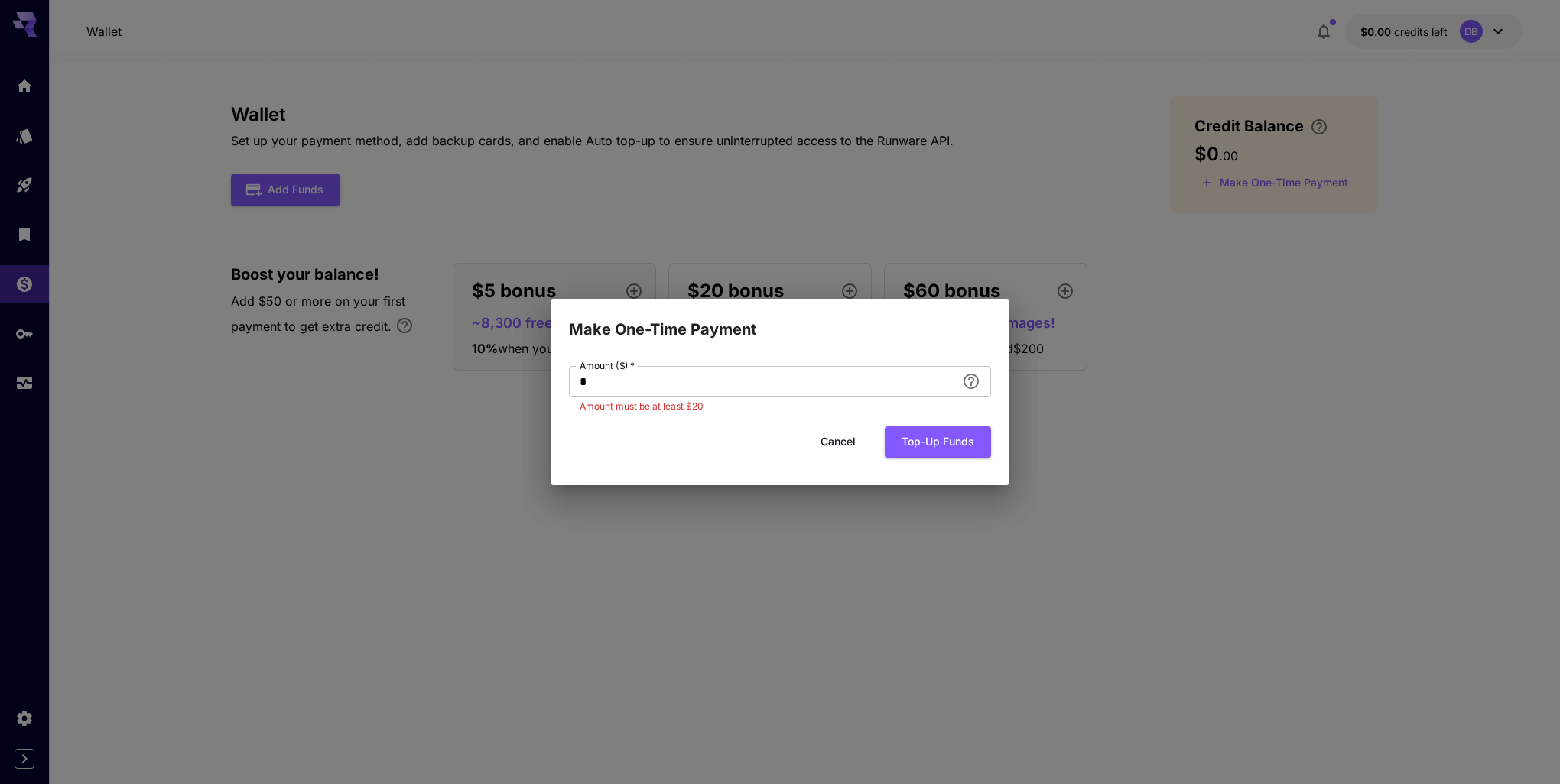
drag, startPoint x: 847, startPoint y: 444, endPoint x: 707, endPoint y: 431, distance: 140.6
click at [847, 443] on button "Cancel" at bounding box center [838, 442] width 69 height 31
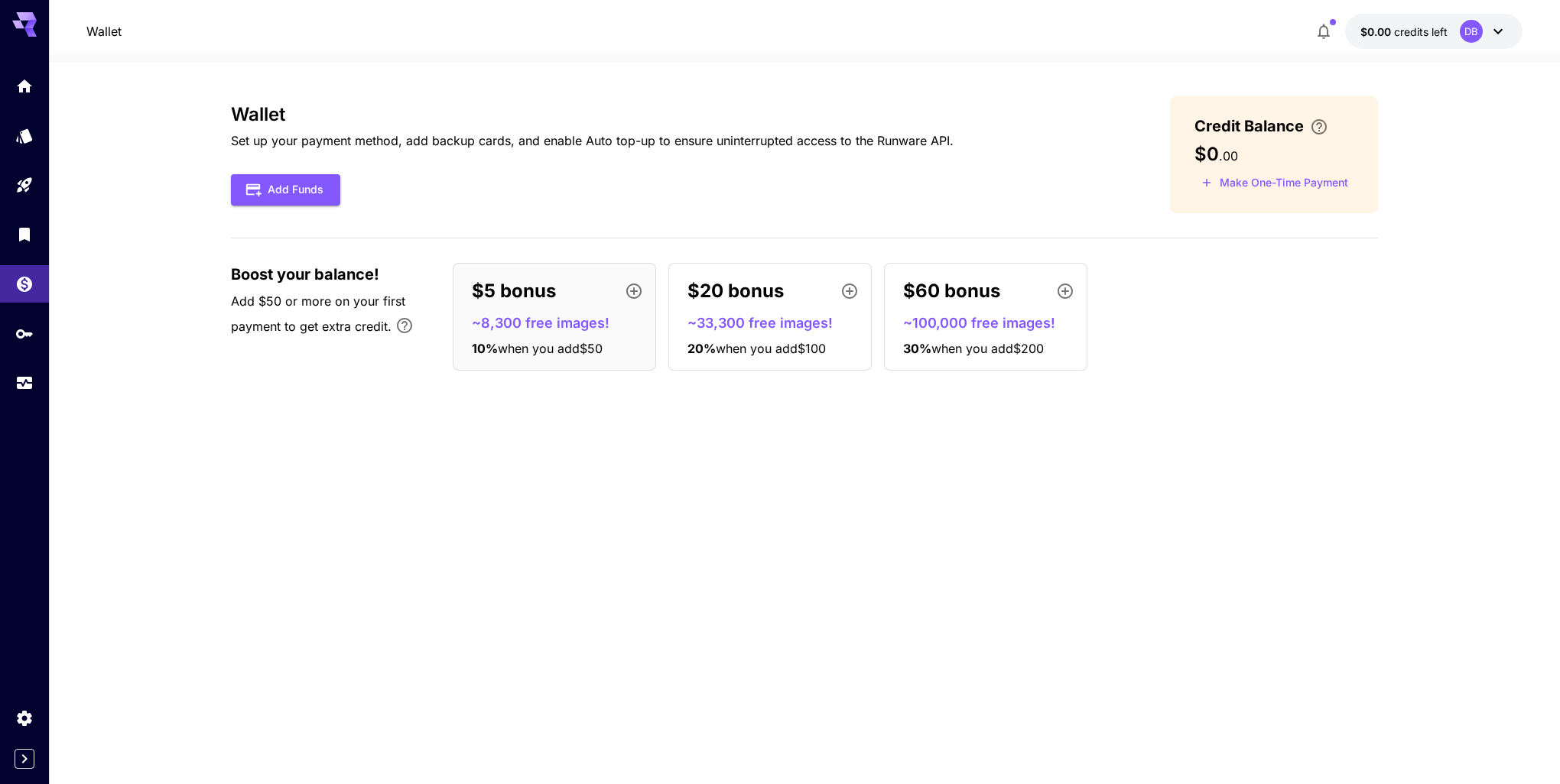
drag, startPoint x: 343, startPoint y: 396, endPoint x: 305, endPoint y: 390, distance: 38.5
click at [334, 394] on div "Wallet Set up your payment method, add backup cards, and enable Auto top-up to …" at bounding box center [805, 423] width 1147 height 654
click at [24, 336] on icon "API Keys" at bounding box center [25, 332] width 17 height 9
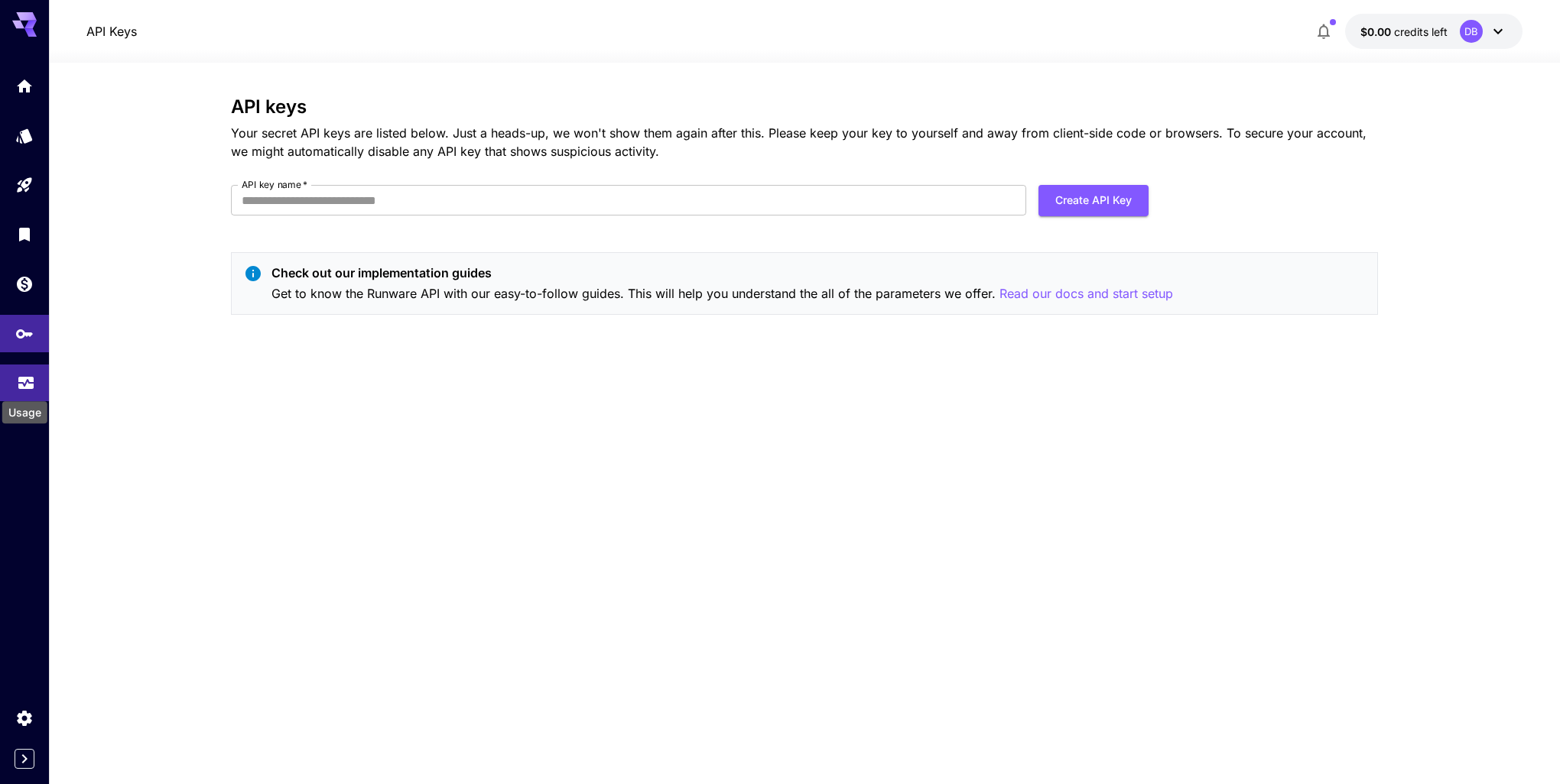
click at [22, 383] on icon "Usage" at bounding box center [25, 378] width 18 height 18
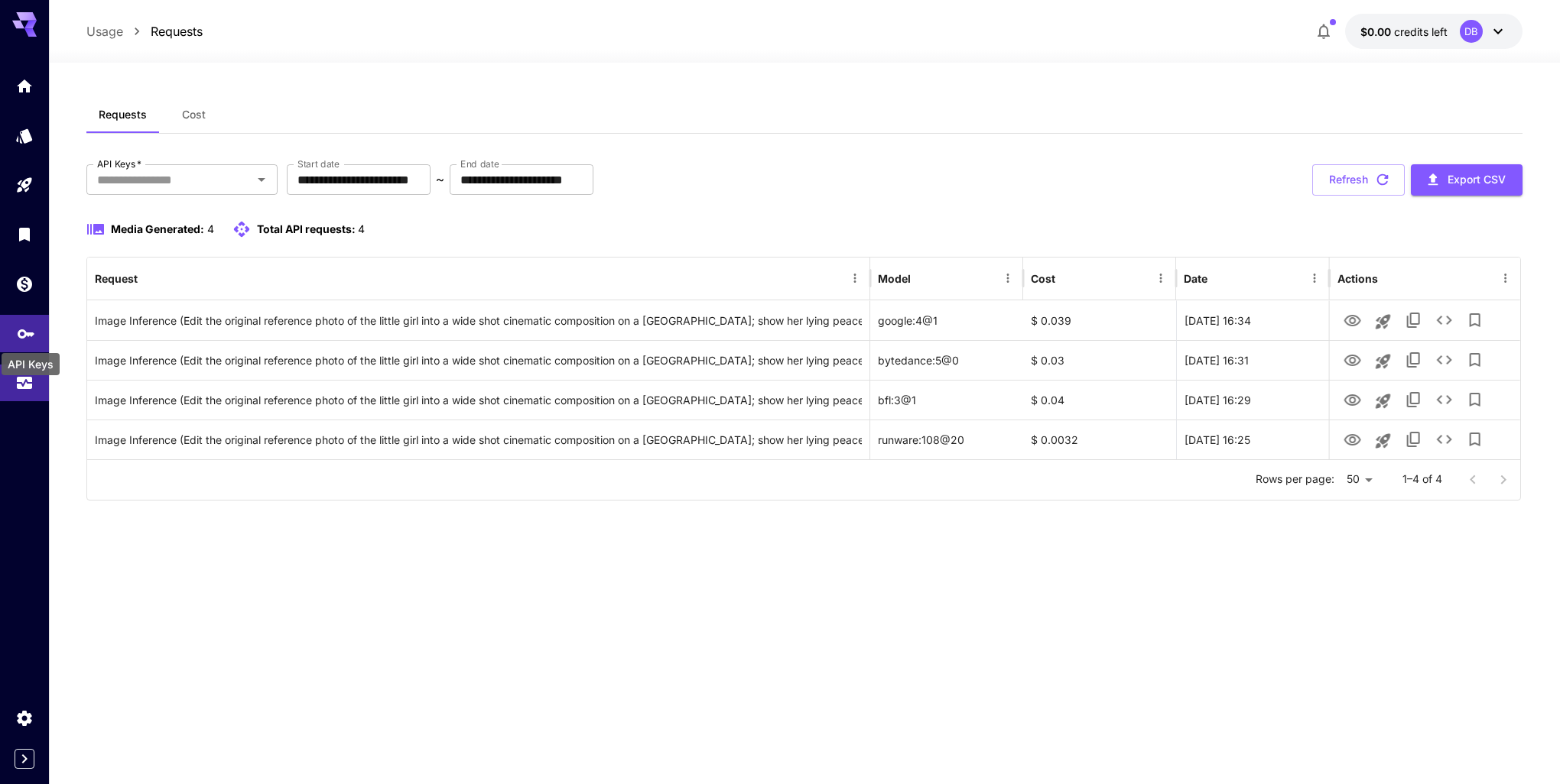
click at [17, 333] on icon "API Keys" at bounding box center [25, 331] width 18 height 18
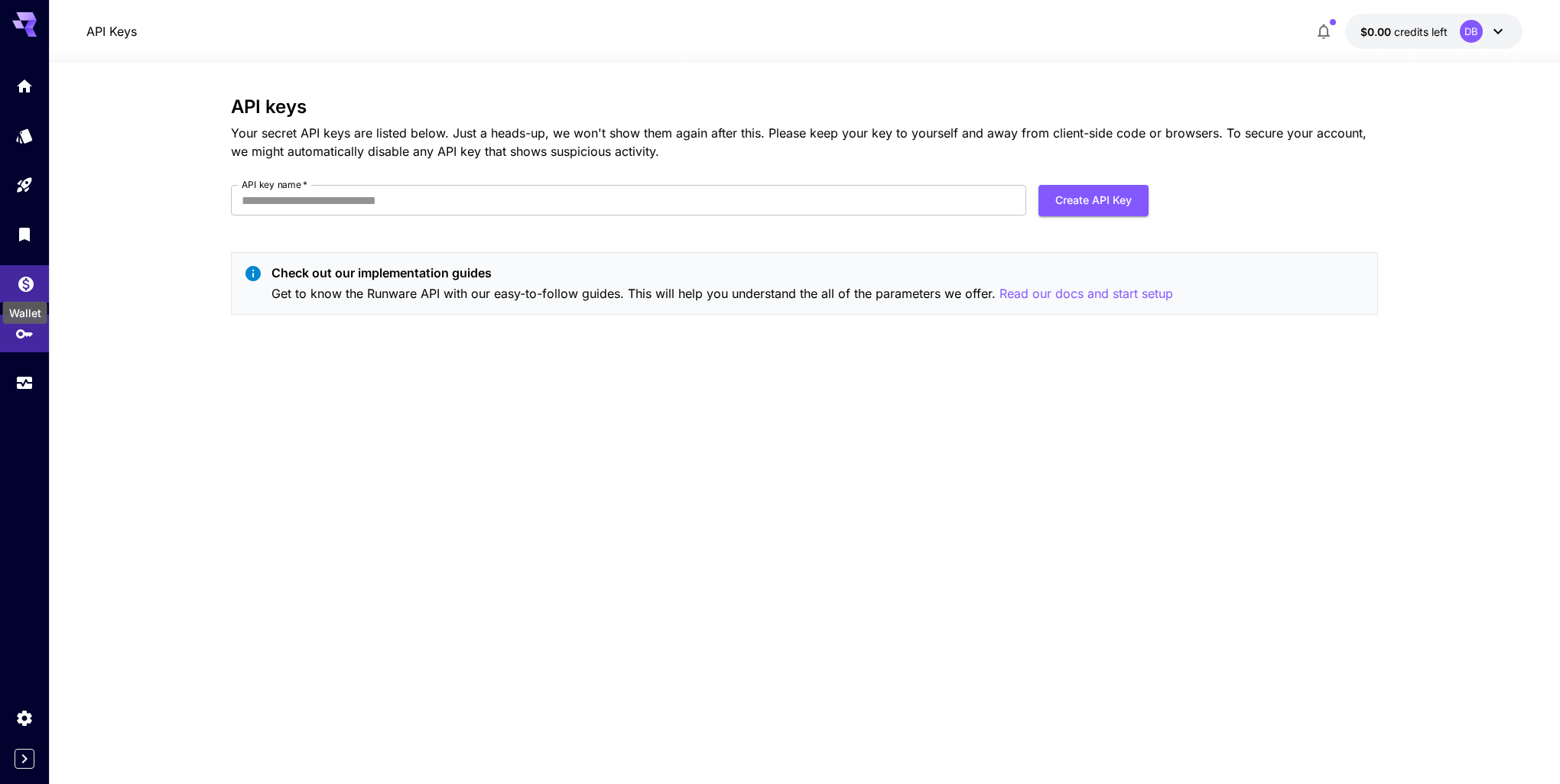
click at [18, 282] on icon "Wallet" at bounding box center [25, 279] width 18 height 18
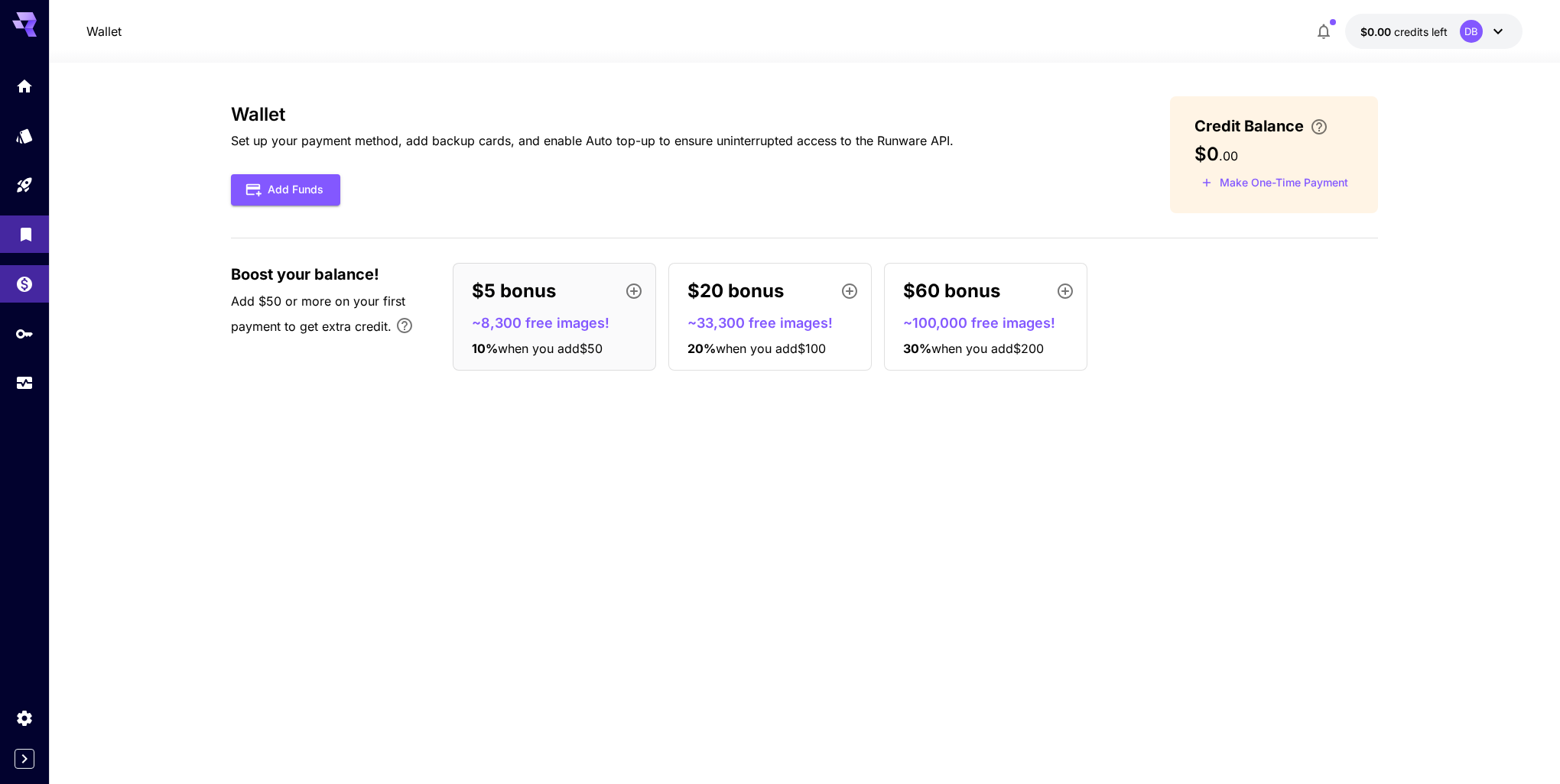
click at [16, 244] on link at bounding box center [24, 234] width 49 height 38
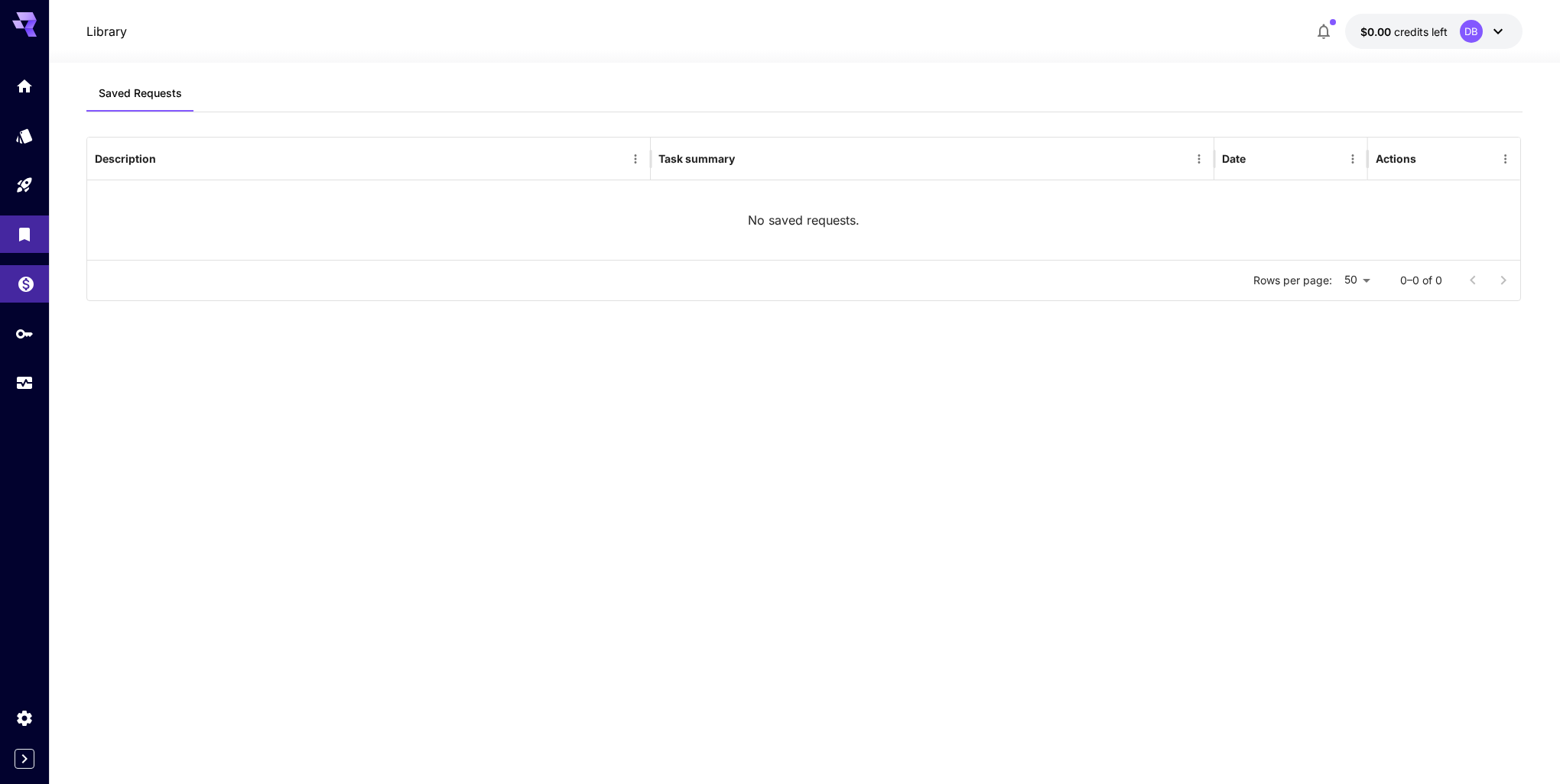
click at [9, 288] on link at bounding box center [24, 283] width 49 height 38
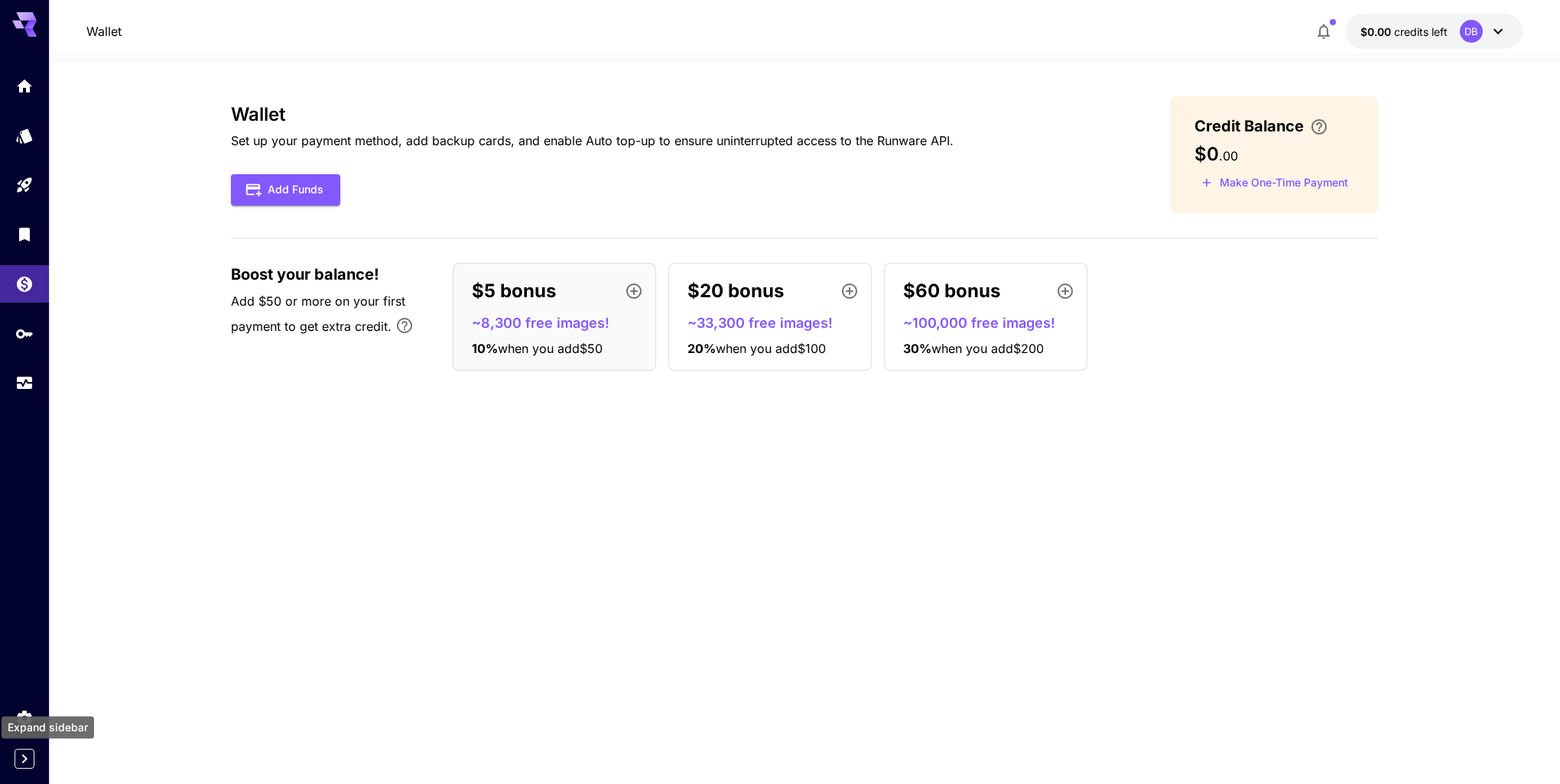
click at [21, 761] on icon "Expand sidebar" at bounding box center [24, 759] width 18 height 18
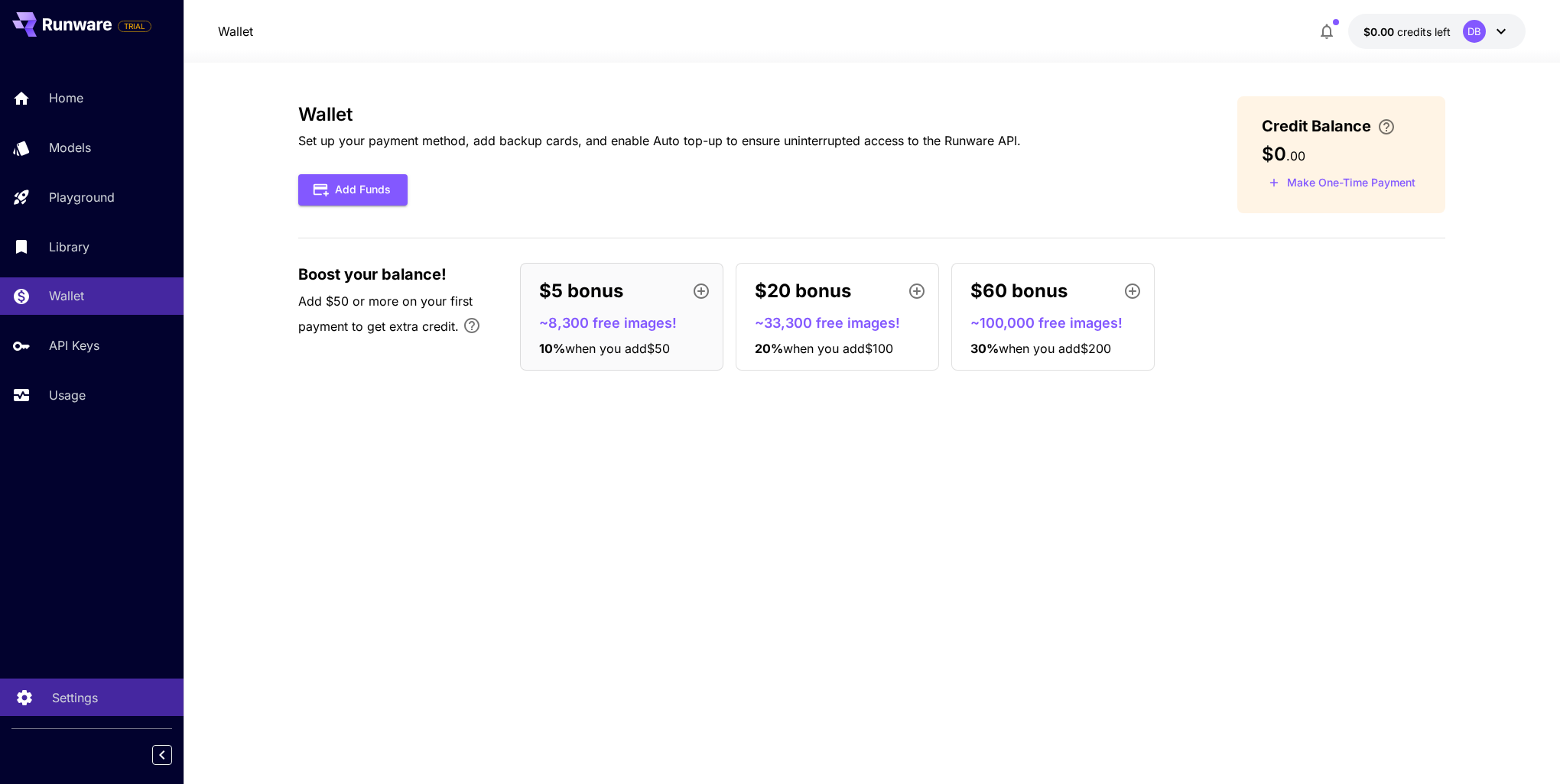
click at [64, 697] on p "Settings" at bounding box center [75, 698] width 46 height 18
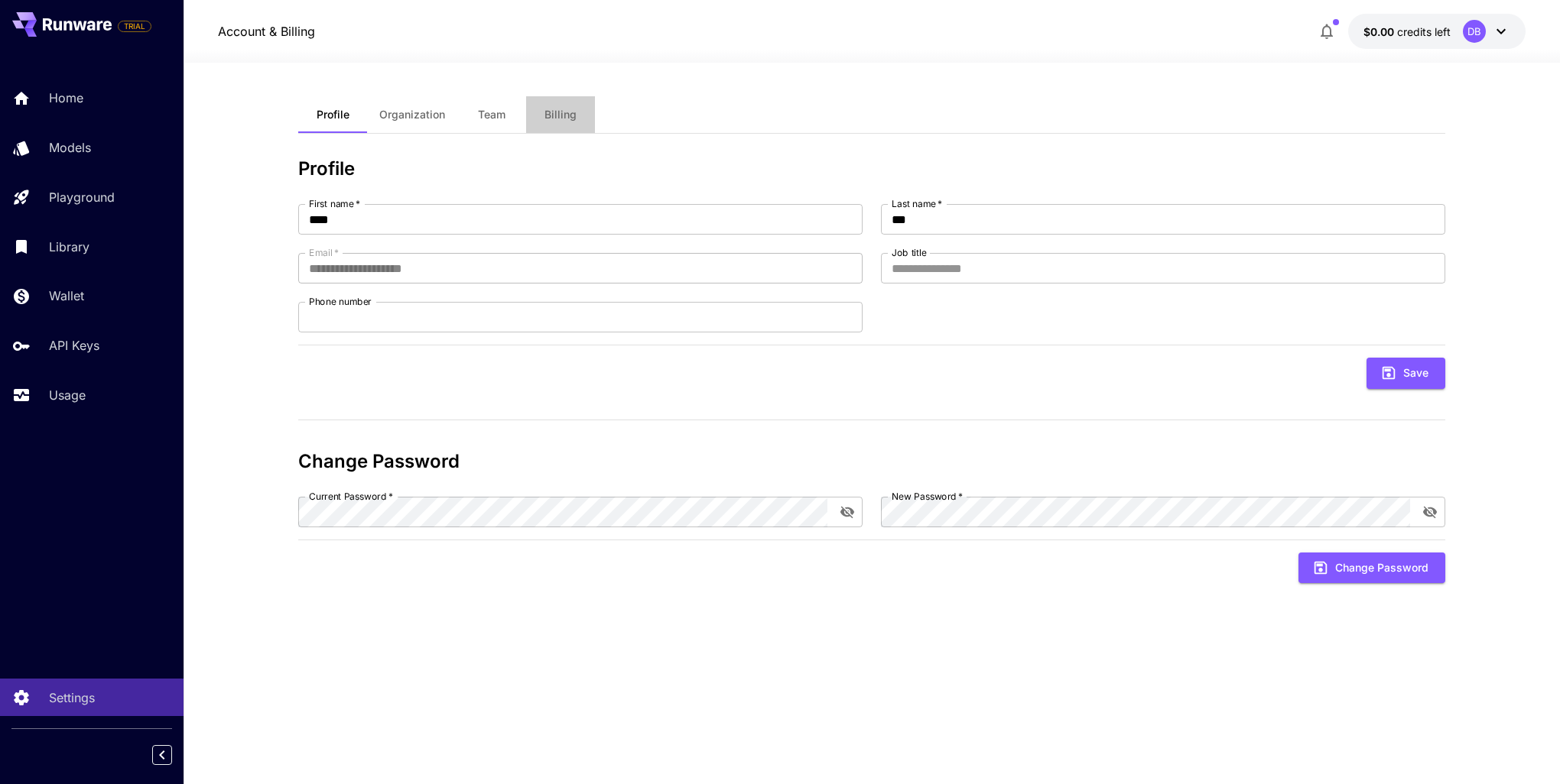
click at [550, 109] on span "Billing" at bounding box center [560, 114] width 32 height 14
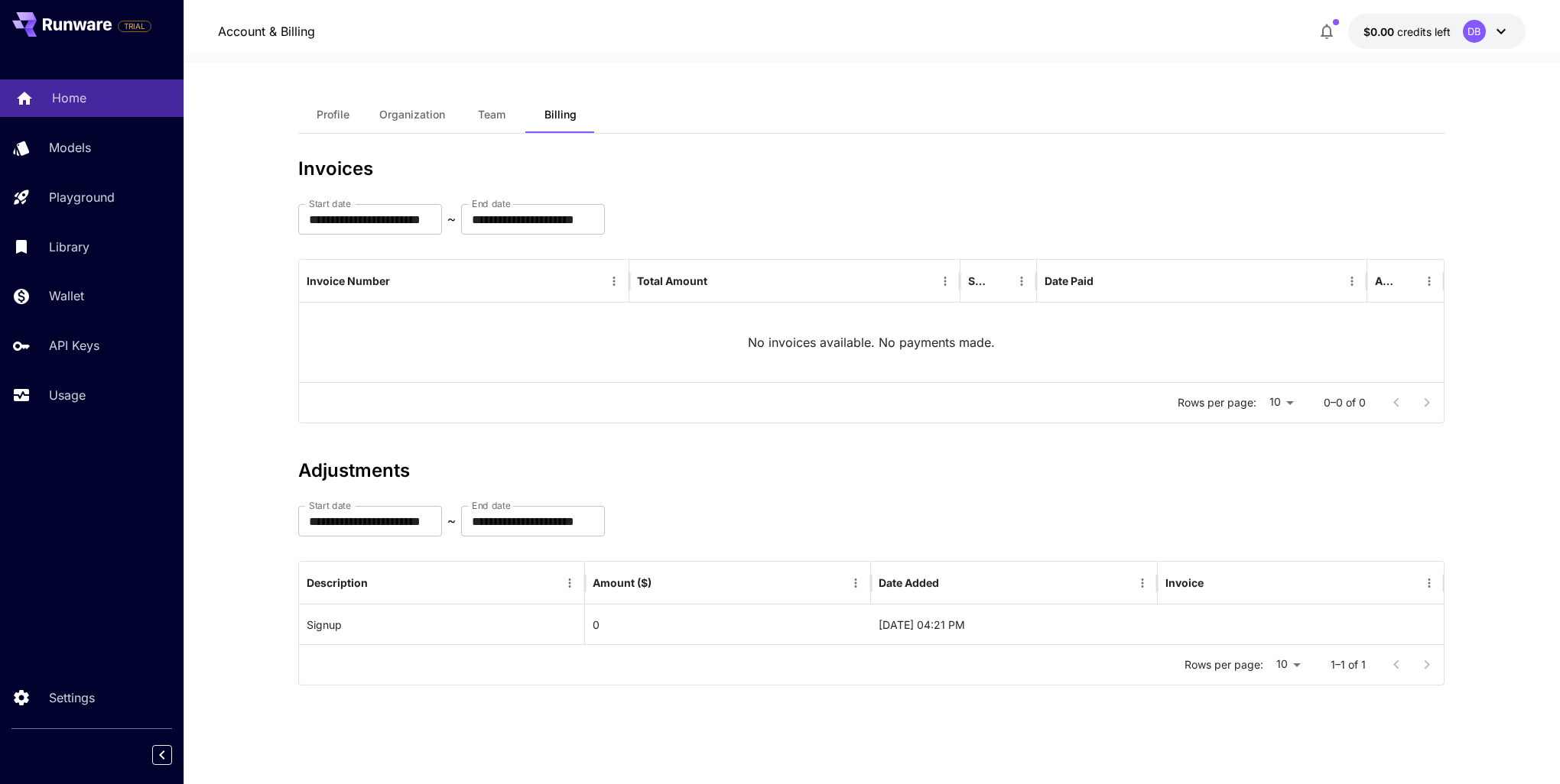
click at [64, 110] on link "Home" at bounding box center [91, 98] width 183 height 38
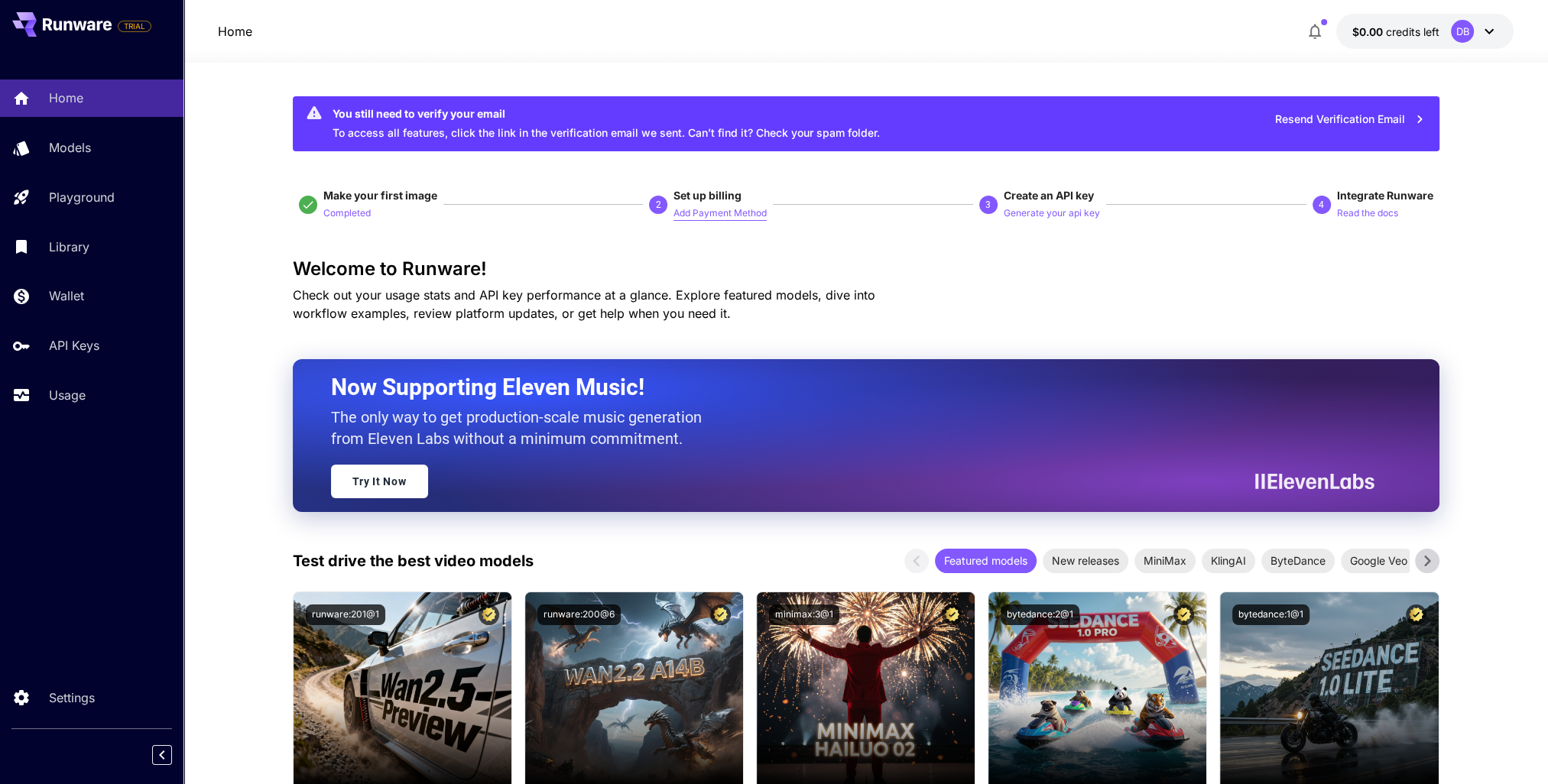
click at [719, 215] on p "Add Payment Method" at bounding box center [720, 213] width 93 height 15
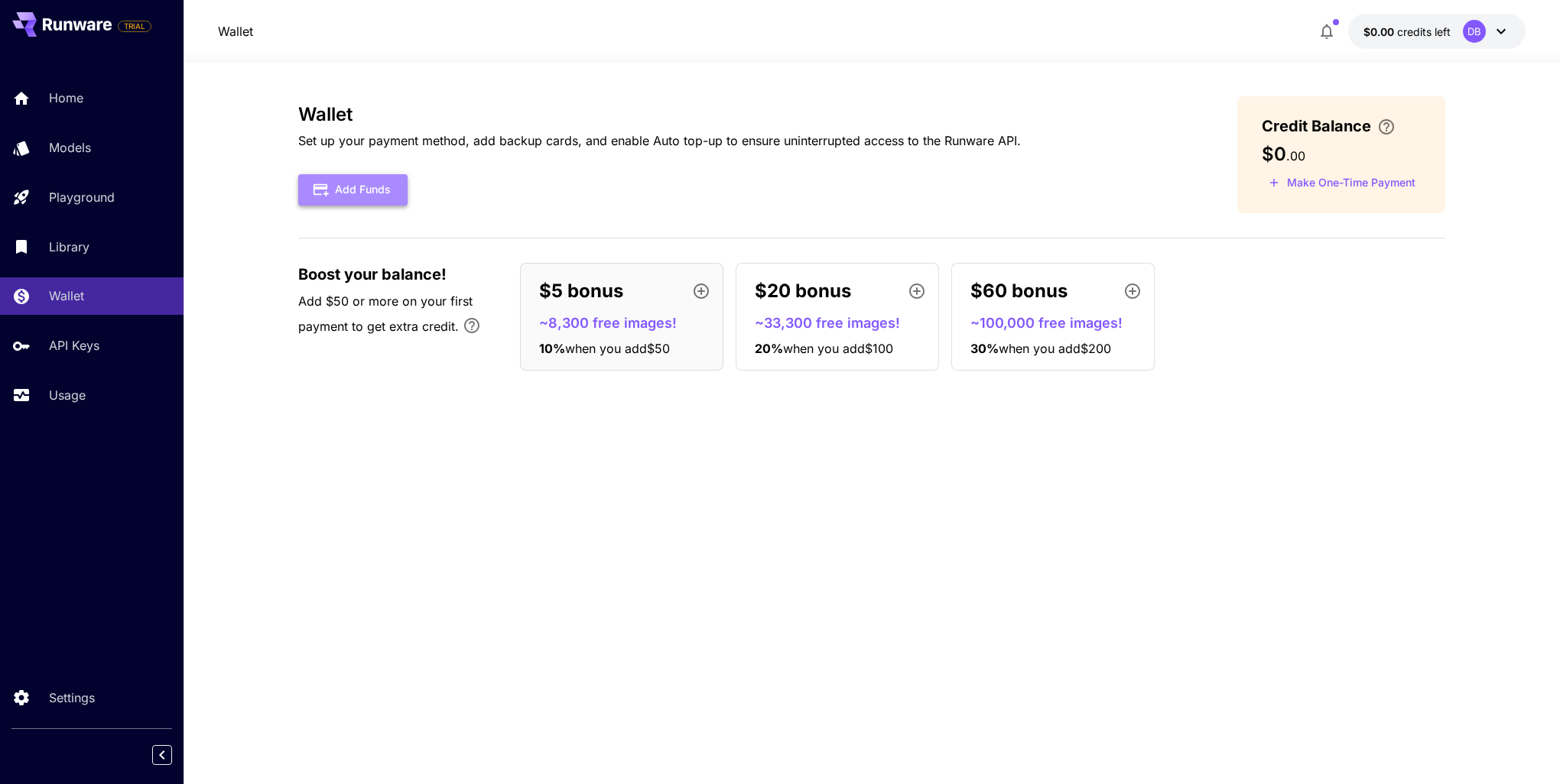
click at [368, 200] on button "Add Funds" at bounding box center [352, 190] width 110 height 31
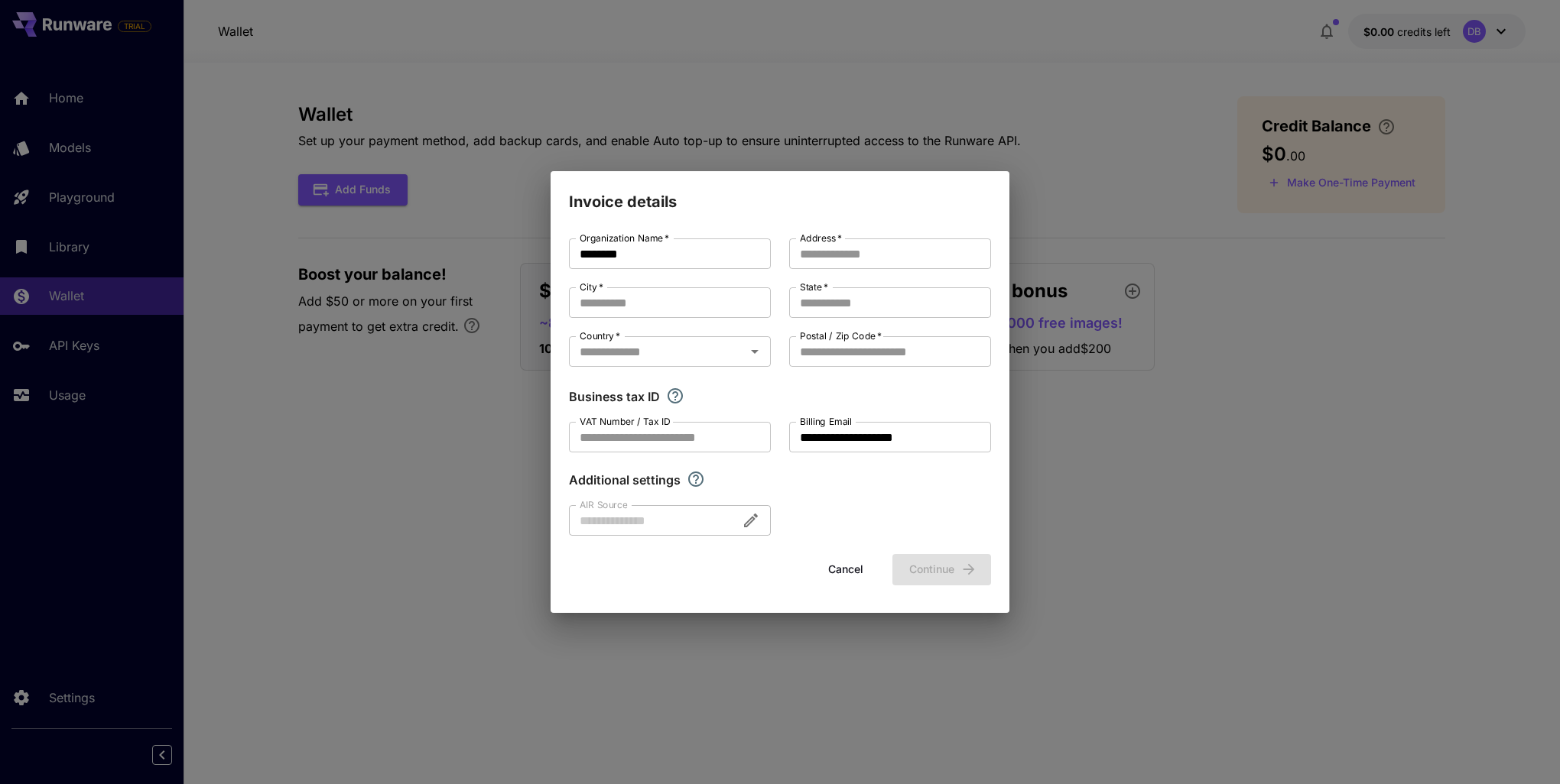
click at [827, 495] on div "**********" at bounding box center [780, 387] width 422 height 297
drag, startPoint x: 846, startPoint y: 571, endPoint x: 838, endPoint y: 567, distance: 8.9
click at [846, 569] on button "Cancel" at bounding box center [846, 570] width 69 height 31
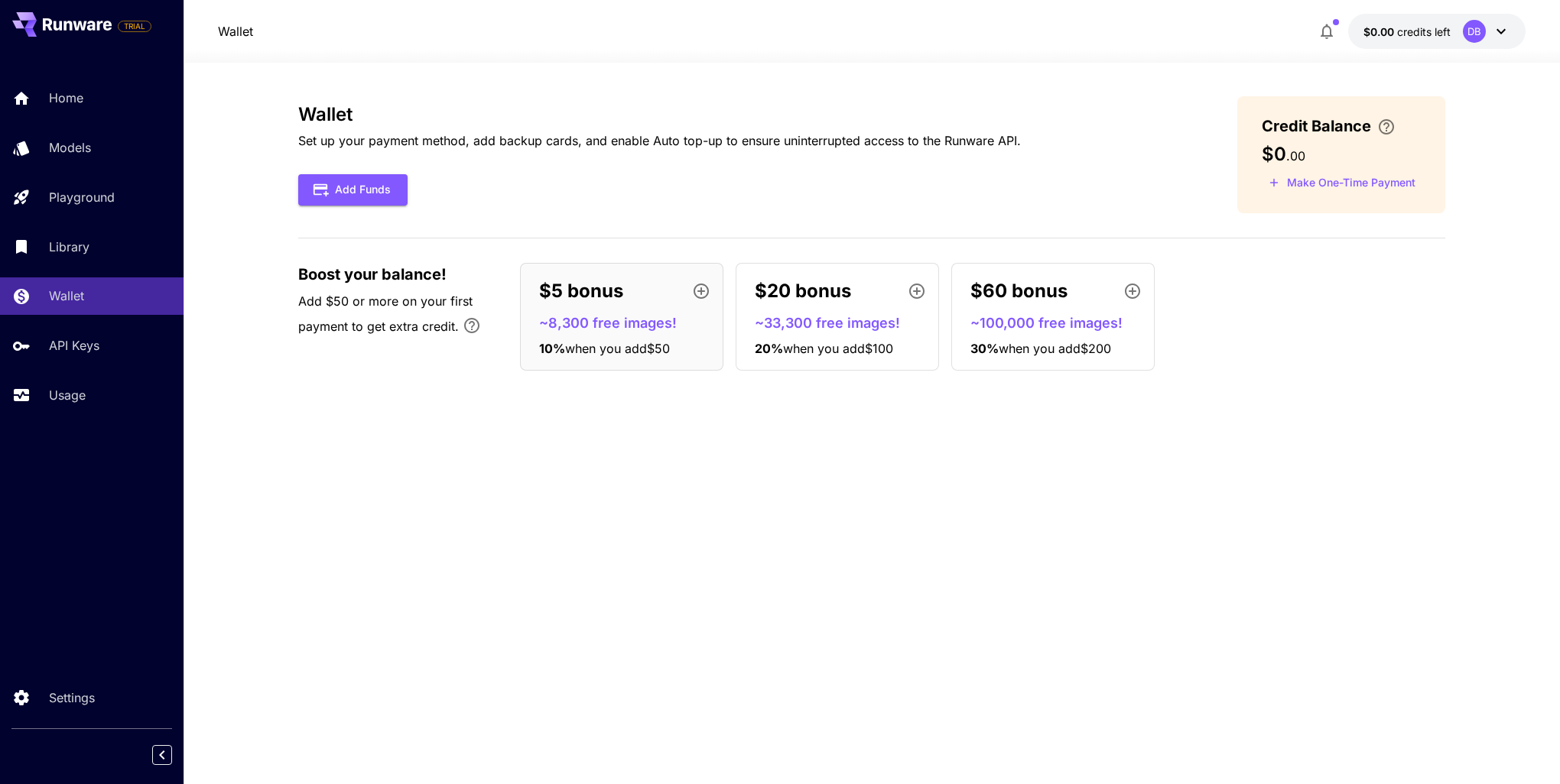
click at [701, 289] on icon "button" at bounding box center [702, 291] width 16 height 16
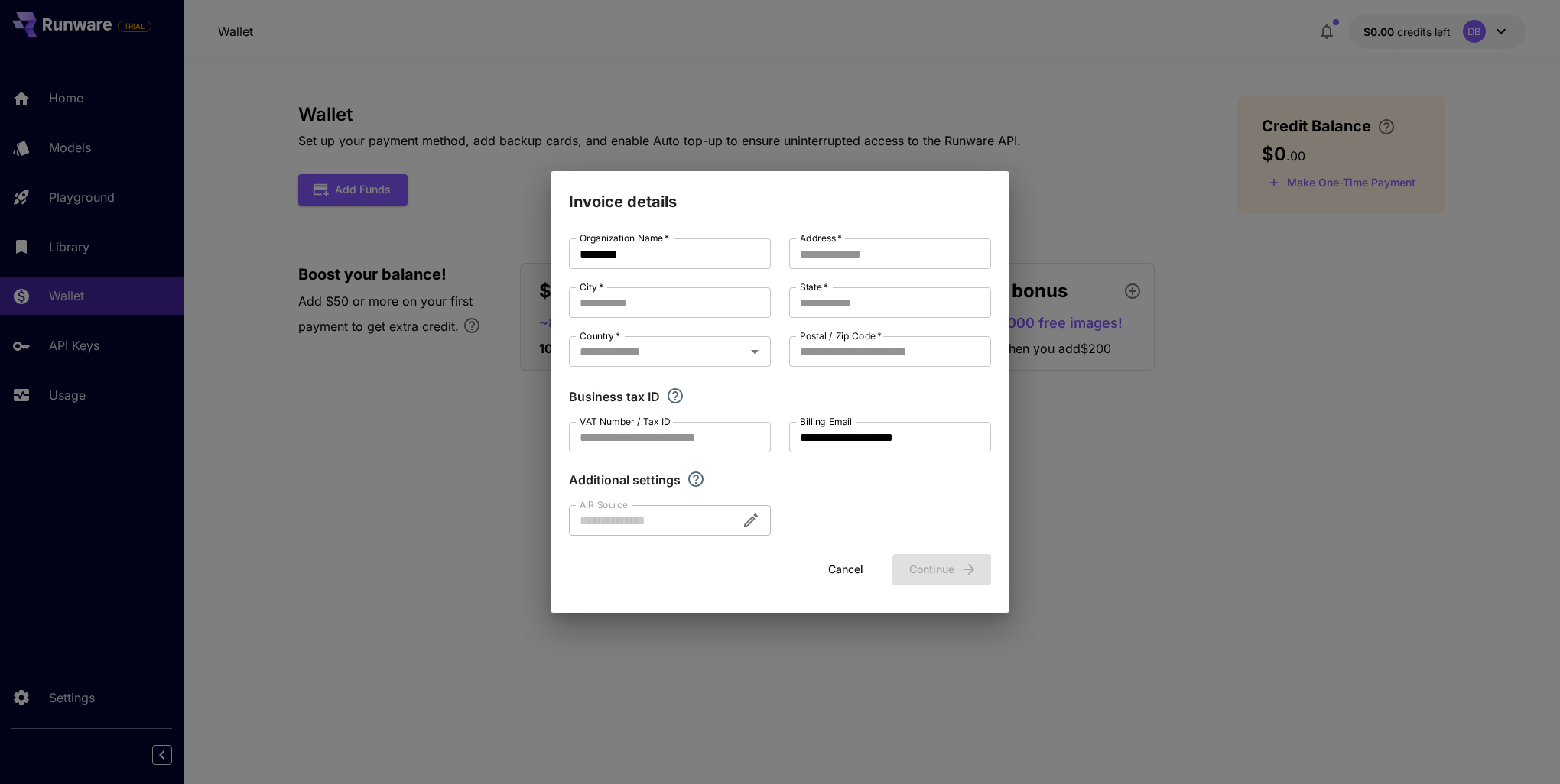
click at [842, 578] on button "Cancel" at bounding box center [846, 570] width 69 height 31
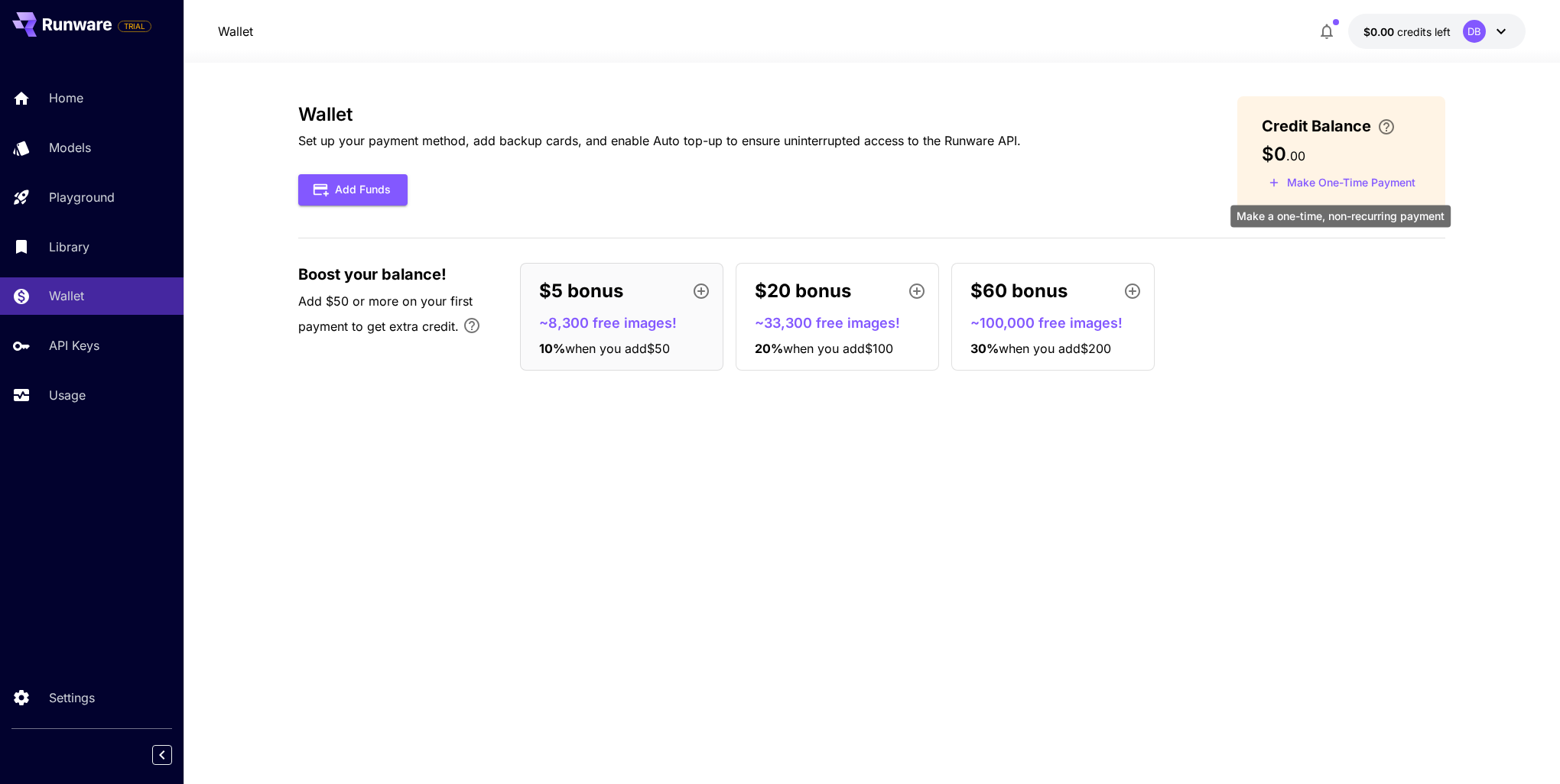
click at [1343, 192] on button "Make One-Time Payment" at bounding box center [1342, 182] width 160 height 23
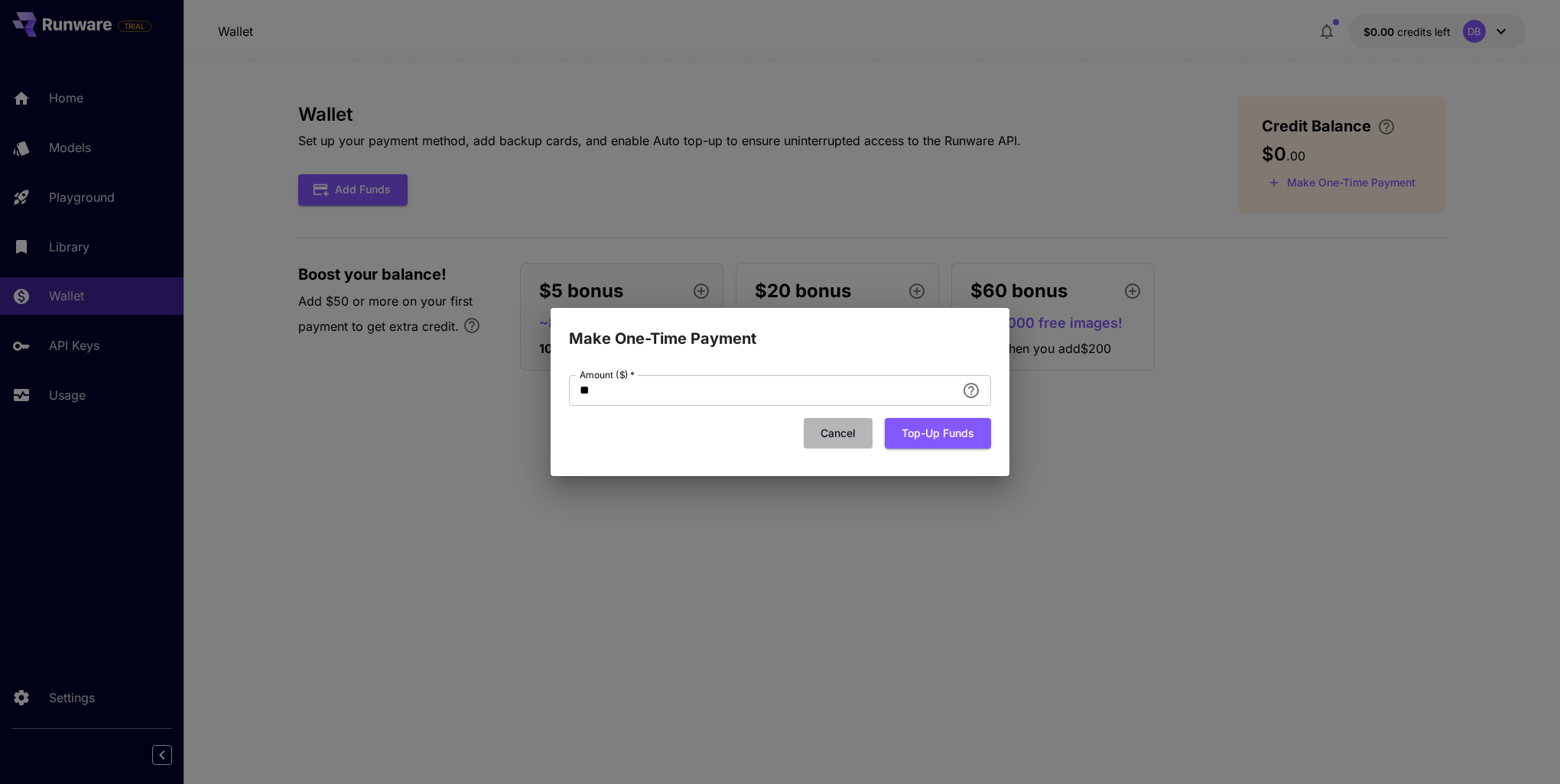
drag, startPoint x: 832, startPoint y: 431, endPoint x: 788, endPoint y: 431, distance: 44.0
click at [832, 431] on button "Cancel" at bounding box center [838, 434] width 69 height 31
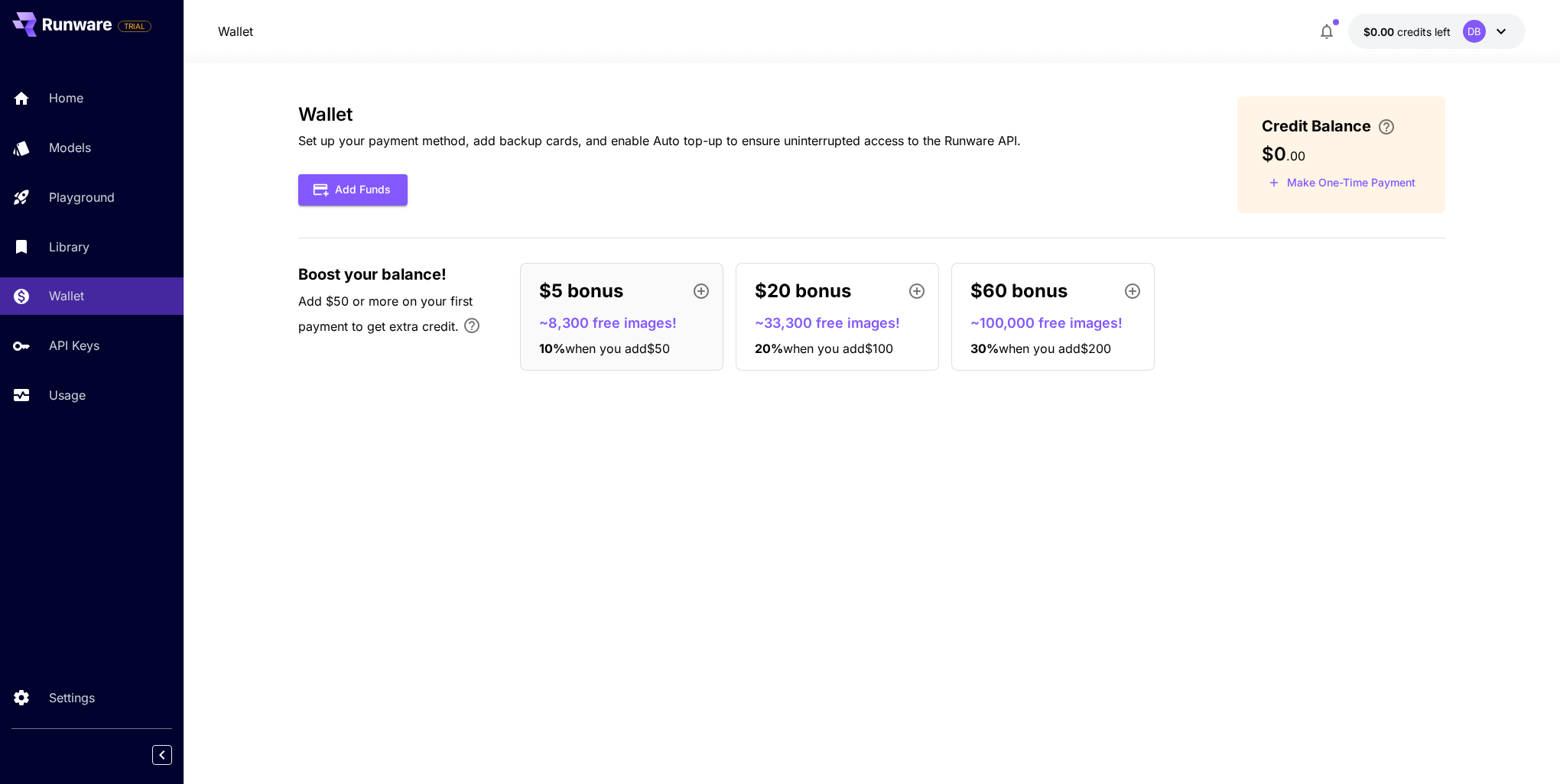
drag, startPoint x: 250, startPoint y: 431, endPoint x: 160, endPoint y: 418, distance: 90.9
click at [241, 431] on section "Wallet Set up your payment method, add backup cards, and enable Auto top-up to …" at bounding box center [872, 424] width 1377 height 722
click at [61, 408] on link "Usage" at bounding box center [91, 395] width 183 height 38
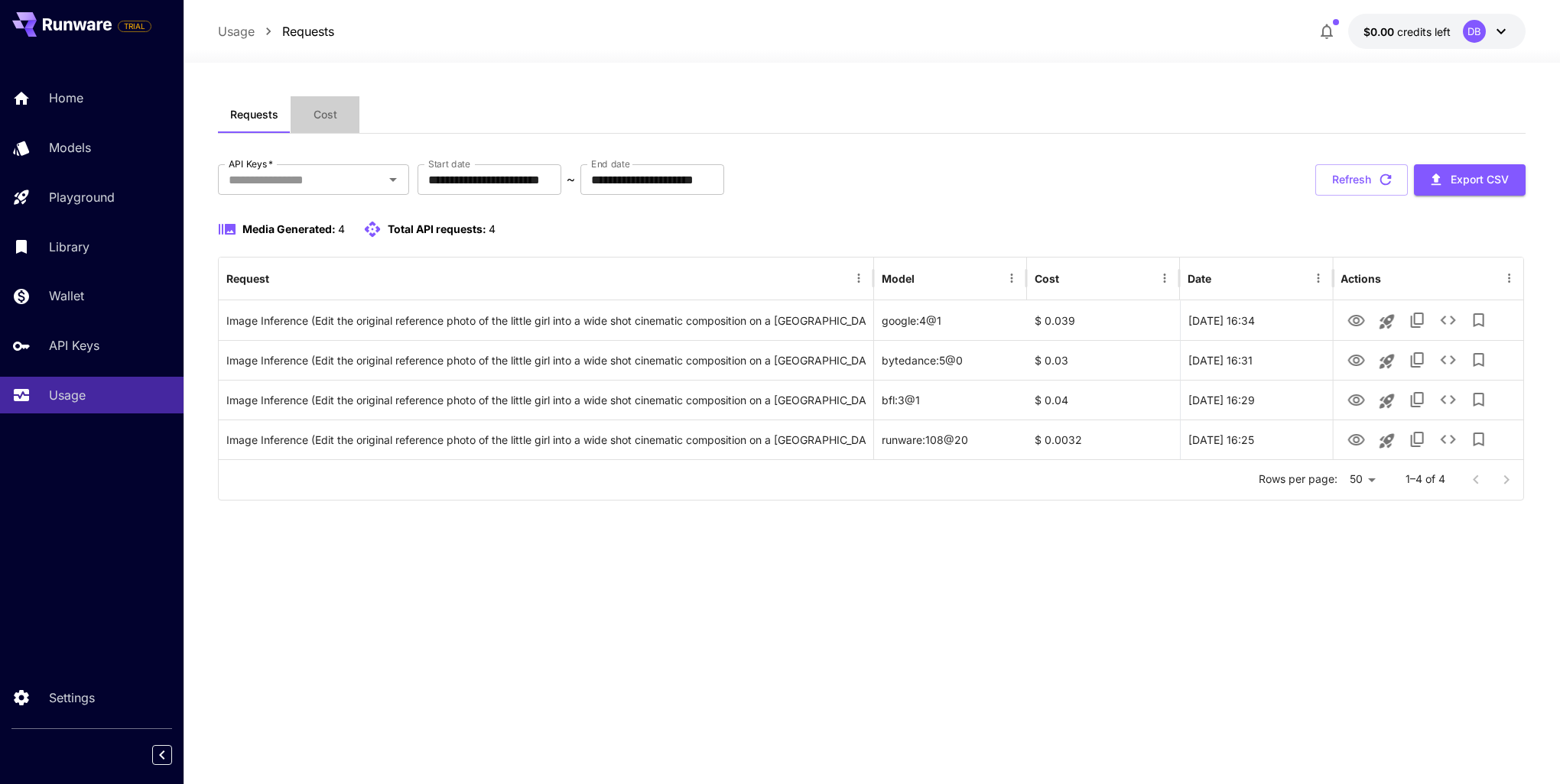
click at [315, 123] on button "Cost" at bounding box center [324, 114] width 69 height 37
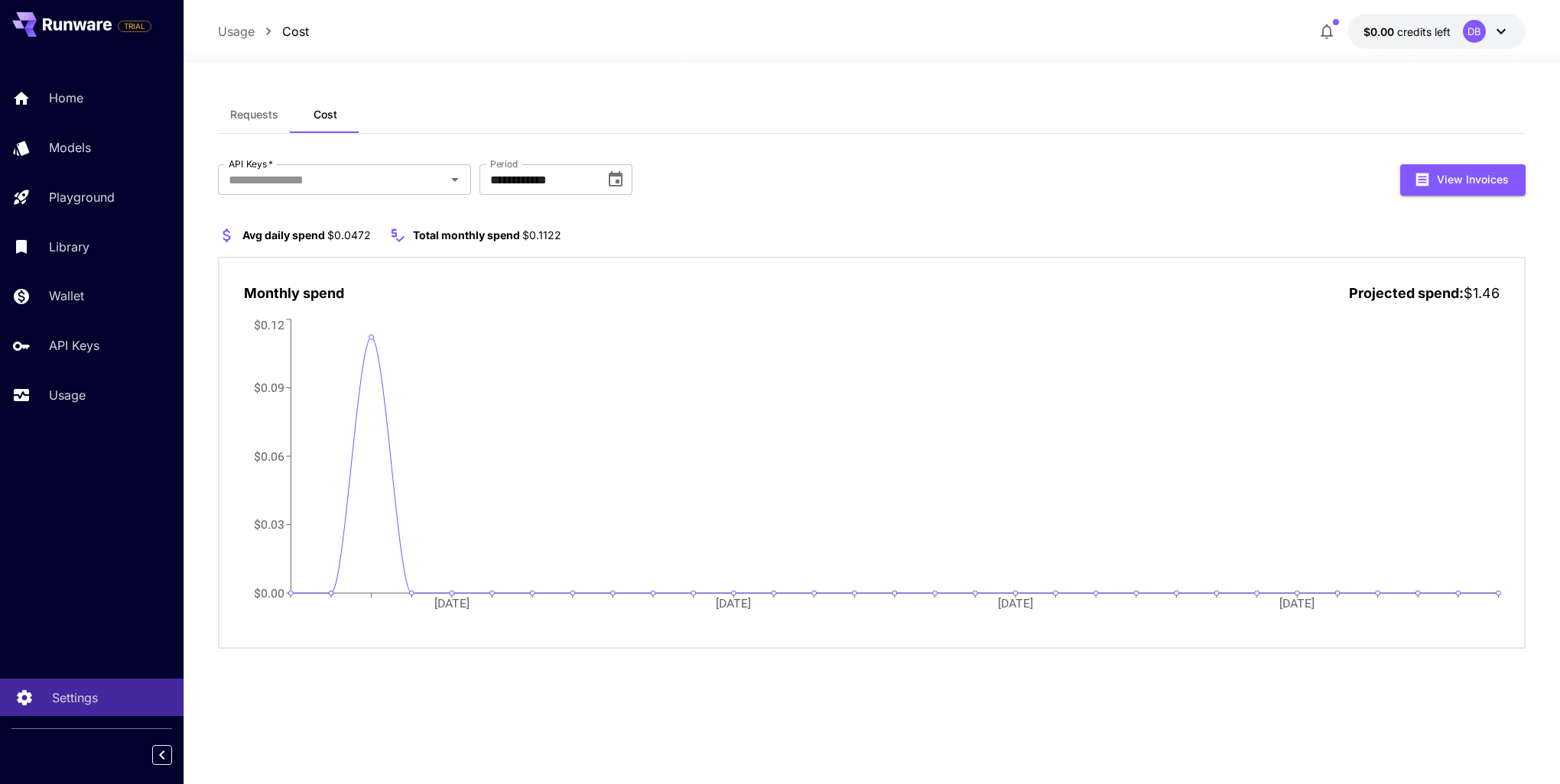
click at [83, 694] on p "Settings" at bounding box center [75, 698] width 46 height 18
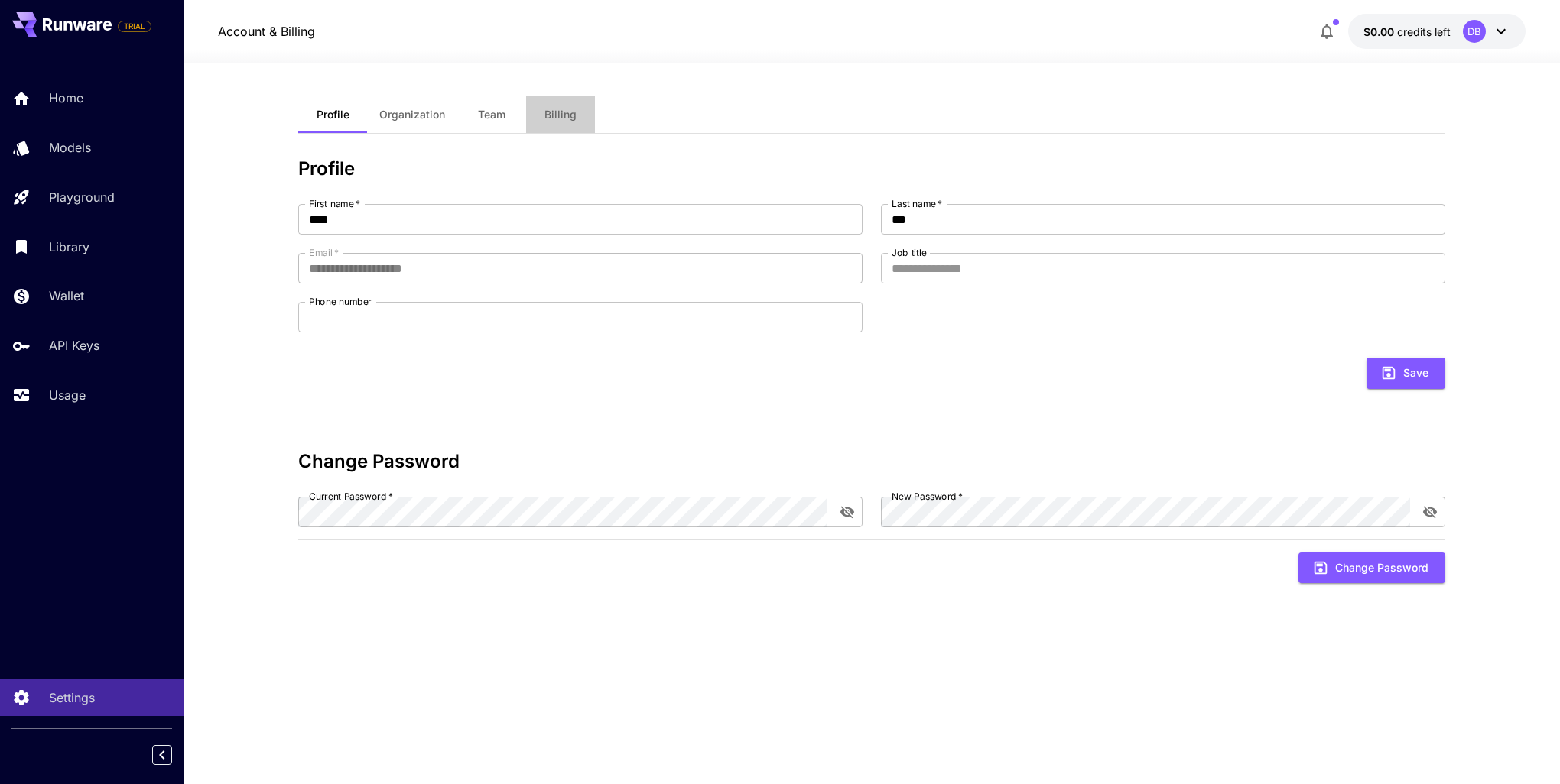
click at [561, 112] on span "Billing" at bounding box center [560, 114] width 32 height 14
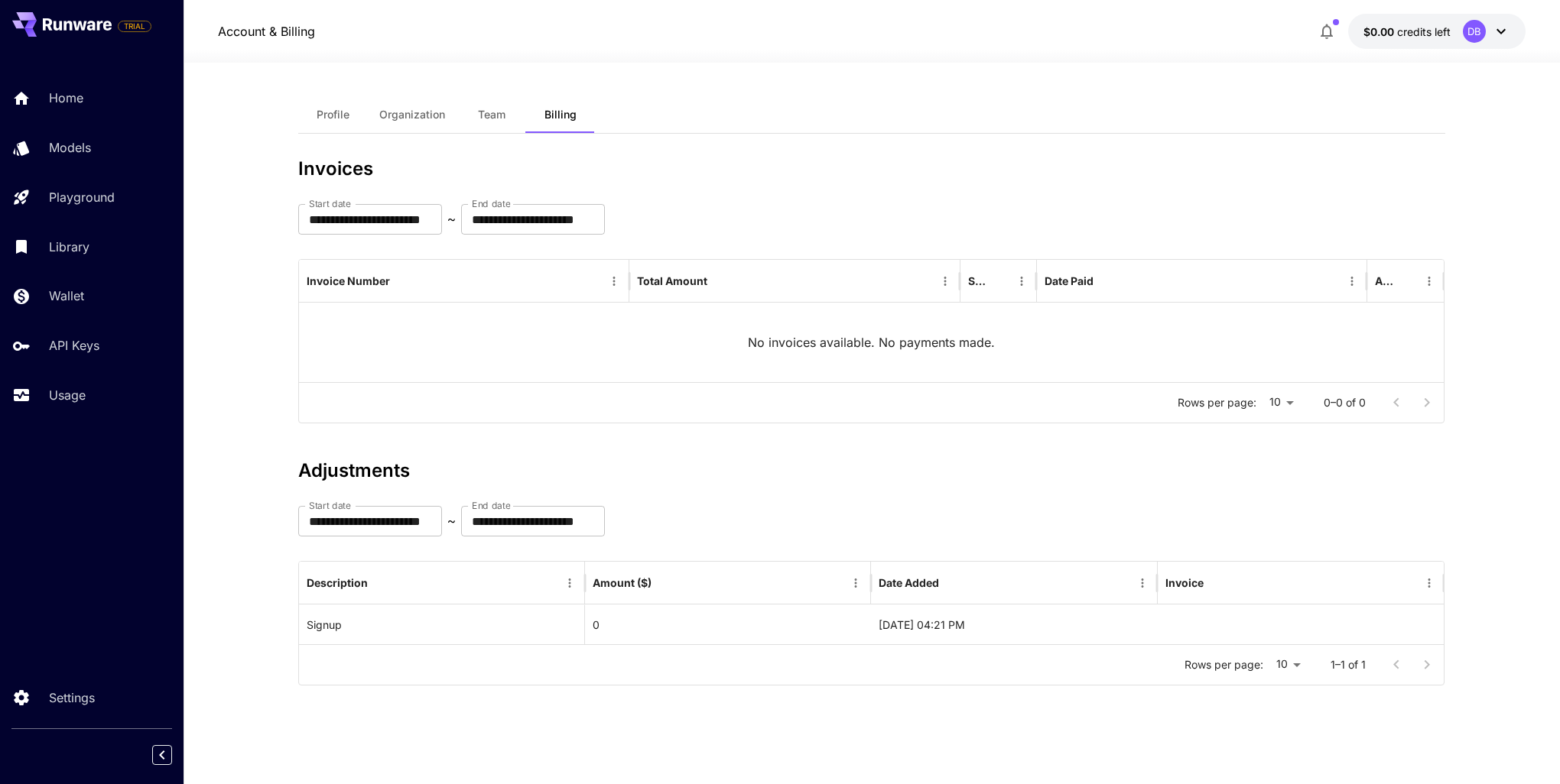
click at [1497, 29] on icon at bounding box center [1501, 31] width 18 height 18
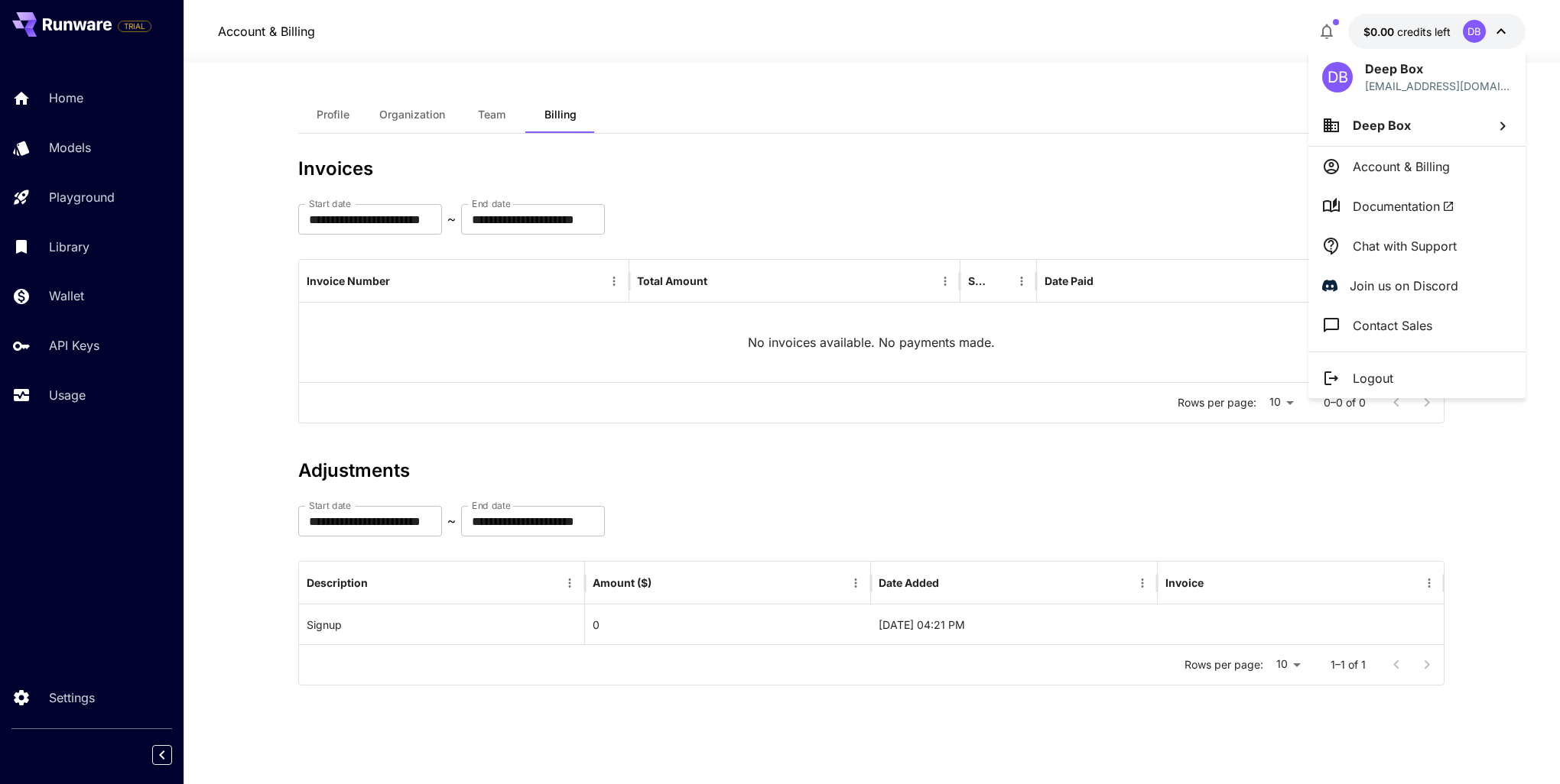
drag, startPoint x: 1141, startPoint y: 152, endPoint x: 1092, endPoint y: 128, distance: 54.6
click at [1139, 152] on div at bounding box center [780, 392] width 1560 height 784
